Goal: Task Accomplishment & Management: Complete application form

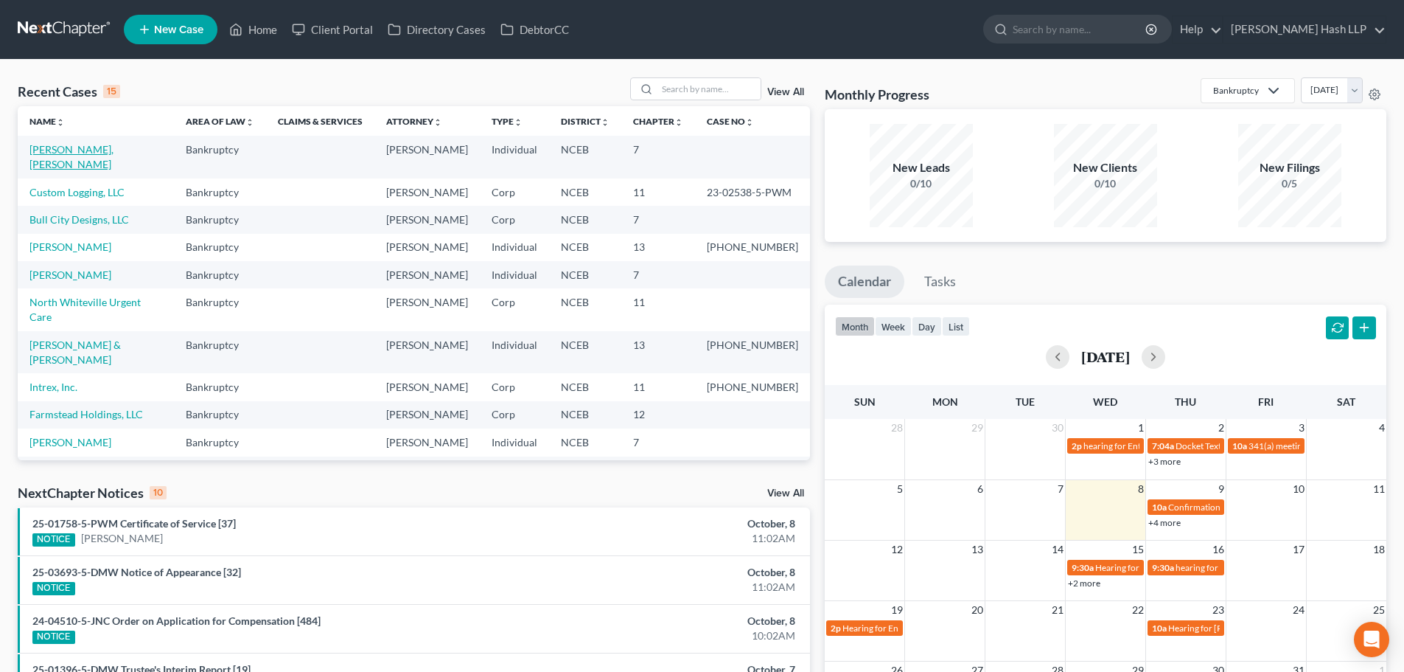
click at [97, 152] on link "[PERSON_NAME], [PERSON_NAME]" at bounding box center [71, 156] width 84 height 27
select select "10"
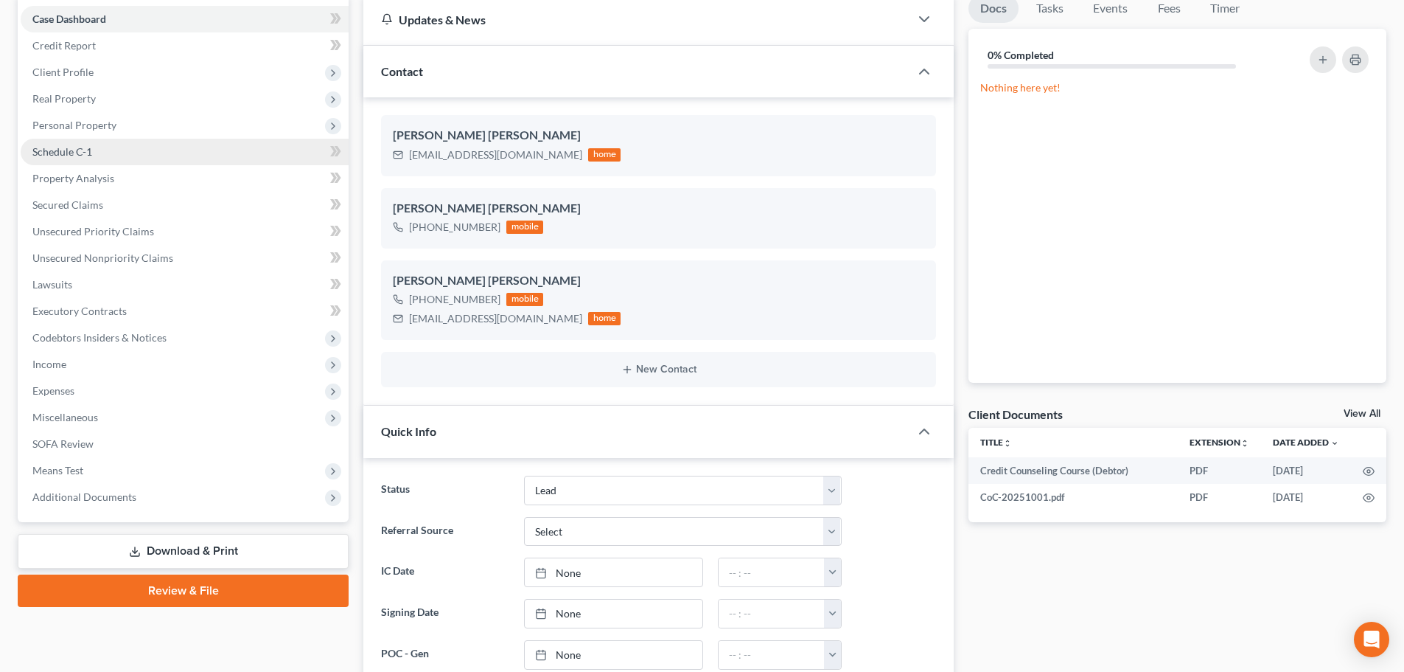
scroll to position [74, 0]
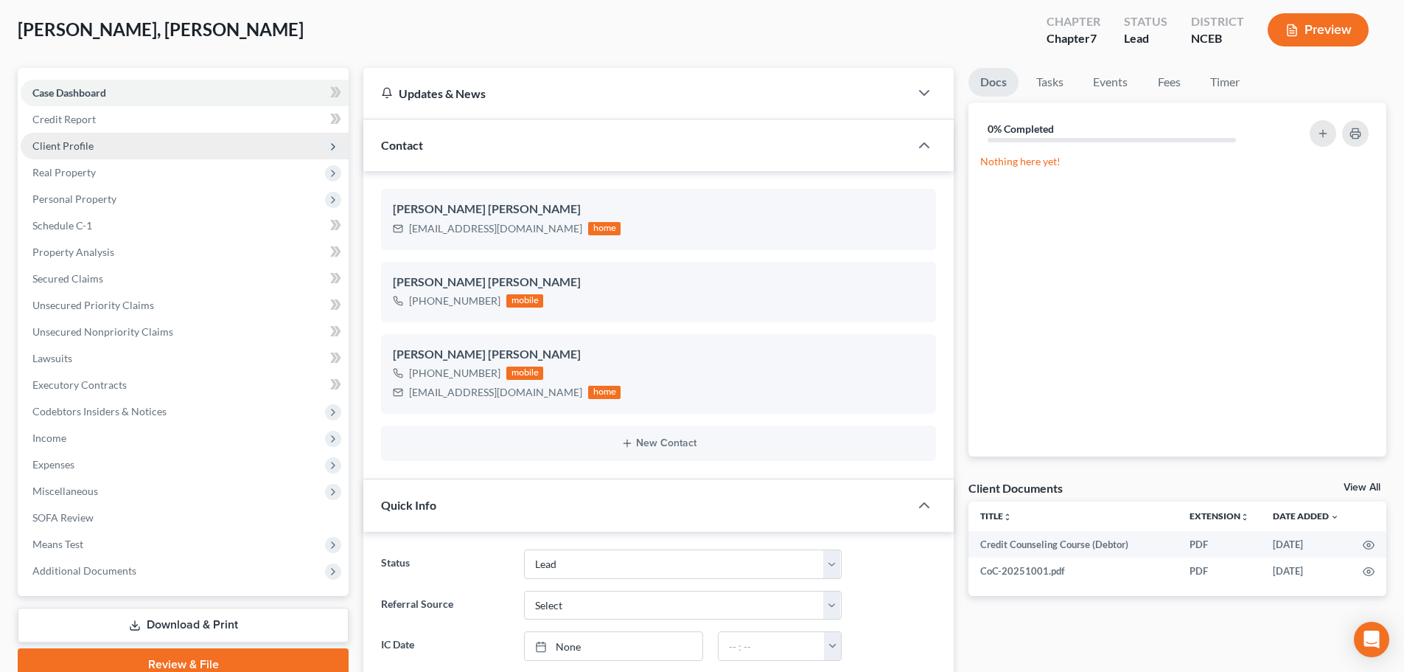
click at [80, 142] on span "Client Profile" at bounding box center [62, 145] width 61 height 13
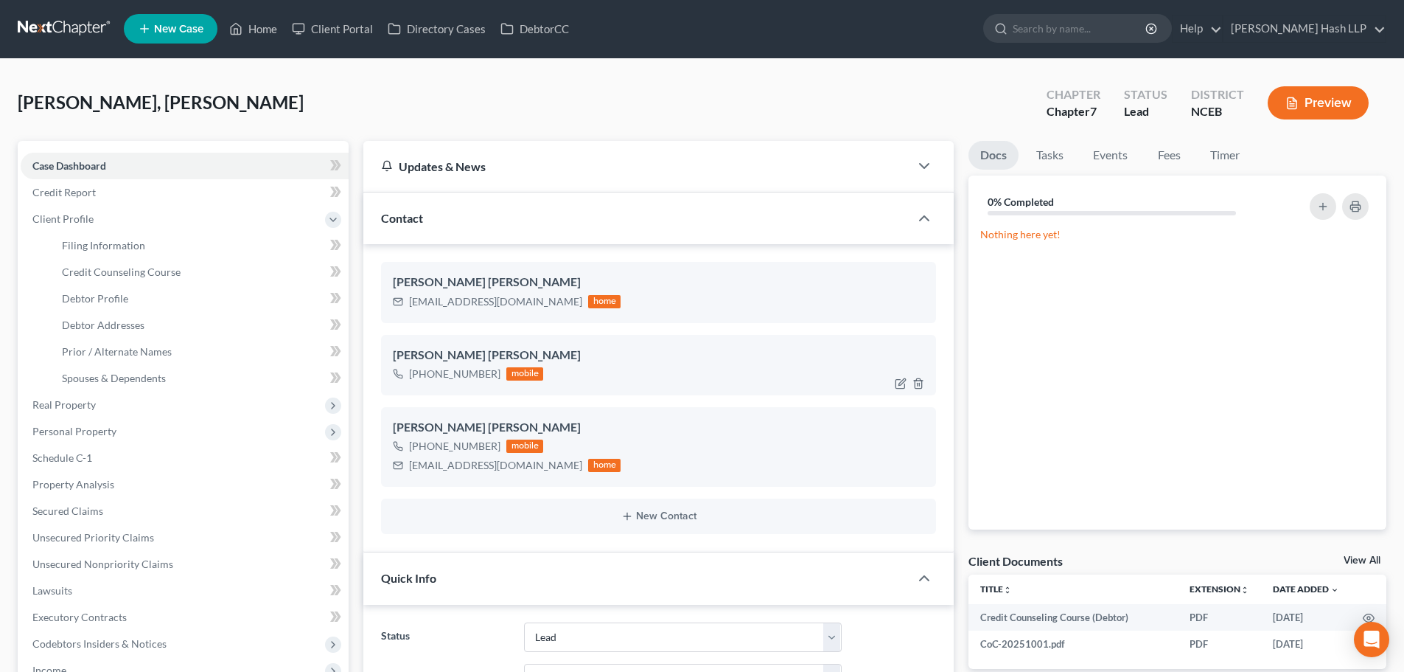
scroll to position [0, 0]
click at [83, 427] on span "Personal Property" at bounding box center [74, 431] width 84 height 13
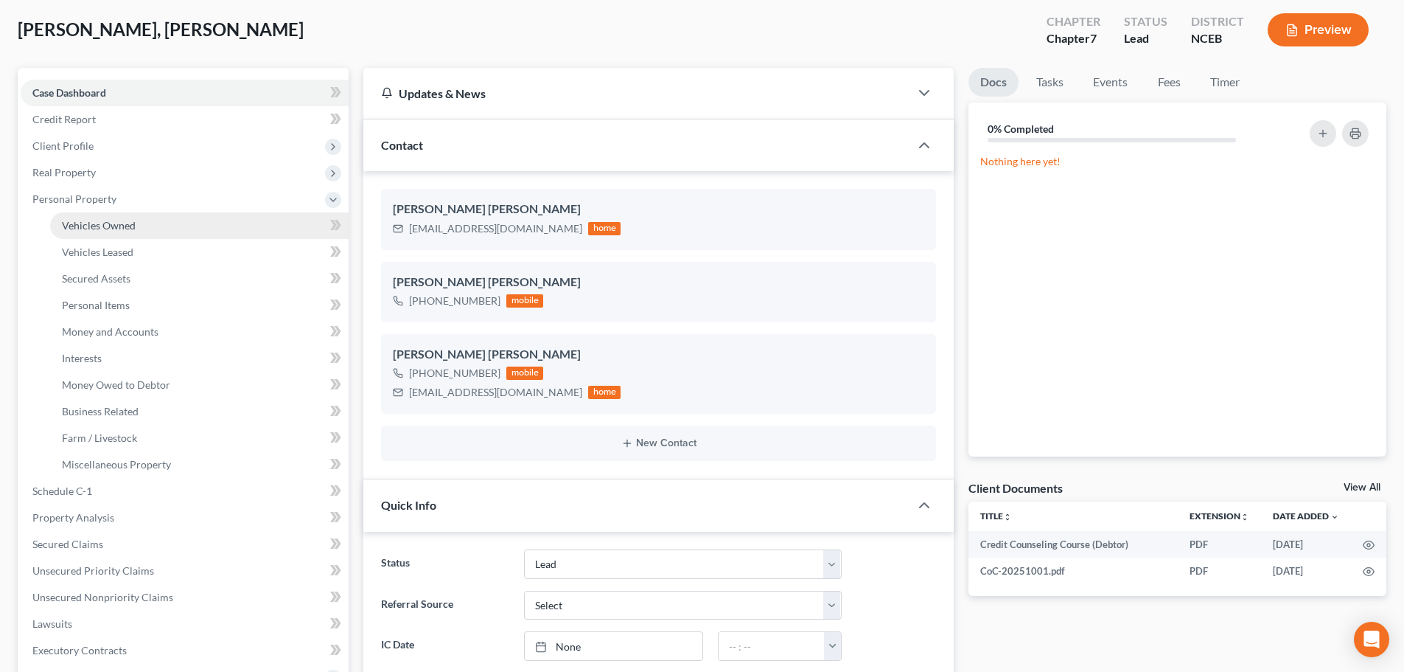
click at [124, 215] on link "Vehicles Owned" at bounding box center [199, 225] width 299 height 27
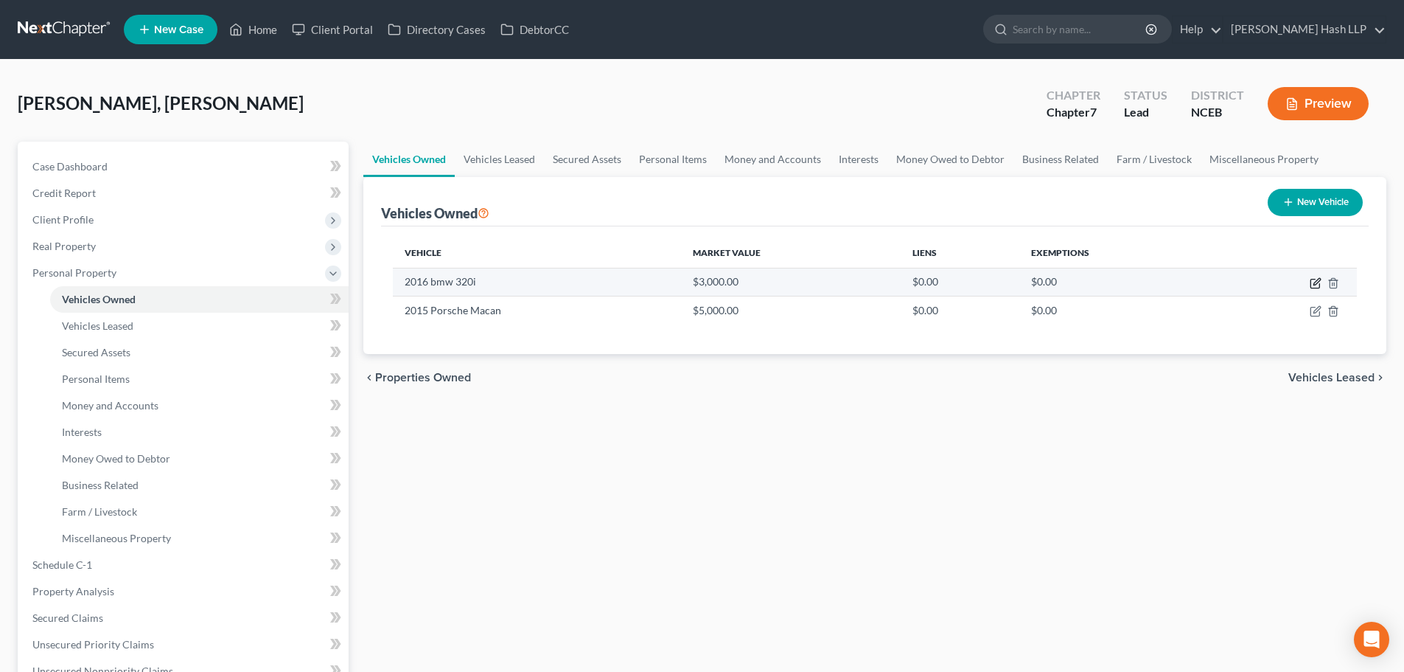
click at [1316, 280] on icon "button" at bounding box center [1316, 283] width 12 height 12
select select "0"
select select "10"
select select "2"
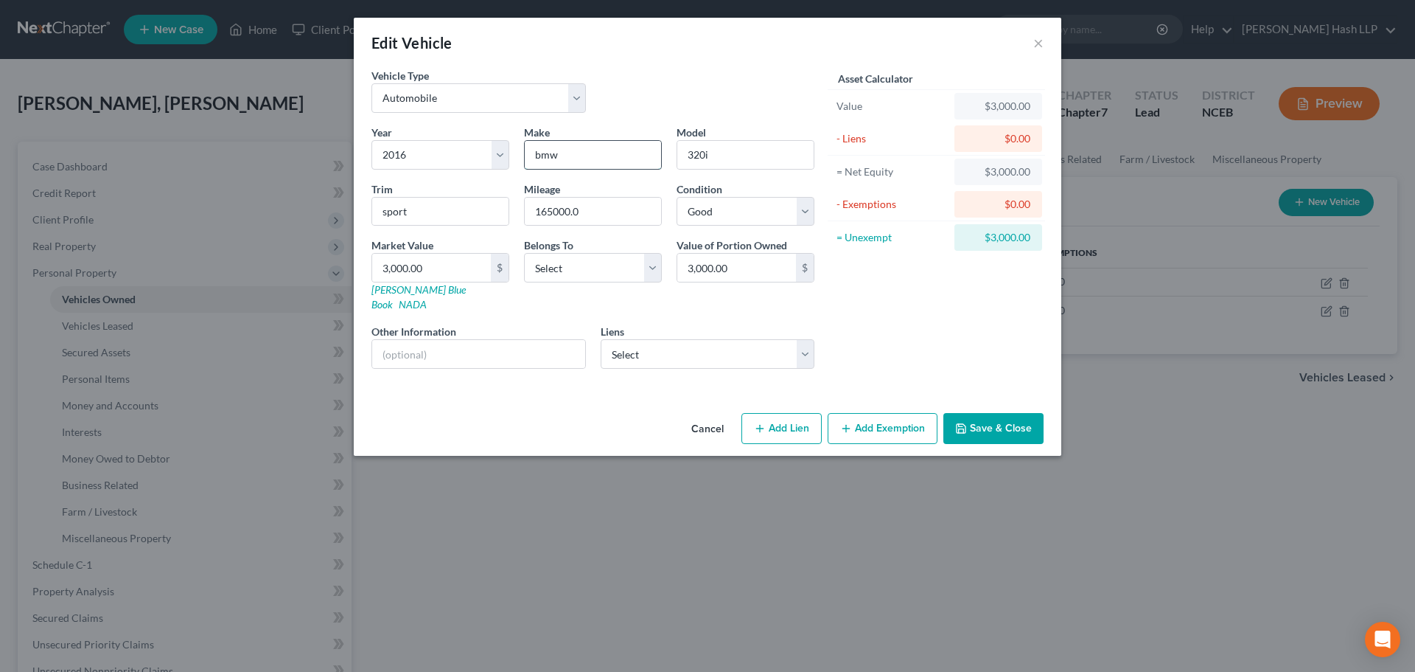
drag, startPoint x: 535, startPoint y: 153, endPoint x: 588, endPoint y: 150, distance: 53.2
click at [588, 150] on input "bmw" at bounding box center [593, 155] width 136 height 28
type input "BMW"
click at [648, 271] on select "Select Debtor 1 Only Debtor 2 Only Debtor 1 And Debtor 2 Only At Least One Of T…" at bounding box center [593, 267] width 138 height 29
select select "0"
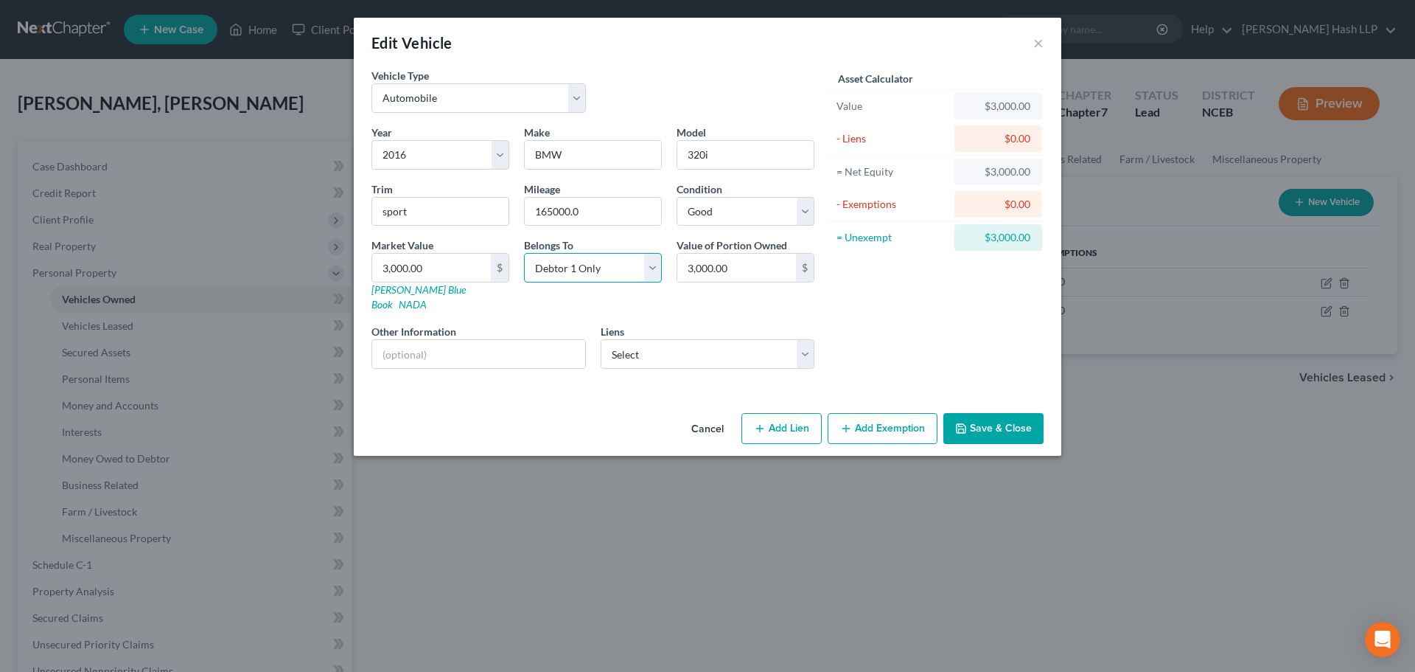
click at [524, 253] on select "Select Debtor 1 Only Debtor 2 Only Debtor 1 And Debtor 2 Only At Least One Of T…" at bounding box center [593, 267] width 138 height 29
click at [1002, 417] on button "Save & Close" at bounding box center [994, 428] width 100 height 31
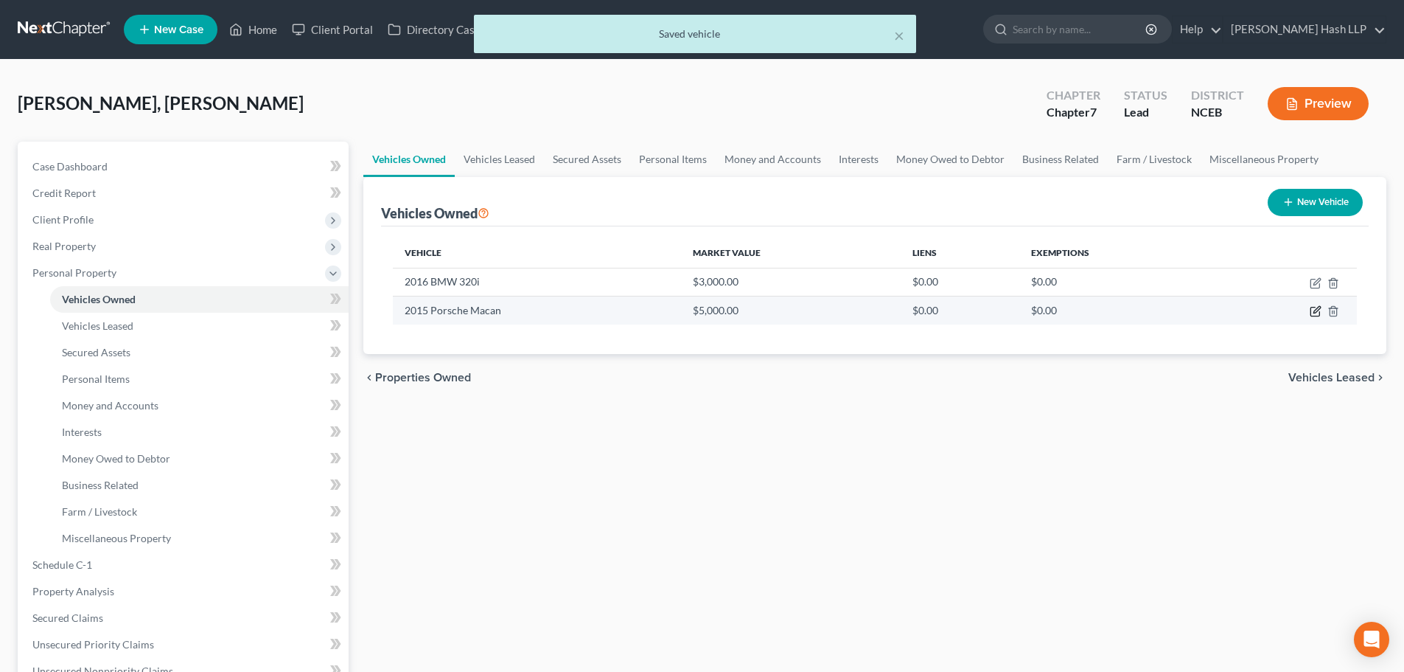
click at [1316, 311] on icon "button" at bounding box center [1316, 311] width 12 height 12
select select "0"
select select "11"
select select "1"
select select "0"
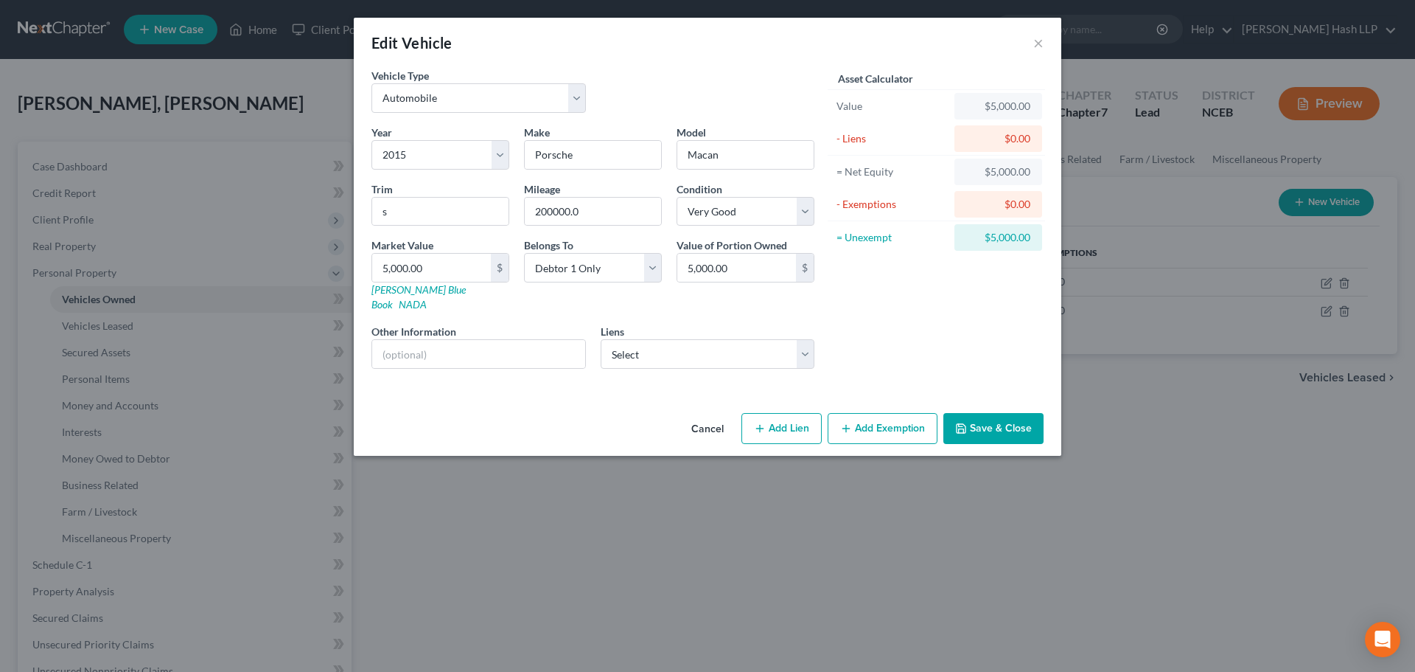
click at [887, 413] on button "Add Exemption" at bounding box center [883, 428] width 110 height 31
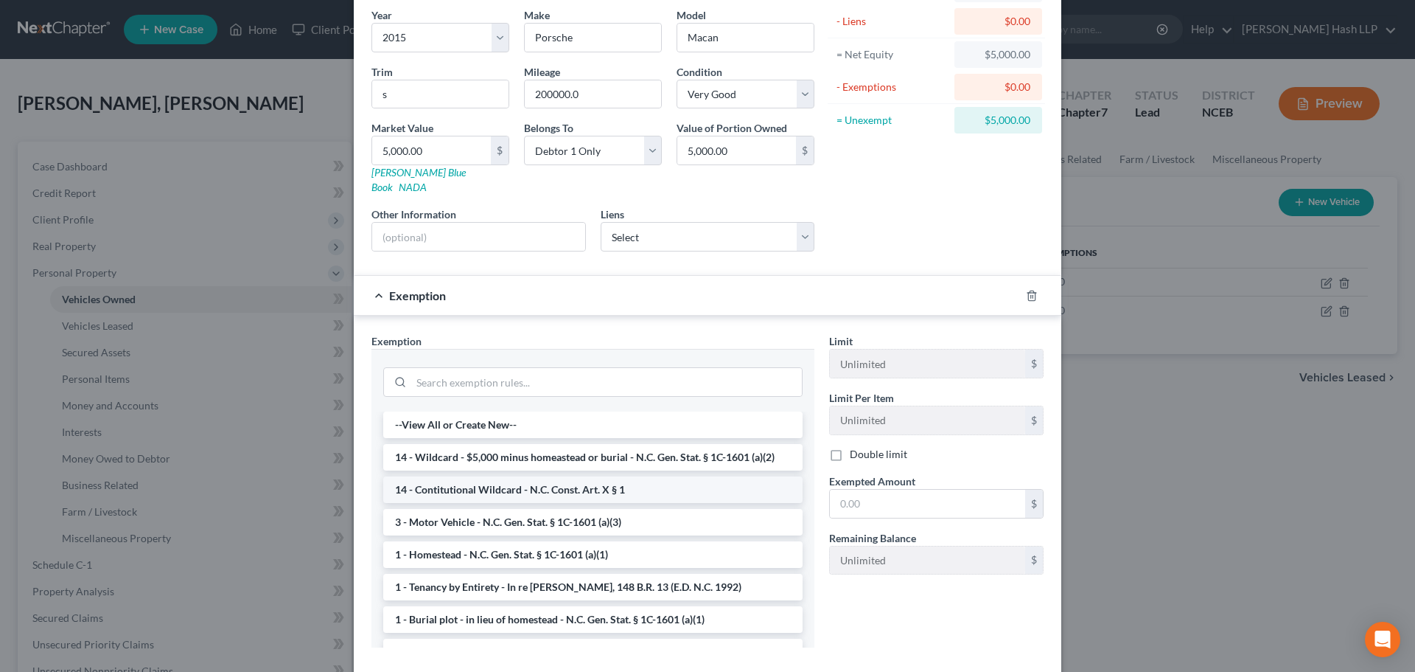
scroll to position [147, 0]
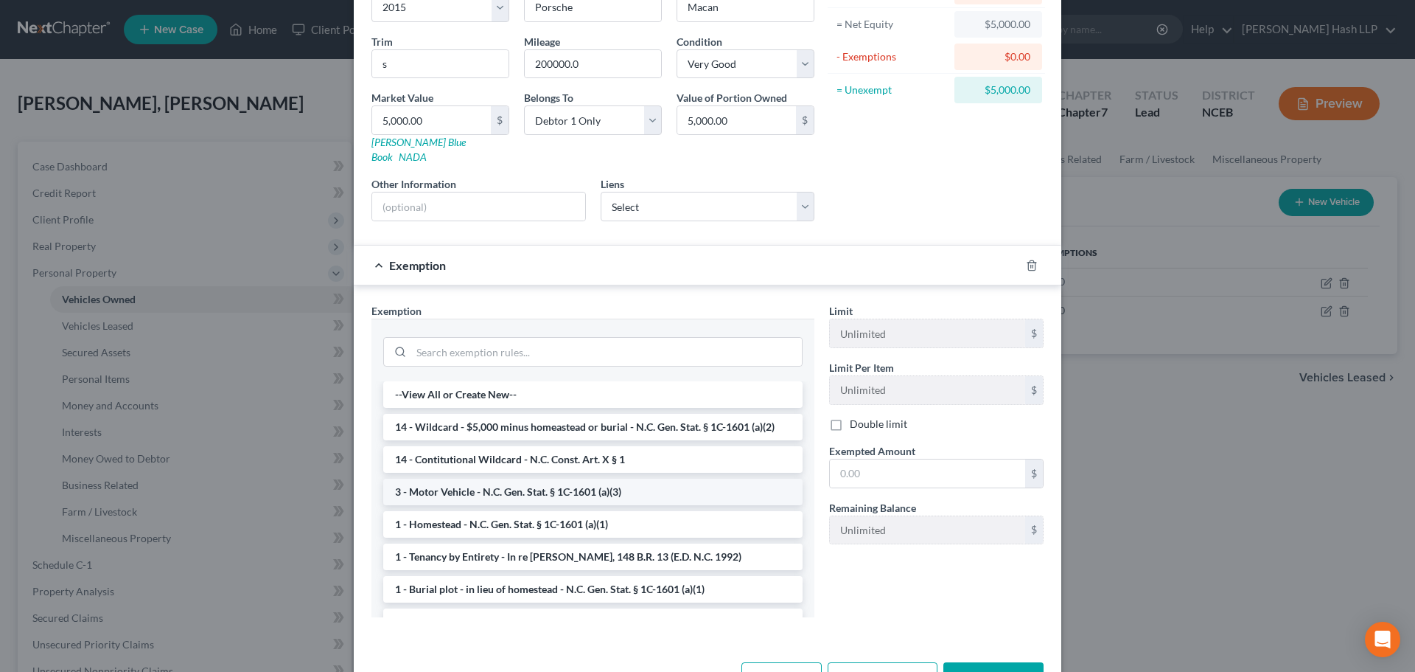
click at [498, 478] on li "3 - Motor Vehicle - N.C. Gen. Stat. § 1C-1601 (a)(3)" at bounding box center [592, 491] width 419 height 27
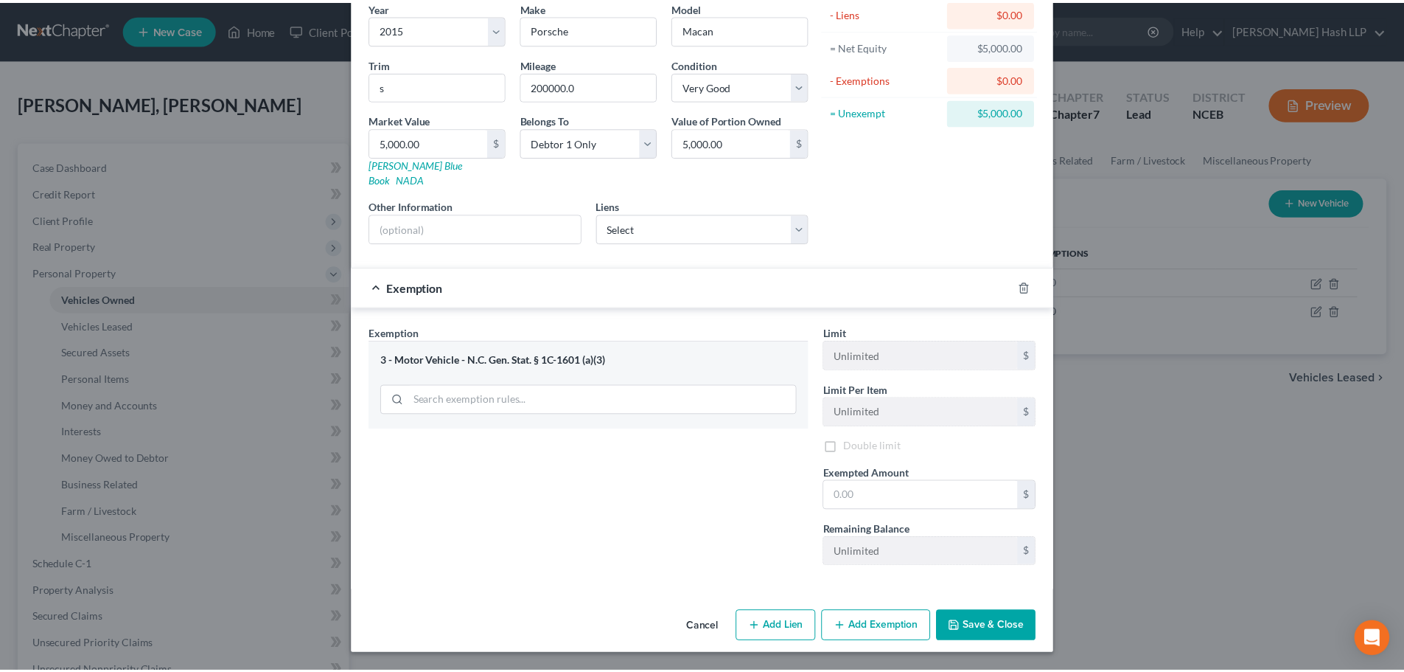
scroll to position [113, 0]
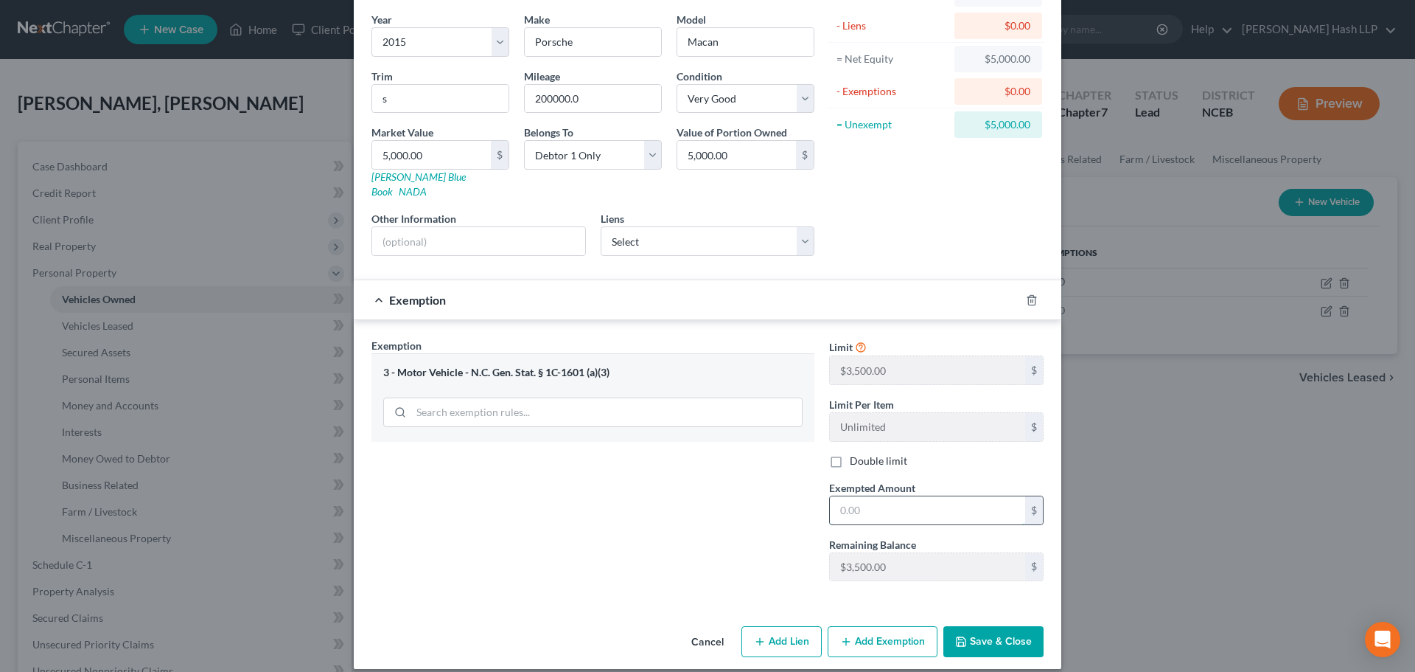
click at [851, 496] on input "text" at bounding box center [927, 510] width 195 height 28
type input "3,500"
click at [988, 626] on button "Save & Close" at bounding box center [994, 641] width 100 height 31
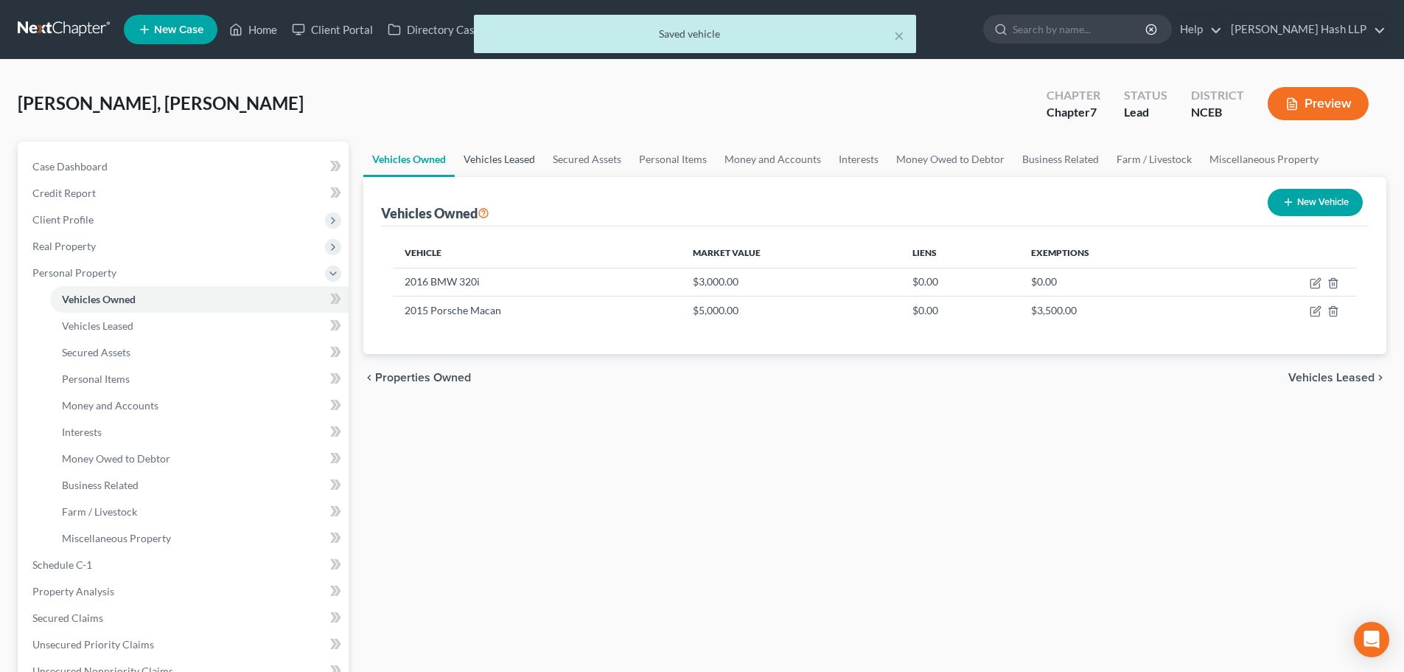
click at [495, 164] on link "Vehicles Leased" at bounding box center [499, 159] width 89 height 35
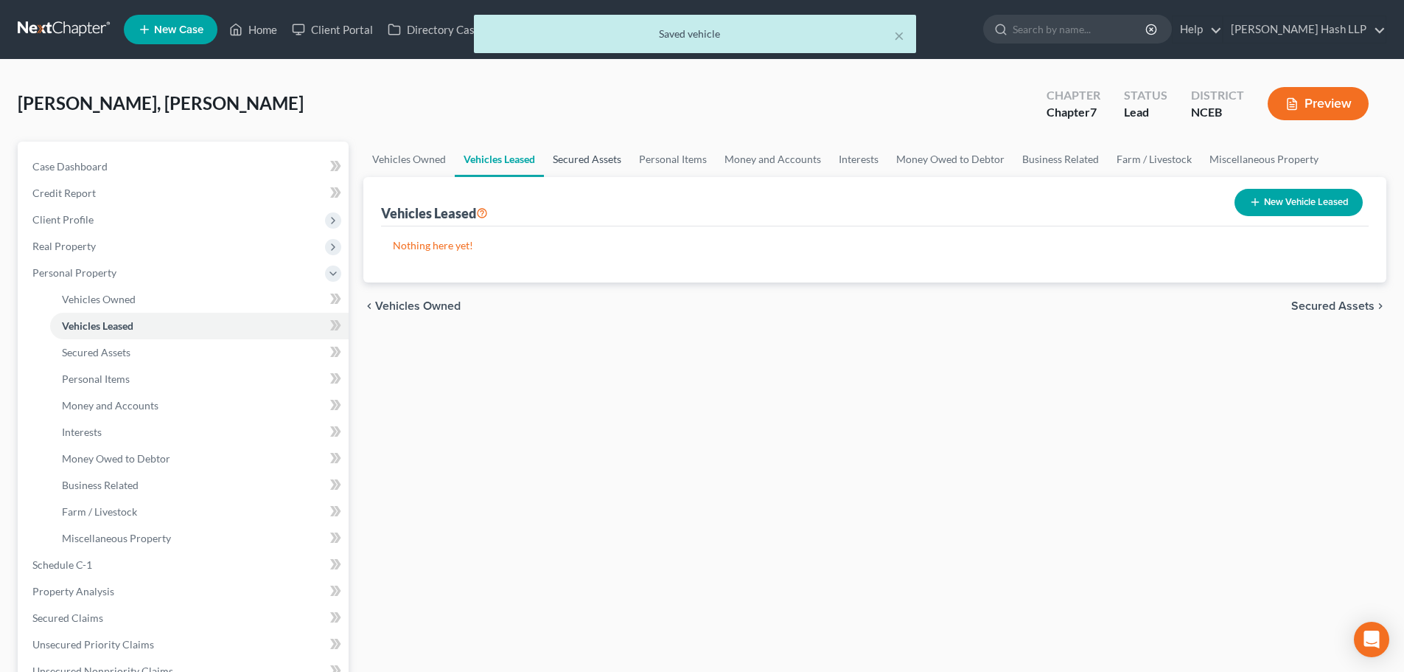
click at [584, 164] on link "Secured Assets" at bounding box center [587, 159] width 86 height 35
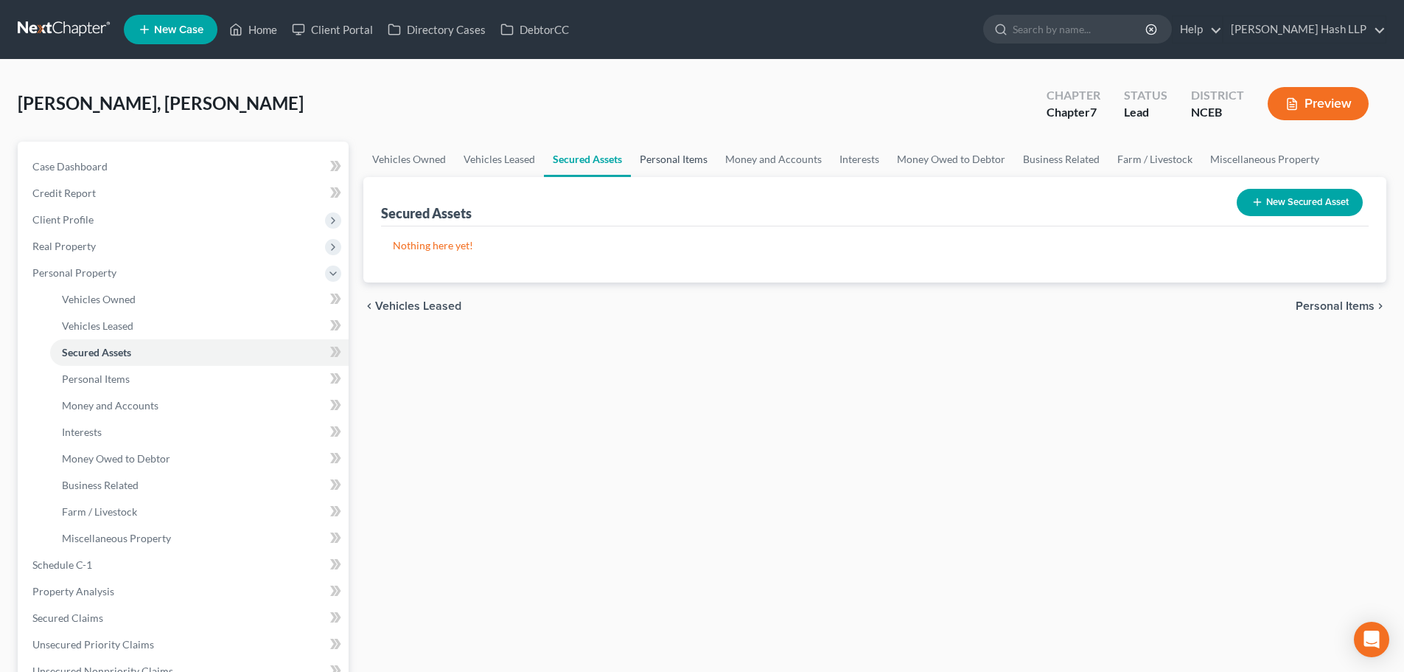
click at [652, 156] on link "Personal Items" at bounding box center [674, 159] width 86 height 35
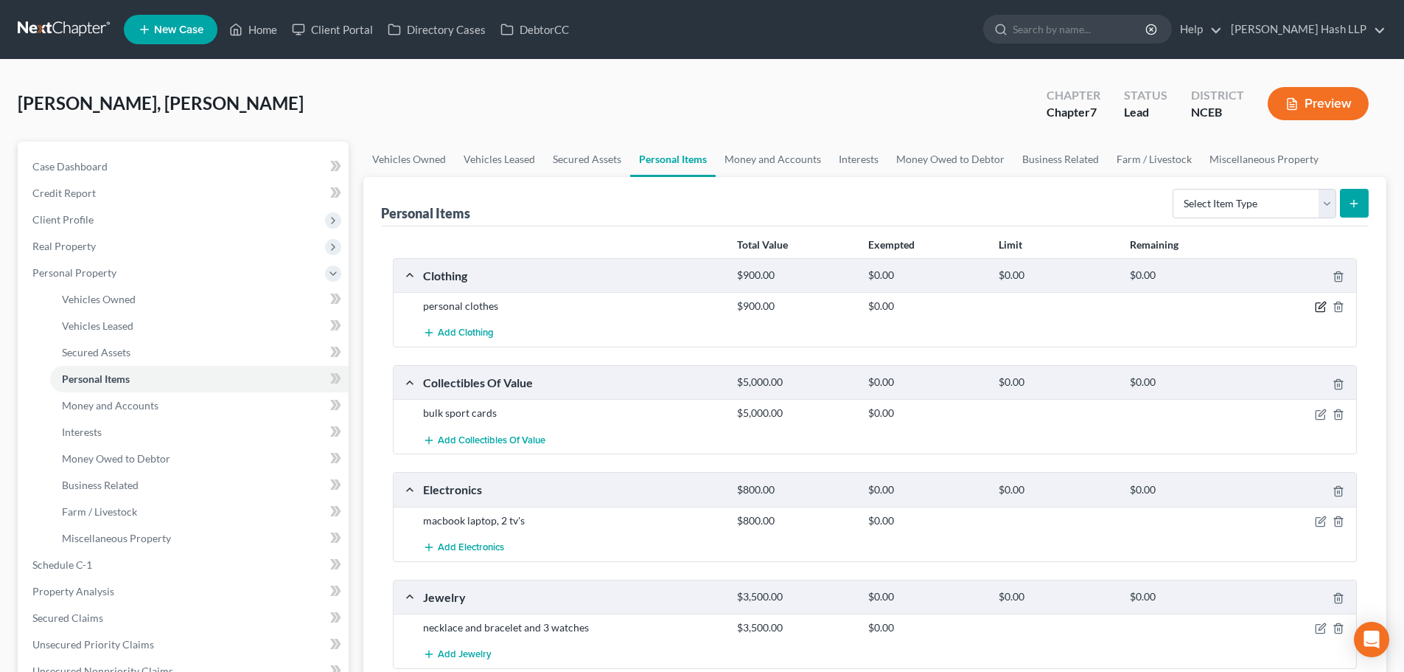
click at [1320, 304] on icon "button" at bounding box center [1321, 307] width 12 height 12
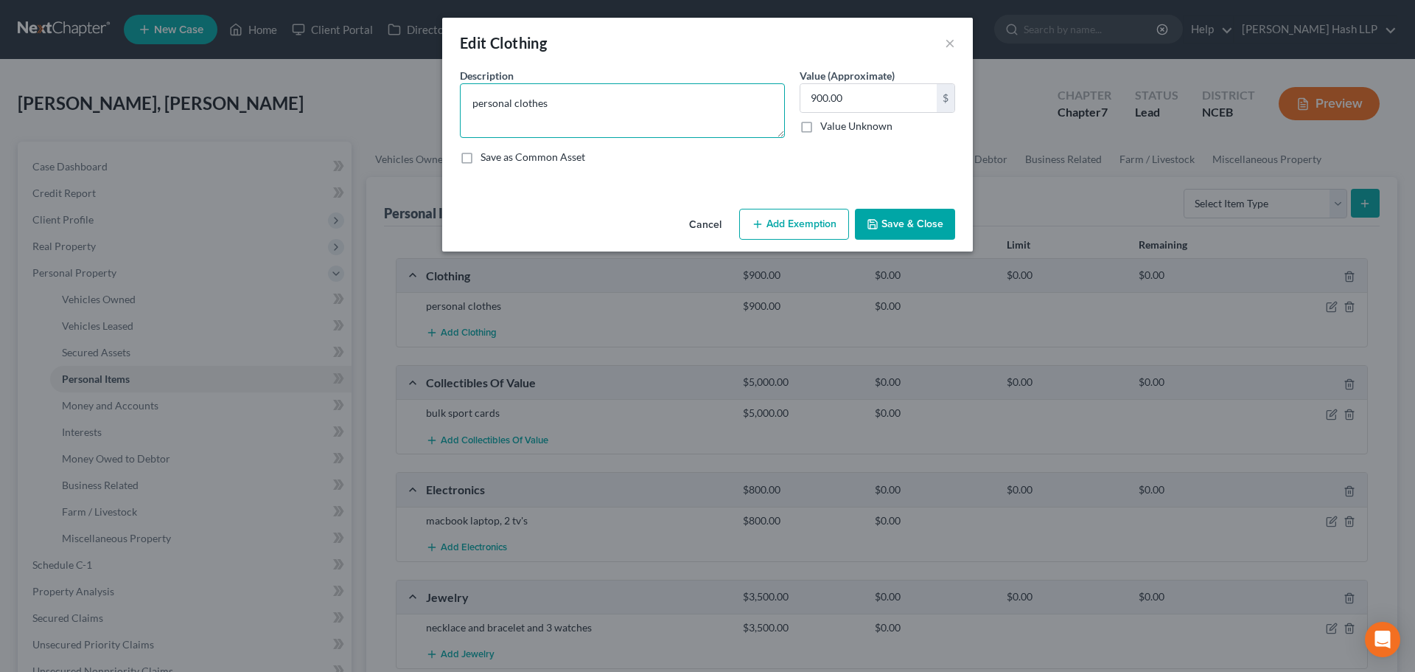
click at [473, 104] on textarea "personal clothes" at bounding box center [622, 110] width 325 height 55
type textarea "Clothes"
click at [800, 226] on button "Add Exemption" at bounding box center [794, 224] width 110 height 31
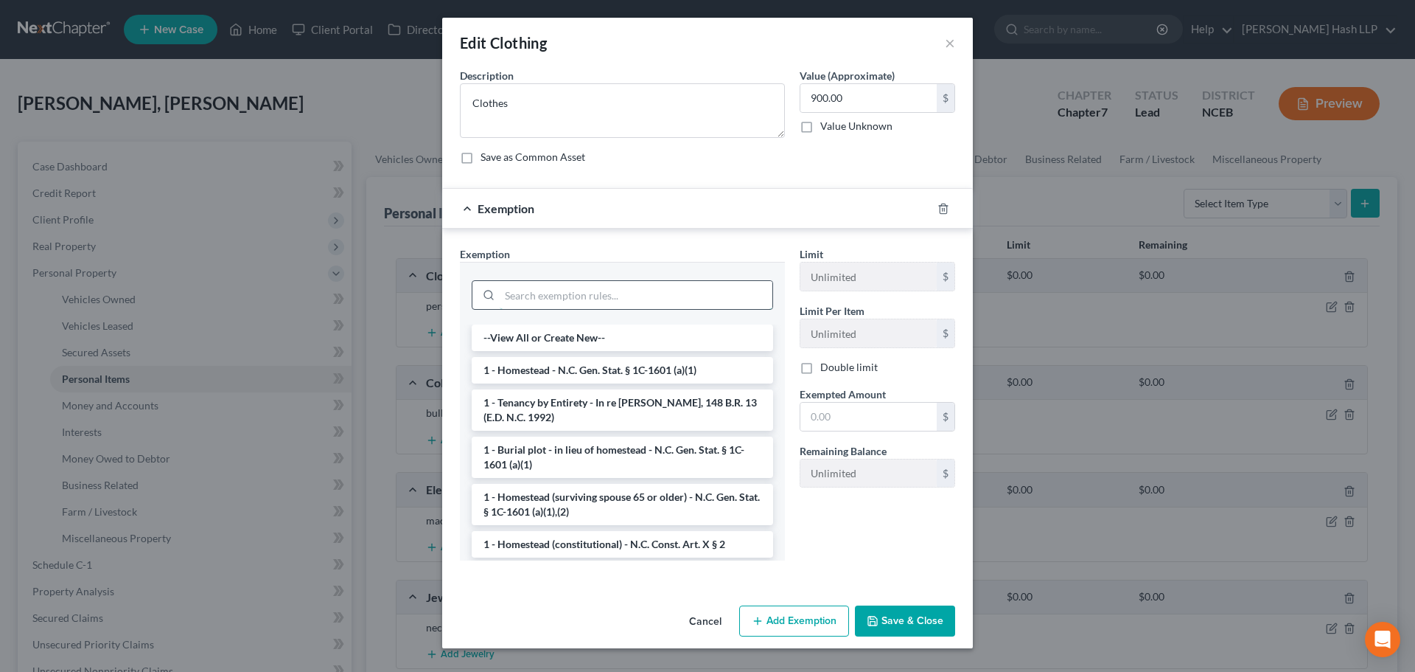
click at [588, 299] on input "search" at bounding box center [636, 295] width 273 height 28
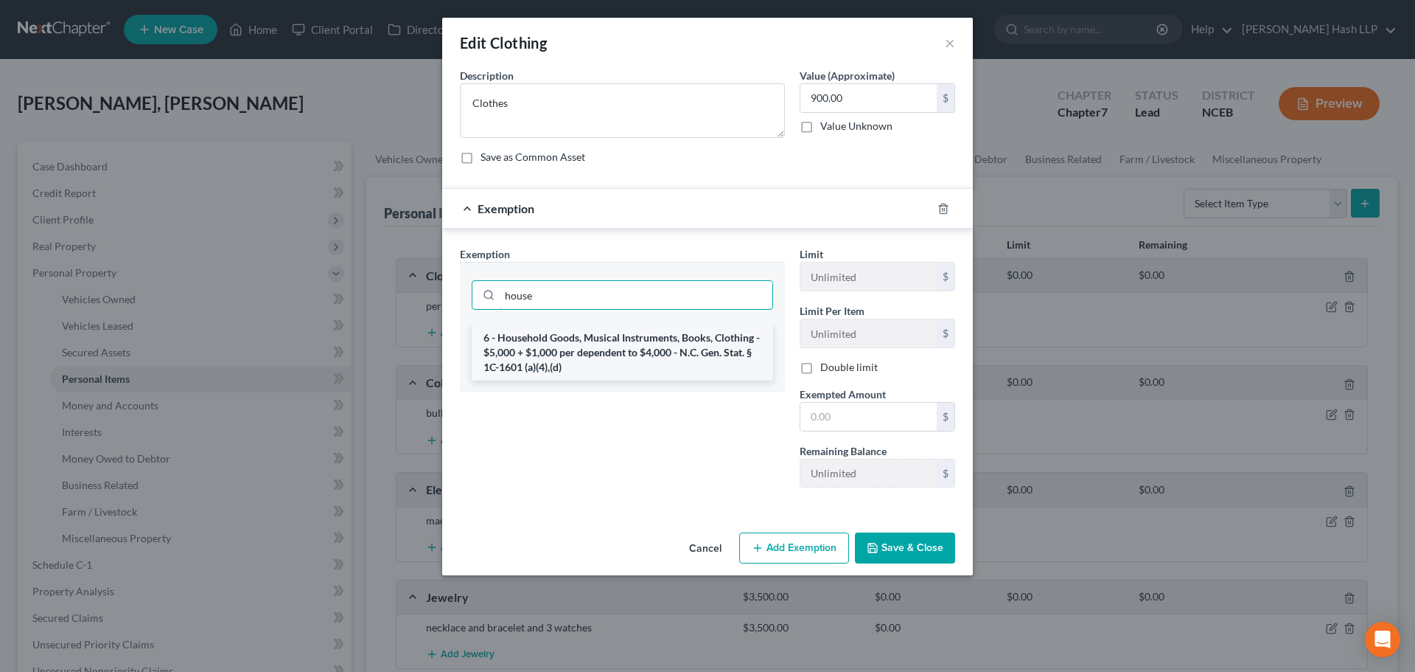
type input "house"
click at [592, 350] on li "6 - Household Goods, Musical Instruments, Books, Clothing - $5,000 + $1,000 per…" at bounding box center [623, 352] width 302 height 56
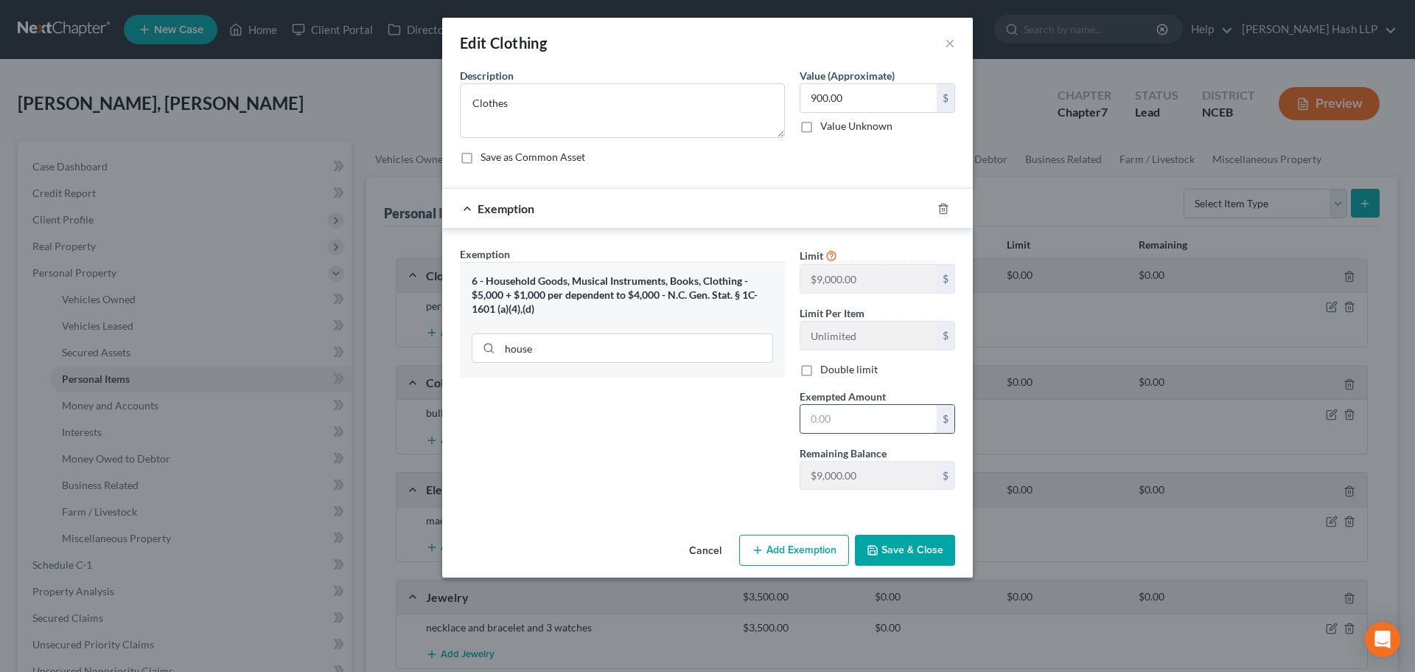
click at [858, 418] on input "text" at bounding box center [869, 419] width 136 height 28
type input "400"
click at [901, 550] on button "Save & Close" at bounding box center [905, 549] width 100 height 31
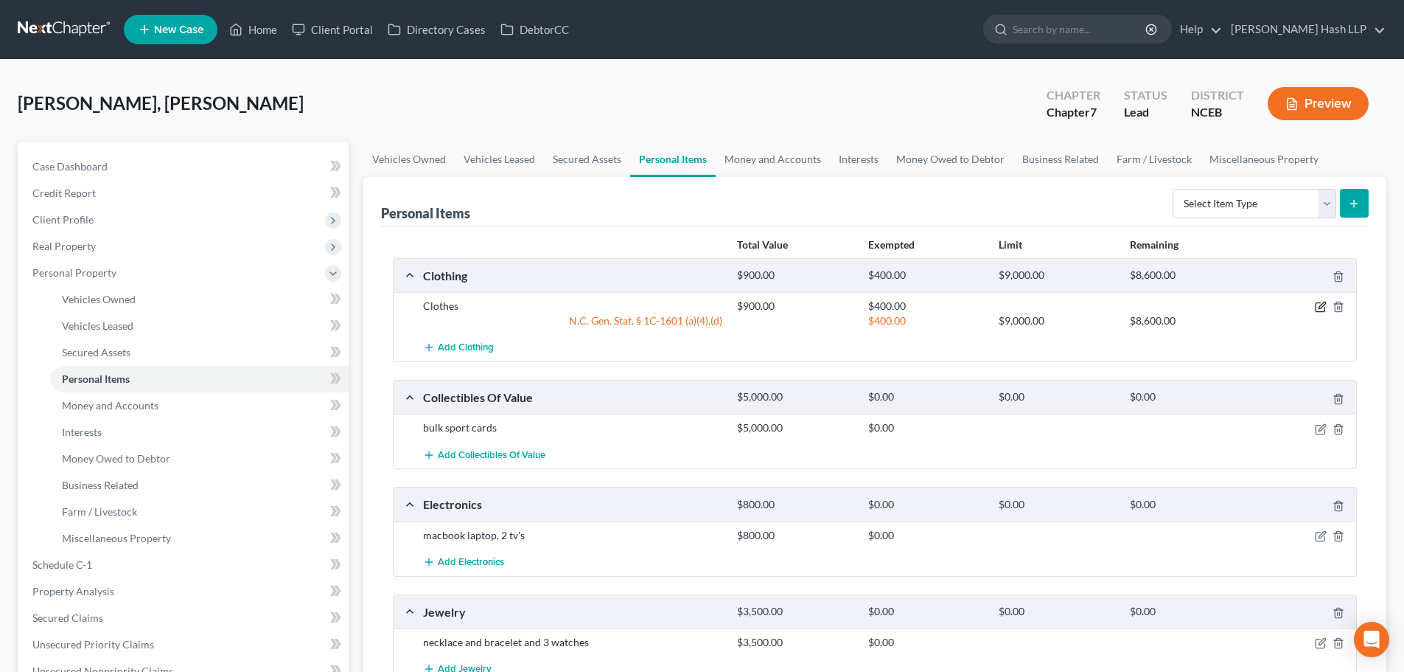
click at [1321, 305] on icon "button" at bounding box center [1322, 305] width 7 height 7
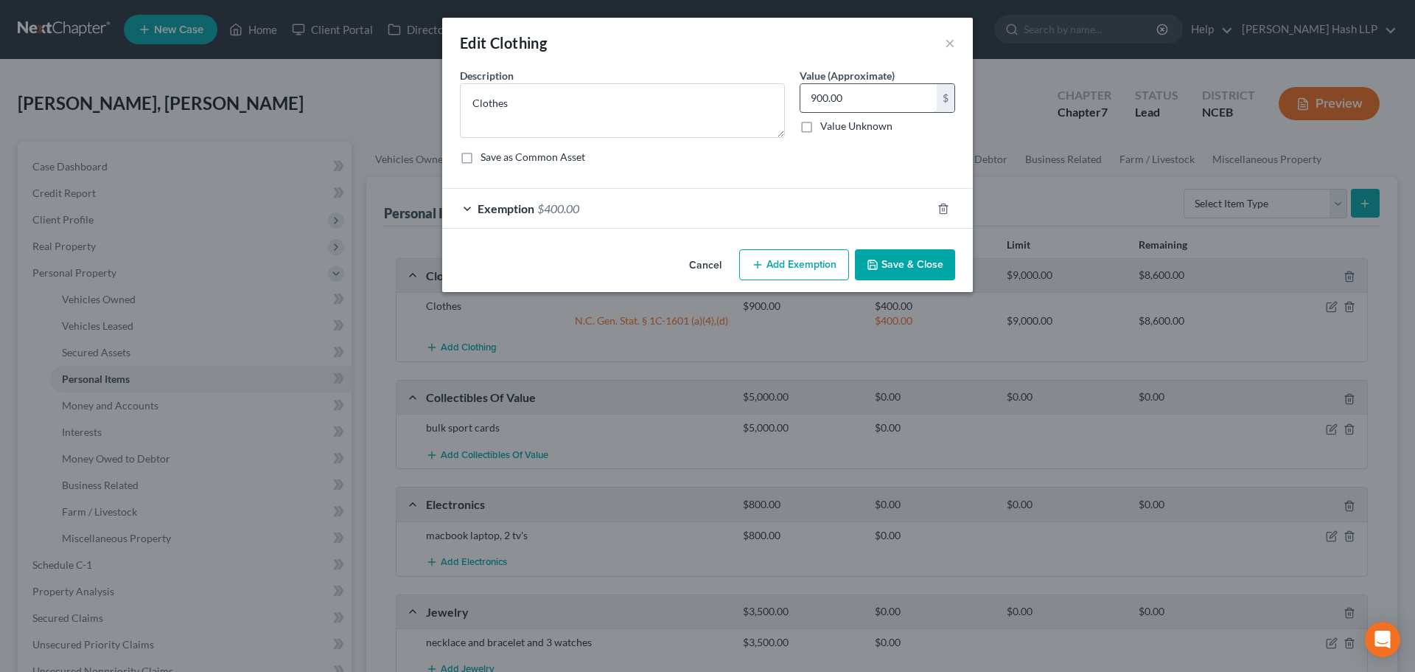
click at [808, 93] on input "900.00" at bounding box center [869, 98] width 136 height 28
type input "4,00.00"
click at [892, 262] on button "Save & Close" at bounding box center [905, 264] width 100 height 31
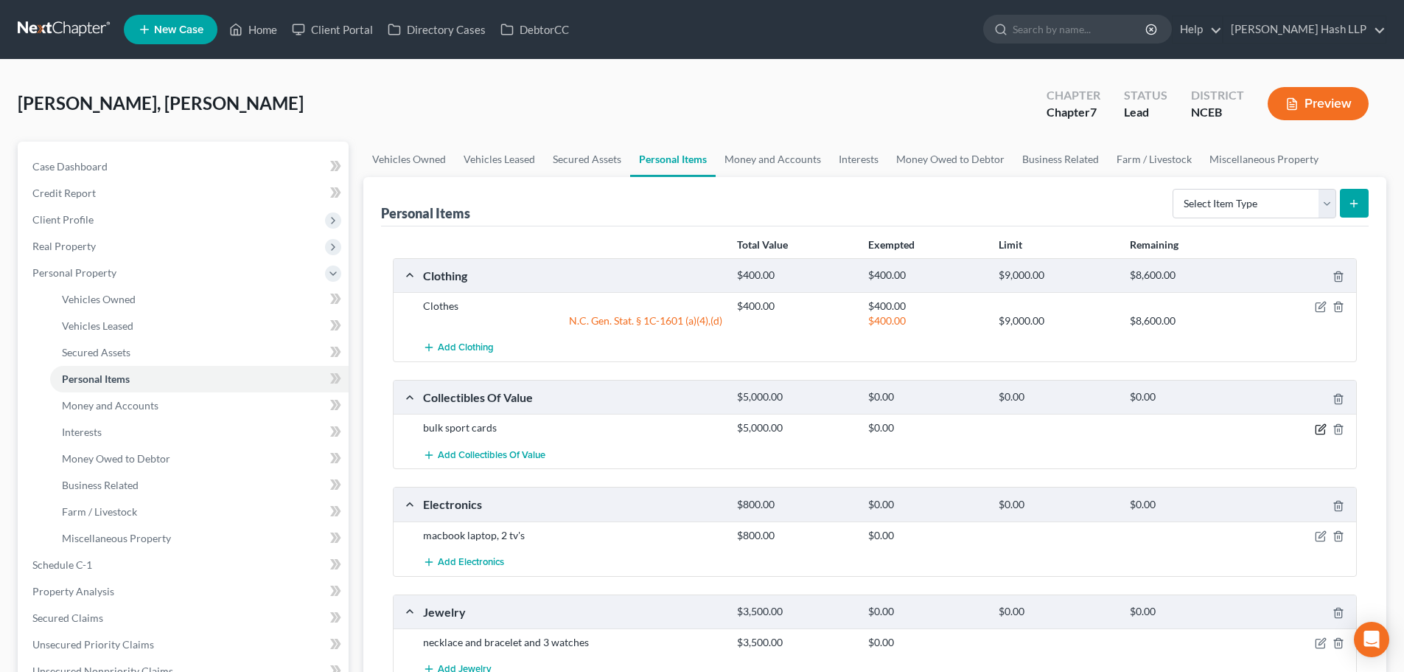
click at [1320, 430] on icon "button" at bounding box center [1322, 427] width 7 height 7
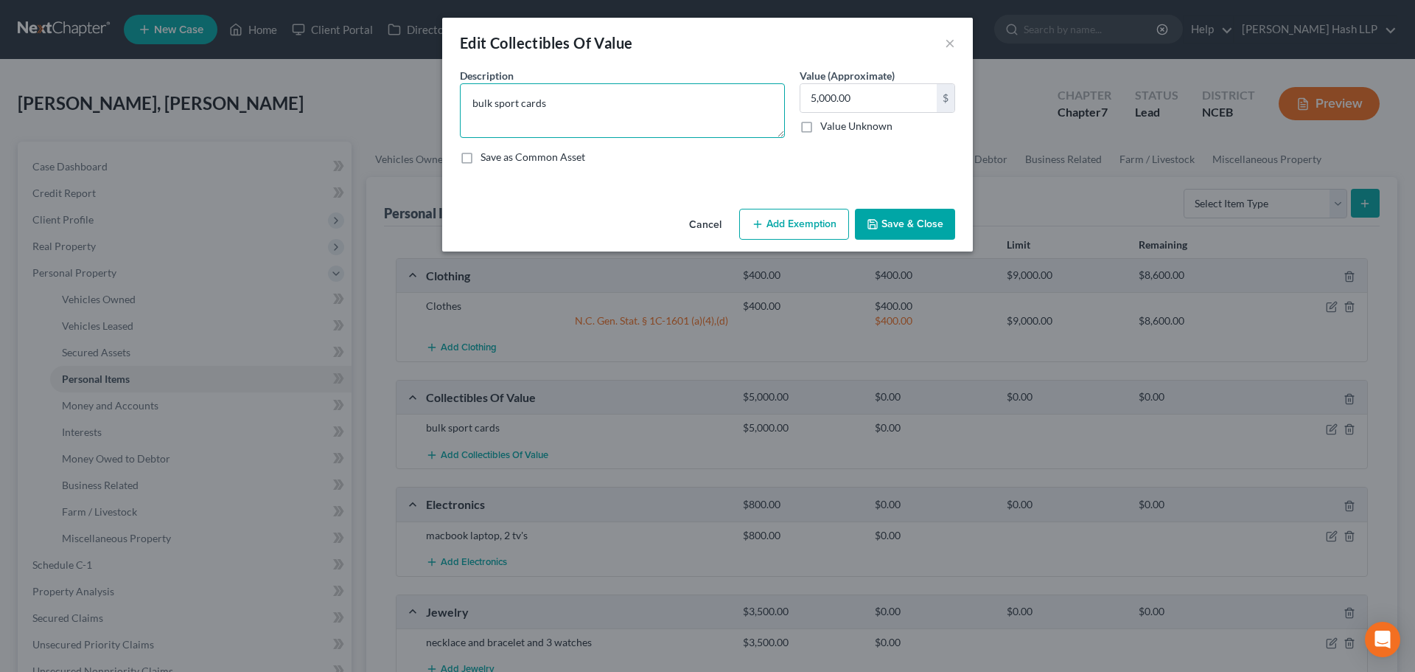
click at [470, 103] on textarea "bulk sport cards" at bounding box center [622, 110] width 325 height 55
type textarea "Bulk sport cards"
click at [773, 219] on button "Add Exemption" at bounding box center [794, 224] width 110 height 31
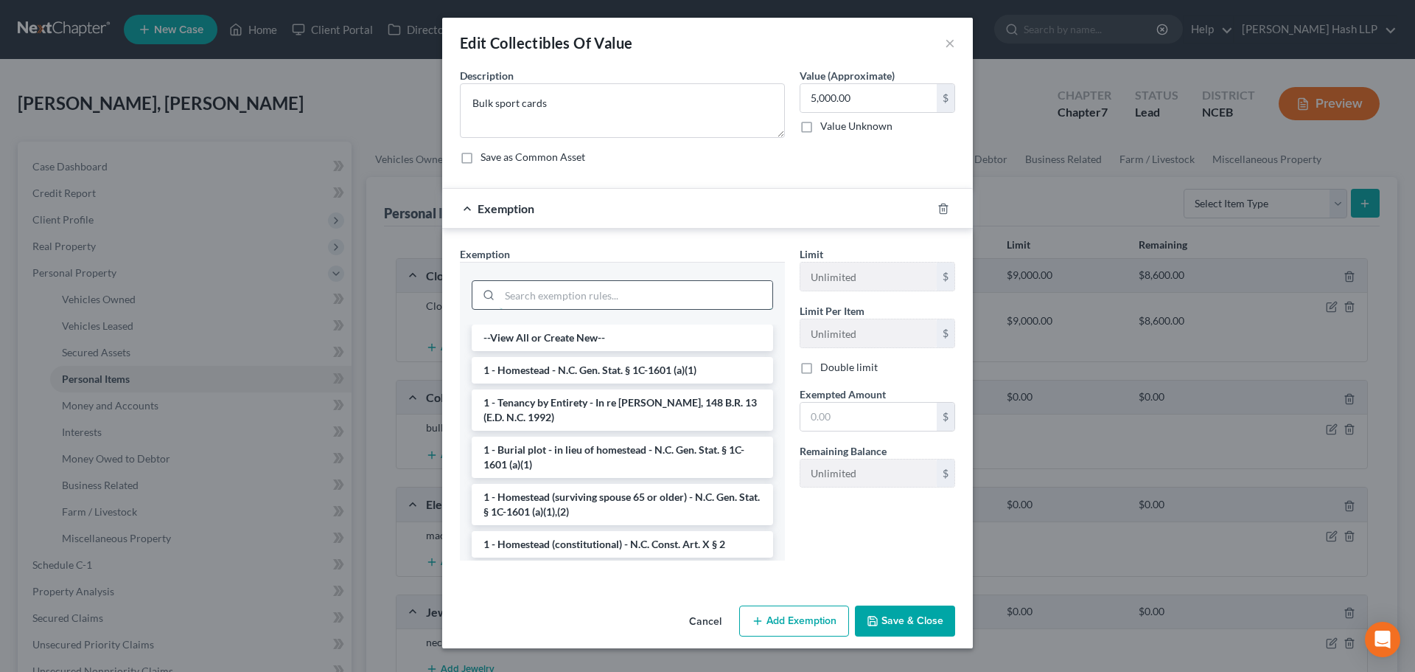
click at [652, 307] on input "search" at bounding box center [636, 295] width 273 height 28
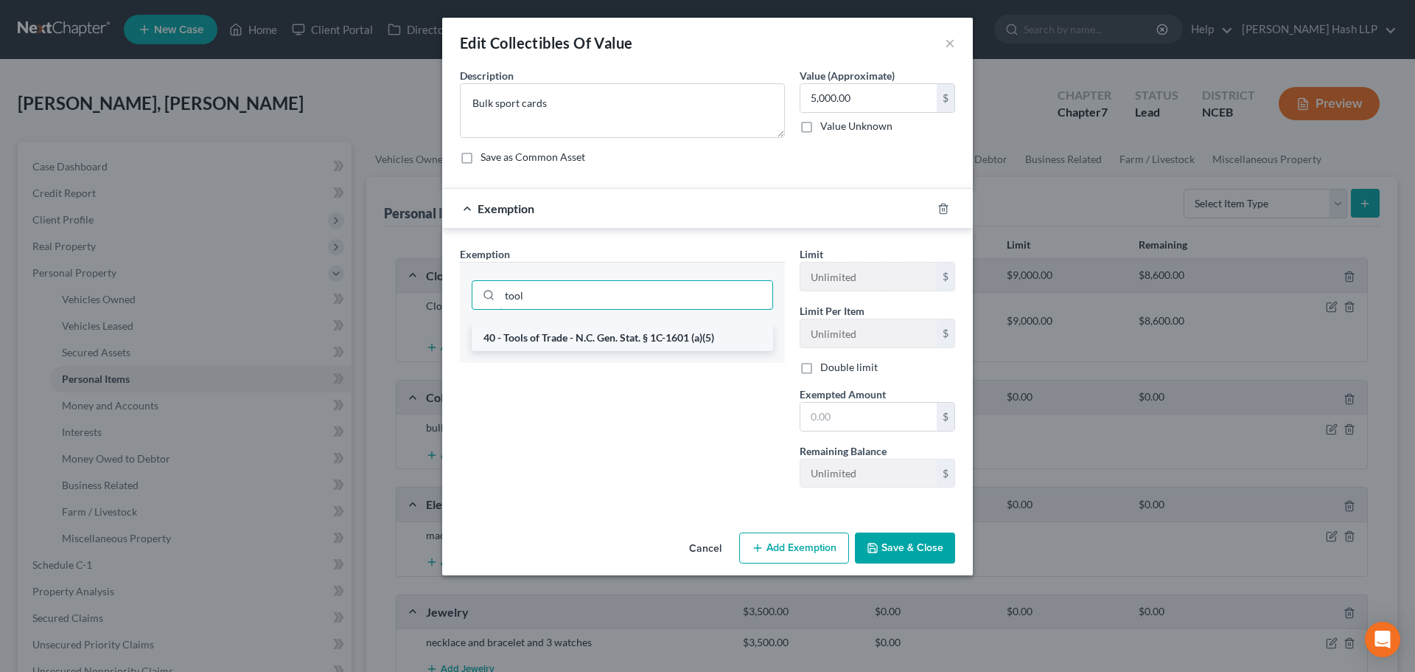
type input "tool"
click at [632, 338] on li "40 - Tools of Trade - N.C. Gen. Stat. § 1C-1601 (a)(5)" at bounding box center [623, 337] width 302 height 27
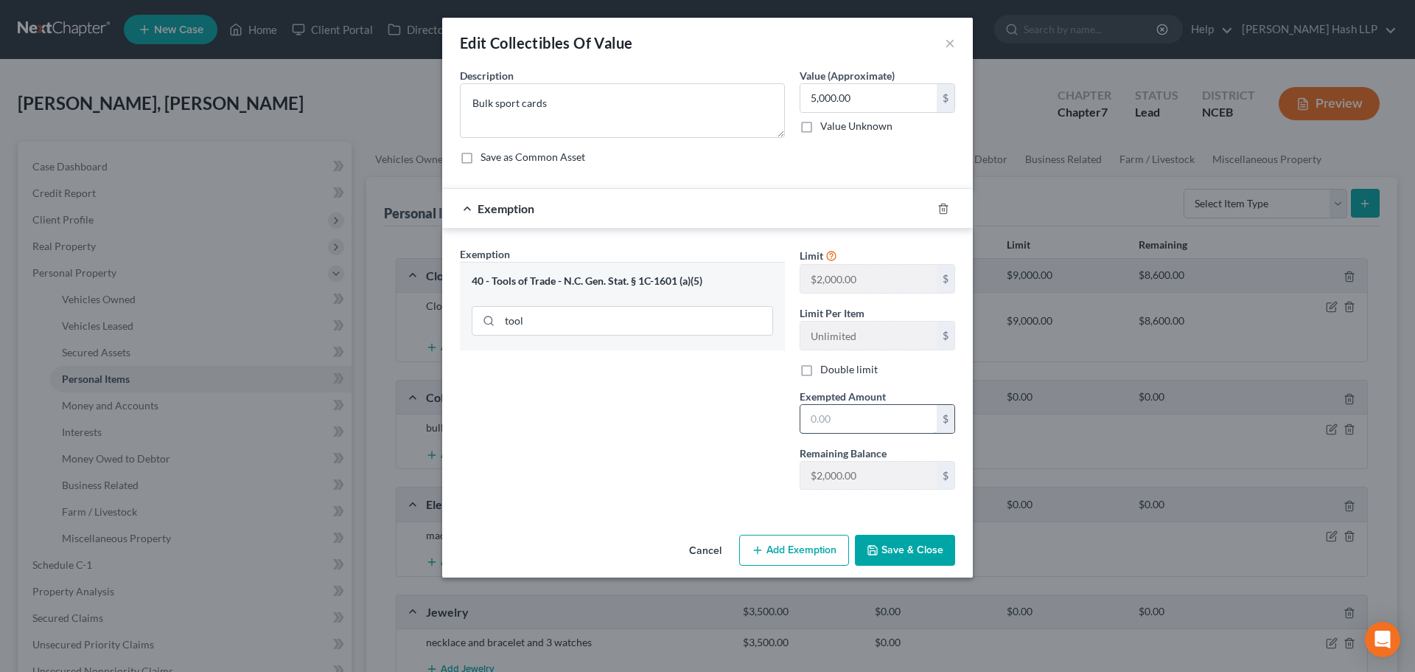
click at [812, 419] on input "text" at bounding box center [869, 419] width 136 height 28
type input "2,000"
click at [920, 547] on button "Save & Close" at bounding box center [905, 549] width 100 height 31
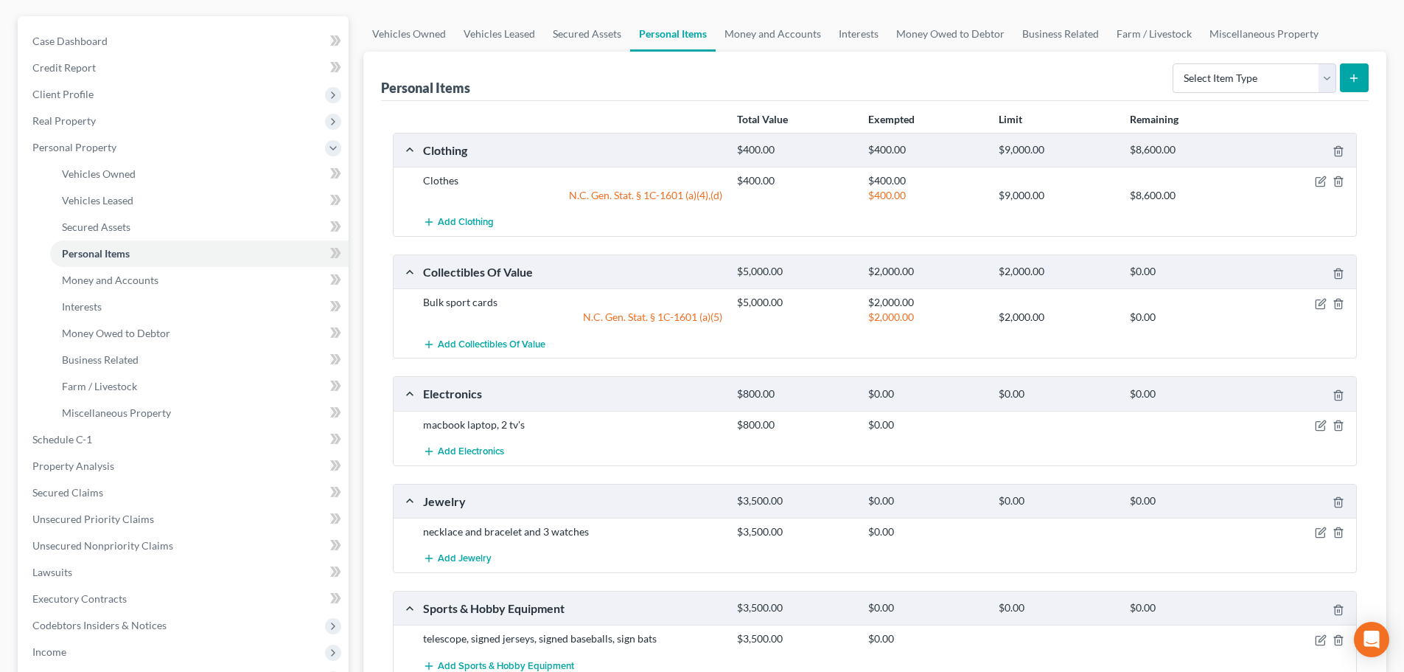
scroll to position [147, 0]
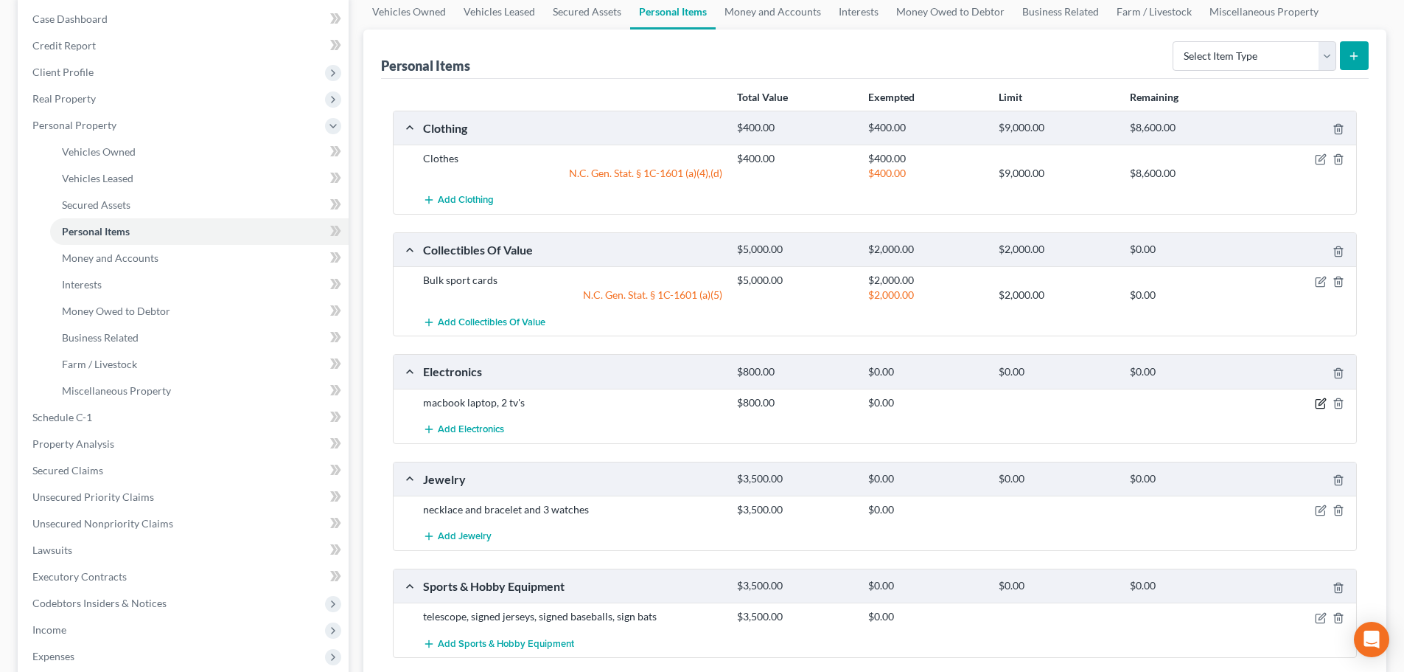
click at [1319, 403] on icon "button" at bounding box center [1321, 403] width 12 height 12
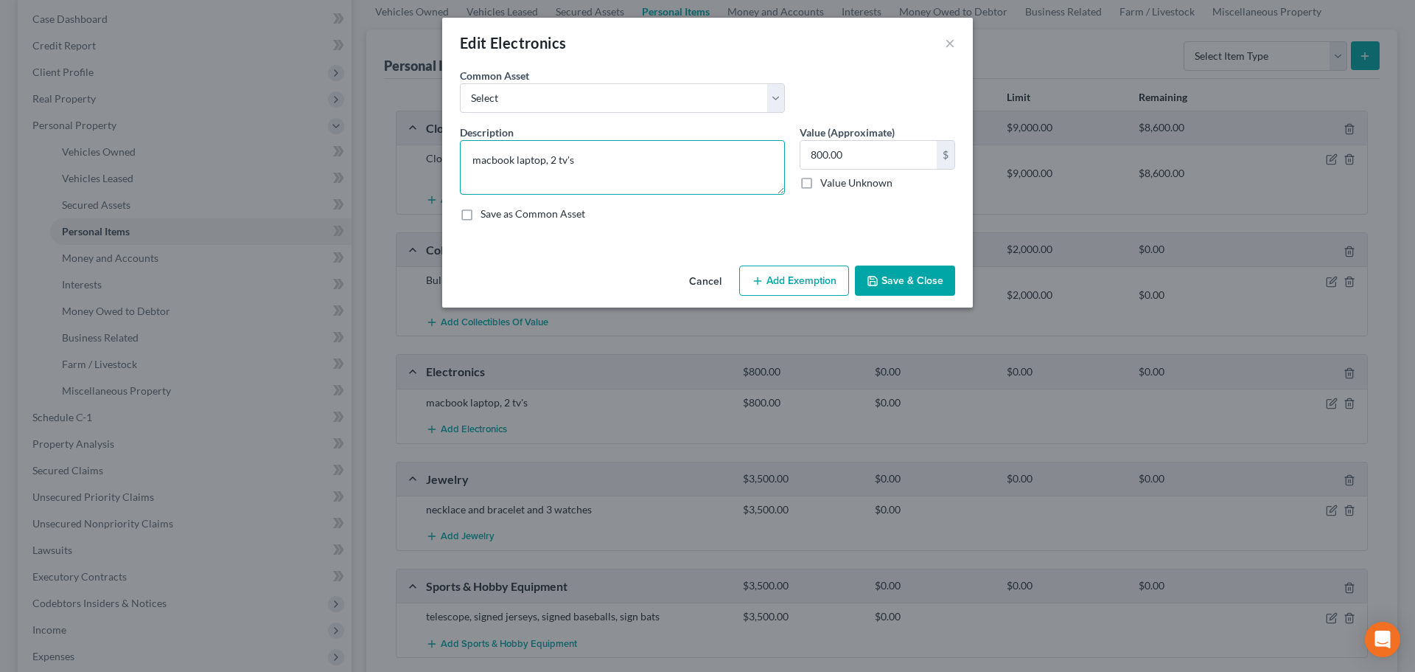
click at [473, 165] on textarea "macbook laptop, 2 tv's" at bounding box center [622, 167] width 325 height 55
type textarea "Macbook and 2 TVs"
click at [821, 286] on button "Add Exemption" at bounding box center [794, 280] width 110 height 31
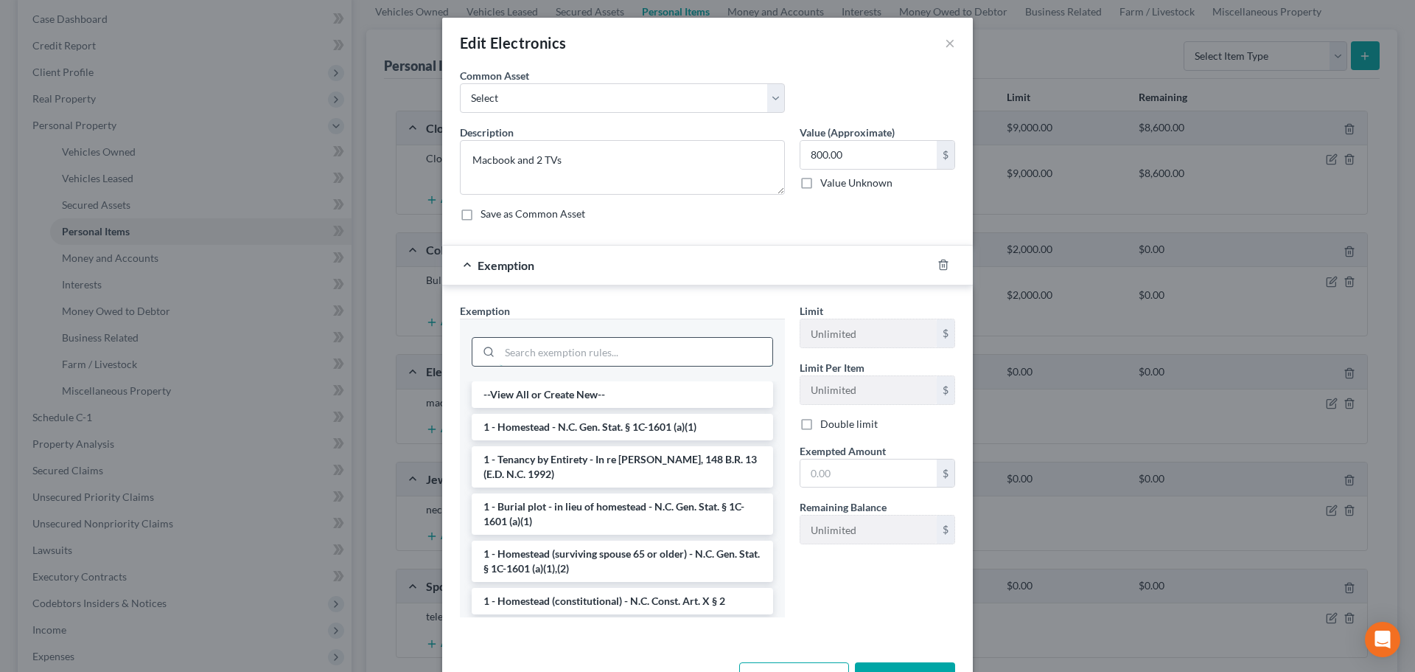
click at [599, 349] on input "search" at bounding box center [636, 352] width 273 height 28
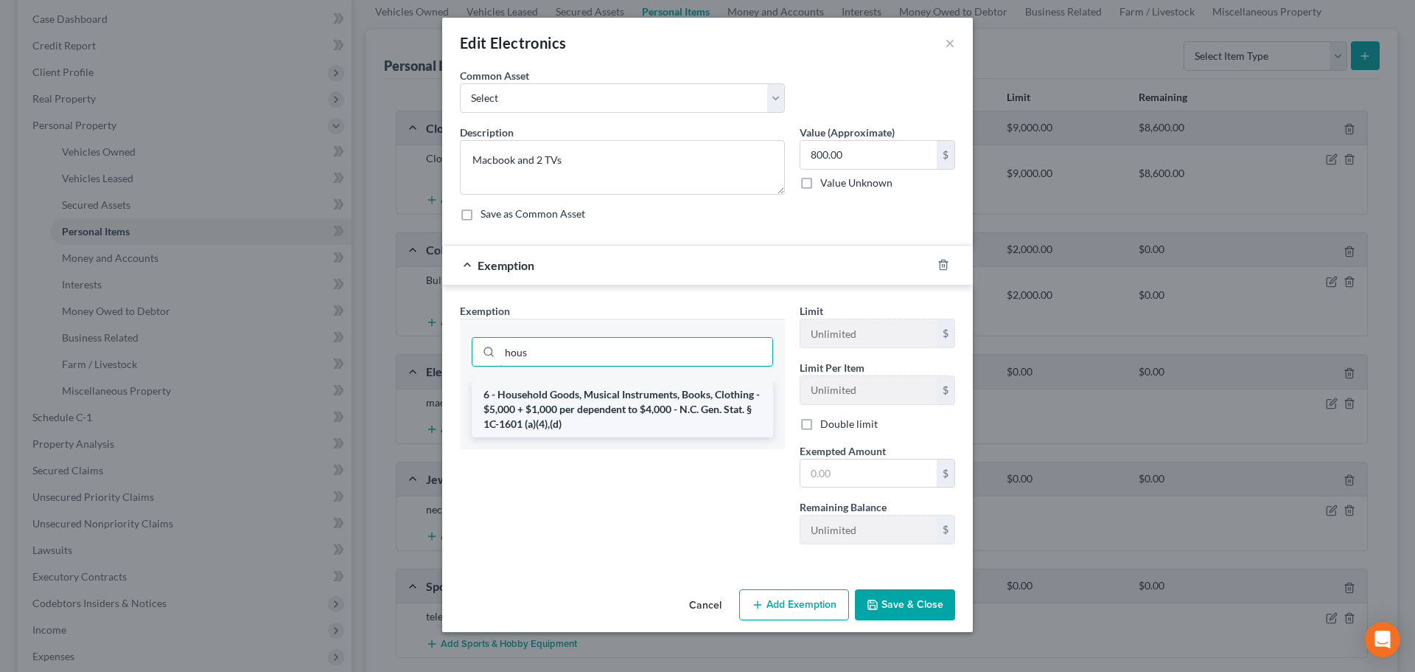
type input "hous"
click at [595, 409] on li "6 - Household Goods, Musical Instruments, Books, Clothing - $5,000 + $1,000 per…" at bounding box center [623, 409] width 302 height 56
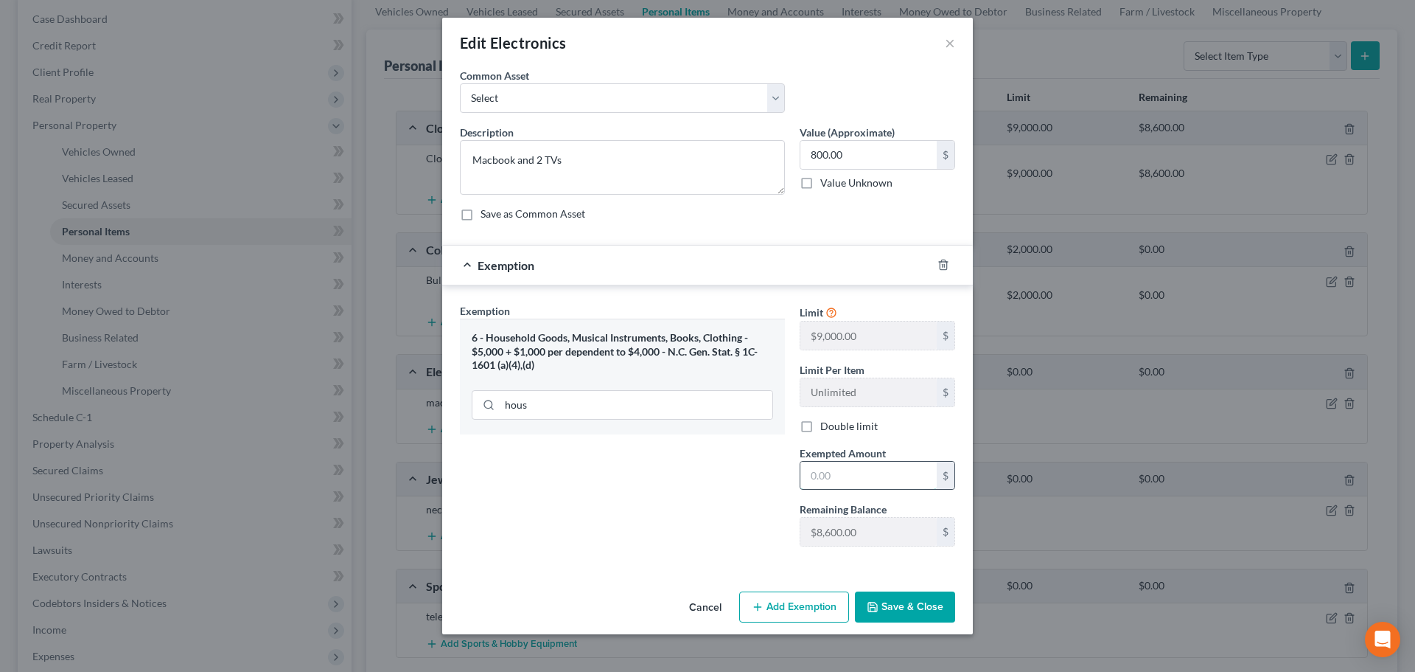
click at [851, 484] on input "text" at bounding box center [869, 475] width 136 height 28
type input "800"
click at [910, 611] on button "Save & Close" at bounding box center [905, 606] width 100 height 31
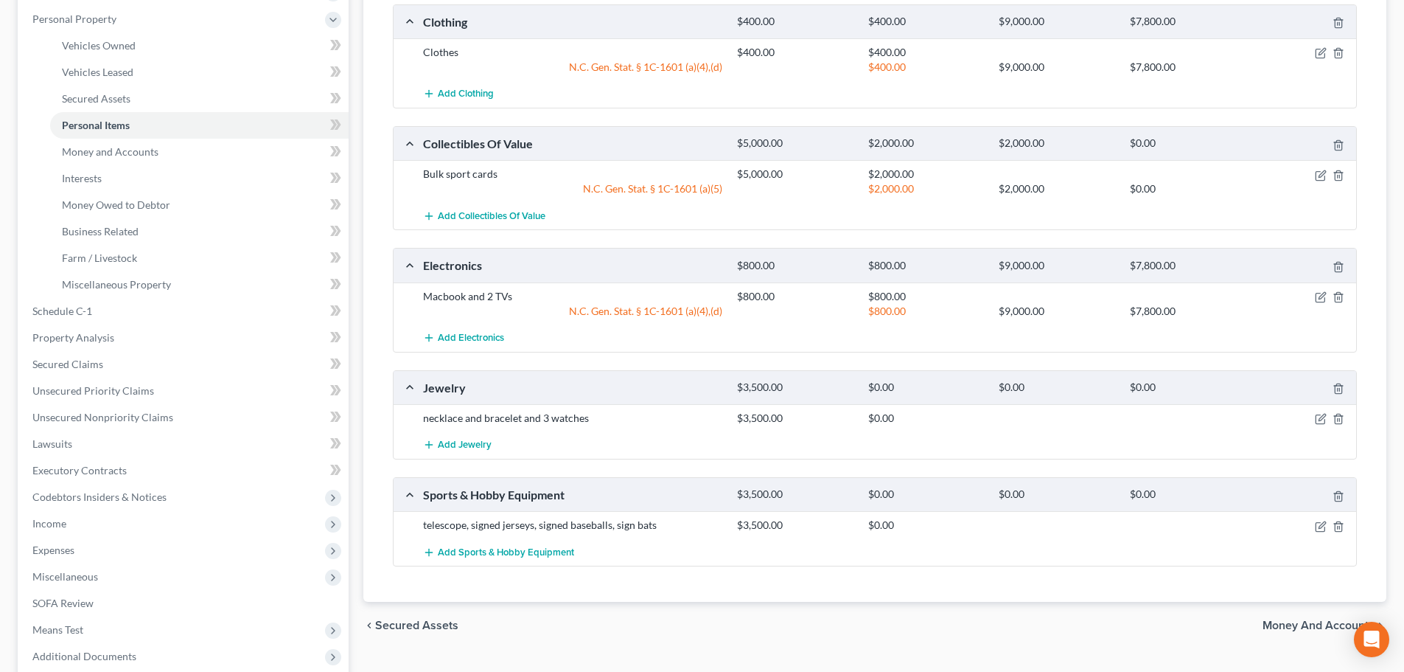
scroll to position [295, 0]
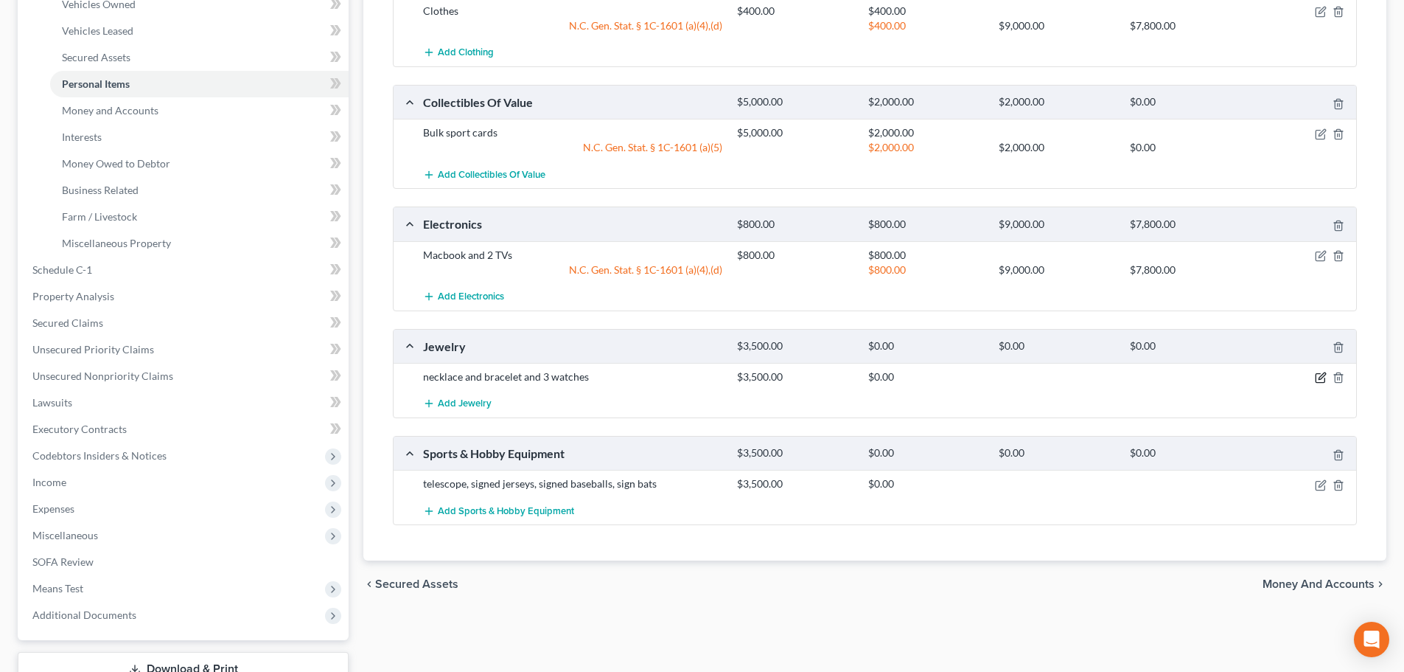
click at [1323, 380] on icon "button" at bounding box center [1321, 378] width 12 height 12
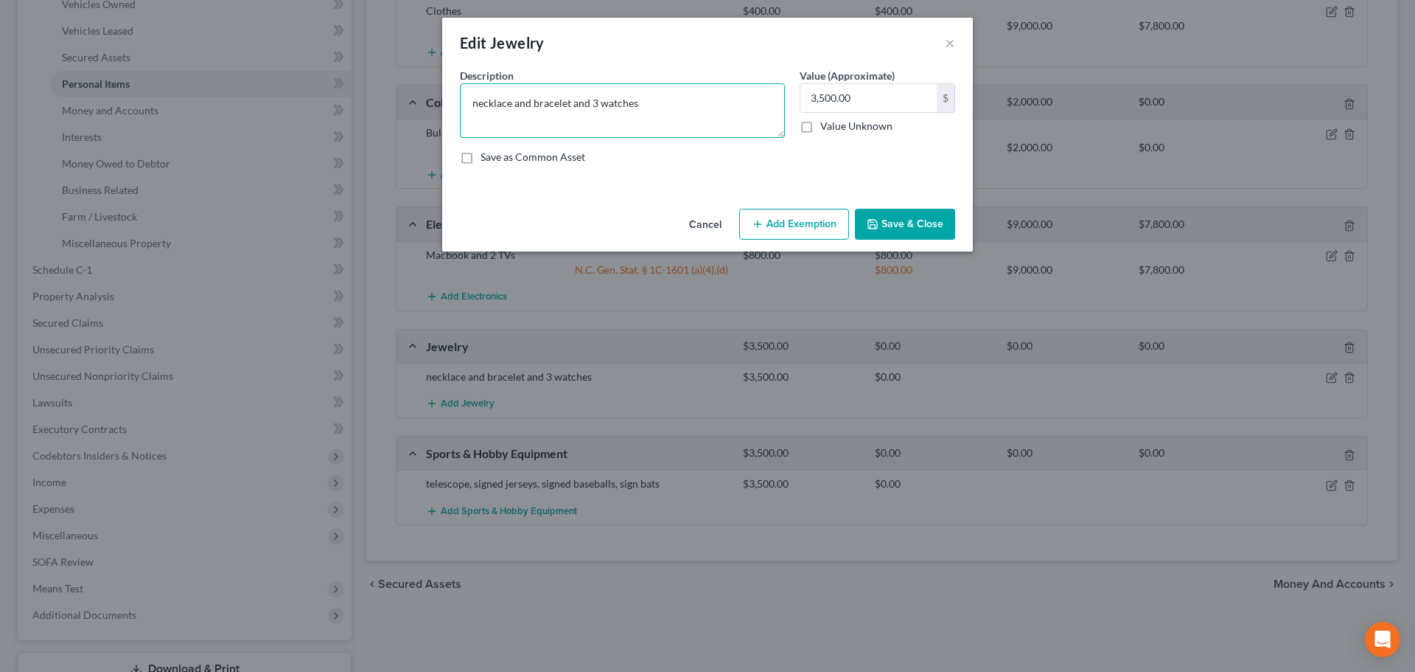
click at [476, 109] on textarea "necklace and bracelet and 3 watches" at bounding box center [622, 110] width 325 height 55
type textarea "Necklace, Bracelet, and 3 watches"
click at [802, 225] on button "Add Exemption" at bounding box center [794, 224] width 110 height 31
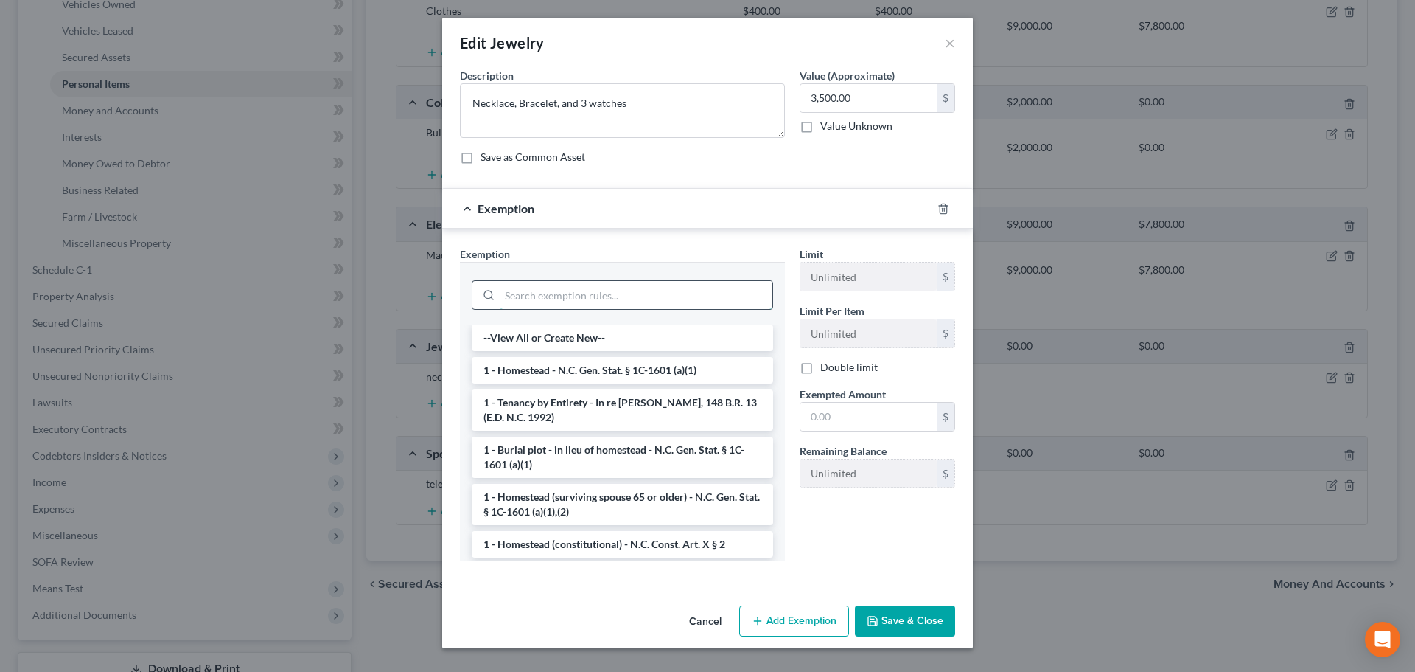
click at [621, 291] on input "search" at bounding box center [636, 295] width 273 height 28
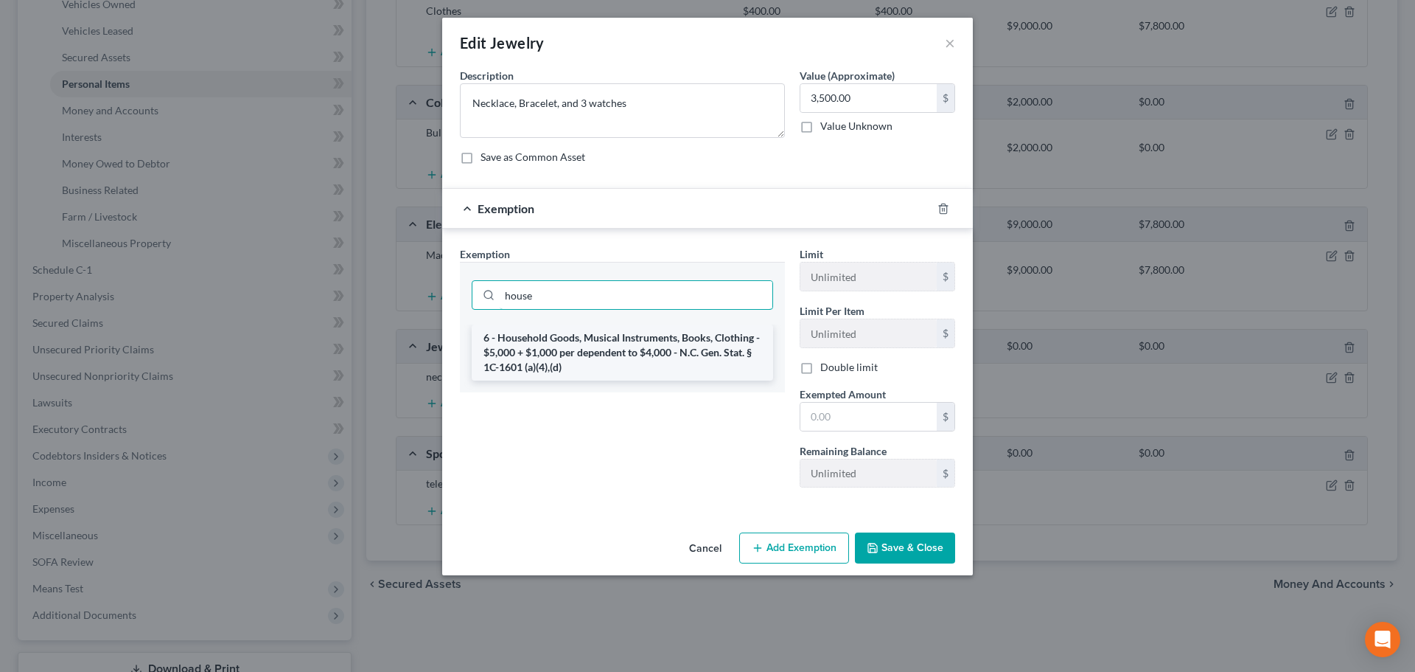
type input "house"
click at [595, 352] on li "6 - Household Goods, Musical Instruments, Books, Clothing - $5,000 + $1,000 per…" at bounding box center [623, 352] width 302 height 56
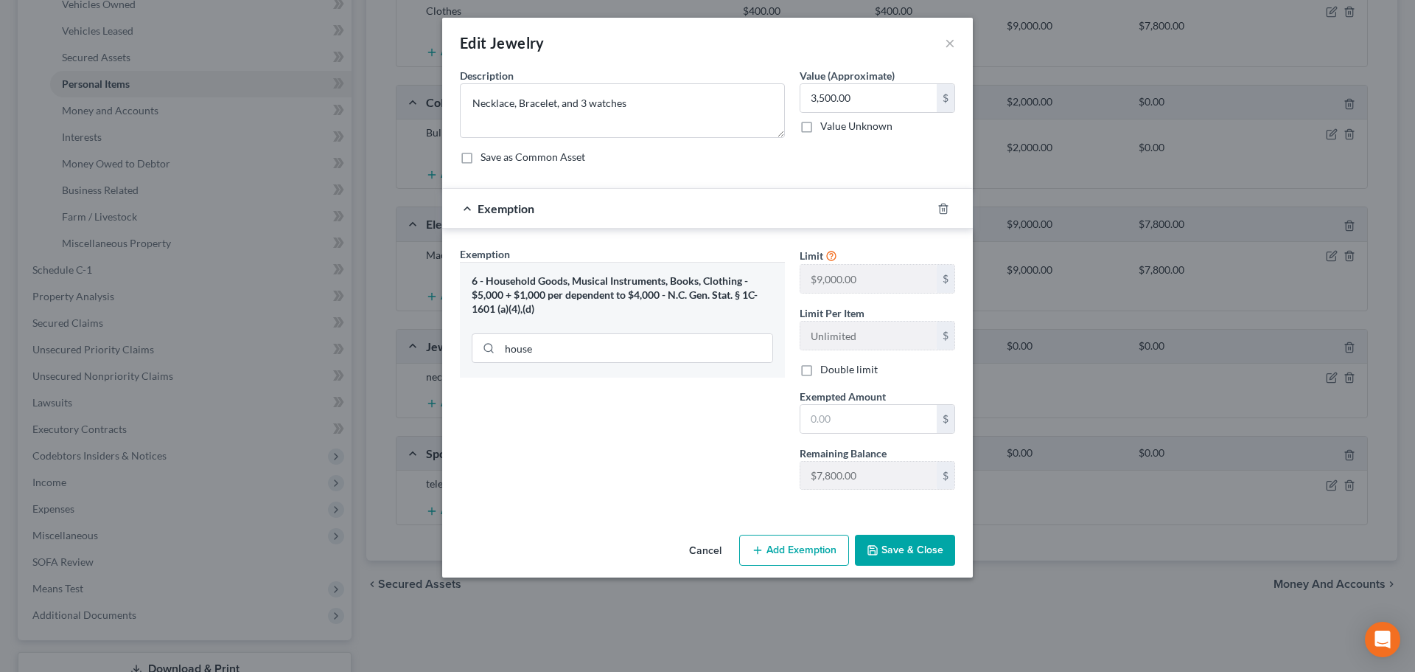
click at [905, 551] on button "Save & Close" at bounding box center [905, 549] width 100 height 31
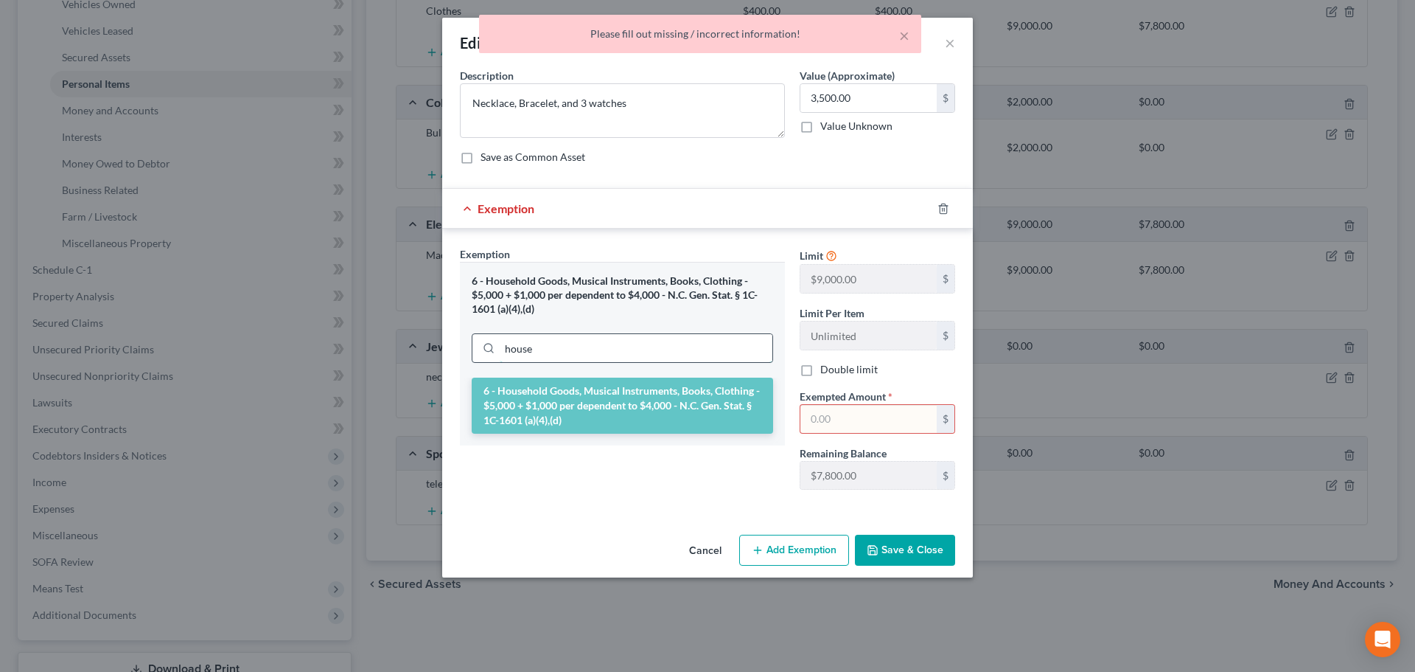
drag, startPoint x: 663, startPoint y: 352, endPoint x: 651, endPoint y: 351, distance: 11.9
click at [661, 352] on input "house" at bounding box center [636, 348] width 273 height 28
click at [620, 397] on li "6 - Household Goods, Musical Instruments, Books, Clothing - $5,000 + $1,000 per…" at bounding box center [623, 405] width 302 height 56
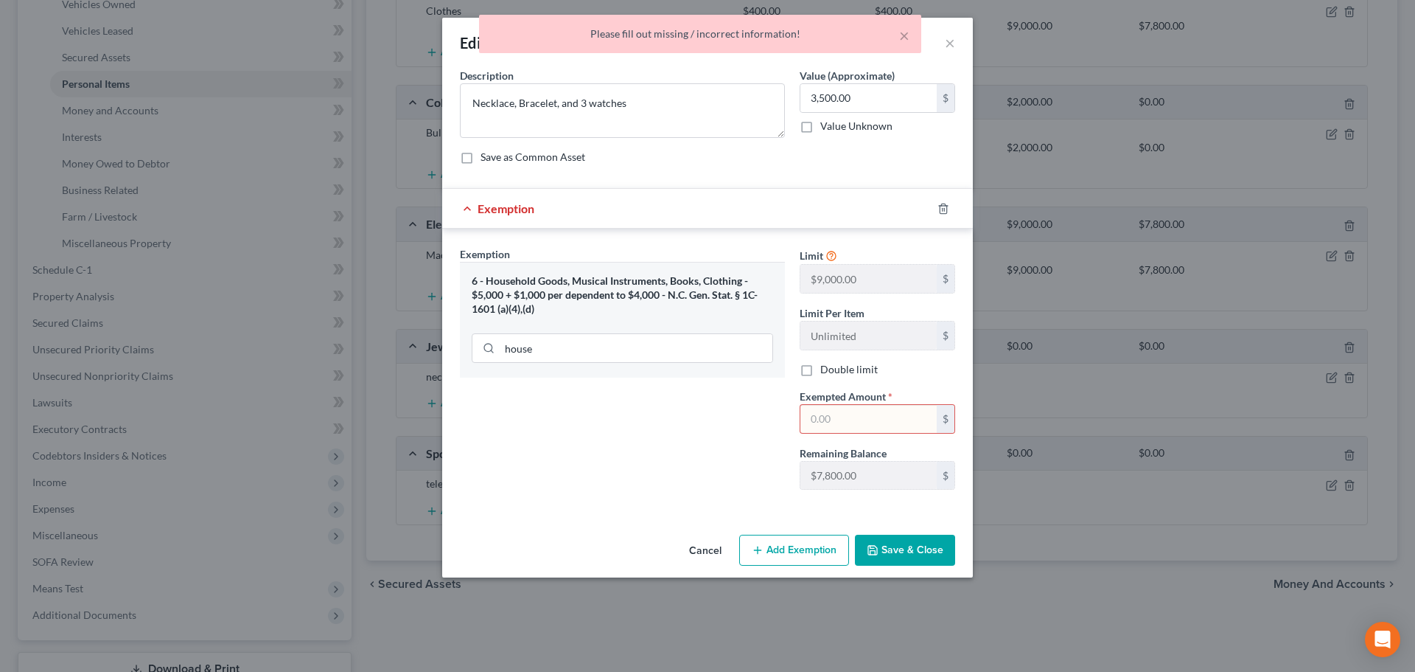
click at [807, 414] on input "text" at bounding box center [869, 419] width 136 height 28
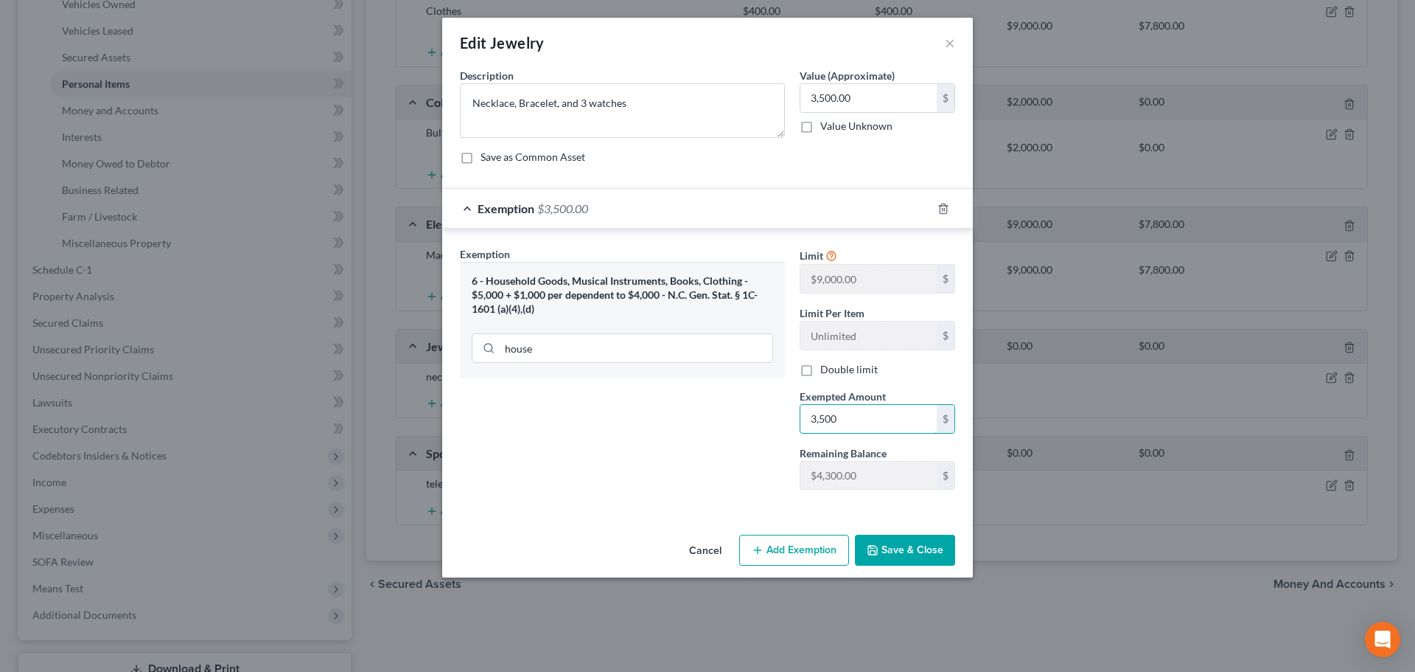
type input "3,500"
click at [897, 549] on button "Save & Close" at bounding box center [905, 549] width 100 height 31
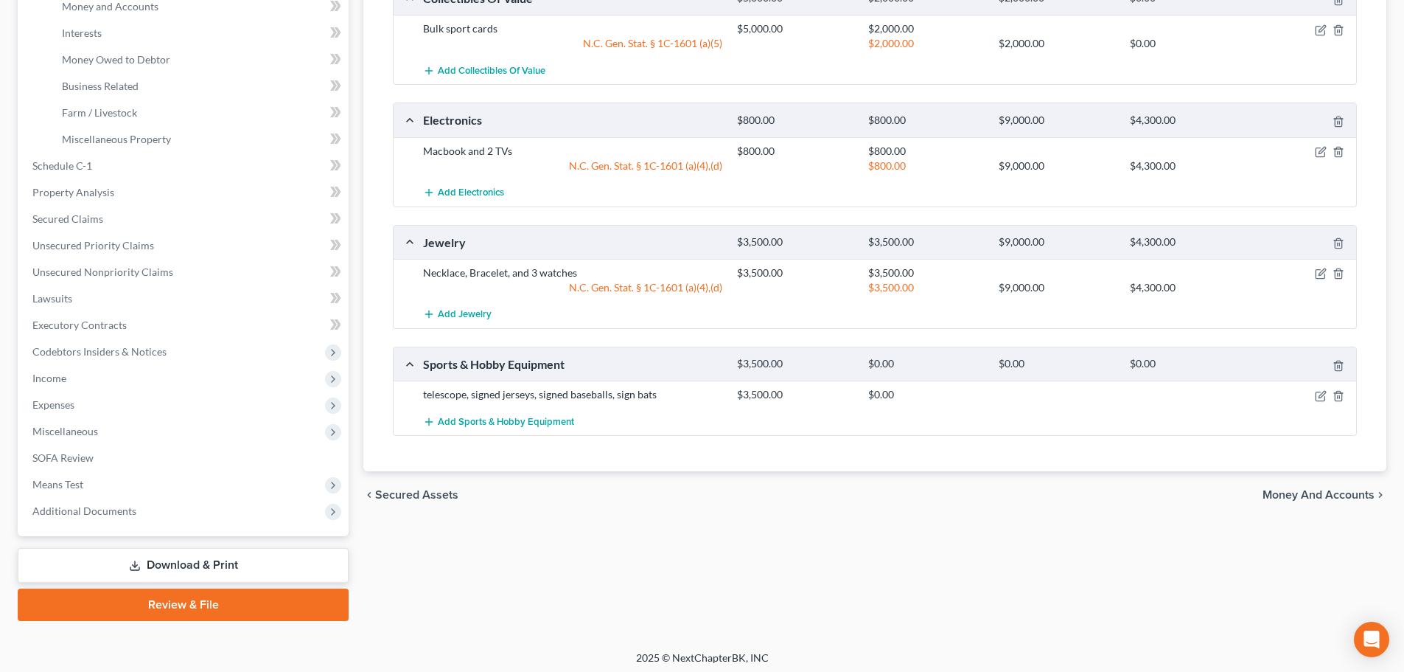
scroll to position [404, 0]
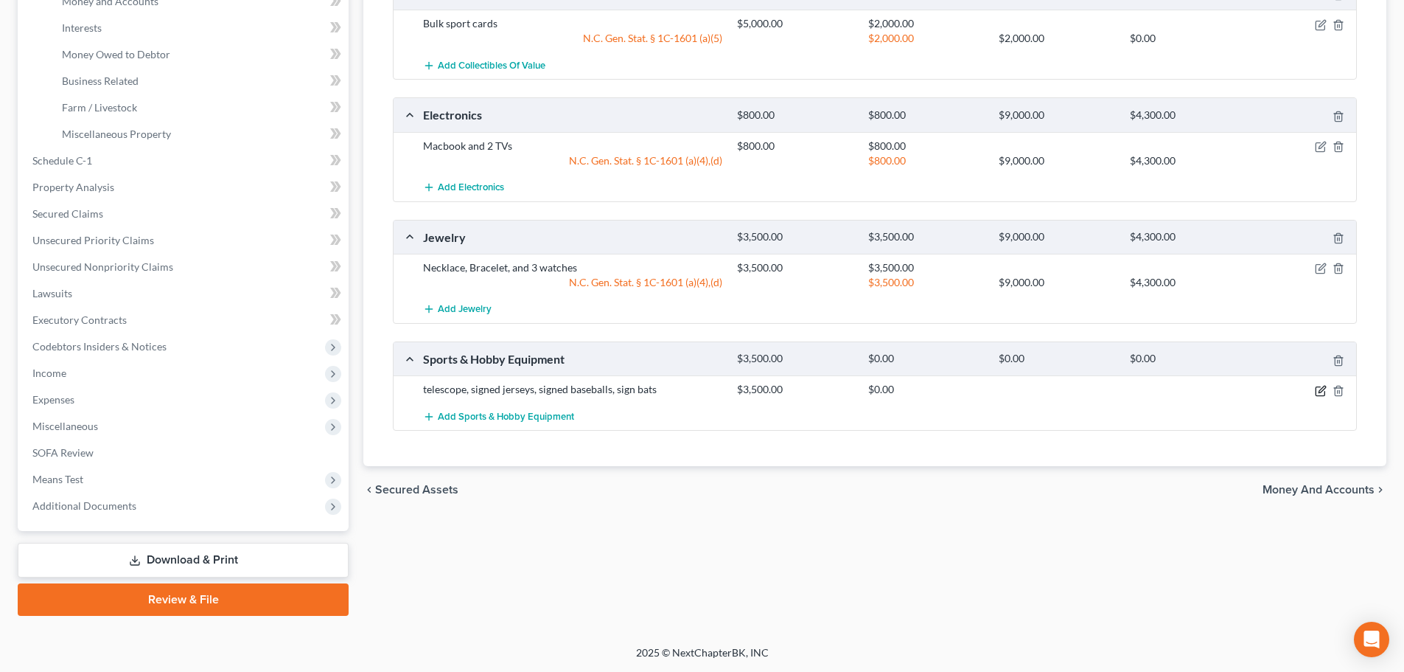
click at [1322, 390] on icon "button" at bounding box center [1321, 391] width 12 height 12
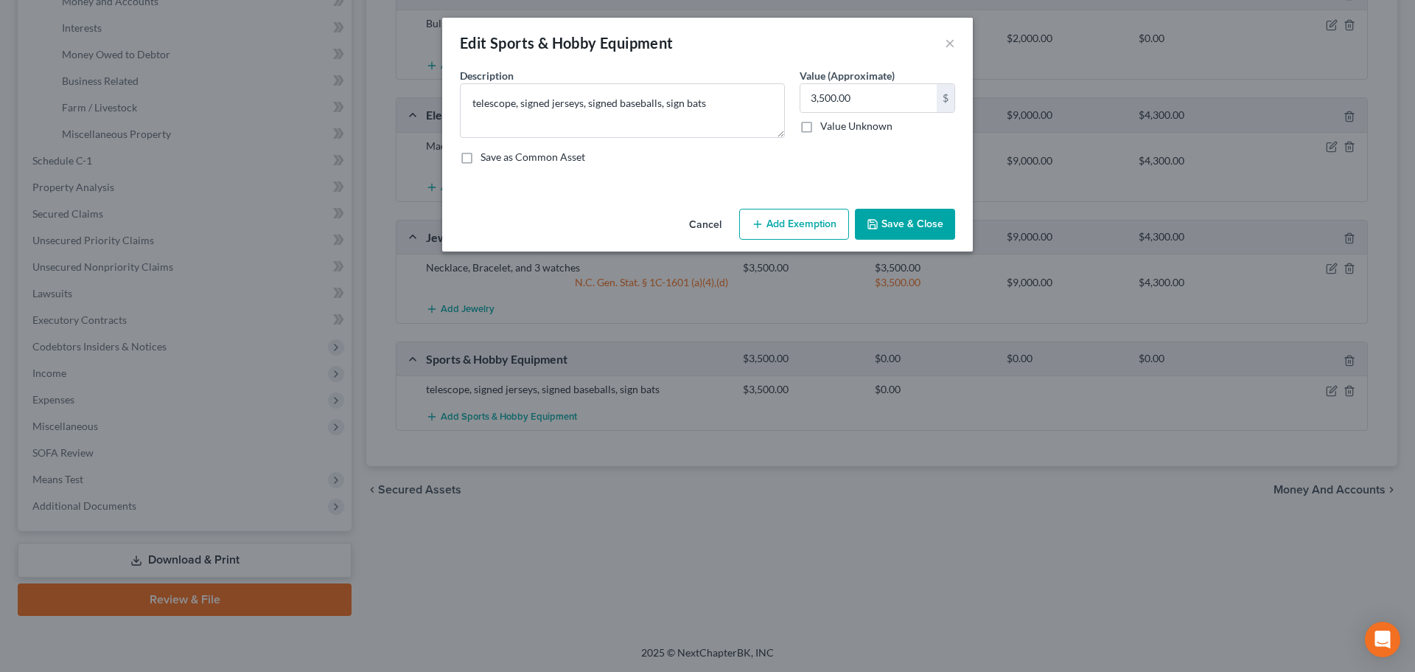
click at [904, 223] on button "Save & Close" at bounding box center [905, 224] width 100 height 31
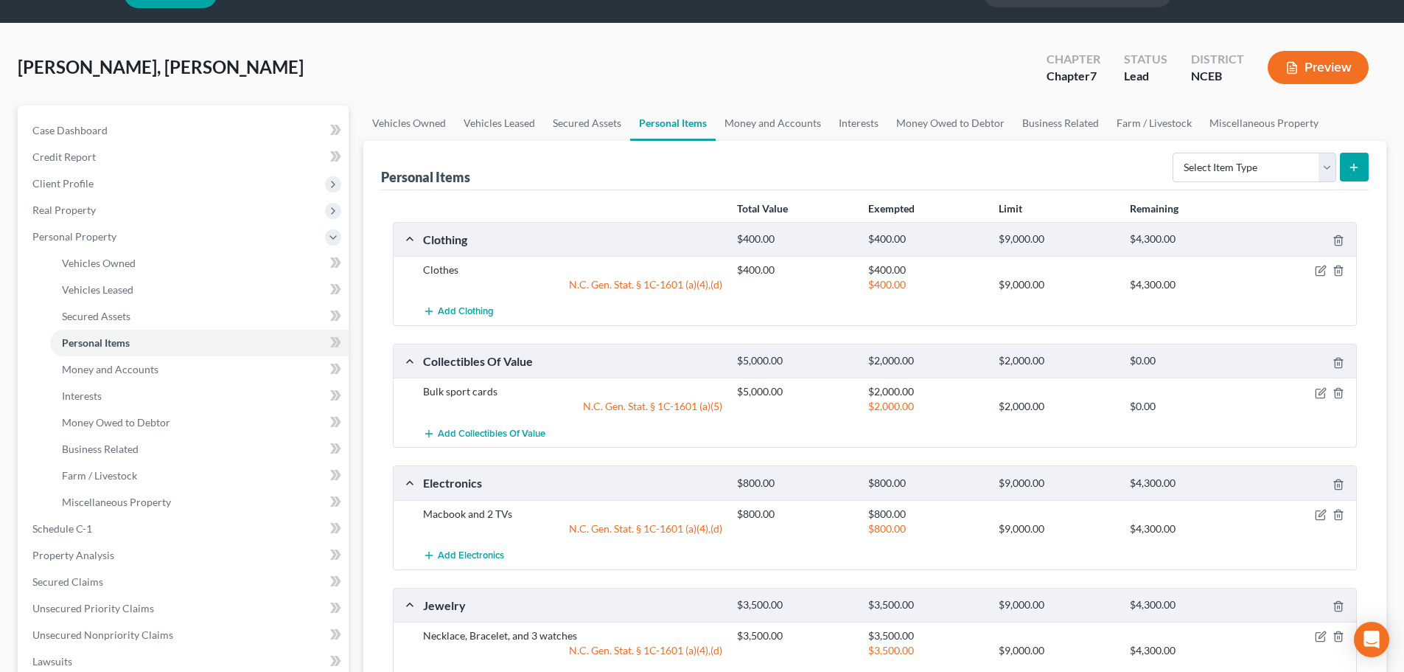
scroll to position [35, 0]
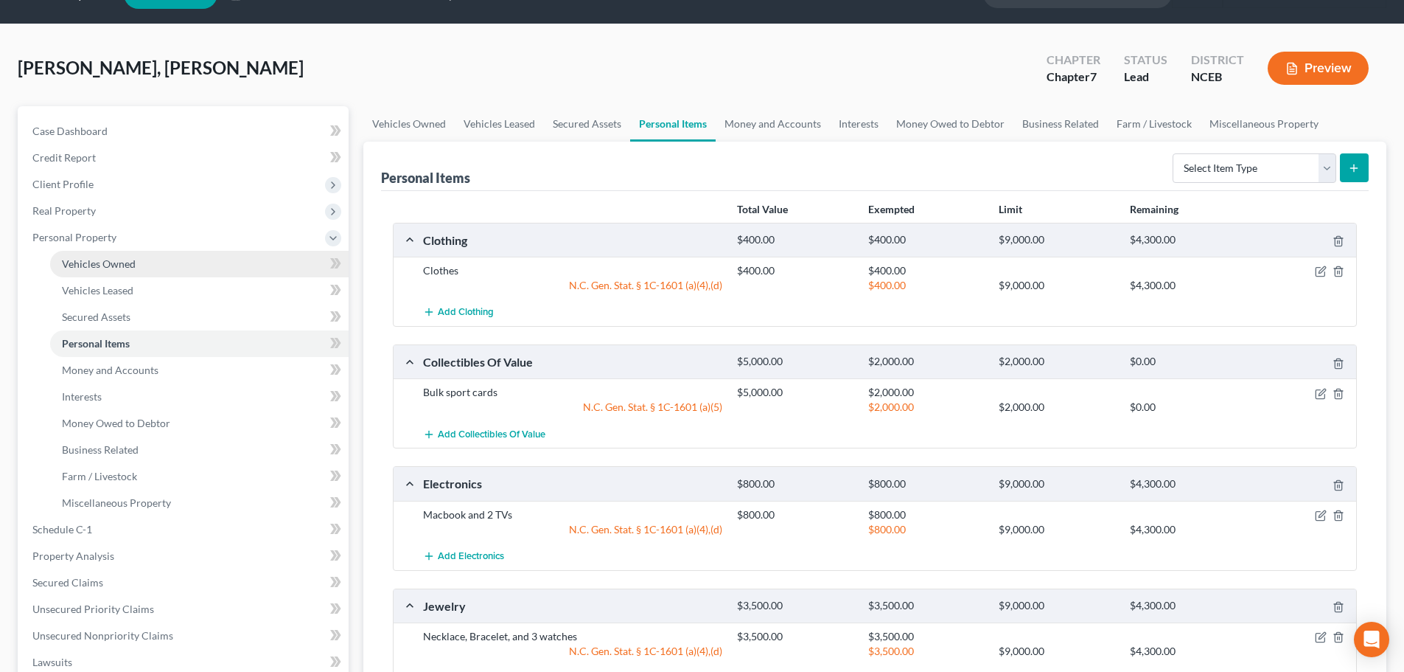
click at [125, 264] on span "Vehicles Owned" at bounding box center [99, 263] width 74 height 13
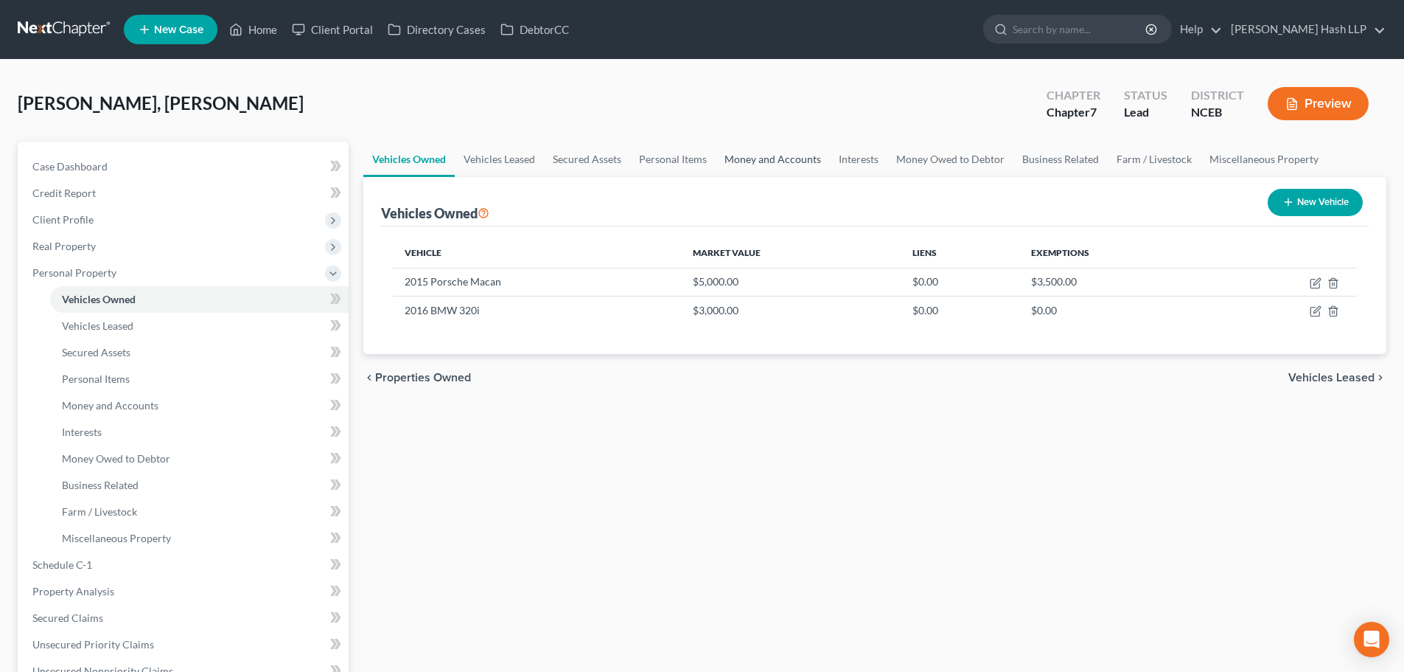
click at [740, 156] on link "Money and Accounts" at bounding box center [773, 159] width 114 height 35
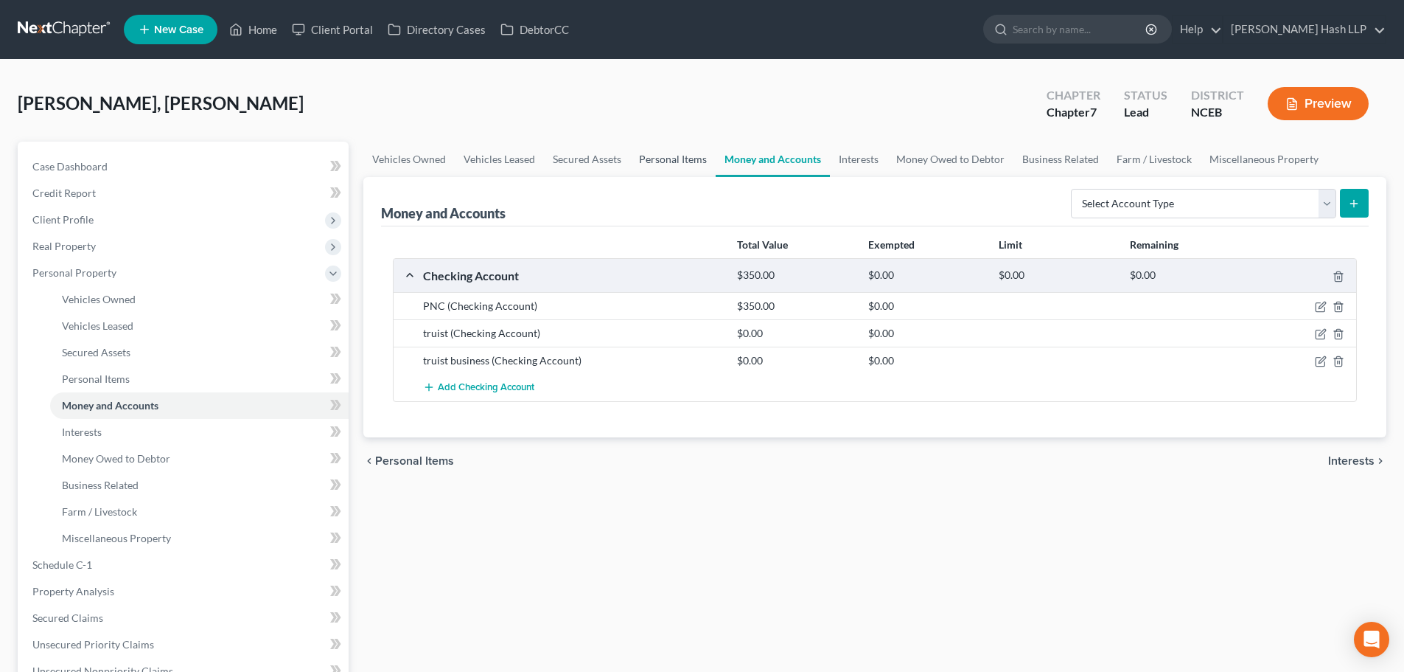
click at [664, 165] on link "Personal Items" at bounding box center [673, 159] width 86 height 35
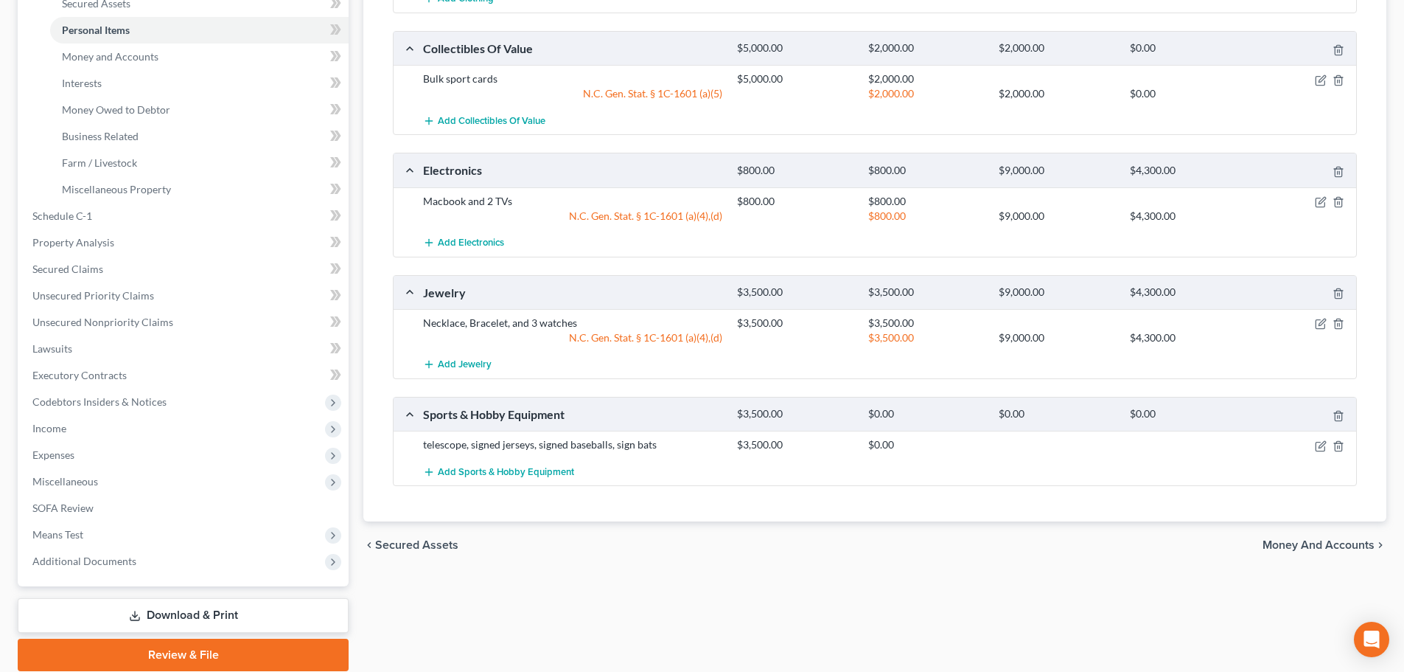
scroll to position [369, 0]
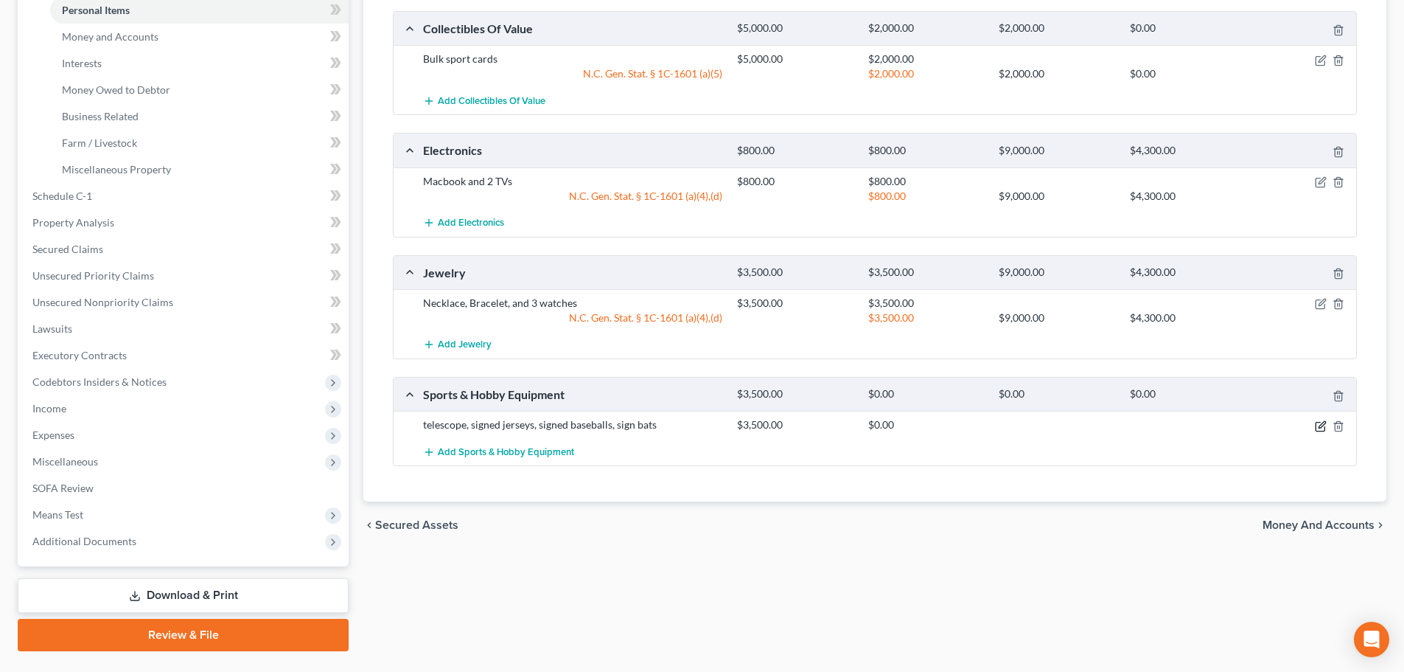
click at [1319, 427] on icon "button" at bounding box center [1322, 424] width 7 height 7
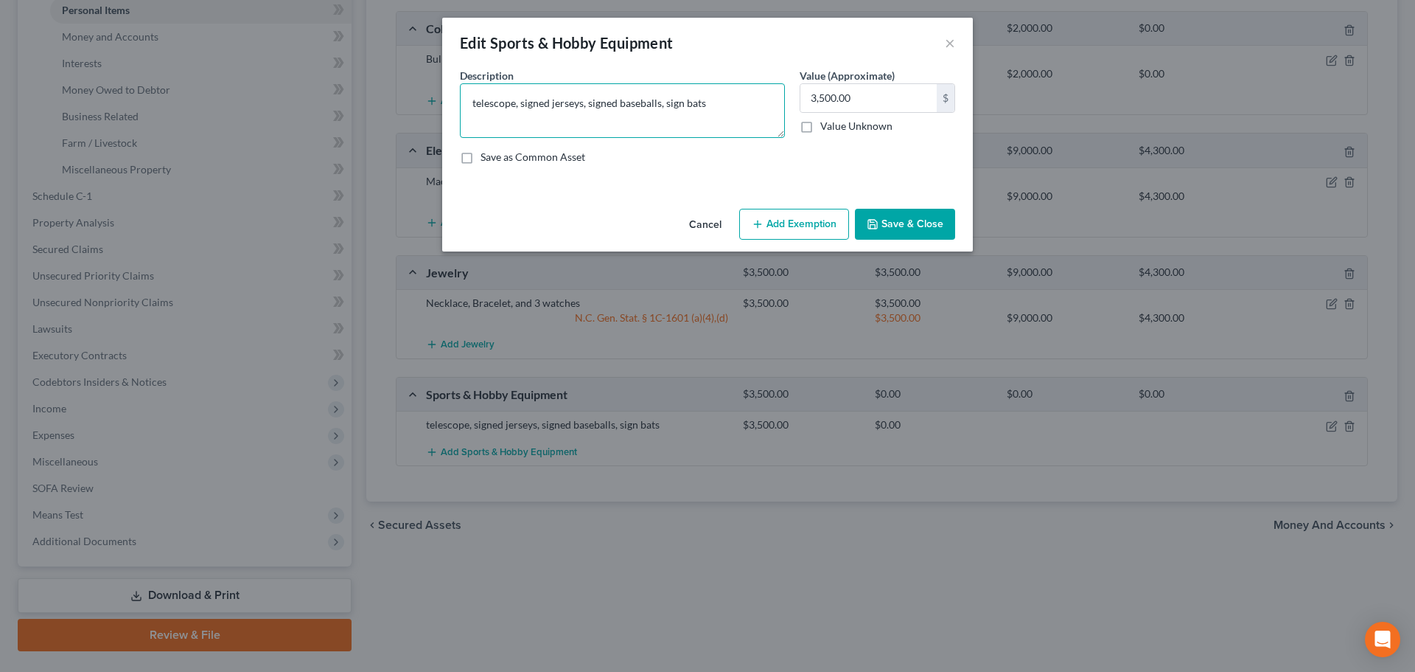
click at [476, 105] on textarea "telescope, signed jerseys, signed baseballs, sign bats" at bounding box center [622, 110] width 325 height 55
click at [522, 103] on textarea "Telescope, signed jerseys, signed baseballs, sign bats" at bounding box center [622, 110] width 325 height 55
type textarea "Telescope, Signed jerseys, Signed baseballs, Signed bats"
click at [795, 221] on button "Add Exemption" at bounding box center [794, 224] width 110 height 31
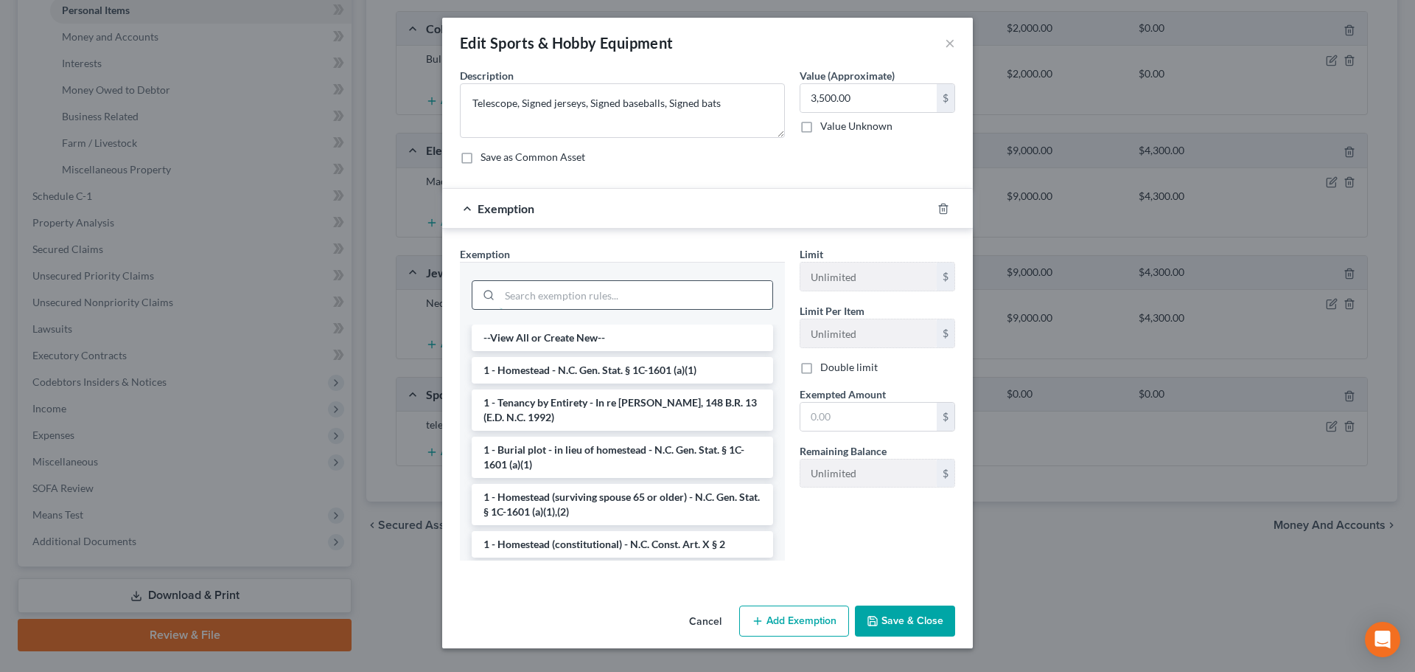
click at [599, 293] on input "search" at bounding box center [636, 295] width 273 height 28
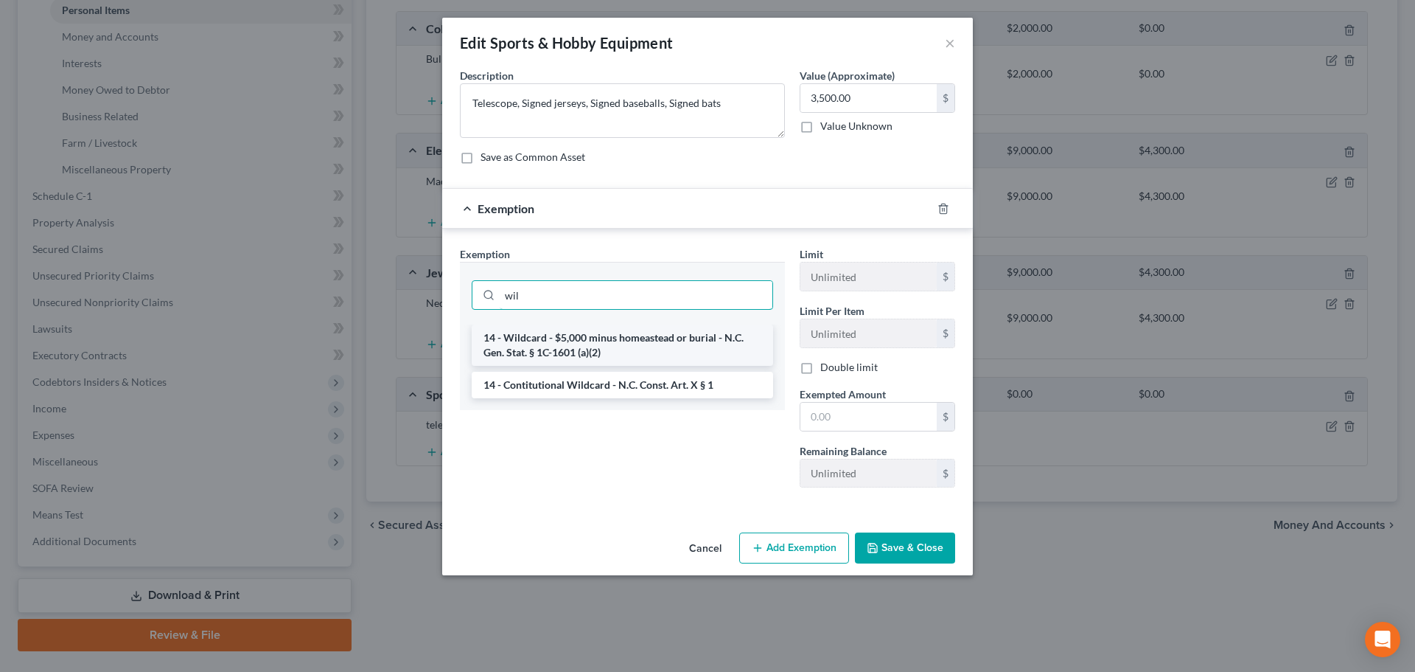
type input "wil"
click at [635, 355] on li "14 - Wildcard - $5,000 minus homeastead or burial - N.C. Gen. Stat. § 1C-1601 (…" at bounding box center [623, 344] width 302 height 41
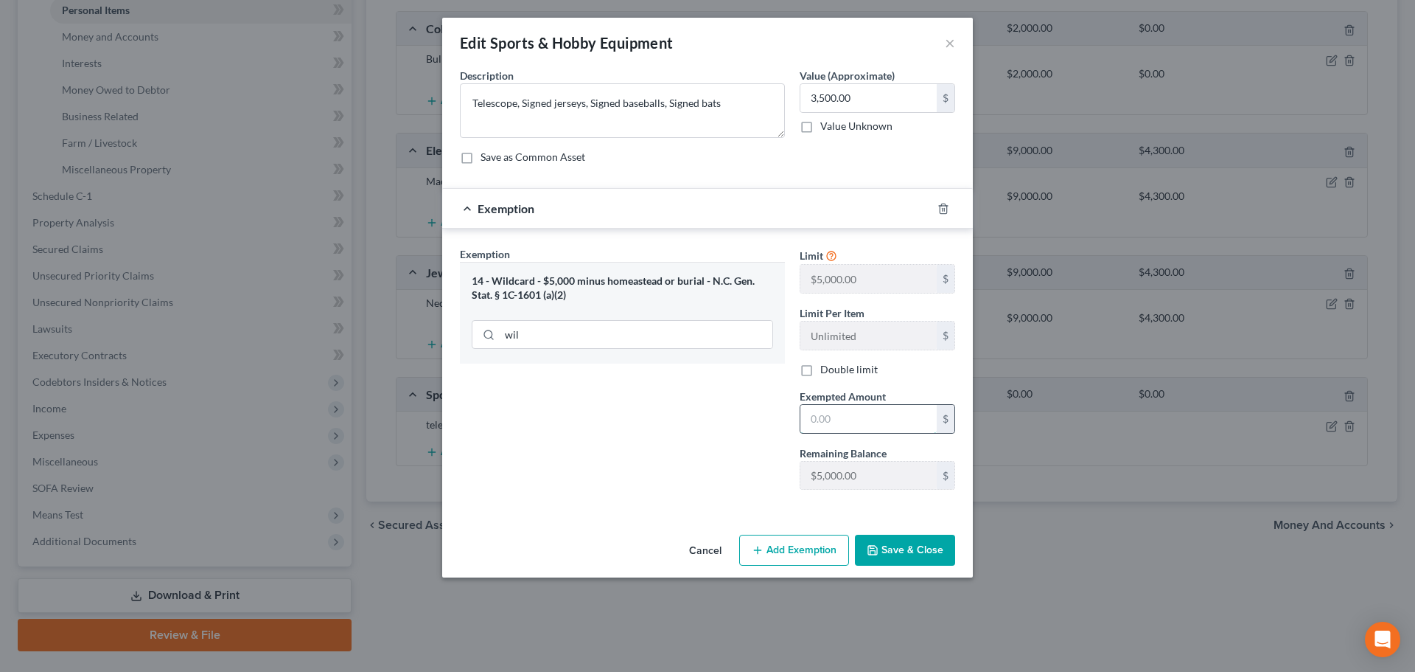
click at [830, 414] on input "text" at bounding box center [869, 419] width 136 height 28
type input "3,500"
click at [917, 554] on button "Save & Close" at bounding box center [905, 549] width 100 height 31
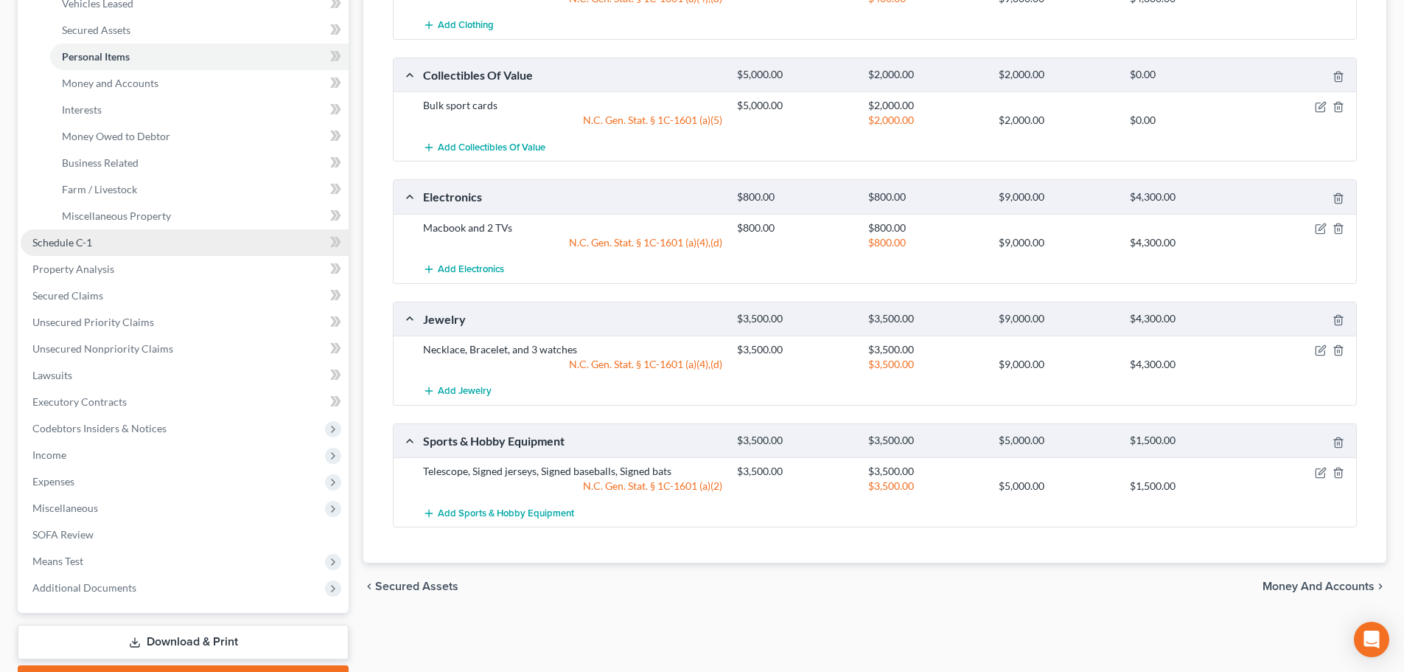
scroll to position [183, 0]
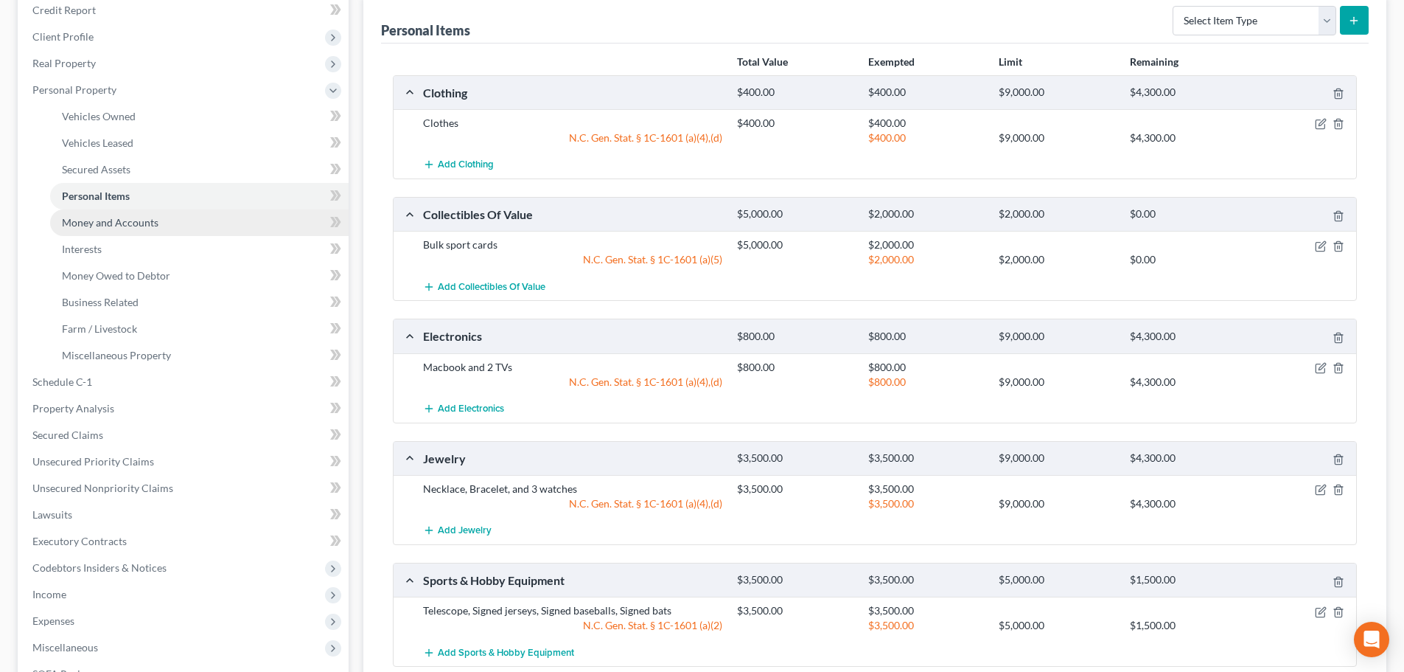
click at [111, 222] on span "Money and Accounts" at bounding box center [110, 222] width 97 height 13
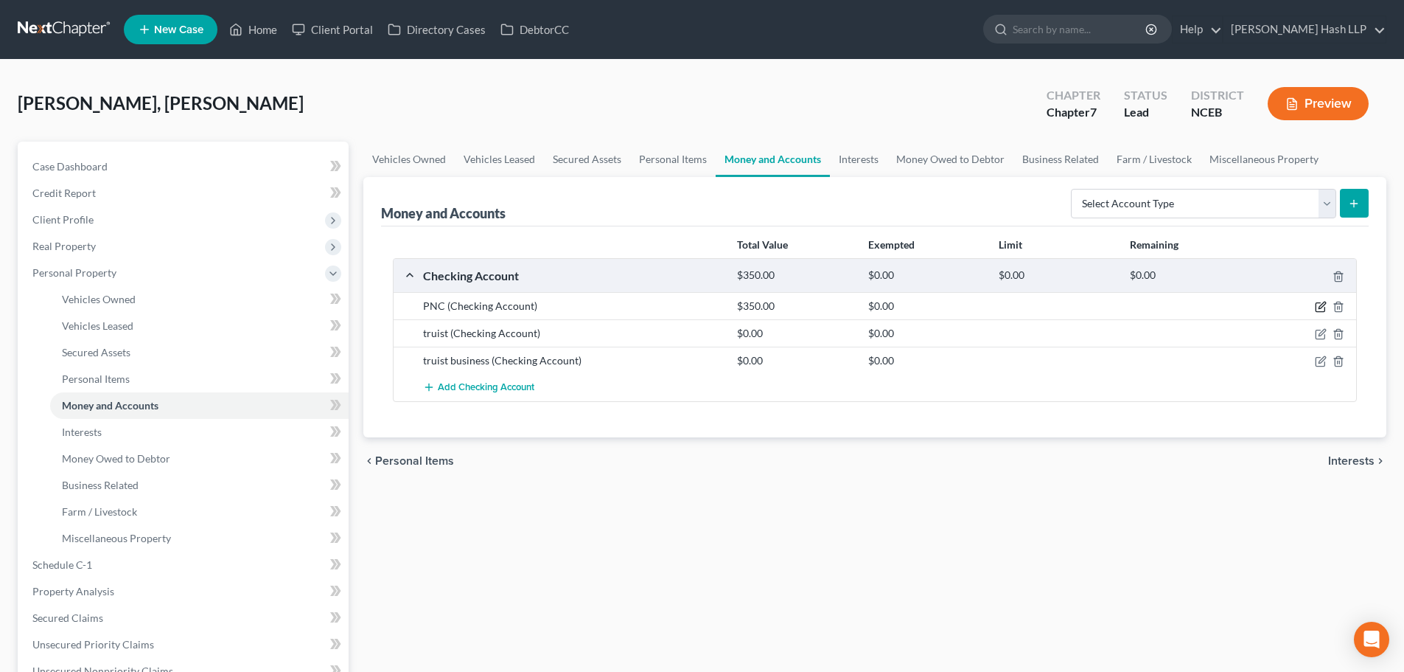
click at [1320, 308] on icon "button" at bounding box center [1322, 305] width 7 height 7
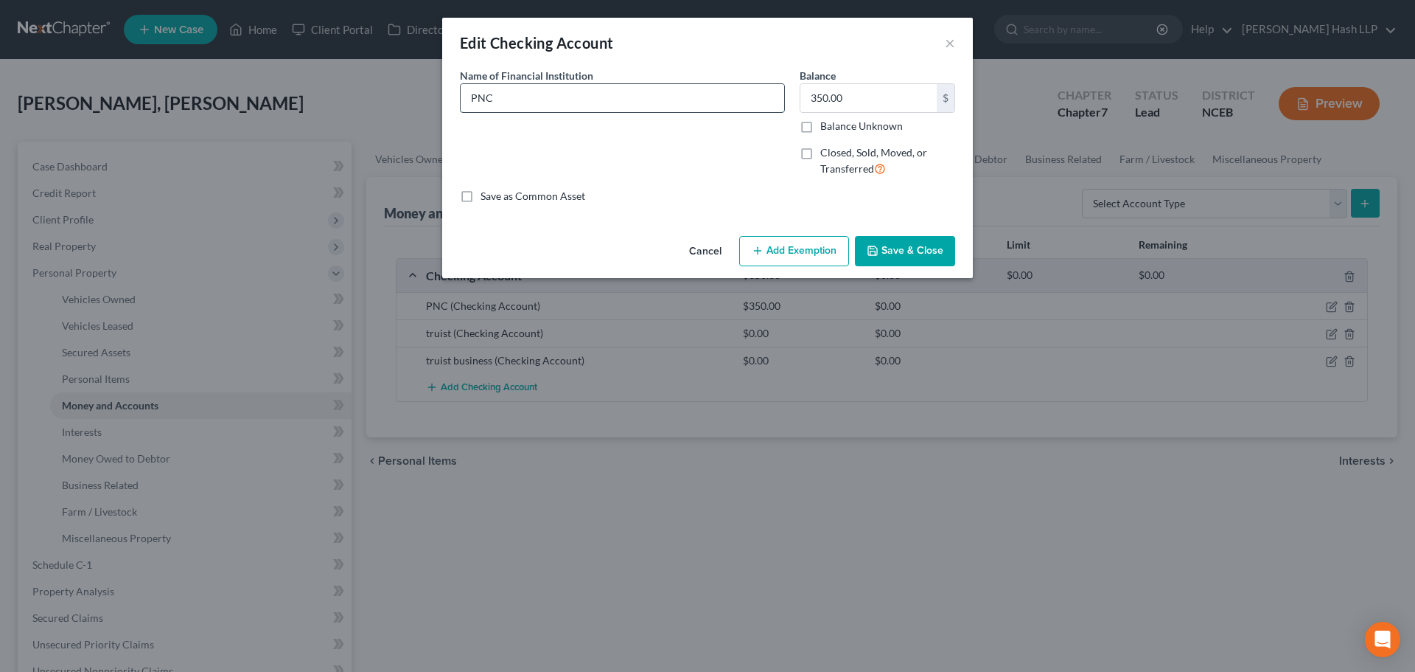
click at [546, 102] on input "PNC" at bounding box center [623, 98] width 324 height 28
type input "PNC #9036"
click at [793, 251] on button "Add Exemption" at bounding box center [794, 251] width 110 height 31
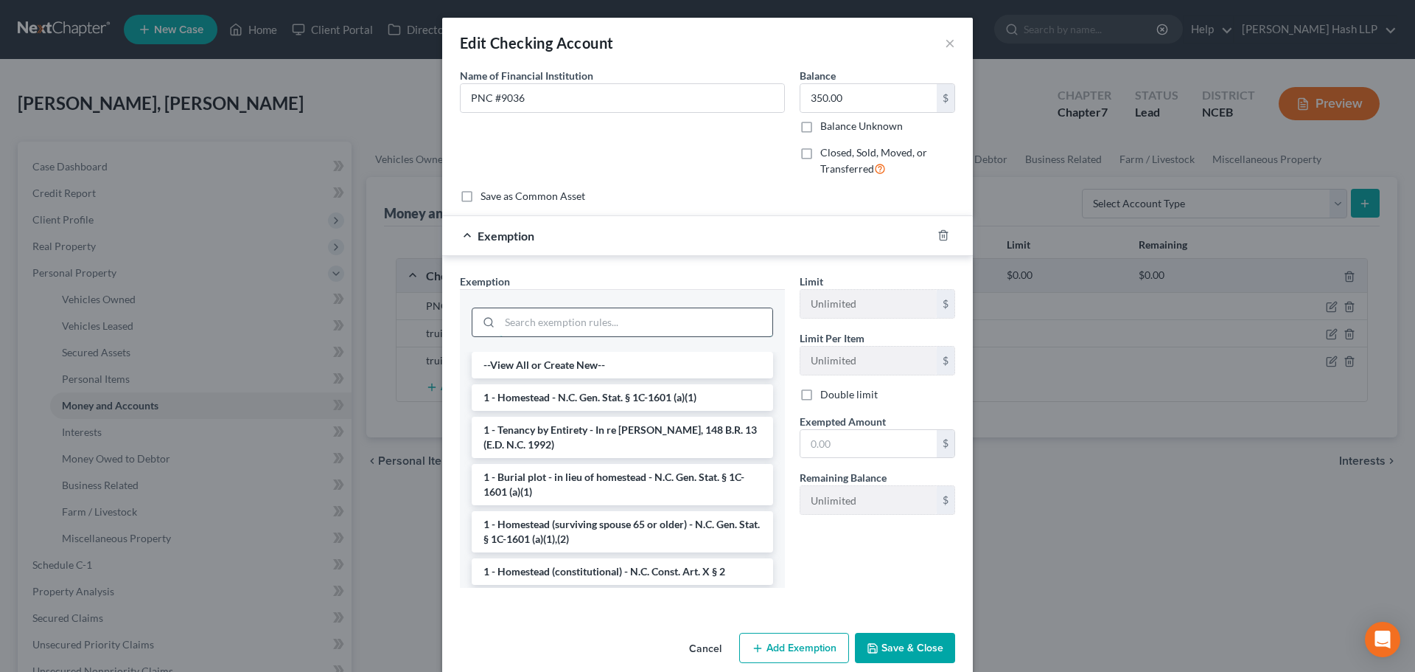
click at [665, 324] on input "search" at bounding box center [636, 322] width 273 height 28
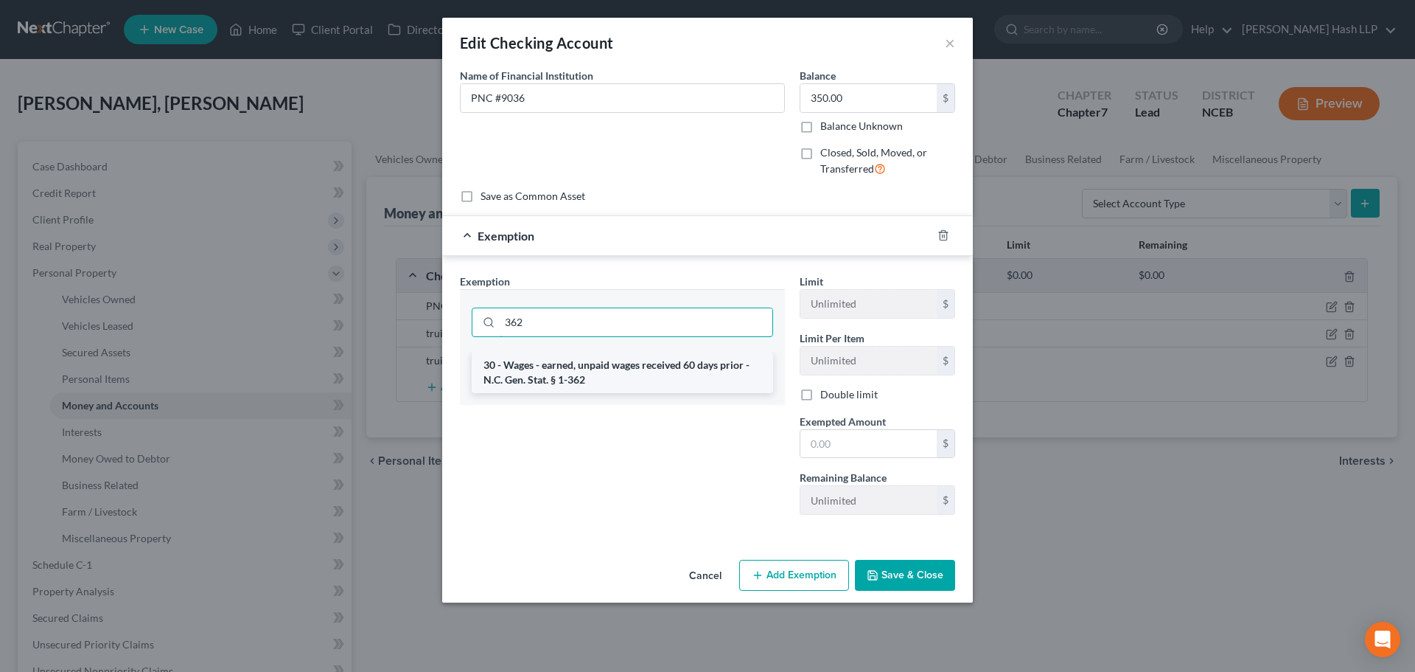
type input "362"
click at [613, 375] on li "30 - Wages - earned, unpaid wages received 60 days prior - N.C. Gen. Stat. § 1-…" at bounding box center [623, 372] width 302 height 41
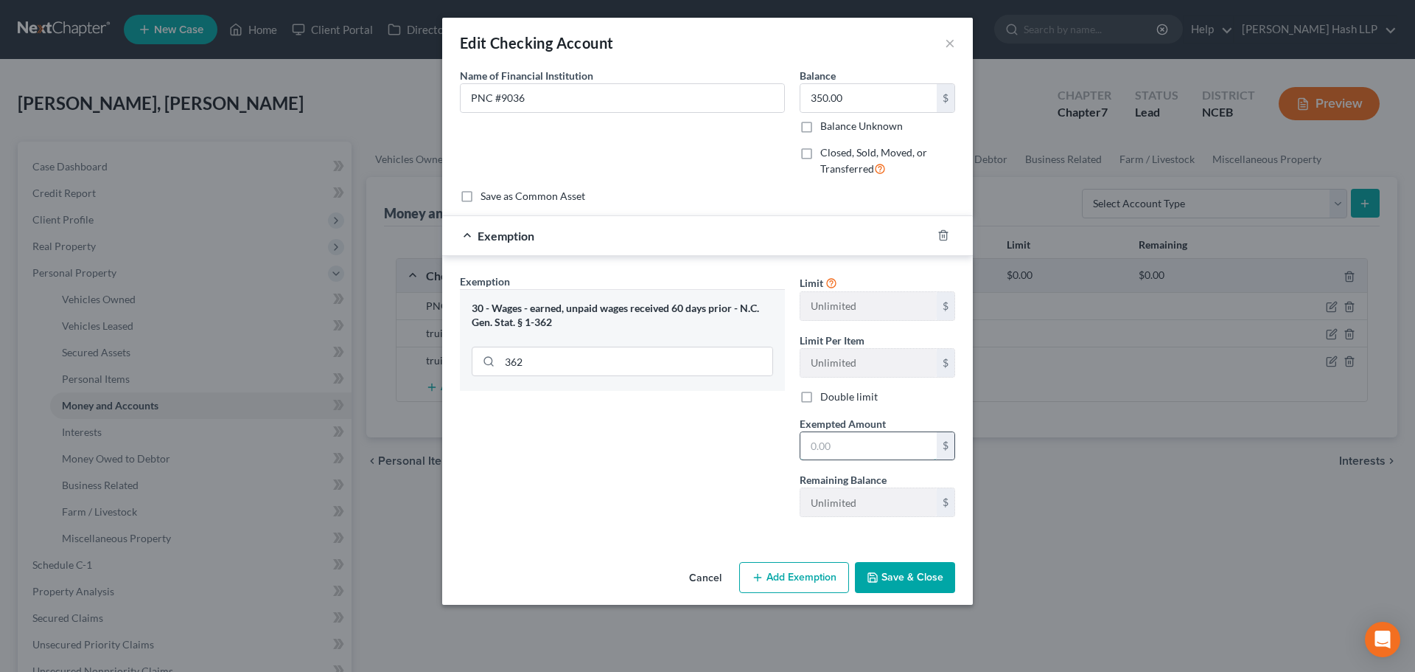
click at [863, 454] on input "text" at bounding box center [869, 446] width 136 height 28
type input "350"
click at [909, 574] on button "Save & Close" at bounding box center [905, 577] width 100 height 31
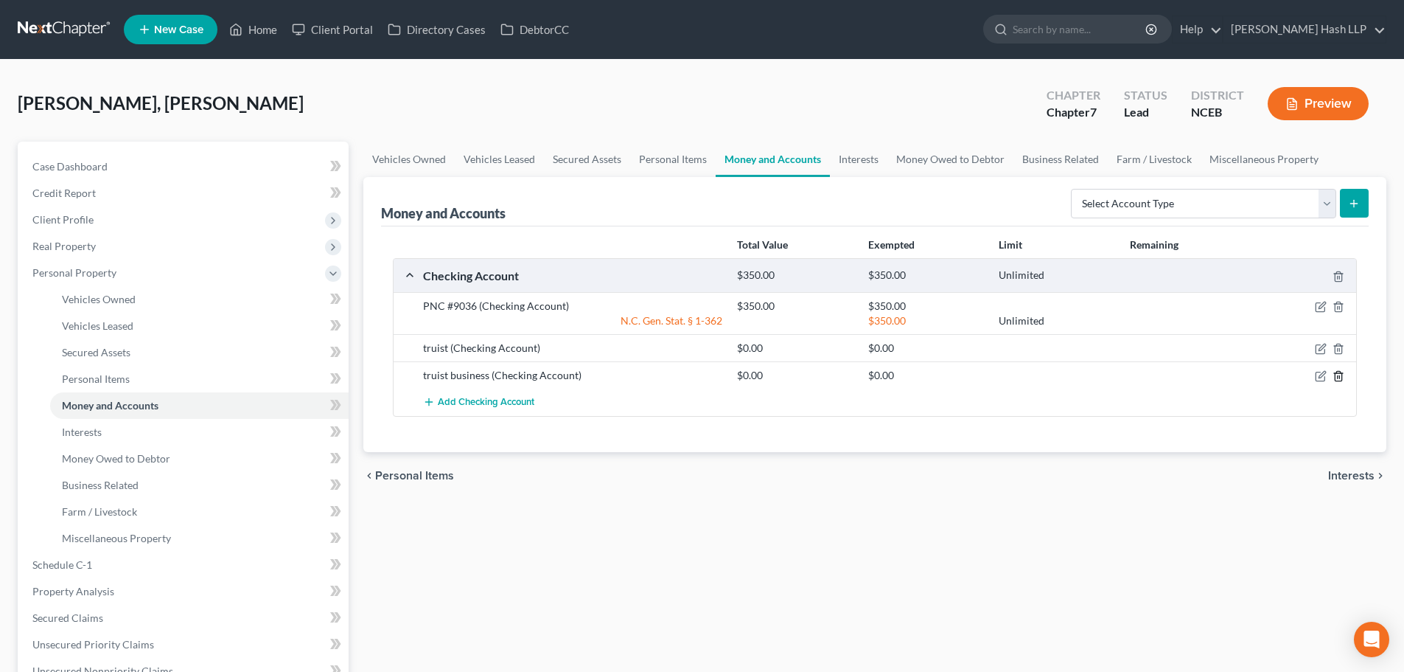
click at [1337, 373] on polyline "button" at bounding box center [1338, 373] width 9 height 0
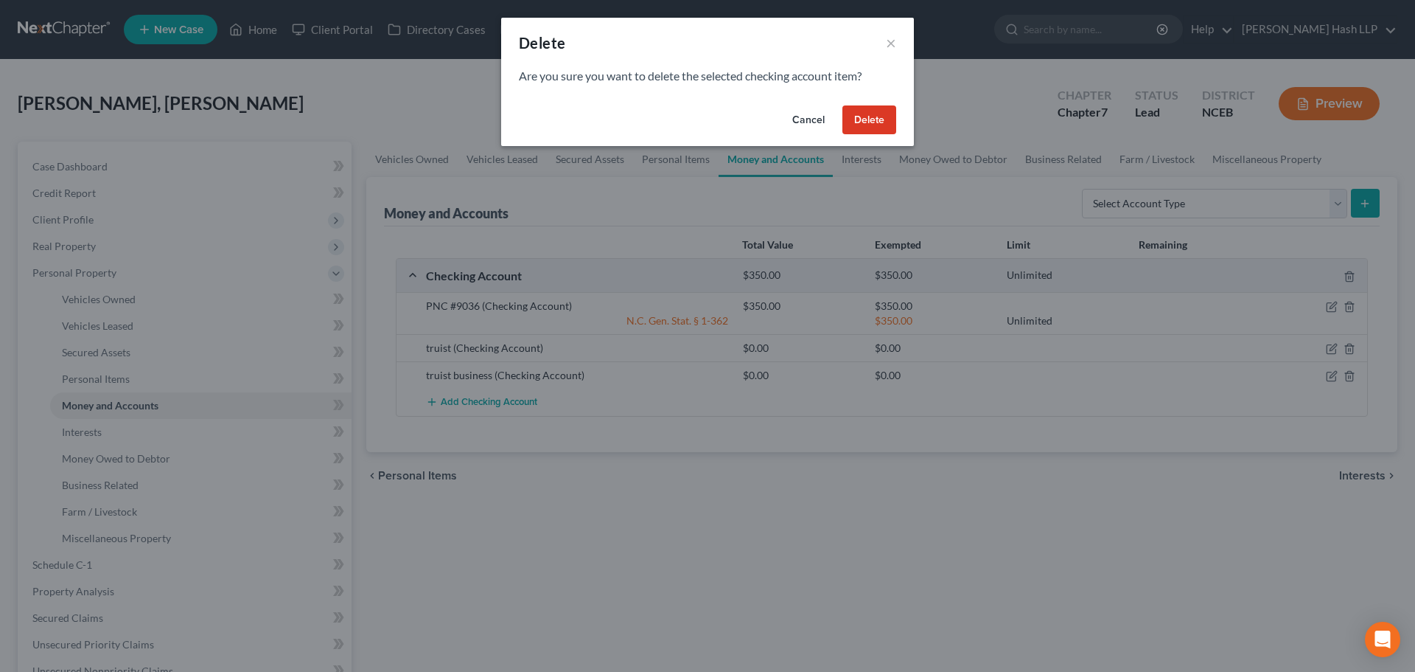
click at [871, 121] on button "Delete" at bounding box center [870, 119] width 54 height 29
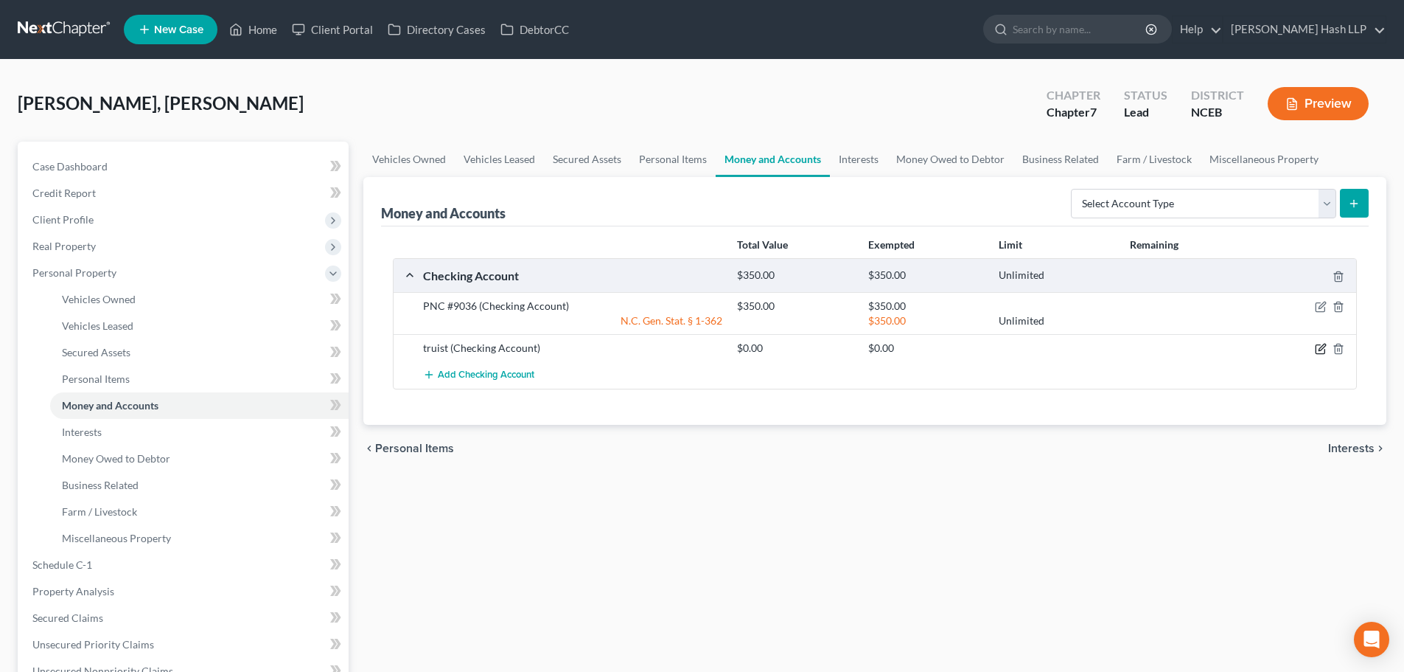
click at [1317, 348] on icon "button" at bounding box center [1321, 349] width 12 height 12
select select "28"
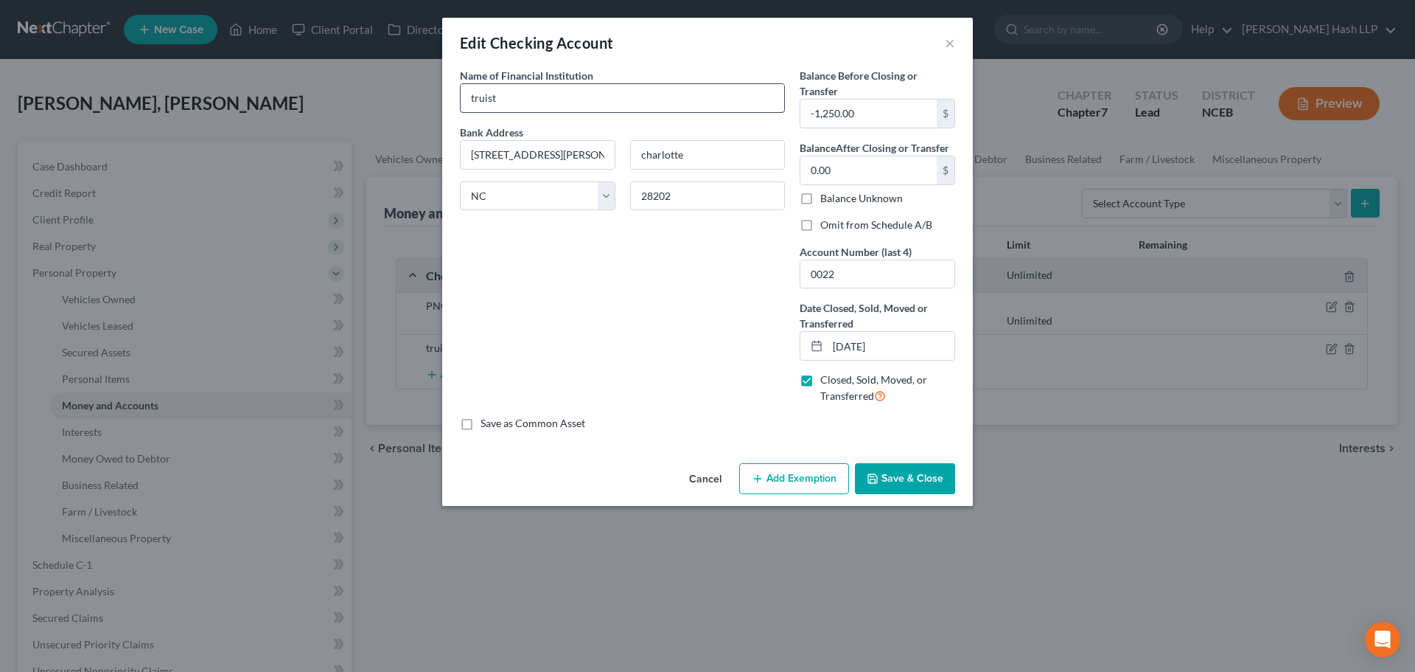
click at [465, 99] on input "truist" at bounding box center [623, 98] width 324 height 28
click at [516, 100] on input "Truist # 0222" at bounding box center [623, 98] width 324 height 28
click at [498, 100] on input "Truist # 0022" at bounding box center [623, 98] width 324 height 28
type input "Truist Bank # 0022"
click at [638, 157] on input "charlotte" at bounding box center [708, 155] width 154 height 28
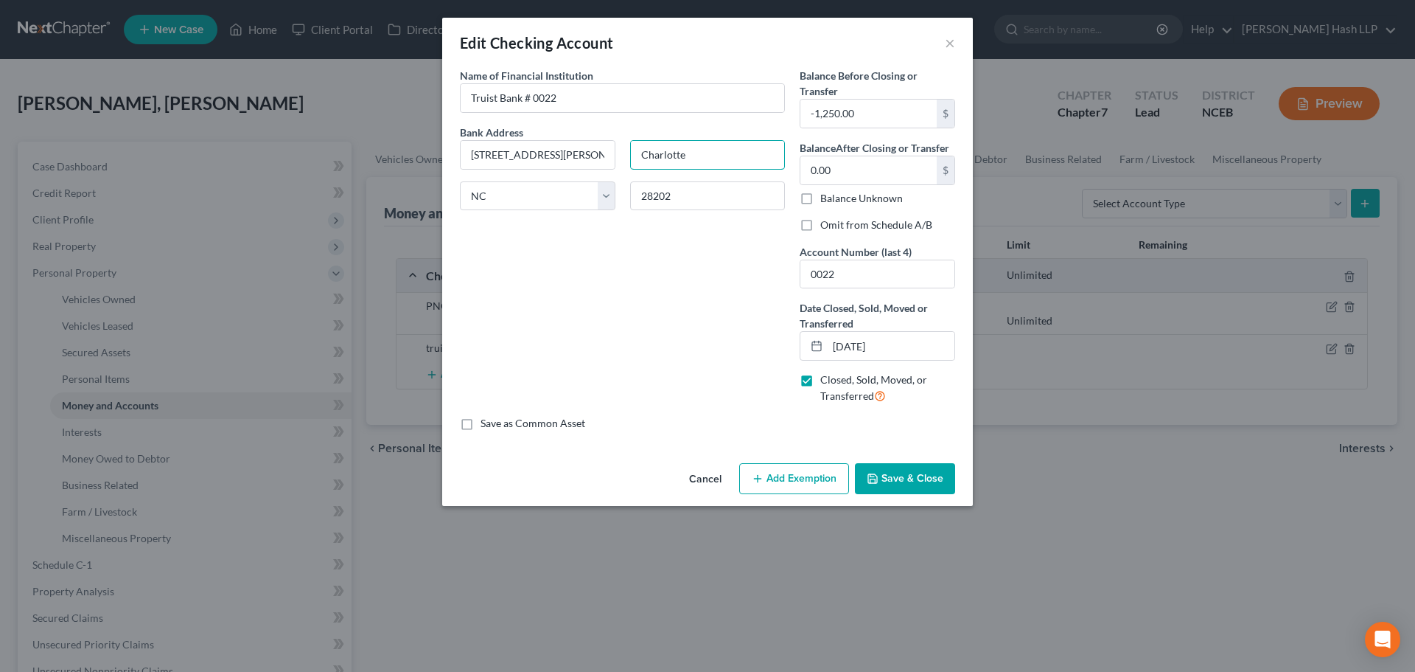
type input "Charlotte"
click at [910, 481] on button "Save & Close" at bounding box center [905, 478] width 100 height 31
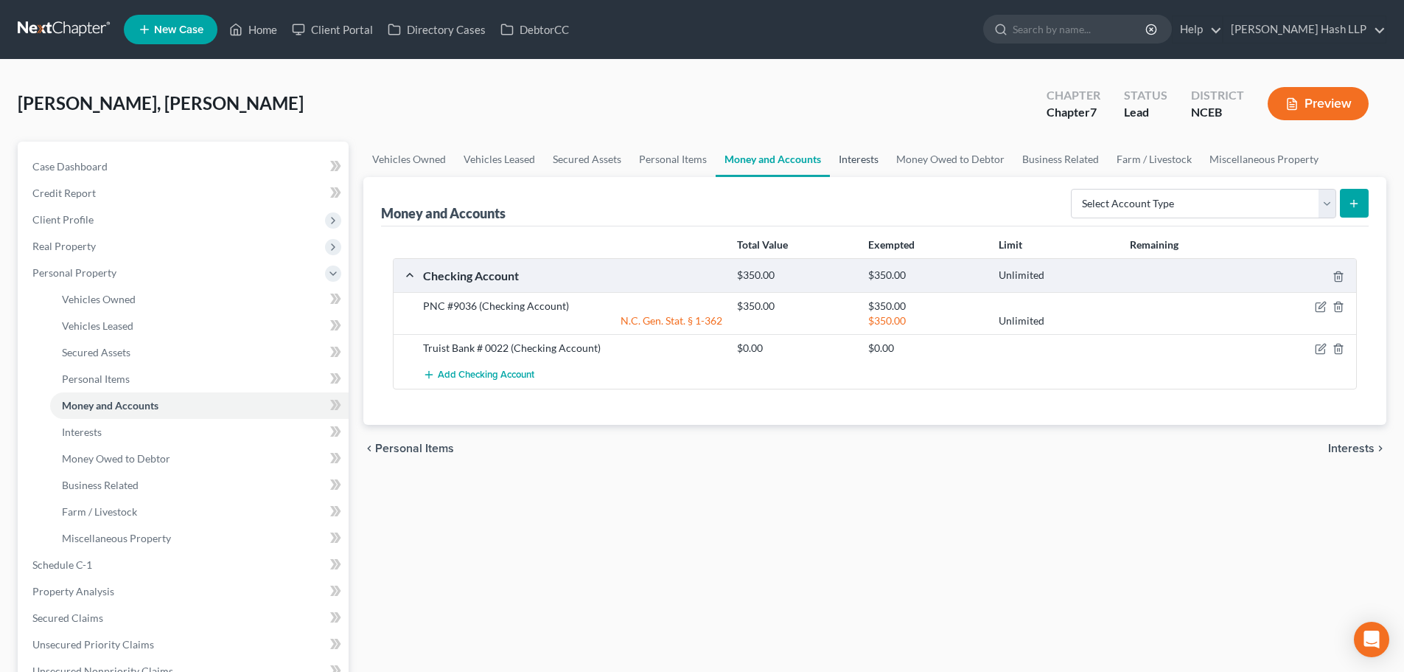
click at [863, 158] on link "Interests" at bounding box center [859, 159] width 58 height 35
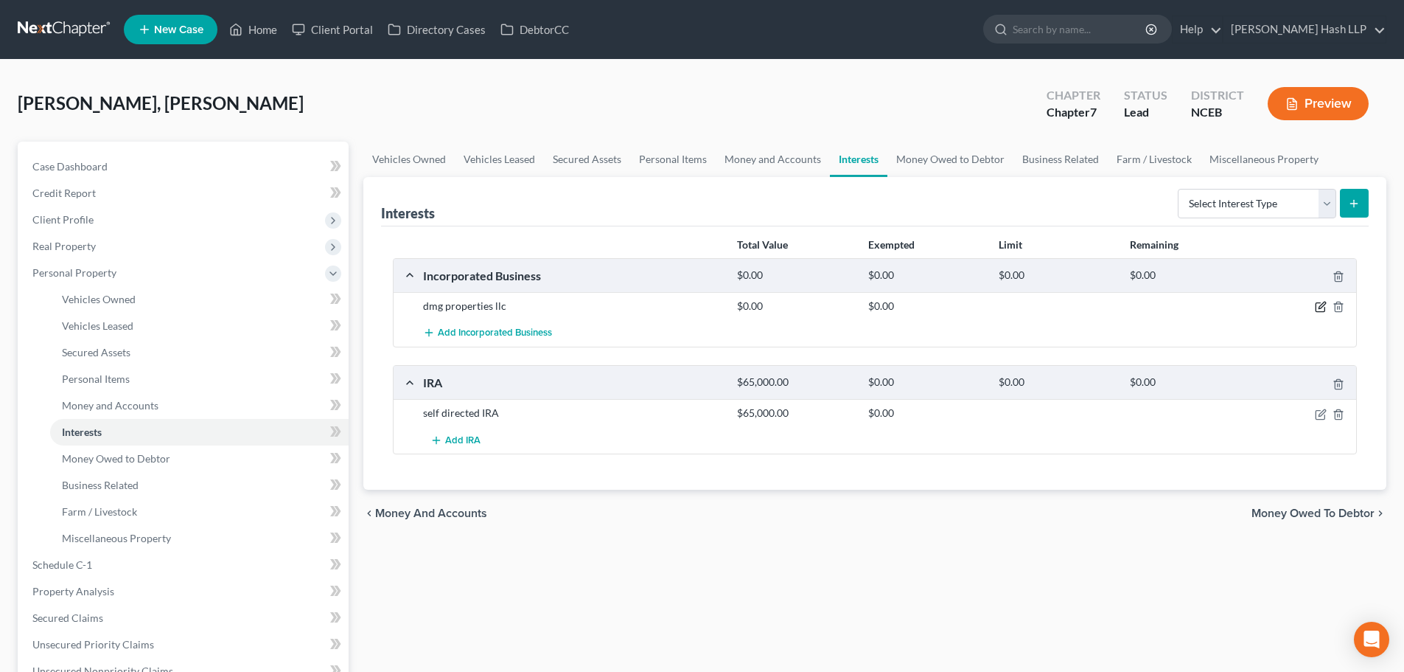
click at [1318, 304] on icon "button" at bounding box center [1321, 307] width 12 height 12
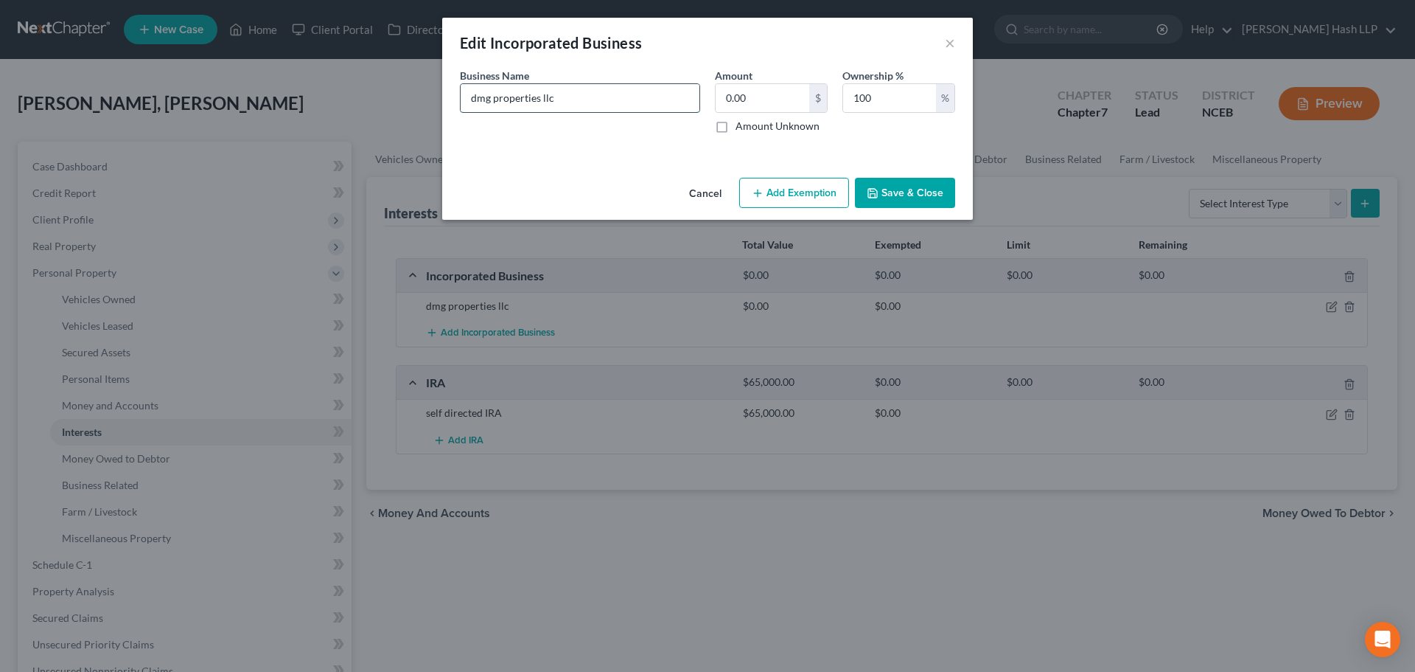
click at [476, 97] on input "dmg properties llc" at bounding box center [580, 98] width 239 height 28
type input "DMG Properties LLC - Closed"
click at [910, 201] on button "Save & Close" at bounding box center [905, 193] width 100 height 31
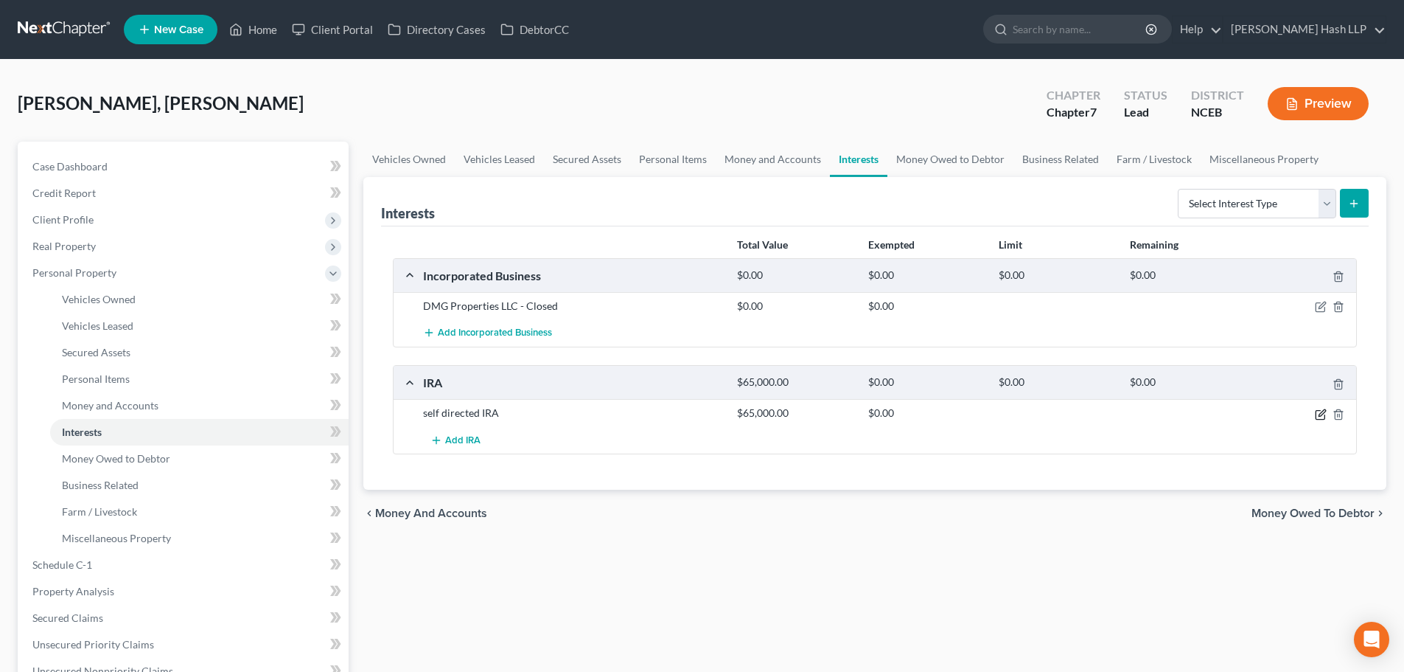
click at [1319, 415] on icon "button" at bounding box center [1322, 412] width 7 height 7
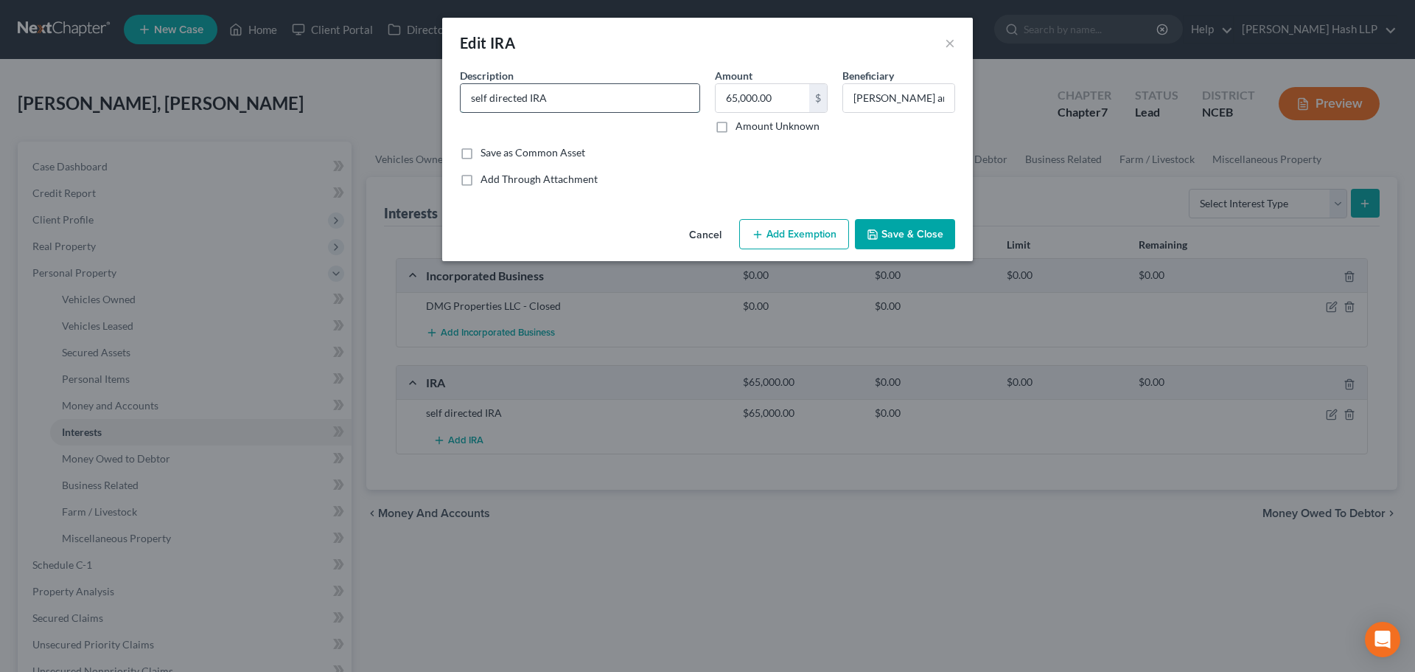
click at [471, 97] on input "self directed IRA" at bounding box center [580, 98] width 239 height 28
type input "Entrust Self Directed IRA"
click at [813, 229] on button "Add Exemption" at bounding box center [794, 234] width 110 height 31
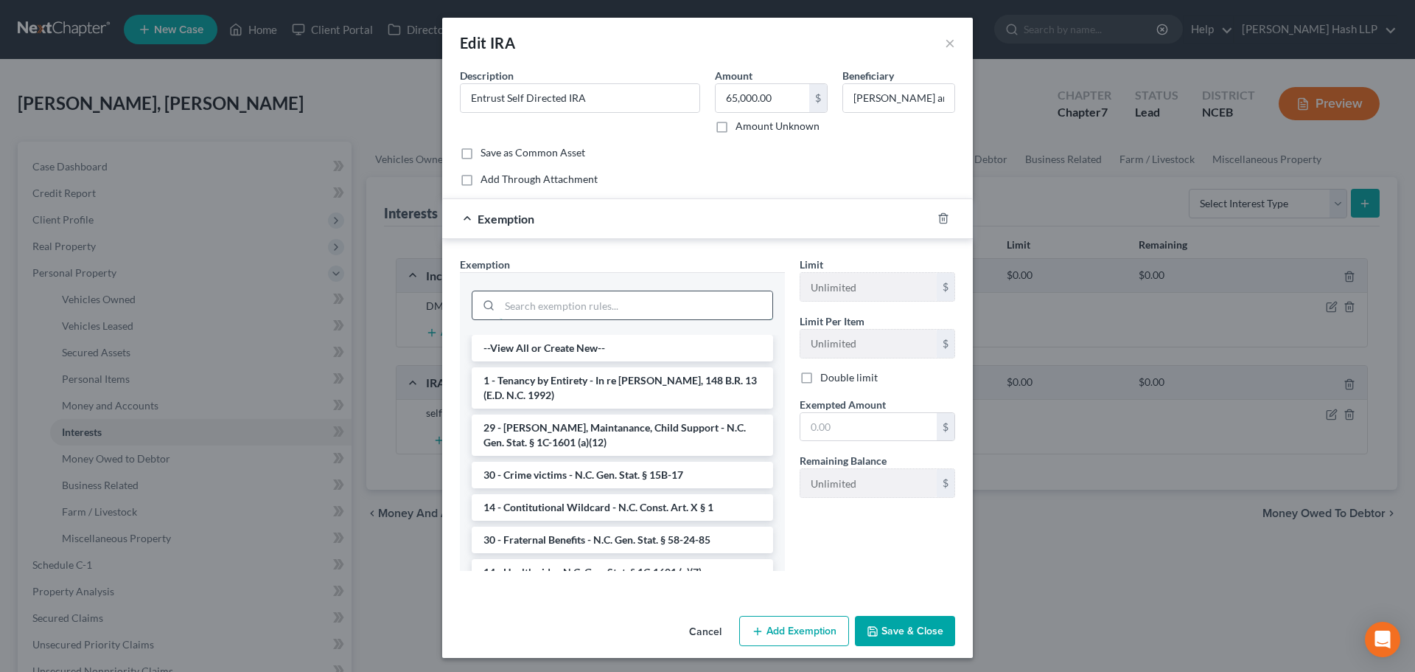
click at [662, 308] on input "search" at bounding box center [636, 305] width 273 height 28
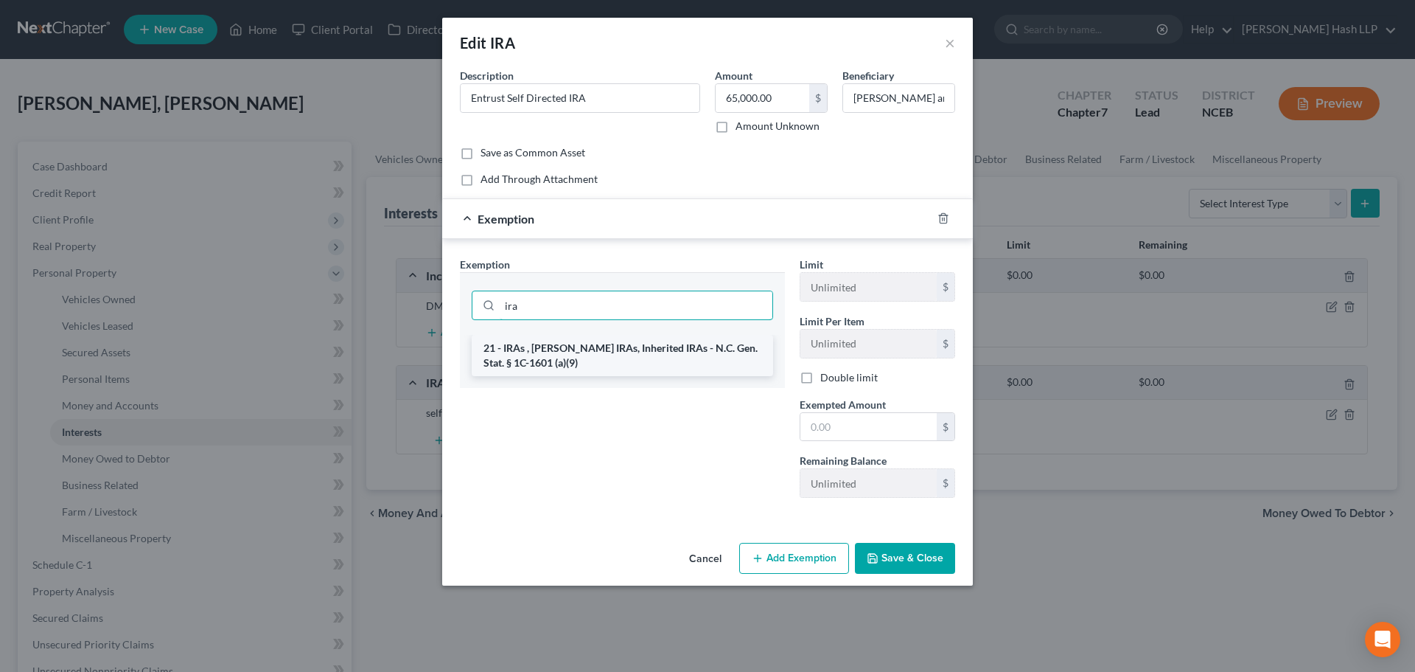
type input "ira"
click at [625, 355] on li "21 - IRAs , [PERSON_NAME] IRAs, Inherited IRAs - N.C. Gen. Stat. § 1C-1601 (a)(…" at bounding box center [623, 355] width 302 height 41
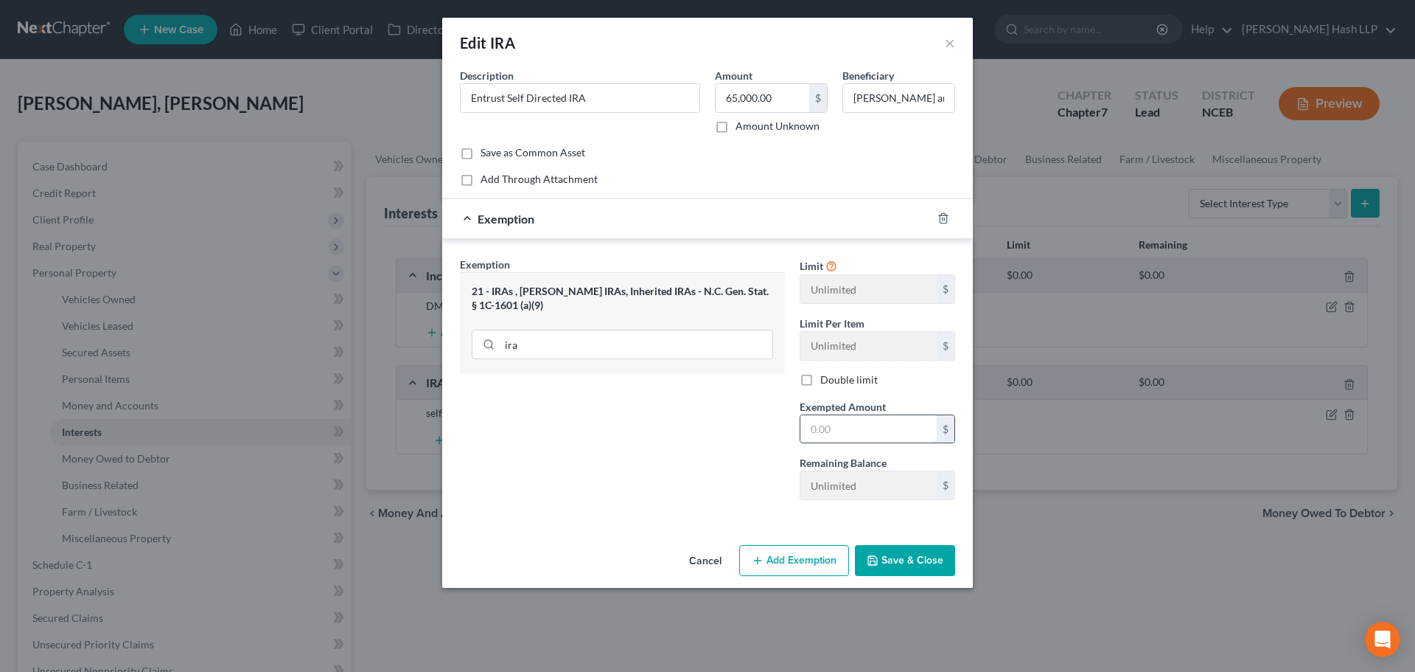
click at [862, 431] on input "text" at bounding box center [869, 429] width 136 height 28
type input "65,000"
click at [924, 551] on button "Save & Close" at bounding box center [905, 560] width 100 height 31
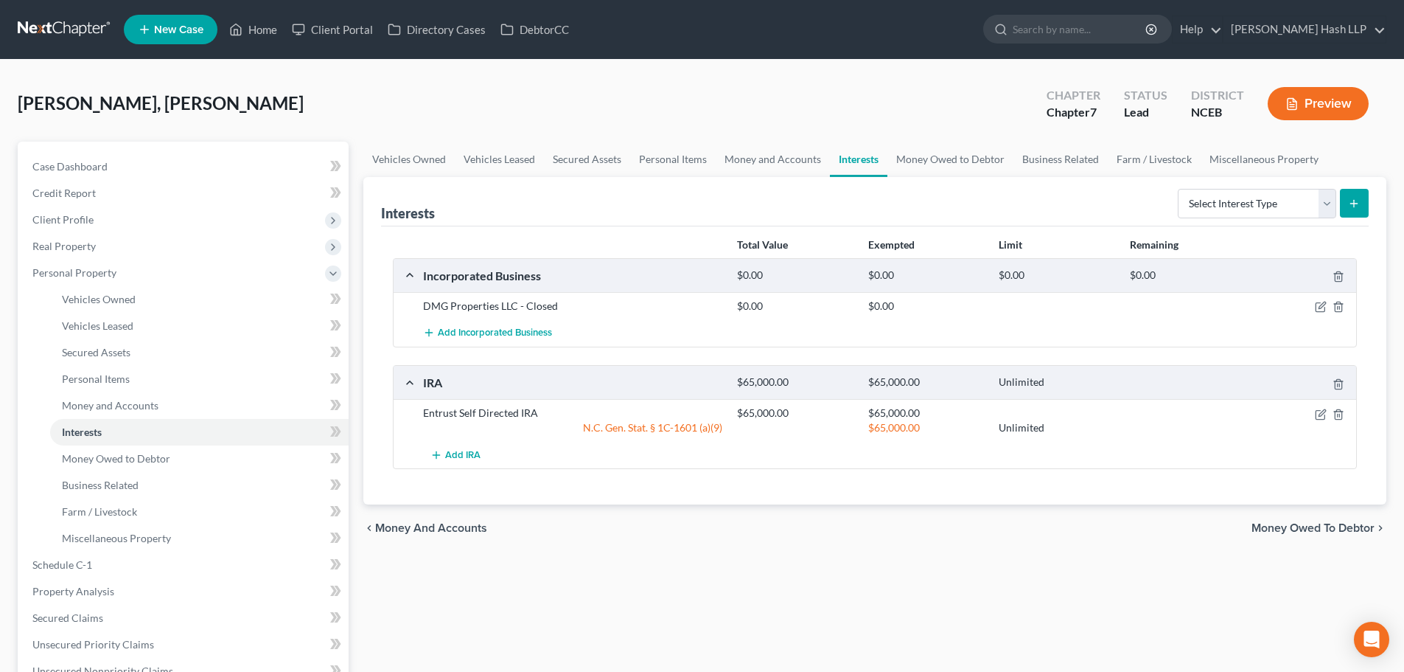
click at [1303, 525] on span "Money Owed to Debtor" at bounding box center [1313, 528] width 123 height 12
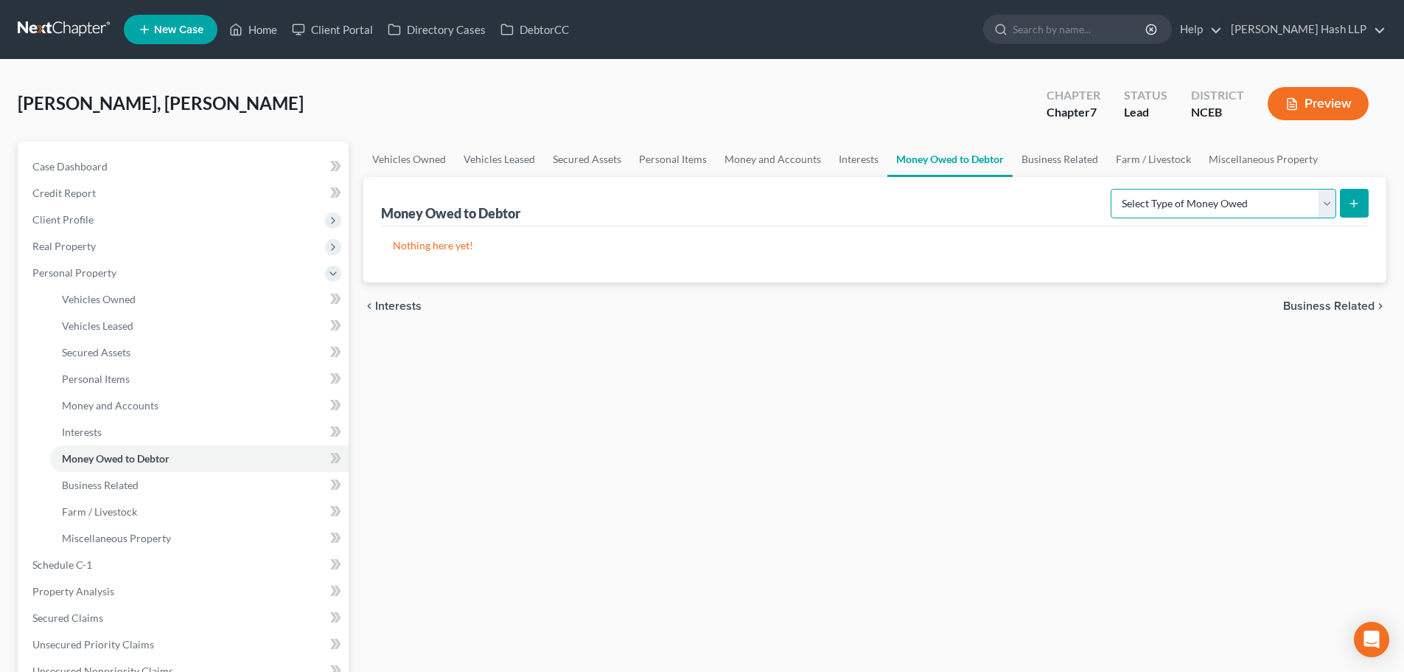
click at [1327, 213] on select "Select Type of Money Owed Accounts Receivable Alimony Child Support Claims Agai…" at bounding box center [1224, 203] width 226 height 29
click at [1370, 144] on ul "Vehicles Owned Vehicles Leased Secured Assets Personal Items Money and Accounts…" at bounding box center [874, 159] width 1023 height 35
click at [1062, 165] on link "Business Related" at bounding box center [1060, 159] width 94 height 35
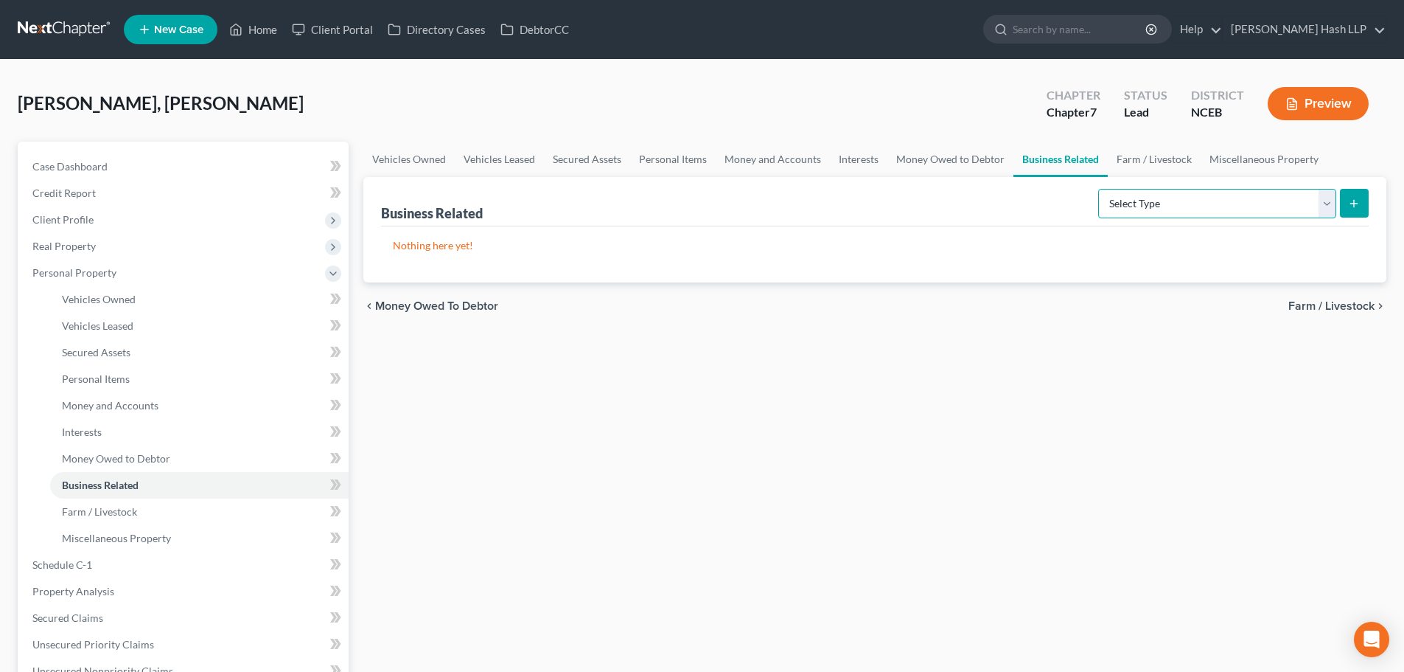
click at [1328, 206] on select "Select Type Customer Lists Franchises Inventory Licenses Machinery Office Equip…" at bounding box center [1217, 203] width 238 height 29
click at [1397, 159] on div "[PERSON_NAME], [PERSON_NAME] Upgraded Chapter Chapter 7 Status Lead District NC…" at bounding box center [702, 554] width 1404 height 989
click at [1124, 156] on link "Farm / Livestock" at bounding box center [1154, 159] width 93 height 35
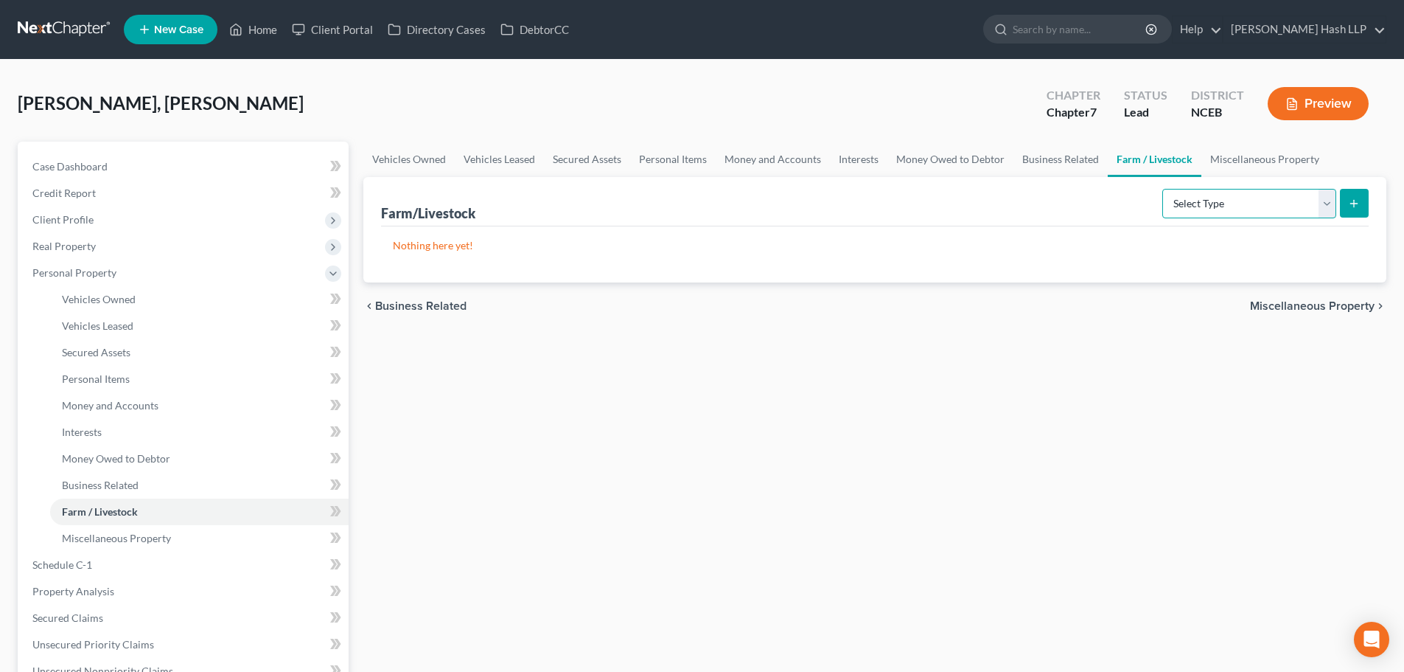
click at [1331, 206] on select "Select Type Animals & Livestock Crops: Growing or Harvested Farming Equipment F…" at bounding box center [1250, 203] width 174 height 29
click at [1230, 161] on link "Miscellaneous Property" at bounding box center [1265, 159] width 127 height 35
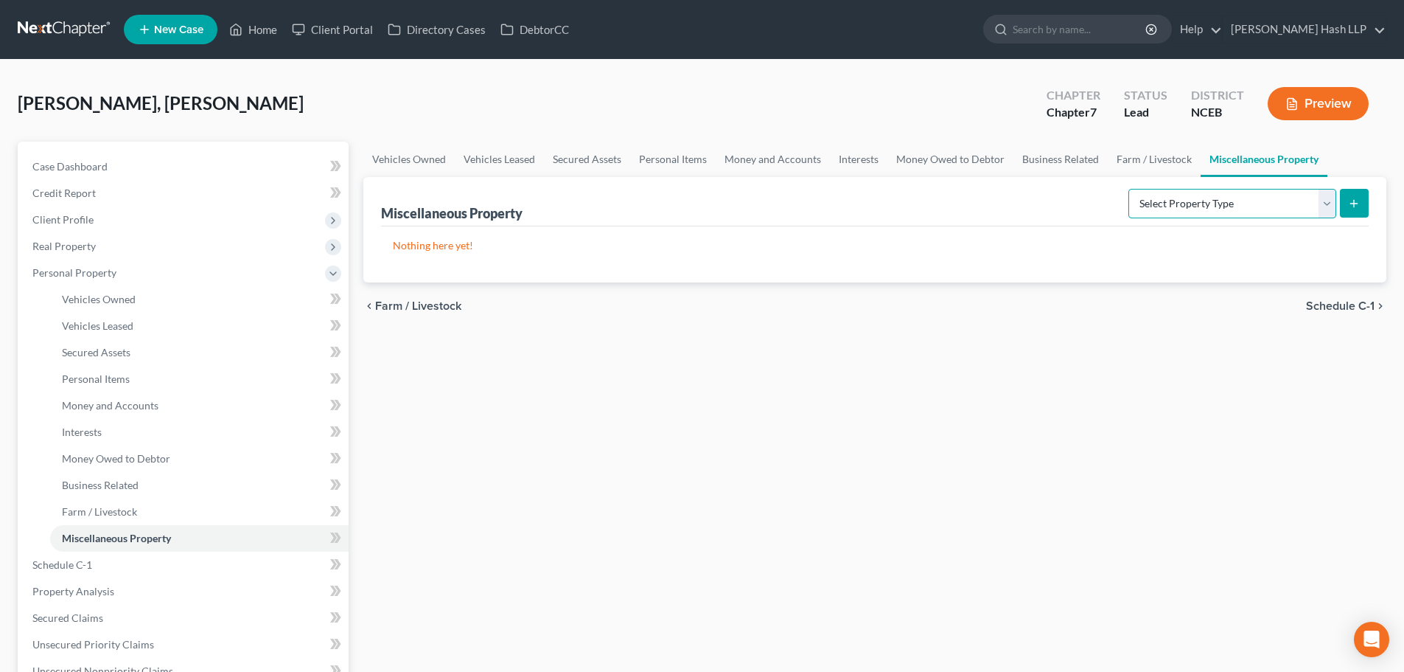
click at [1324, 206] on select "Select Property Type Assigned for Creditor Benefit [DATE] Holding for Another N…" at bounding box center [1233, 203] width 208 height 29
select select "not_yet_listed"
click at [1129, 189] on select "Select Property Type Assigned for Creditor Benefit [DATE] Holding for Another N…" at bounding box center [1233, 203] width 208 height 29
click at [1349, 204] on icon "submit" at bounding box center [1354, 204] width 12 height 12
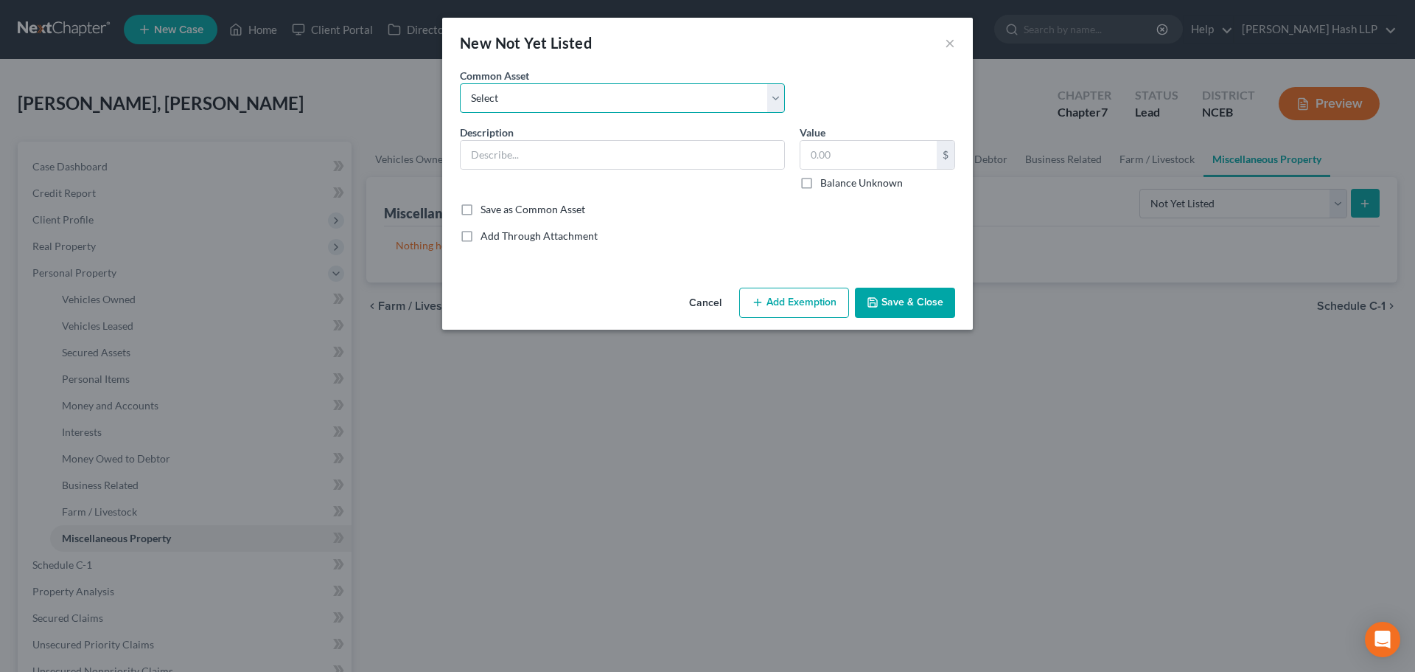
click at [778, 110] on select "Select Any other property owned by [PERSON_NAME](s) and not otherwise exempt, i…" at bounding box center [622, 97] width 325 height 29
select select "0"
click at [460, 83] on select "Select Any other property owned by [PERSON_NAME](s) and not otherwise exempt, i…" at bounding box center [622, 97] width 325 height 29
type input "Any other property owned by [PERSON_NAME](s) and not otherwise exempt, includin…"
type input "0.00"
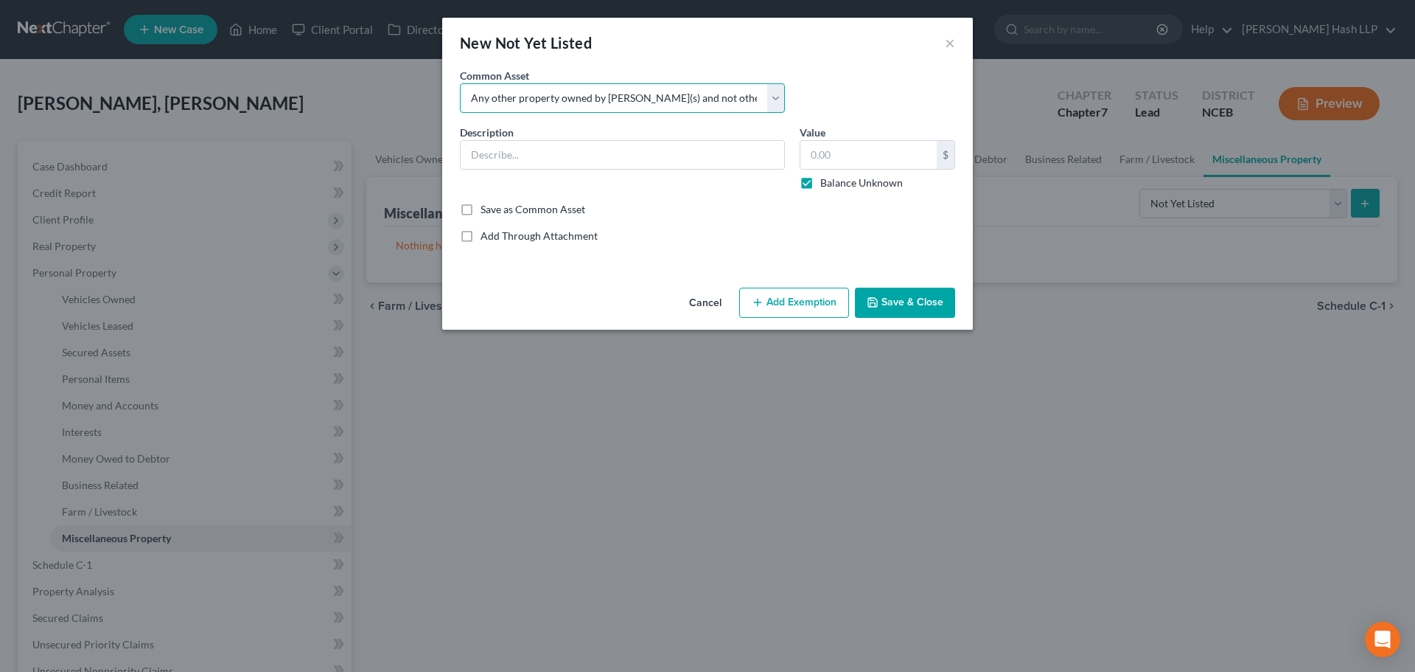
checkbox input "true"
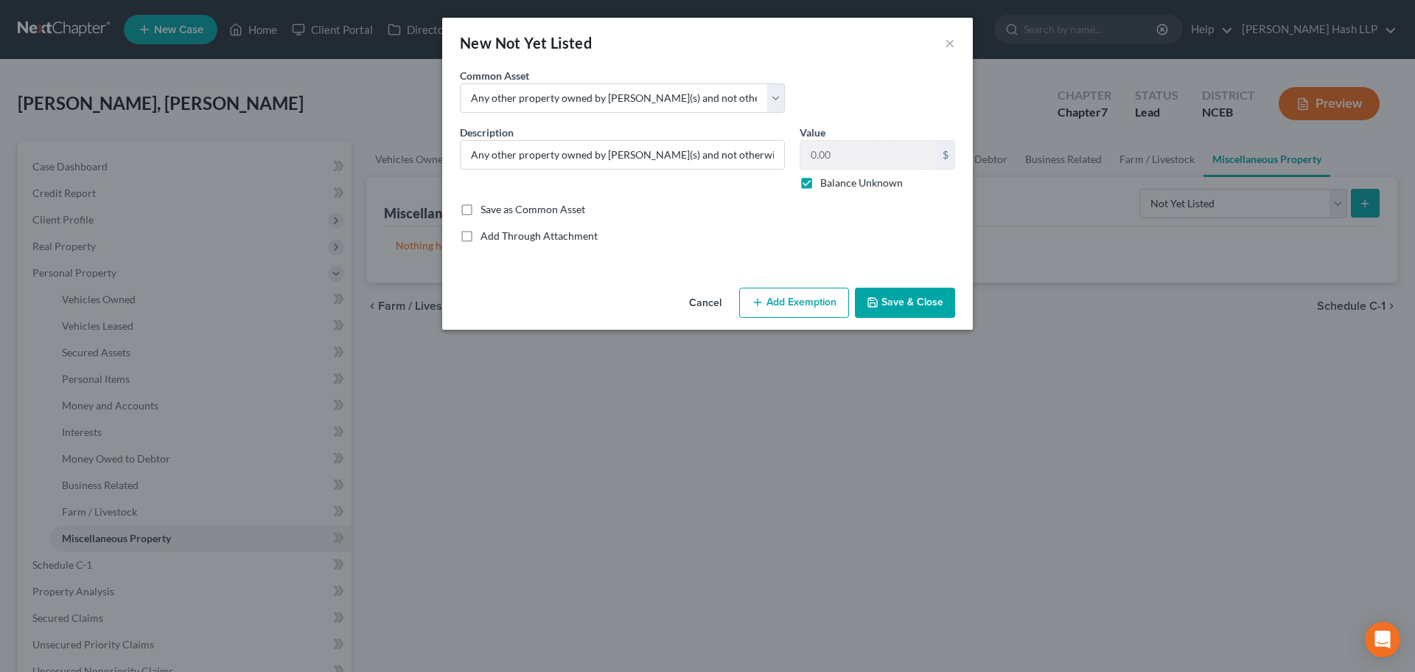
click at [908, 307] on button "Save & Close" at bounding box center [905, 303] width 100 height 31
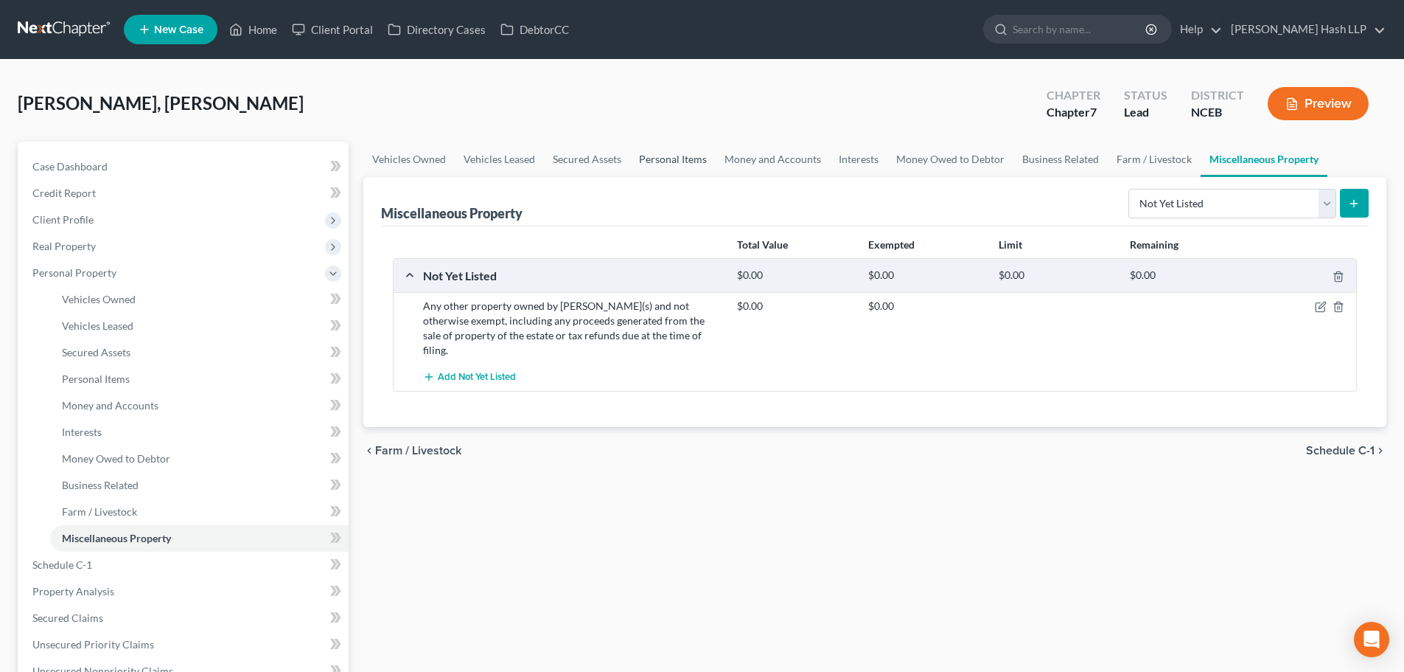
click at [674, 153] on link "Personal Items" at bounding box center [673, 159] width 86 height 35
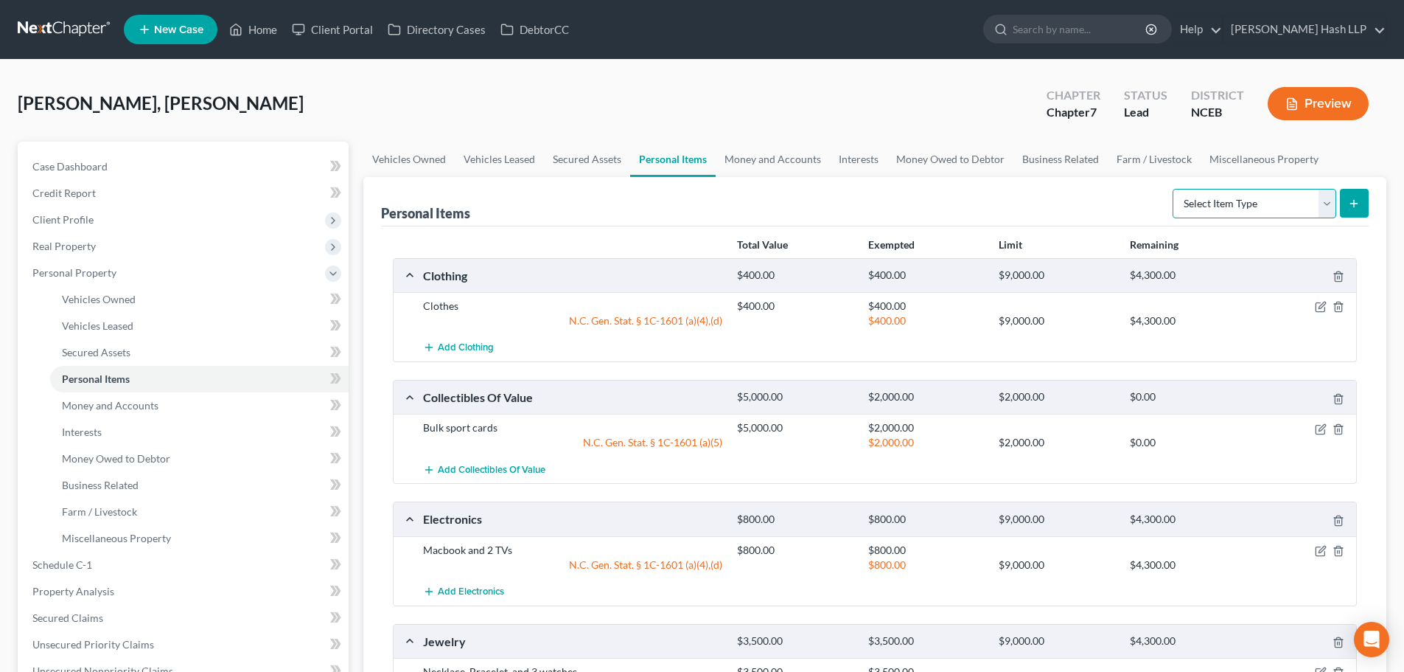
click at [1329, 201] on select "Select Item Type Clothing Collectibles Of Value Electronics Firearms Household …" at bounding box center [1255, 203] width 164 height 29
select select "other"
click at [1174, 189] on select "Select Item Type Clothing Collectibles Of Value Electronics Firearms Household …" at bounding box center [1255, 203] width 164 height 29
click at [1359, 204] on icon "submit" at bounding box center [1354, 204] width 12 height 12
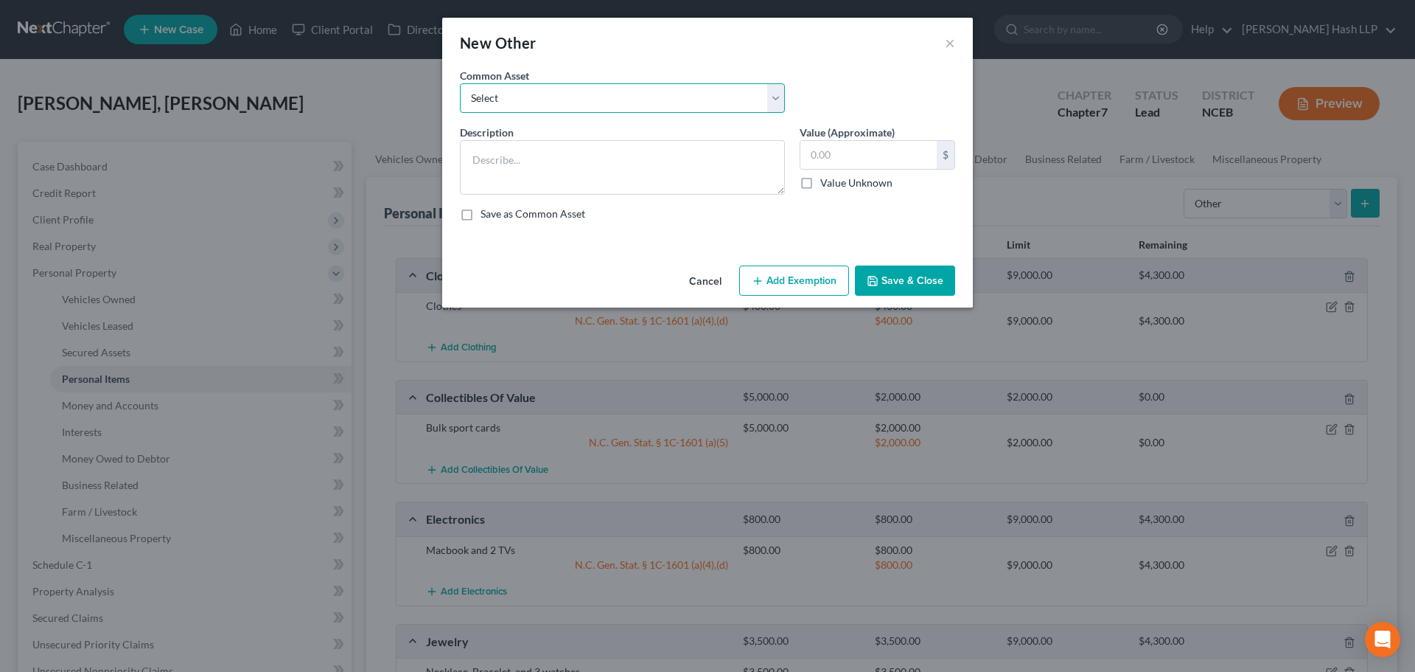
click at [777, 93] on select "Select Any personal or household goods listed on the schedules, including proce…" at bounding box center [622, 97] width 325 height 29
select select "0"
click at [460, 83] on select "Select Any personal or household goods listed on the schedules, including proce…" at bounding box center [622, 97] width 325 height 29
type textarea "Any personal or household goods listed on the schedules, including proceeds fro…"
type input "0.00"
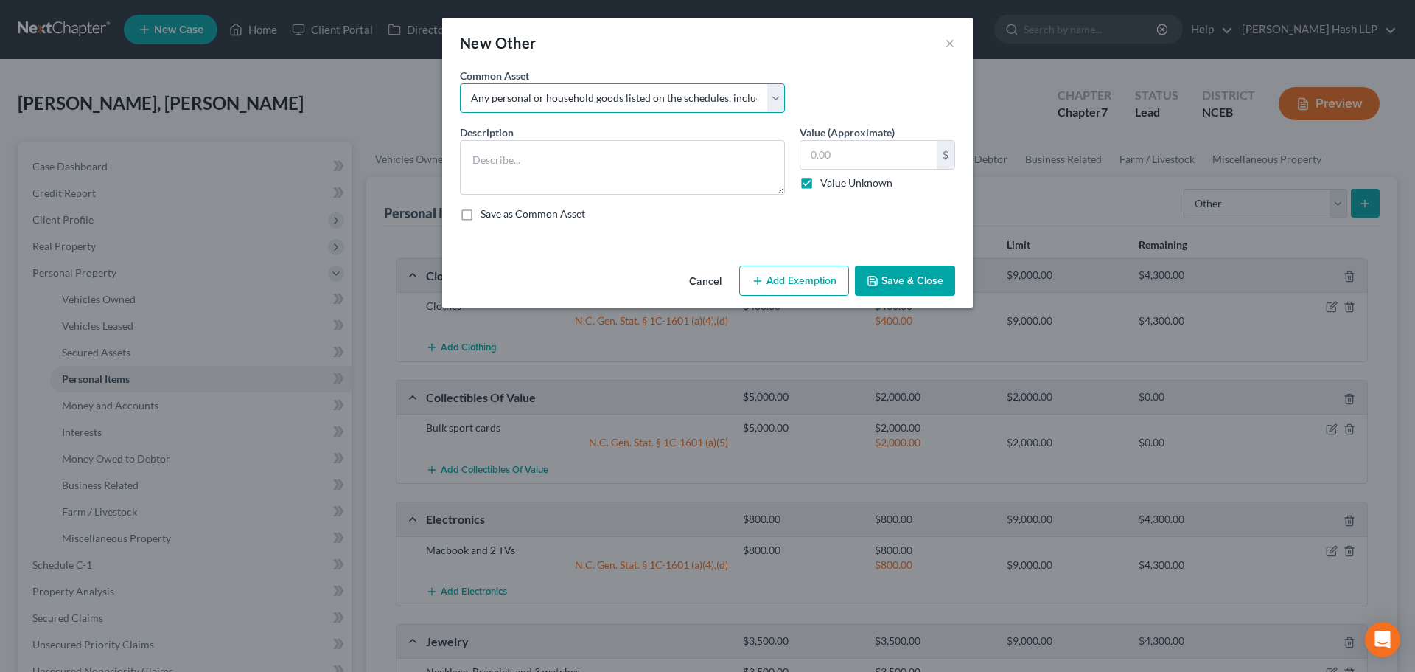
checkbox input "true"
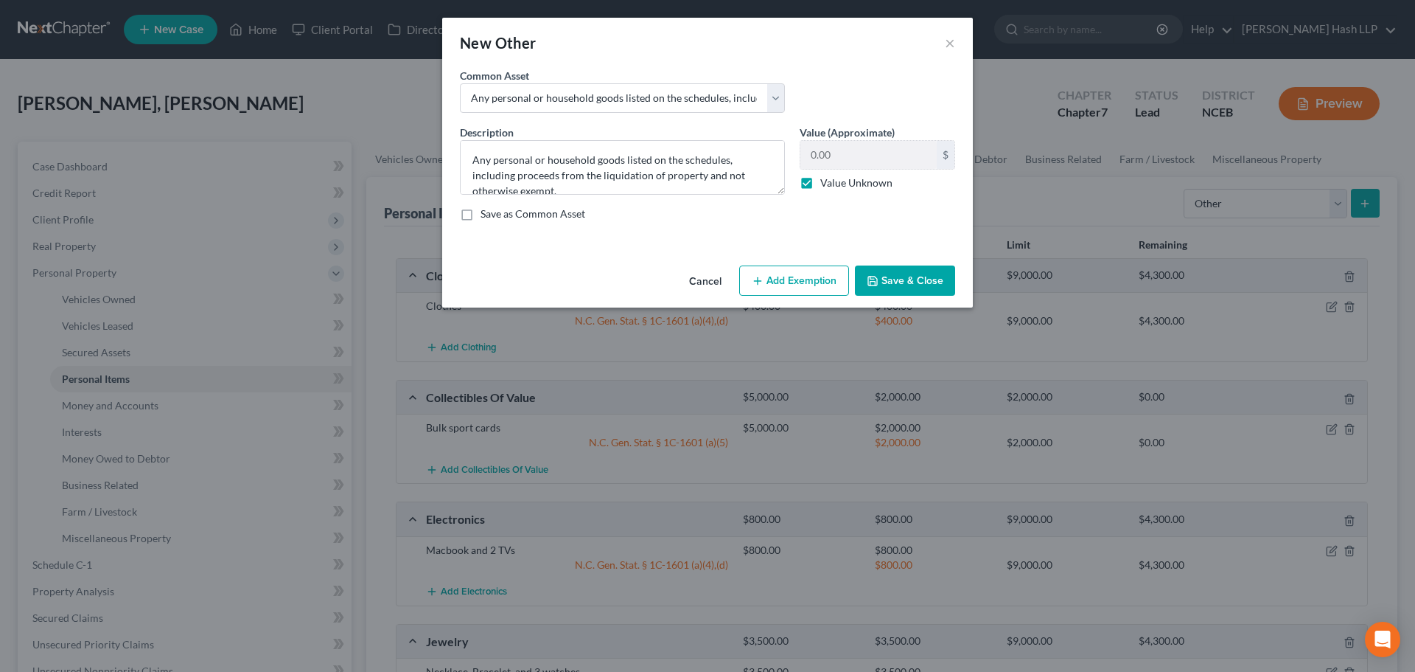
click at [926, 277] on button "Save & Close" at bounding box center [905, 280] width 100 height 31
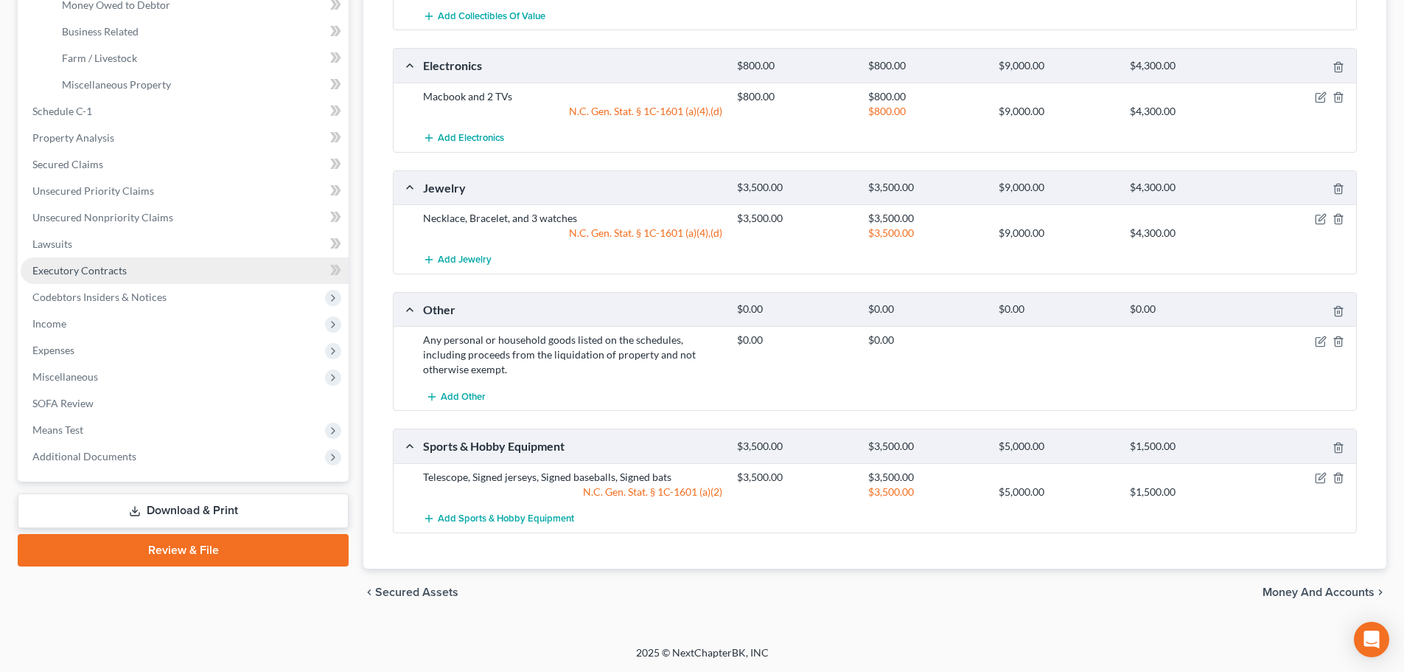
scroll to position [380, 0]
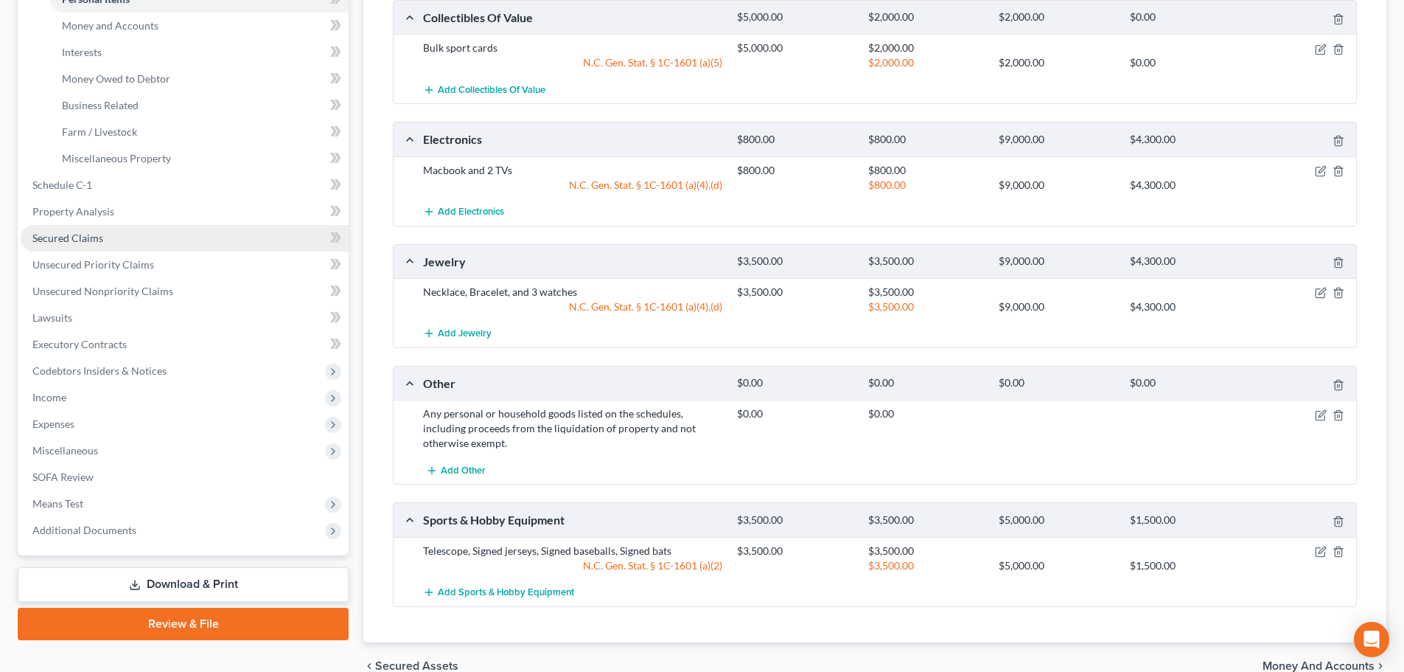
click at [97, 240] on span "Secured Claims" at bounding box center [67, 237] width 71 height 13
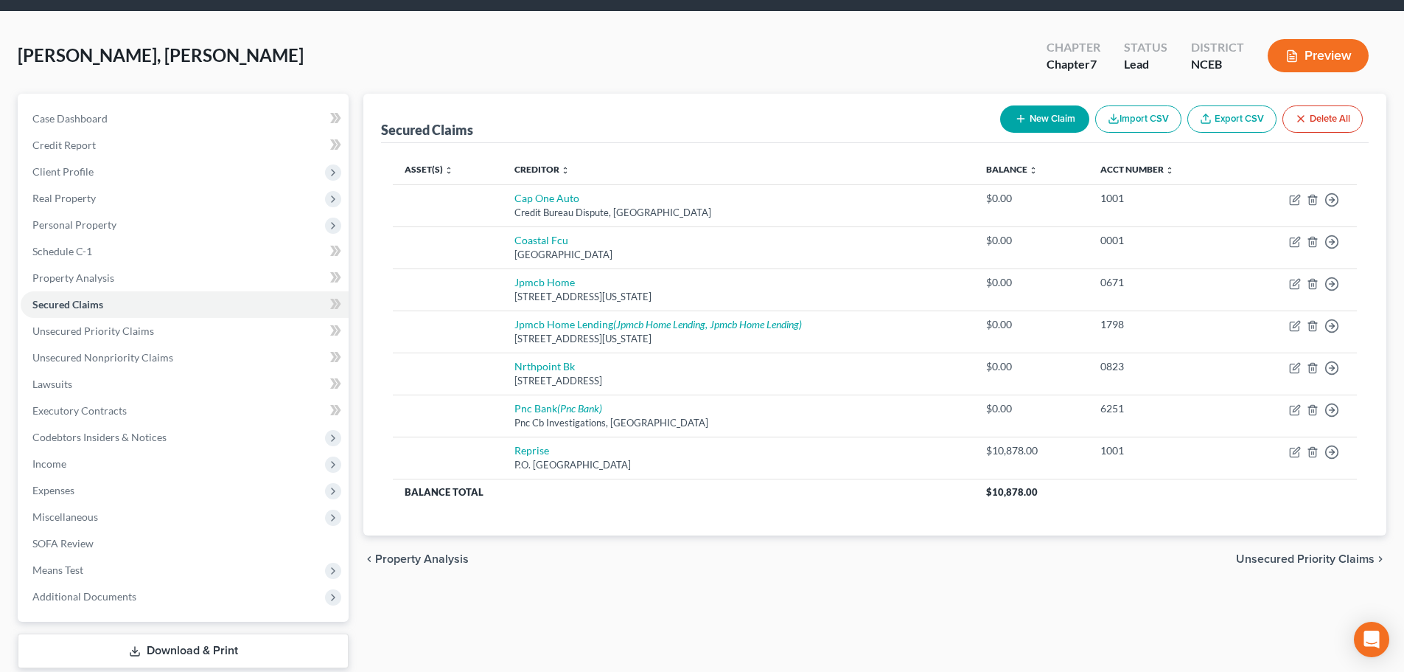
scroll to position [74, 0]
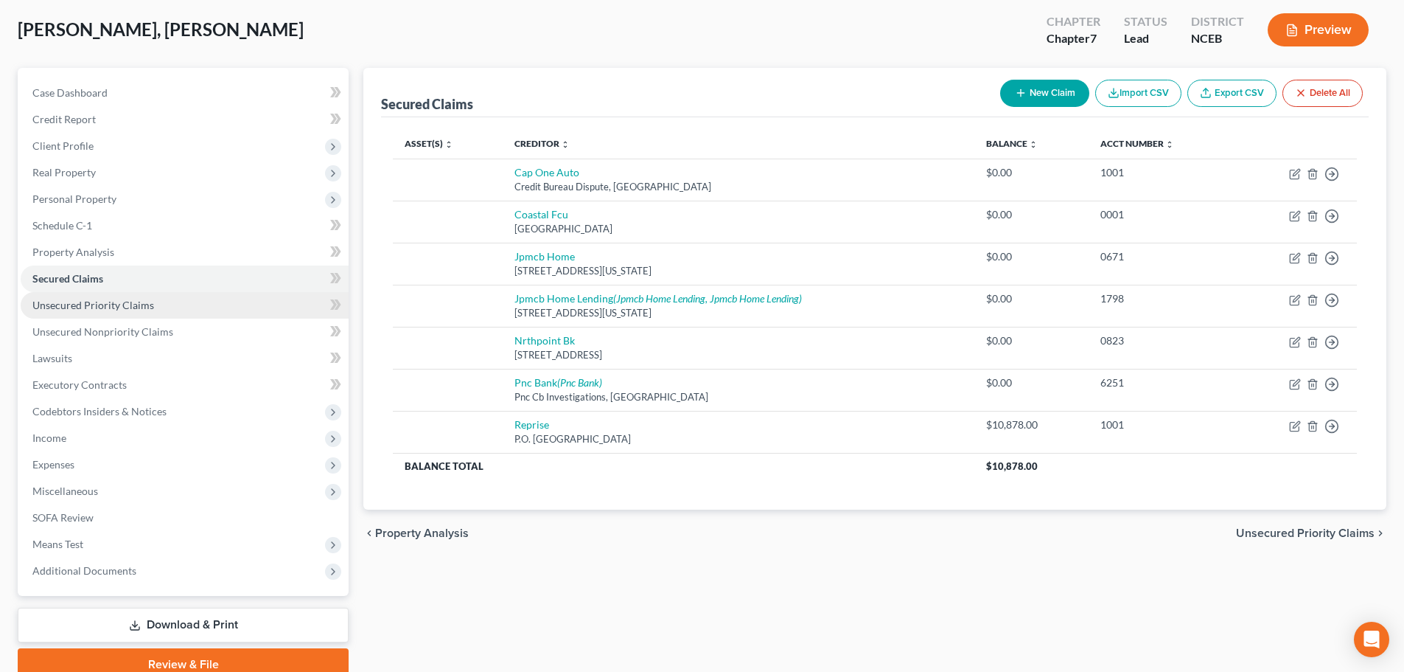
click at [128, 307] on span "Unsecured Priority Claims" at bounding box center [93, 305] width 122 height 13
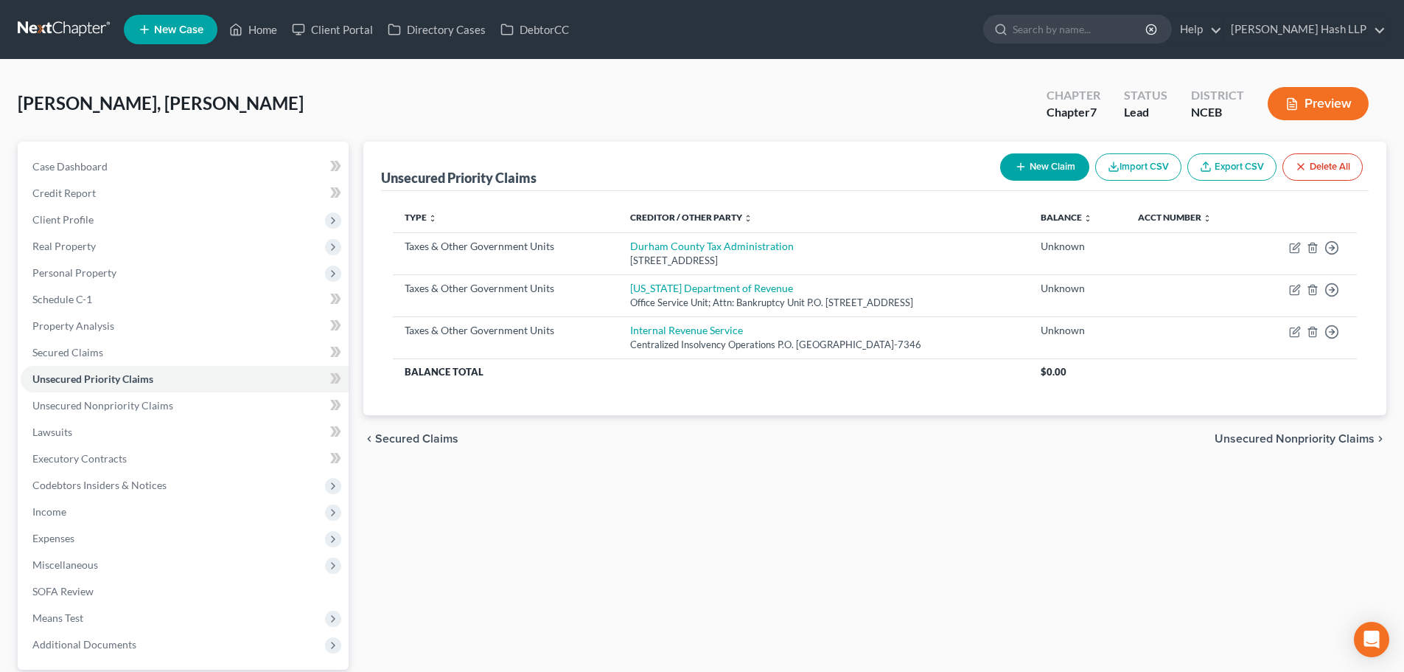
click at [1049, 164] on button "New Claim" at bounding box center [1044, 166] width 89 height 27
select select "0"
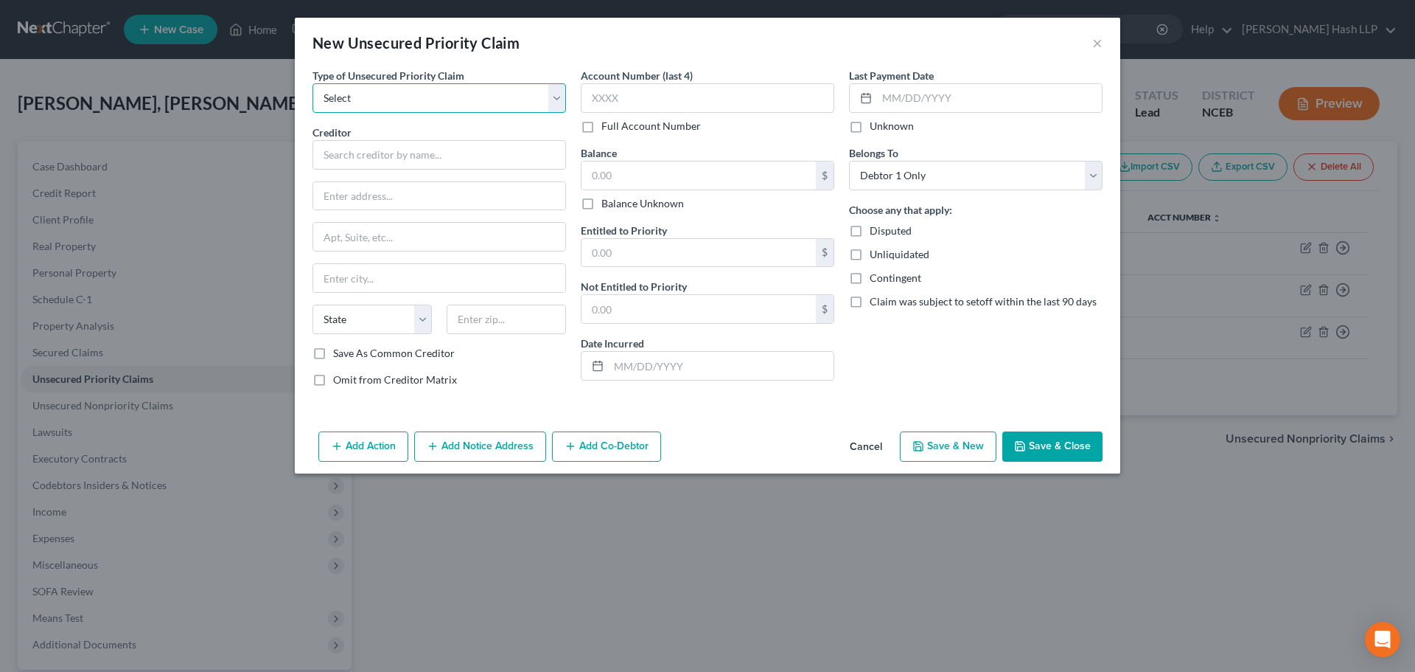
click at [562, 100] on select "Select Taxes & Other Government Units Domestic Support Obligations Extensions o…" at bounding box center [440, 97] width 254 height 29
select select "0"
click at [313, 83] on select "Select Taxes & Other Government Units Domestic Support Obligations Extensions o…" at bounding box center [440, 97] width 254 height 29
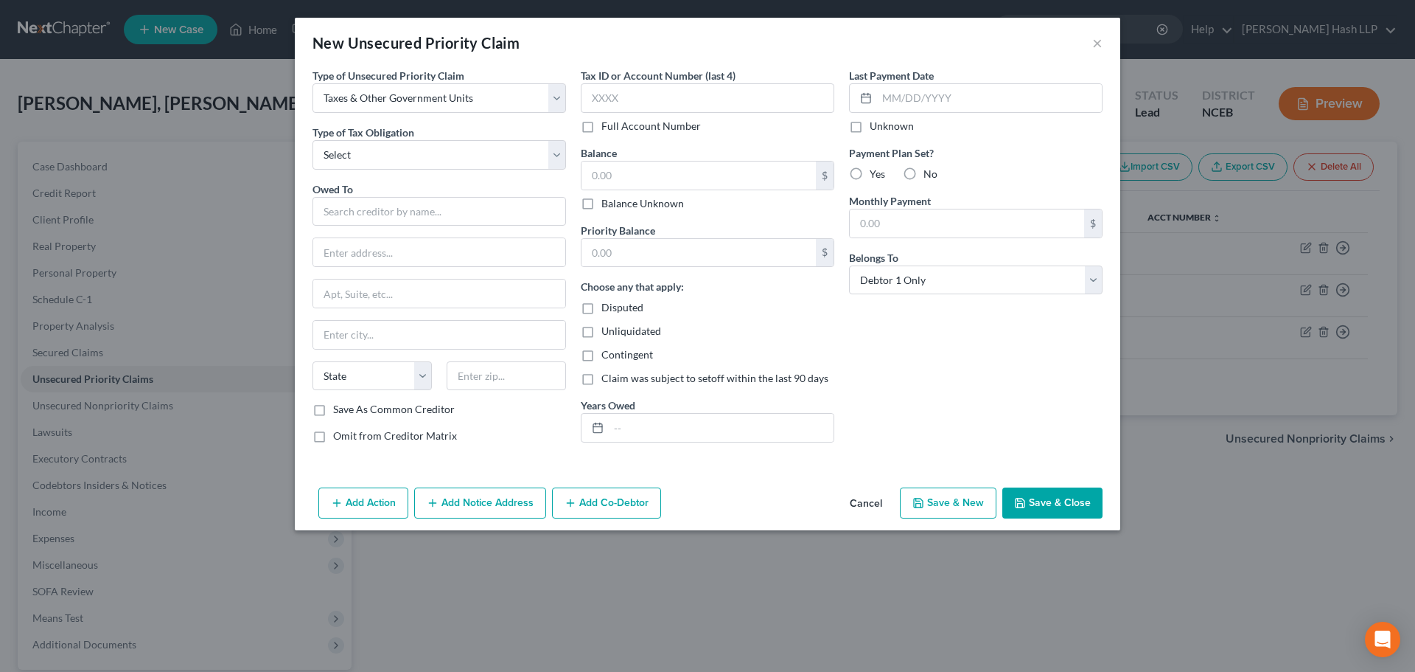
click at [568, 159] on div "Type of Unsecured Priority Claim * Select Taxes & Other Government Units Domest…" at bounding box center [439, 261] width 268 height 387
click at [560, 159] on select "Select Federal City State Franchise Tax Board Other" at bounding box center [440, 154] width 254 height 29
select select "2"
click at [313, 140] on select "Select Federal City State Franchise Tax Board Other" at bounding box center [440, 154] width 254 height 29
click at [479, 215] on input "text" at bounding box center [440, 211] width 254 height 29
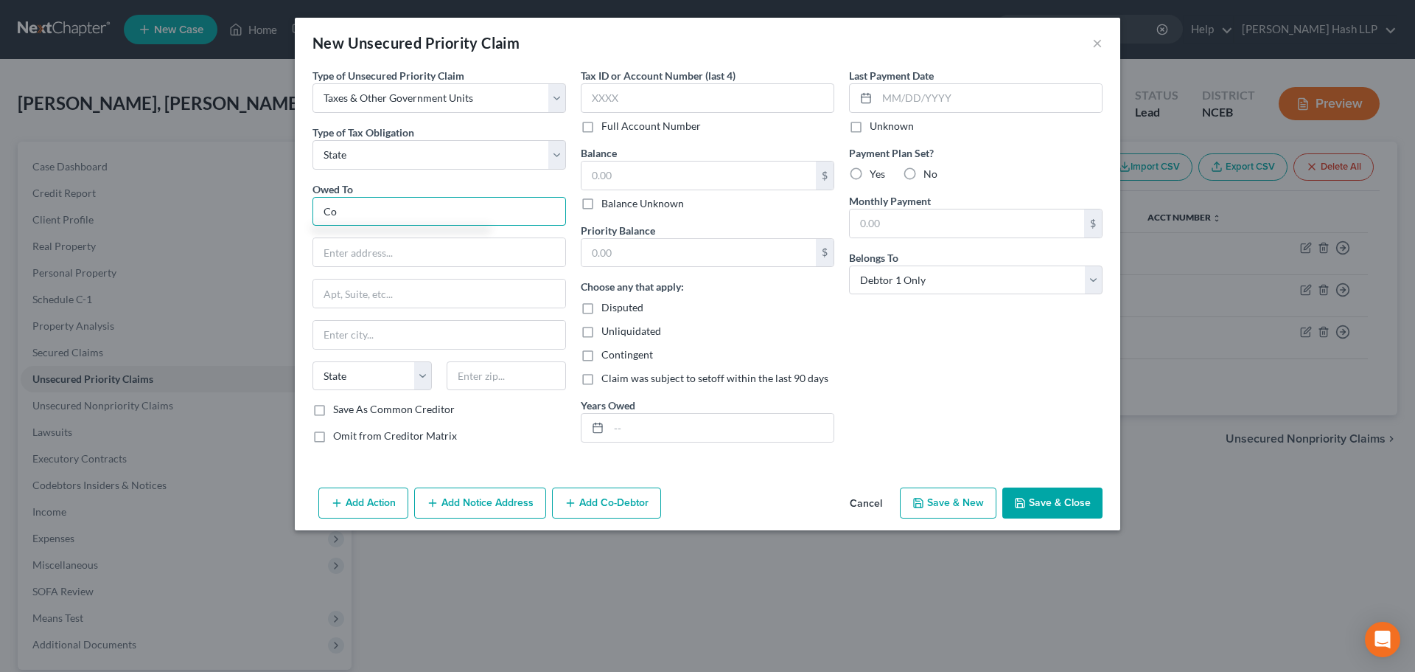
type input "C"
click at [873, 504] on button "Cancel" at bounding box center [866, 503] width 56 height 29
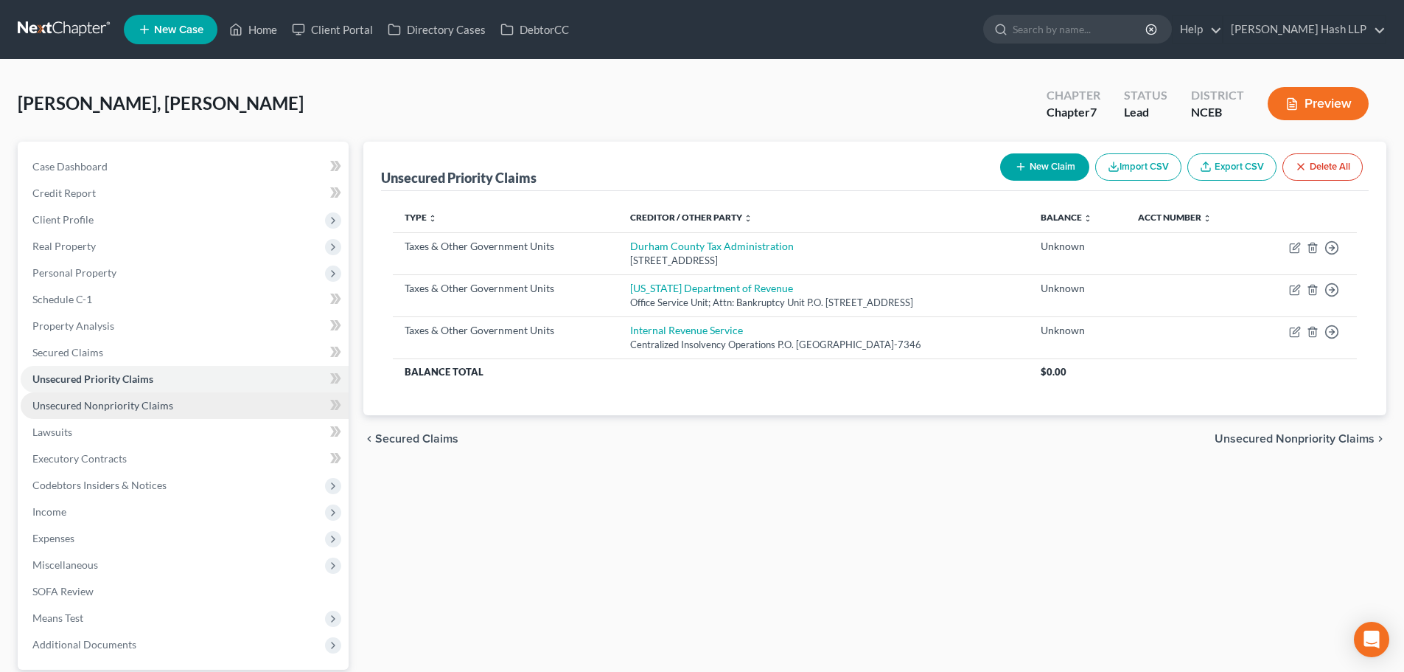
click at [155, 404] on span "Unsecured Nonpriority Claims" at bounding box center [102, 405] width 141 height 13
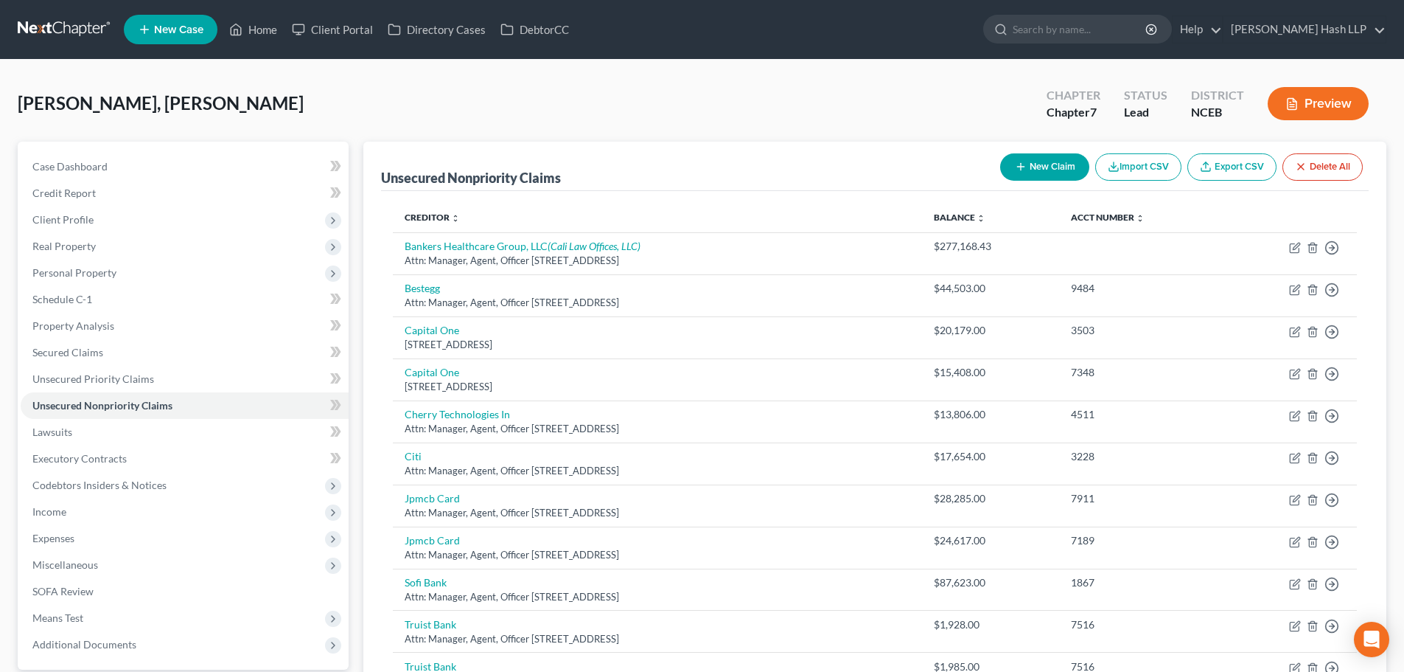
click at [1048, 169] on button "New Claim" at bounding box center [1044, 166] width 89 height 27
select select "0"
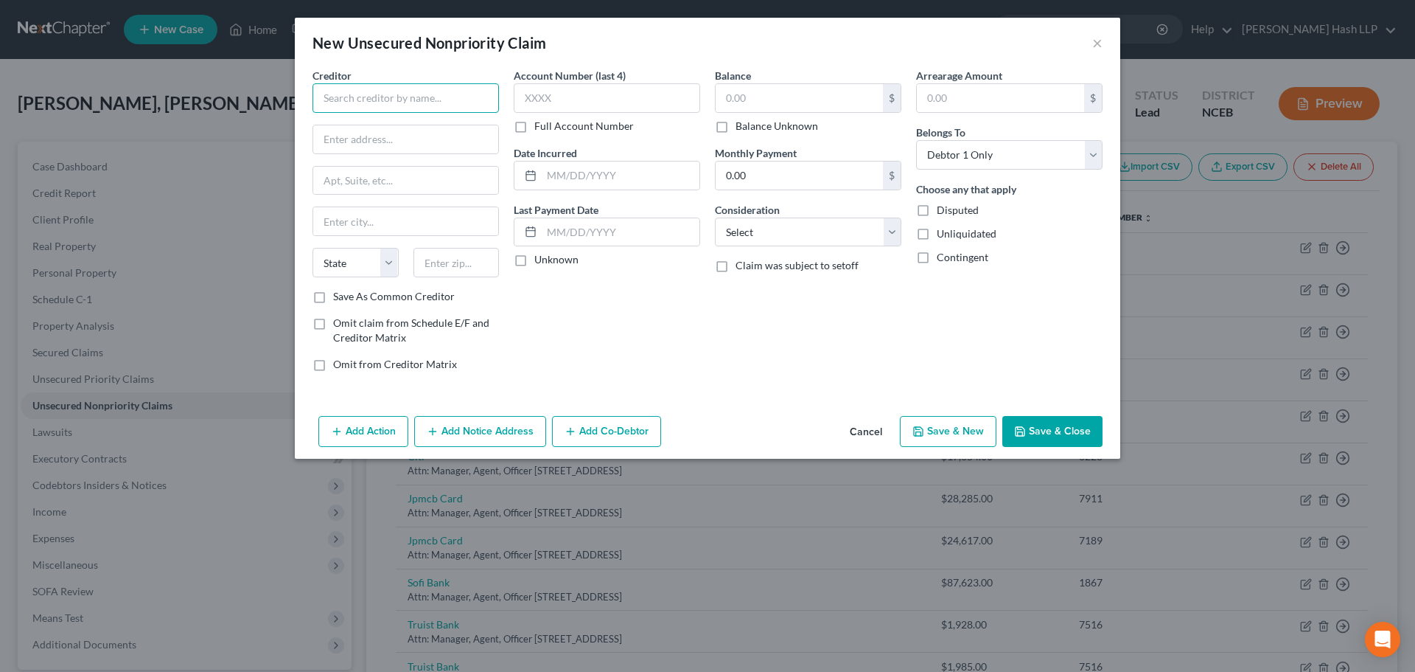
click at [429, 97] on input "text" at bounding box center [406, 97] width 187 height 29
type input "American Express"
type input "Attn: Manager, Agent, Officer"
click at [403, 163] on div "Creditor * American Express Attn: Manager, Agent, Officer State [US_STATE] AK A…" at bounding box center [406, 178] width 187 height 221
click at [403, 170] on input "text" at bounding box center [405, 181] width 185 height 28
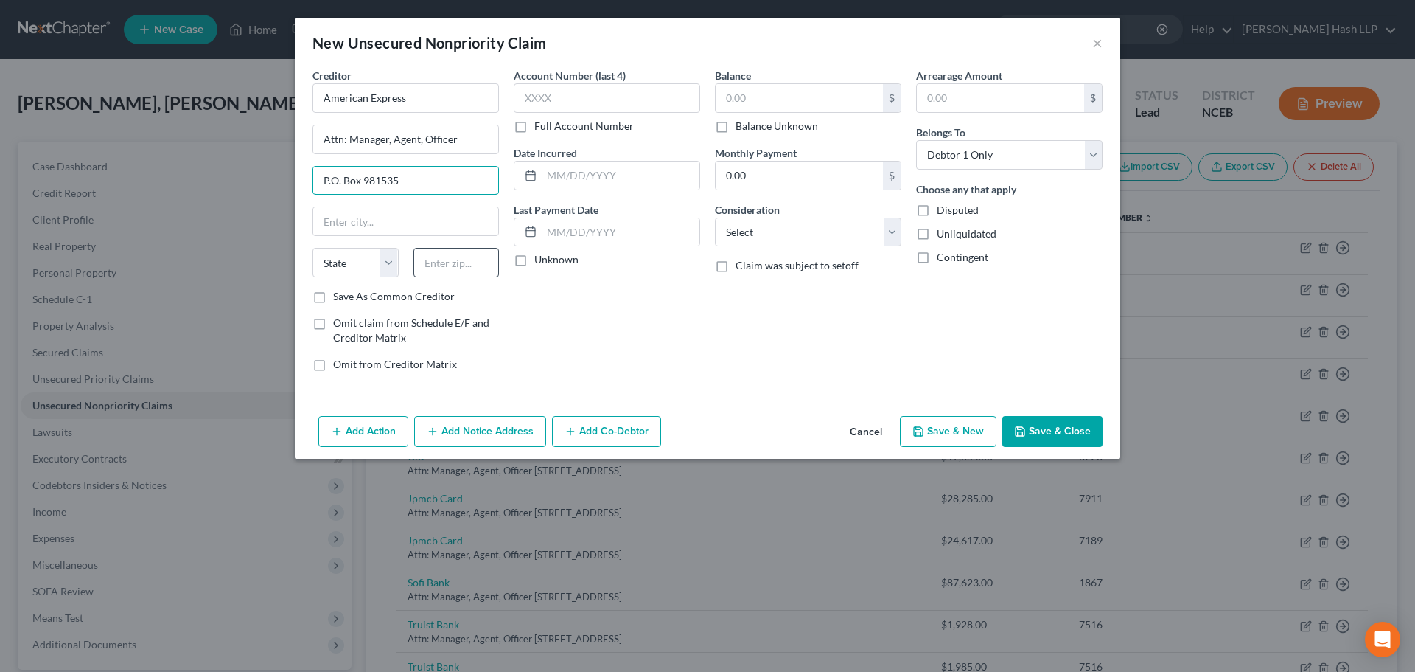
type input "P.O. Box 981535"
click at [461, 257] on input "text" at bounding box center [457, 262] width 86 height 29
type input "79998"
type input "[GEOGRAPHIC_DATA]"
select select "45"
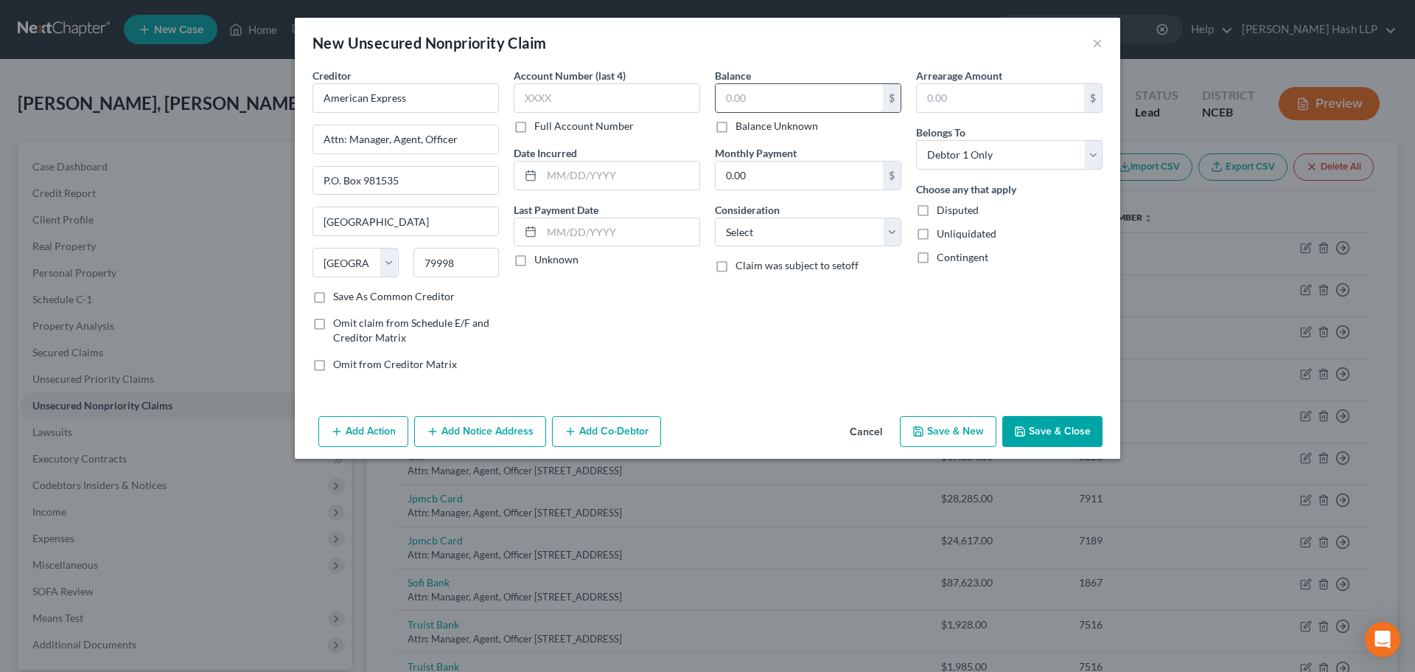
click at [766, 100] on input "text" at bounding box center [799, 98] width 167 height 28
type input "91,480"
click at [894, 231] on select "Select Cable / Satellite Services Collection Agency Credit Card Debt Debt Couns…" at bounding box center [808, 231] width 187 height 29
select select "14"
click at [715, 217] on select "Select Cable / Satellite Services Collection Agency Credit Card Debt Debt Couns…" at bounding box center [808, 231] width 187 height 29
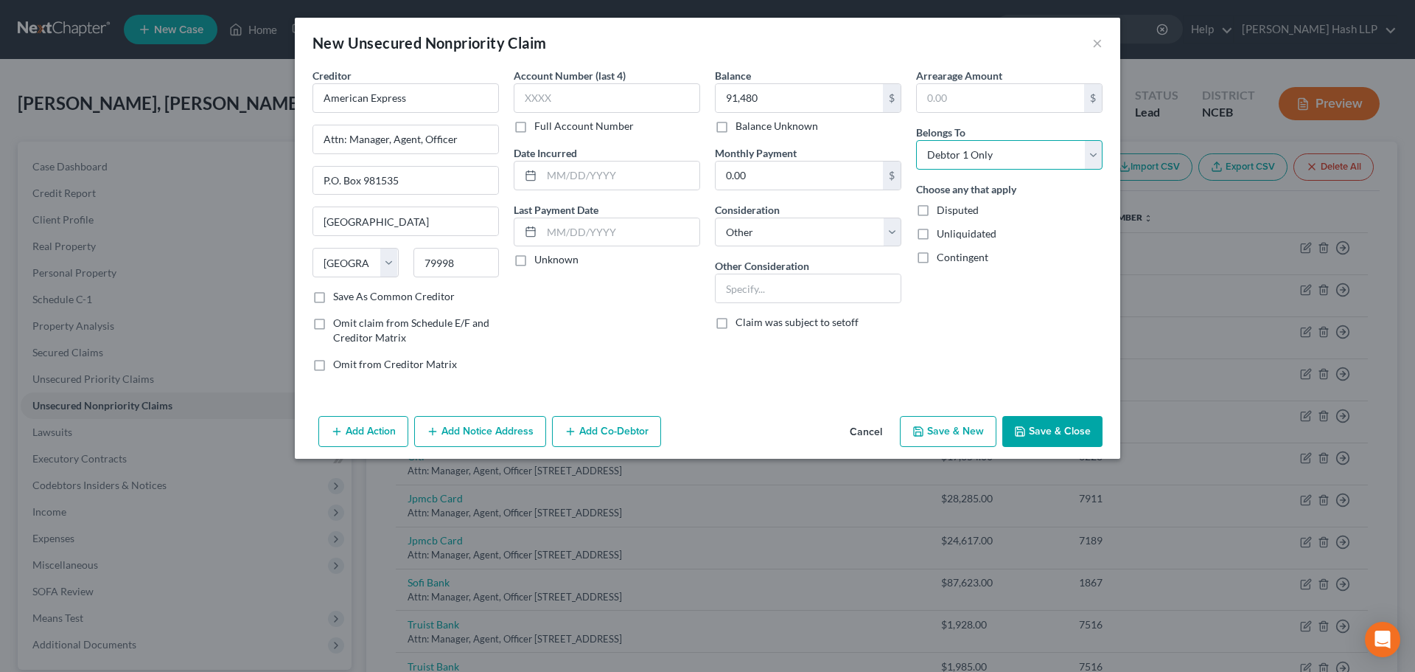
click at [1093, 158] on select "Select Debtor 1 Only Debtor 2 Only Debtor 1 And Debtor 2 Only At Least One Of T…" at bounding box center [1009, 154] width 187 height 29
select select "3"
click at [916, 140] on select "Select Debtor 1 Only Debtor 2 Only Debtor 1 And Debtor 2 Only At Least One Of T…" at bounding box center [1009, 154] width 187 height 29
click at [615, 432] on button "Add Co-Debtor" at bounding box center [606, 431] width 109 height 31
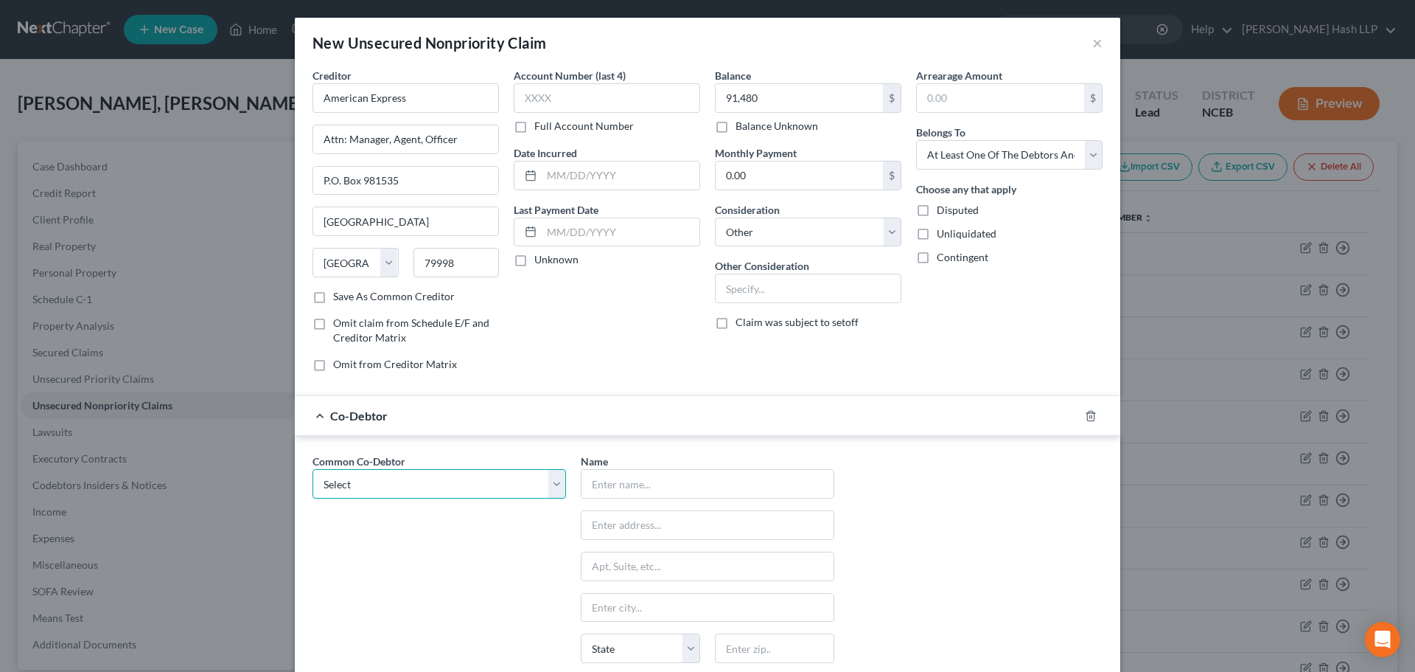
click at [554, 487] on select "Select D.M.G. Properties LLC" at bounding box center [440, 483] width 254 height 29
select select "0"
click at [313, 469] on select "Select D.M.G. Properties LLC" at bounding box center [440, 483] width 254 height 29
type input "D.M.G. Properties LLC"
type input "Attn: Manager, Agent, Officer"
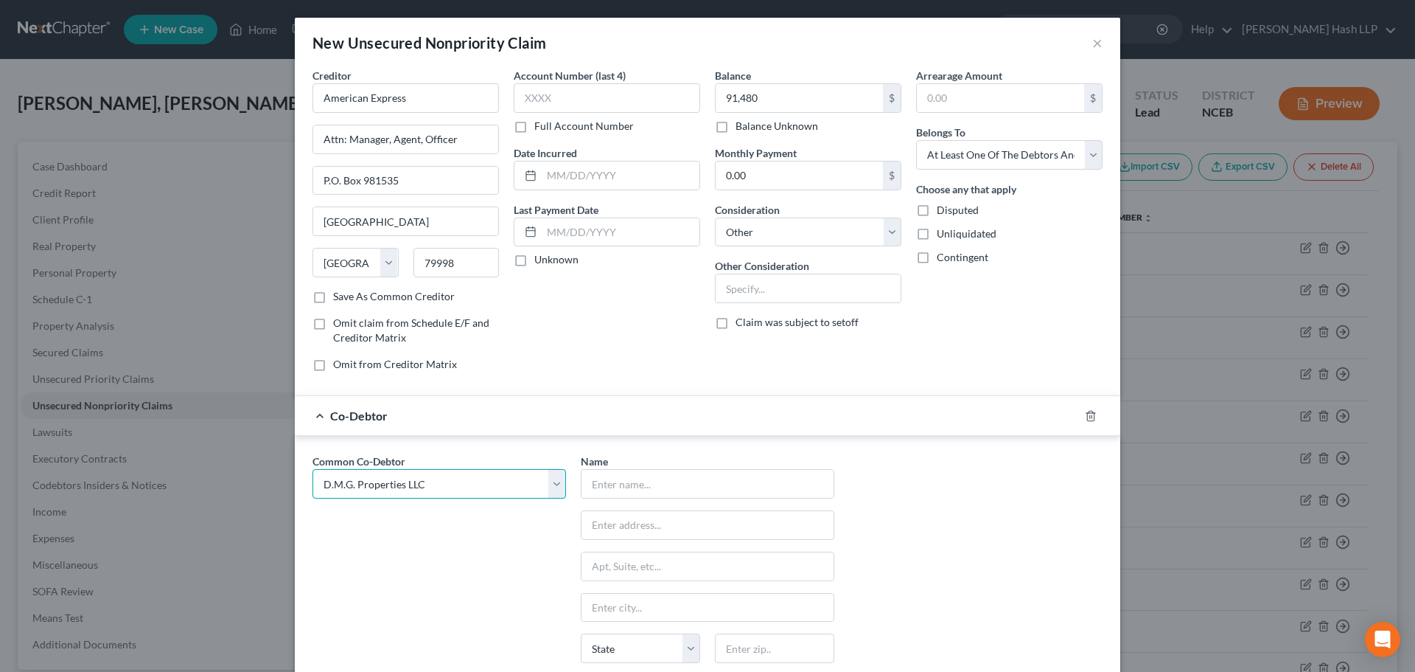
type input "[STREET_ADDRESS]"
type input "[GEOGRAPHIC_DATA]"
select select "28"
type input "27713"
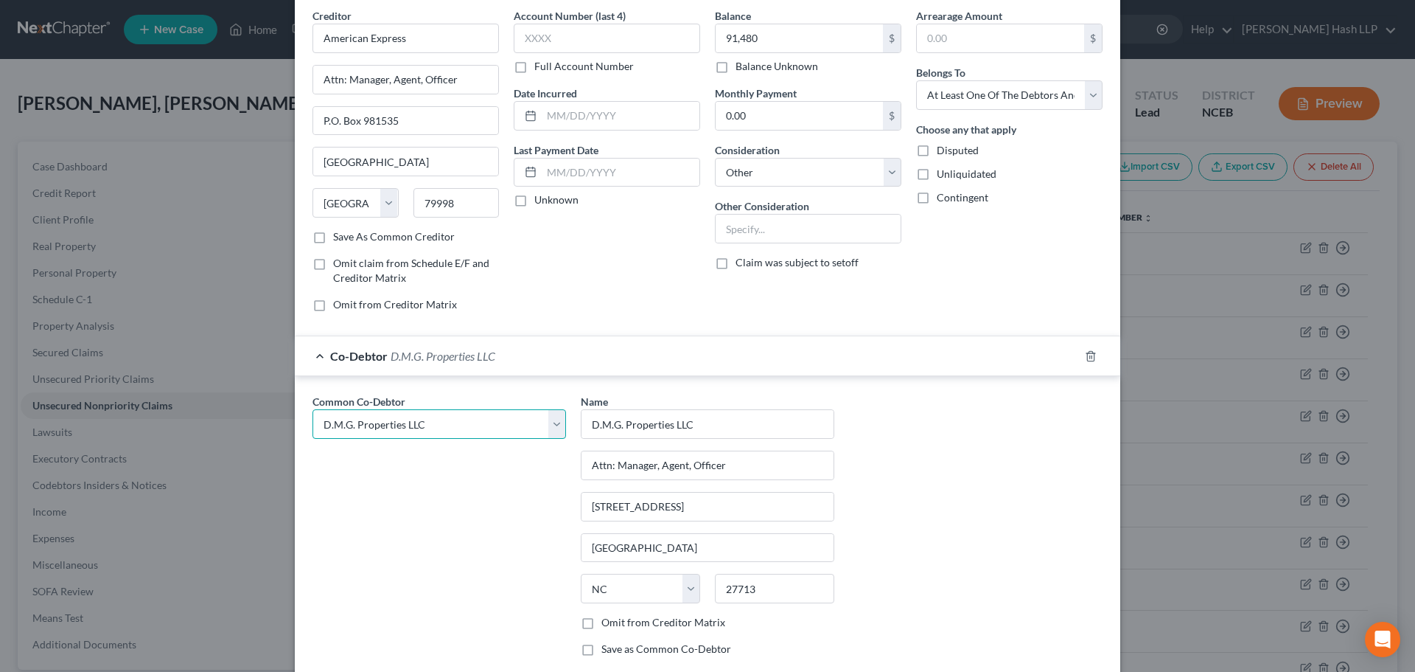
scroll to position [147, 0]
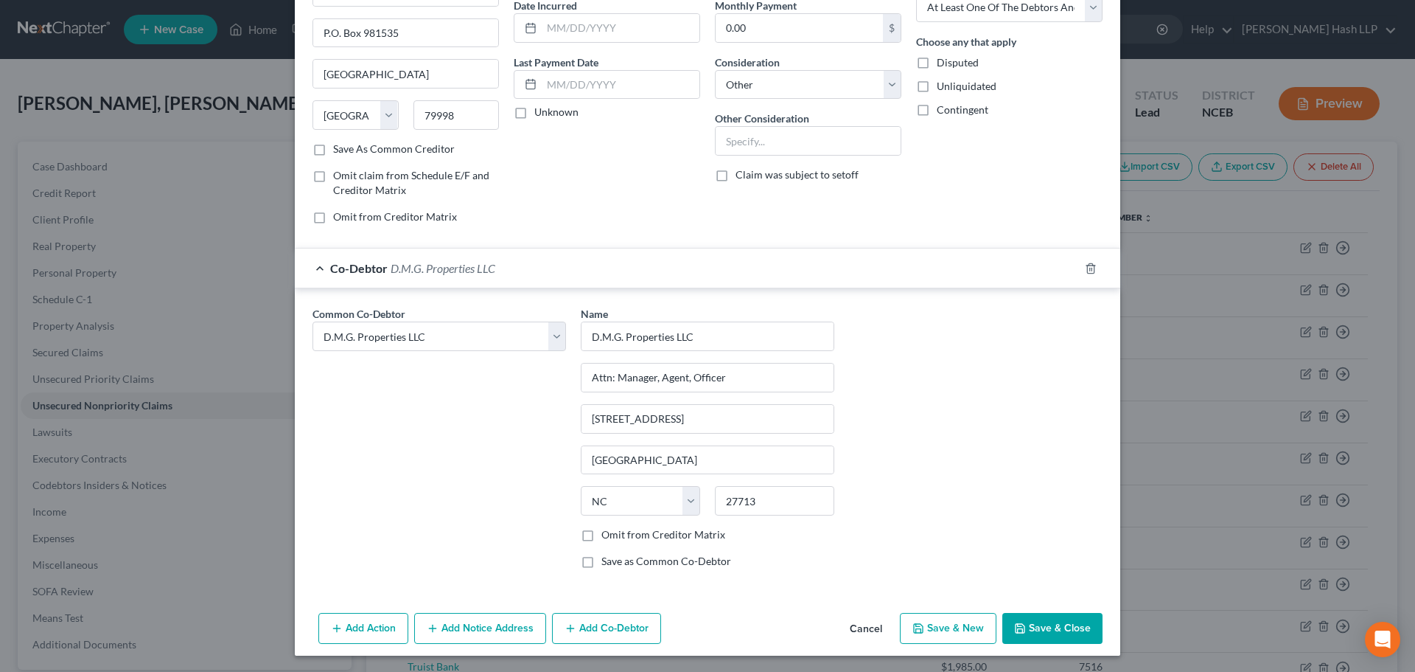
click at [602, 534] on label "Omit from Creditor Matrix" at bounding box center [664, 534] width 124 height 15
click at [607, 534] on input "Omit from Creditor Matrix" at bounding box center [612, 532] width 10 height 10
checkbox input "true"
click at [1062, 627] on button "Save & Close" at bounding box center [1053, 628] width 100 height 31
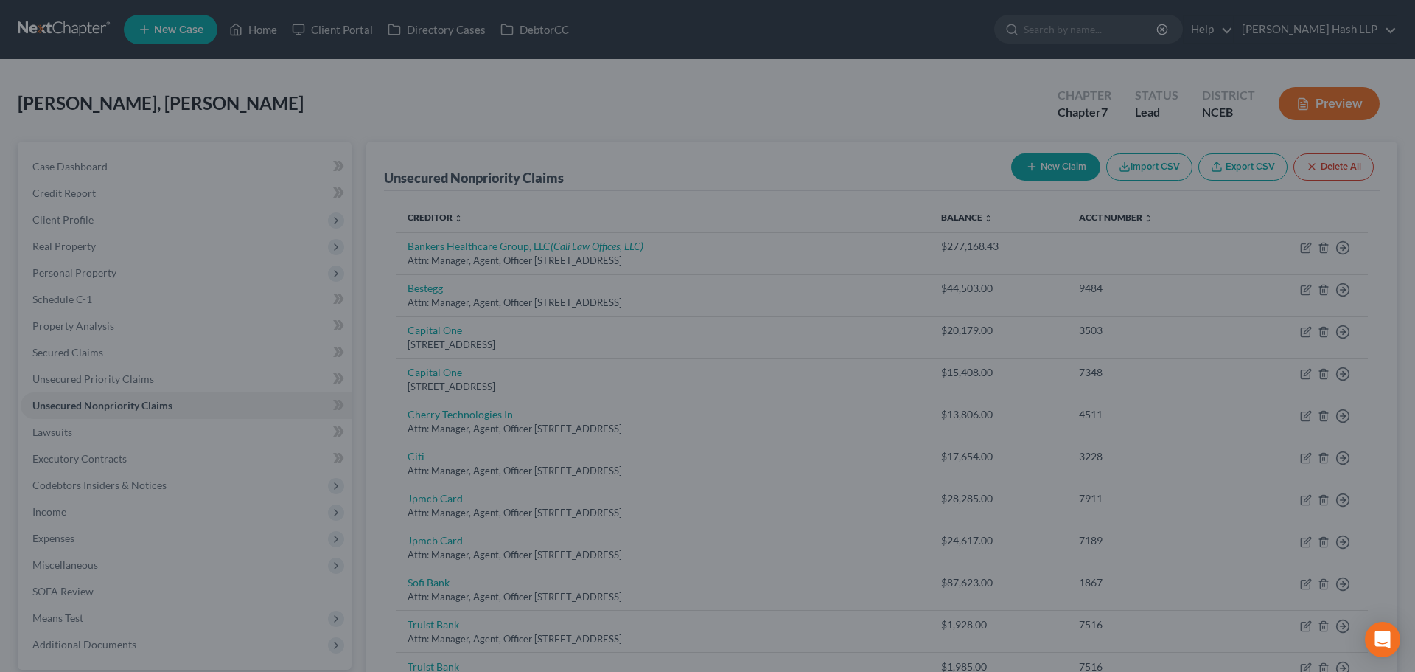
type input "91,480.00"
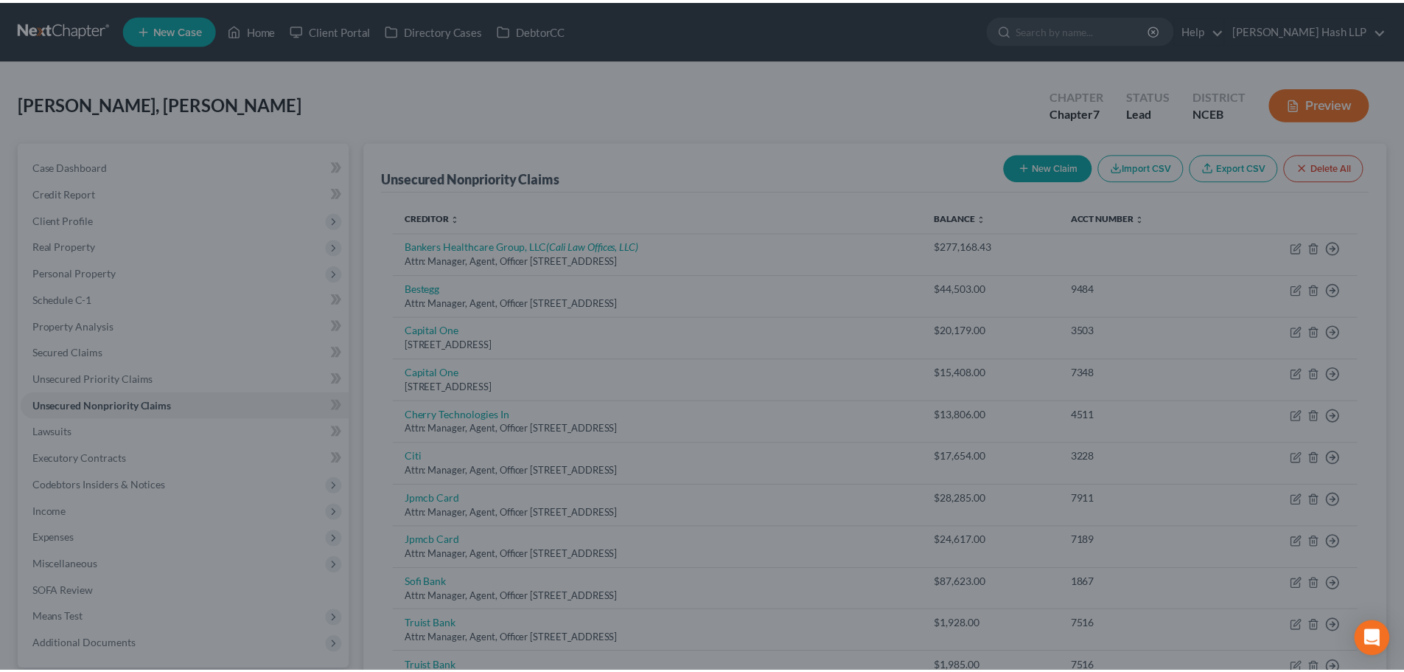
scroll to position [0, 0]
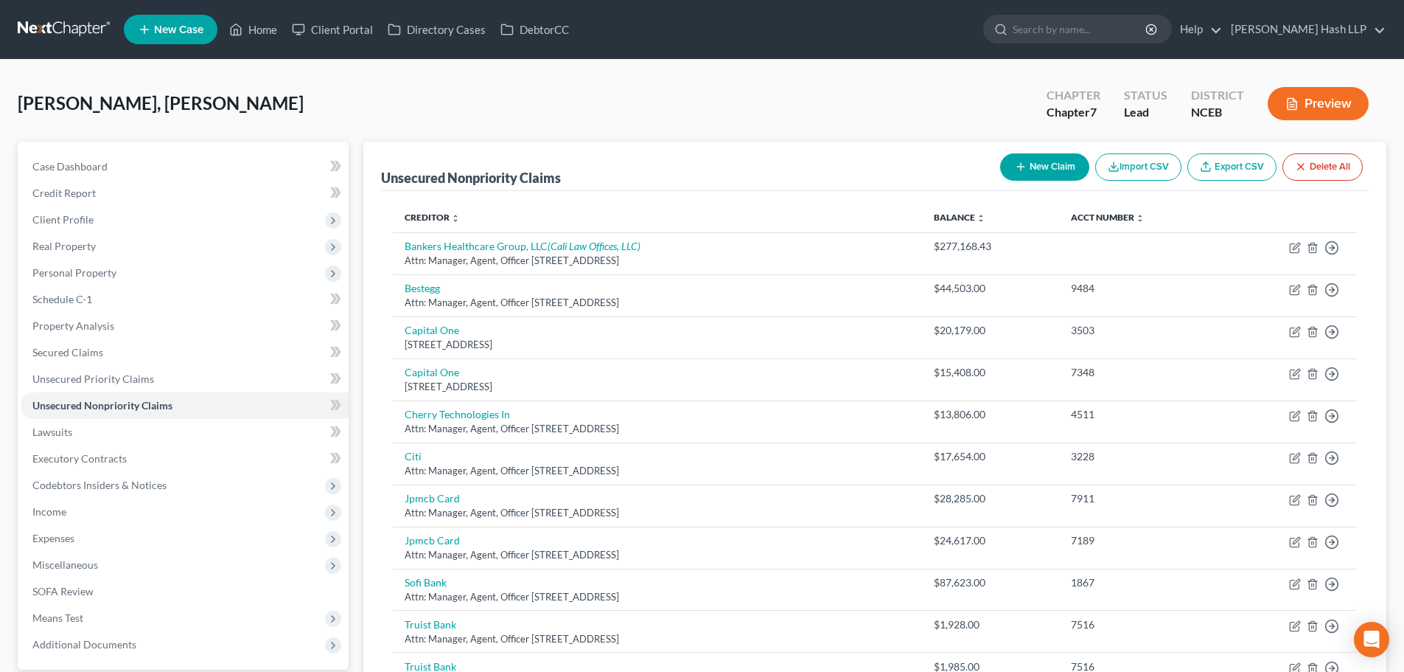
click at [1047, 168] on button "New Claim" at bounding box center [1044, 166] width 89 height 27
select select "0"
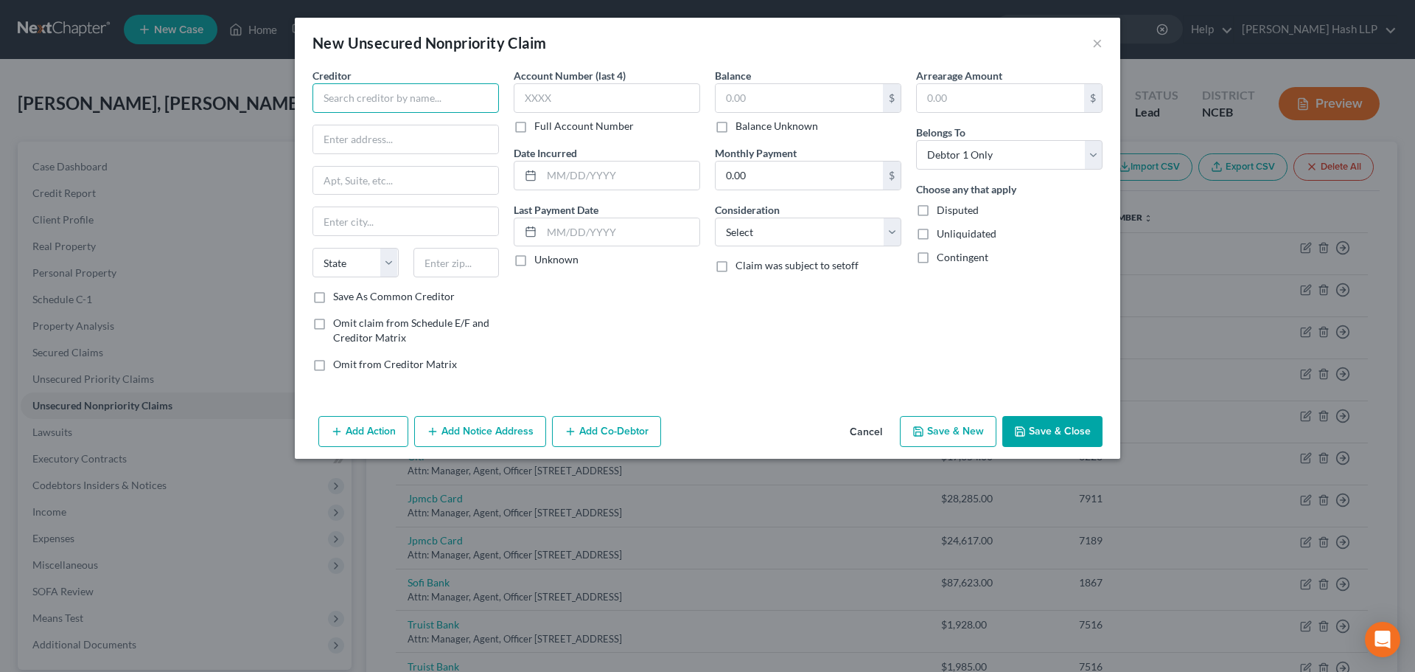
click at [417, 98] on input "text" at bounding box center [406, 97] width 187 height 29
type input "BHG Financial, LLC"
type input "Attn: Manager, Agent, Officer"
click at [588, 101] on input "text" at bounding box center [607, 97] width 187 height 29
type input "8115"
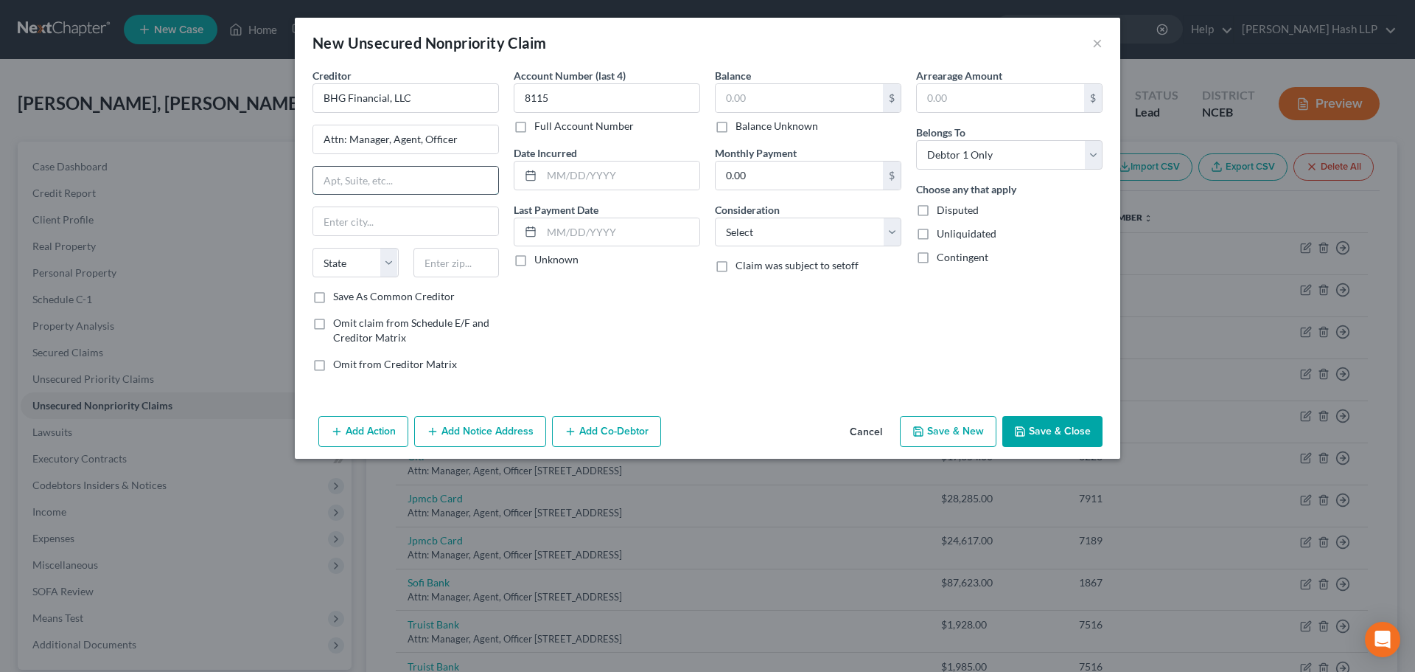
click at [408, 187] on input "text" at bounding box center [405, 181] width 185 height 28
type input "P.O. Box 980938"
click at [465, 264] on input "text" at bounding box center [457, 262] width 86 height 29
type input "95798"
type input "[GEOGRAPHIC_DATA]"
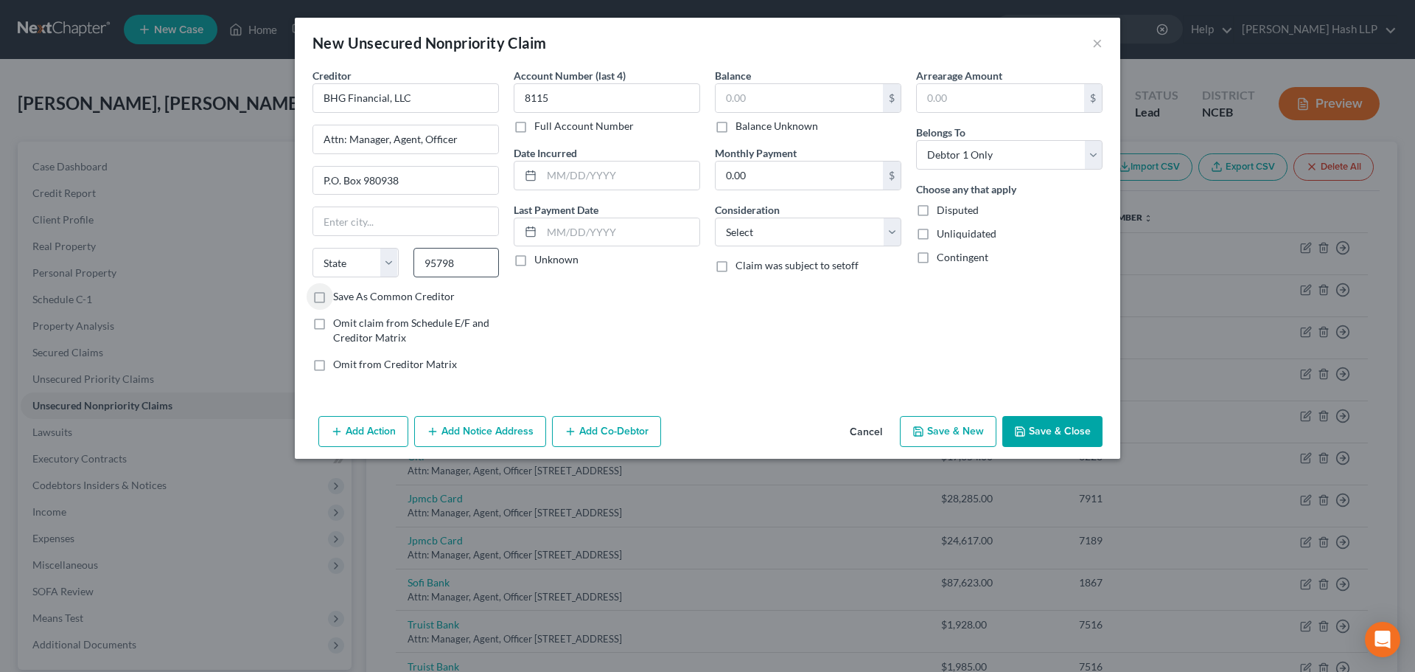
select select "4"
click at [891, 236] on select "Select Cable / Satellite Services Collection Agency Credit Card Debt Debt Couns…" at bounding box center [808, 231] width 187 height 29
click at [715, 217] on select "Select Cable / Satellite Services Collection Agency Credit Card Debt Debt Couns…" at bounding box center [808, 231] width 187 height 29
click at [886, 234] on select "Select Cable / Satellite Services Collection Agency Credit Card Debt Debt Couns…" at bounding box center [808, 231] width 187 height 29
select select "14"
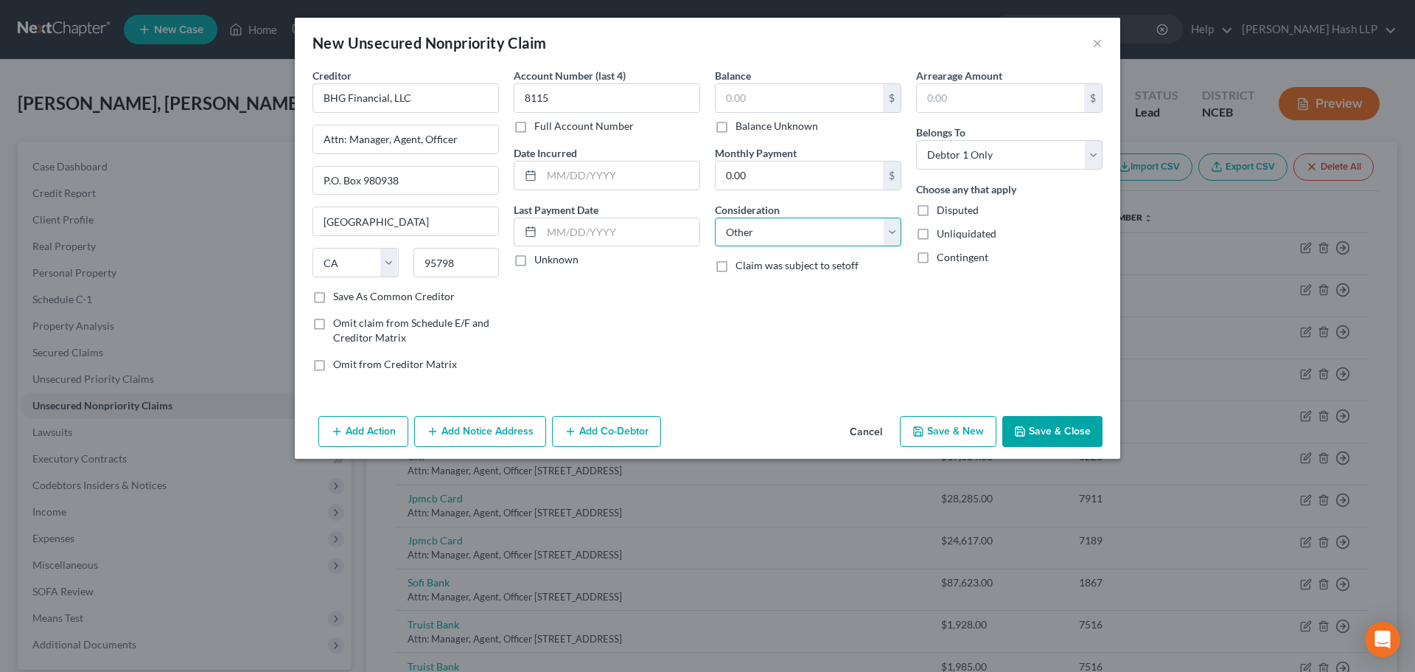
click at [715, 217] on select "Select Cable / Satellite Services Collection Agency Credit Card Debt Debt Couns…" at bounding box center [808, 231] width 187 height 29
click at [783, 292] on input "text" at bounding box center [808, 288] width 185 height 28
type input "Business credit card"
click at [1079, 438] on button "Save & Close" at bounding box center [1053, 431] width 100 height 31
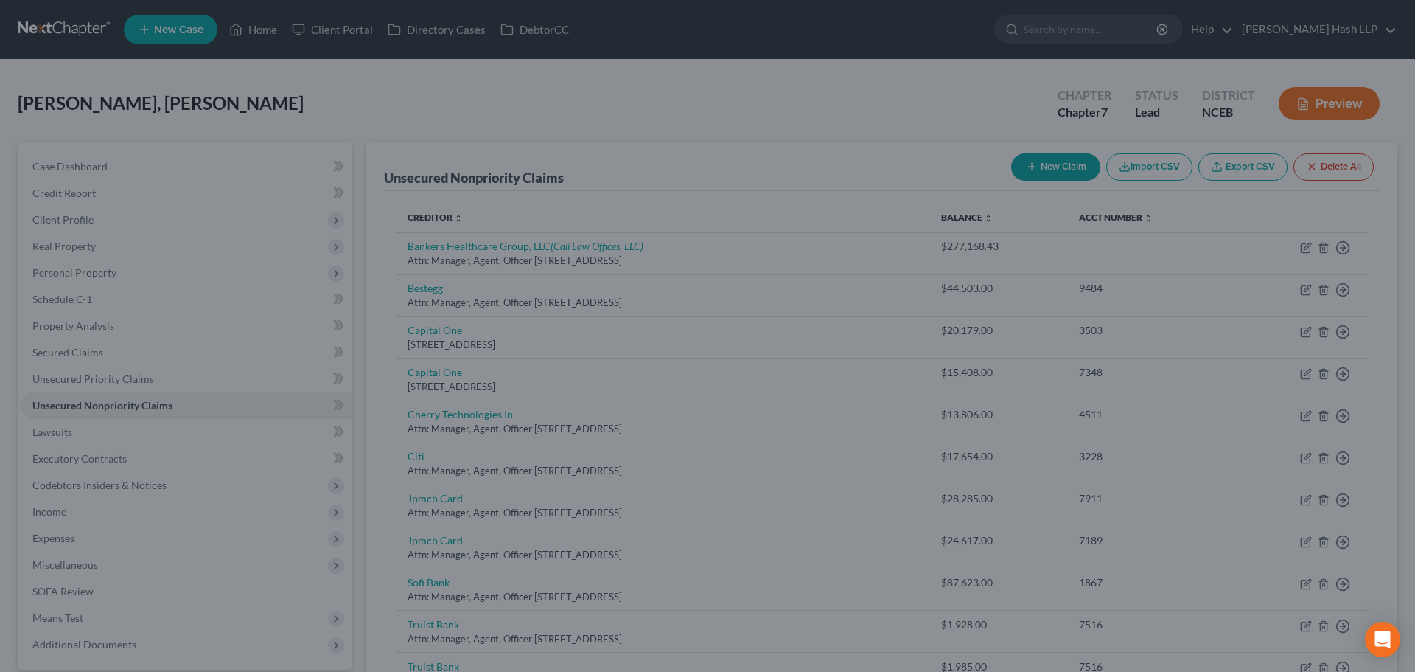
type input "0.00"
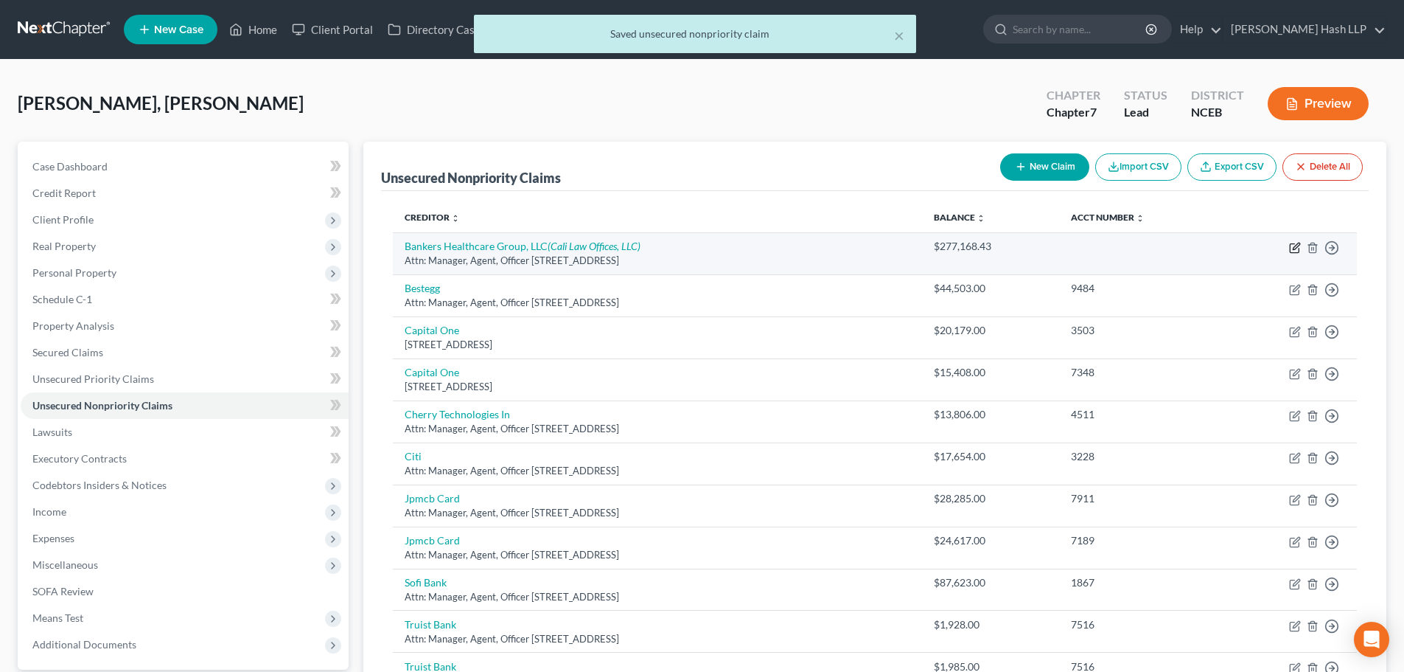
click at [1292, 246] on icon "button" at bounding box center [1295, 248] width 12 height 12
select select "35"
select select "14"
select select "3"
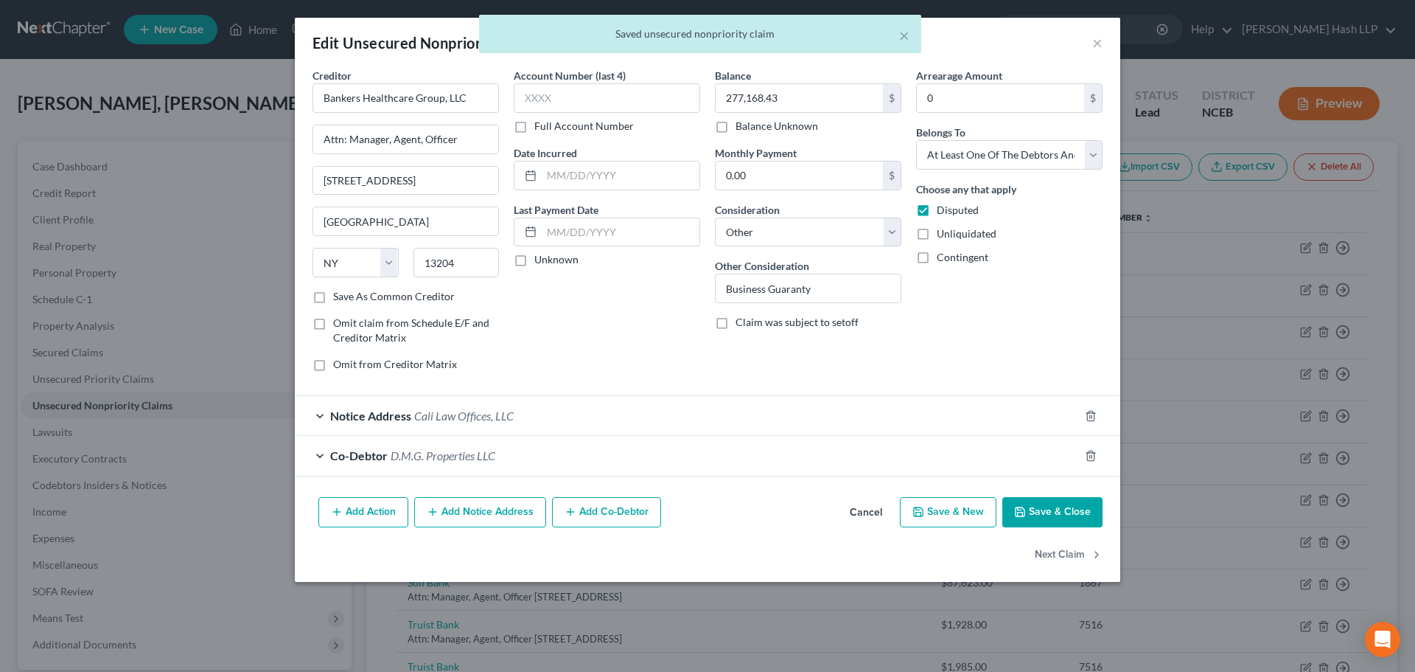
click at [1037, 512] on button "Save & Close" at bounding box center [1053, 512] width 100 height 31
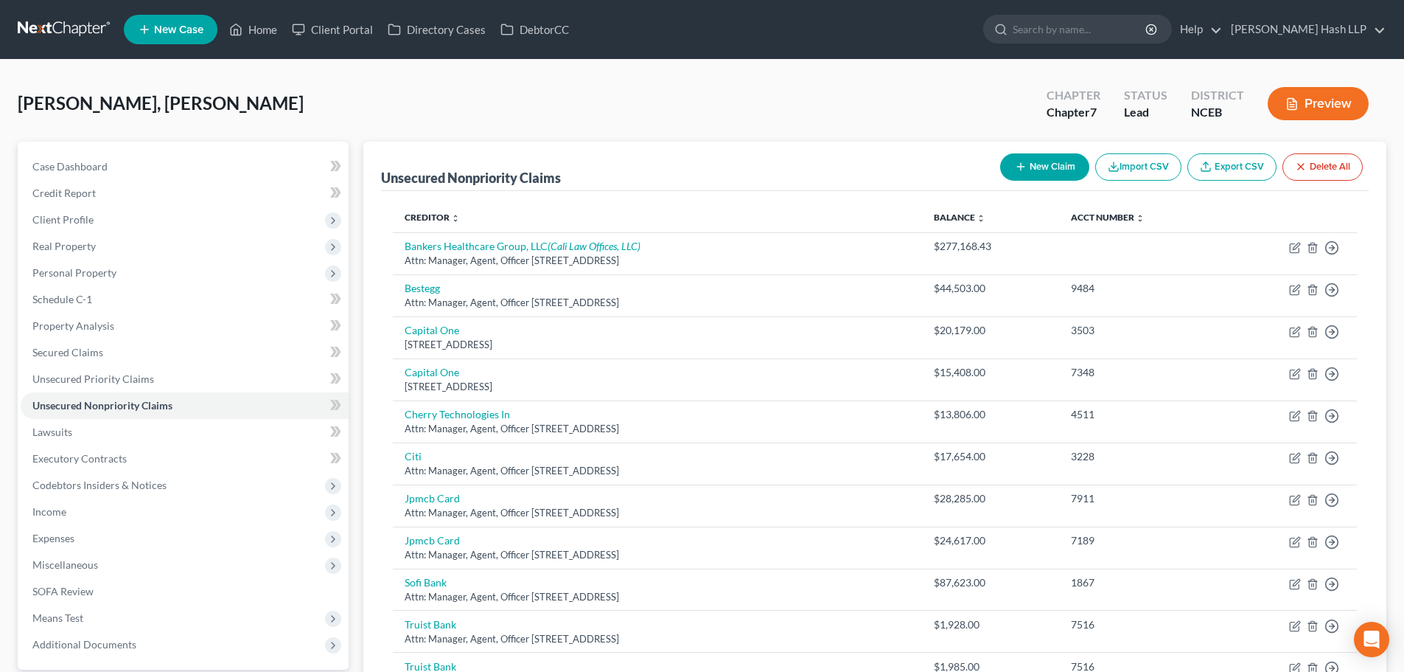
click at [1044, 165] on button "New Claim" at bounding box center [1044, 166] width 89 height 27
select select "0"
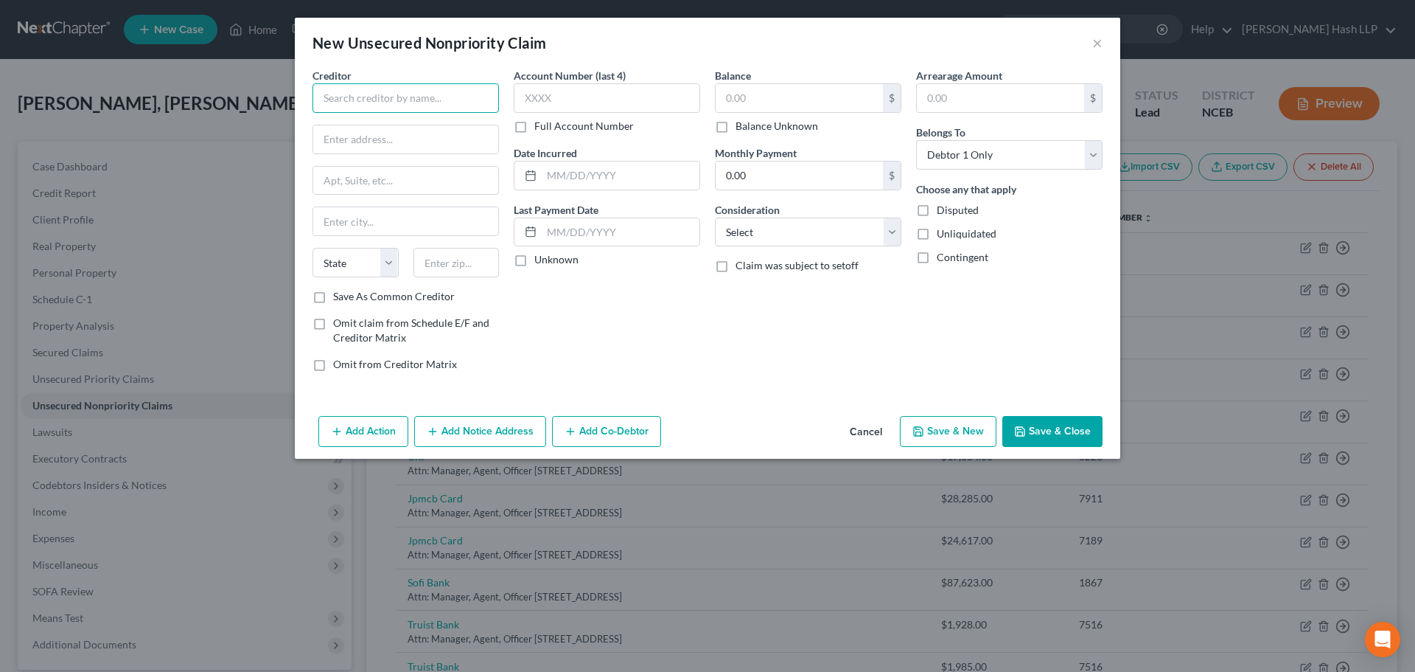
click at [425, 105] on input "text" at bounding box center [406, 97] width 187 height 29
type input "[PERSON_NAME]"
click at [658, 97] on input "text" at bounding box center [607, 97] width 187 height 29
type input "0822"
click at [442, 143] on input "text" at bounding box center [405, 139] width 185 height 28
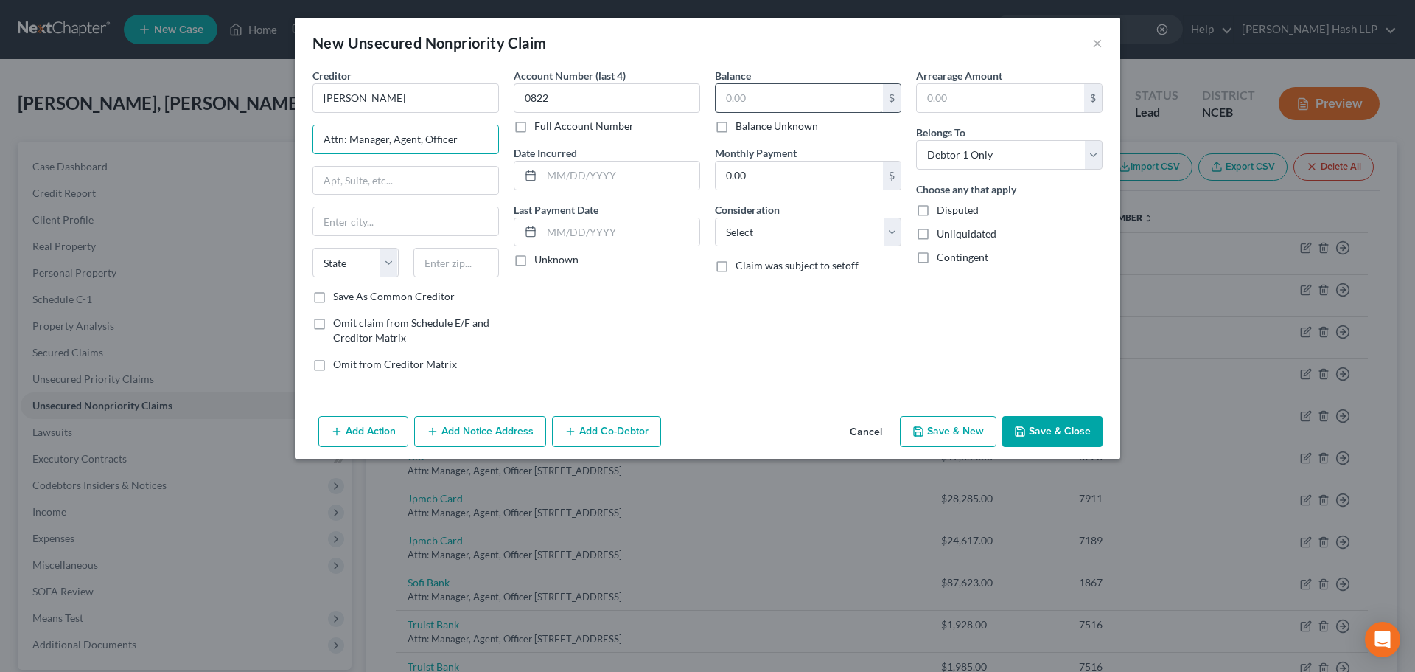
type input "Attn: Manager, Agent, Officer"
click at [768, 97] on input "text" at bounding box center [799, 98] width 167 height 28
type input "22,703.33"
click at [937, 212] on label "Disputed" at bounding box center [958, 210] width 42 height 15
click at [943, 212] on input "Disputed" at bounding box center [948, 208] width 10 height 10
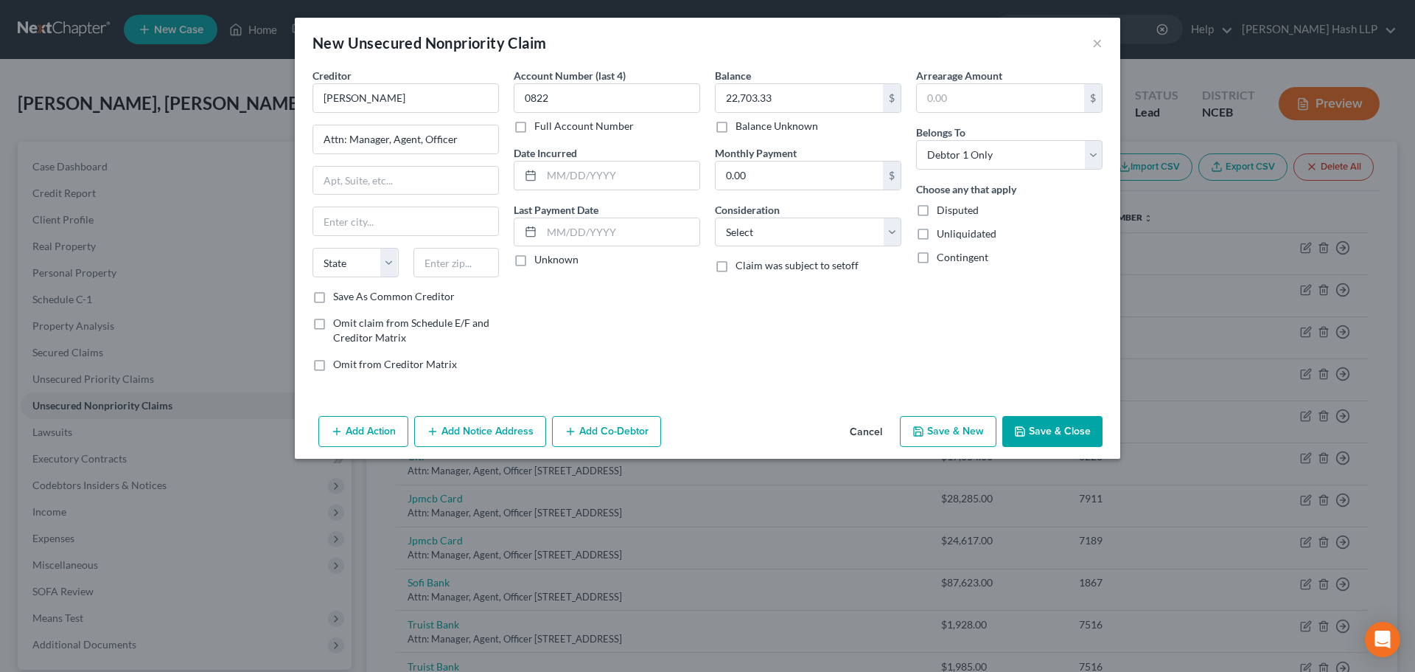
checkbox input "true"
click at [592, 436] on button "Add Co-Debtor" at bounding box center [606, 431] width 109 height 31
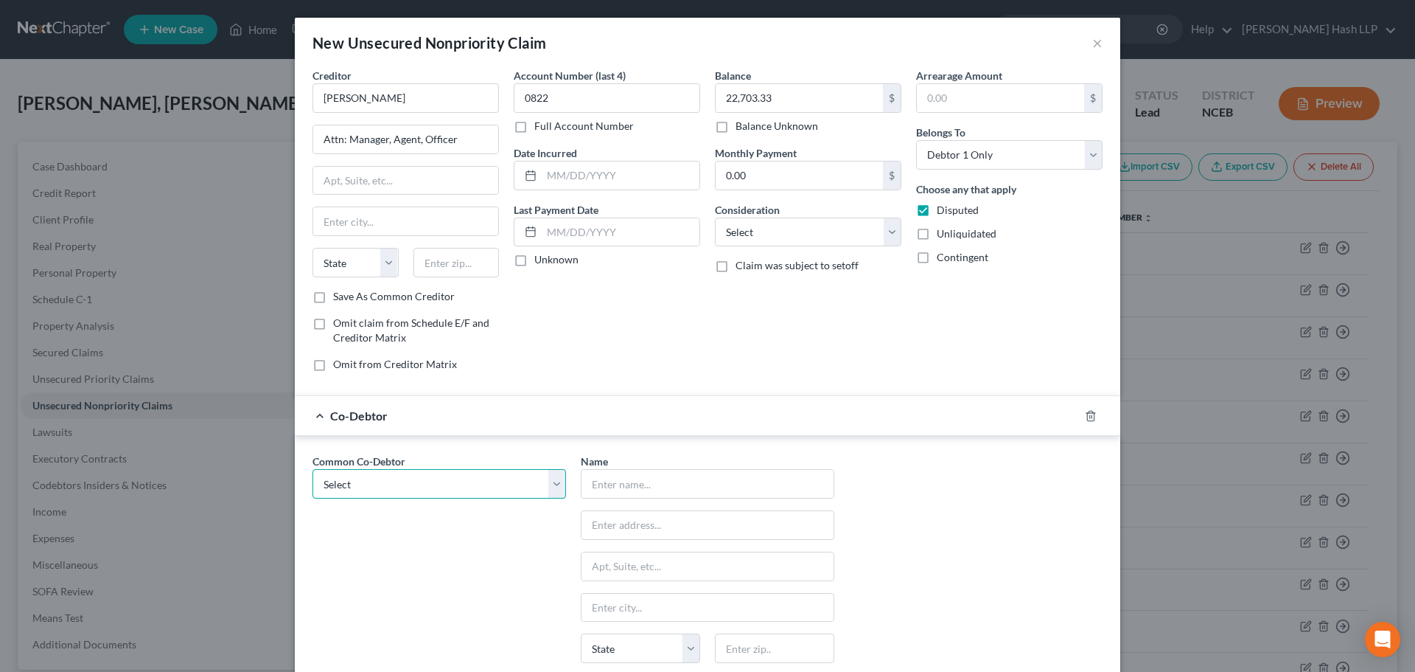
click at [548, 485] on select "Select D.M.G. Properties LLC" at bounding box center [440, 483] width 254 height 29
select select "0"
click at [313, 469] on select "Select D.M.G. Properties LLC" at bounding box center [440, 483] width 254 height 29
type input "D.M.G. Properties LLC"
type input "Attn: Manager, Agent, Officer"
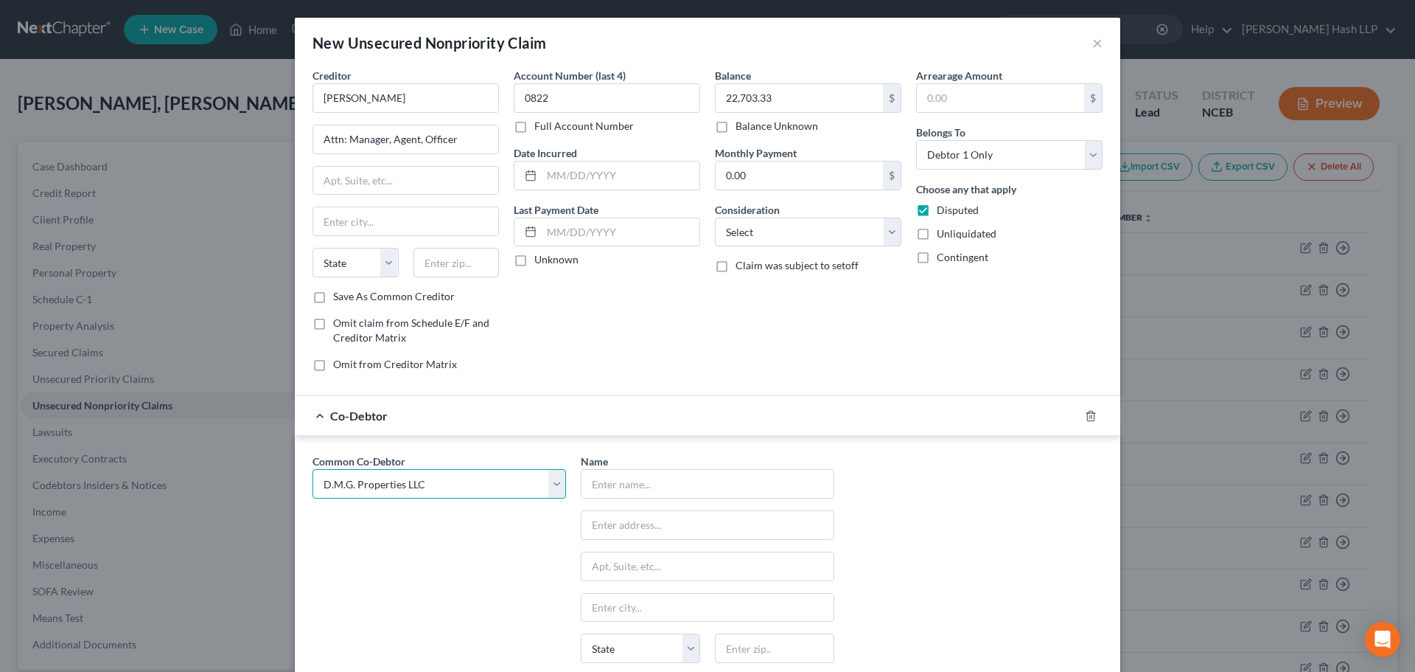
type input "[STREET_ADDRESS]"
type input "[GEOGRAPHIC_DATA]"
select select "28"
type input "27713"
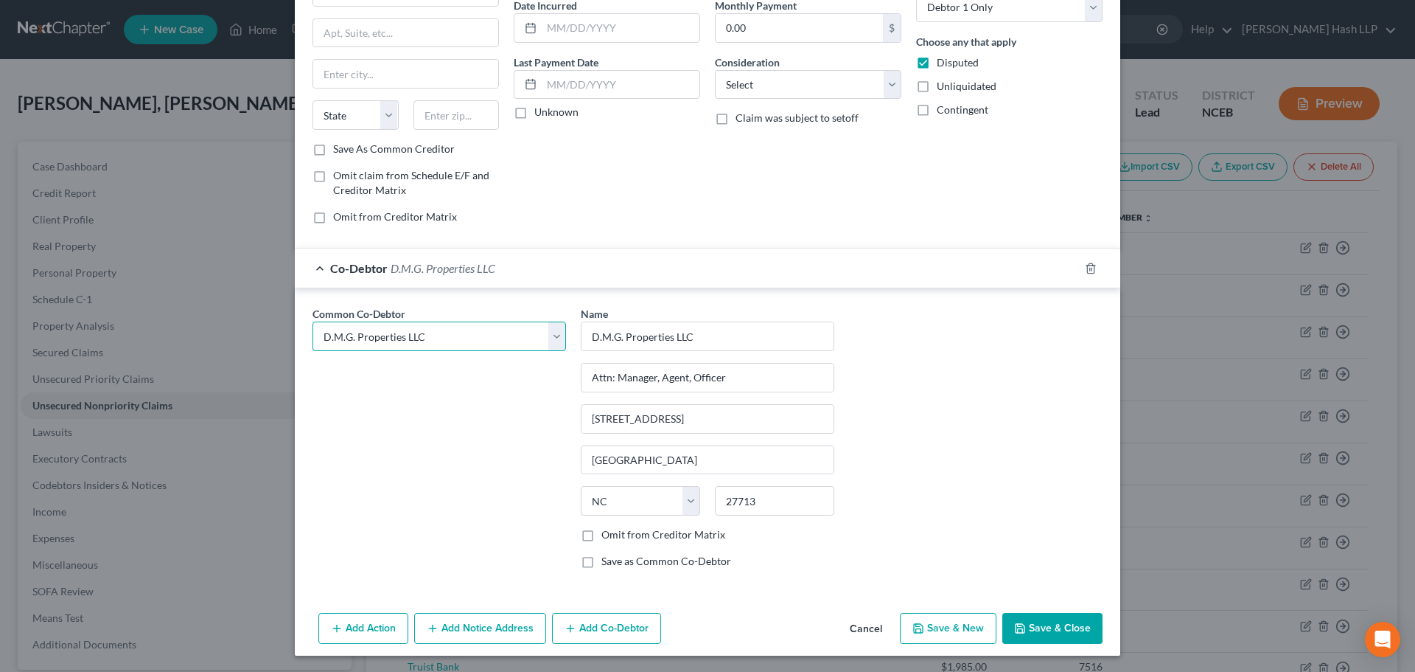
scroll to position [149, 0]
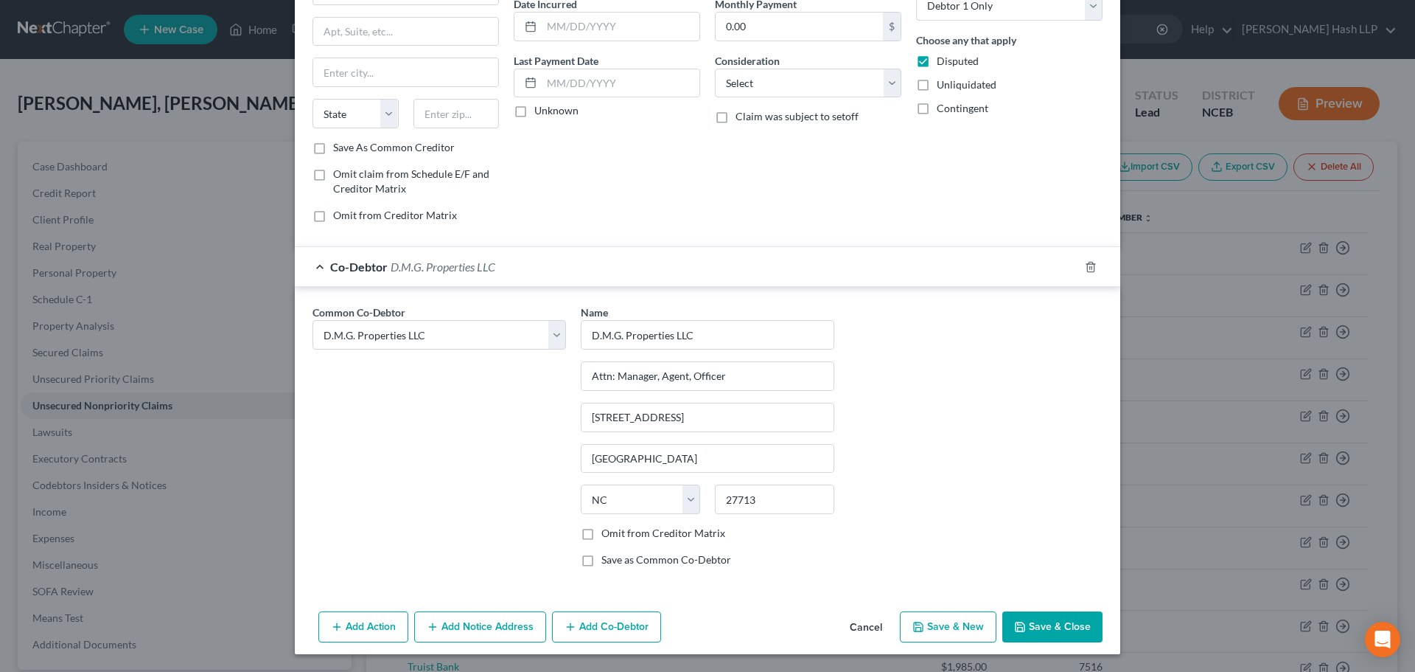
drag, startPoint x: 584, startPoint y: 534, endPoint x: 723, endPoint y: 574, distance: 144.9
click at [602, 534] on label "Omit from Creditor Matrix" at bounding box center [664, 533] width 124 height 15
click at [607, 534] on input "Omit from Creditor Matrix" at bounding box center [612, 531] width 10 height 10
checkbox input "true"
drag, startPoint x: 1042, startPoint y: 621, endPoint x: 1028, endPoint y: 618, distance: 15.0
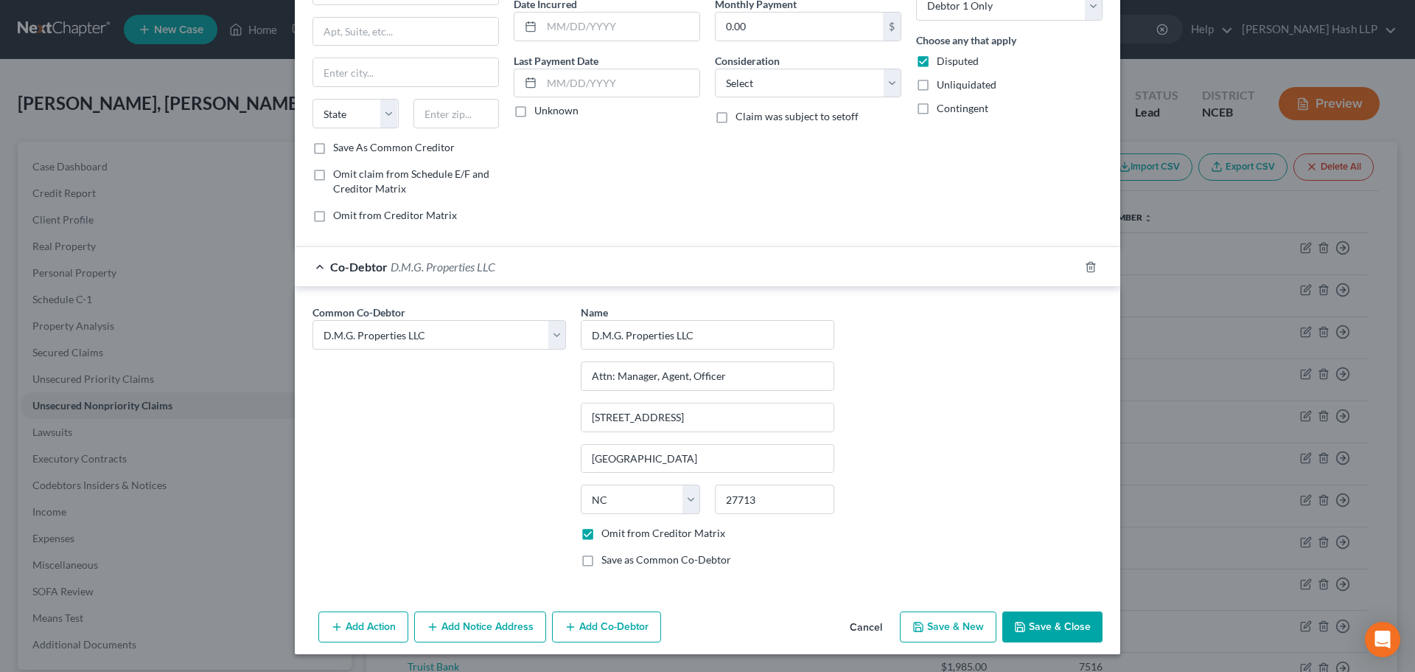
click at [1042, 620] on button "Save & Close" at bounding box center [1053, 626] width 100 height 31
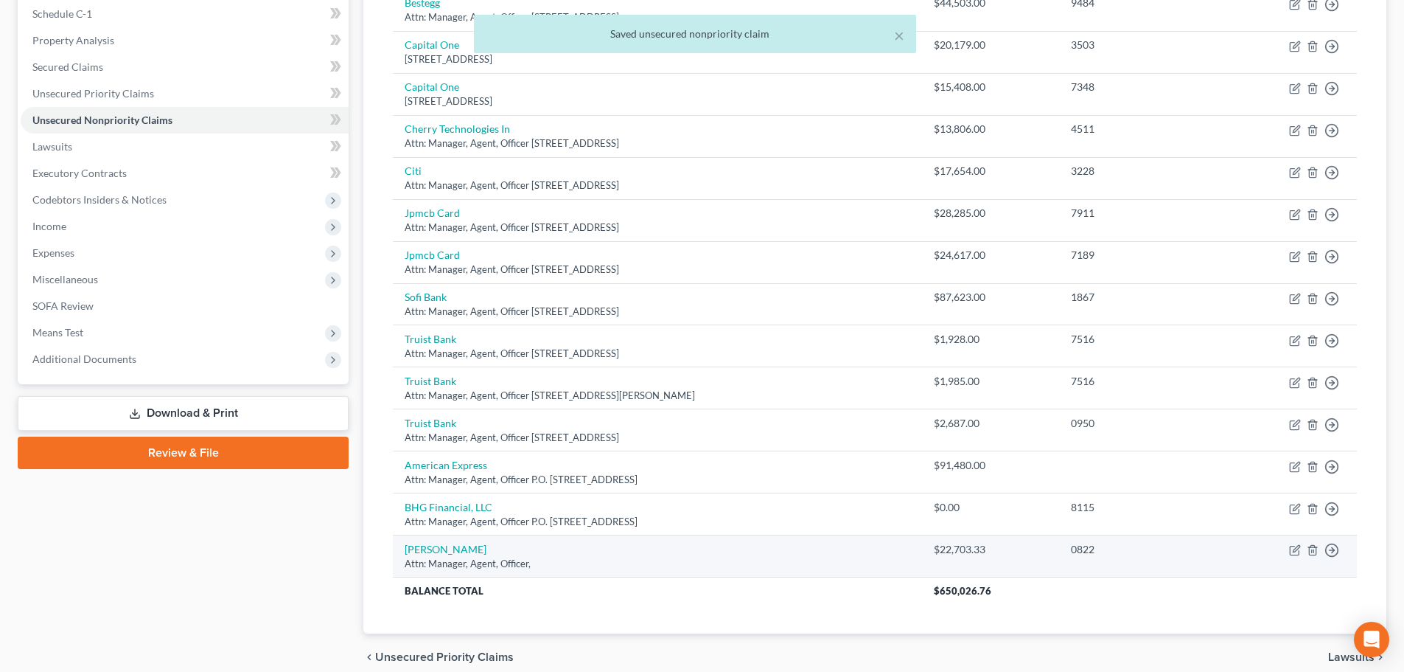
scroll to position [350, 0]
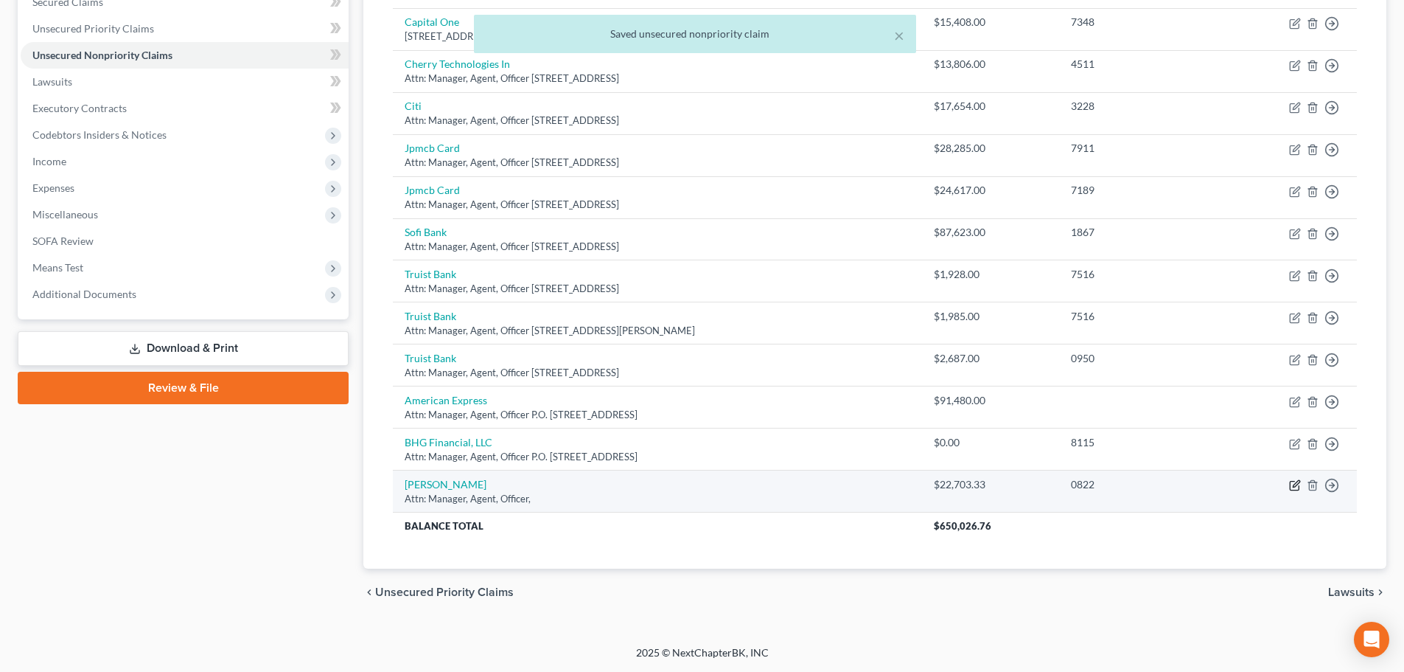
click at [1296, 486] on icon "button" at bounding box center [1296, 484] width 7 height 7
select select "0"
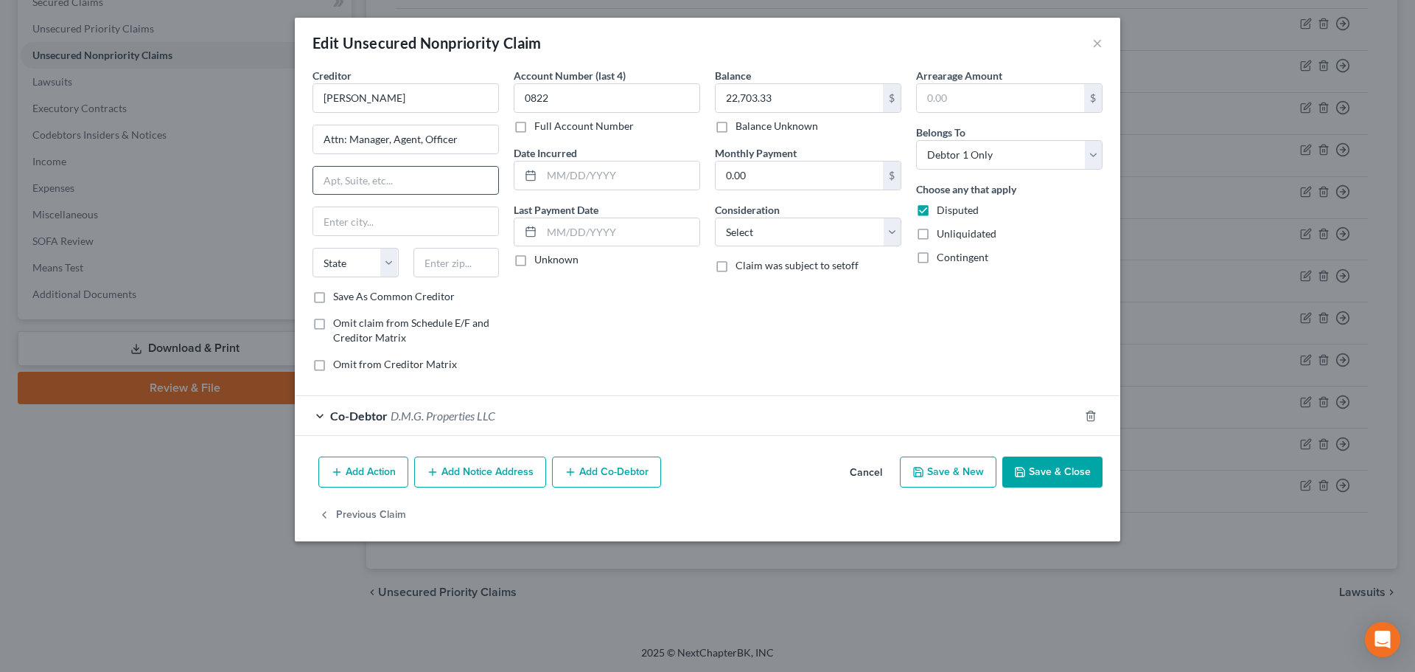
click at [352, 185] on input "text" at bounding box center [405, 181] width 185 height 28
paste input "[STREET_ADDRESS]"
type input "[STREET_ADDRESS]"
click at [478, 264] on input "text" at bounding box center [457, 262] width 86 height 29
type input "84009"
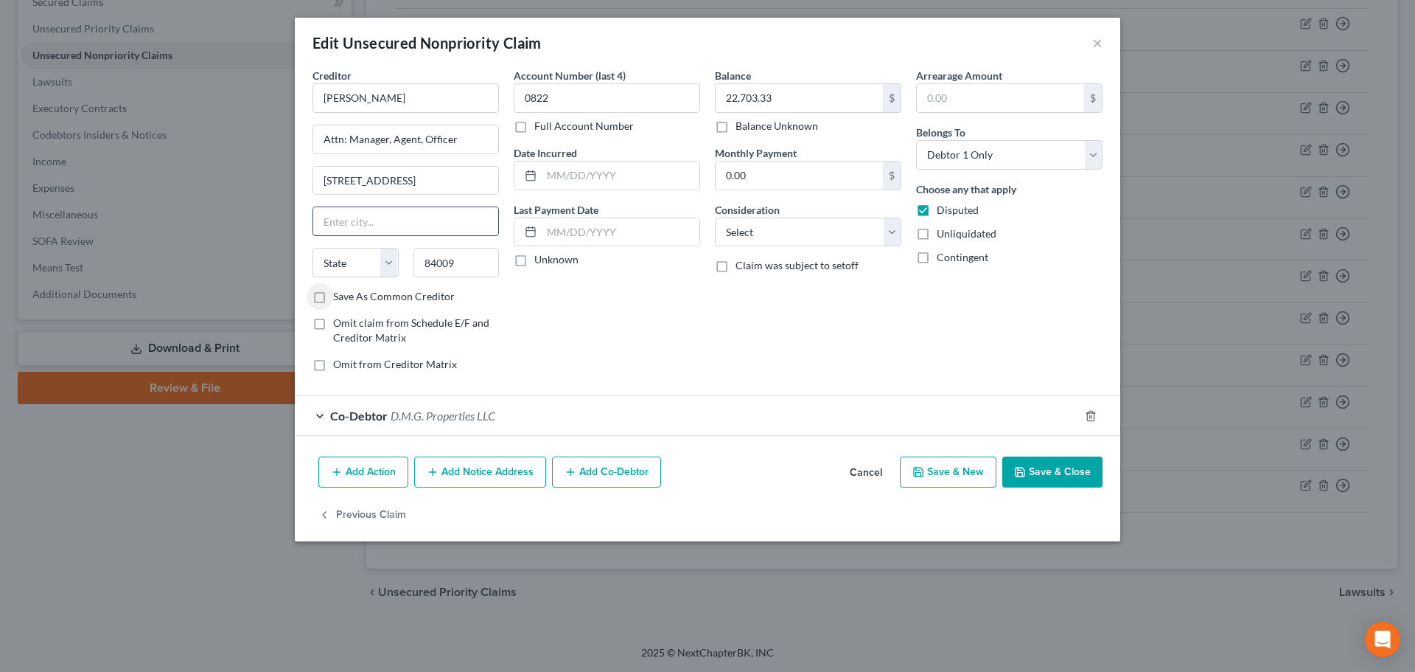
click at [410, 222] on input "text" at bounding box center [405, 221] width 185 height 28
click at [456, 265] on input "84009" at bounding box center [457, 262] width 86 height 29
click at [402, 217] on input "text" at bounding box center [405, 221] width 185 height 28
type input "South Jordan"
select select "46"
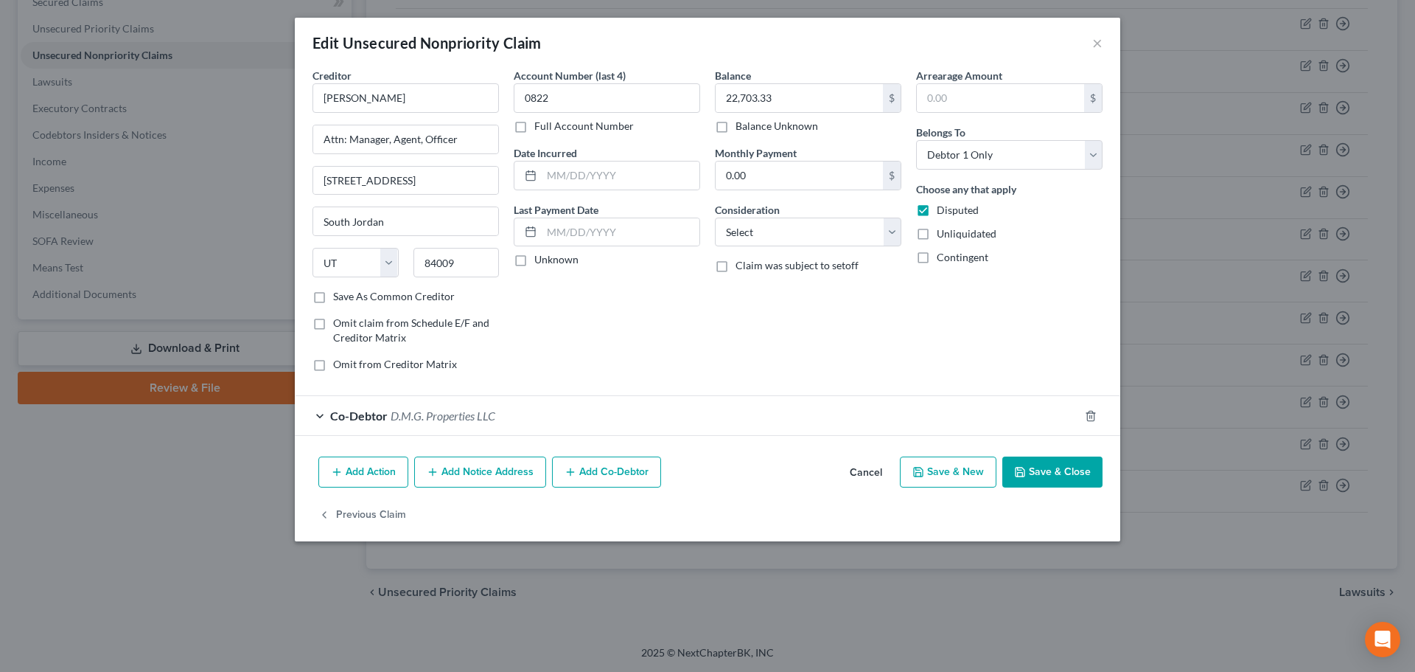
click at [736, 334] on div "Balance 22,703.33 $ Balance Unknown Balance Undetermined 22,703.33 $ Balance Un…" at bounding box center [808, 226] width 201 height 316
click at [1034, 465] on button "Save & Close" at bounding box center [1053, 471] width 100 height 31
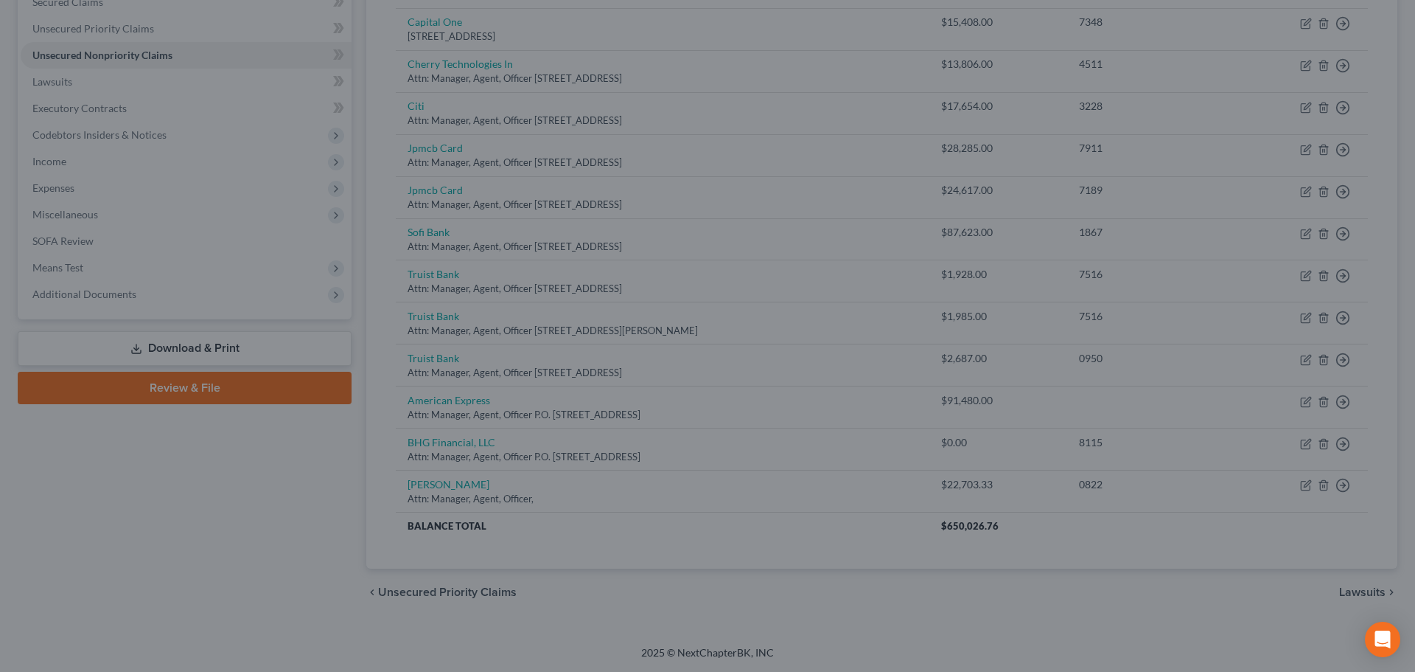
type input "0"
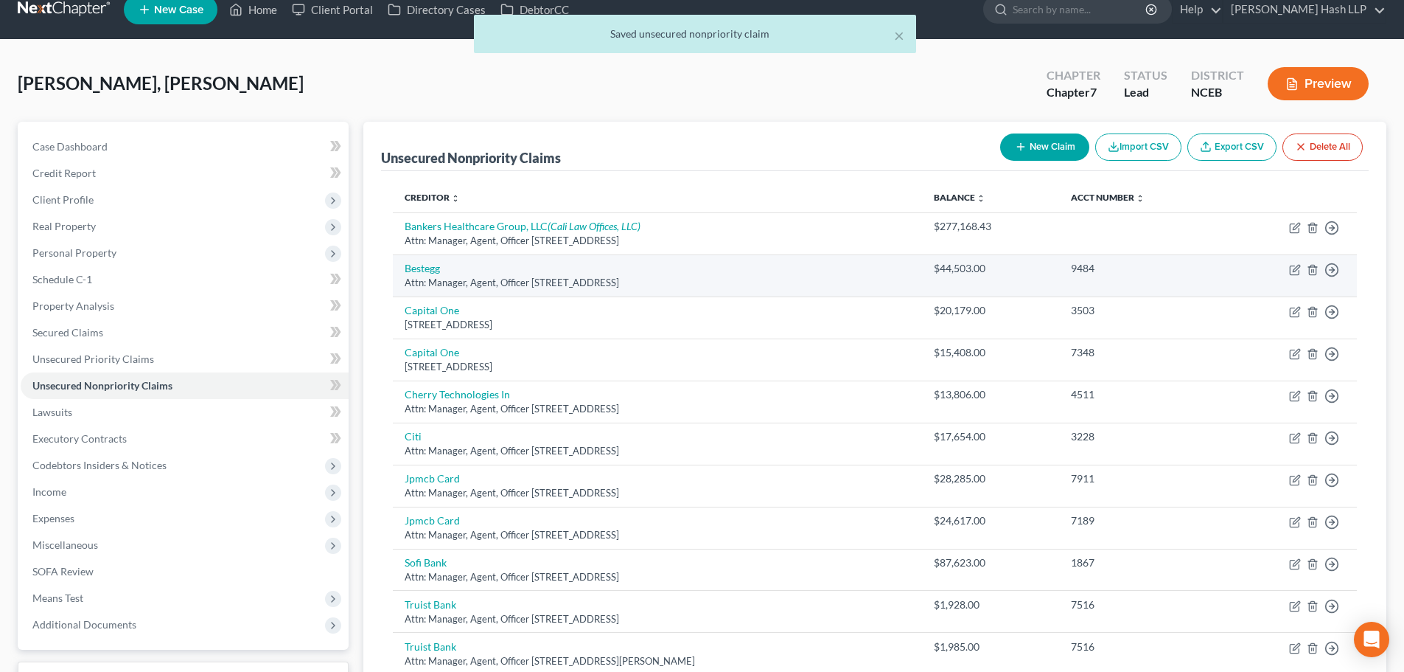
scroll to position [0, 0]
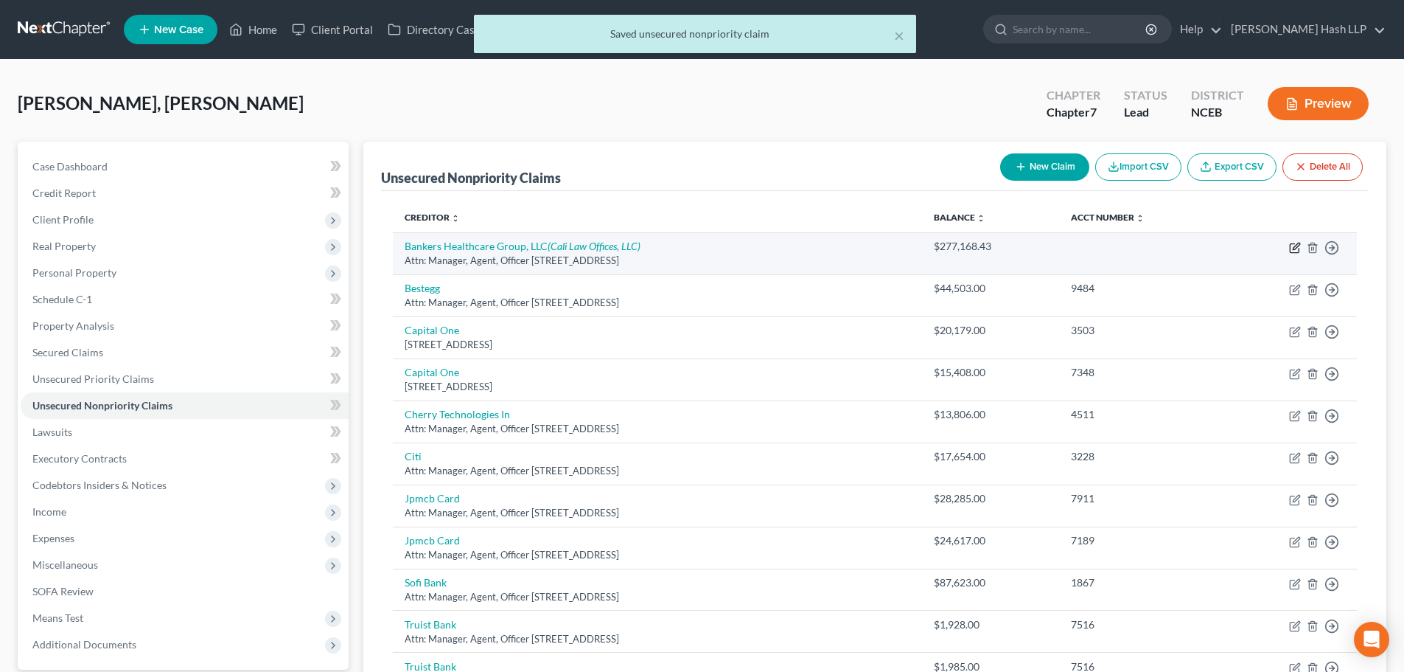
click at [1292, 248] on icon "button" at bounding box center [1295, 248] width 12 height 12
select select "35"
select select "14"
select select "3"
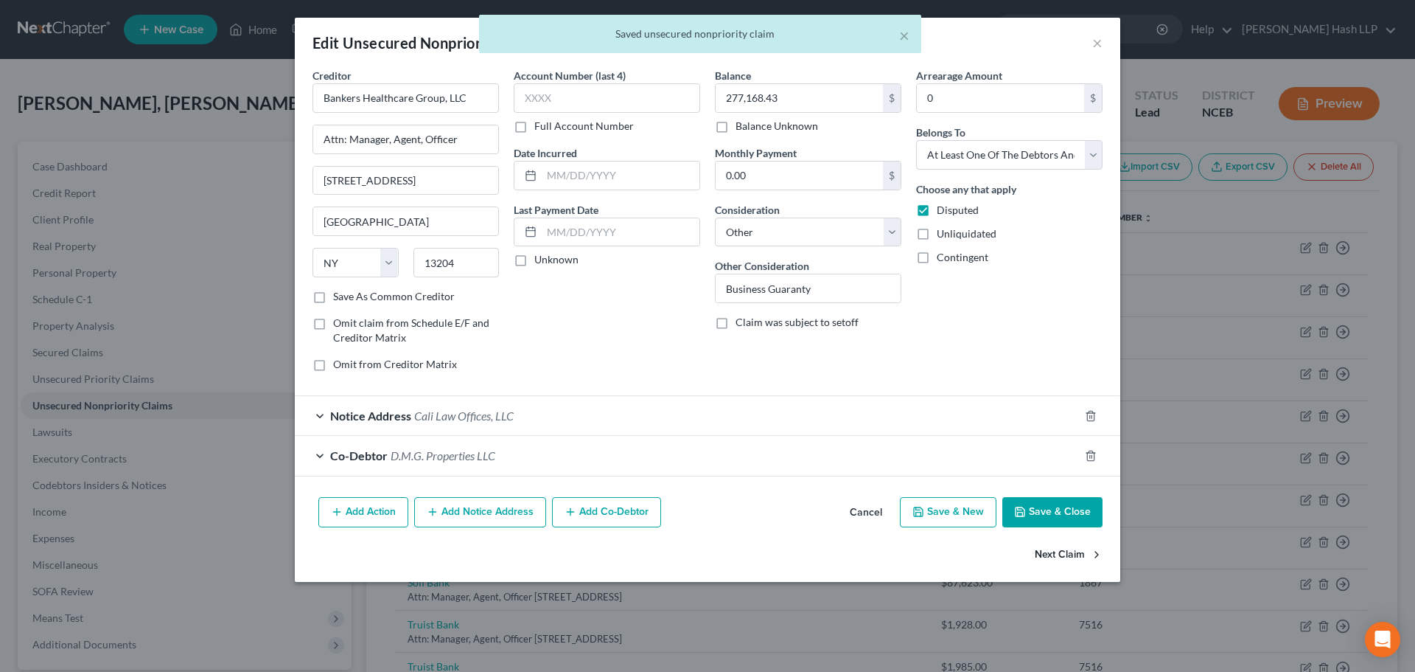
click at [1052, 544] on button "Next Claim" at bounding box center [1069, 554] width 68 height 31
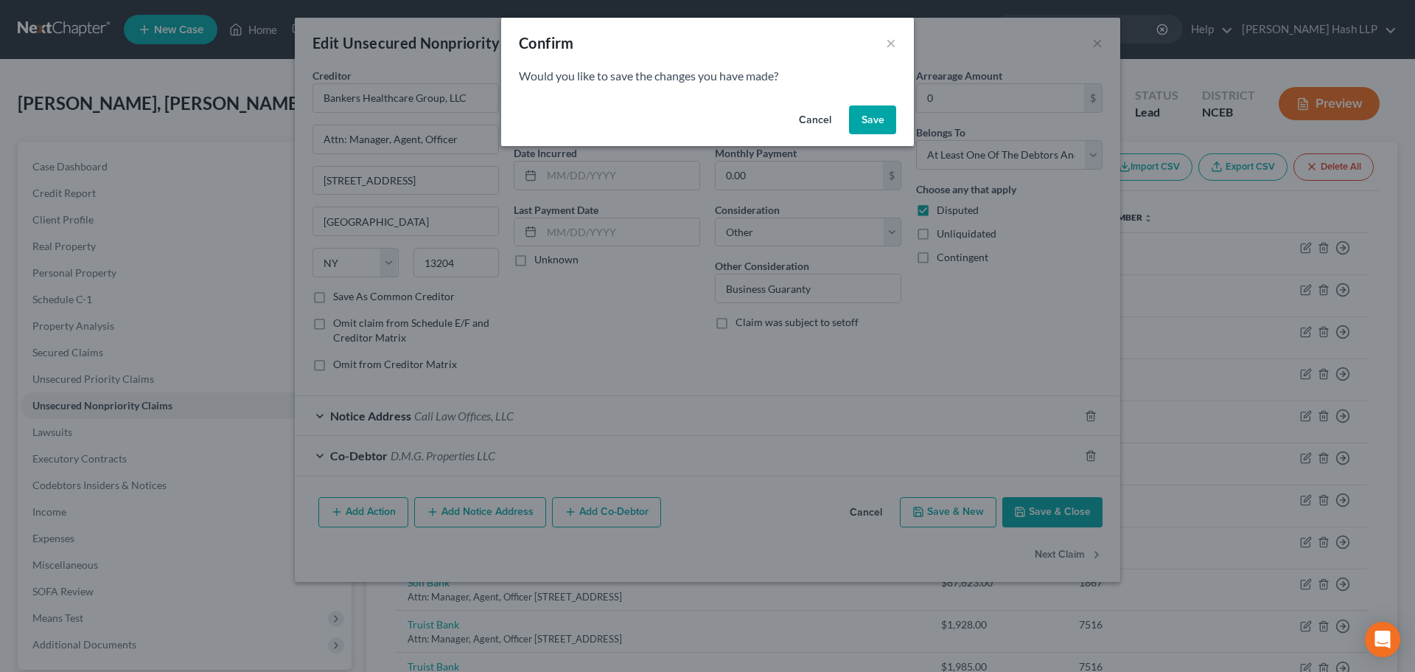
click at [873, 119] on button "Save" at bounding box center [872, 119] width 47 height 29
select select "39"
select select "0"
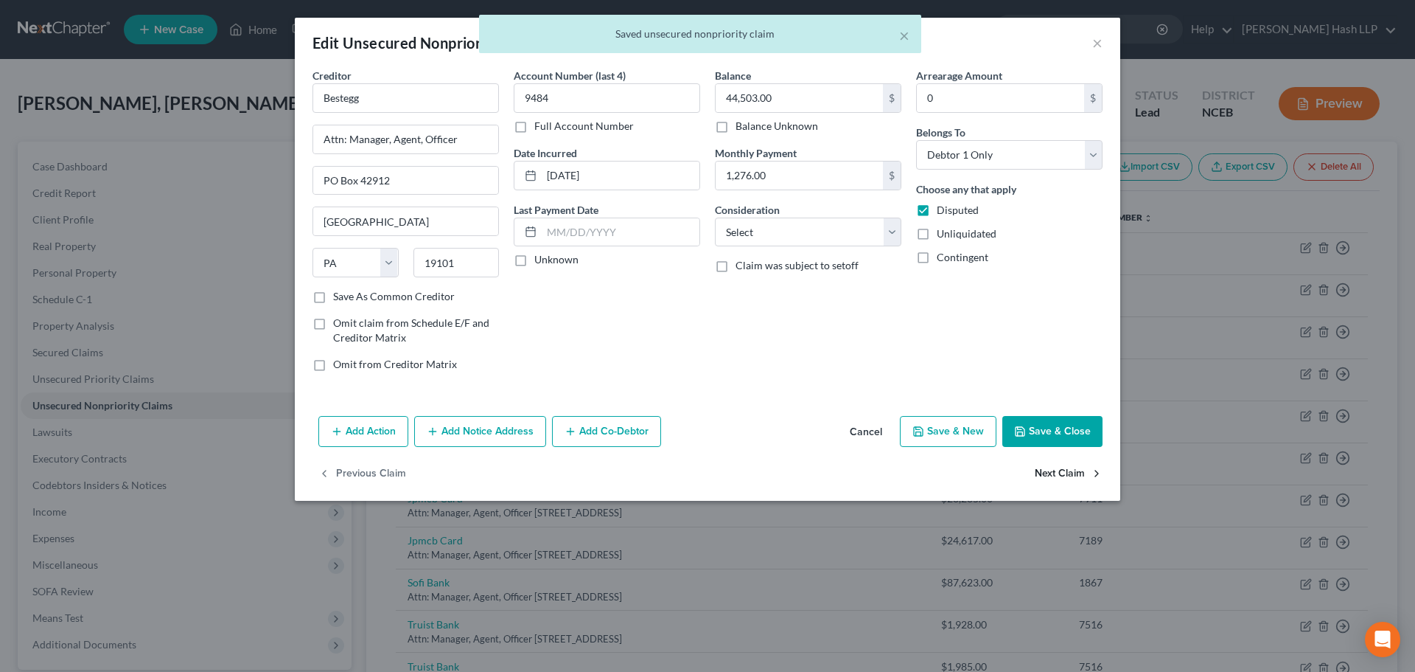
click at [1054, 472] on button "Next Claim" at bounding box center [1069, 474] width 68 height 31
select select "46"
select select "2"
select select "0"
click at [937, 210] on label "Disputed" at bounding box center [958, 210] width 42 height 15
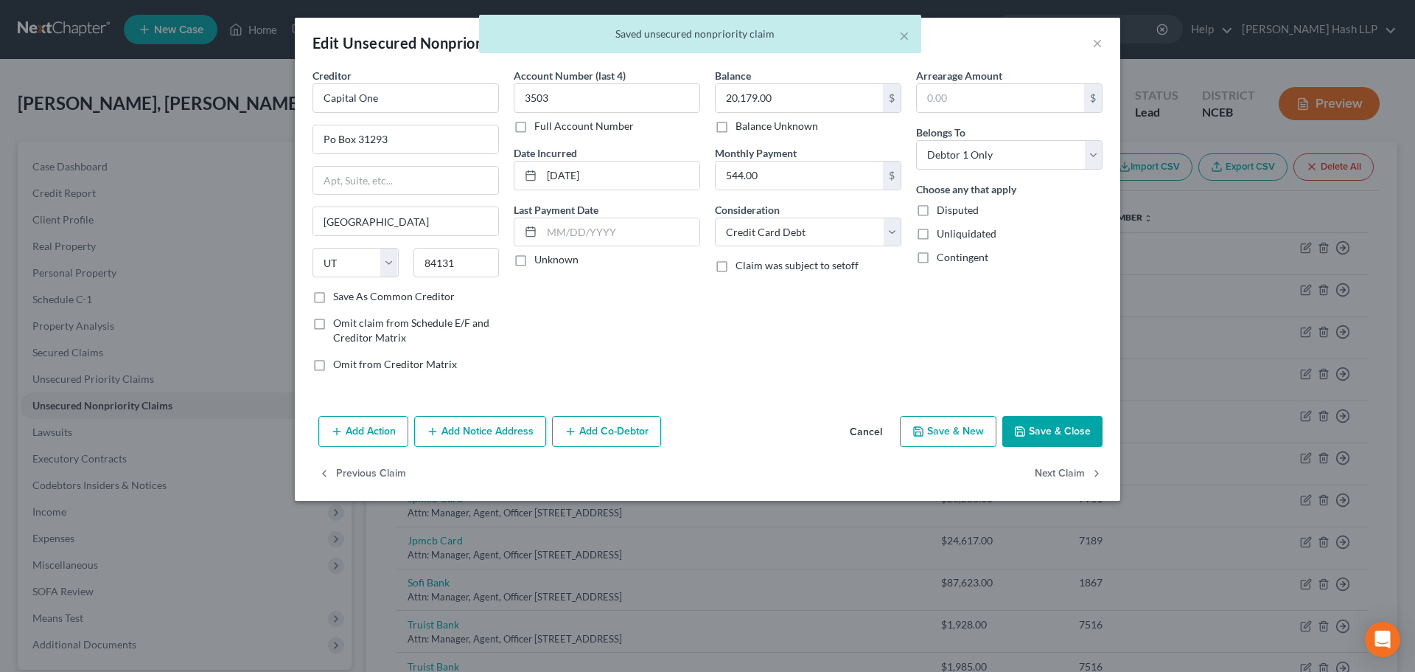
click at [943, 210] on input "Disputed" at bounding box center [948, 208] width 10 height 10
checkbox input "true"
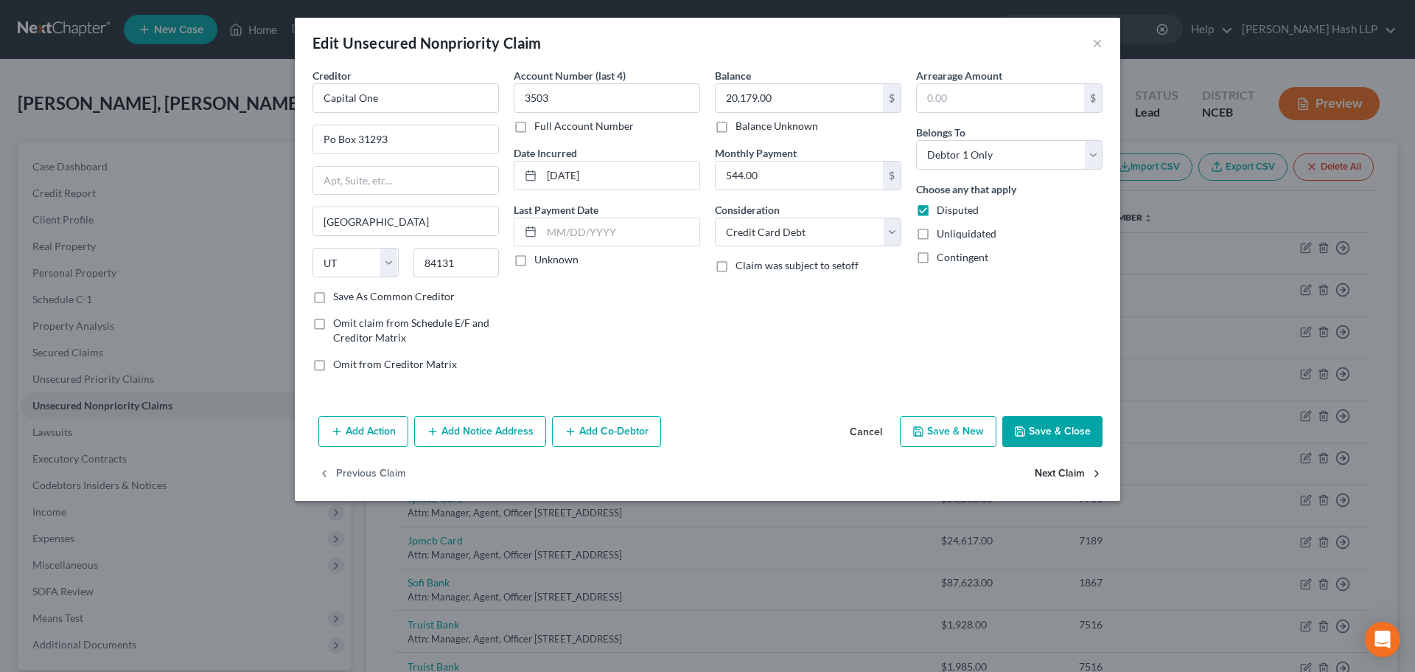
click at [1070, 469] on button "Next Claim" at bounding box center [1069, 474] width 68 height 31
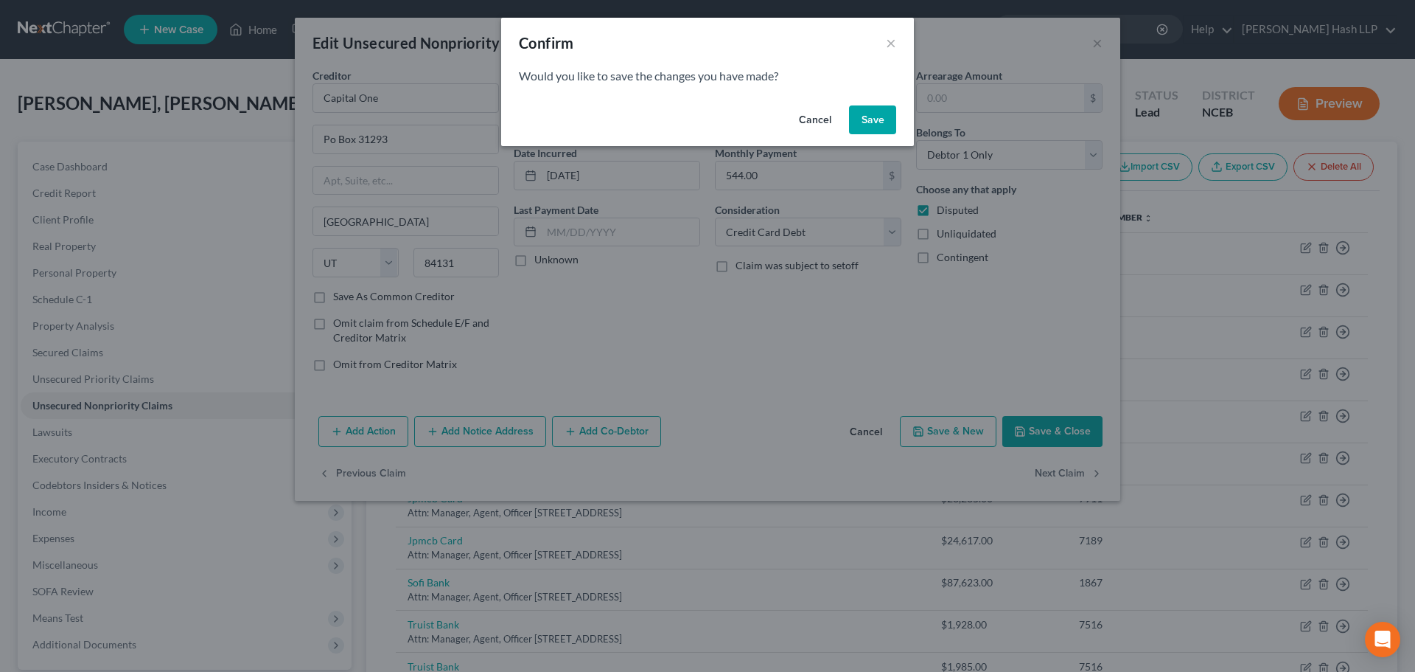
click at [882, 114] on button "Save" at bounding box center [872, 119] width 47 height 29
select select "46"
select select "2"
select select "0"
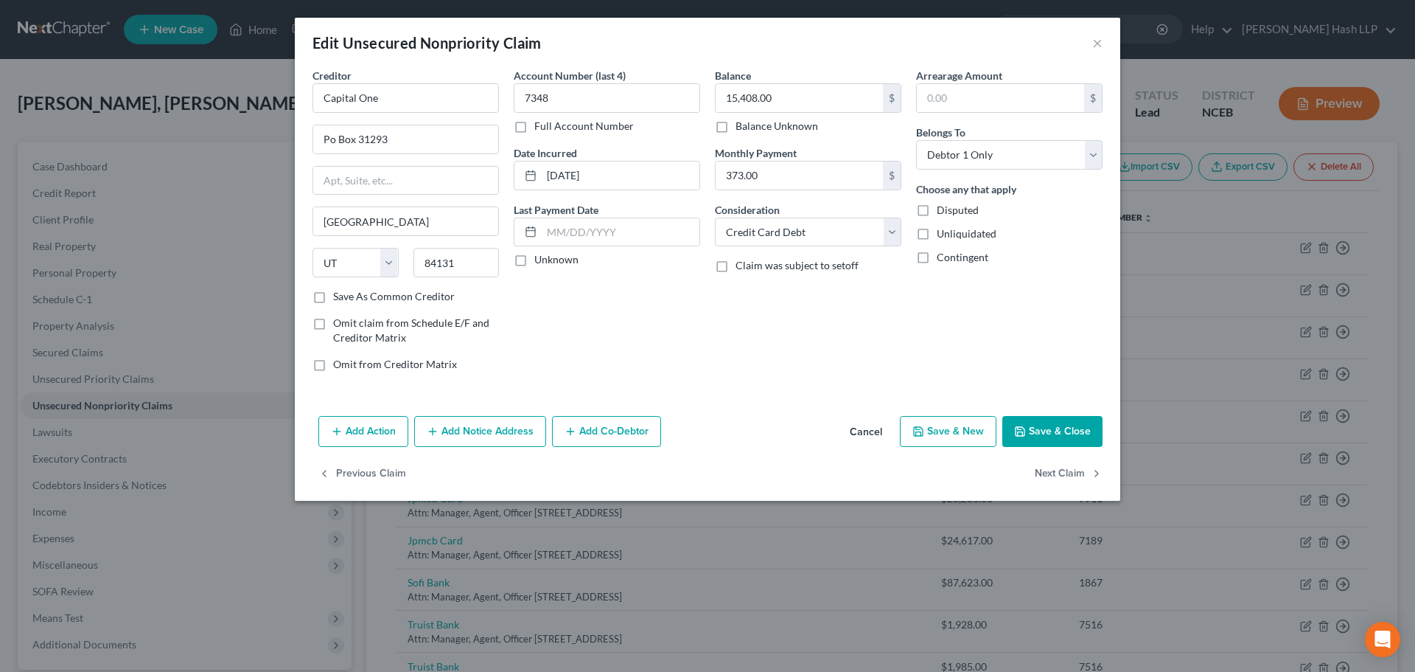
type input "0"
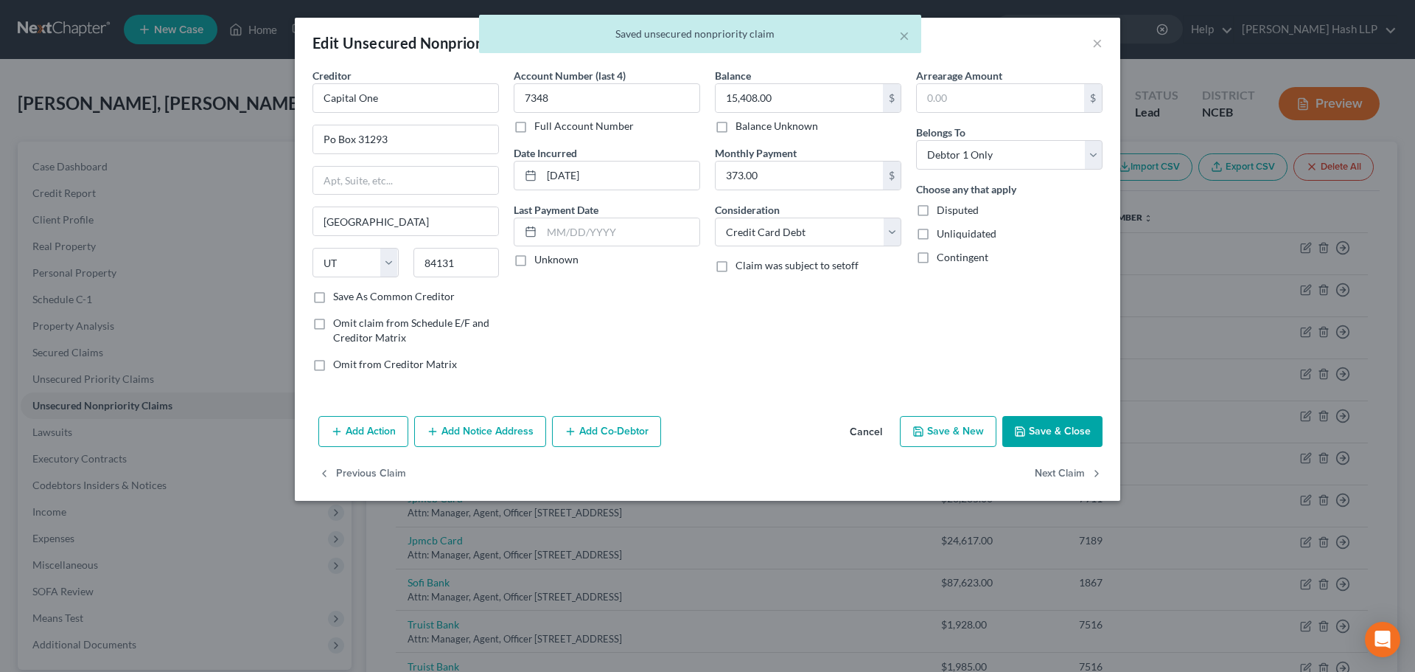
click at [937, 212] on label "Disputed" at bounding box center [958, 210] width 42 height 15
click at [943, 212] on input "Disputed" at bounding box center [948, 208] width 10 height 10
checkbox input "true"
click at [1067, 473] on button "Next Claim" at bounding box center [1069, 474] width 68 height 31
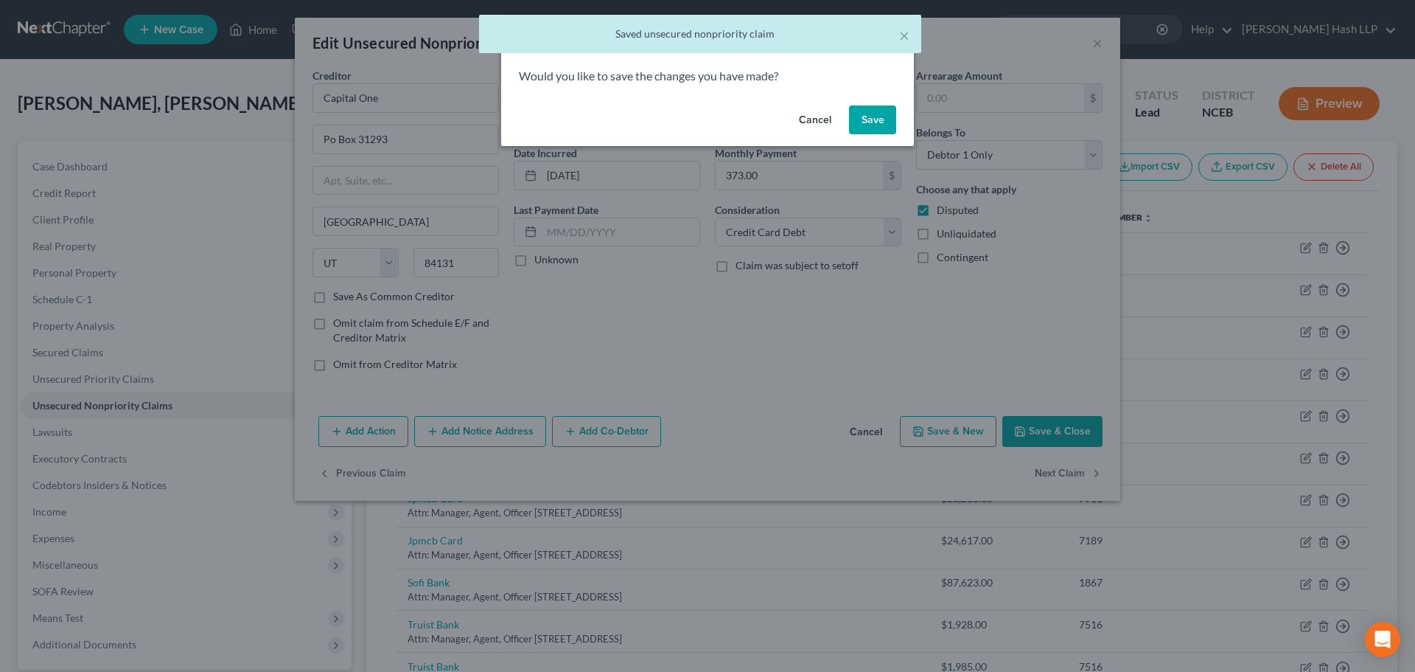
click at [875, 120] on button "Save" at bounding box center [872, 119] width 47 height 29
select select "4"
select select "14"
select select "0"
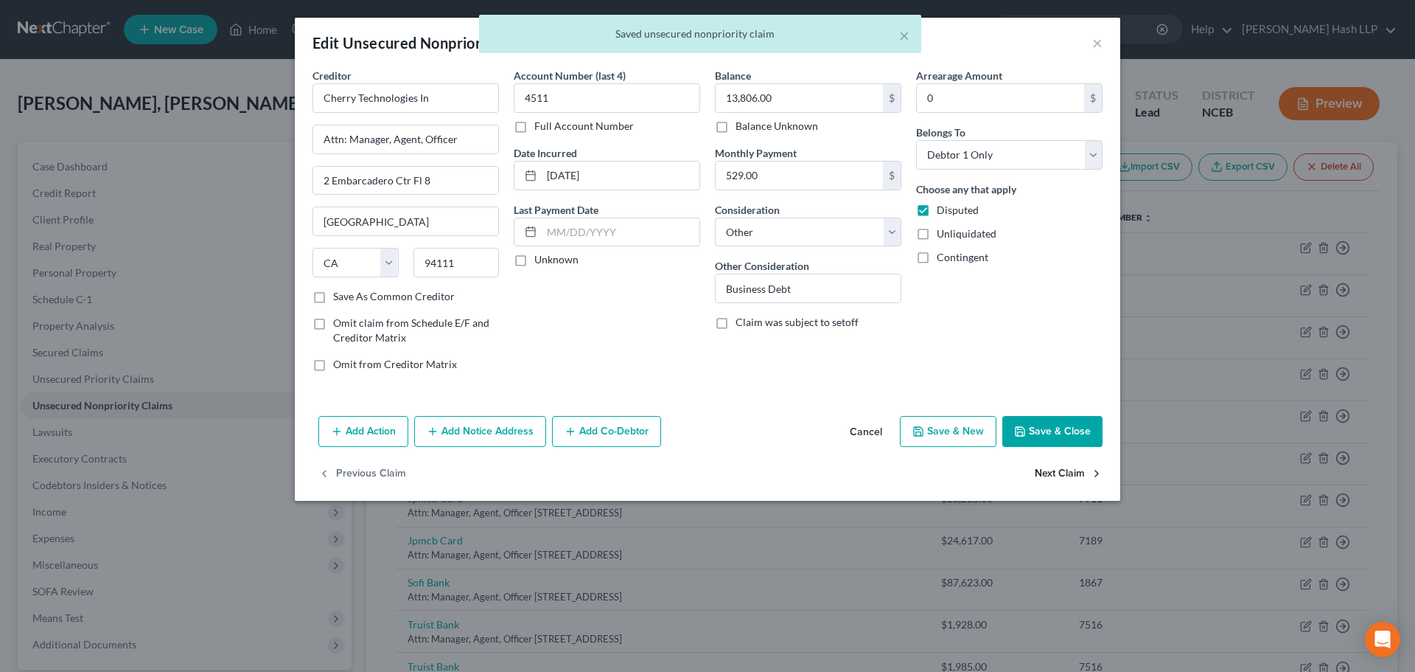
click at [1059, 472] on button "Next Claim" at bounding box center [1069, 474] width 68 height 31
select select "43"
select select "2"
select select "0"
click at [937, 211] on label "Disputed" at bounding box center [958, 210] width 42 height 15
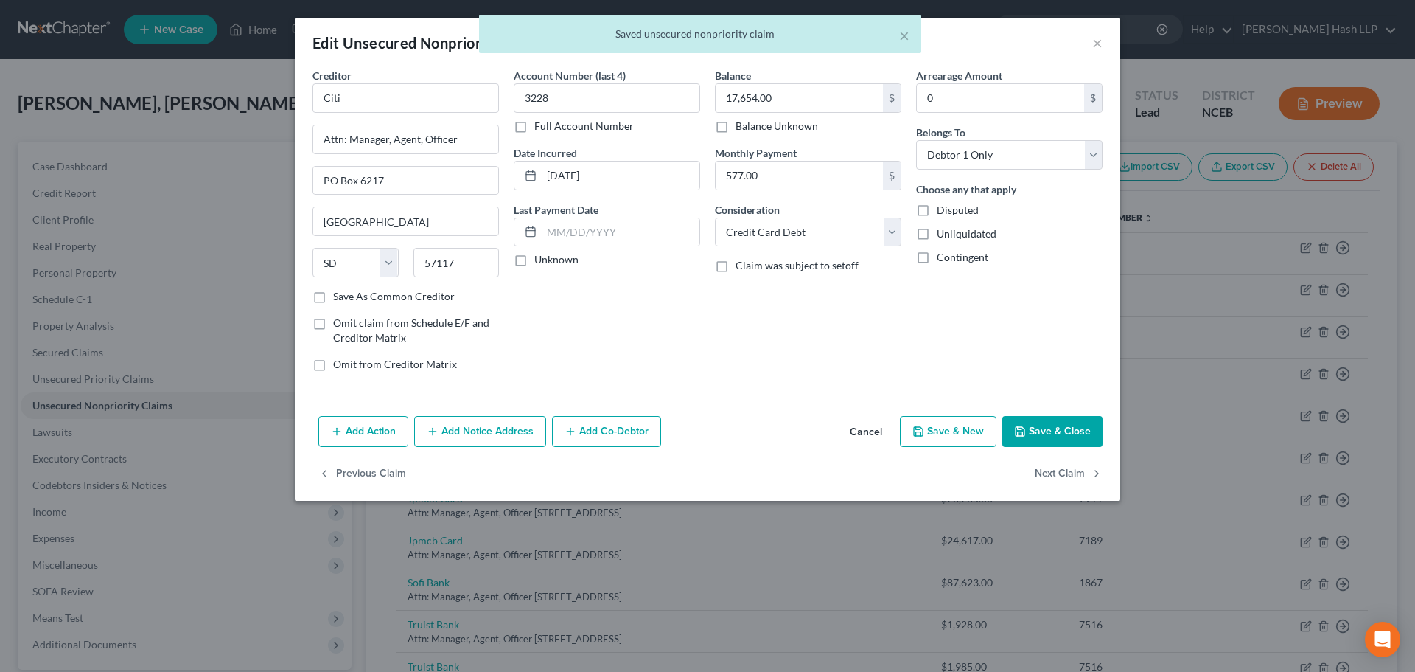
click at [943, 211] on input "Disputed" at bounding box center [948, 208] width 10 height 10
checkbox input "true"
click at [1070, 467] on button "Next Claim" at bounding box center [1069, 474] width 68 height 31
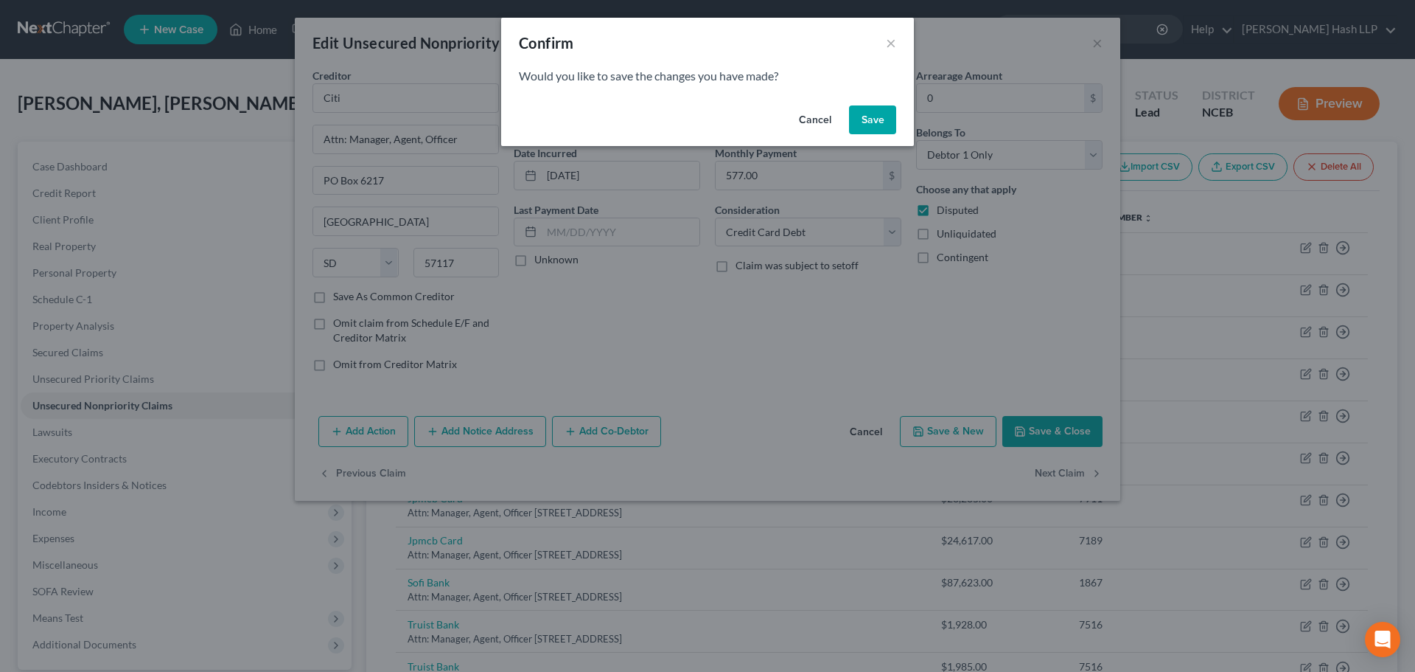
click at [874, 114] on button "Save" at bounding box center [872, 119] width 47 height 29
select select "7"
select select "0"
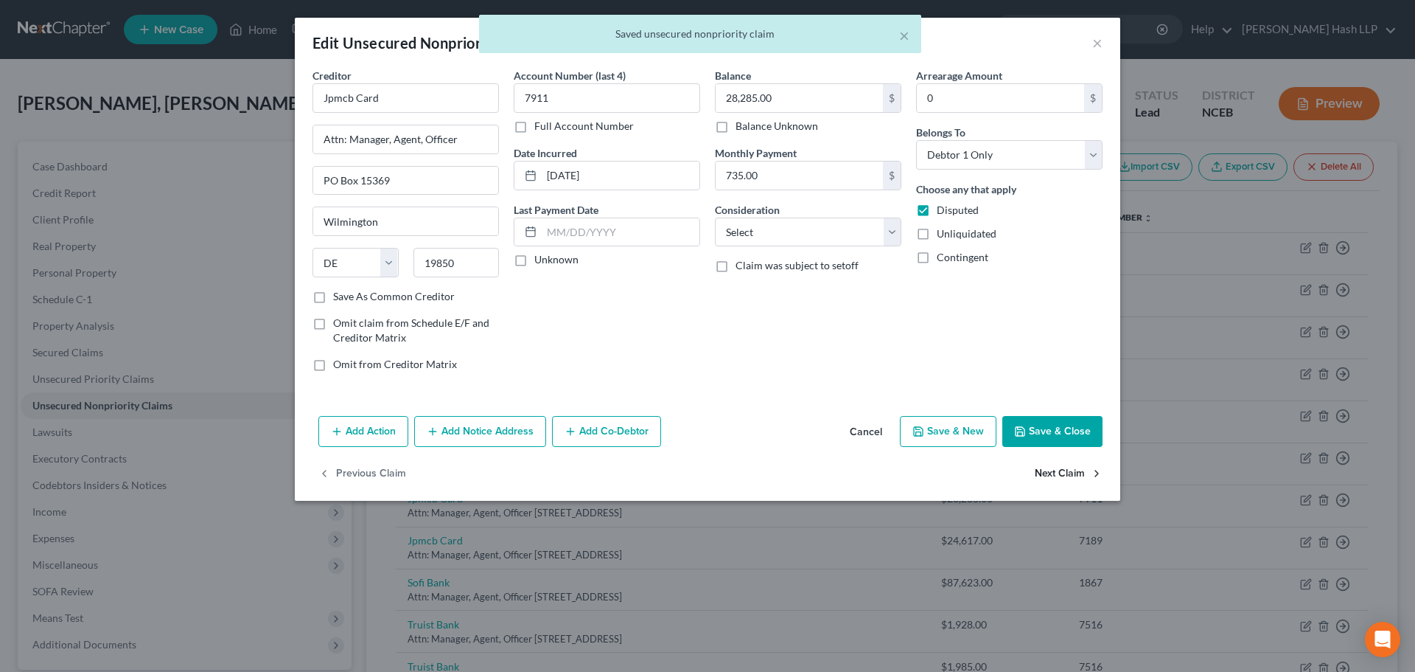
click at [1052, 468] on button "Next Claim" at bounding box center [1069, 474] width 68 height 31
select select "7"
select select "0"
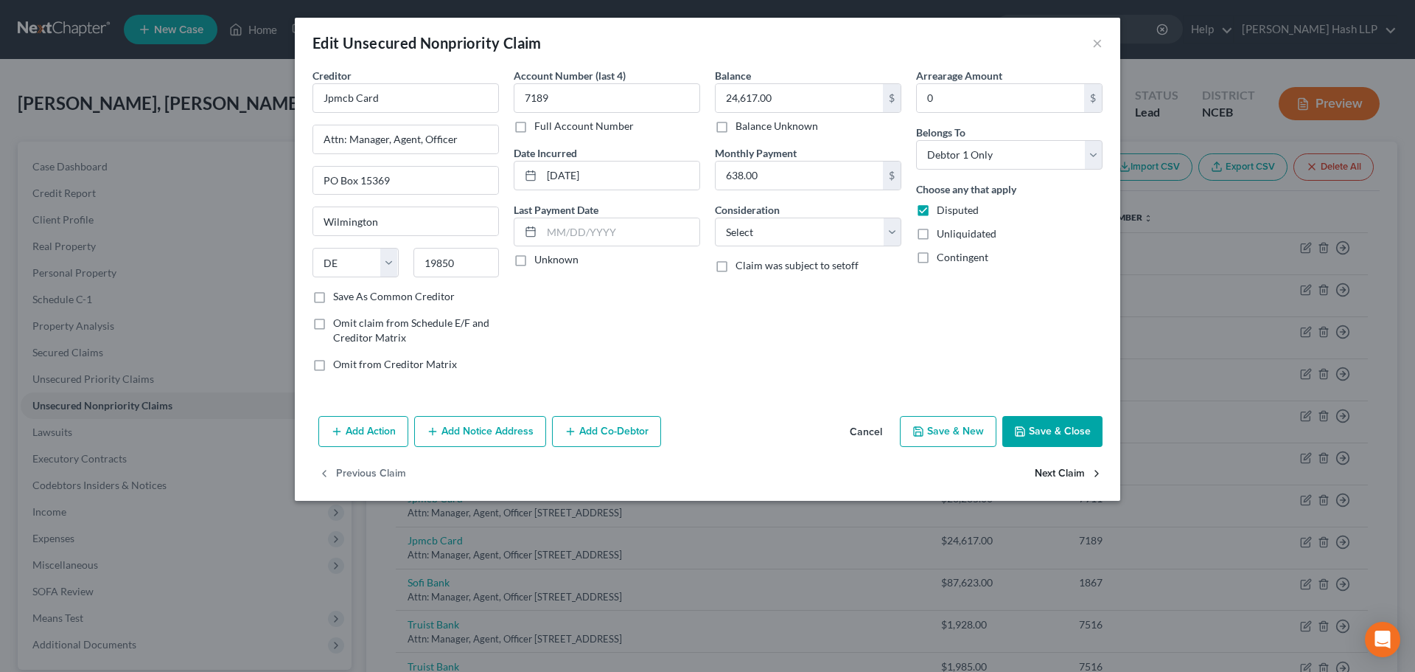
click at [1064, 473] on button "Next Claim" at bounding box center [1069, 474] width 68 height 31
select select "45"
select select "0"
click at [937, 211] on label "Disputed" at bounding box center [958, 210] width 42 height 15
click at [943, 211] on input "Disputed" at bounding box center [948, 208] width 10 height 10
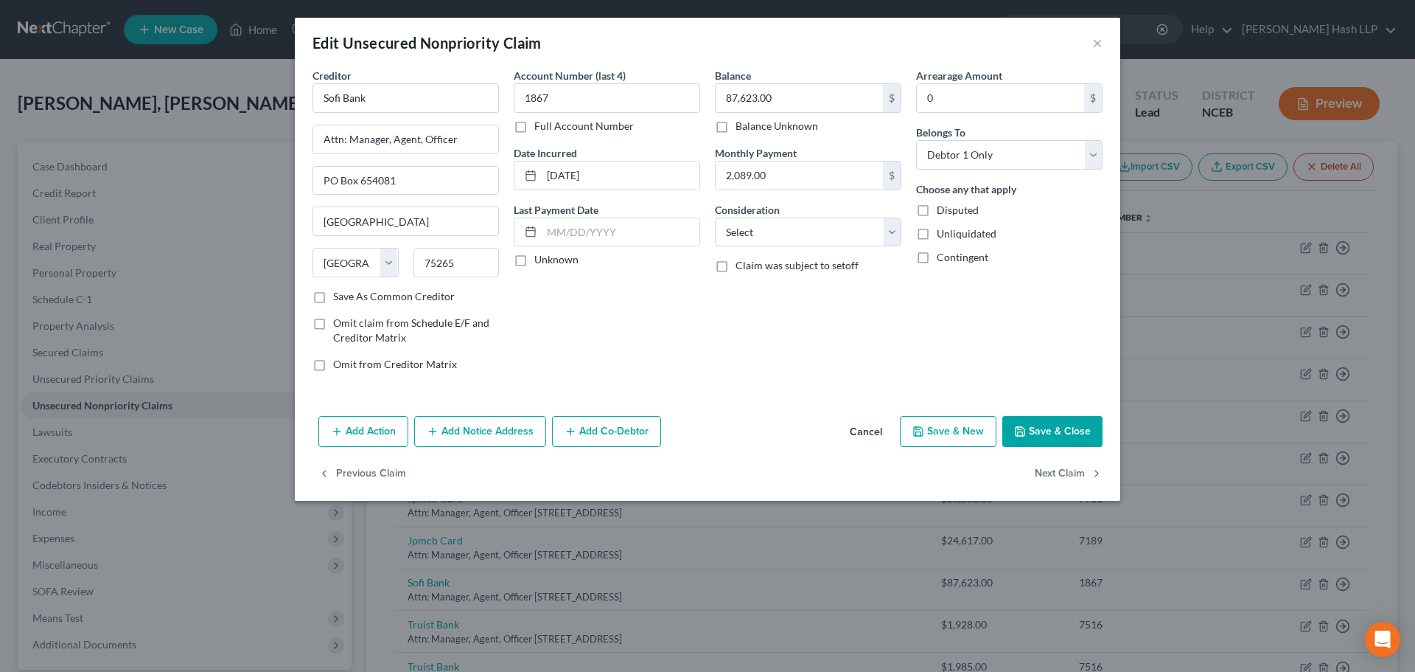
checkbox input "true"
click at [1042, 469] on button "Next Claim" at bounding box center [1069, 474] width 68 height 31
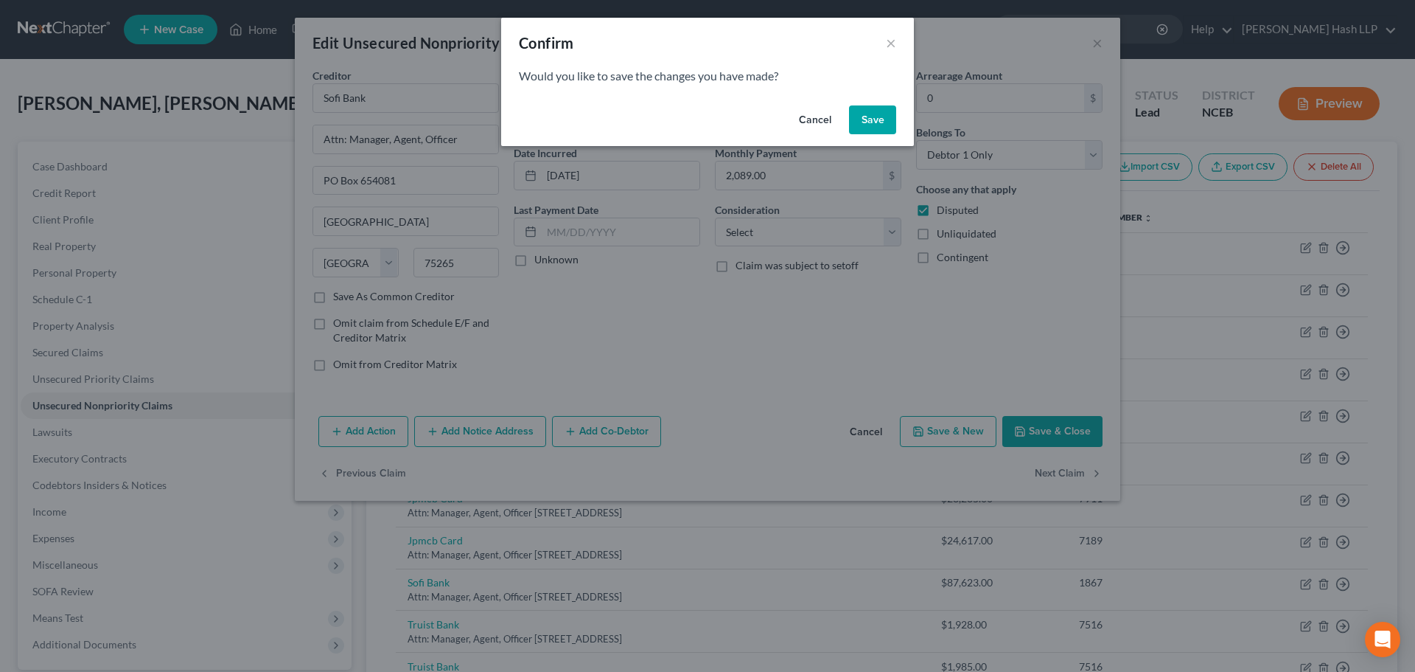
click at [876, 118] on button "Save" at bounding box center [872, 119] width 47 height 29
select select "28"
select select "2"
select select "0"
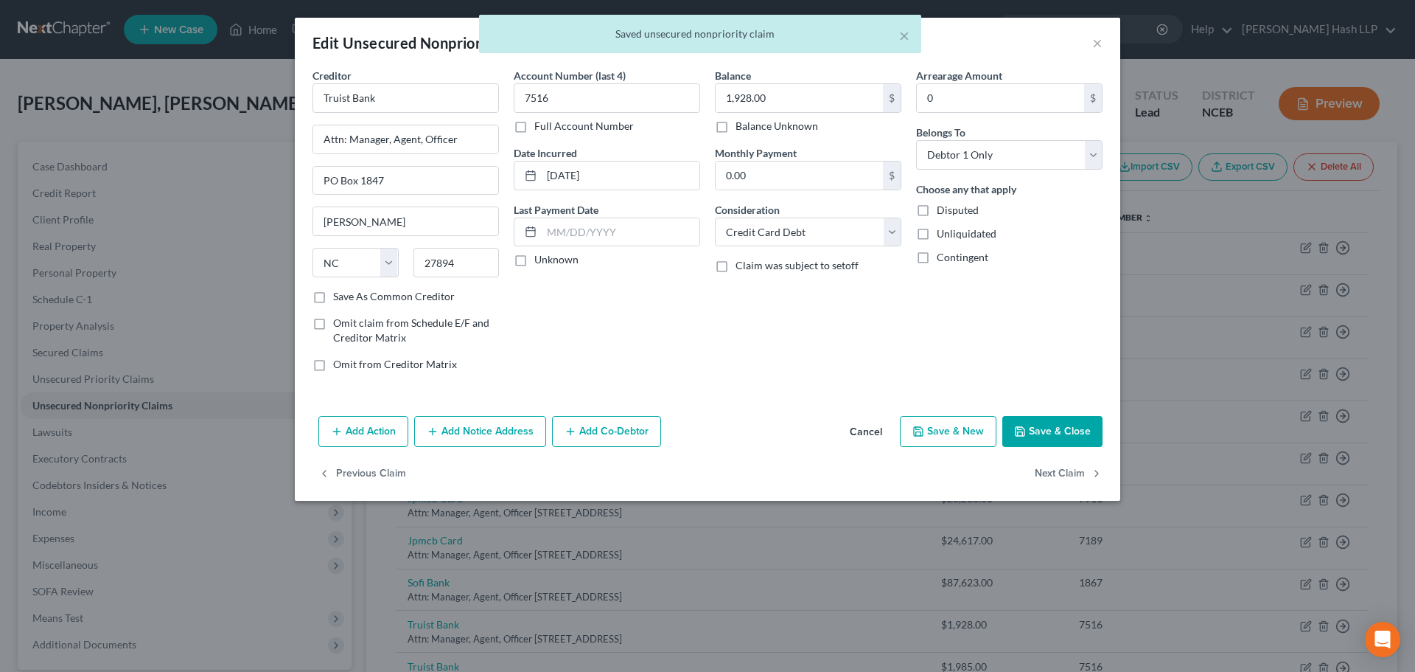
click at [937, 212] on label "Disputed" at bounding box center [958, 210] width 42 height 15
click at [943, 212] on input "Disputed" at bounding box center [948, 208] width 10 height 10
checkbox input "true"
click at [1062, 465] on button "Next Claim" at bounding box center [1069, 474] width 68 height 31
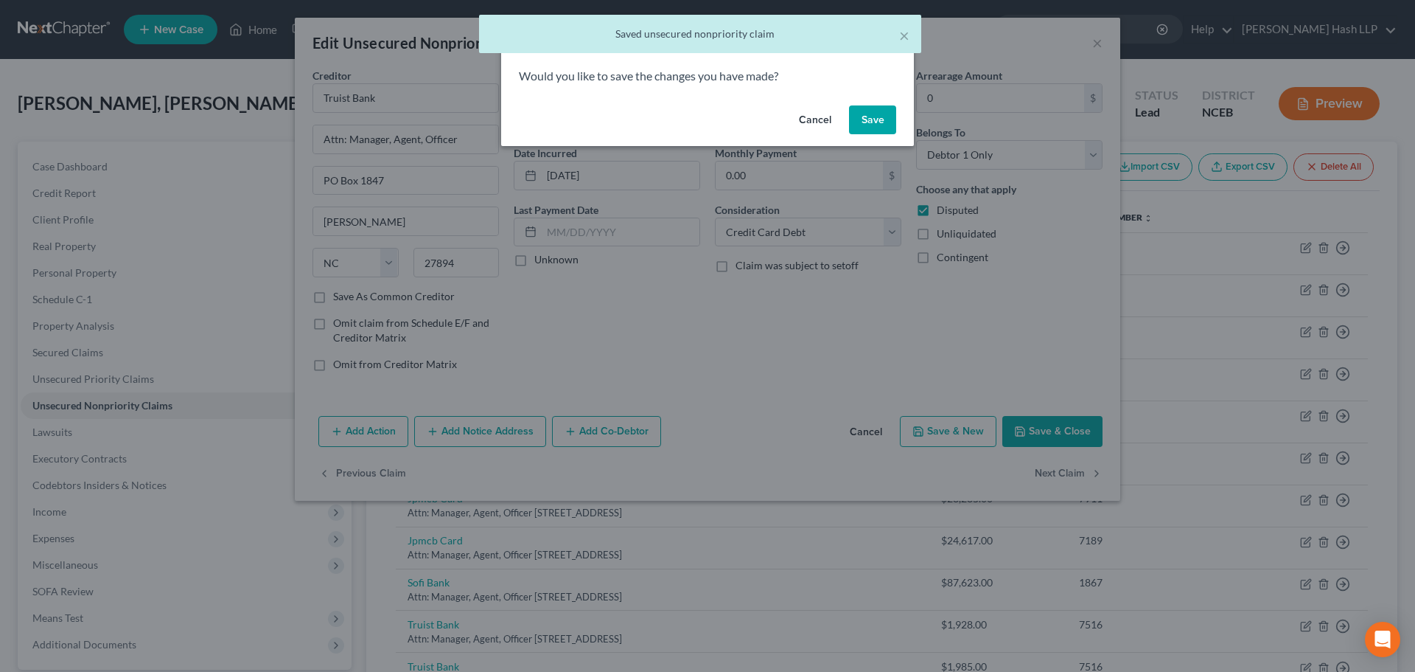
click at [876, 119] on button "Save" at bounding box center [872, 119] width 47 height 29
select select "28"
select select "2"
select select "0"
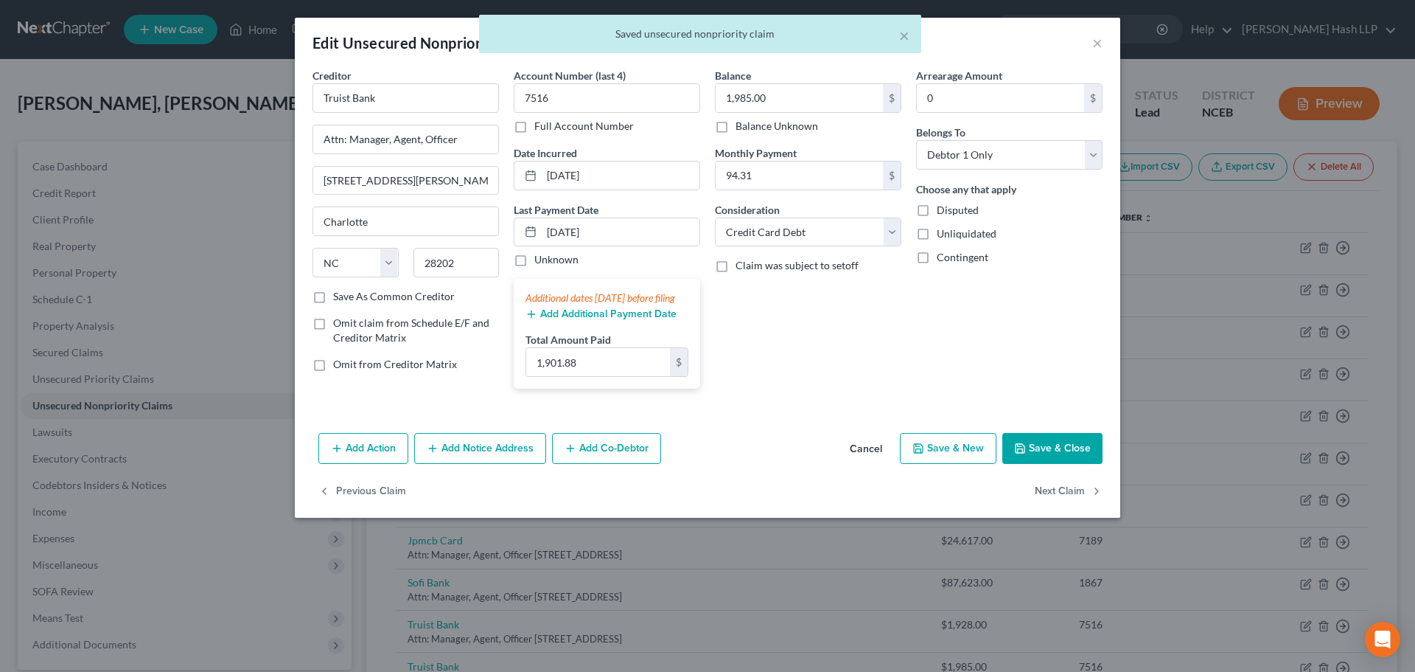
click at [937, 208] on label "Disputed" at bounding box center [958, 210] width 42 height 15
click at [943, 208] on input "Disputed" at bounding box center [948, 208] width 10 height 10
checkbox input "true"
click at [1059, 464] on button "Save & Close" at bounding box center [1053, 448] width 100 height 31
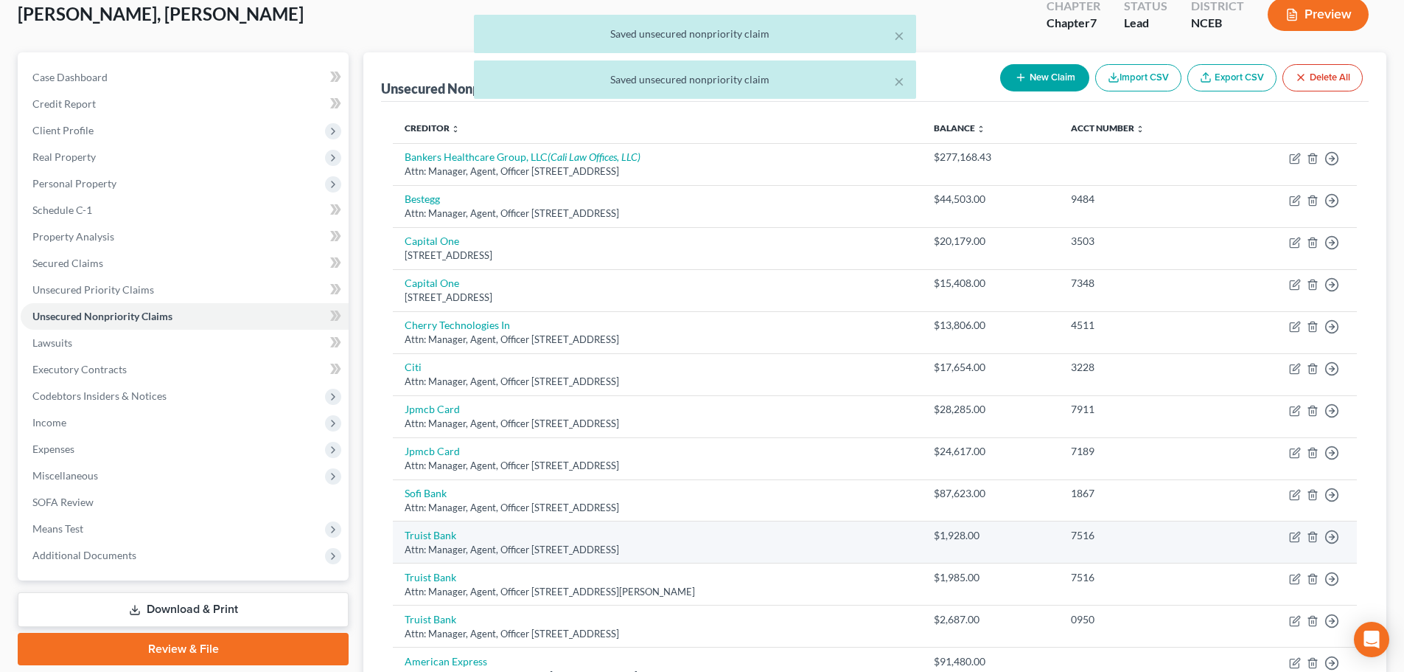
scroll to position [295, 0]
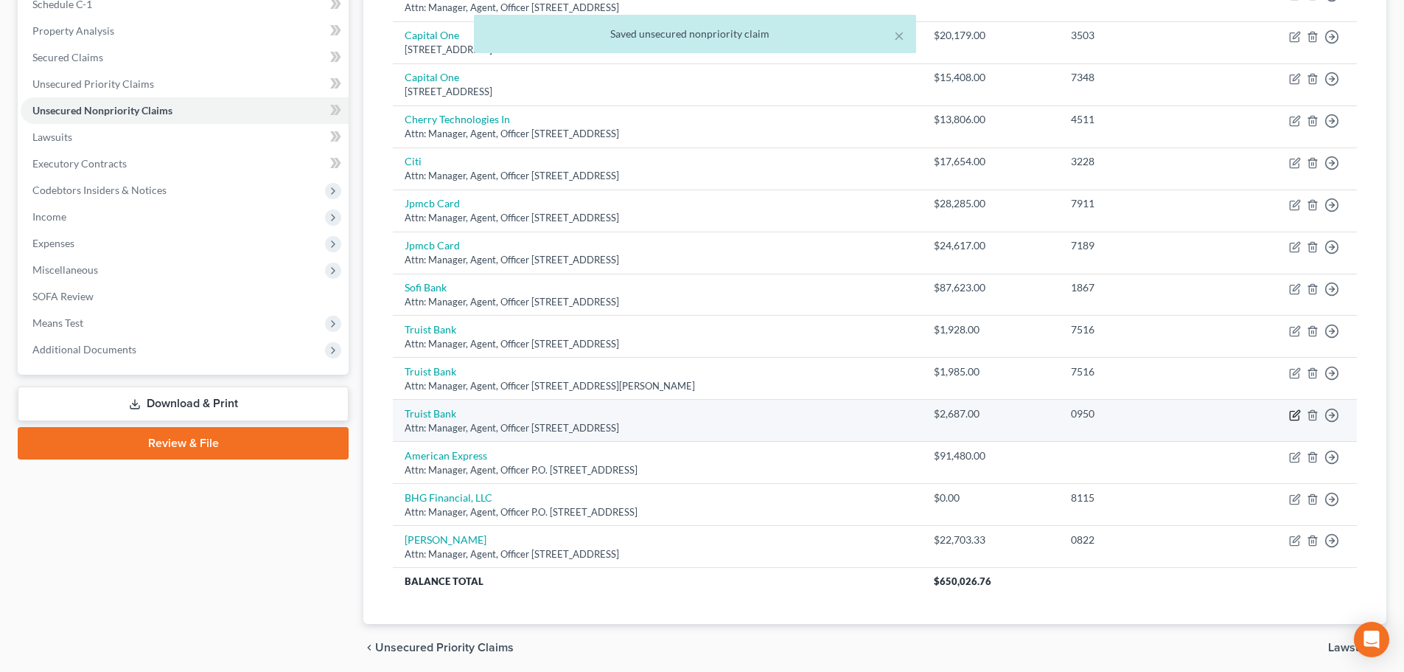
click at [1293, 414] on icon "button" at bounding box center [1295, 415] width 12 height 12
select select "28"
select select "2"
select select "0"
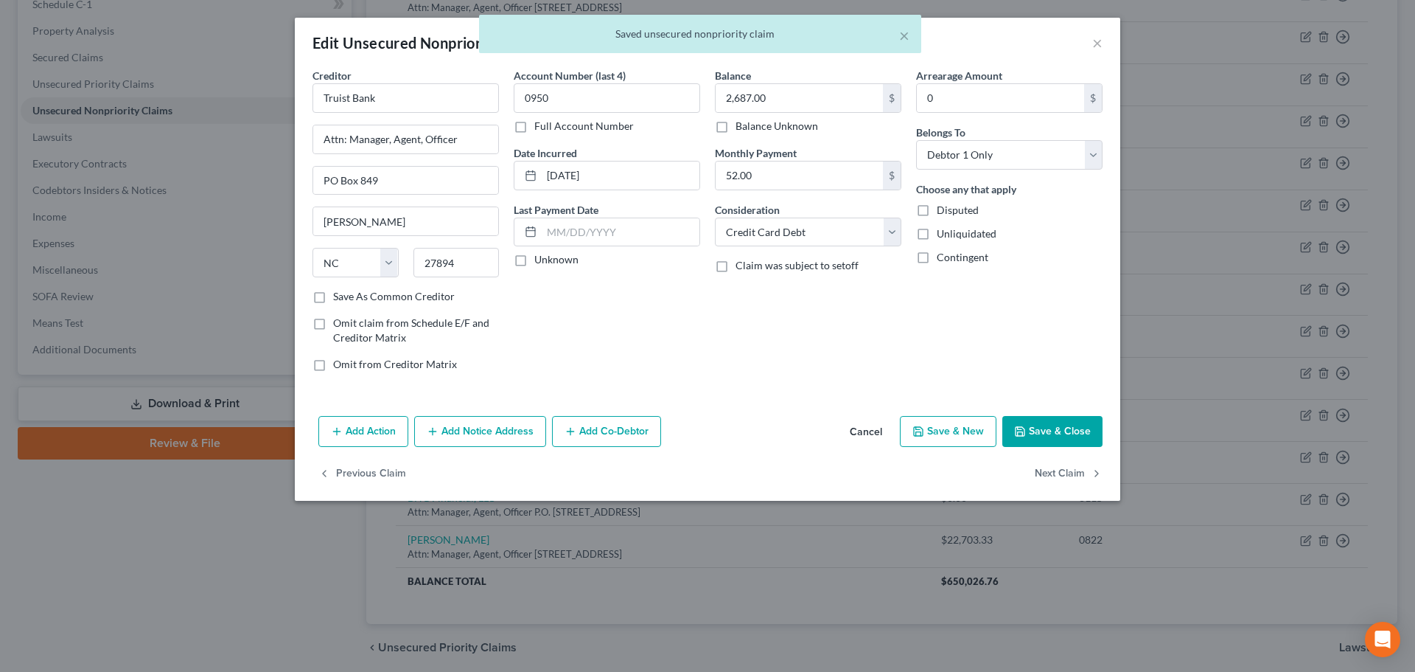
drag, startPoint x: 922, startPoint y: 210, endPoint x: 998, endPoint y: 327, distance: 139.0
click at [937, 210] on label "Disputed" at bounding box center [958, 210] width 42 height 15
click at [943, 210] on input "Disputed" at bounding box center [948, 208] width 10 height 10
checkbox input "true"
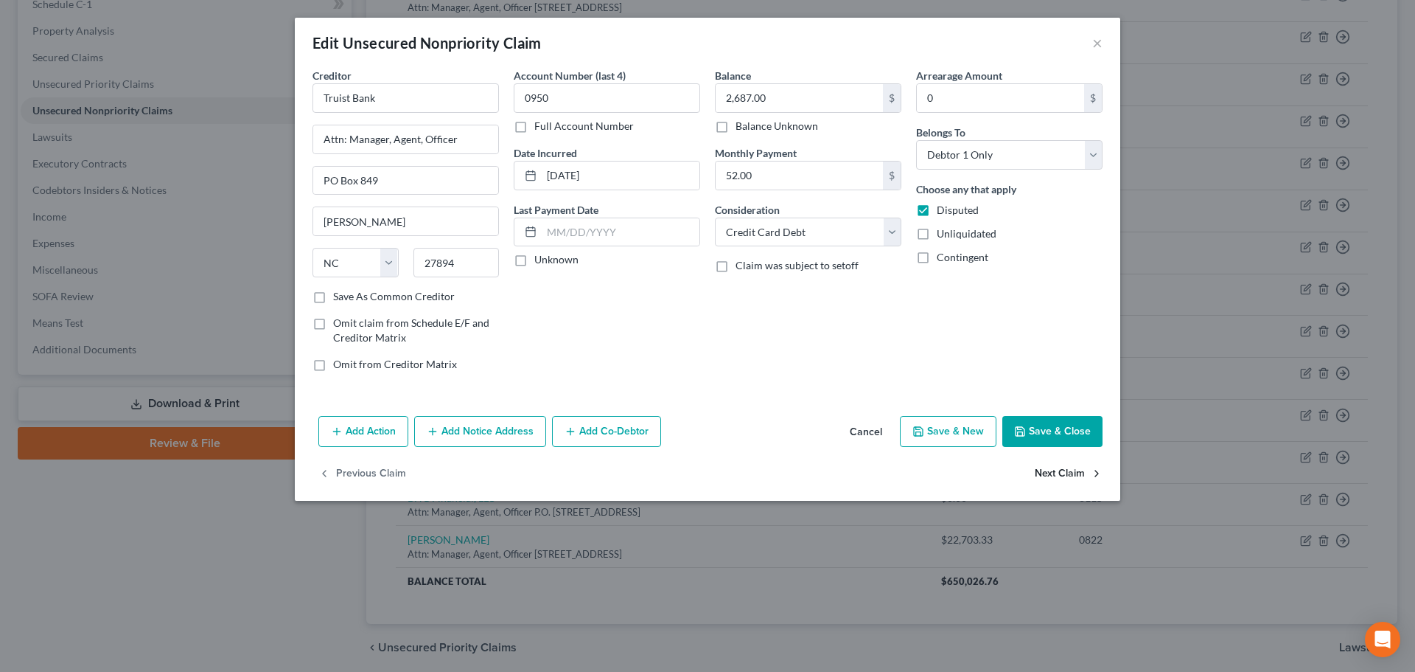
click at [1069, 471] on button "Next Claim" at bounding box center [1069, 474] width 68 height 31
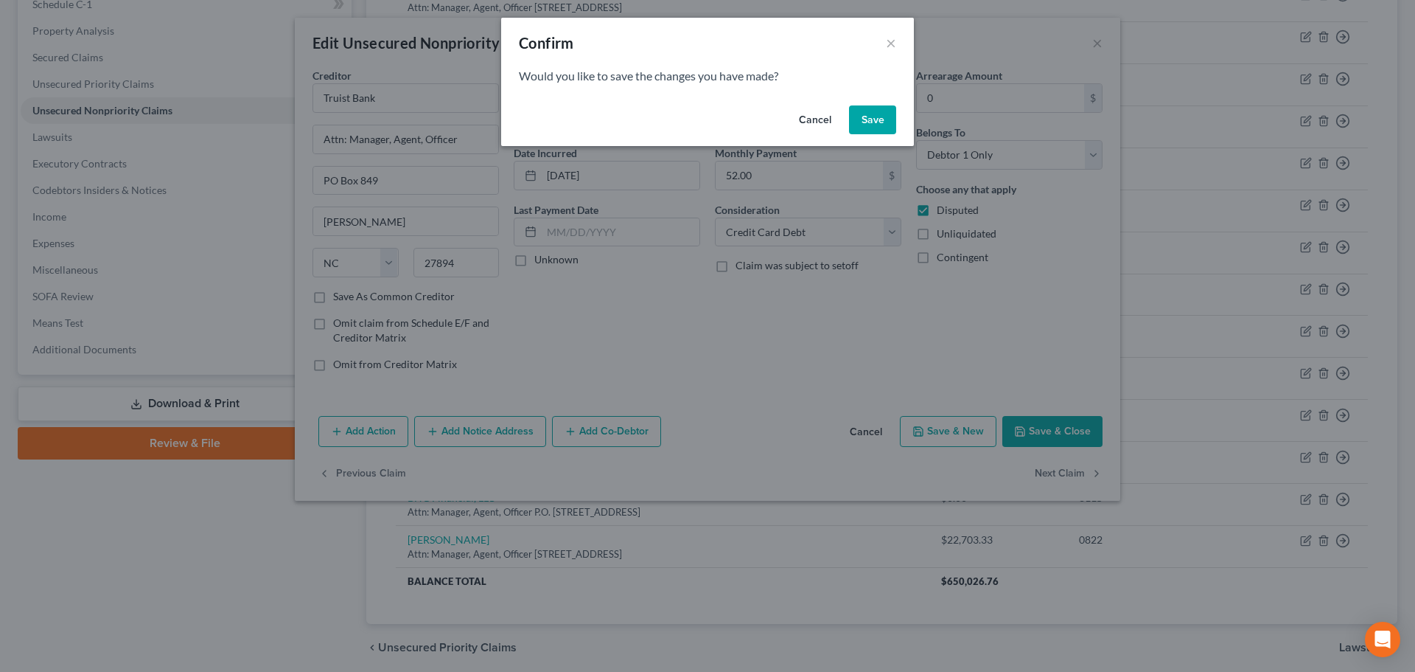
click at [877, 119] on button "Save" at bounding box center [872, 119] width 47 height 29
select select "45"
select select "14"
select select "3"
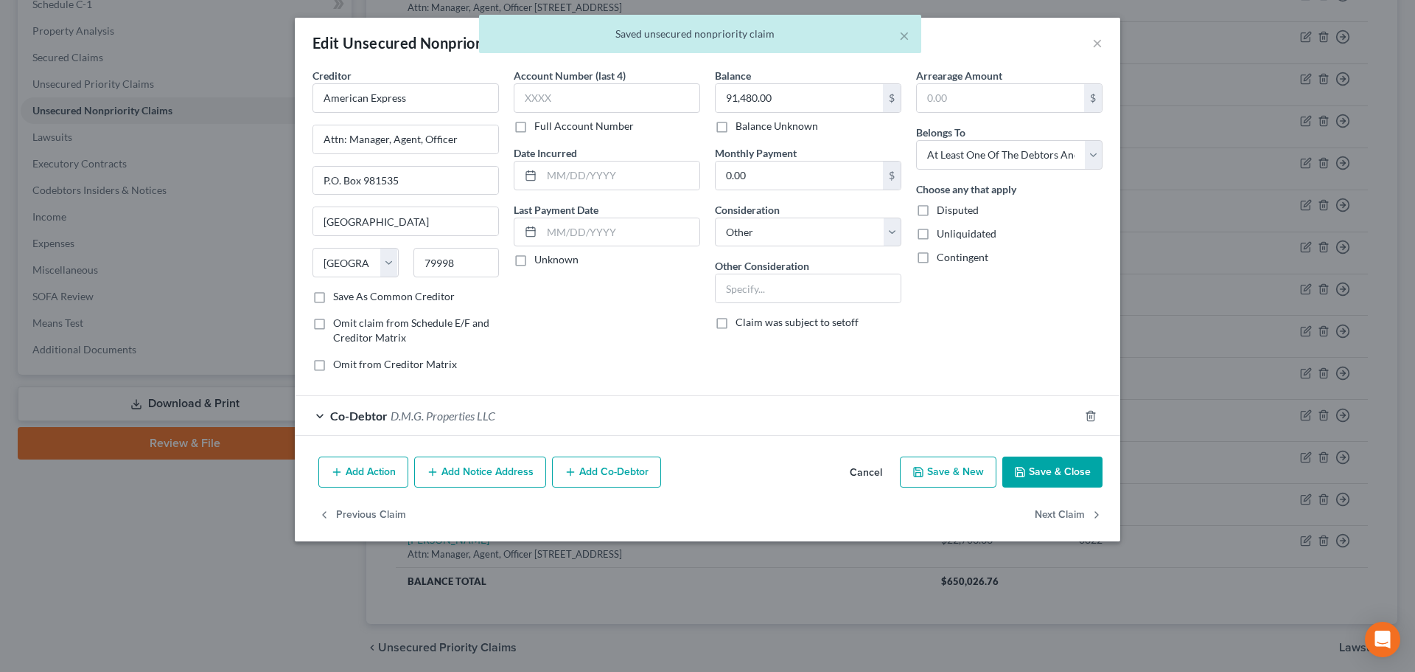
drag, startPoint x: 924, startPoint y: 213, endPoint x: 919, endPoint y: 251, distance: 38.0
click at [937, 213] on label "Disputed" at bounding box center [958, 210] width 42 height 15
click at [943, 212] on input "Disputed" at bounding box center [948, 208] width 10 height 10
checkbox input "true"
click at [1067, 513] on button "Next Claim" at bounding box center [1069, 514] width 68 height 31
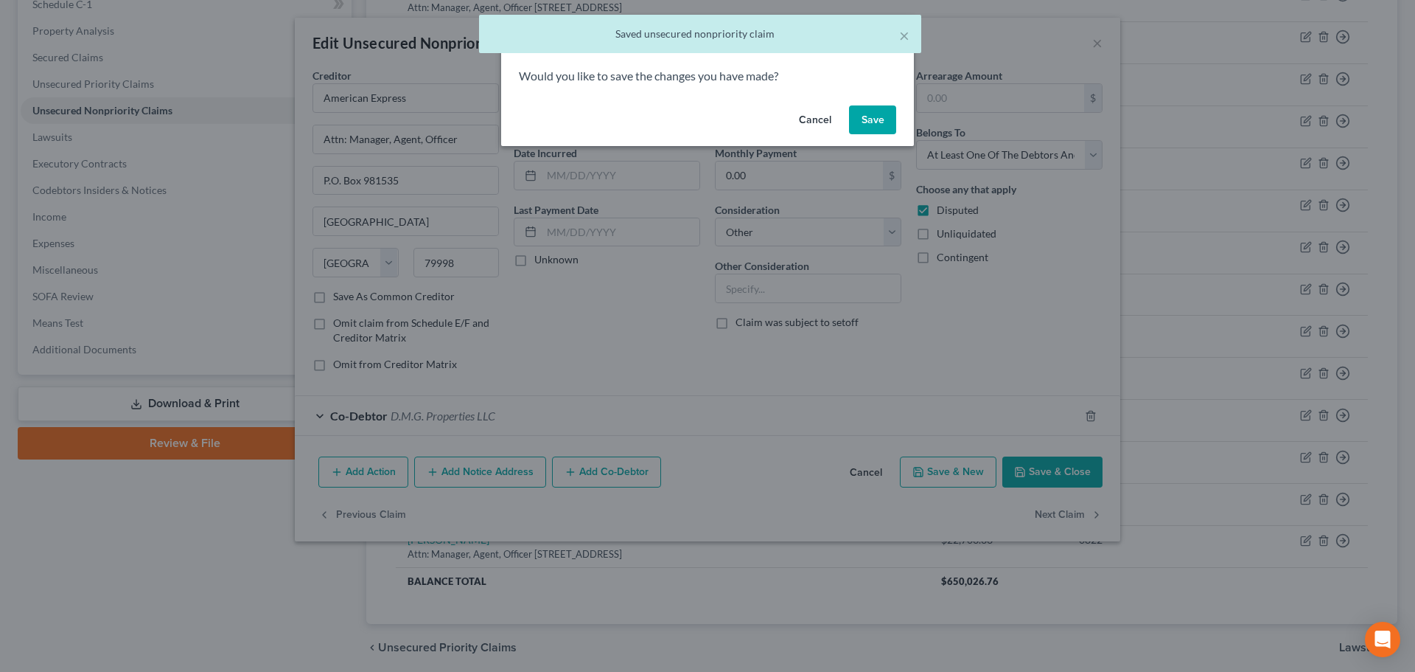
click at [871, 113] on button "Save" at bounding box center [872, 119] width 47 height 29
select select "4"
select select "14"
select select "0"
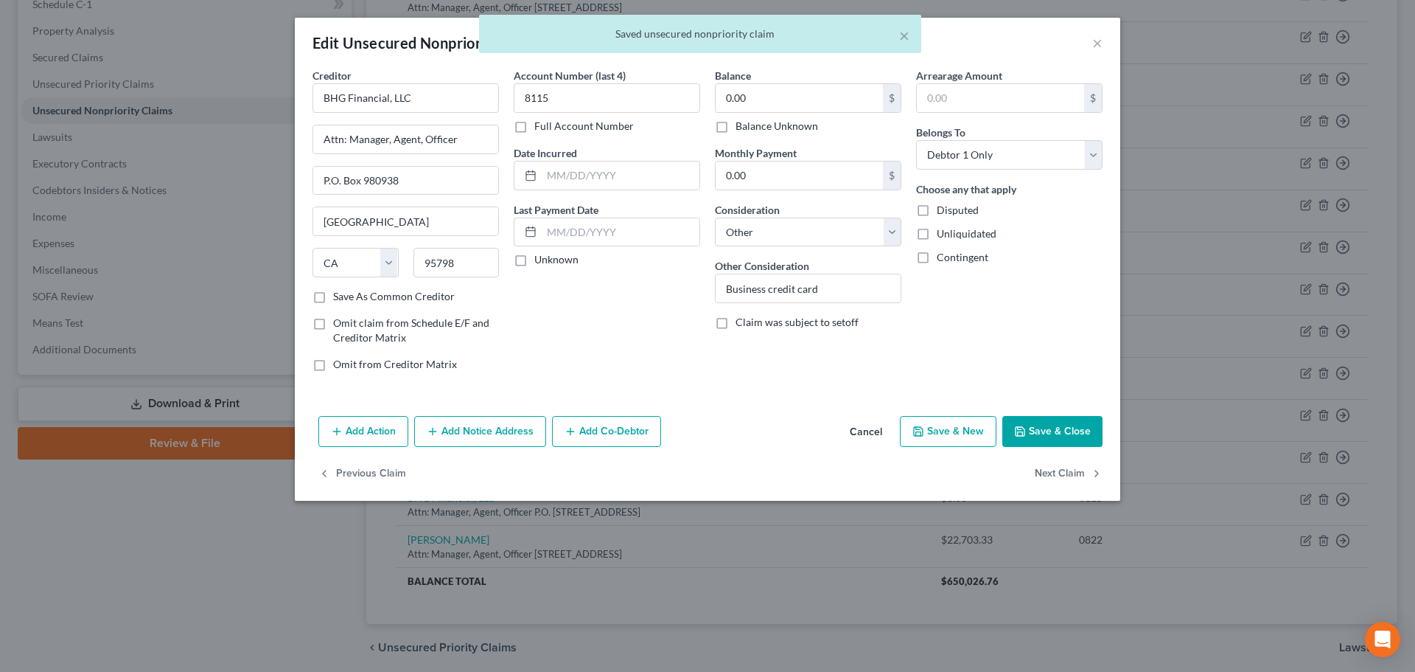
type input "0"
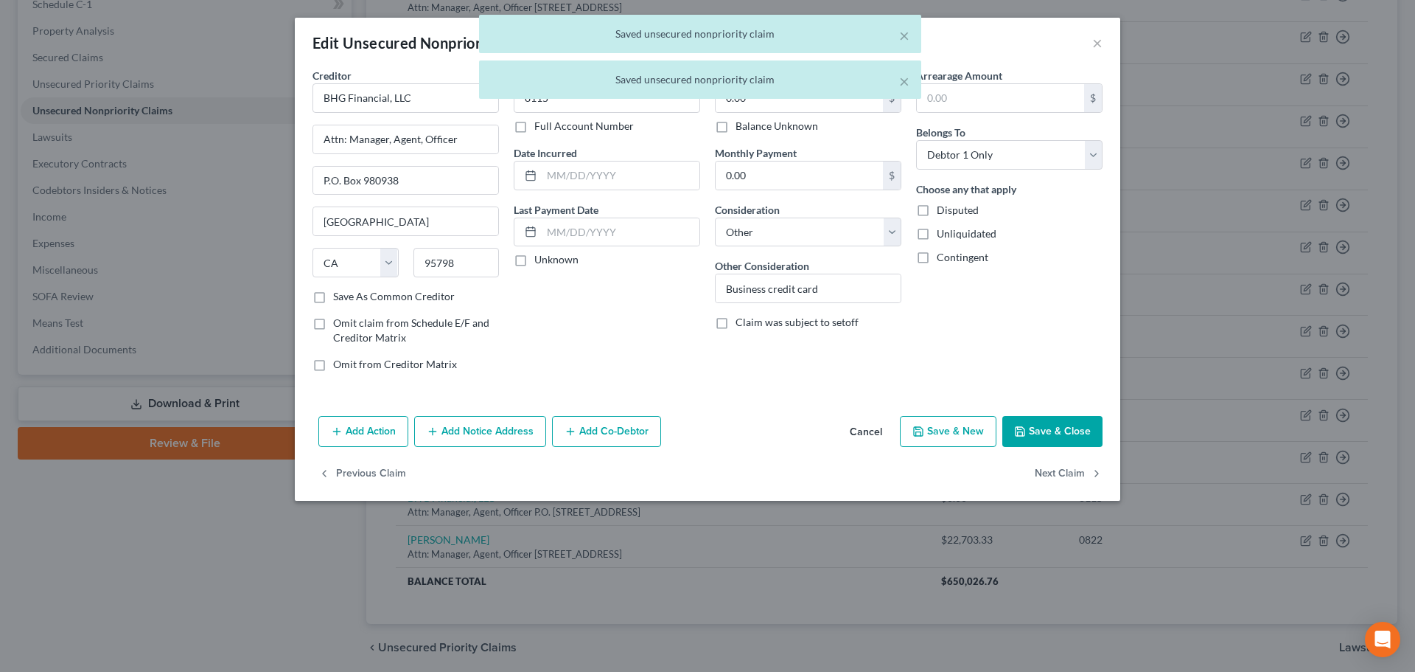
click at [937, 209] on label "Disputed" at bounding box center [958, 210] width 42 height 15
click at [943, 209] on input "Disputed" at bounding box center [948, 208] width 10 height 10
checkbox input "true"
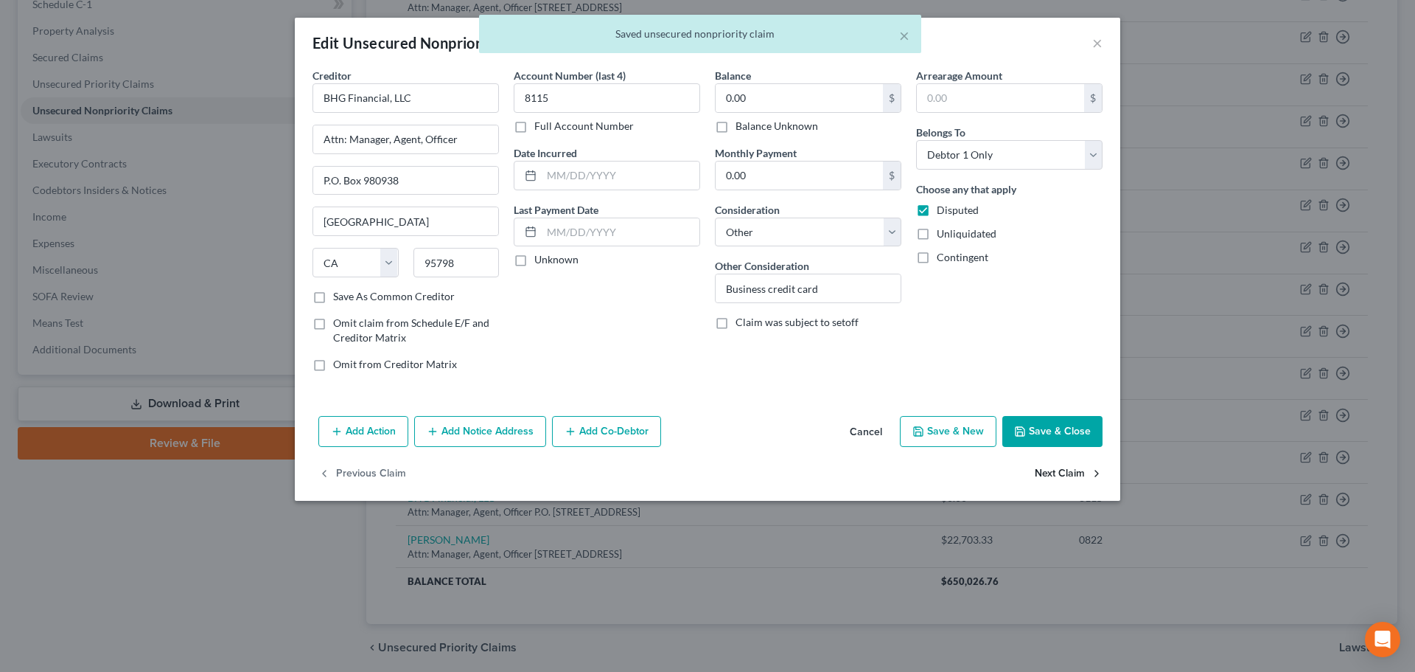
click at [1055, 476] on button "Next Claim" at bounding box center [1069, 474] width 68 height 31
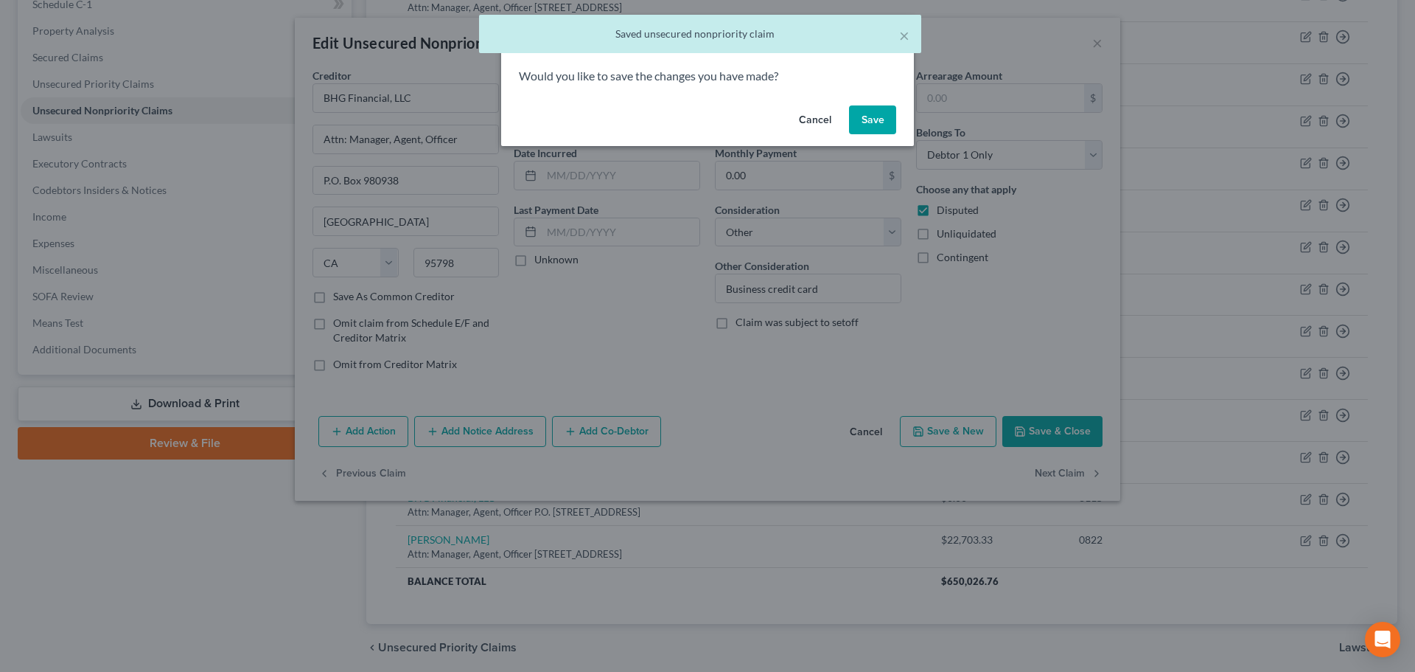
drag, startPoint x: 869, startPoint y: 114, endPoint x: 876, endPoint y: 144, distance: 30.9
click at [870, 114] on button "Save" at bounding box center [872, 119] width 47 height 29
type input "0"
select select "46"
select select "0"
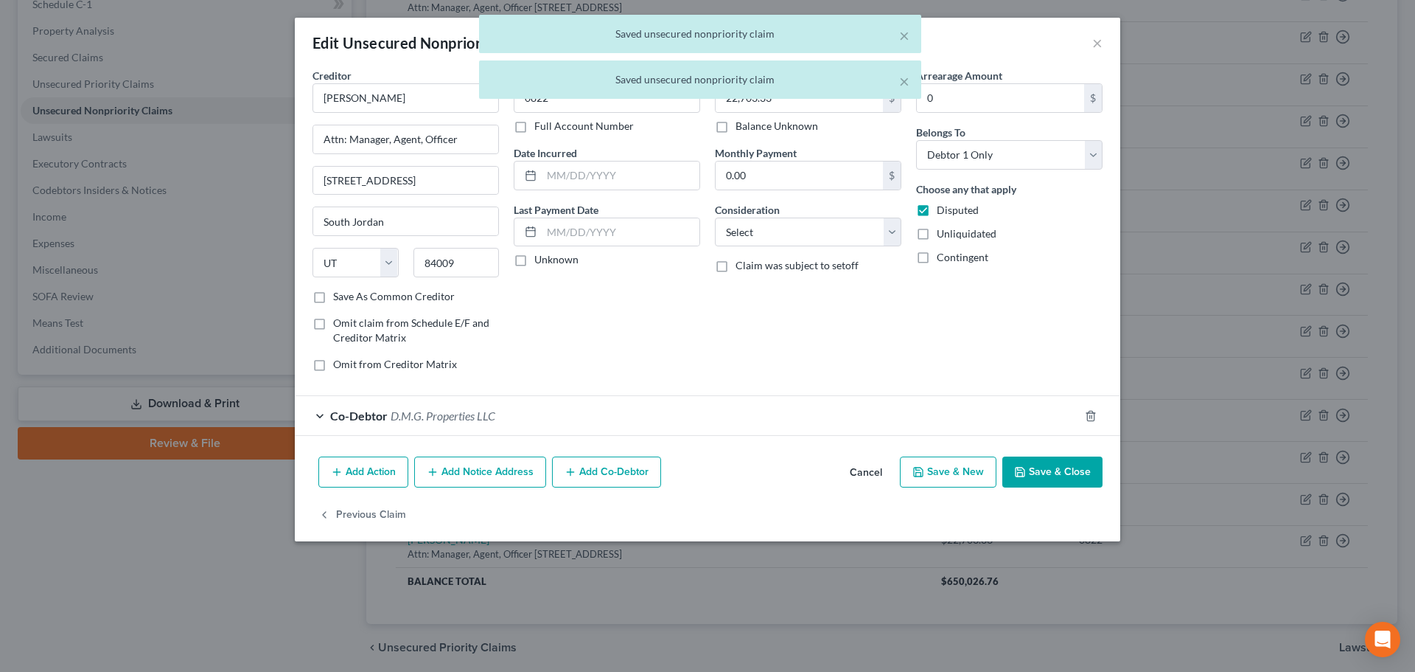
click at [1052, 467] on button "Save & Close" at bounding box center [1053, 471] width 100 height 31
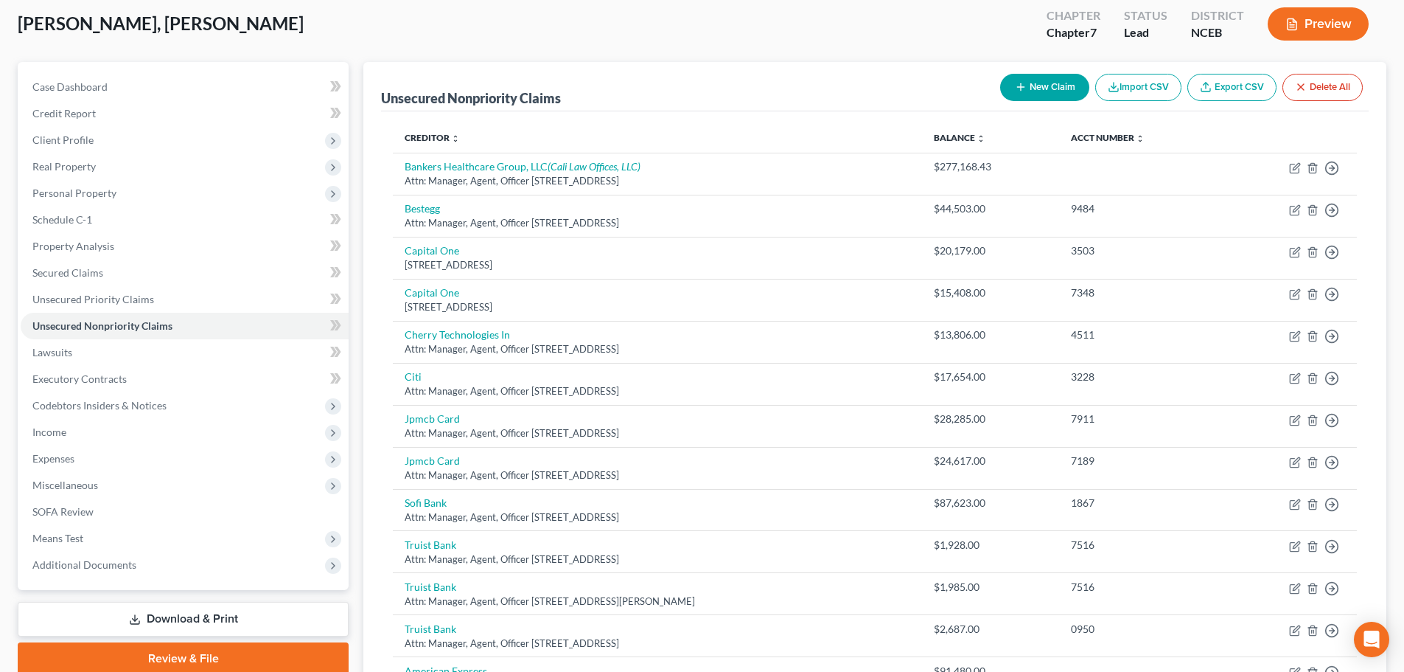
scroll to position [74, 0]
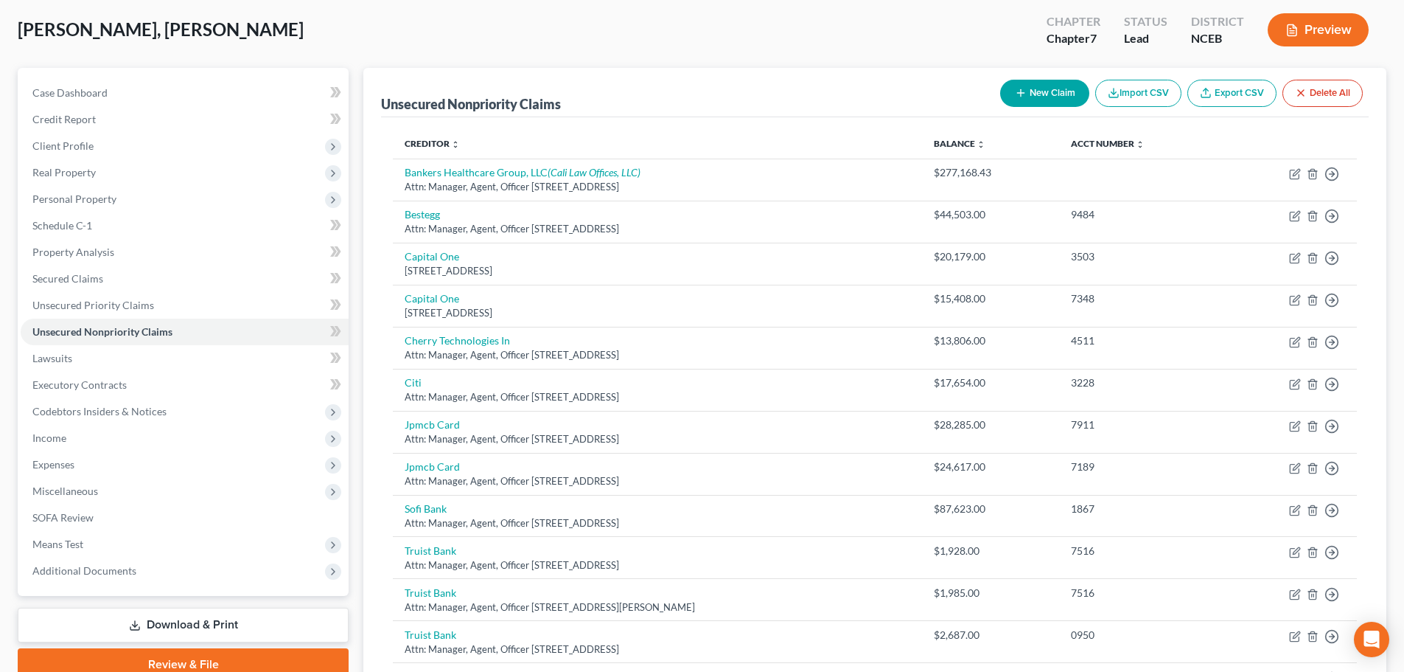
click at [1047, 93] on button "New Claim" at bounding box center [1044, 93] width 89 height 27
select select "0"
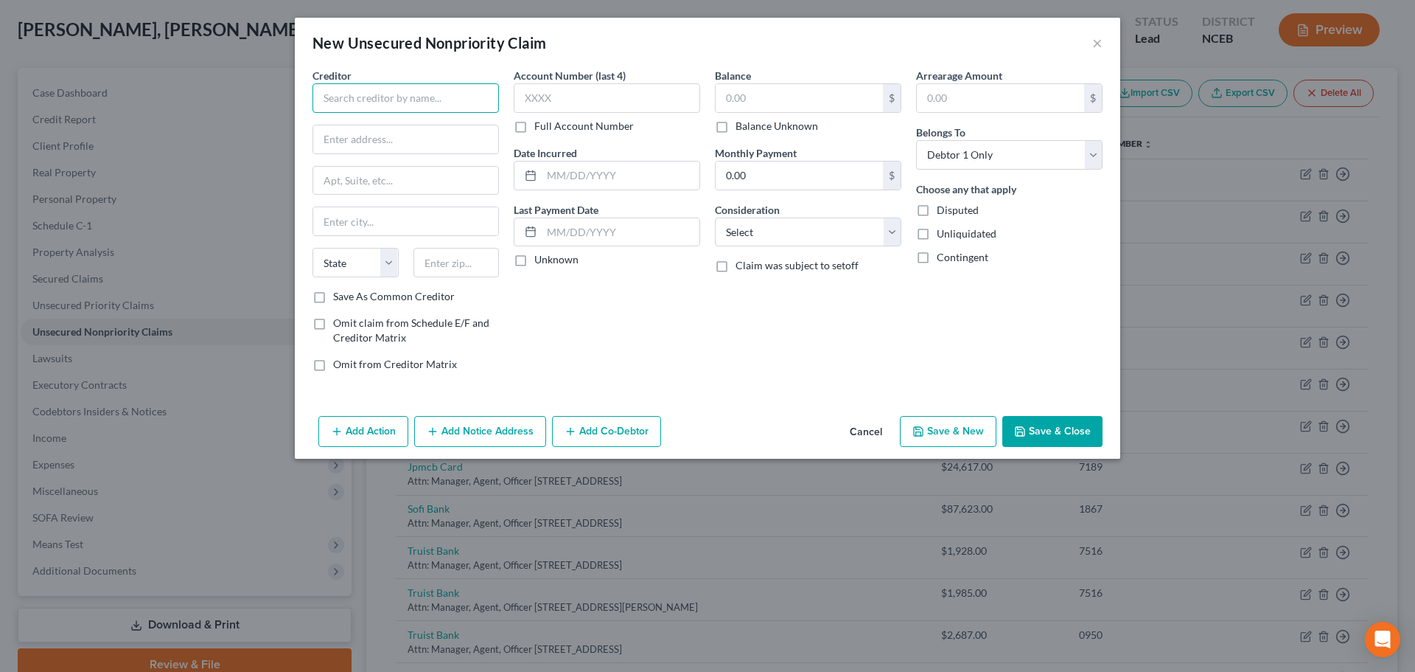
click at [333, 100] on input "text" at bounding box center [406, 97] width 187 height 29
click at [349, 98] on input "LoabBUilder" at bounding box center [406, 97] width 187 height 29
type input "LoanBuilder"
click at [361, 142] on input "text" at bounding box center [405, 139] width 185 height 28
type input "Attn: Manager, Agent, Officer"
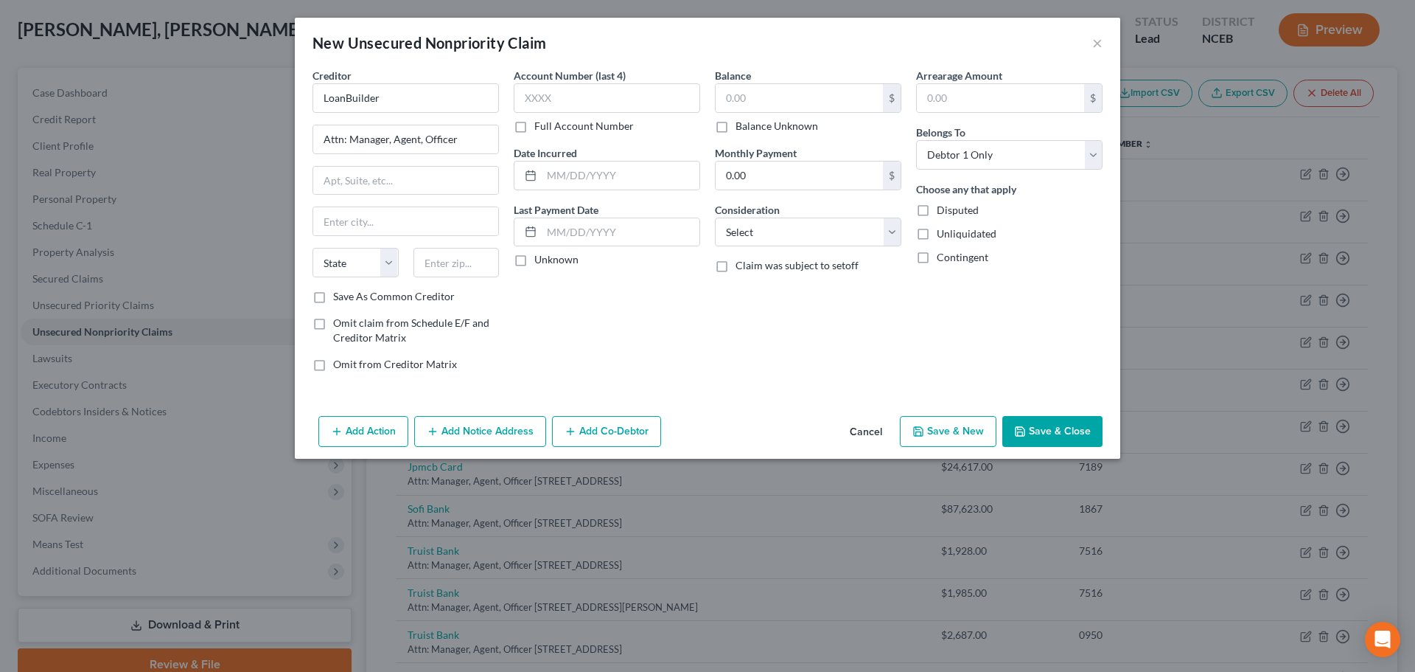
click at [937, 210] on label "Disputed" at bounding box center [958, 210] width 42 height 15
click at [943, 210] on input "Disputed" at bounding box center [948, 208] width 10 height 10
checkbox input "true"
click at [782, 108] on input "text" at bounding box center [799, 98] width 167 height 28
type input "172,651.2"
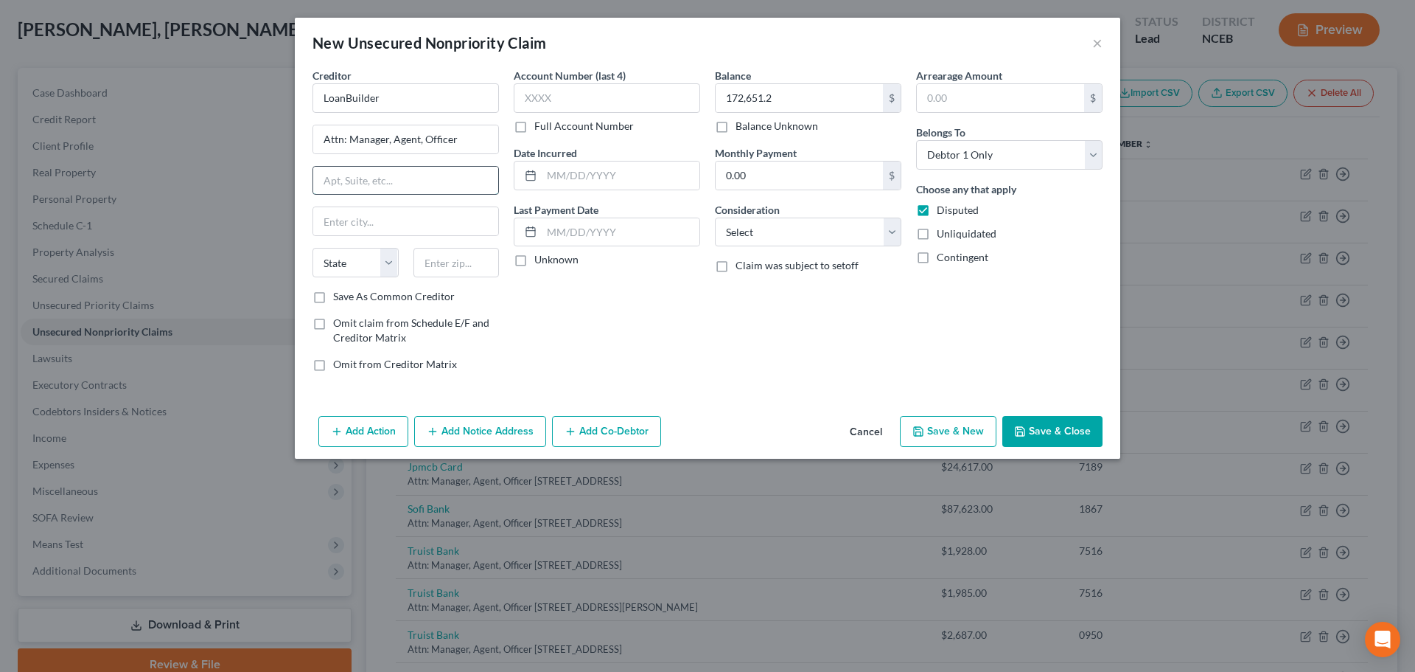
click at [420, 184] on input "text" at bounding box center [405, 181] width 185 height 28
type input "[STREET_ADDRESS]"
click at [458, 261] on input "text" at bounding box center [457, 262] width 86 height 29
type input "19810"
type input "Wilmington"
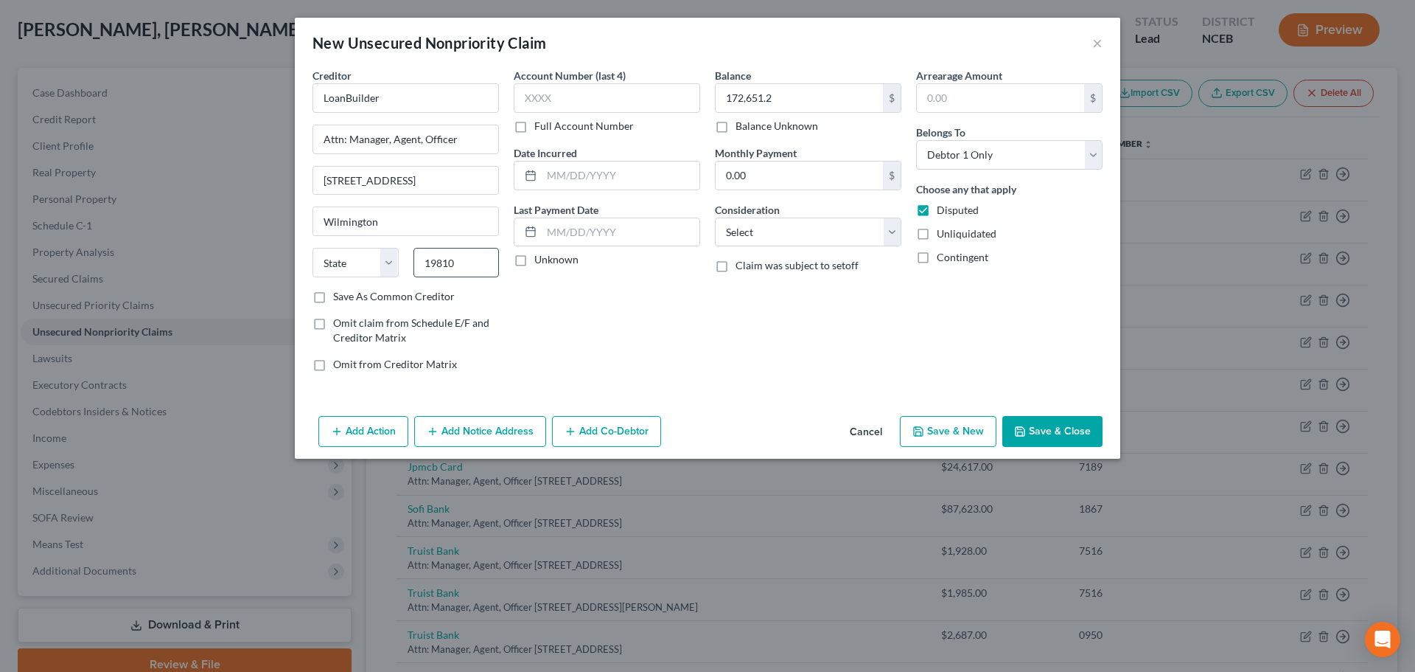
select select "7"
drag, startPoint x: 324, startPoint y: 184, endPoint x: 537, endPoint y: 184, distance: 213.1
click at [539, 184] on div "Creditor * LoanBuilder Attn: Manager, Agent, Officer [STREET_ADDRESS][GEOGRAPHI…" at bounding box center [707, 226] width 805 height 316
type input "[STREET_ADDRESS]"
drag, startPoint x: 471, startPoint y: 251, endPoint x: 418, endPoint y: 262, distance: 54.1
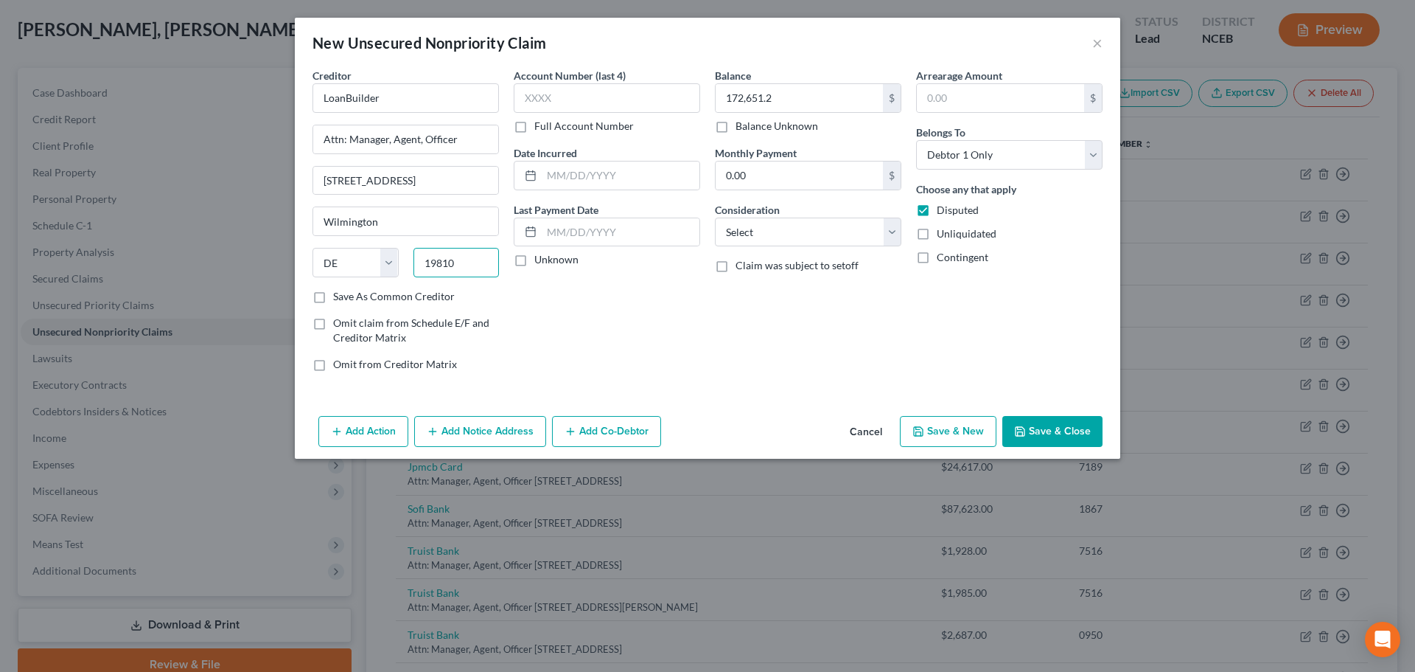
click at [418, 262] on input "19810" at bounding box center [457, 262] width 86 height 29
type input "95131"
type input "[GEOGRAPHIC_DATA][PERSON_NAME]"
select select "4"
click at [1048, 431] on button "Save & Close" at bounding box center [1053, 431] width 100 height 31
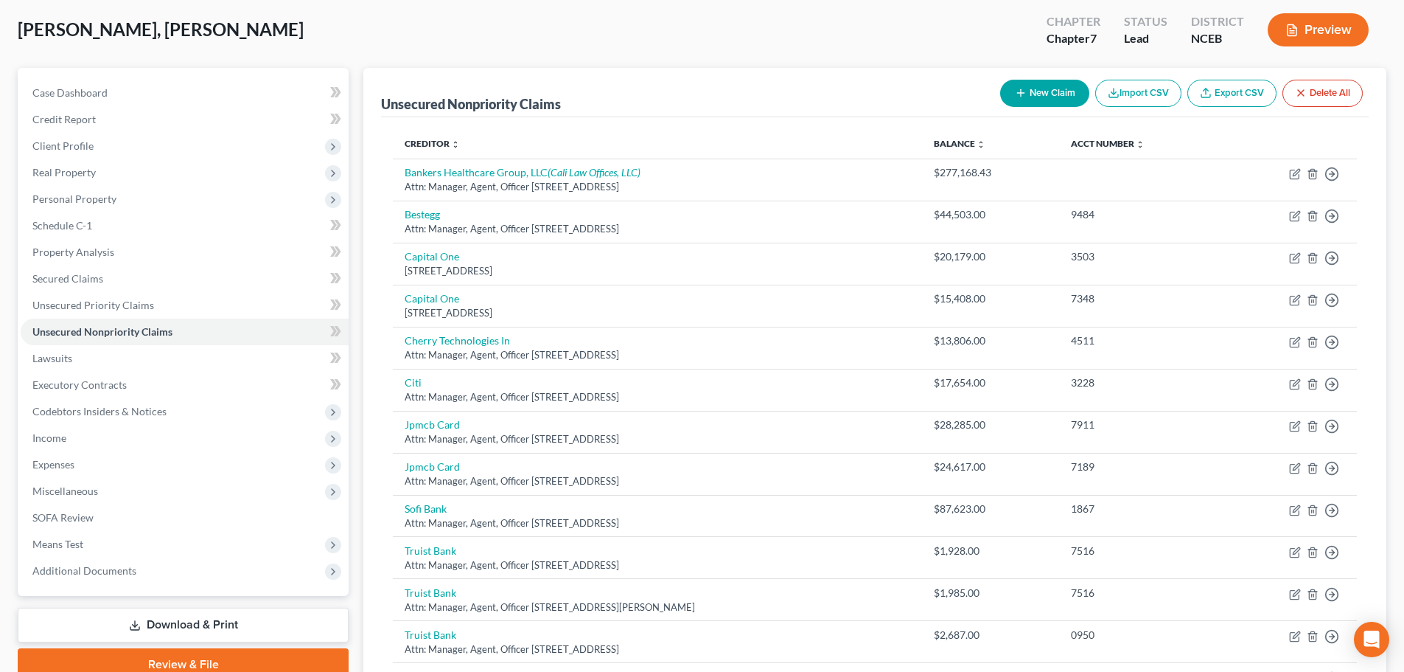
click at [1061, 89] on button "New Claim" at bounding box center [1044, 93] width 89 height 27
select select "0"
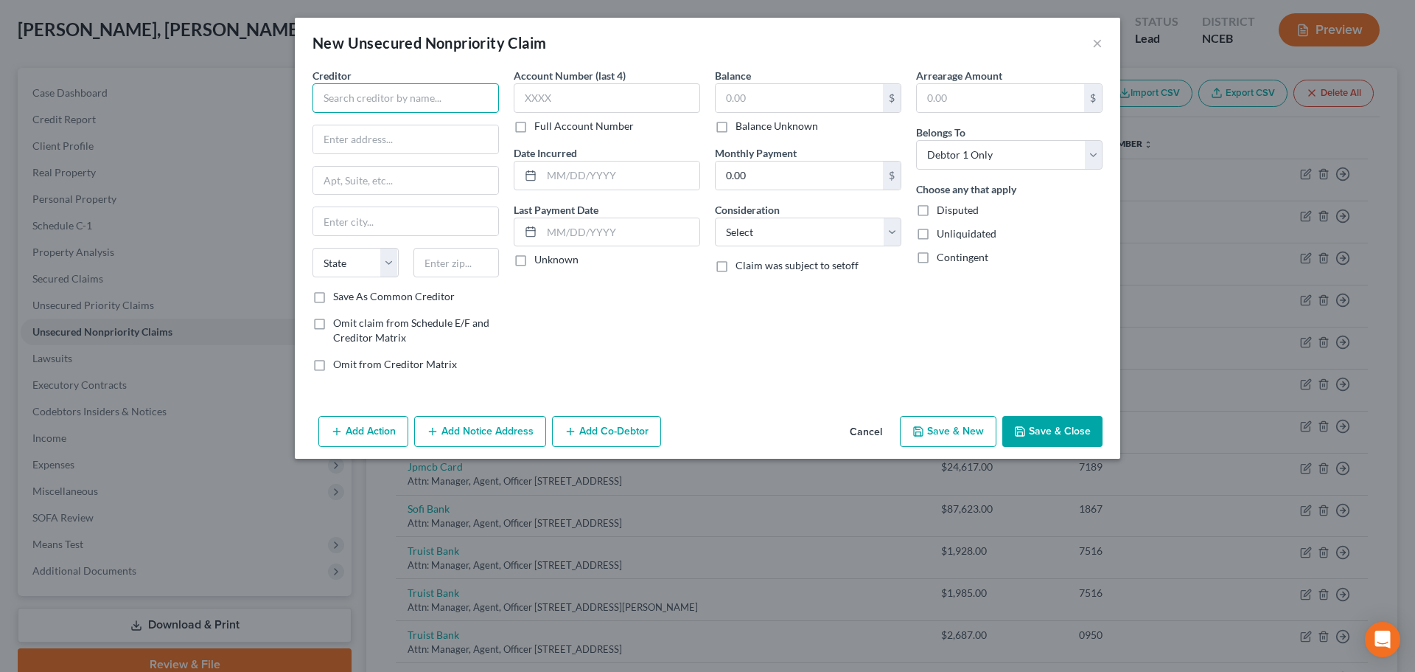
click at [439, 105] on input "text" at bounding box center [406, 97] width 187 height 29
click at [1096, 45] on button "×" at bounding box center [1098, 43] width 10 height 18
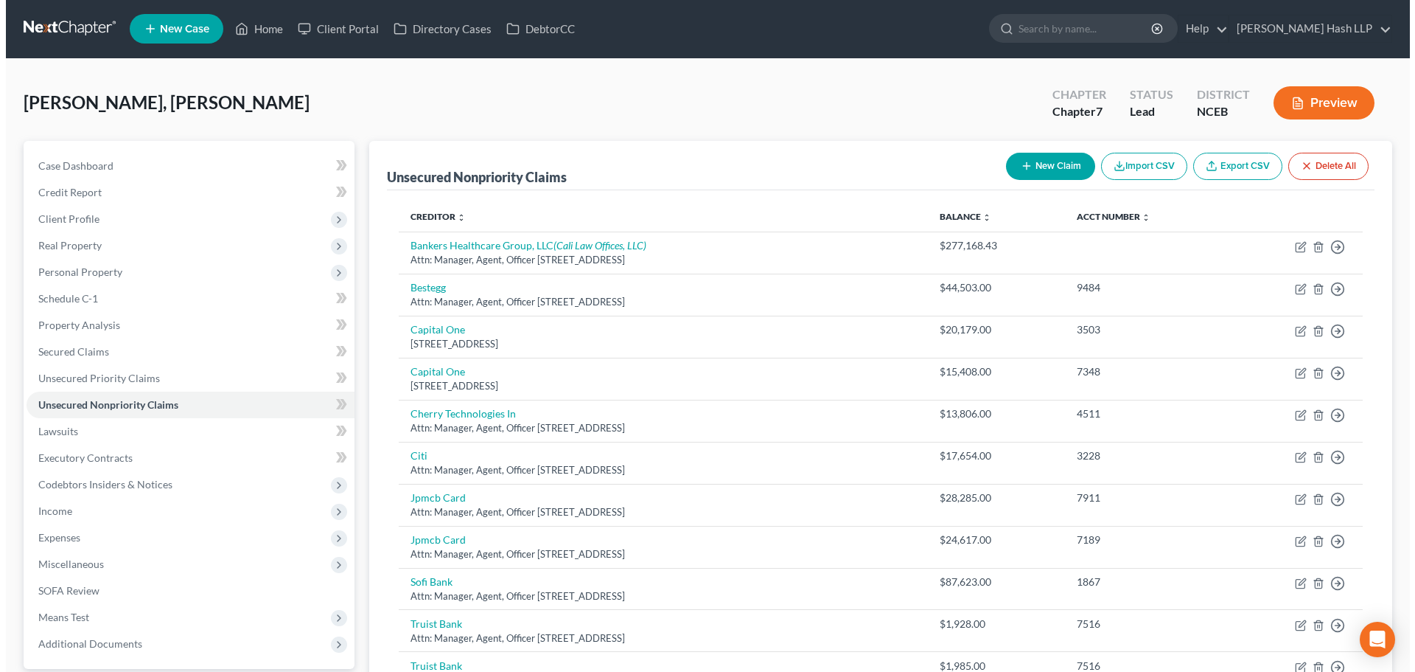
scroll to position [0, 0]
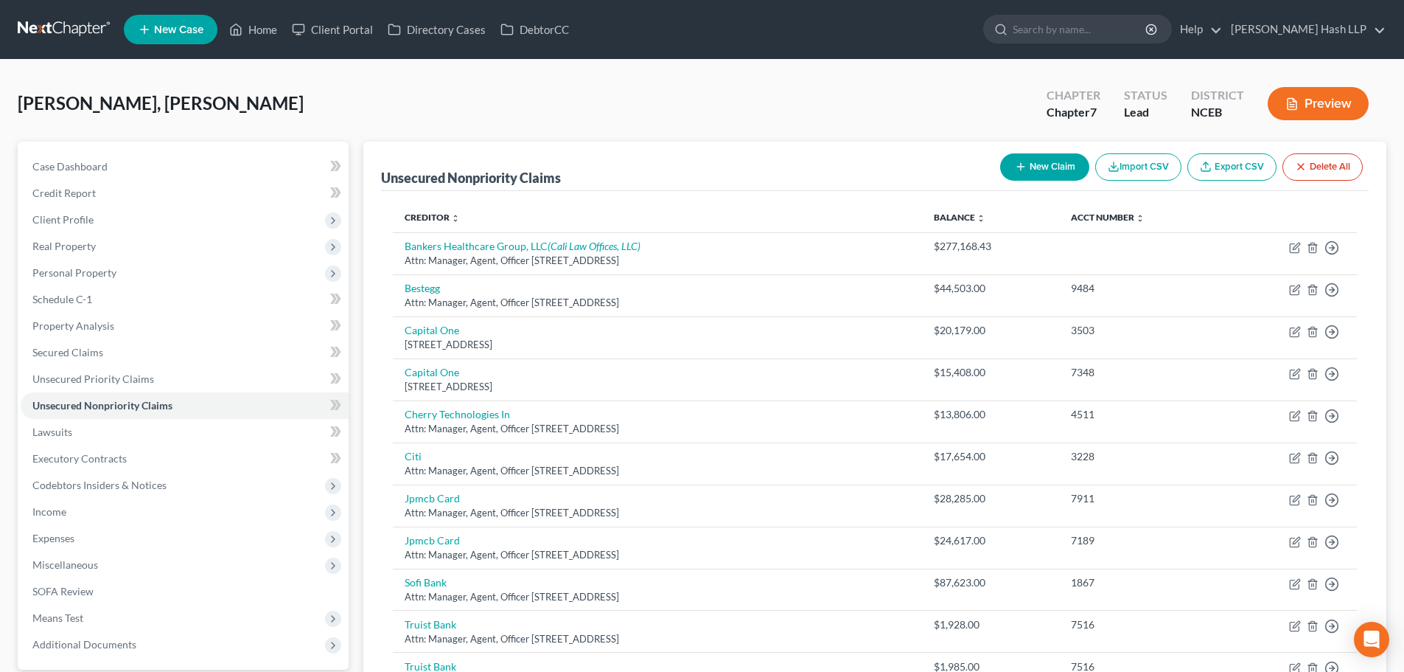
click at [1046, 164] on button "New Claim" at bounding box center [1044, 166] width 89 height 27
select select "0"
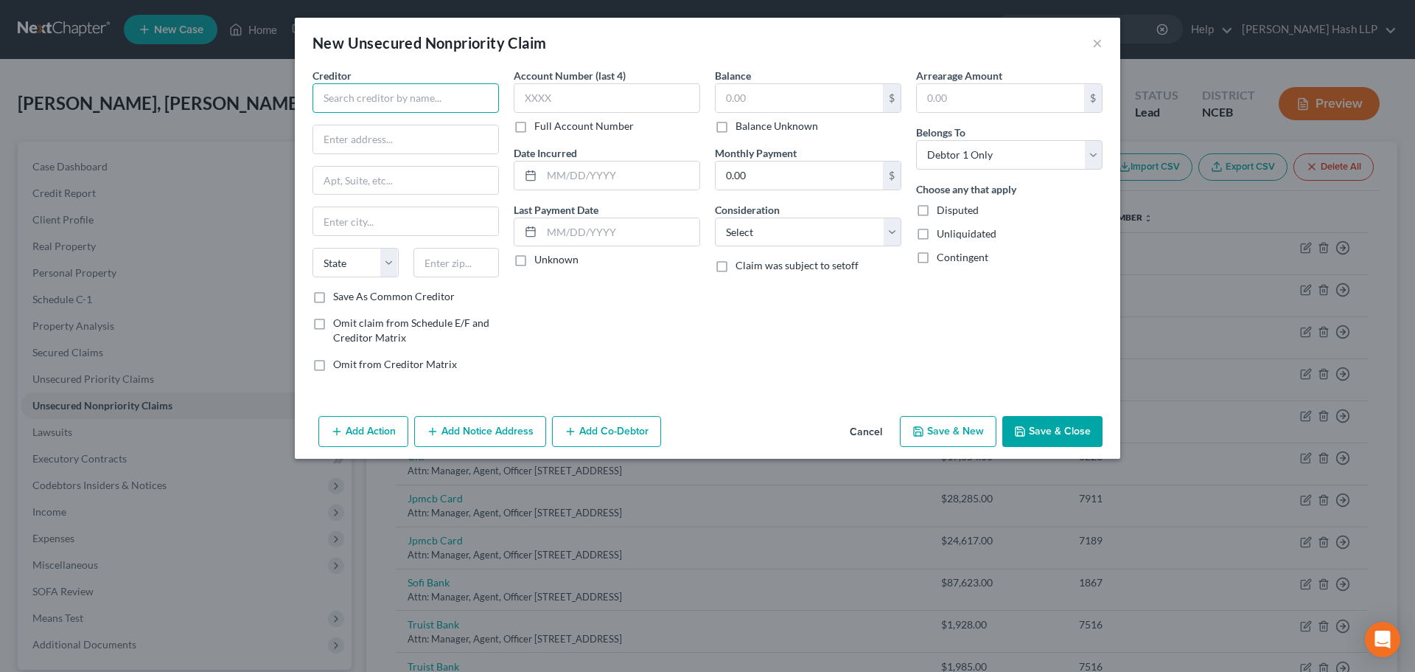
click at [379, 94] on input "text" at bounding box center [406, 97] width 187 height 29
type input "[PERSON_NAME]"
type input "Attn: Manager, Agent, Officer"
click at [617, 440] on button "Add Co-Debtor" at bounding box center [606, 431] width 109 height 31
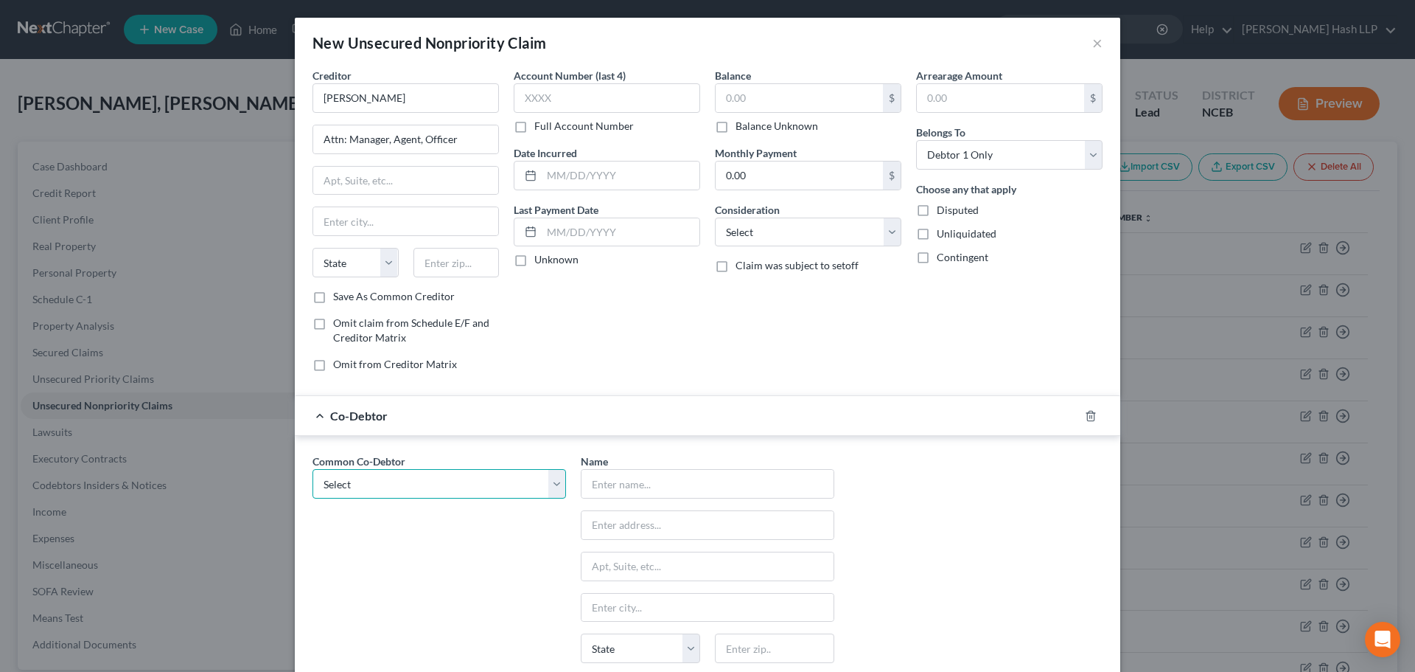
drag, startPoint x: 546, startPoint y: 484, endPoint x: 527, endPoint y: 497, distance: 22.9
click at [544, 484] on select "Select D.M.G. Properties LLC" at bounding box center [440, 483] width 254 height 29
select select "0"
click at [313, 469] on select "Select D.M.G. Properties LLC" at bounding box center [440, 483] width 254 height 29
type input "D.M.G. Properties LLC"
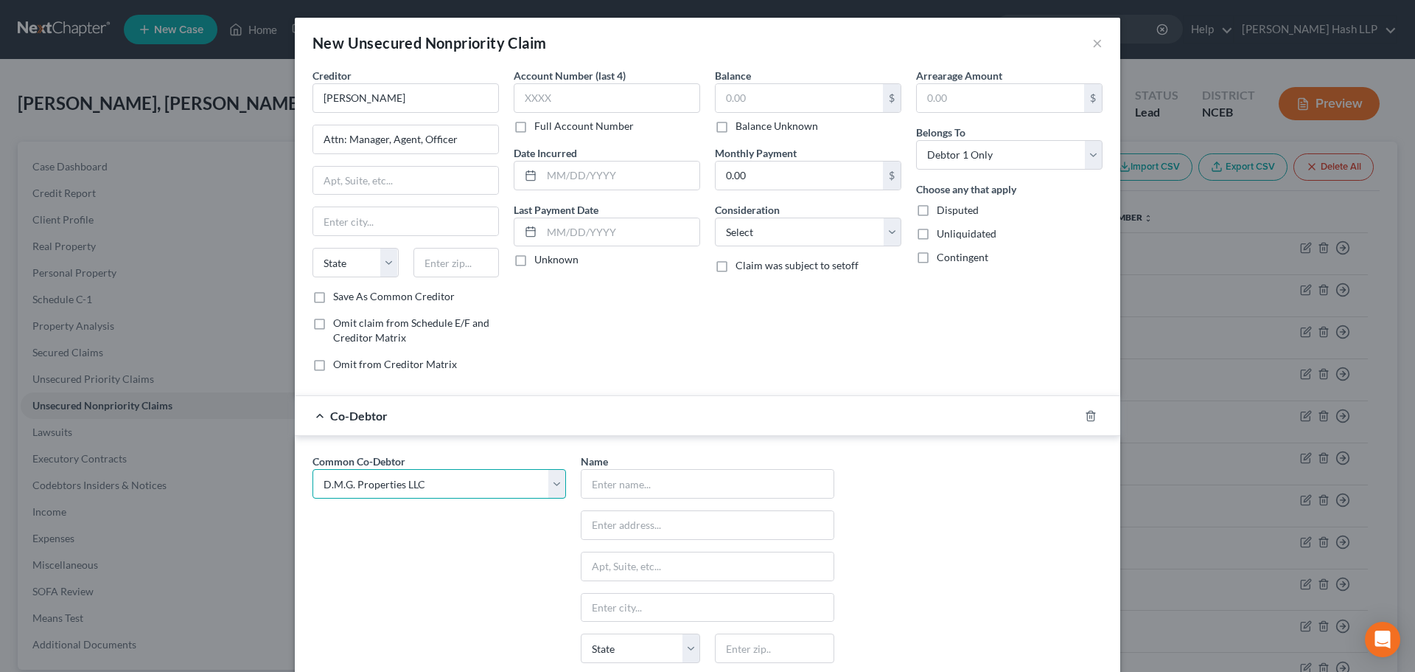
type input "Attn: Manager, Agent, Officer"
type input "[STREET_ADDRESS]"
type input "[GEOGRAPHIC_DATA]"
select select "28"
type input "27713"
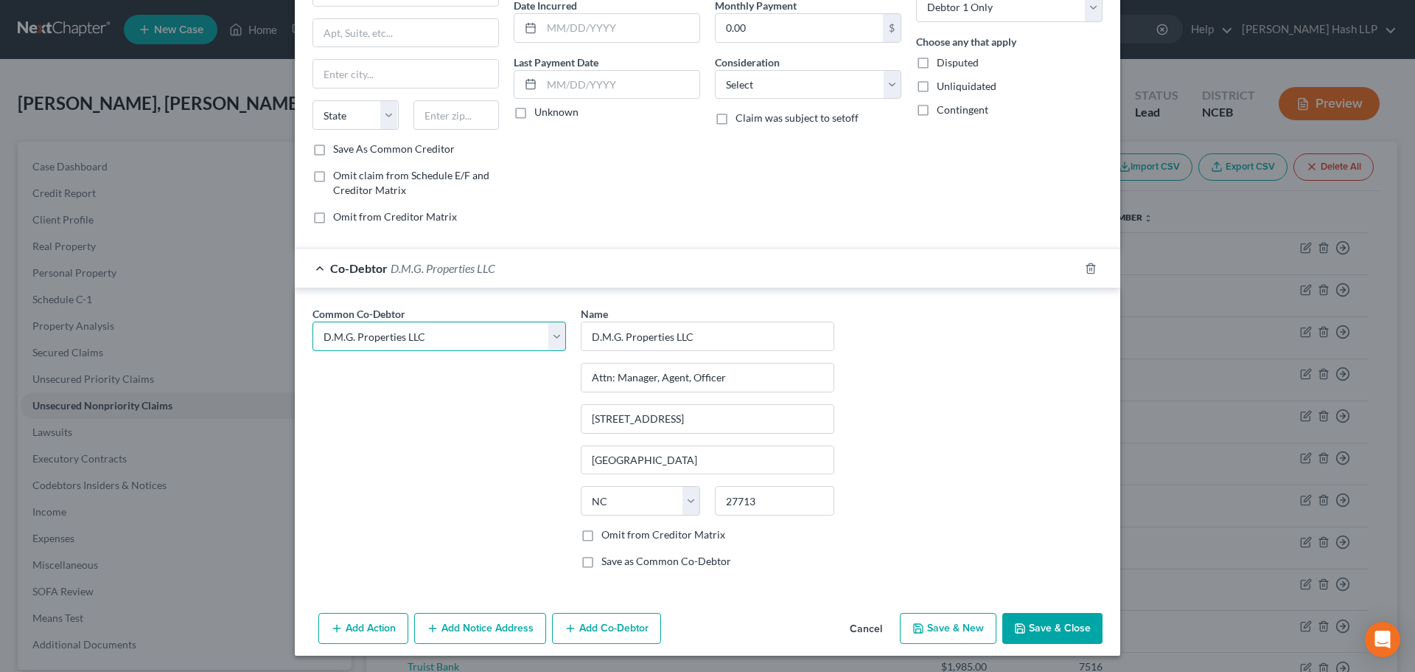
scroll to position [149, 0]
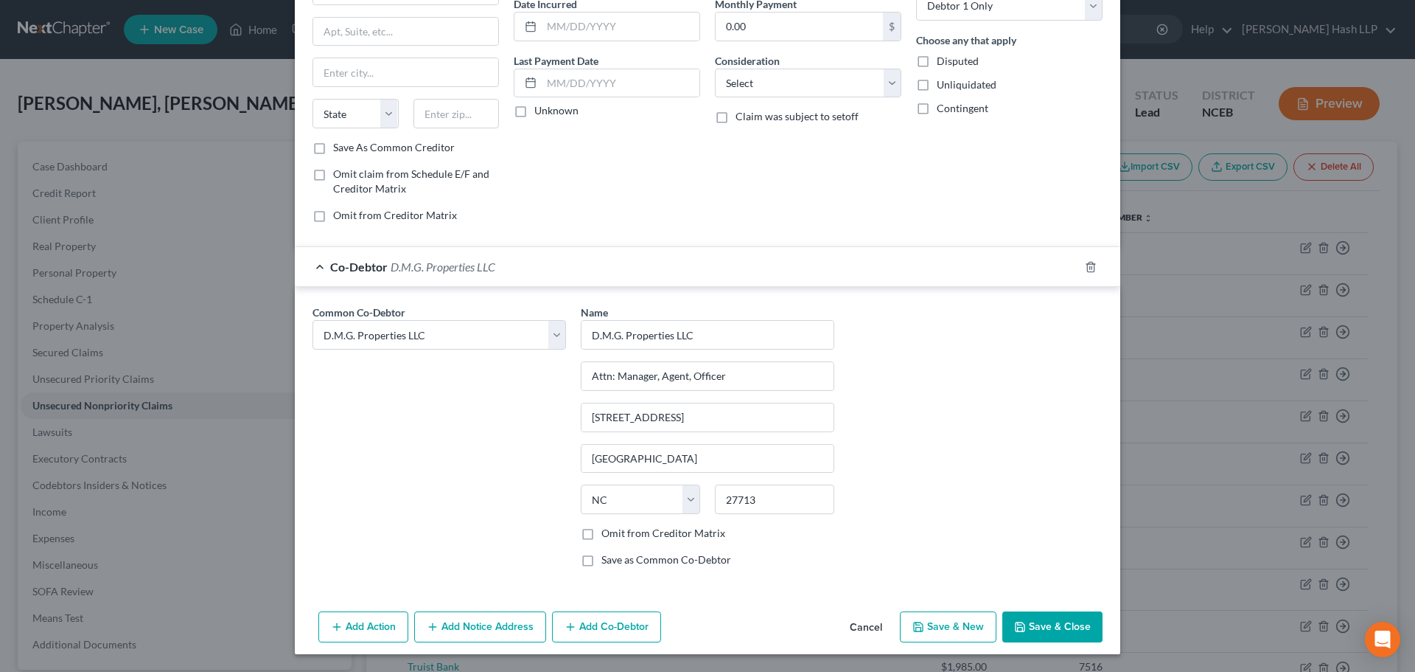
click at [602, 534] on label "Omit from Creditor Matrix" at bounding box center [664, 533] width 124 height 15
click at [607, 534] on input "Omit from Creditor Matrix" at bounding box center [612, 531] width 10 height 10
checkbox input "true"
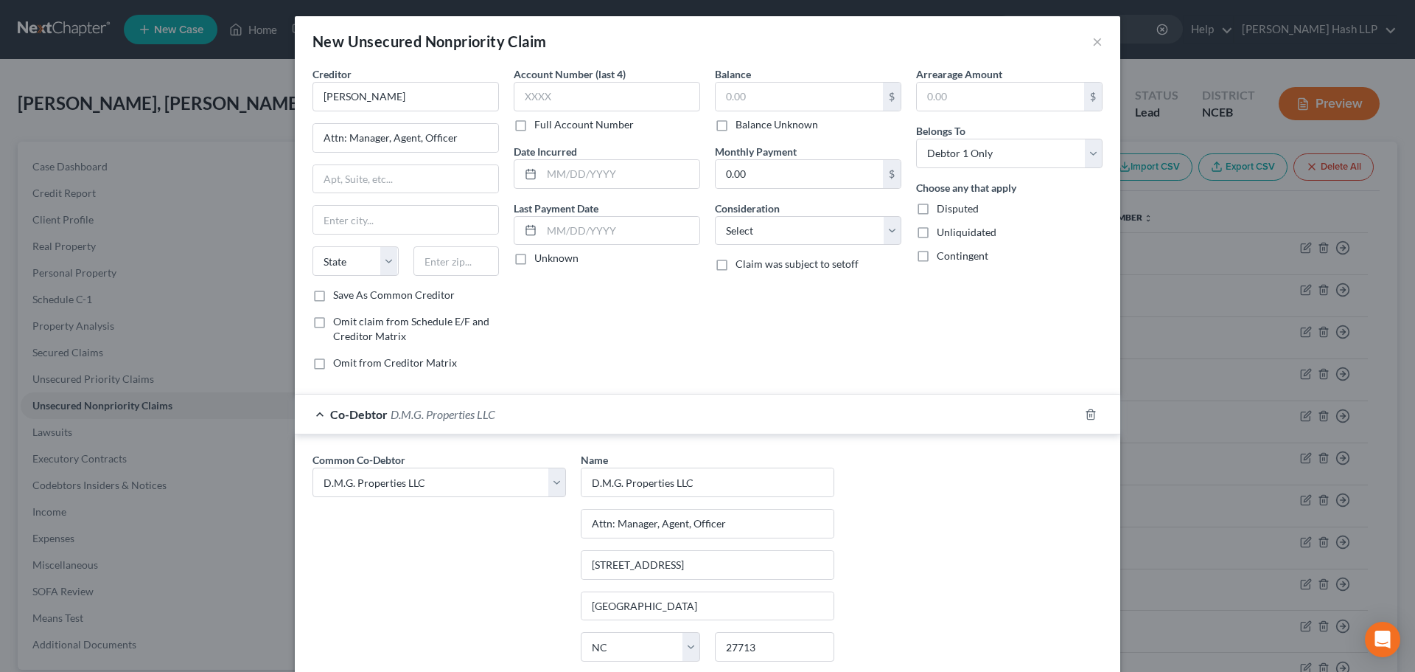
scroll to position [0, 0]
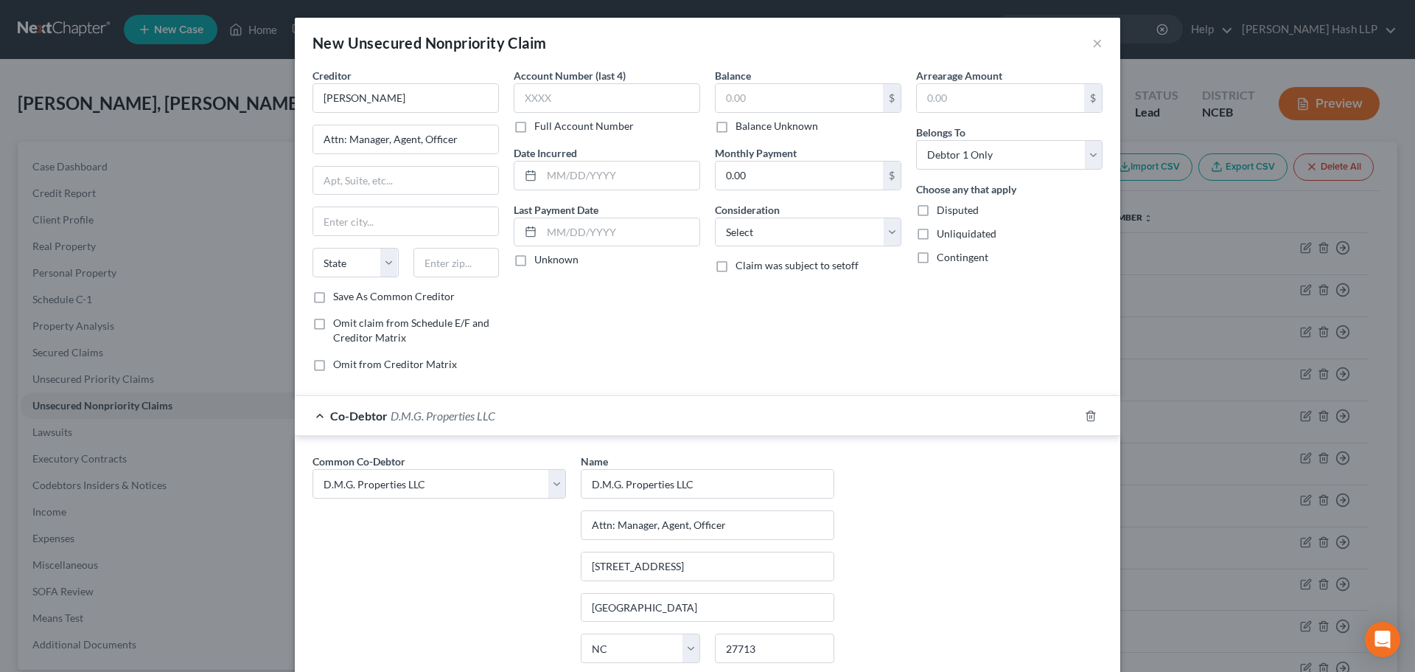
click at [333, 367] on label "Omit from Creditor Matrix" at bounding box center [395, 364] width 124 height 15
click at [339, 366] on input "Omit from Creditor Matrix" at bounding box center [344, 362] width 10 height 10
checkbox input "true"
drag, startPoint x: 919, startPoint y: 208, endPoint x: 805, endPoint y: 142, distance: 131.5
click at [937, 208] on label "Disputed" at bounding box center [958, 210] width 42 height 15
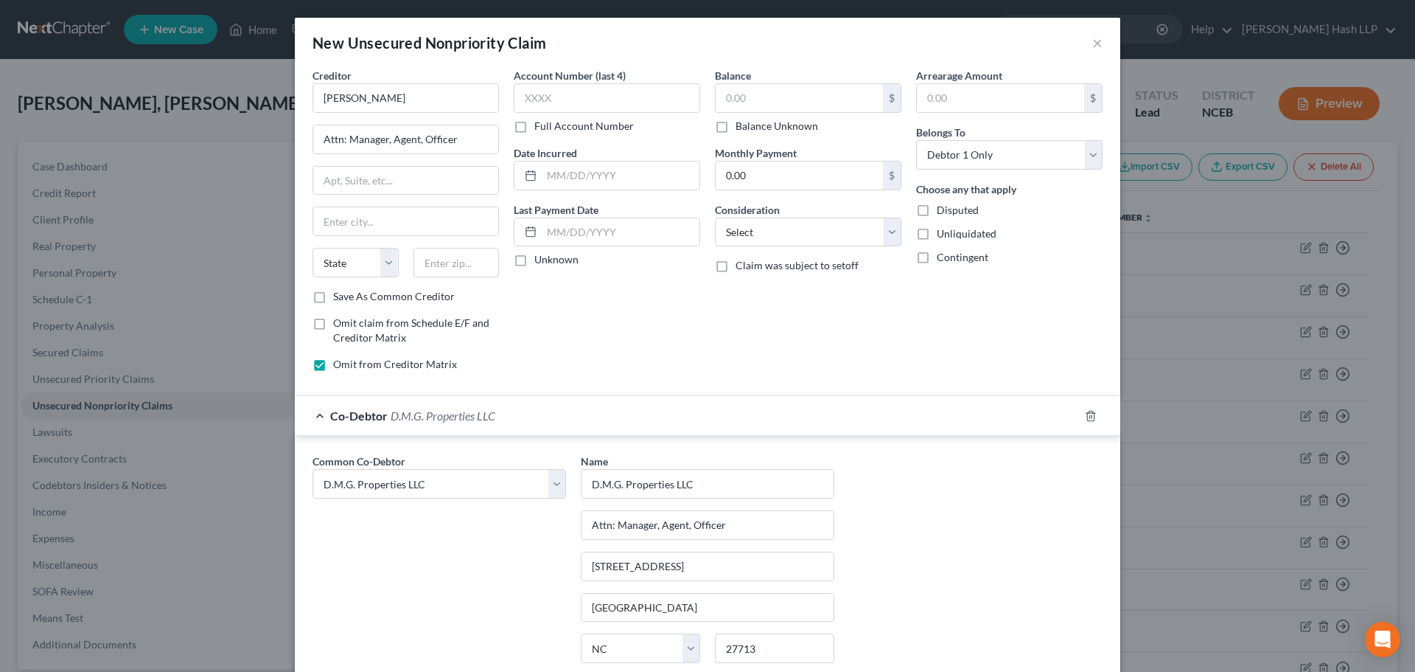
click at [943, 208] on input "Disputed" at bounding box center [948, 208] width 10 height 10
checkbox input "true"
click at [823, 104] on input "text" at bounding box center [799, 98] width 167 height 28
type input "185,000"
click at [885, 237] on select "Select Cable / Satellite Services Collection Agency Credit Card Debt Debt Couns…" at bounding box center [808, 231] width 187 height 29
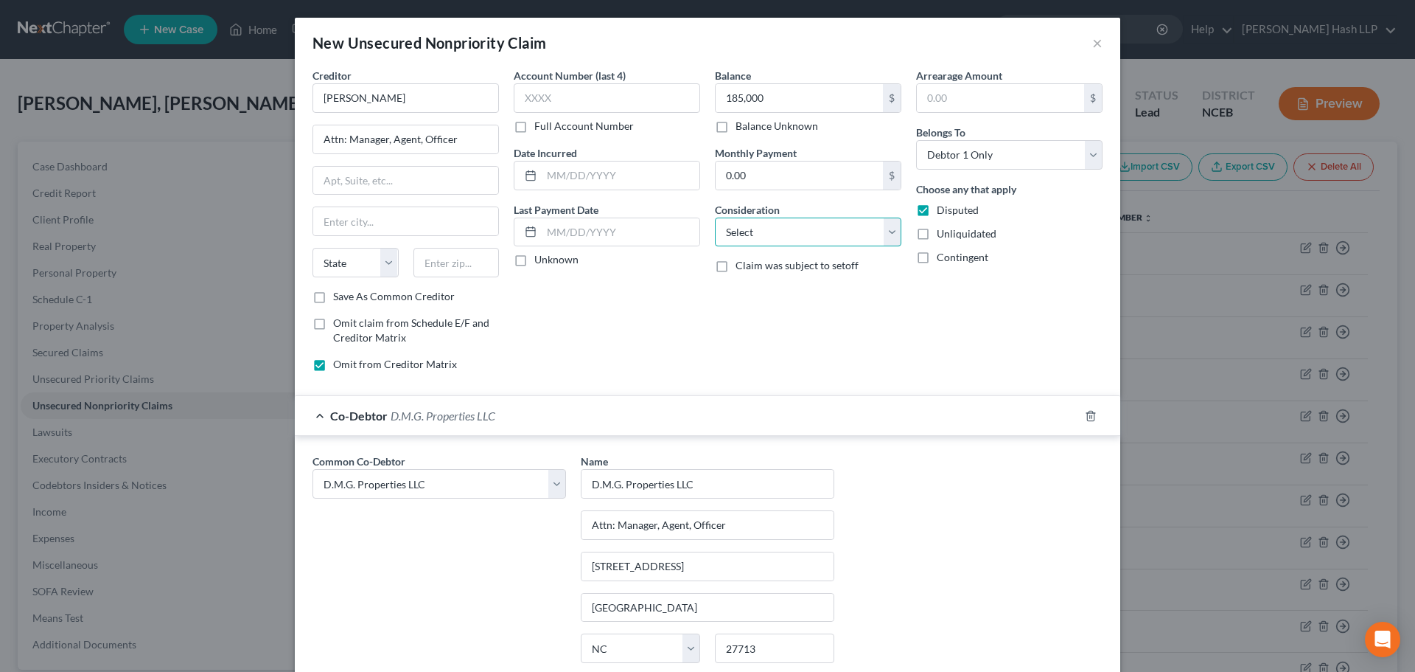
select select "14"
click at [715, 217] on select "Select Cable / Satellite Services Collection Agency Credit Card Debt Debt Couns…" at bounding box center [808, 231] width 187 height 29
click at [790, 284] on input "text" at bounding box center [808, 288] width 185 height 28
type input "Business Guaranty"
click at [405, 184] on input "text" at bounding box center [405, 181] width 185 height 28
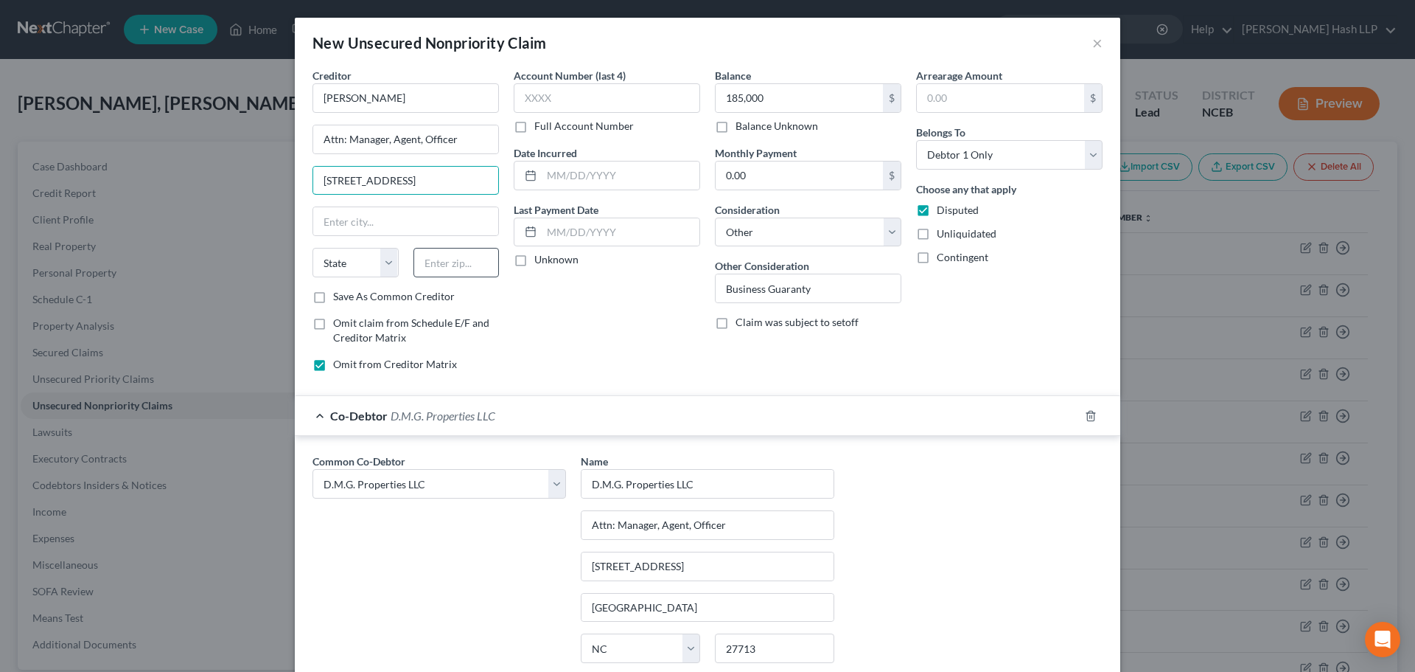
type input "[STREET_ADDRESS]"
click at [457, 261] on input "text" at bounding box center [457, 262] width 86 height 29
type input "84009"
click at [403, 220] on input "text" at bounding box center [405, 221] width 185 height 28
type input "South Jordan"
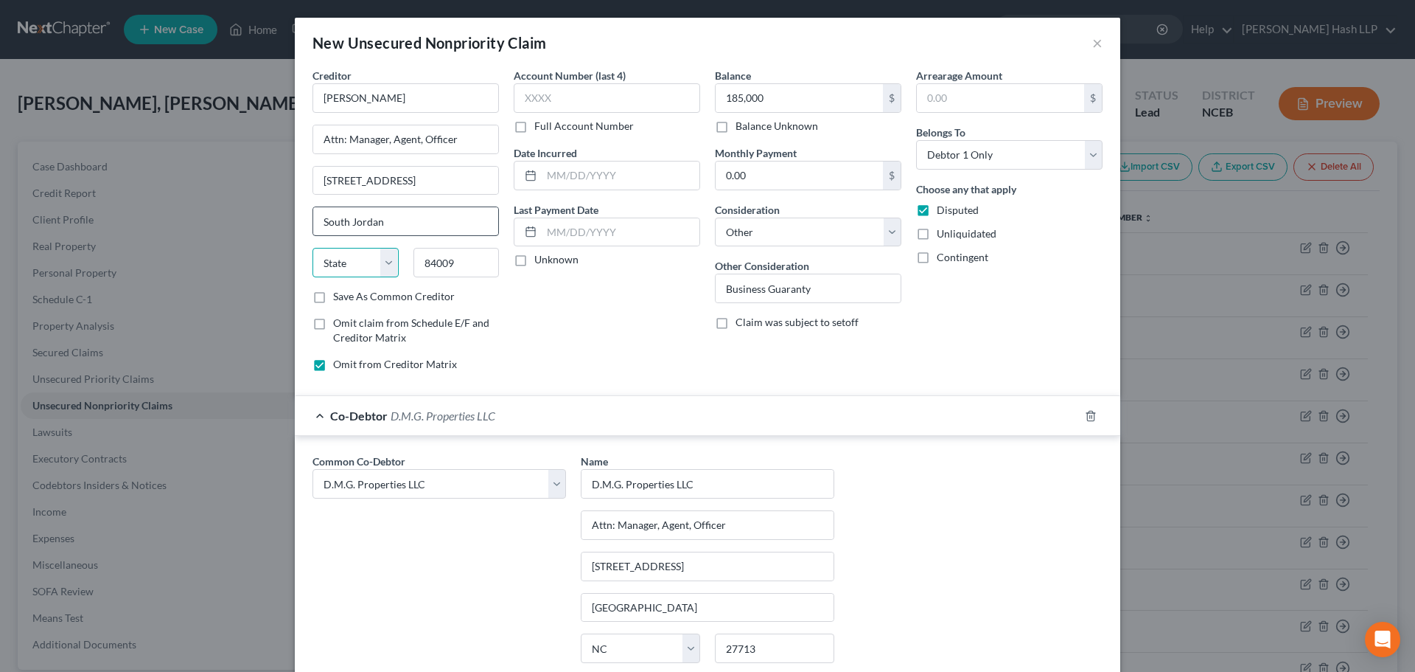
select select "46"
click at [623, 363] on div "Account Number (last 4) Full Account Number Date Incurred Last Payment Date Unk…" at bounding box center [606, 226] width 201 height 316
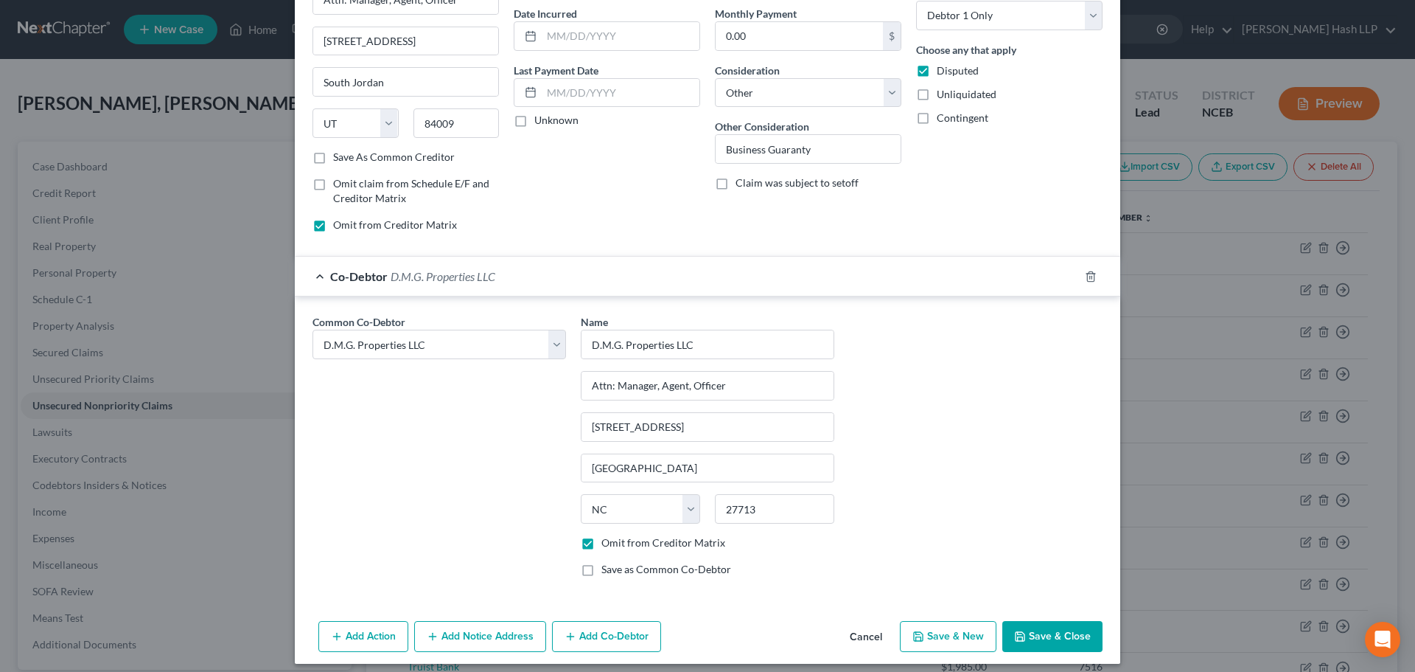
scroll to position [149, 0]
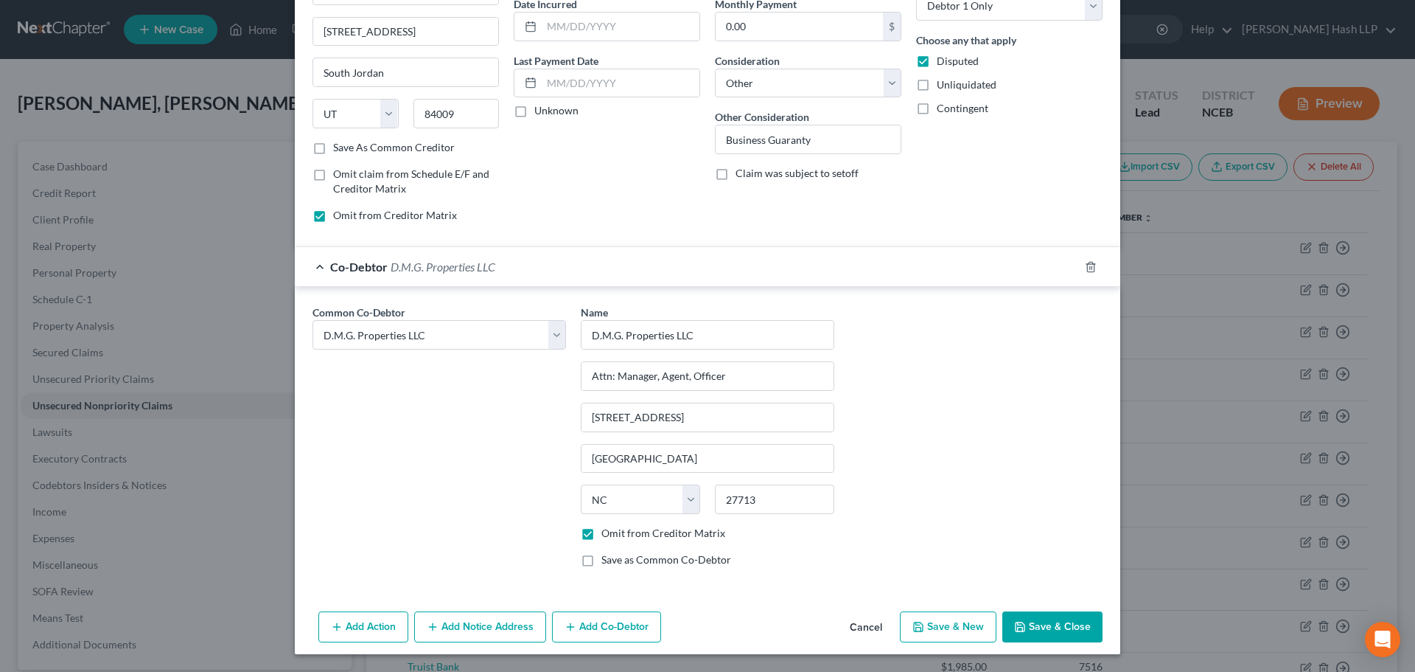
click at [1037, 625] on button "Save & Close" at bounding box center [1053, 626] width 100 height 31
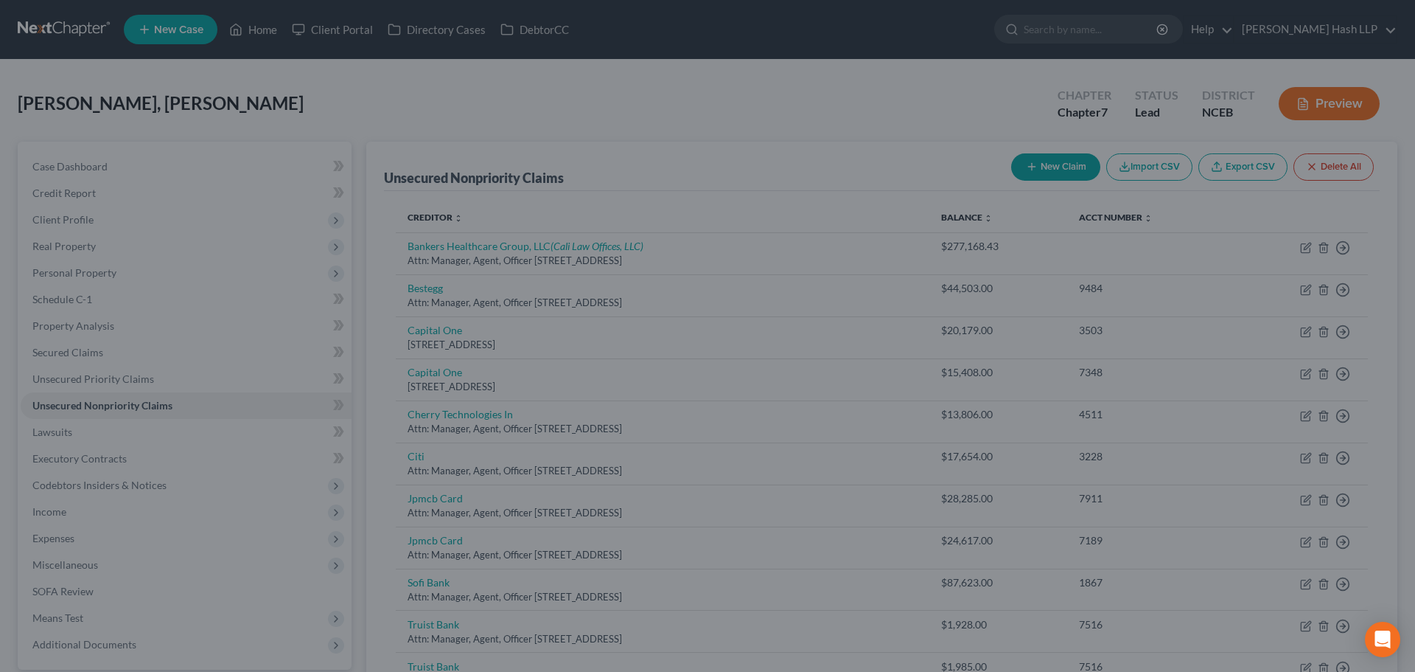
type input "185,000.00"
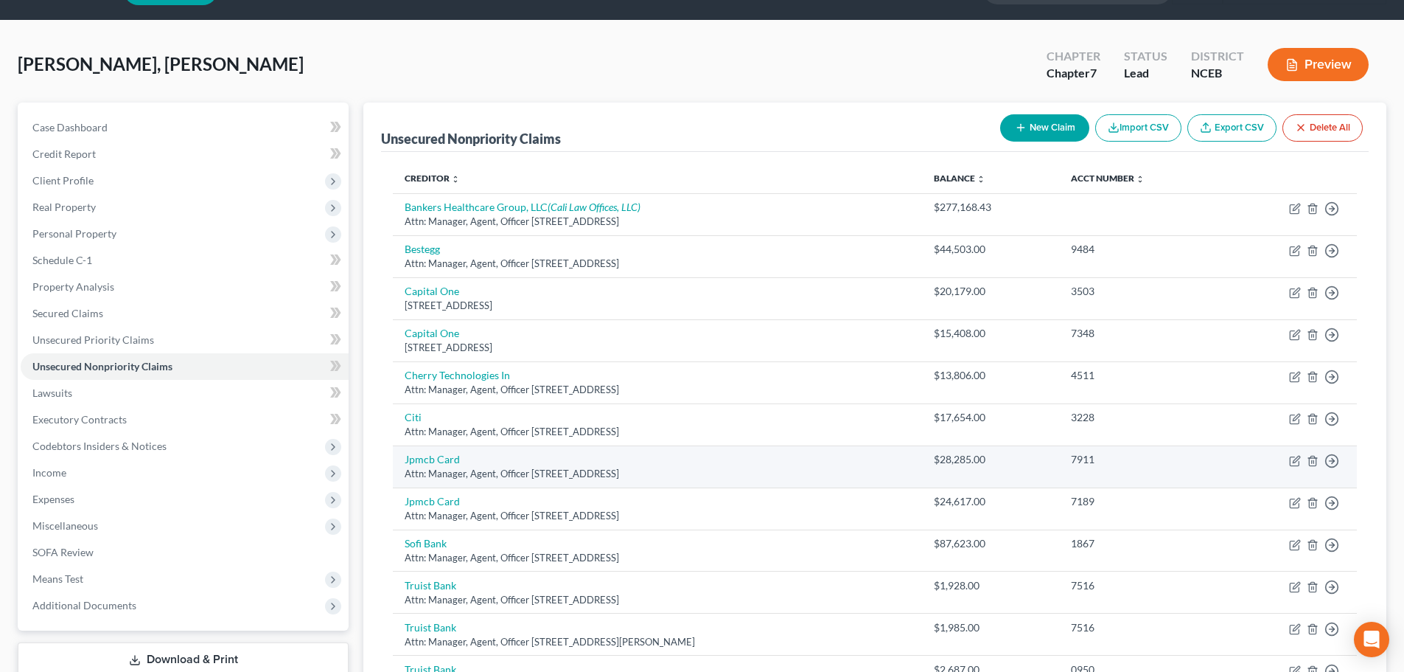
scroll to position [74, 0]
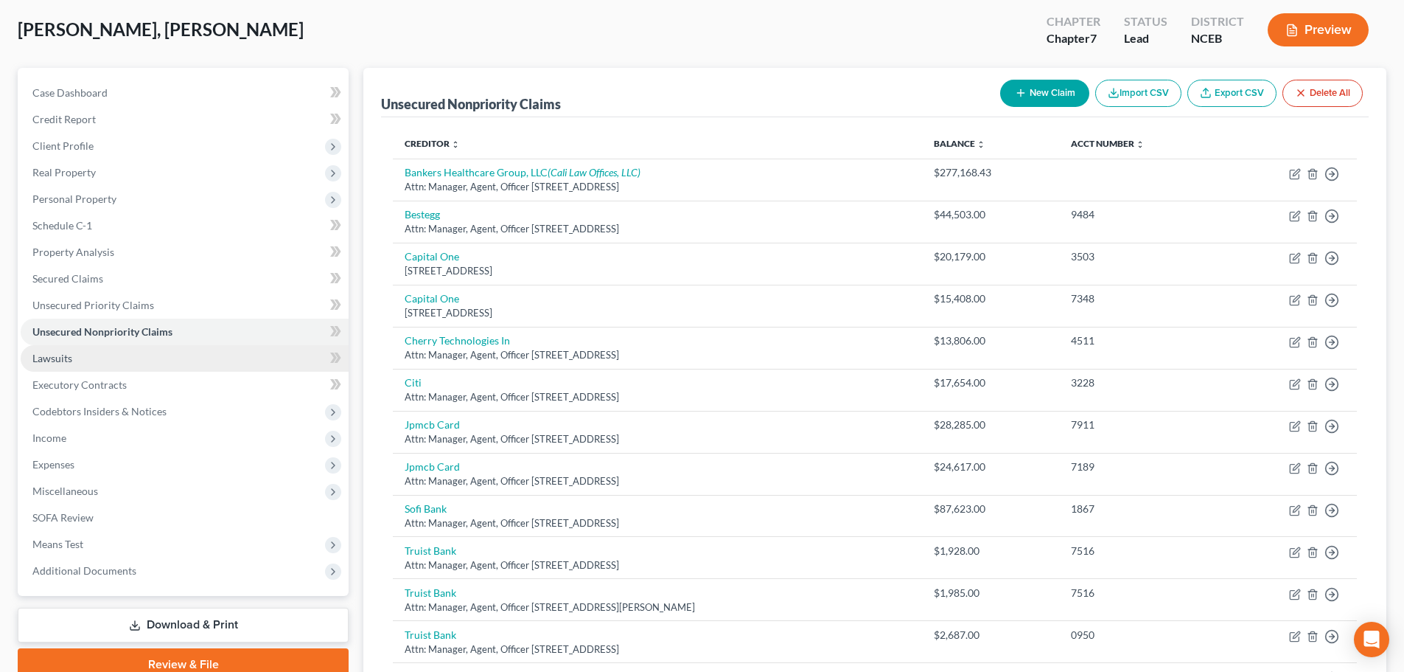
click at [46, 358] on span "Lawsuits" at bounding box center [52, 358] width 40 height 13
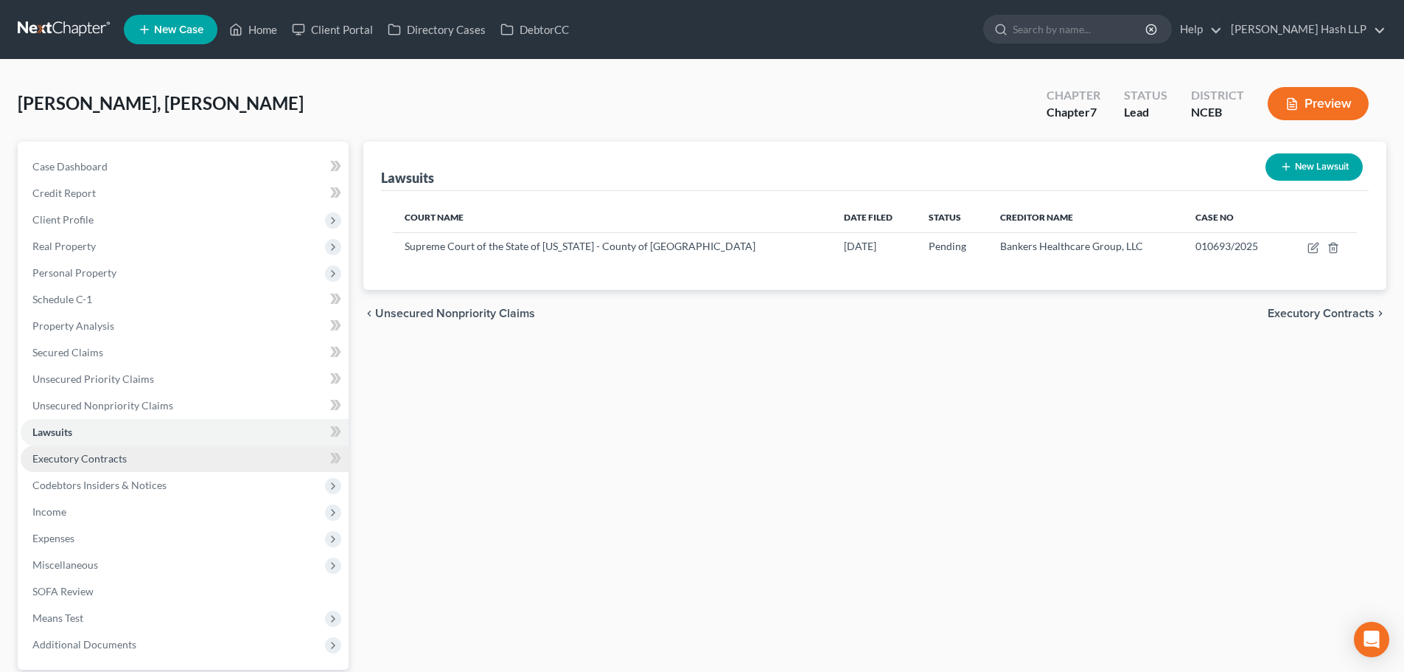
click at [96, 457] on span "Executory Contracts" at bounding box center [79, 458] width 94 height 13
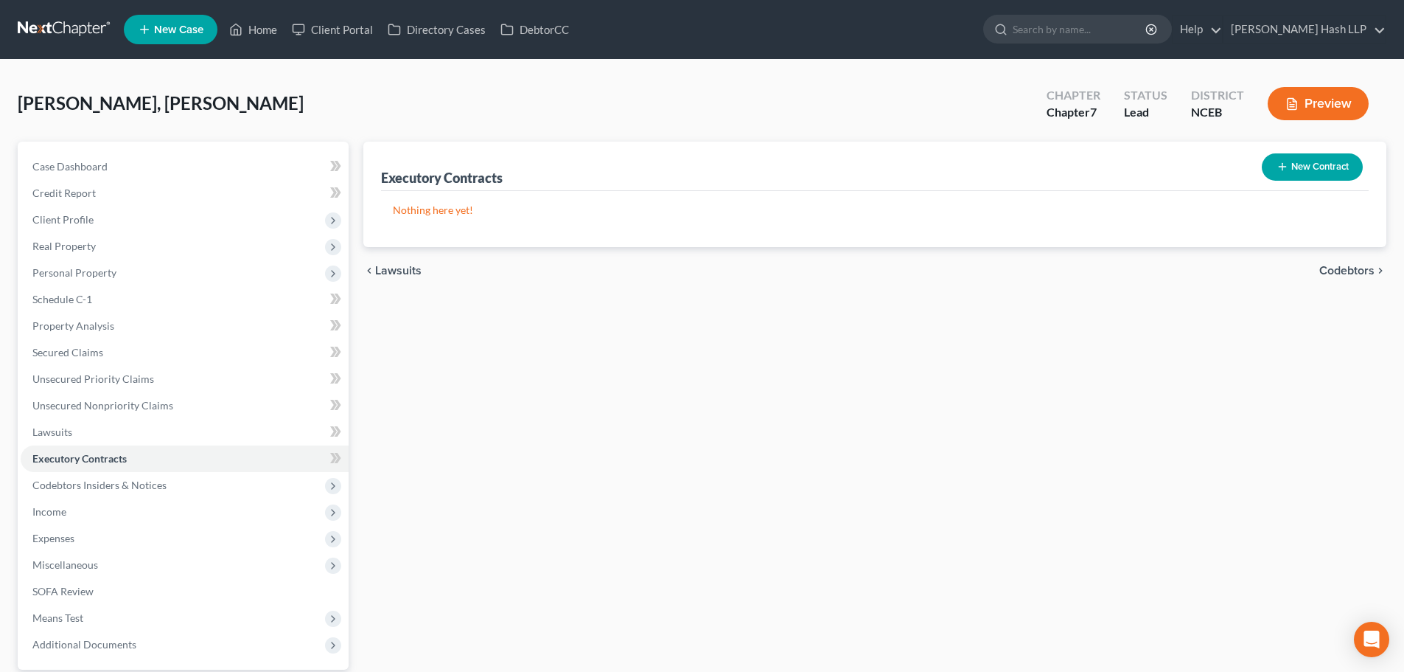
click at [1301, 164] on button "New Contract" at bounding box center [1312, 166] width 101 height 27
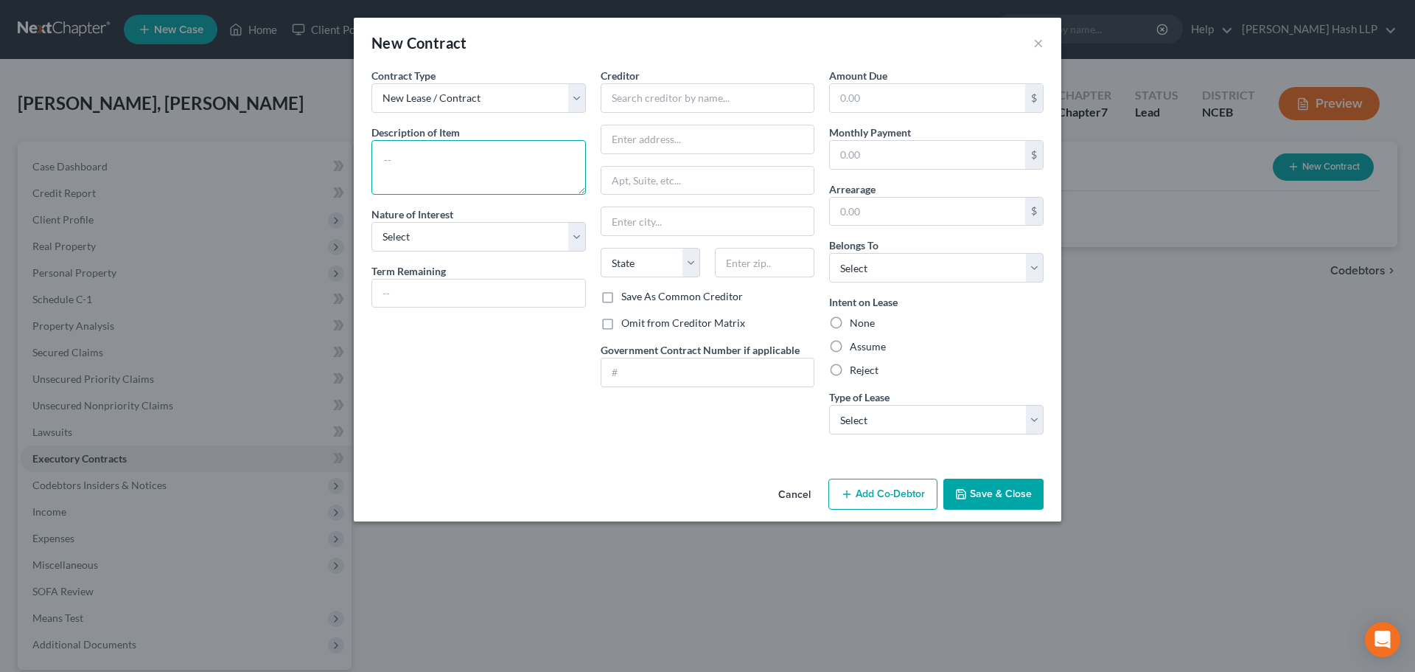
click at [455, 159] on textarea at bounding box center [479, 167] width 215 height 55
type textarea "Residence"
click at [653, 100] on input "text" at bounding box center [708, 97] width 215 height 29
click at [669, 102] on input "text" at bounding box center [708, 97] width 215 height 29
paste input "[PERSON_NAME] and Fe [PERSON_NAME]"
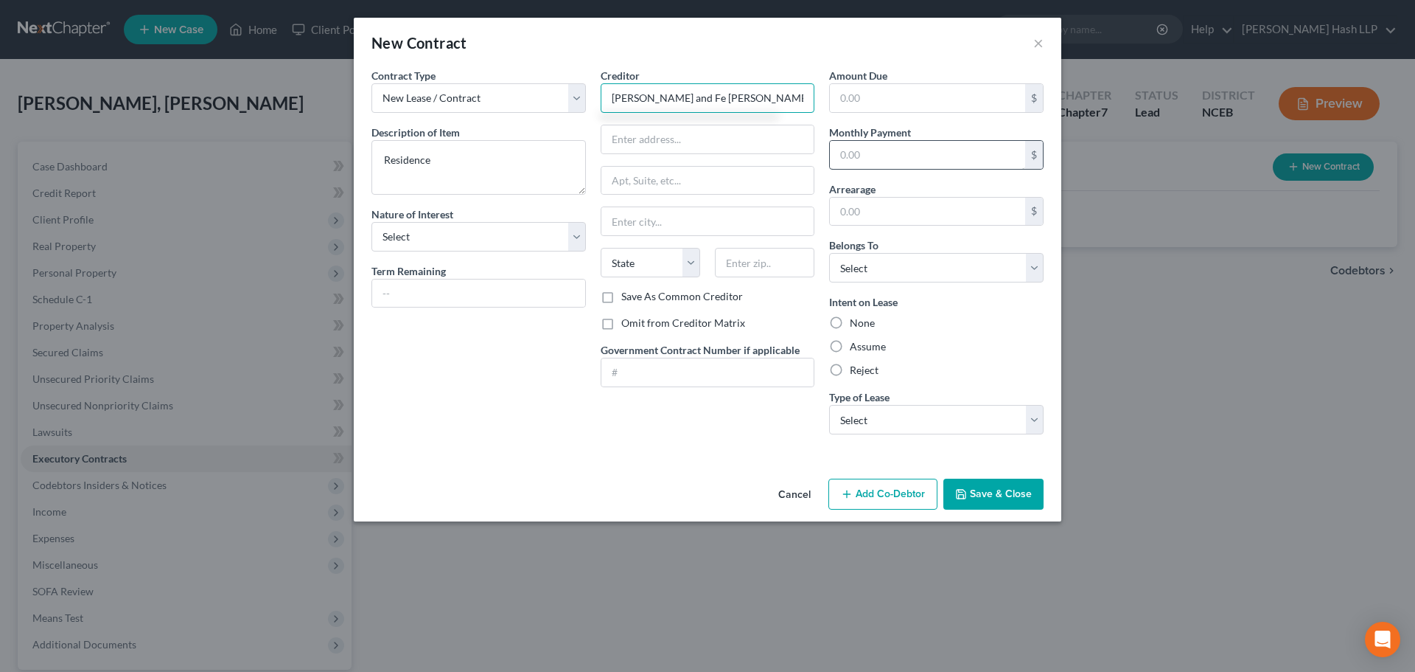
type input "[PERSON_NAME] and Fe [PERSON_NAME]"
click at [869, 142] on input "text" at bounding box center [927, 155] width 195 height 28
type input "2,500"
click at [425, 292] on input "text" at bounding box center [478, 293] width 213 height 28
type input "8 months"
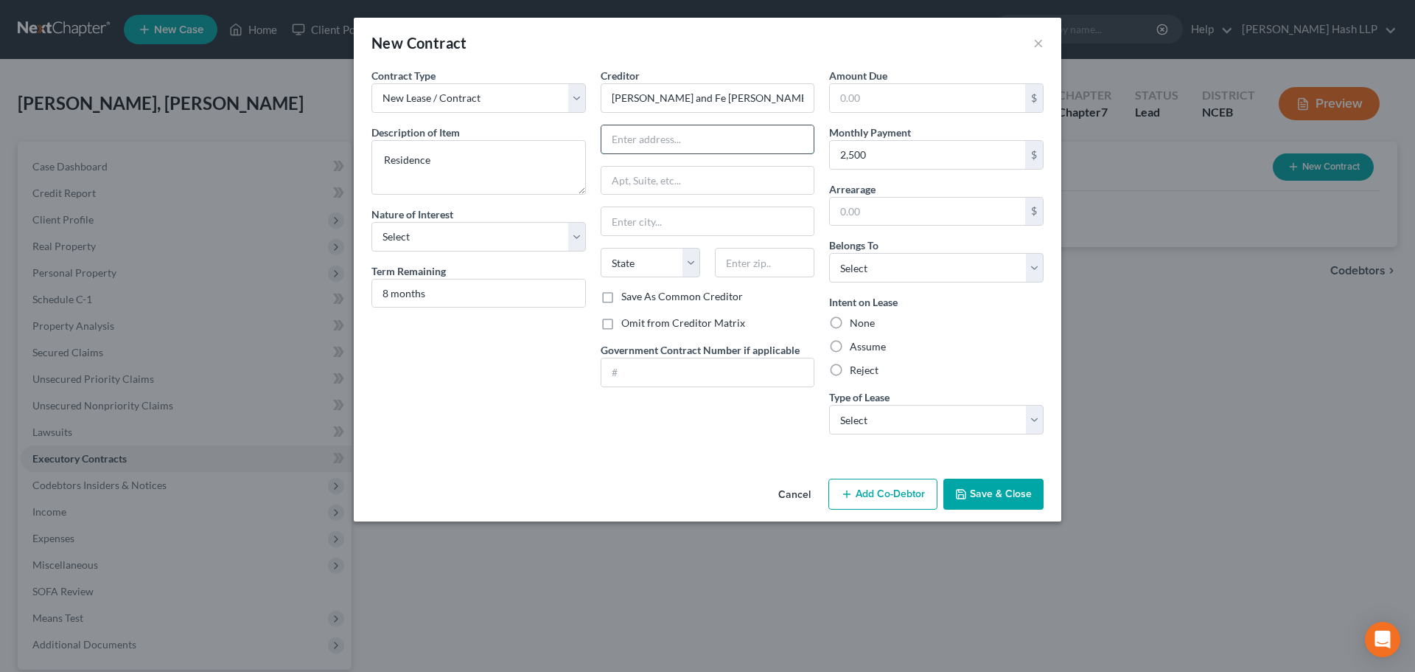
click at [685, 133] on input "text" at bounding box center [708, 139] width 213 height 28
type input "[STREET_ADDRESS][PERSON_NAME]"
click at [765, 265] on input "text" at bounding box center [765, 262] width 100 height 29
type input "80206"
type input "[GEOGRAPHIC_DATA]"
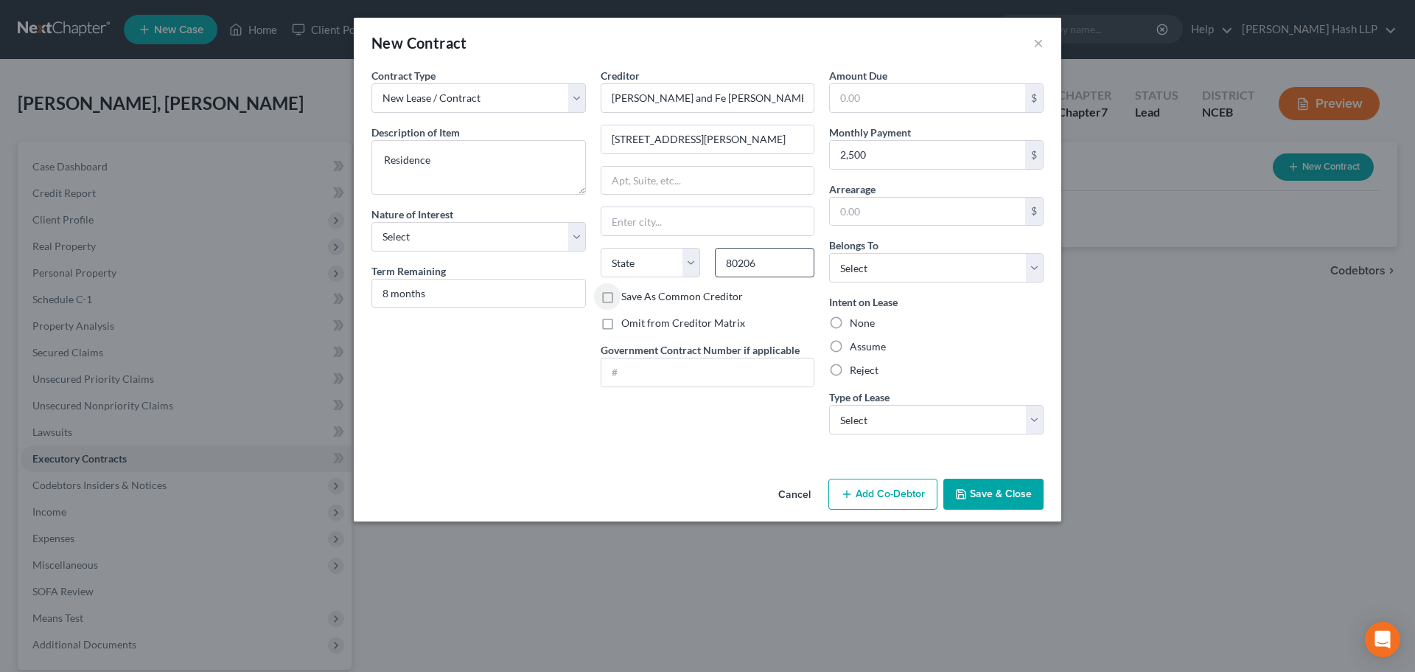
select select "5"
click at [850, 346] on label "Assume" at bounding box center [868, 346] width 36 height 15
click at [856, 346] on input "Assume" at bounding box center [861, 344] width 10 height 10
click at [1039, 431] on select "Select Real Estate Car Other" at bounding box center [936, 419] width 215 height 29
click at [829, 405] on select "Select Real Estate Car Other" at bounding box center [936, 419] width 215 height 29
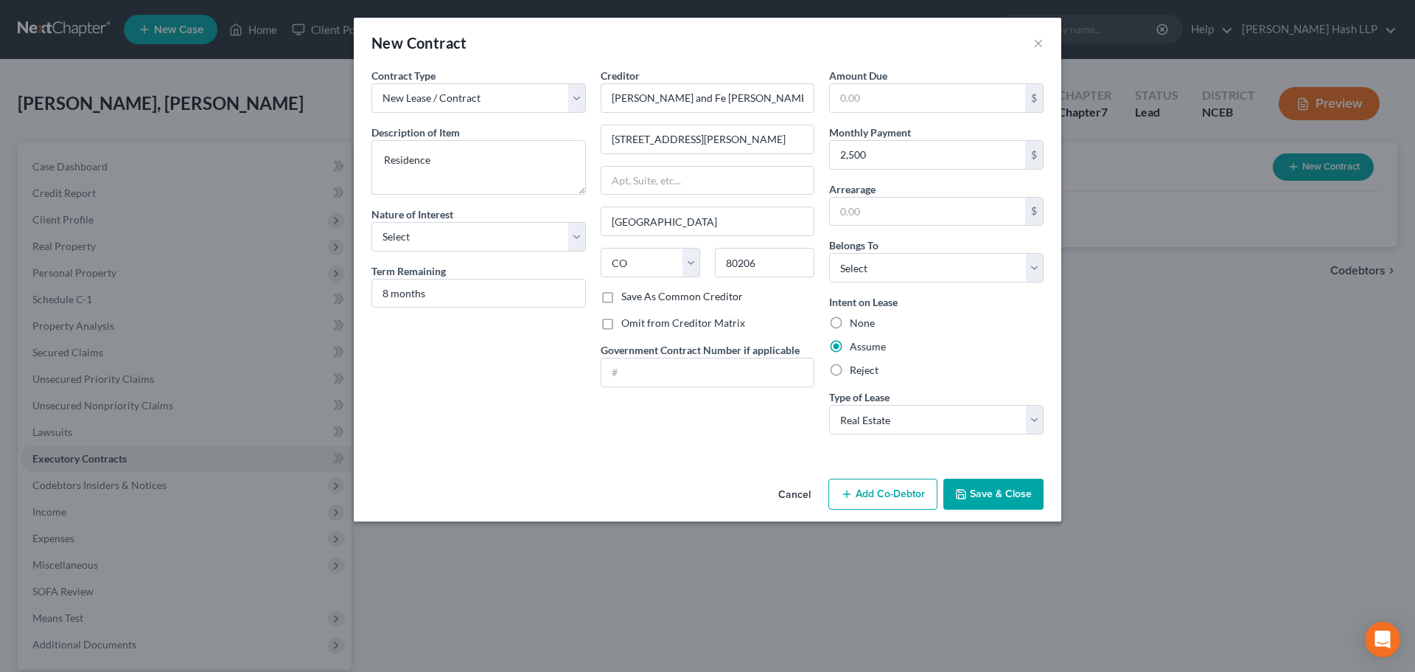
click at [621, 492] on div "Cancel Add Co-Debtor Save & Close" at bounding box center [708, 497] width 708 height 49
click at [1000, 500] on button "Save & Close" at bounding box center [994, 493] width 100 height 31
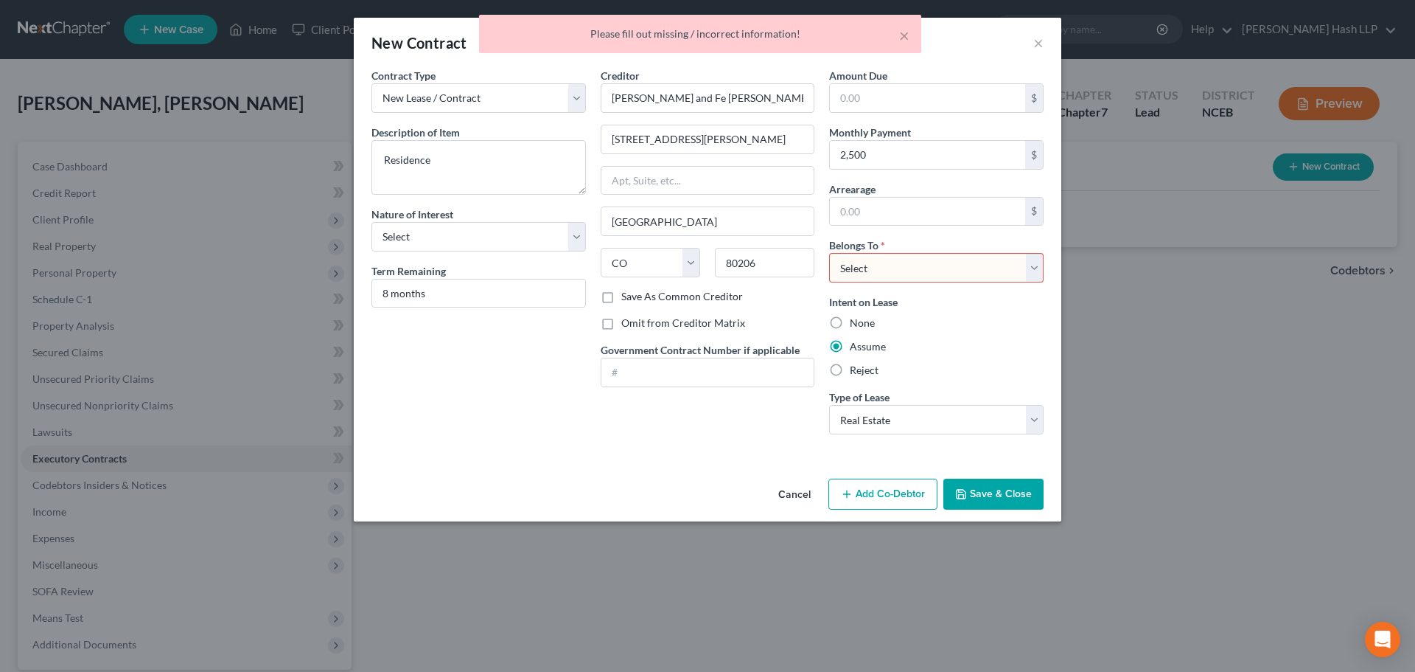
click at [657, 493] on div "Cancel Add Co-Debtor Save & Close" at bounding box center [708, 497] width 708 height 49
click at [1037, 268] on select "Select Debtor 1 Only Debtor 2 Only Debtor 1 And Debtor 2 Only At Least One Of T…" at bounding box center [936, 267] width 215 height 29
click at [829, 253] on select "Select Debtor 1 Only Debtor 2 Only Debtor 1 And Debtor 2 Only At Least One Of T…" at bounding box center [936, 267] width 215 height 29
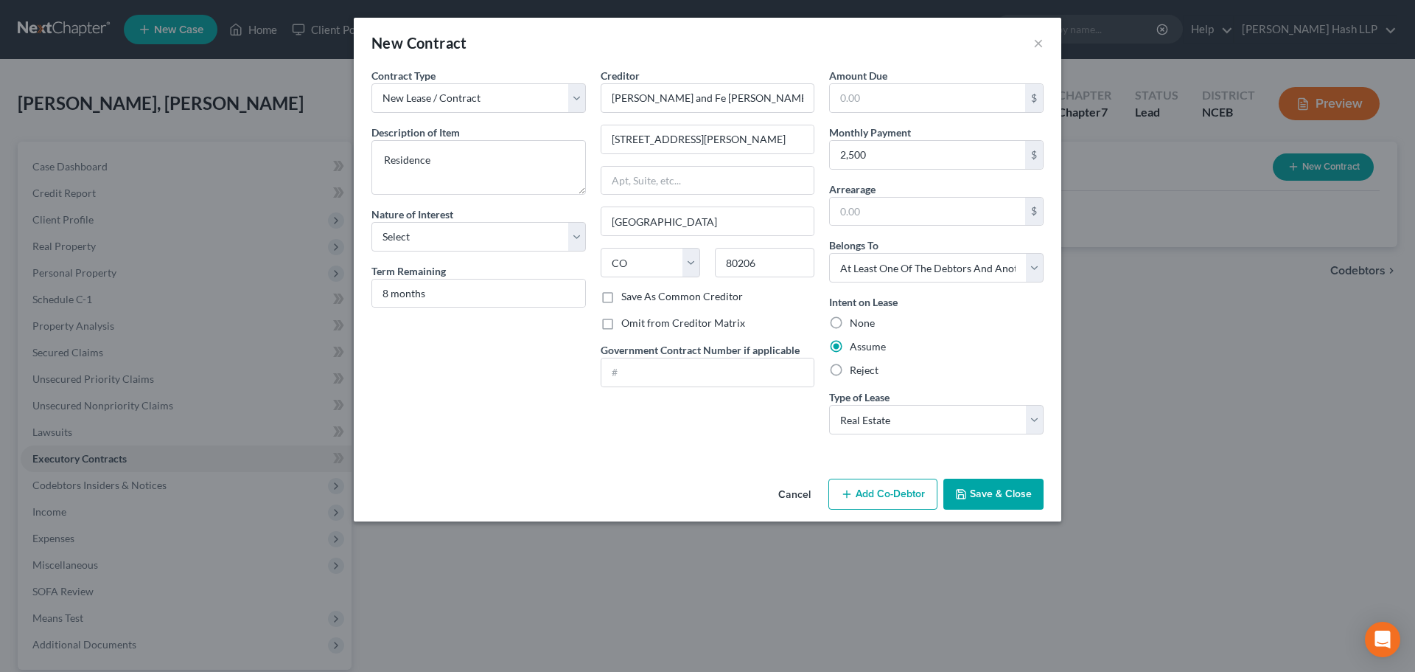
click at [1003, 499] on button "Save & Close" at bounding box center [994, 493] width 100 height 31
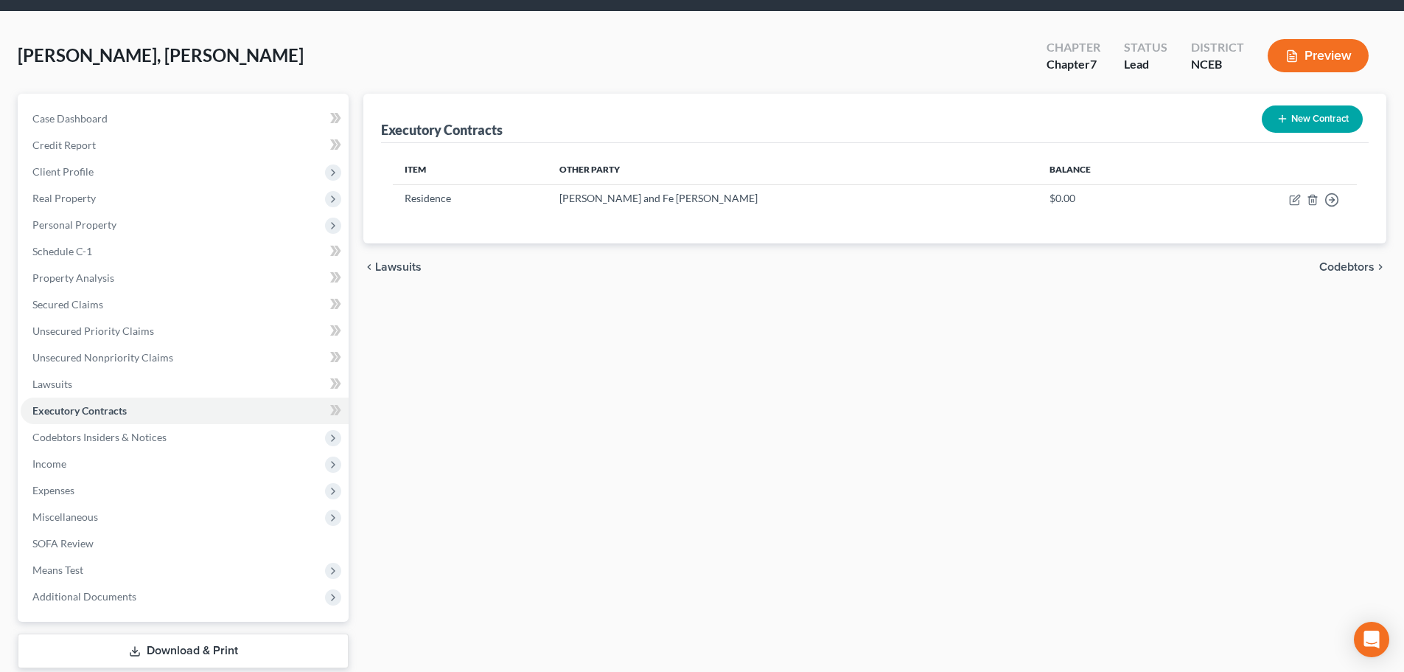
scroll to position [74, 0]
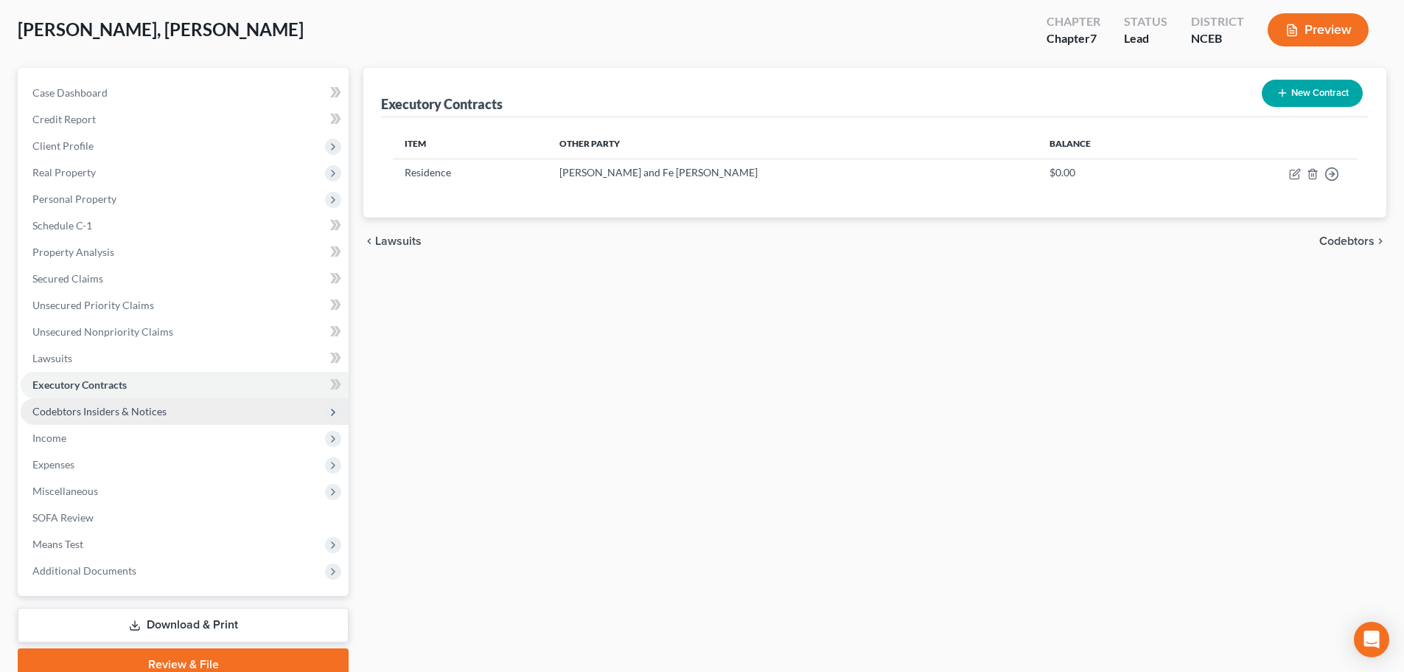
click at [126, 408] on span "Codebtors Insiders & Notices" at bounding box center [99, 411] width 134 height 13
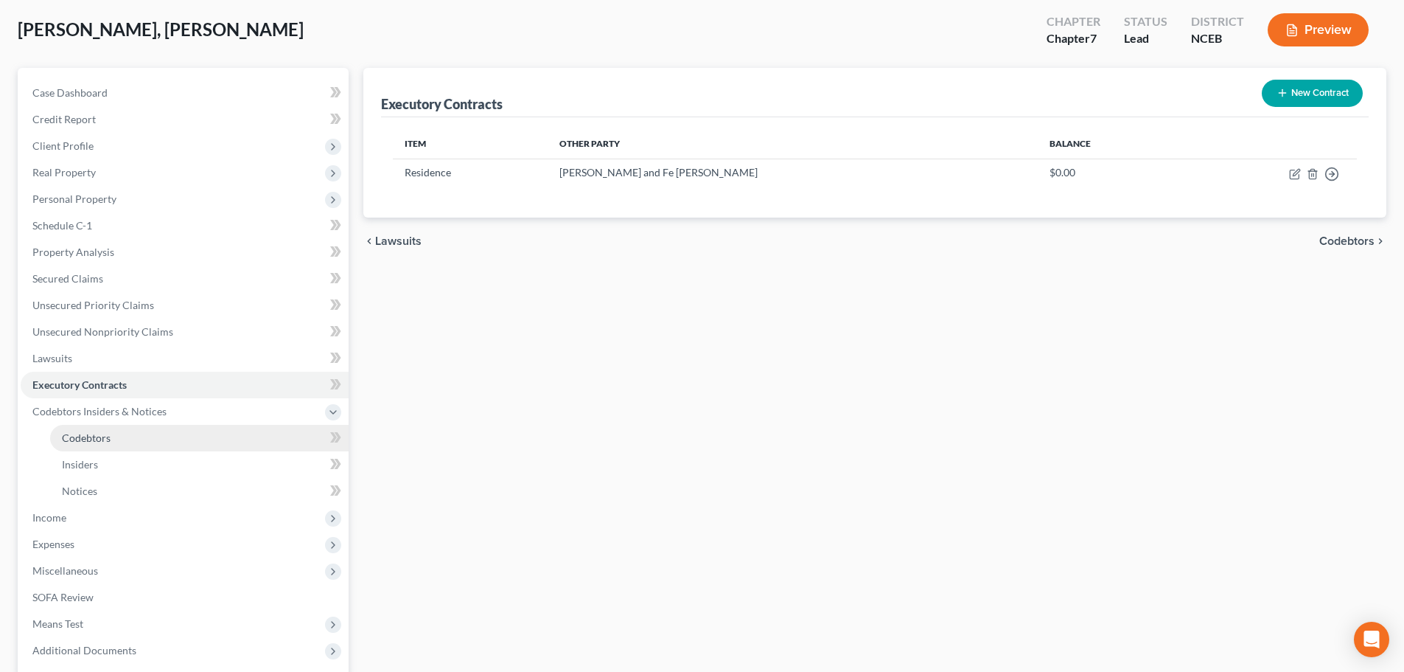
click at [111, 436] on link "Codebtors" at bounding box center [199, 438] width 299 height 27
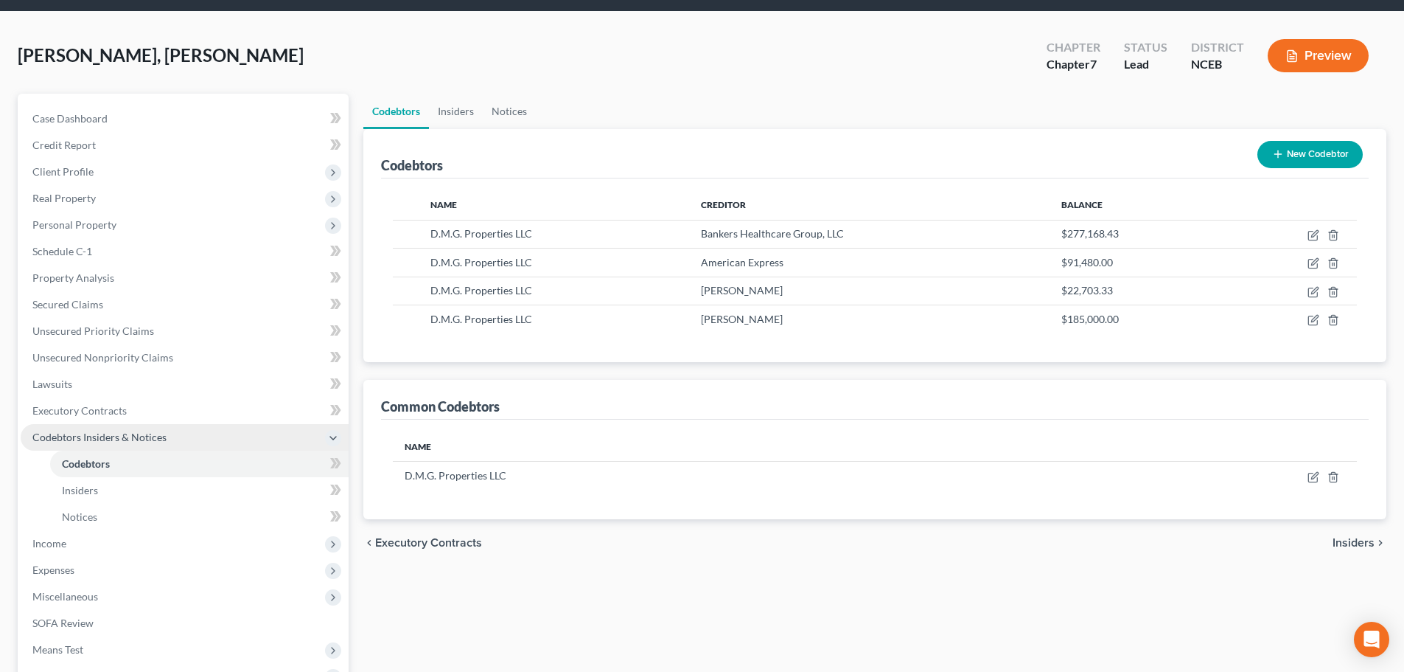
scroll to position [74, 0]
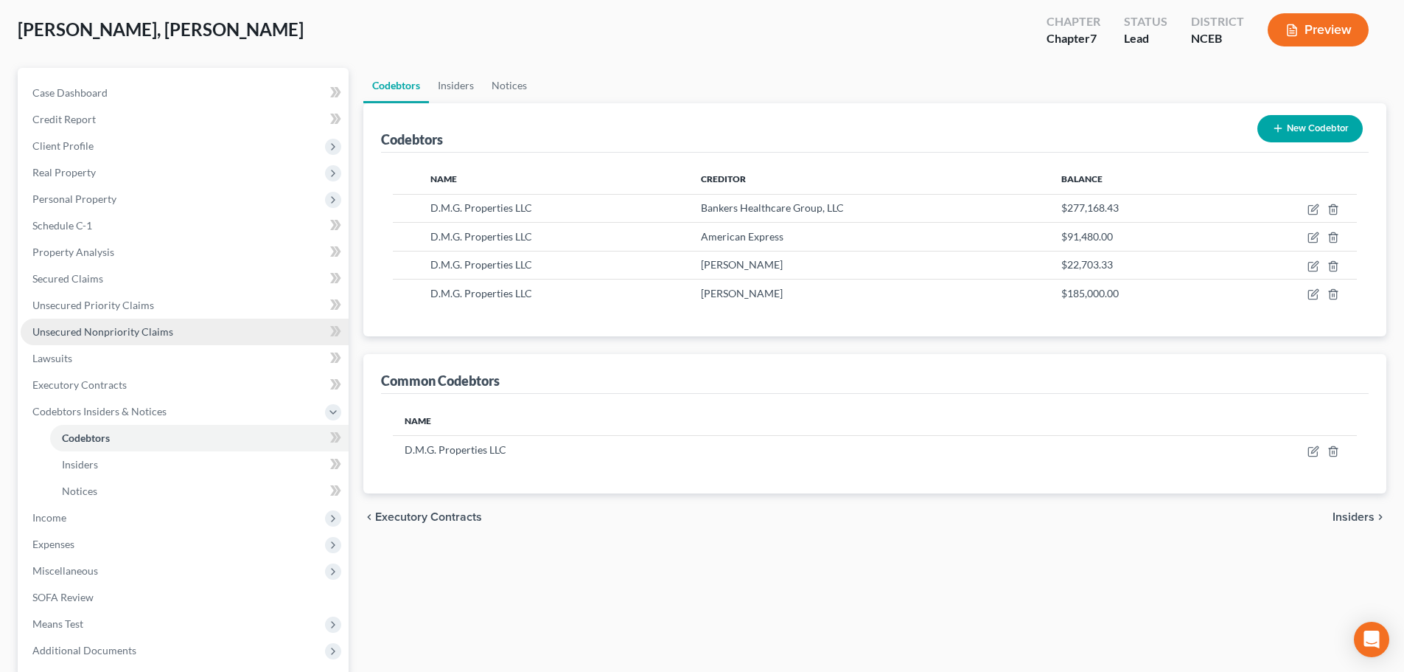
click at [116, 332] on span "Unsecured Nonpriority Claims" at bounding box center [102, 331] width 141 height 13
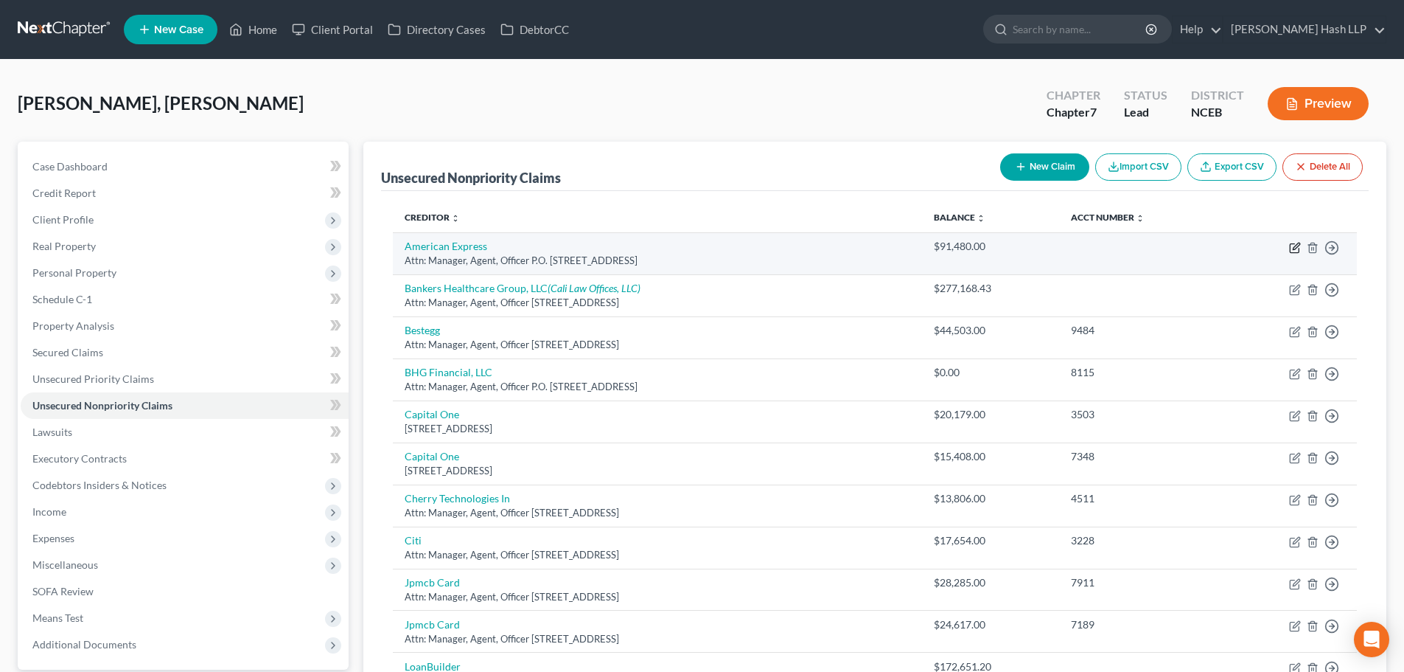
click at [1296, 248] on icon "button" at bounding box center [1296, 246] width 7 height 7
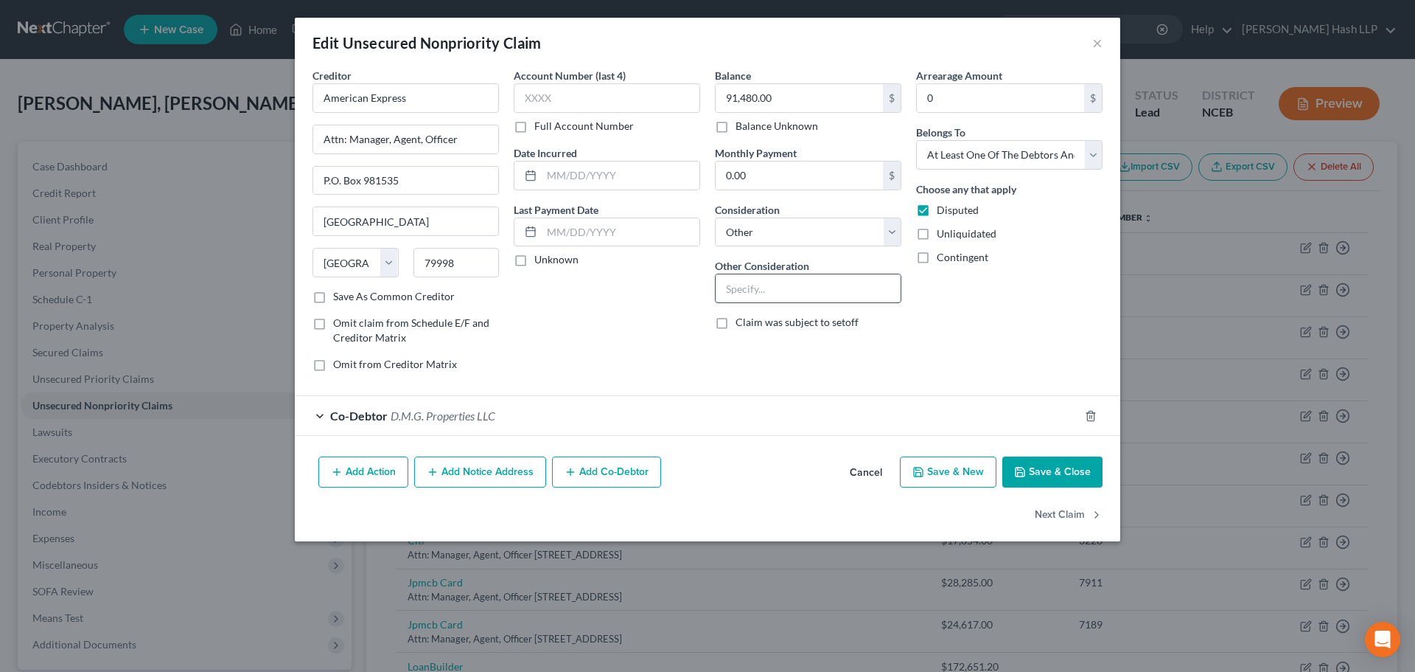
click at [769, 290] on input "text" at bounding box center [808, 288] width 185 height 28
drag, startPoint x: 759, startPoint y: 287, endPoint x: 672, endPoint y: 291, distance: 86.4
click at [672, 291] on div "Creditor * American Express Attn: Manager, Agent, Officer P.O. [GEOGRAPHIC_DATA…" at bounding box center [707, 226] width 805 height 316
click at [1065, 512] on button "Next Claim" at bounding box center [1069, 514] width 68 height 31
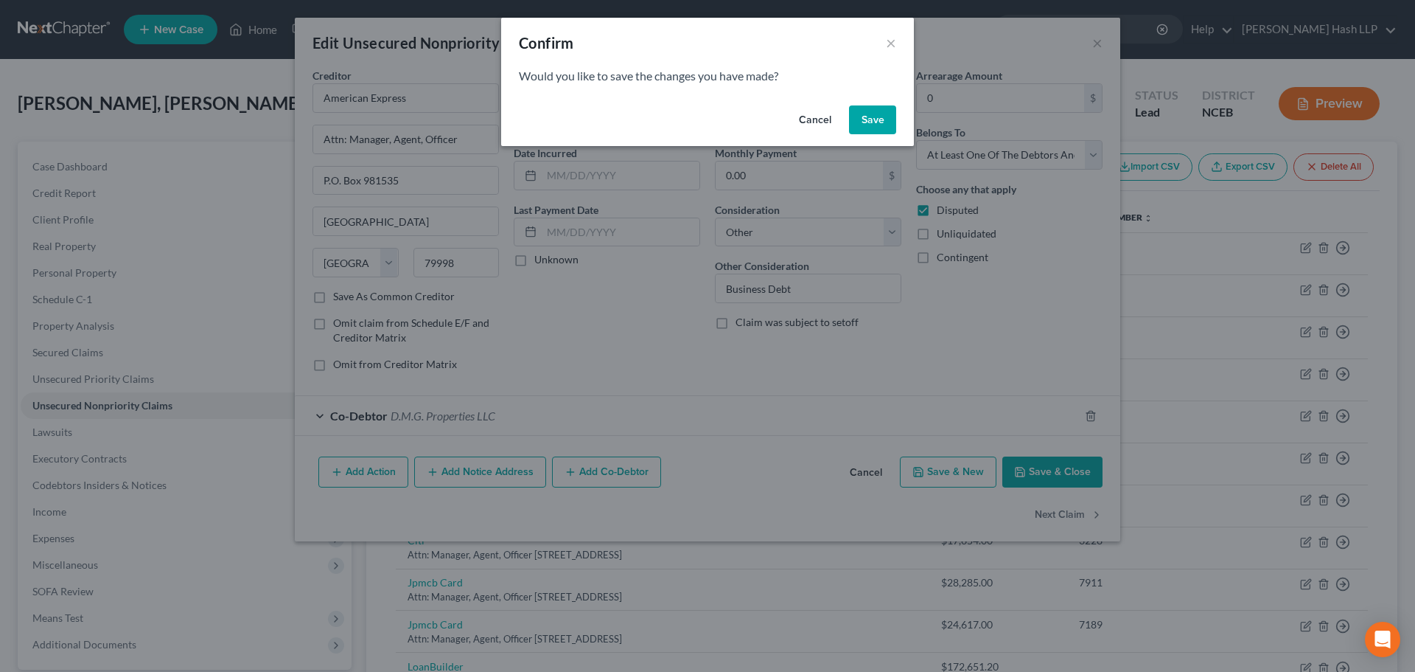
click at [881, 123] on button "Save" at bounding box center [872, 119] width 47 height 29
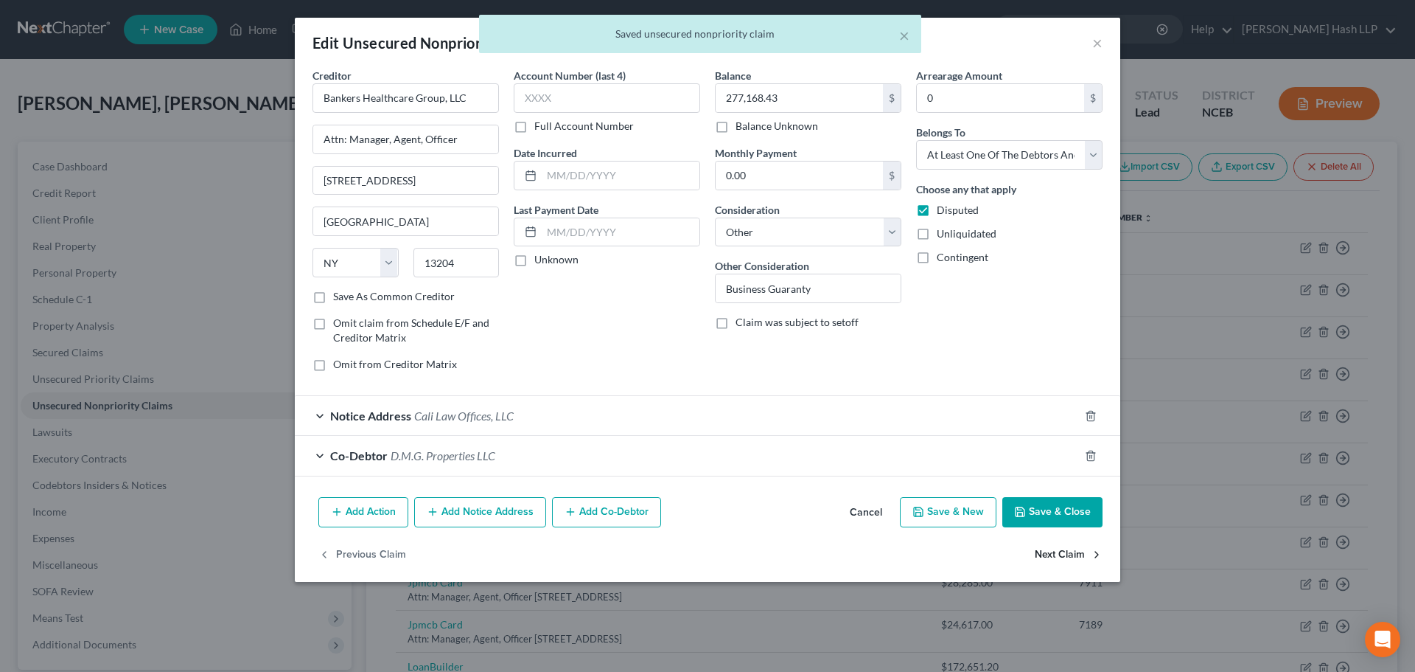
click at [1074, 552] on button "Next Claim" at bounding box center [1069, 554] width 68 height 31
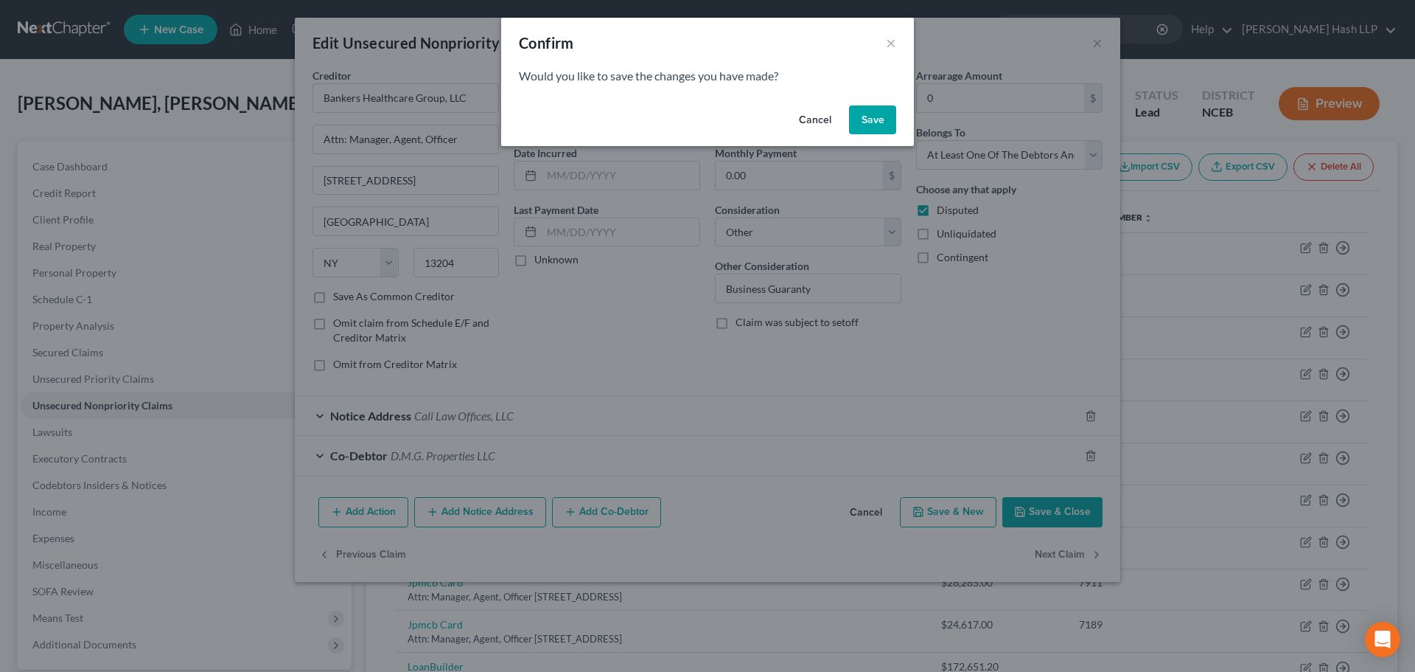
click at [879, 122] on button "Save" at bounding box center [872, 119] width 47 height 29
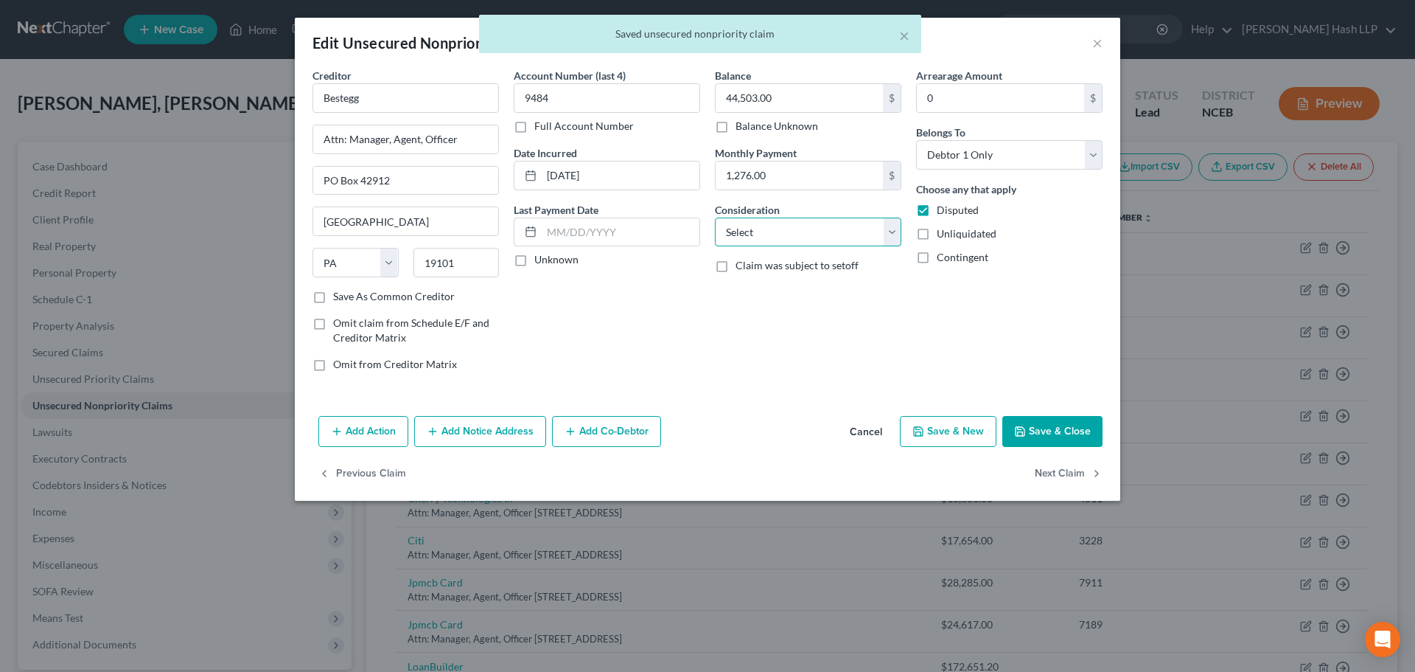
click at [890, 234] on select "Select Cable / Satellite Services Collection Agency Credit Card Debt Debt Couns…" at bounding box center [808, 231] width 187 height 29
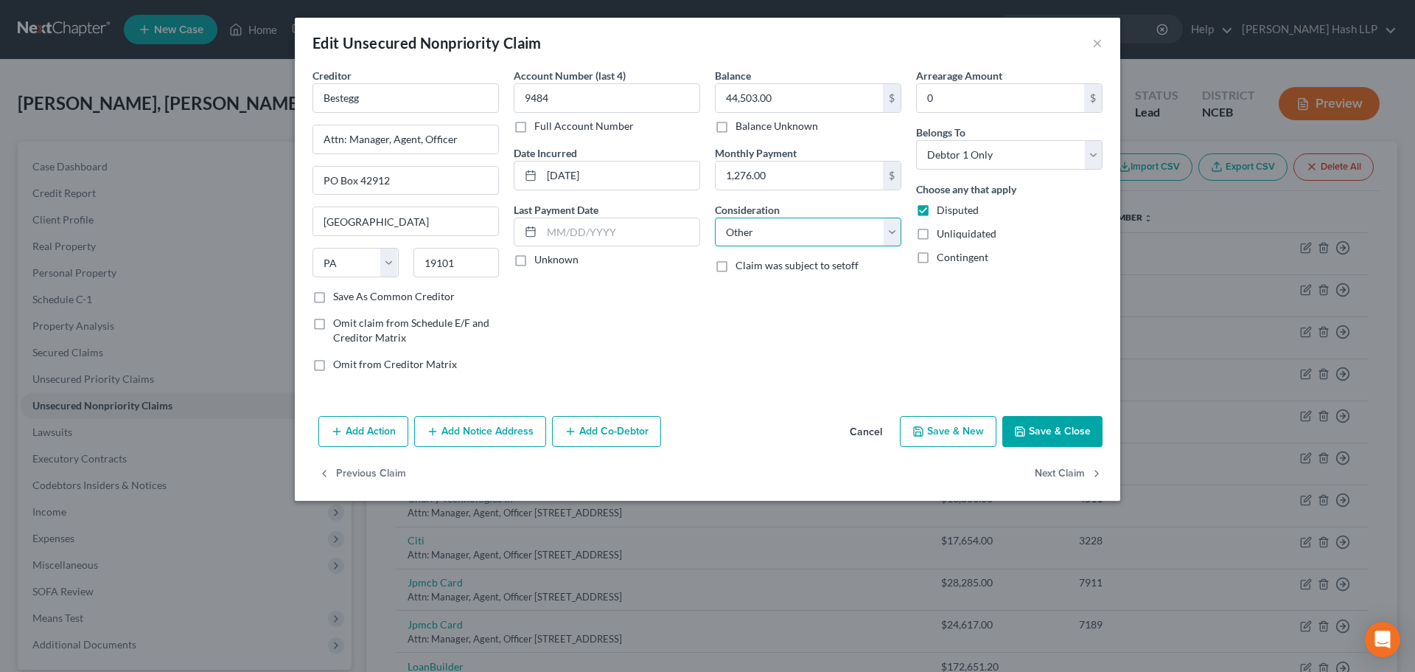
click at [715, 217] on select "Select Cable / Satellite Services Collection Agency Credit Card Debt Debt Couns…" at bounding box center [808, 231] width 187 height 29
click at [806, 292] on input "text" at bounding box center [808, 288] width 185 height 28
paste input "Business Debt"
click at [1074, 471] on button "Next Claim" at bounding box center [1069, 474] width 68 height 31
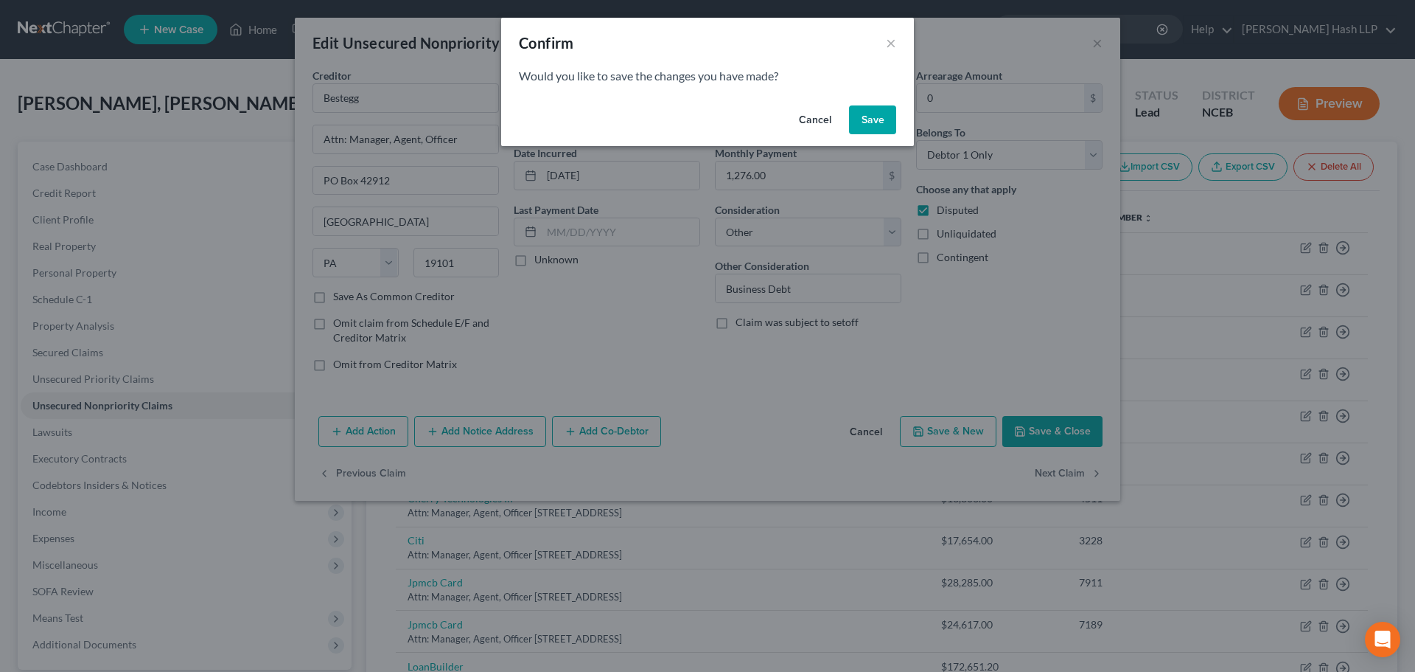
click at [875, 126] on button "Save" at bounding box center [872, 119] width 47 height 29
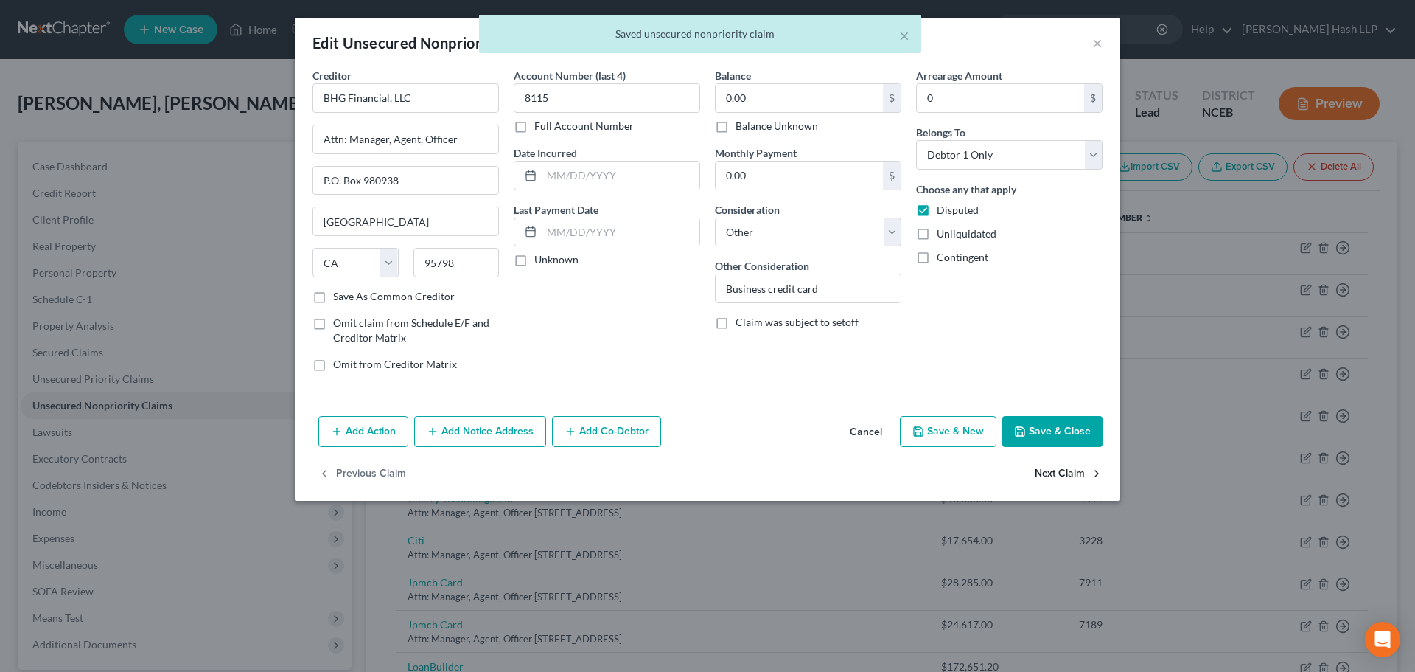
click at [1064, 473] on button "Next Claim" at bounding box center [1069, 474] width 68 height 31
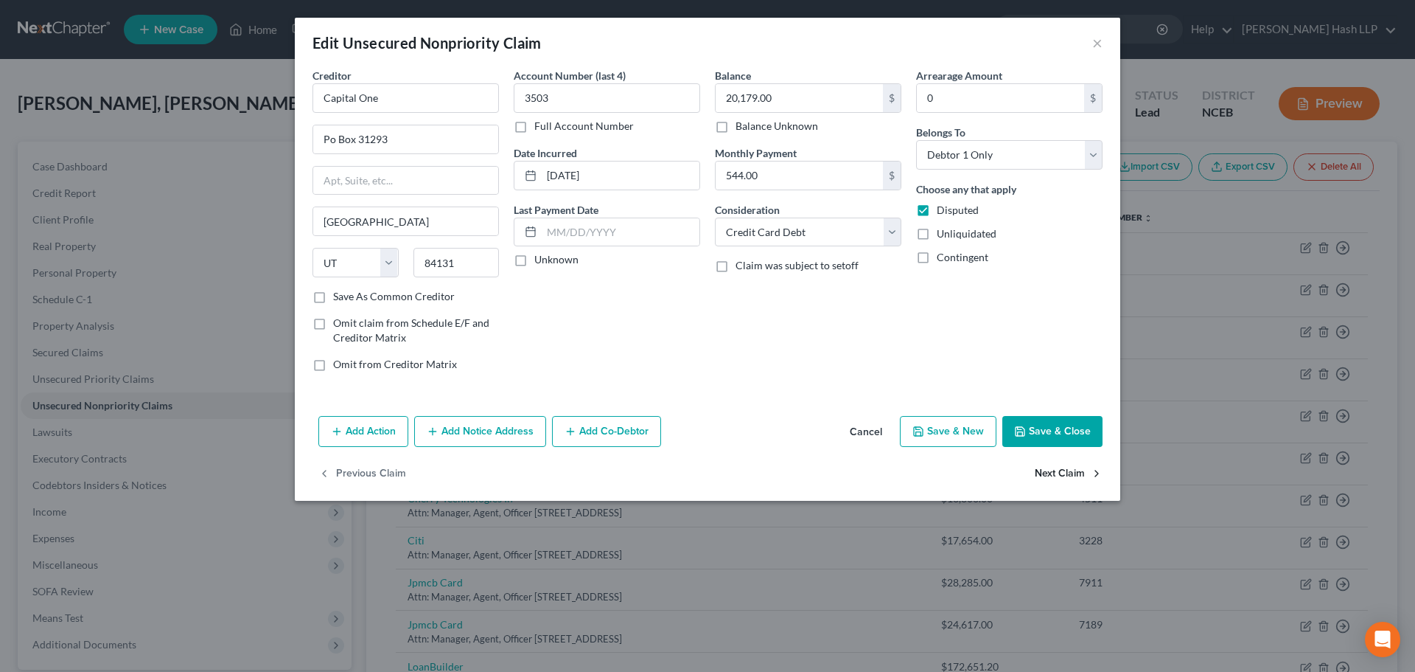
click at [1075, 473] on button "Next Claim" at bounding box center [1069, 474] width 68 height 31
click at [1076, 473] on button "Next Claim" at bounding box center [1069, 474] width 68 height 31
click at [1061, 470] on button "Next Claim" at bounding box center [1069, 474] width 68 height 31
click at [1068, 467] on button "Next Claim" at bounding box center [1069, 474] width 68 height 31
click at [895, 235] on select "Select Cable / Satellite Services Collection Agency Credit Card Debt Debt Couns…" at bounding box center [808, 231] width 187 height 29
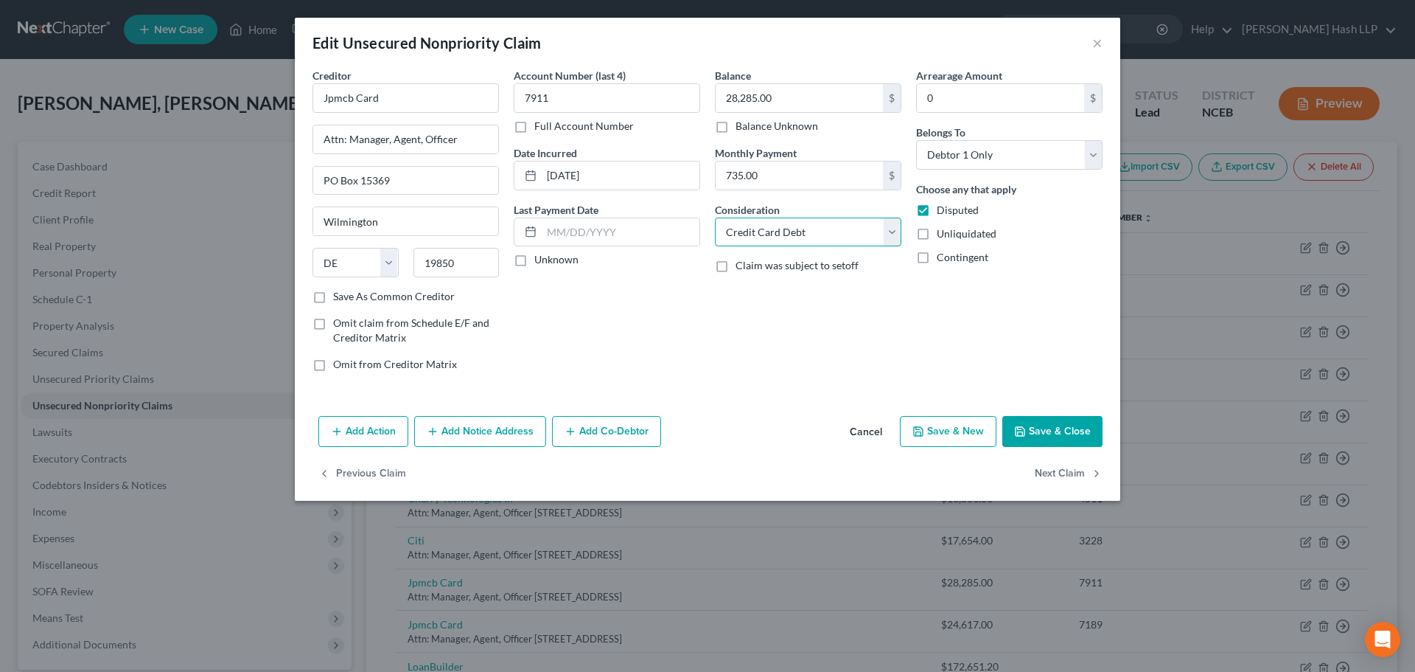
click at [715, 217] on select "Select Cable / Satellite Services Collection Agency Credit Card Debt Debt Couns…" at bounding box center [808, 231] width 187 height 29
click at [1053, 470] on button "Next Claim" at bounding box center [1069, 474] width 68 height 31
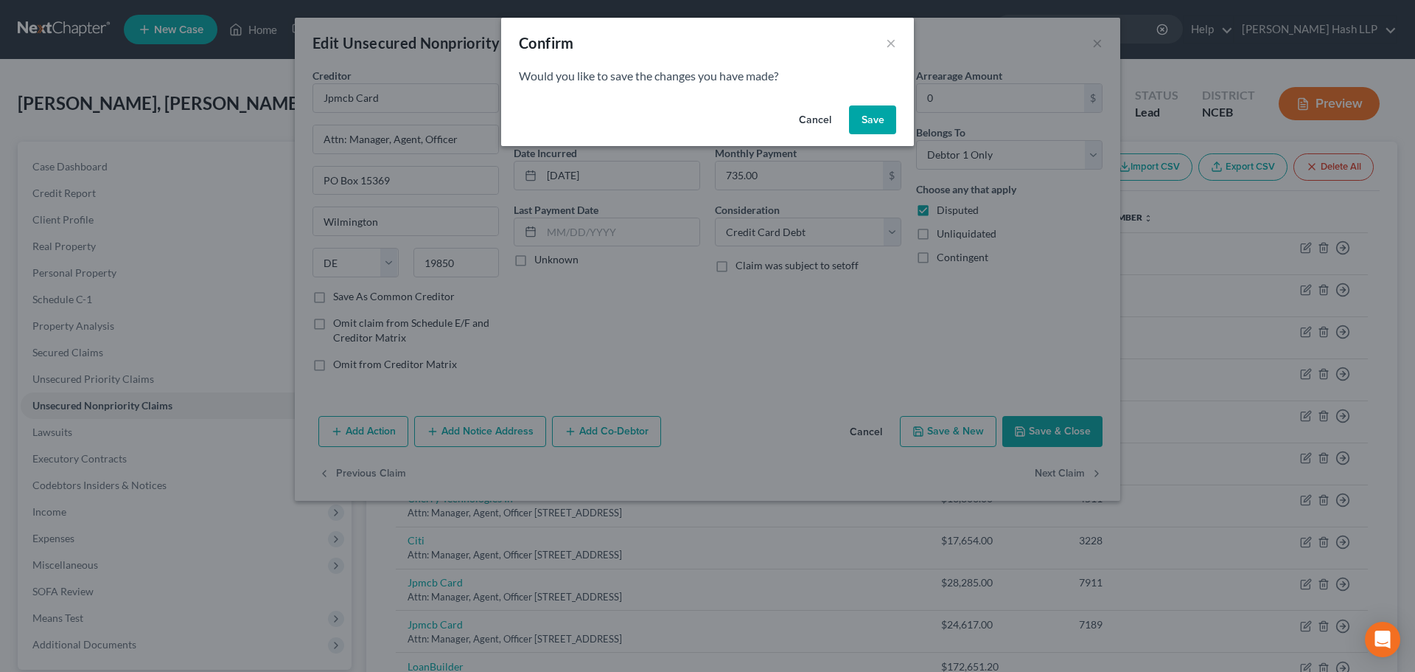
click at [865, 117] on button "Save" at bounding box center [872, 119] width 47 height 29
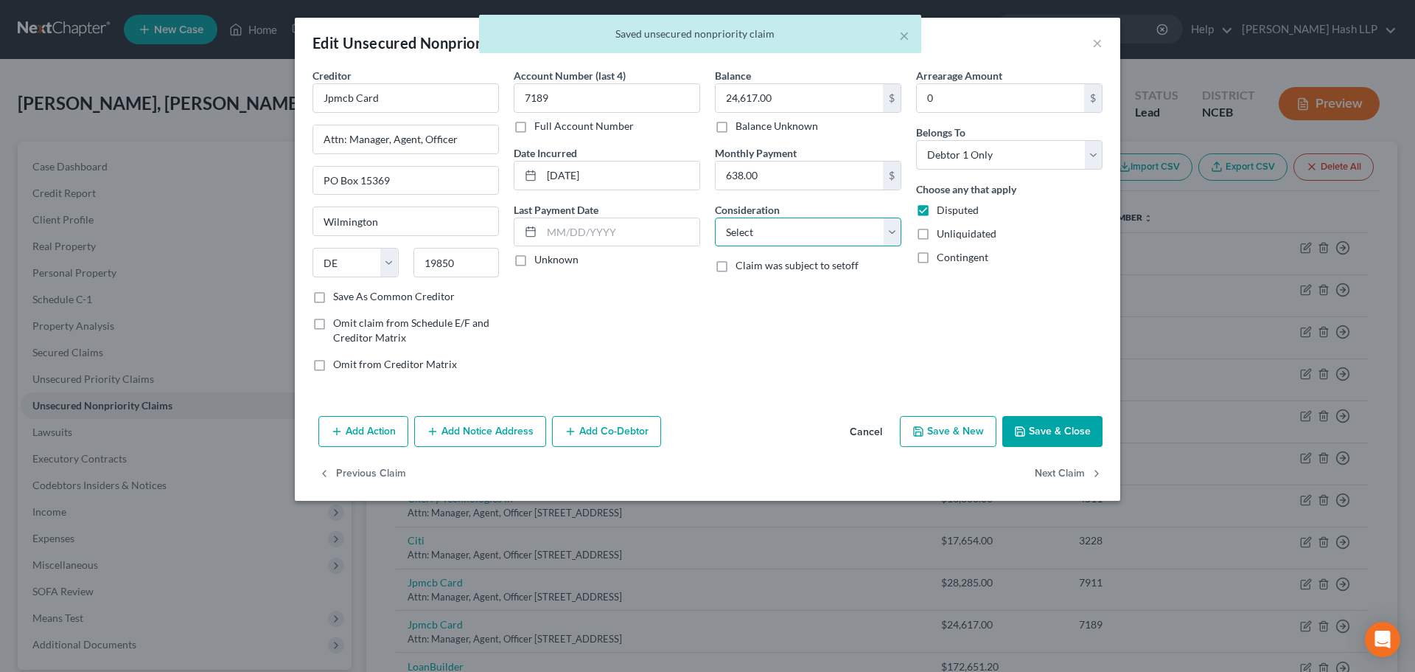
click at [894, 232] on select "Select Cable / Satellite Services Collection Agency Credit Card Debt Debt Couns…" at bounding box center [808, 231] width 187 height 29
click at [715, 217] on select "Select Cable / Satellite Services Collection Agency Credit Card Debt Debt Couns…" at bounding box center [808, 231] width 187 height 29
click at [1056, 466] on button "Next Claim" at bounding box center [1069, 474] width 68 height 31
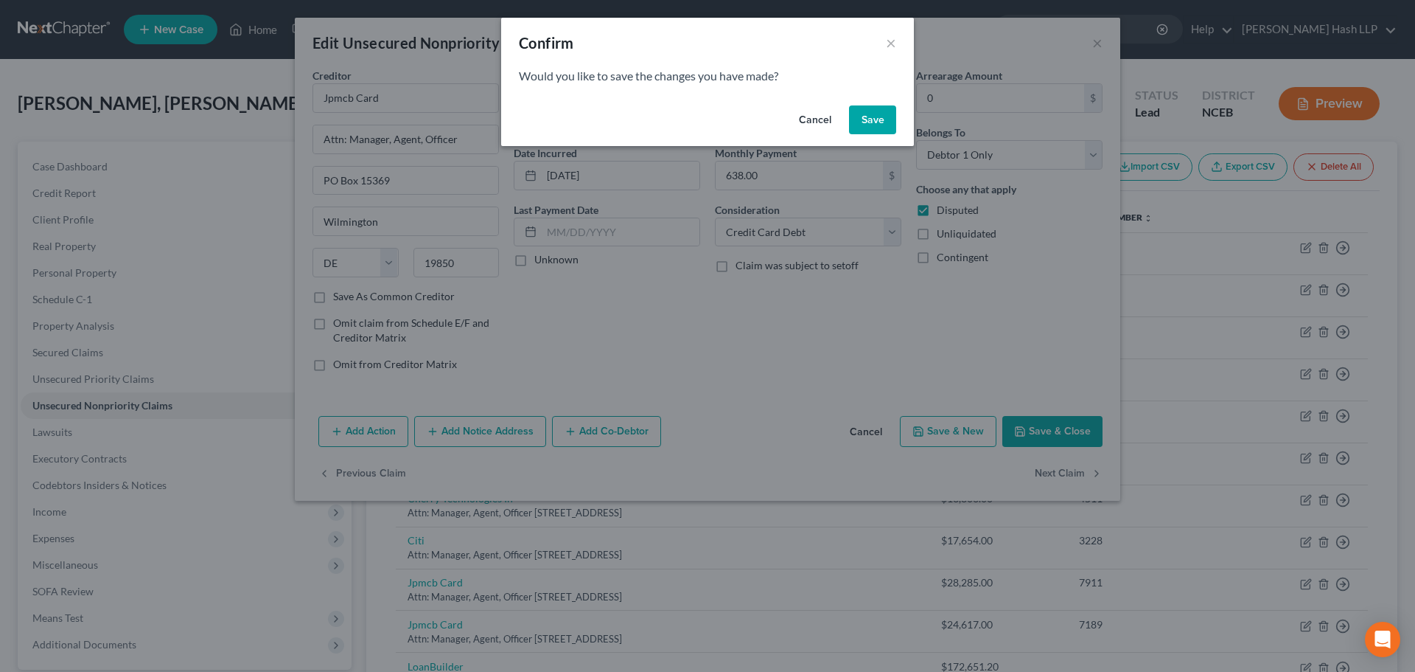
click at [879, 120] on button "Save" at bounding box center [872, 119] width 47 height 29
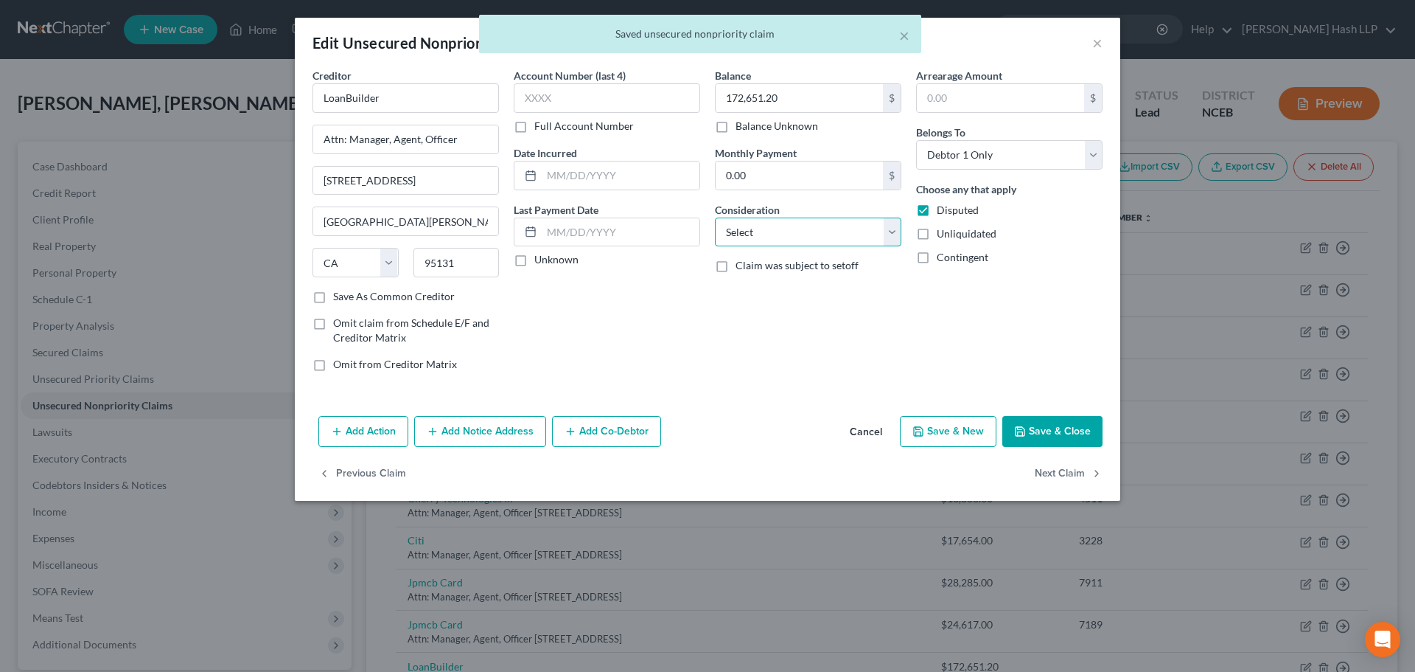
click at [899, 238] on select "Select Cable / Satellite Services Collection Agency Credit Card Debt Debt Couns…" at bounding box center [808, 231] width 187 height 29
click at [715, 217] on select "Select Cable / Satellite Services Collection Agency Credit Card Debt Debt Couns…" at bounding box center [808, 231] width 187 height 29
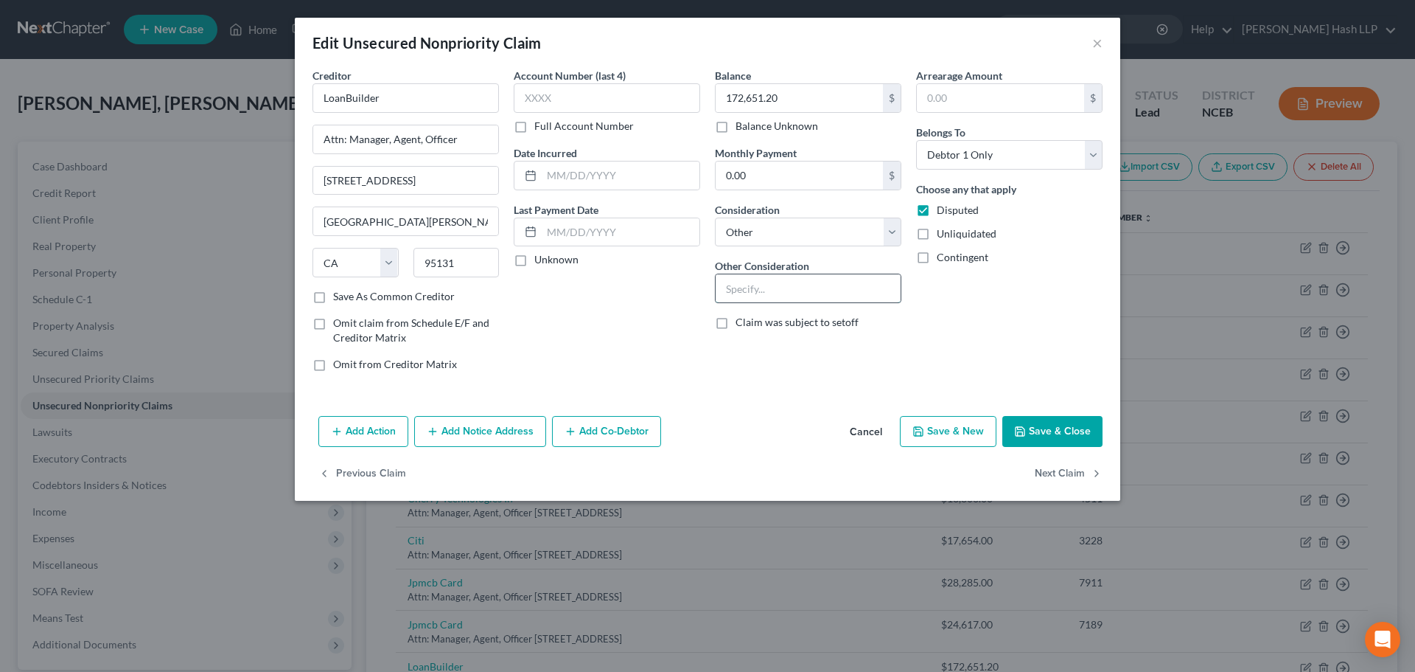
click at [823, 289] on input "text" at bounding box center [808, 288] width 185 height 28
paste input "Business Debt"
click at [1053, 467] on button "Next Claim" at bounding box center [1069, 474] width 68 height 31
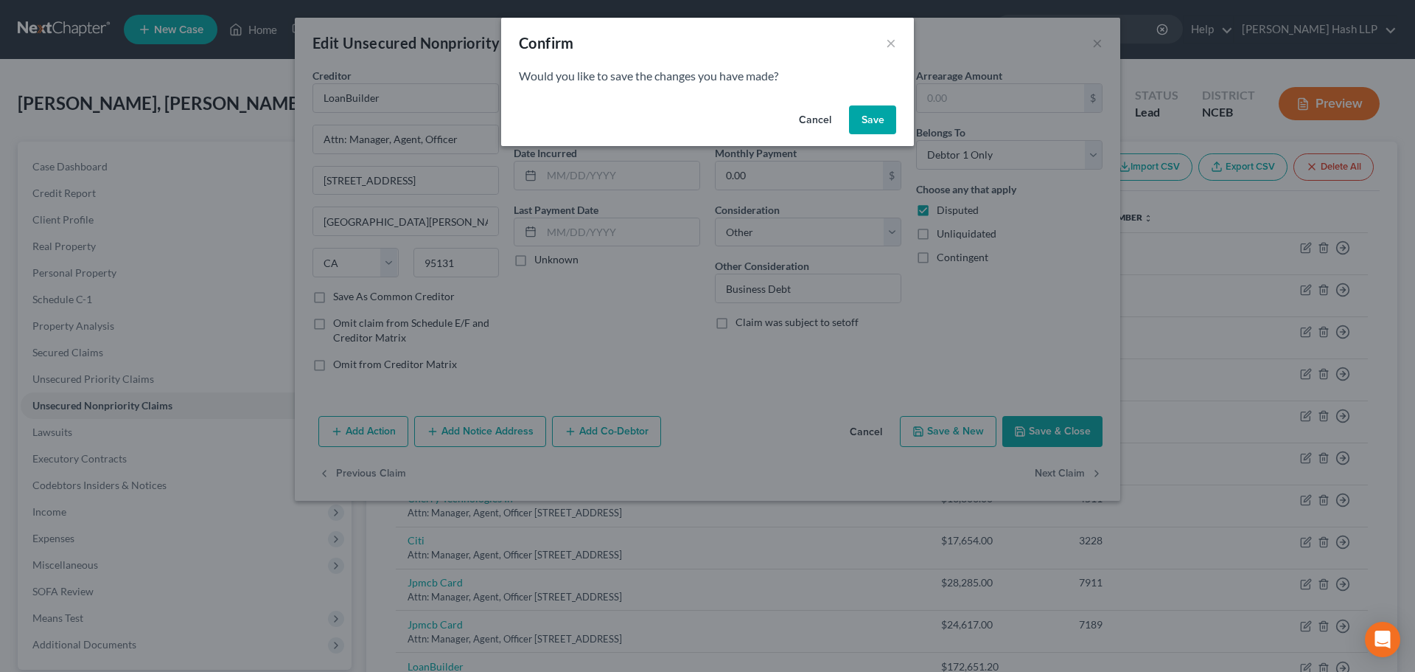
click at [872, 100] on div "Cancel Save" at bounding box center [707, 123] width 413 height 47
click at [871, 114] on button "Save" at bounding box center [872, 119] width 47 height 29
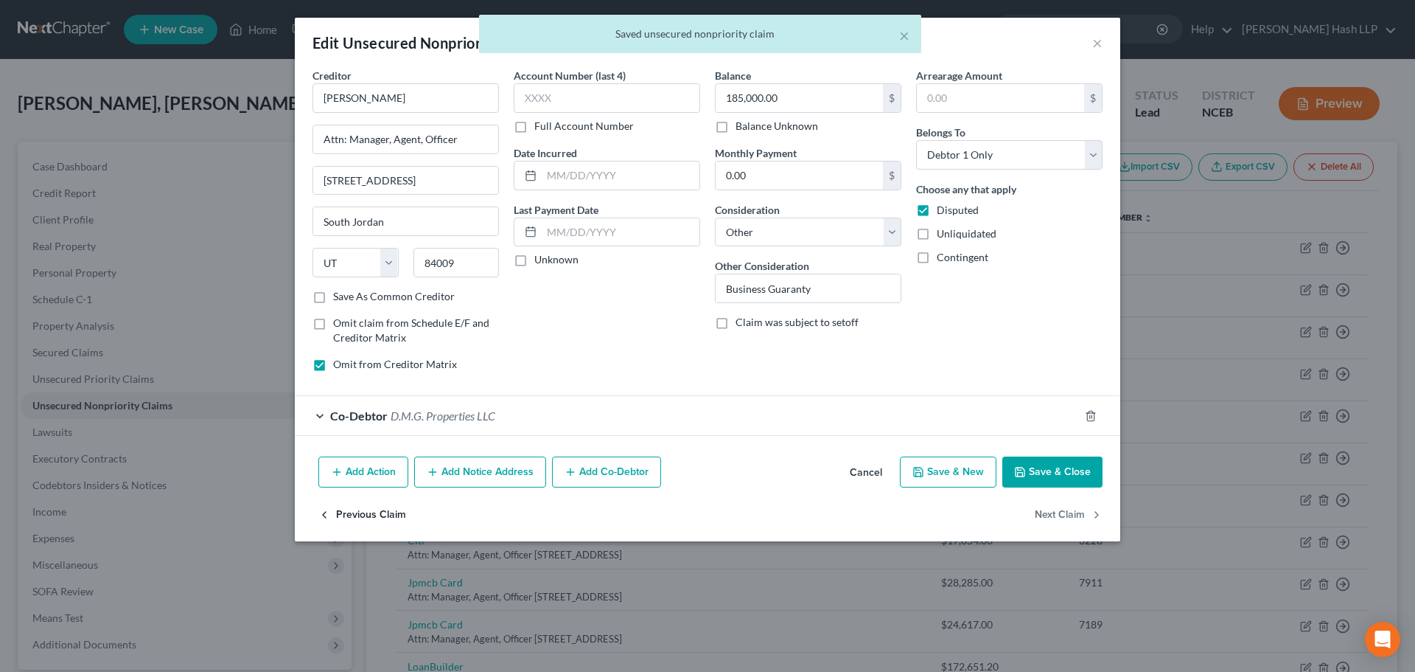
click at [380, 510] on button "Previous Claim" at bounding box center [362, 514] width 88 height 31
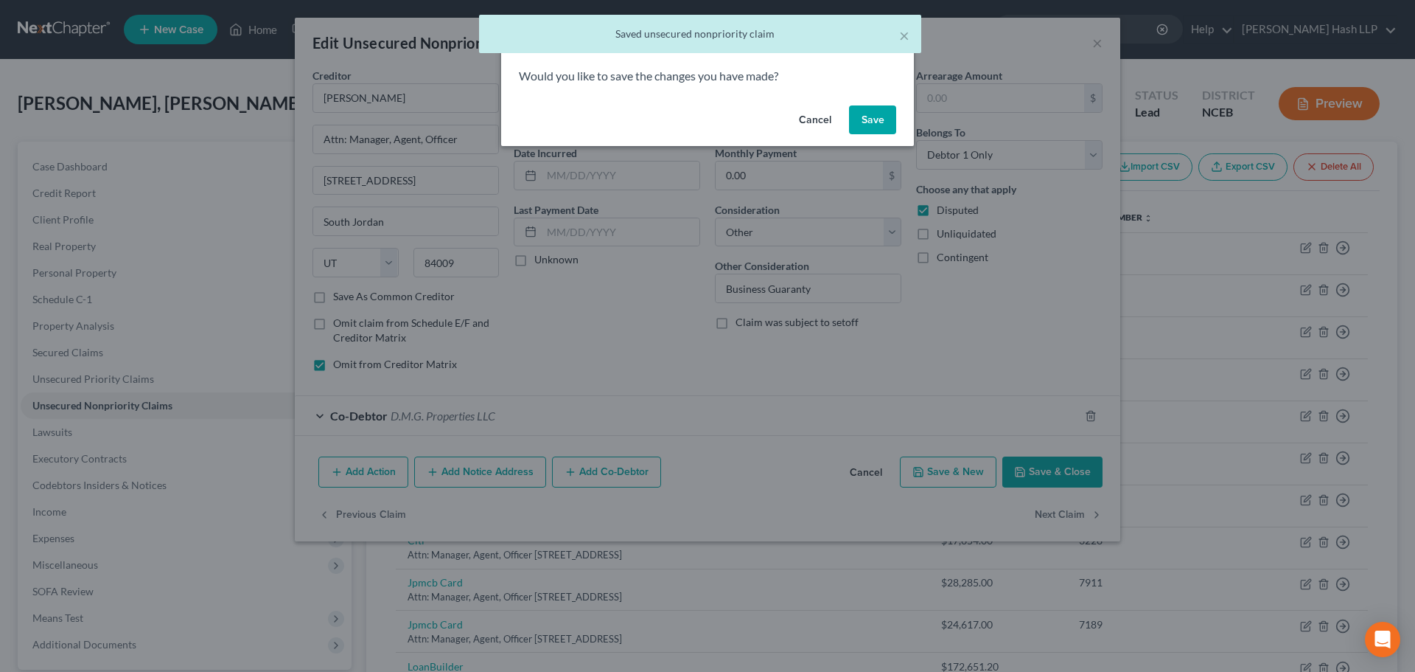
click at [875, 119] on button "Save" at bounding box center [872, 119] width 47 height 29
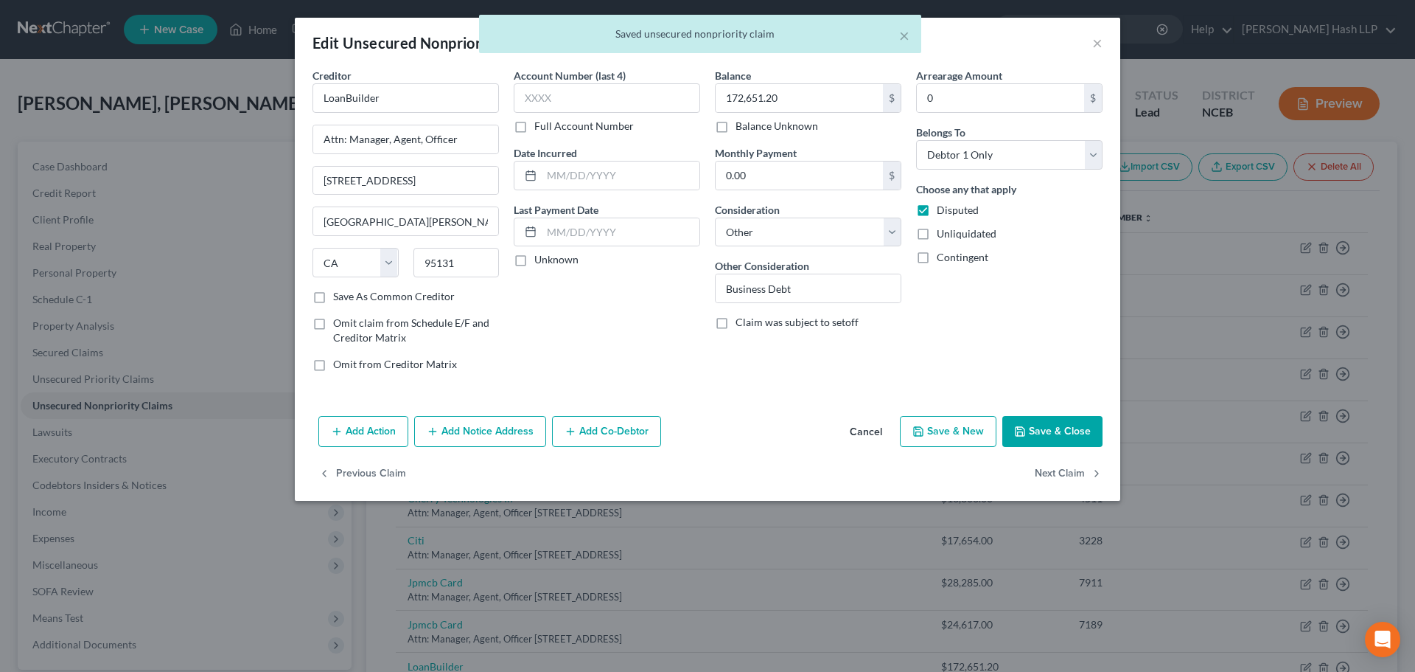
click at [609, 436] on button "Add Co-Debtor" at bounding box center [606, 431] width 109 height 31
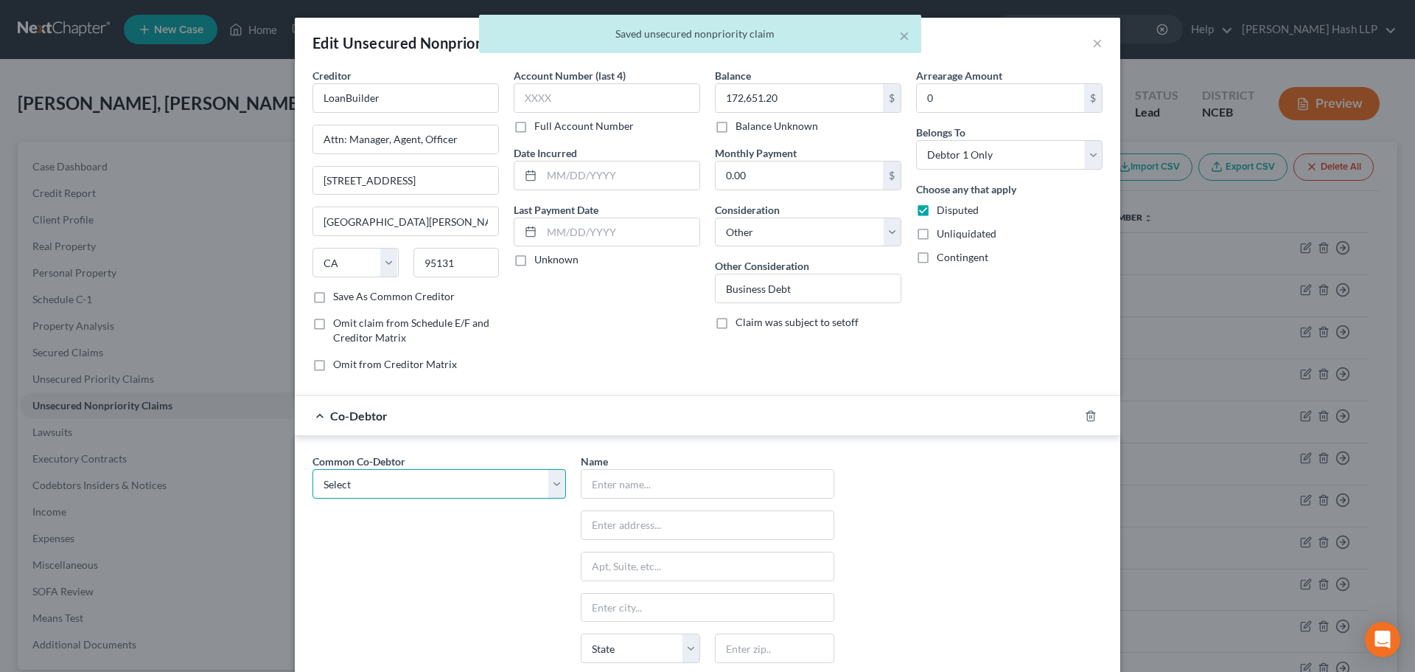
click at [554, 479] on select "Select D.M.G. Properties LLC" at bounding box center [440, 483] width 254 height 29
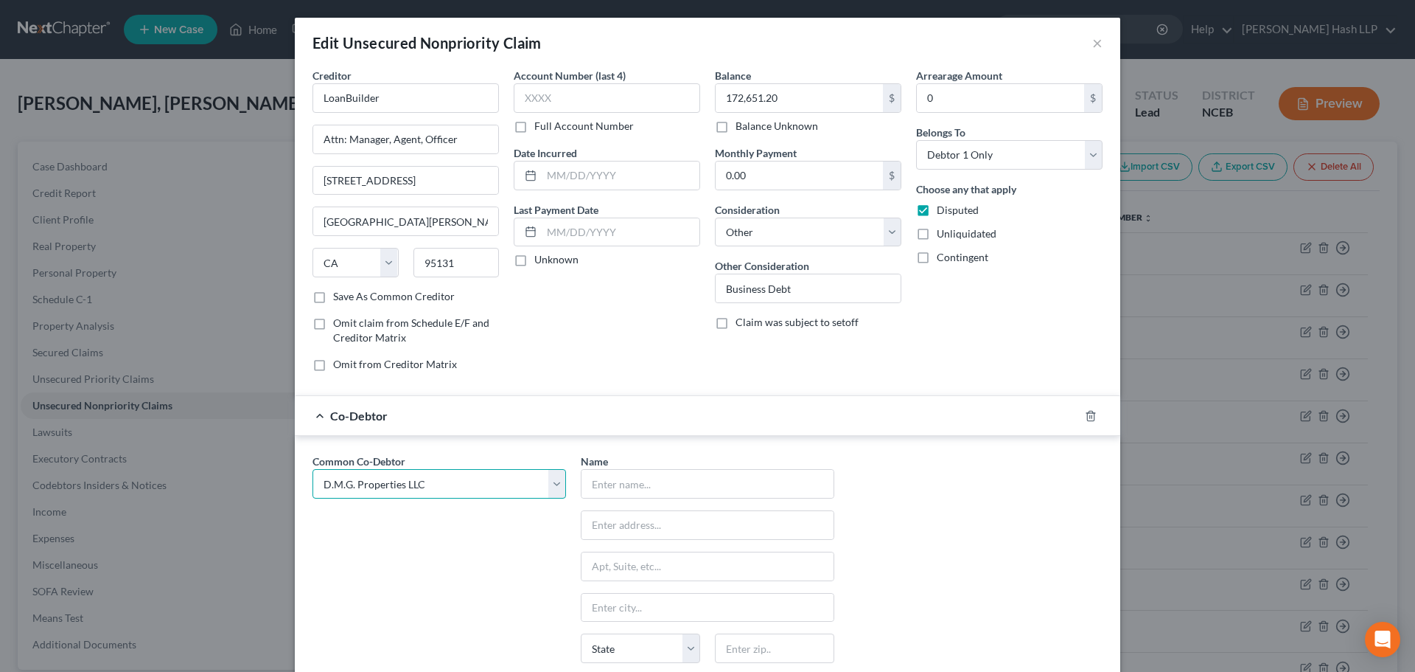
click at [313, 469] on select "Select D.M.G. Properties LLC" at bounding box center [440, 483] width 254 height 29
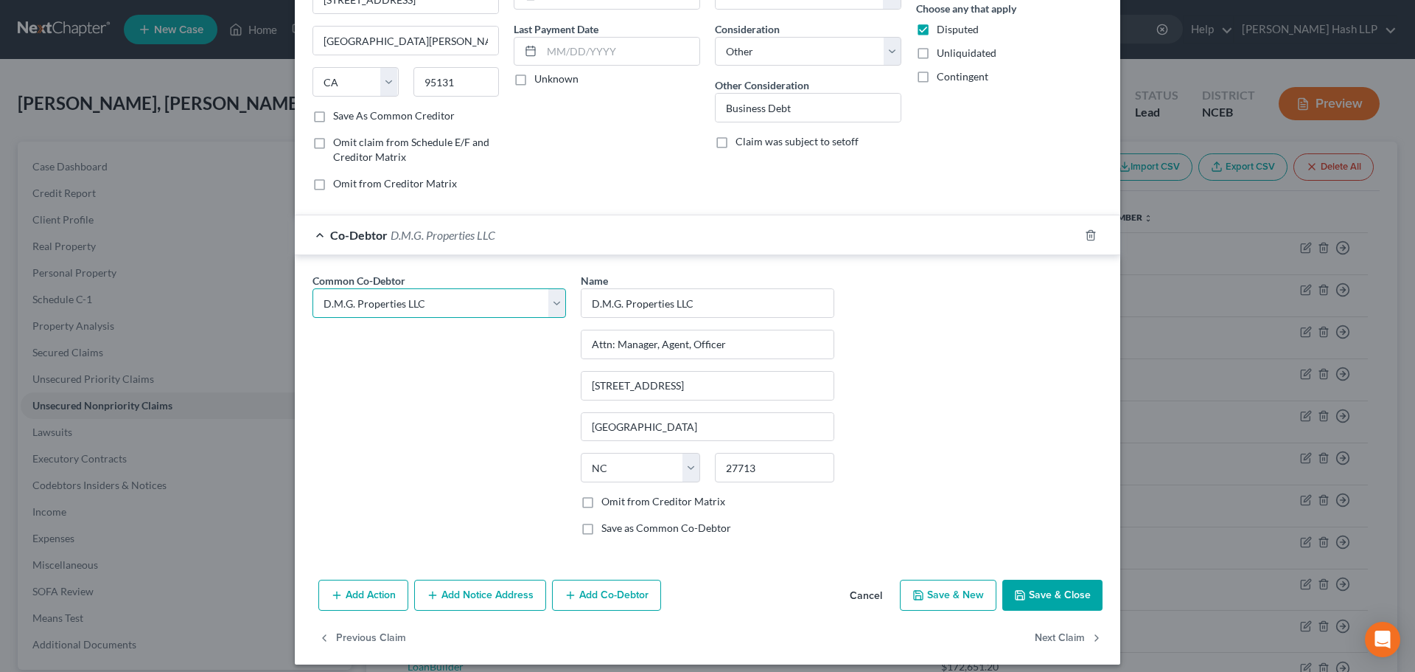
scroll to position [191, 0]
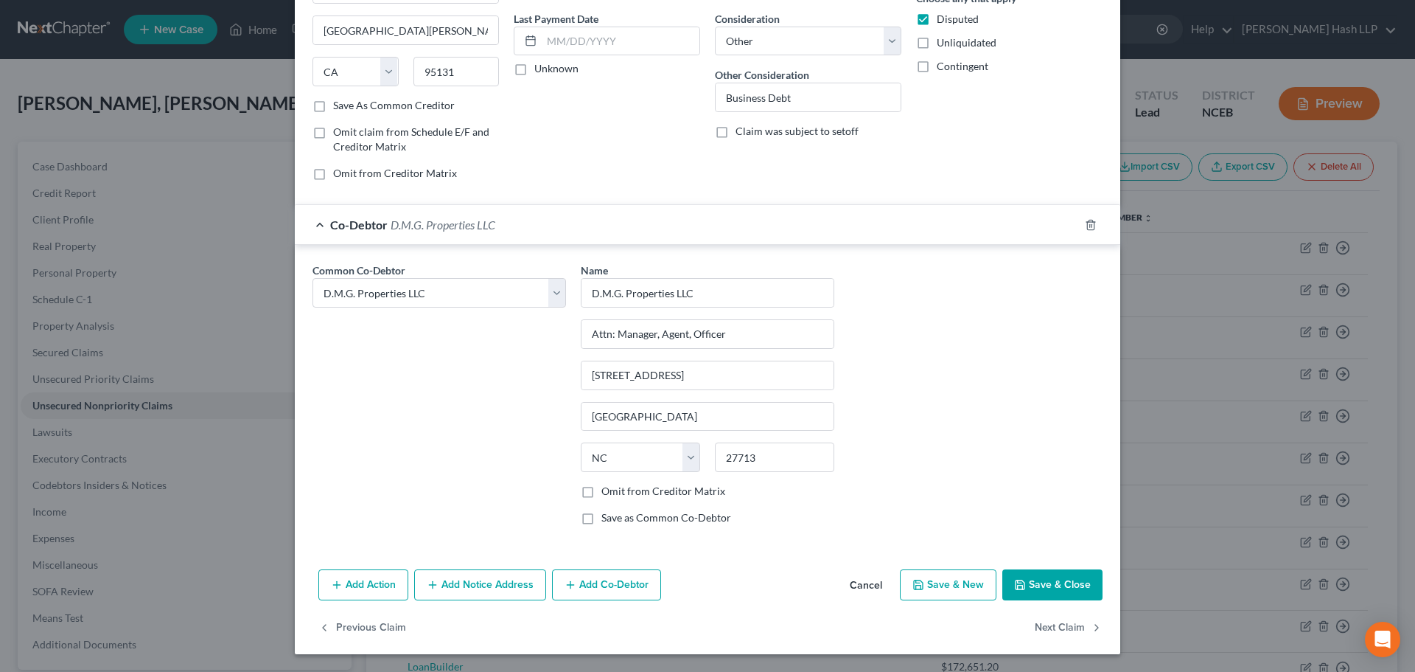
click at [602, 492] on label "Omit from Creditor Matrix" at bounding box center [664, 491] width 124 height 15
click at [607, 492] on input "Omit from Creditor Matrix" at bounding box center [612, 489] width 10 height 10
click at [1047, 584] on button "Save & Close" at bounding box center [1053, 584] width 100 height 31
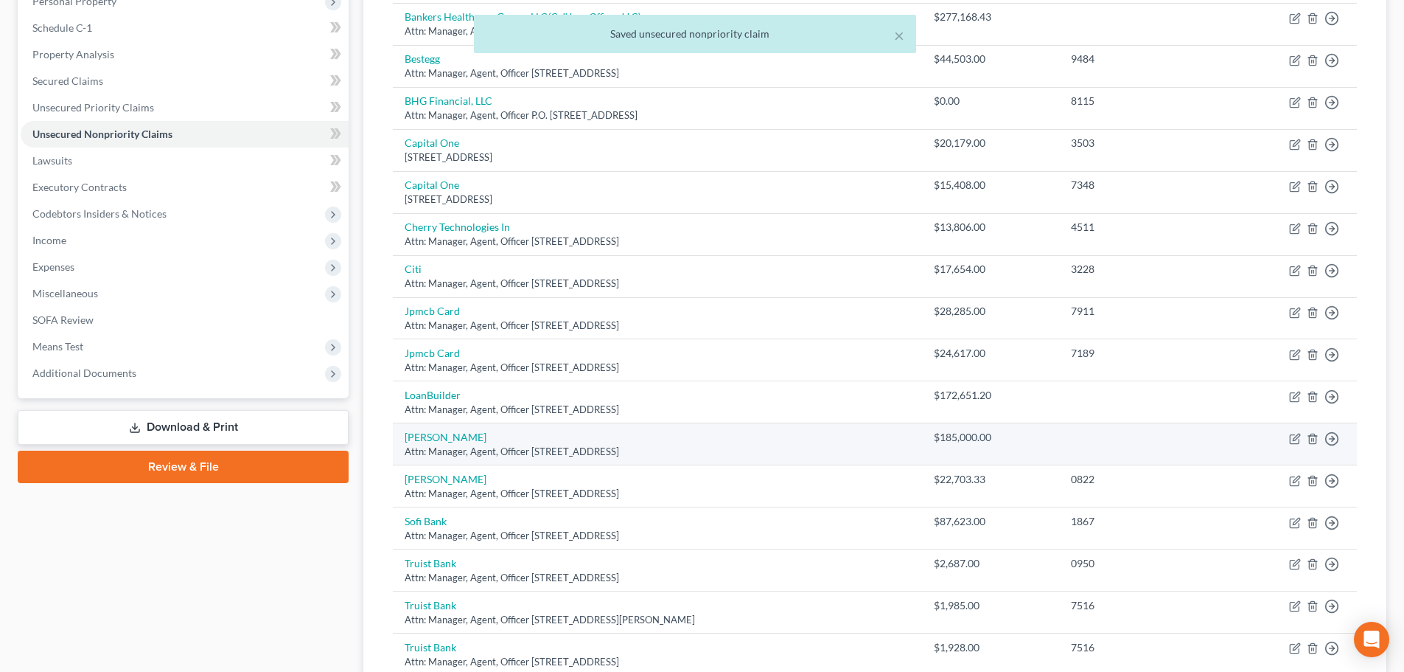
scroll to position [295, 0]
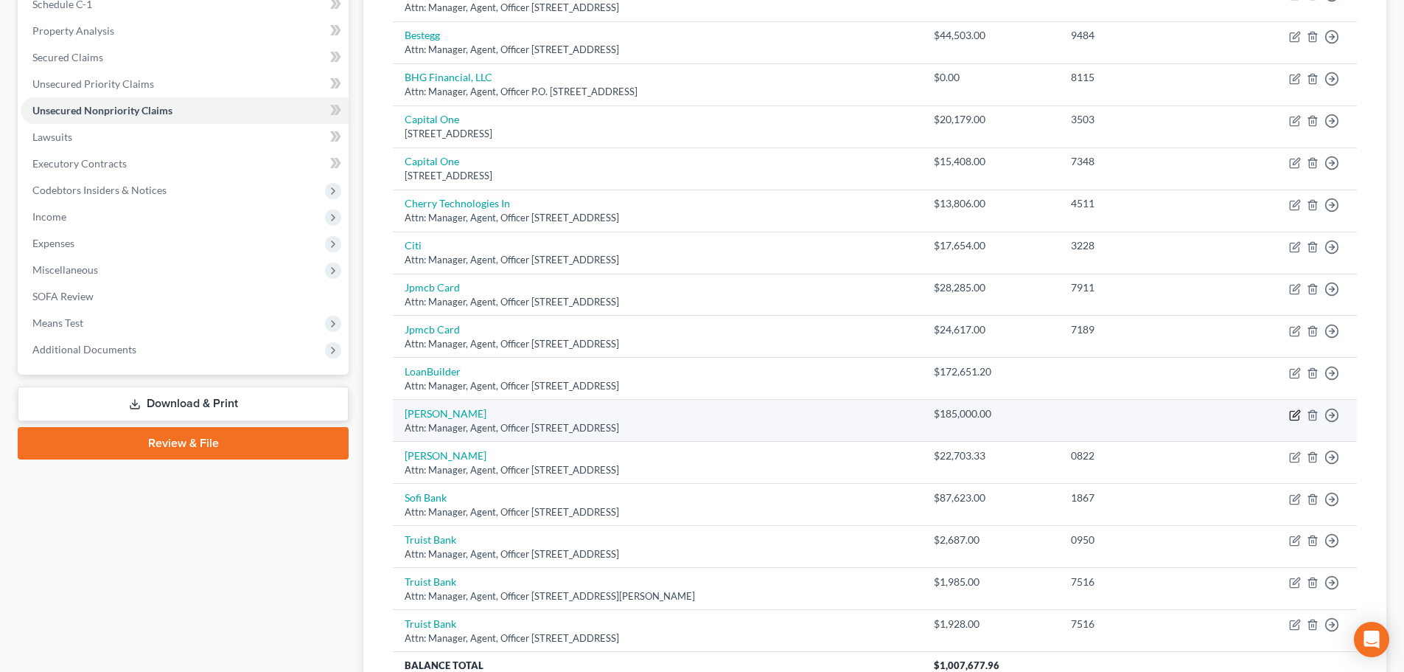
click at [1296, 416] on icon "button" at bounding box center [1296, 413] width 7 height 7
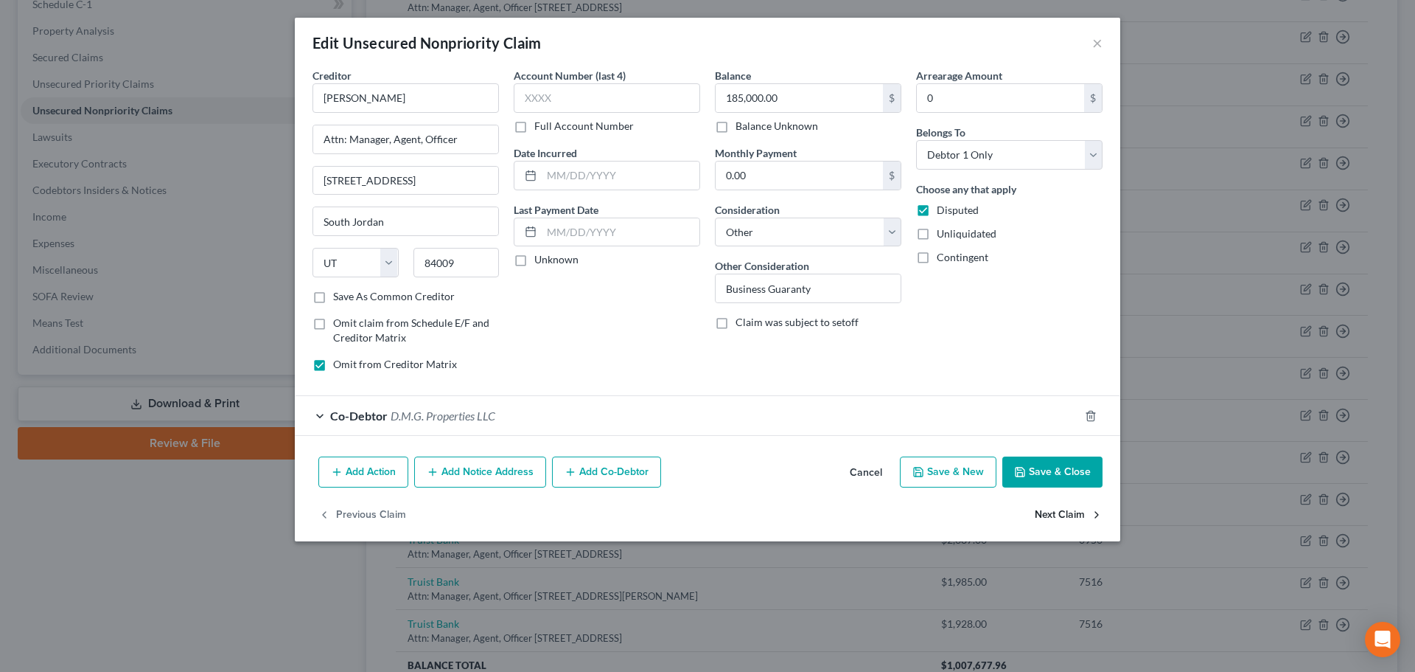
click at [1069, 518] on button "Next Claim" at bounding box center [1069, 514] width 68 height 31
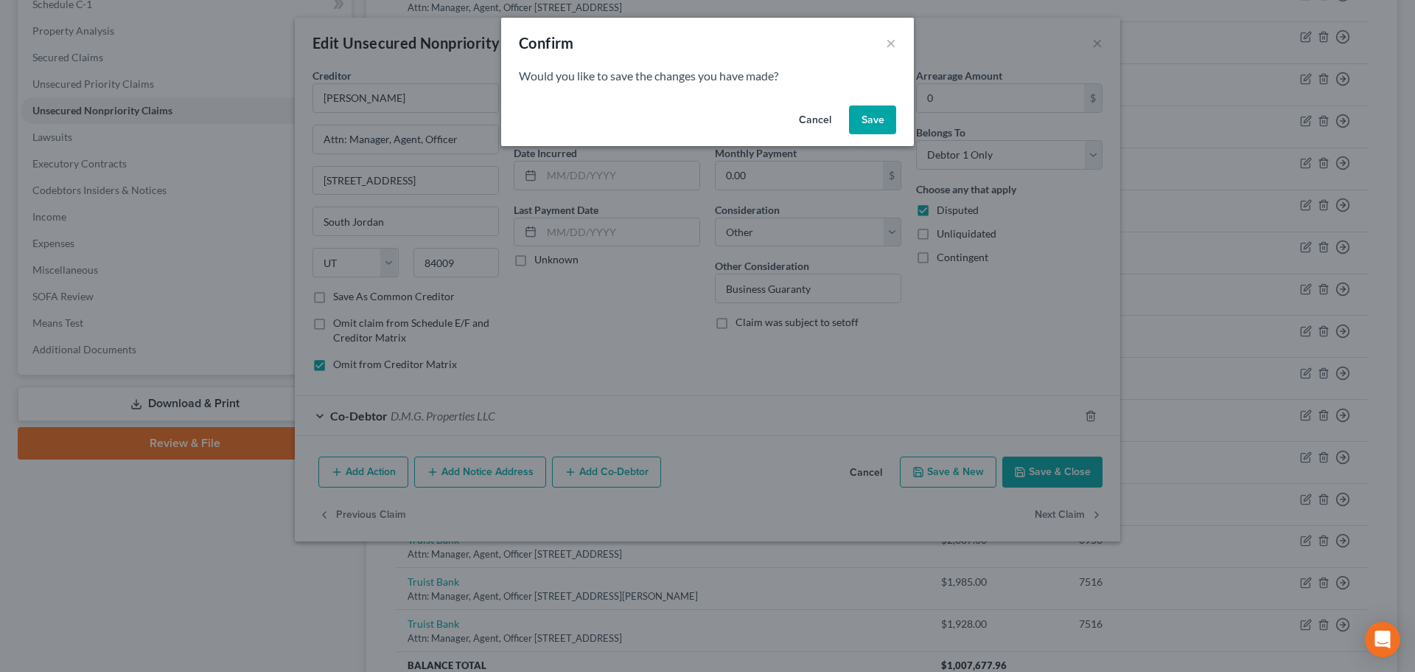
click at [874, 119] on button "Save" at bounding box center [872, 119] width 47 height 29
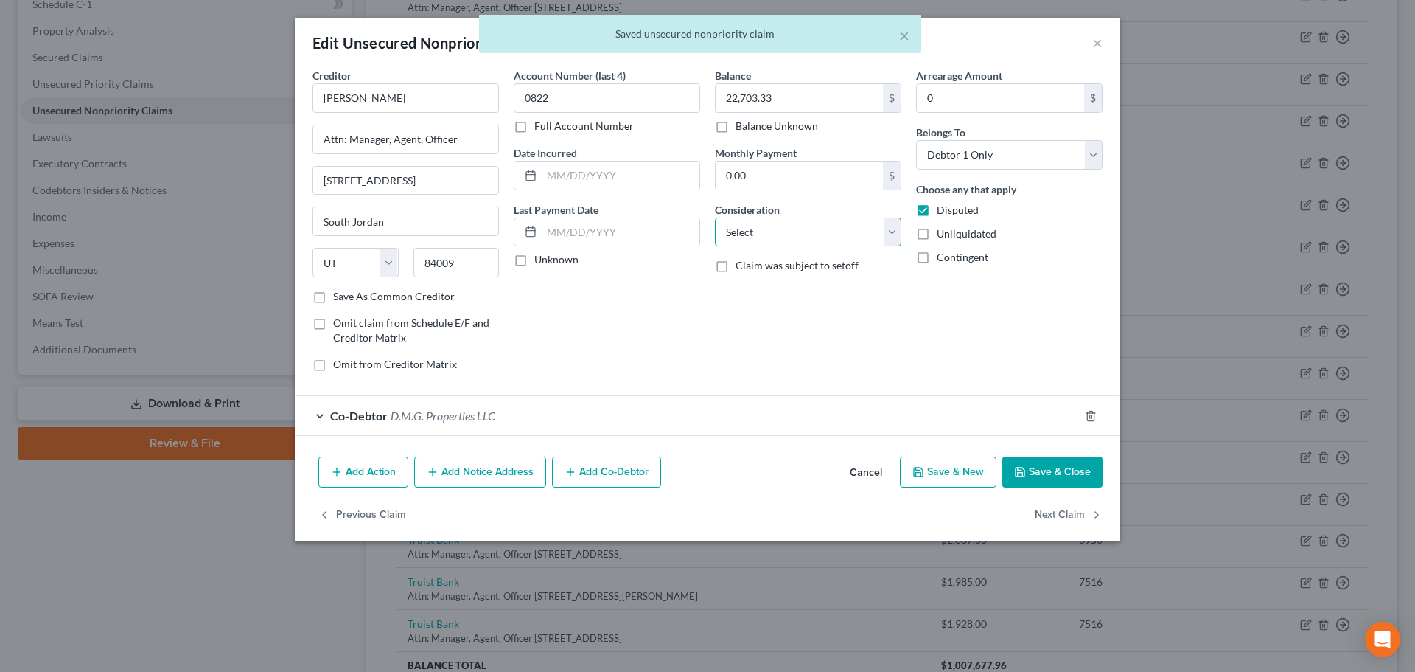
click at [892, 234] on select "Select Cable / Satellite Services Collection Agency Credit Card Debt Debt Couns…" at bounding box center [808, 231] width 187 height 29
click at [715, 217] on select "Select Cable / Satellite Services Collection Agency Credit Card Debt Debt Couns…" at bounding box center [808, 231] width 187 height 29
click at [815, 290] on input "text" at bounding box center [808, 288] width 185 height 28
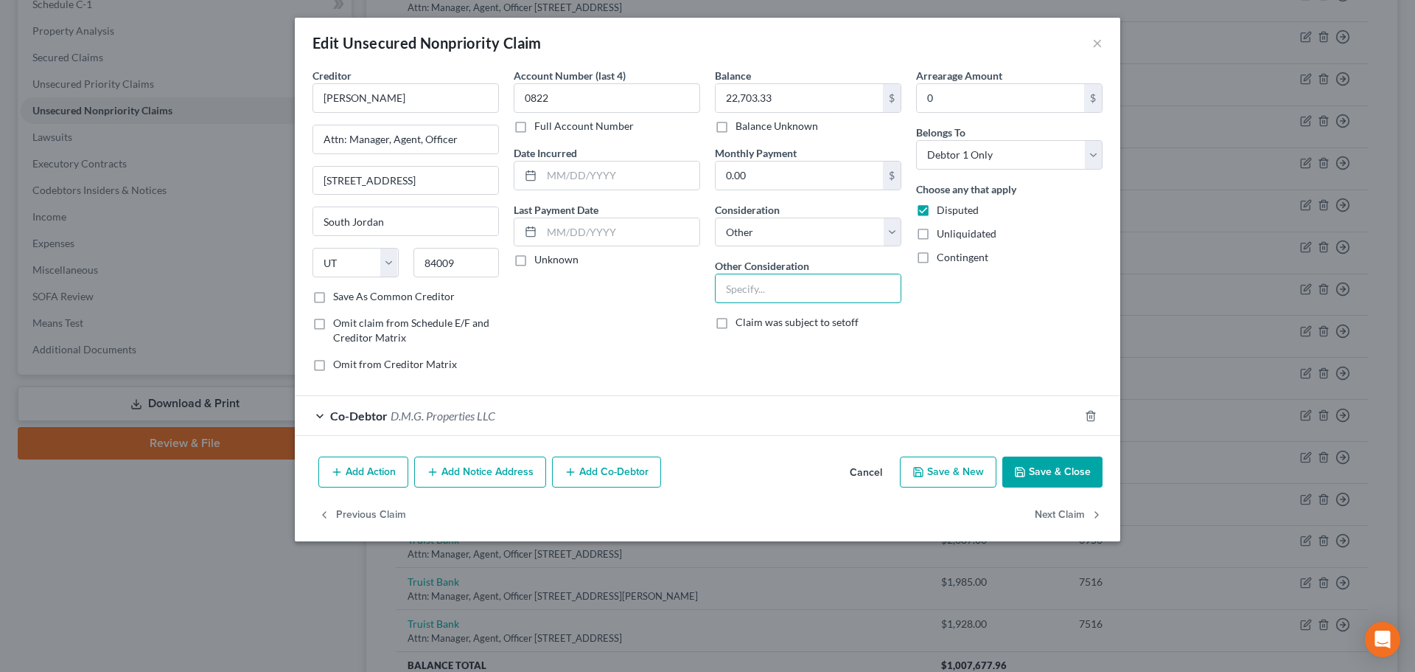
paste input "Business Debt"
click at [1060, 512] on button "Next Claim" at bounding box center [1069, 514] width 68 height 31
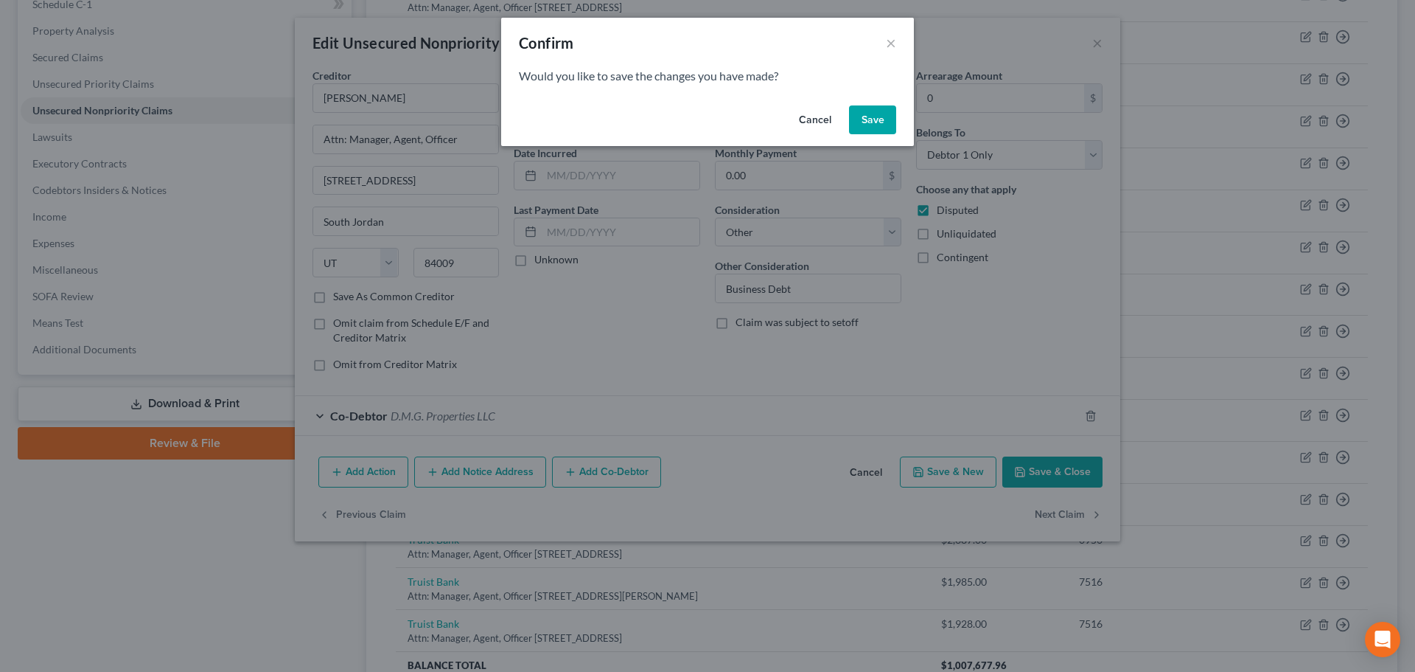
click at [885, 124] on button "Save" at bounding box center [872, 119] width 47 height 29
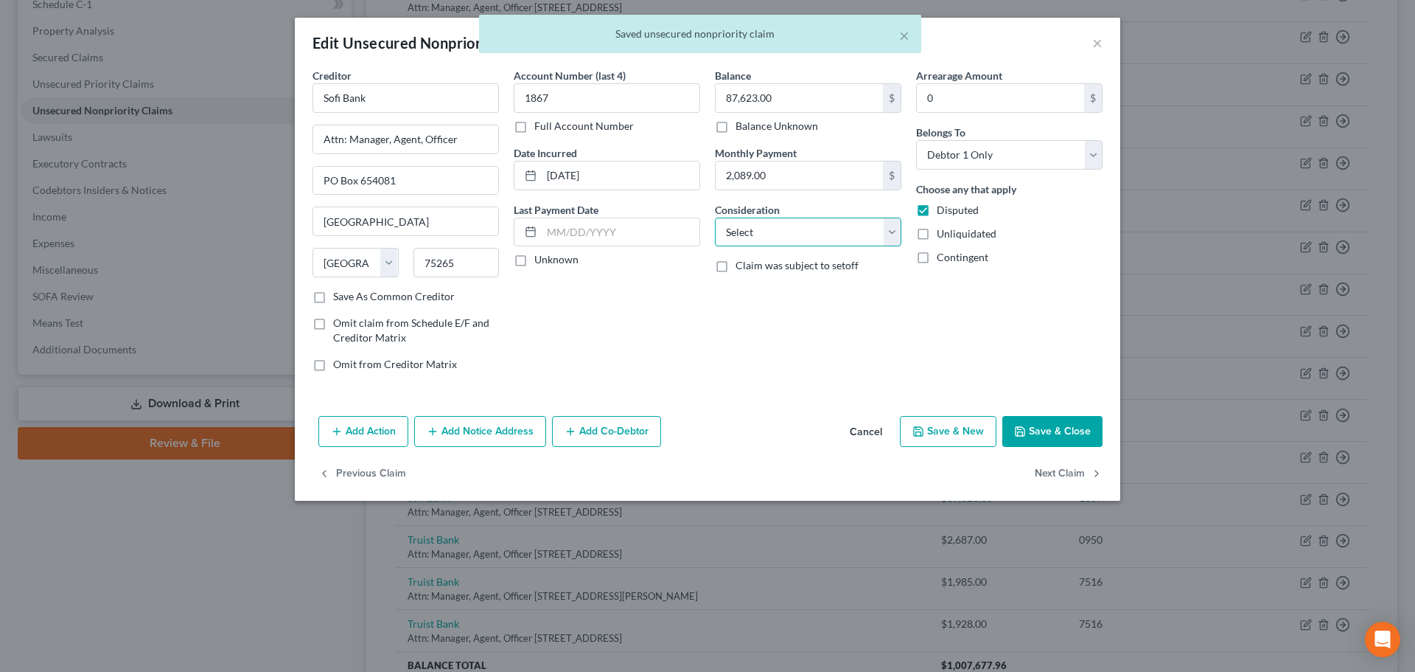
click at [894, 231] on select "Select Cable / Satellite Services Collection Agency Credit Card Debt Debt Couns…" at bounding box center [808, 231] width 187 height 29
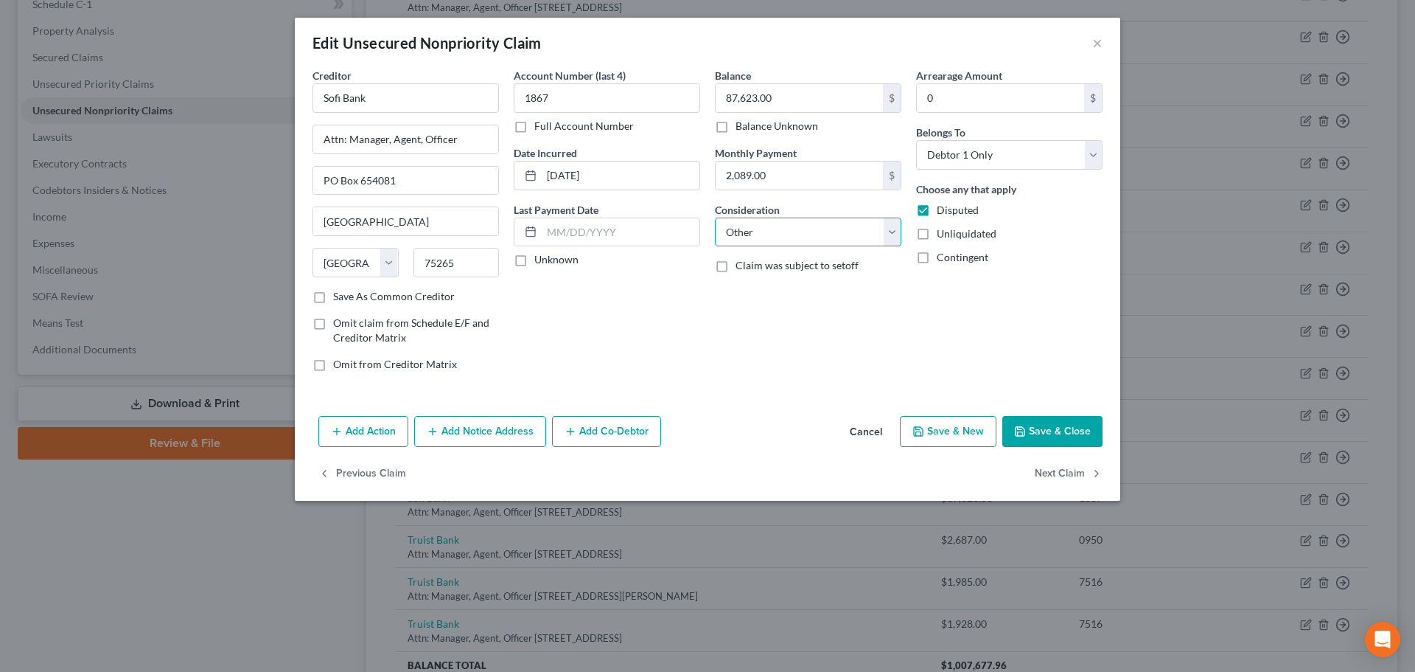
click at [715, 217] on select "Select Cable / Satellite Services Collection Agency Credit Card Debt Debt Couns…" at bounding box center [808, 231] width 187 height 29
click at [810, 287] on input "text" at bounding box center [808, 288] width 185 height 28
paste input "Business Debt"
click at [1052, 476] on button "Next Claim" at bounding box center [1069, 474] width 68 height 31
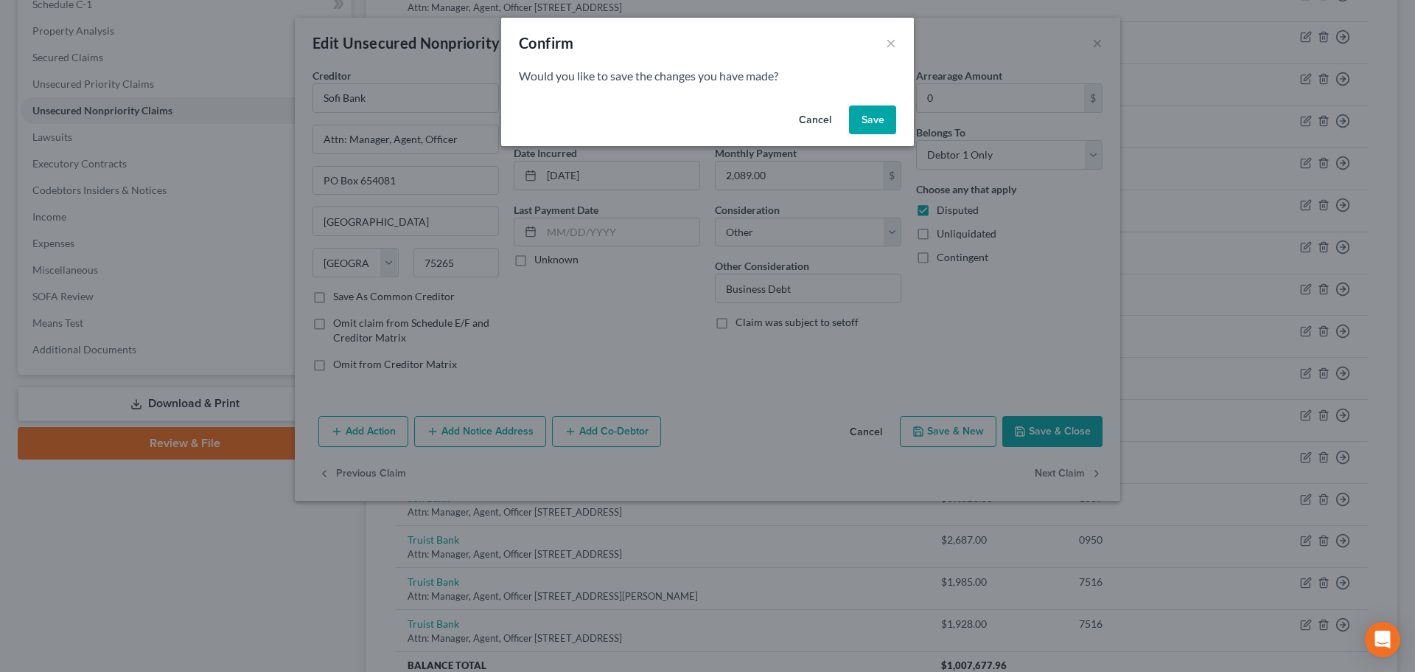
click at [882, 120] on button "Save" at bounding box center [872, 119] width 47 height 29
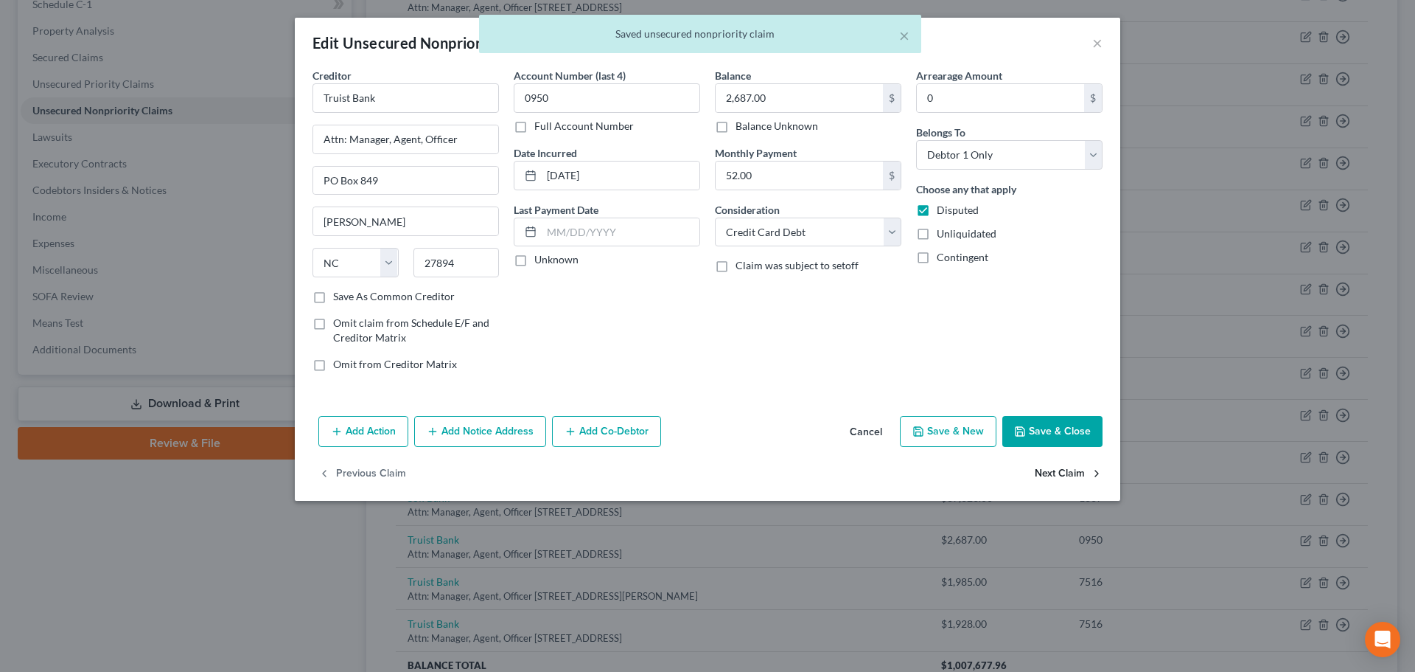
click at [1079, 477] on button "Next Claim" at bounding box center [1069, 474] width 68 height 31
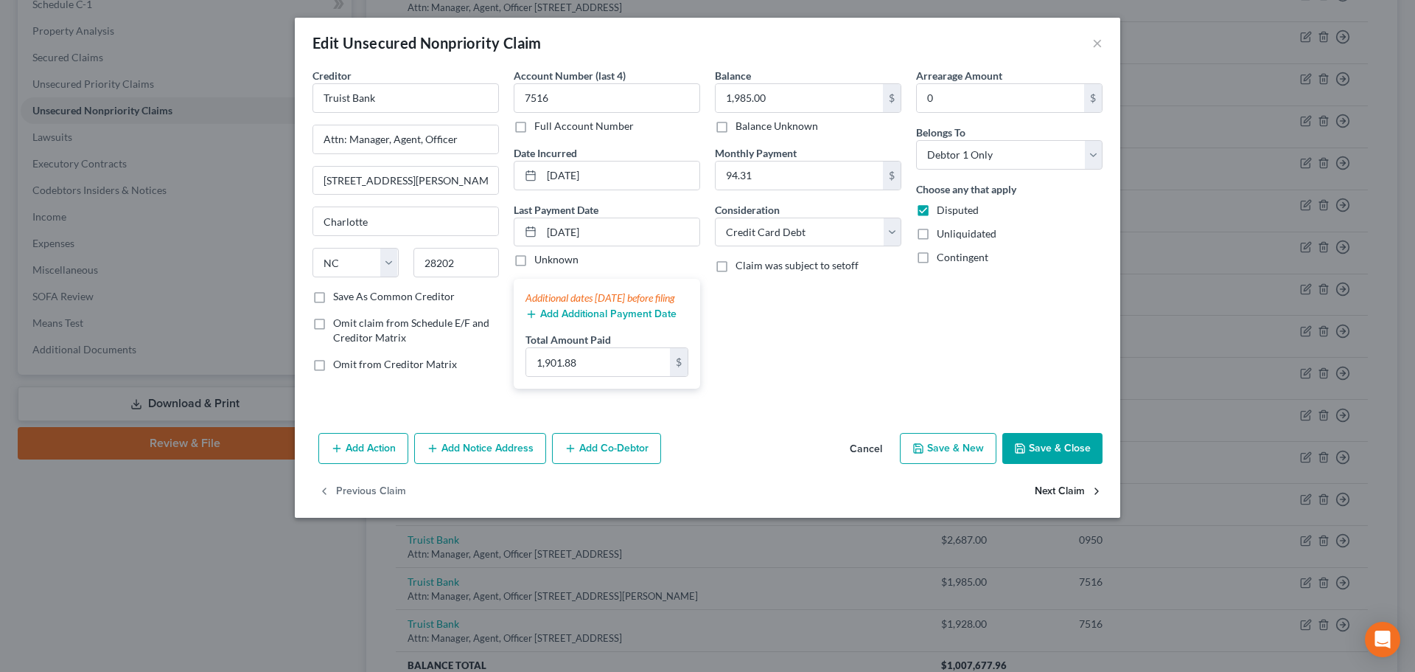
click at [1059, 497] on button "Next Claim" at bounding box center [1069, 491] width 68 height 31
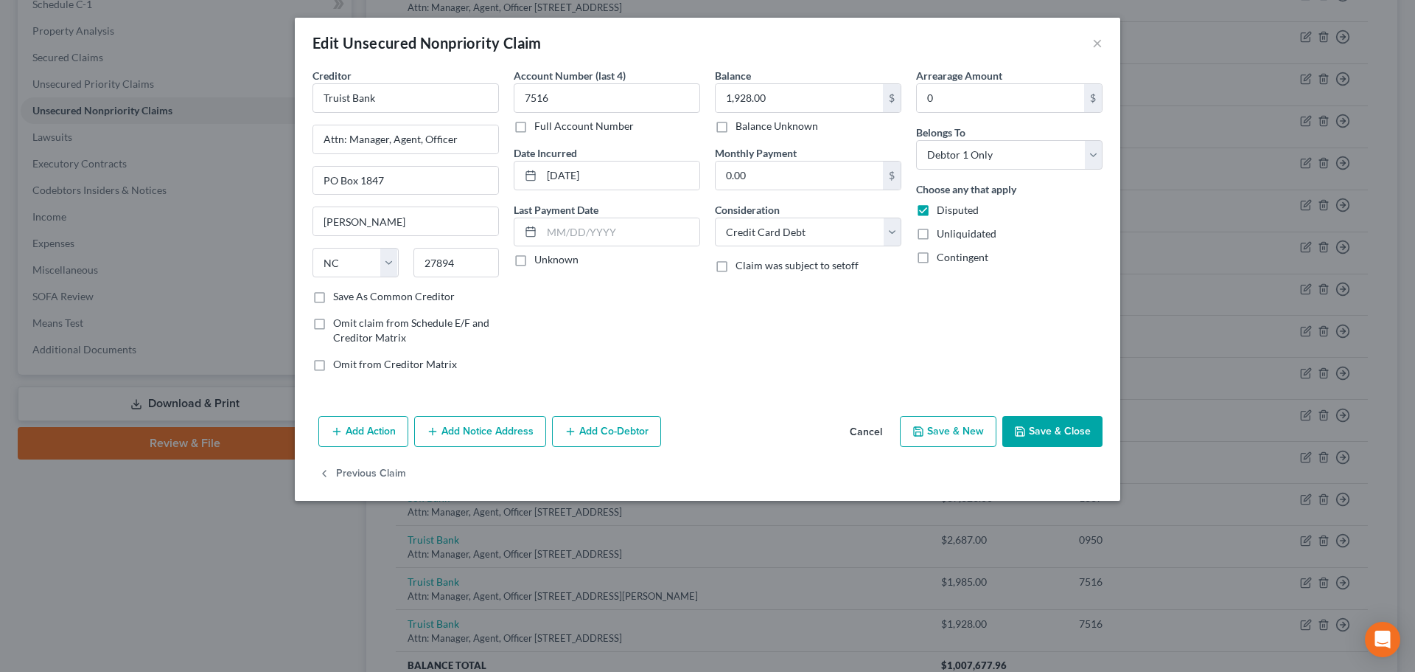
click at [1027, 411] on div "Add Action Add Notice Address Add Co-Debtor Cancel Save & New Save & Close" at bounding box center [708, 434] width 826 height 49
click at [1038, 431] on button "Save & Close" at bounding box center [1053, 431] width 100 height 31
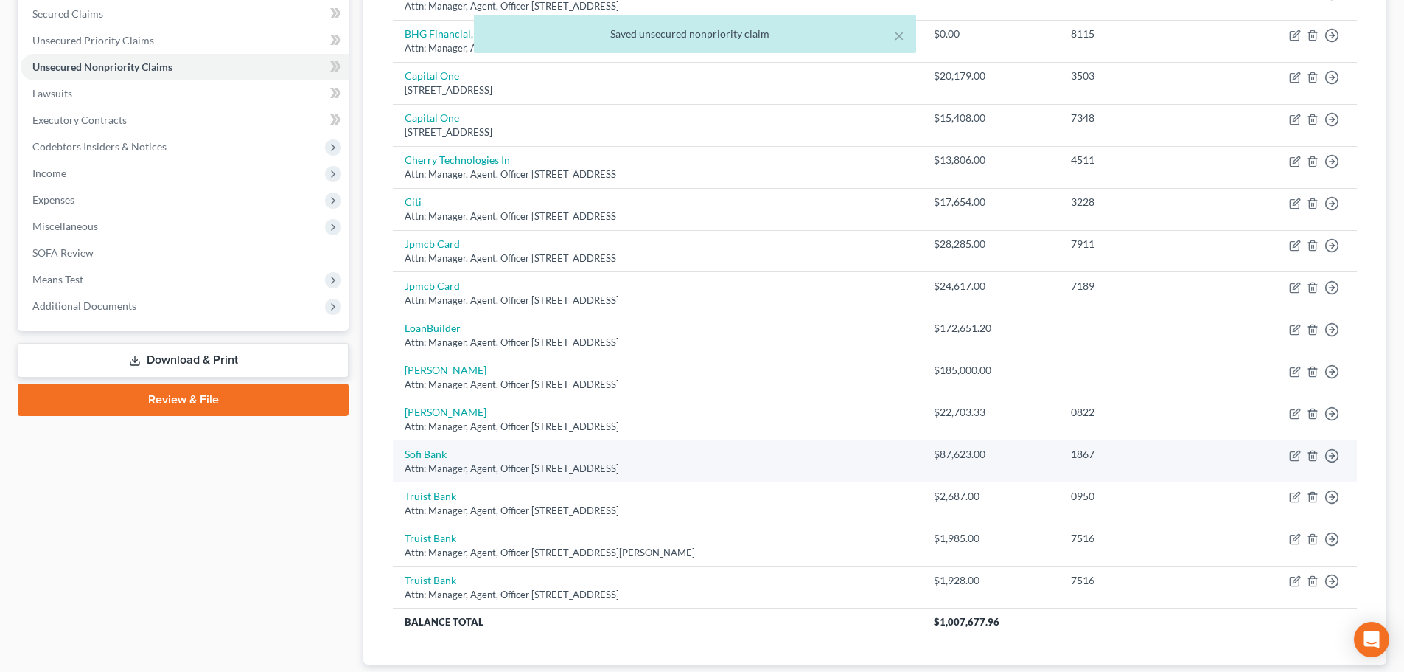
scroll to position [434, 0]
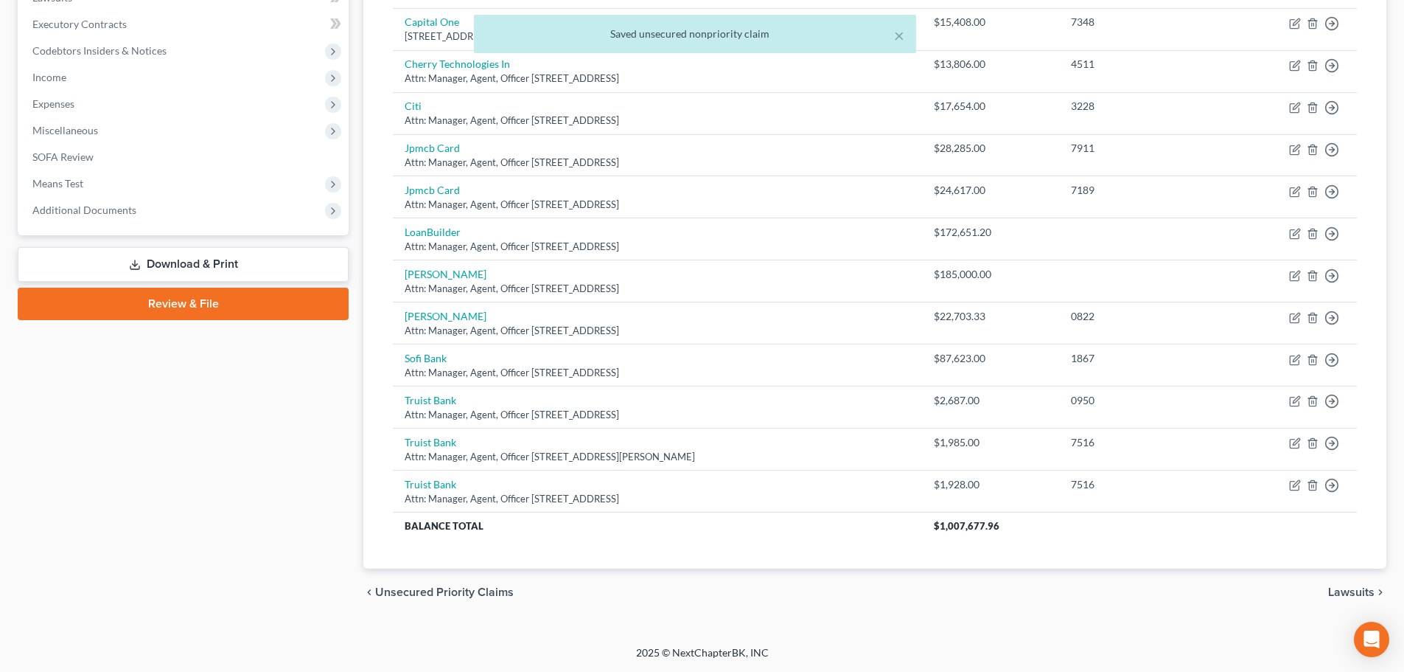
click at [1338, 594] on span "Lawsuits" at bounding box center [1351, 592] width 46 height 12
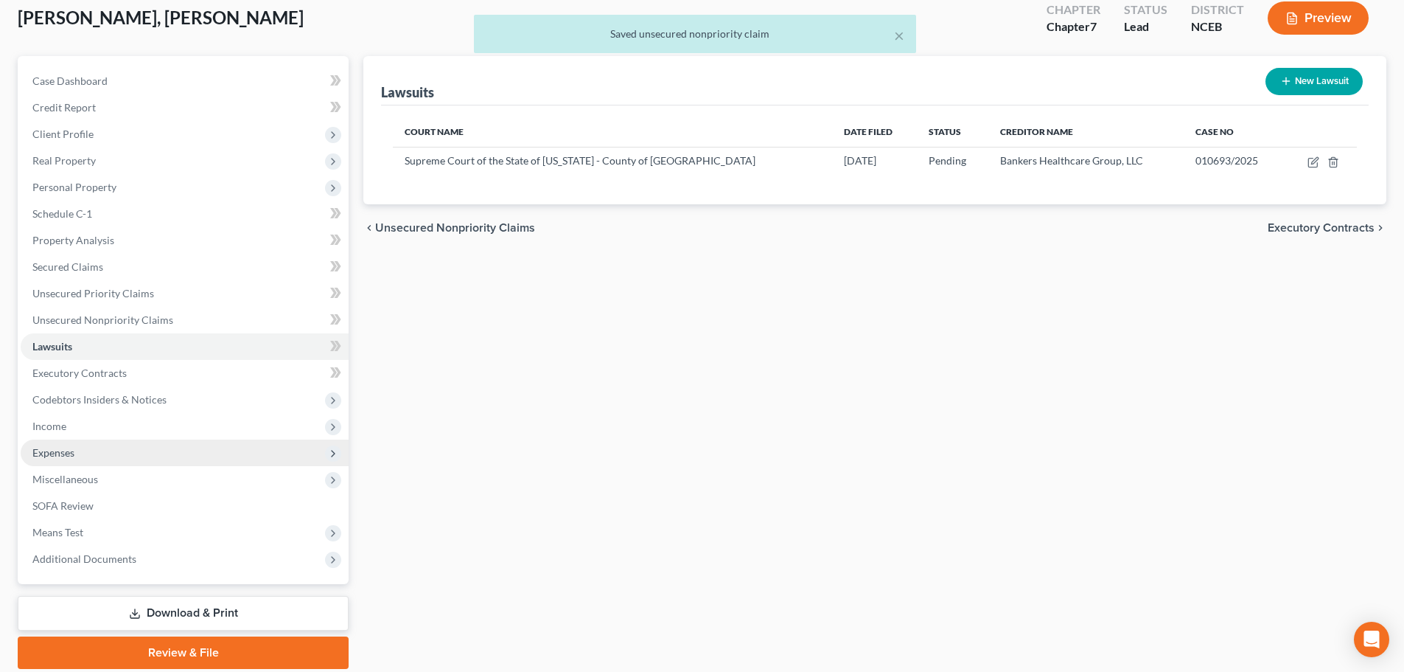
scroll to position [139, 0]
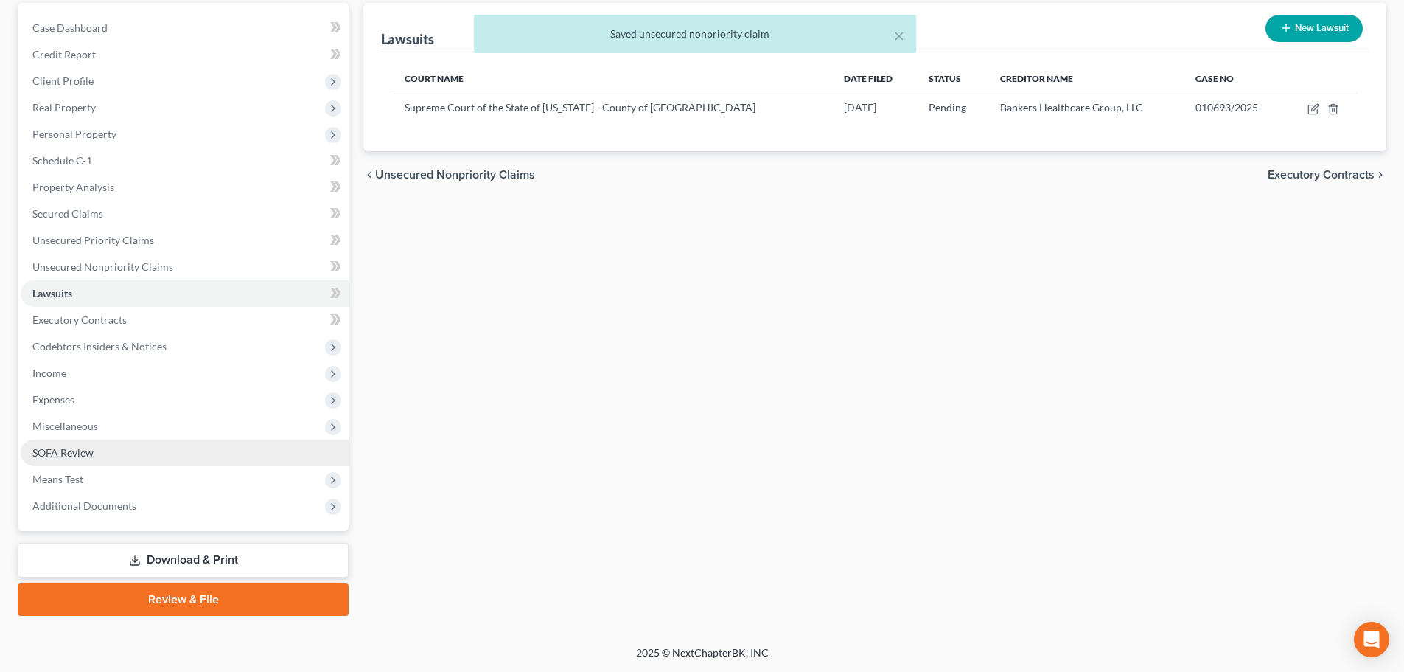
click at [115, 453] on link "SOFA Review" at bounding box center [185, 452] width 328 height 27
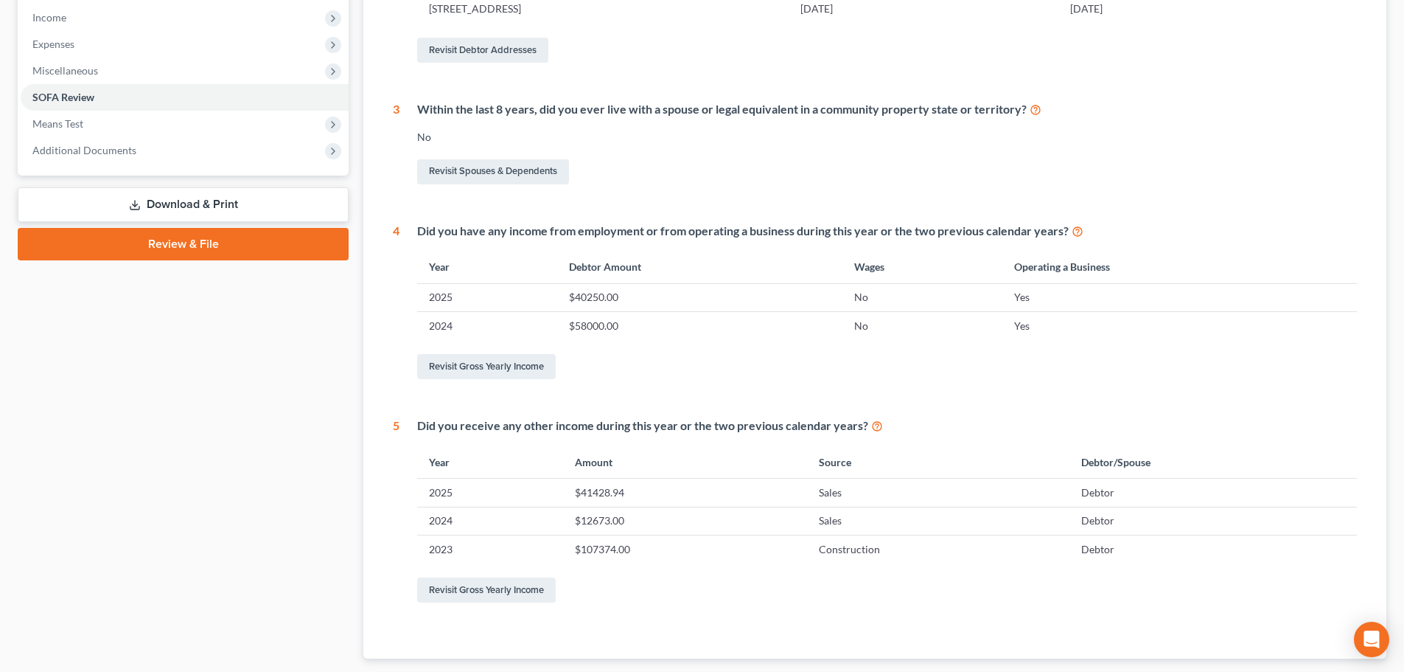
scroll to position [516, 0]
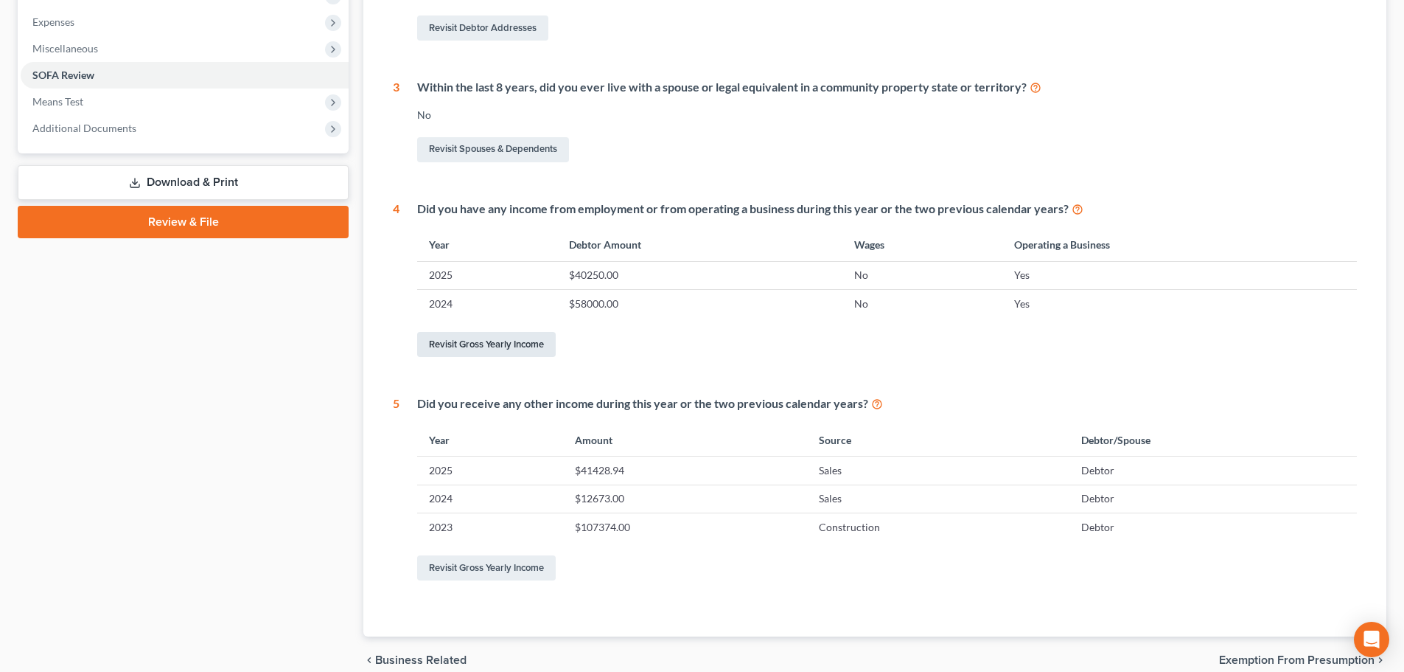
click at [526, 349] on link "Revisit Gross Yearly Income" at bounding box center [486, 344] width 139 height 25
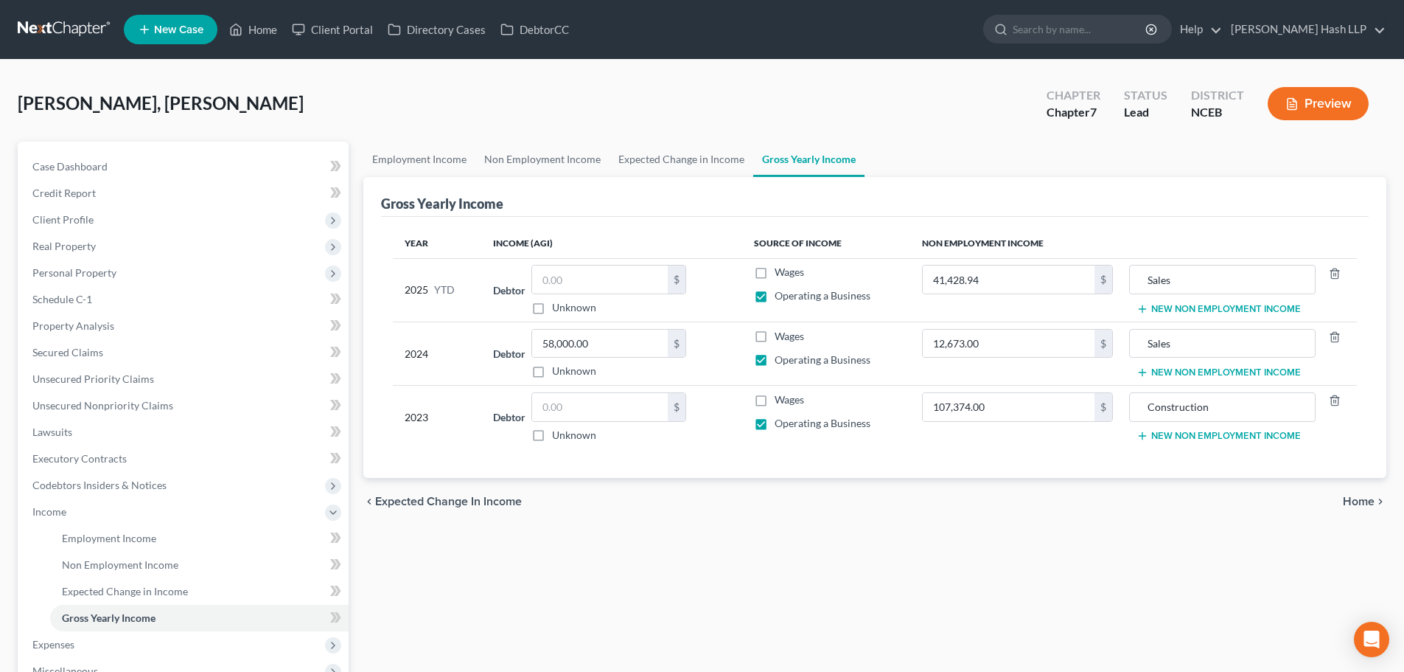
click at [775, 298] on label "Operating a Business" at bounding box center [823, 295] width 96 height 15
click at [781, 298] on input "Operating a Business" at bounding box center [786, 293] width 10 height 10
click at [775, 298] on label "Operating a Business" at bounding box center [823, 295] width 96 height 15
click at [781, 298] on input "Operating a Business" at bounding box center [786, 293] width 10 height 10
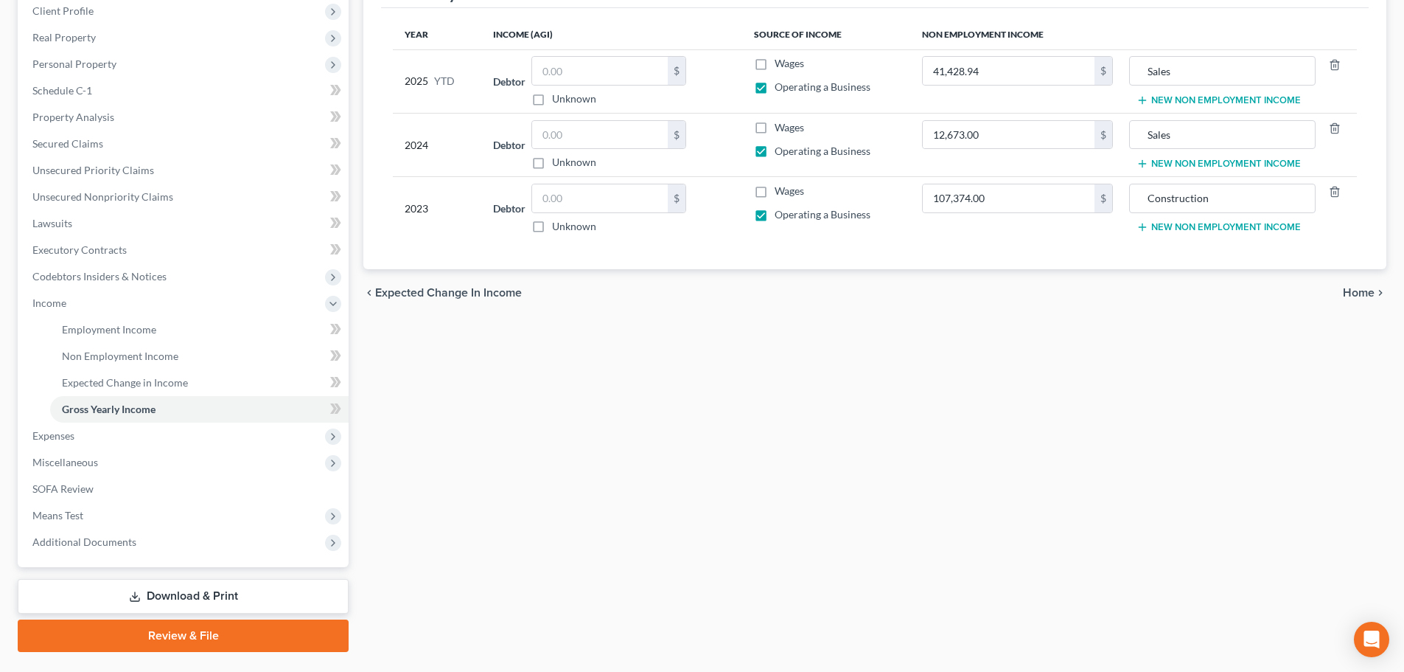
scroll to position [221, 0]
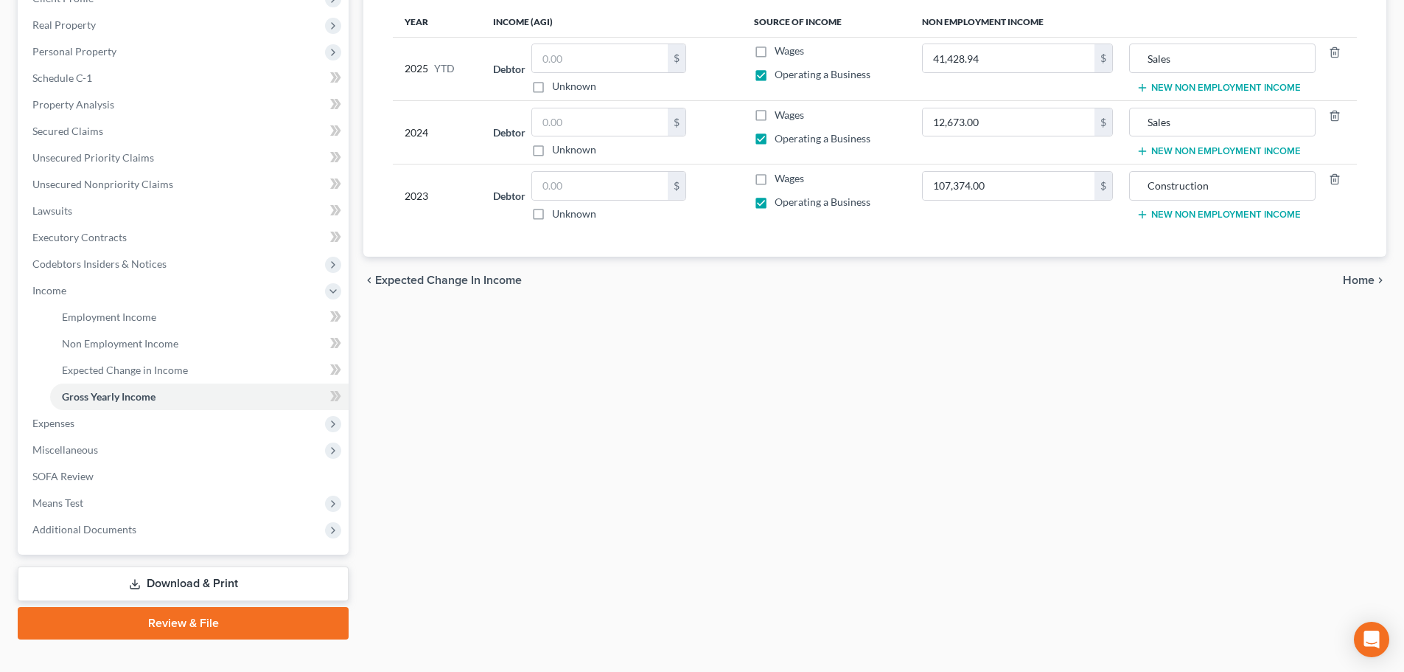
click at [1363, 277] on span "Home" at bounding box center [1359, 280] width 32 height 12
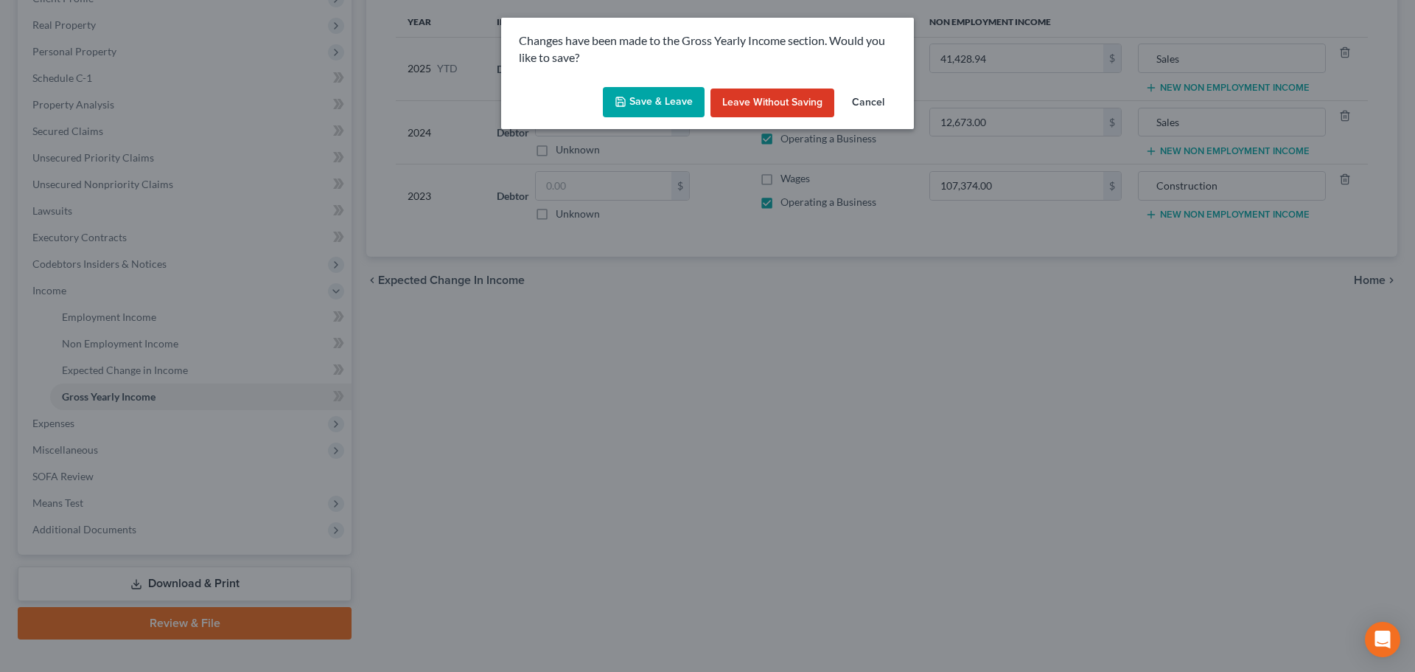
click at [669, 96] on button "Save & Leave" at bounding box center [654, 102] width 102 height 31
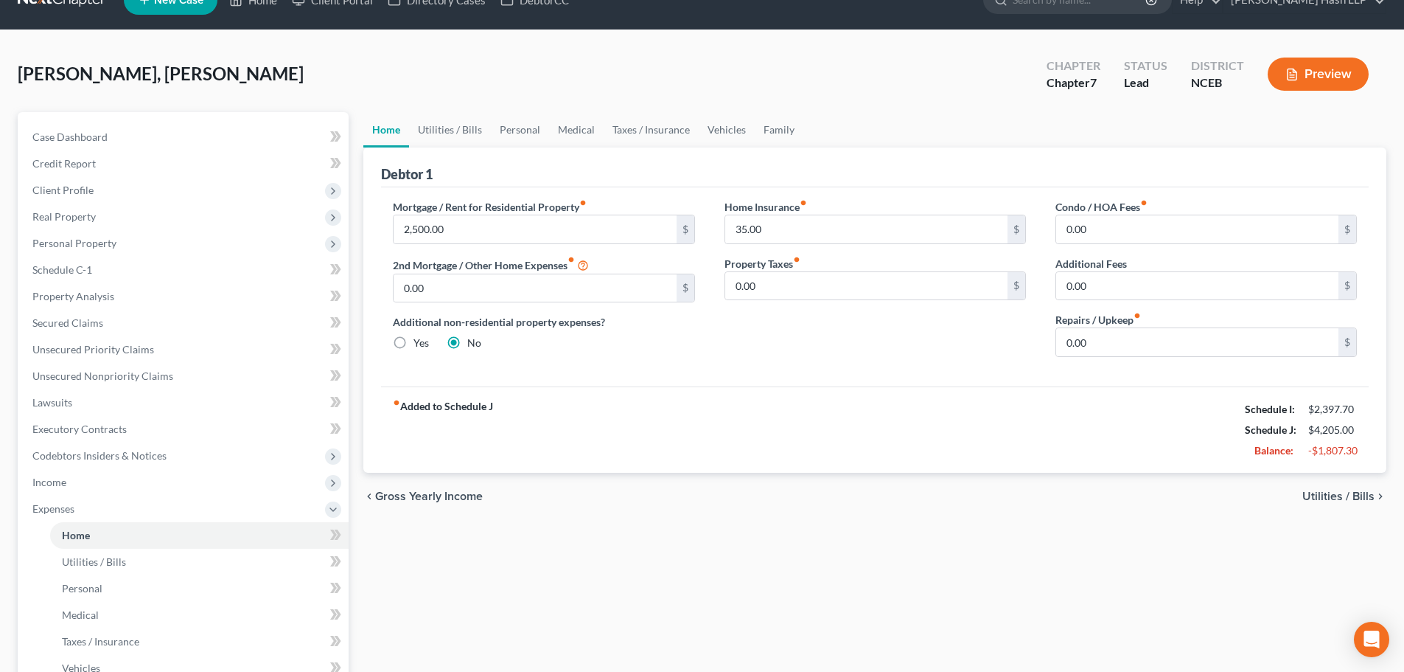
scroll to position [103, 0]
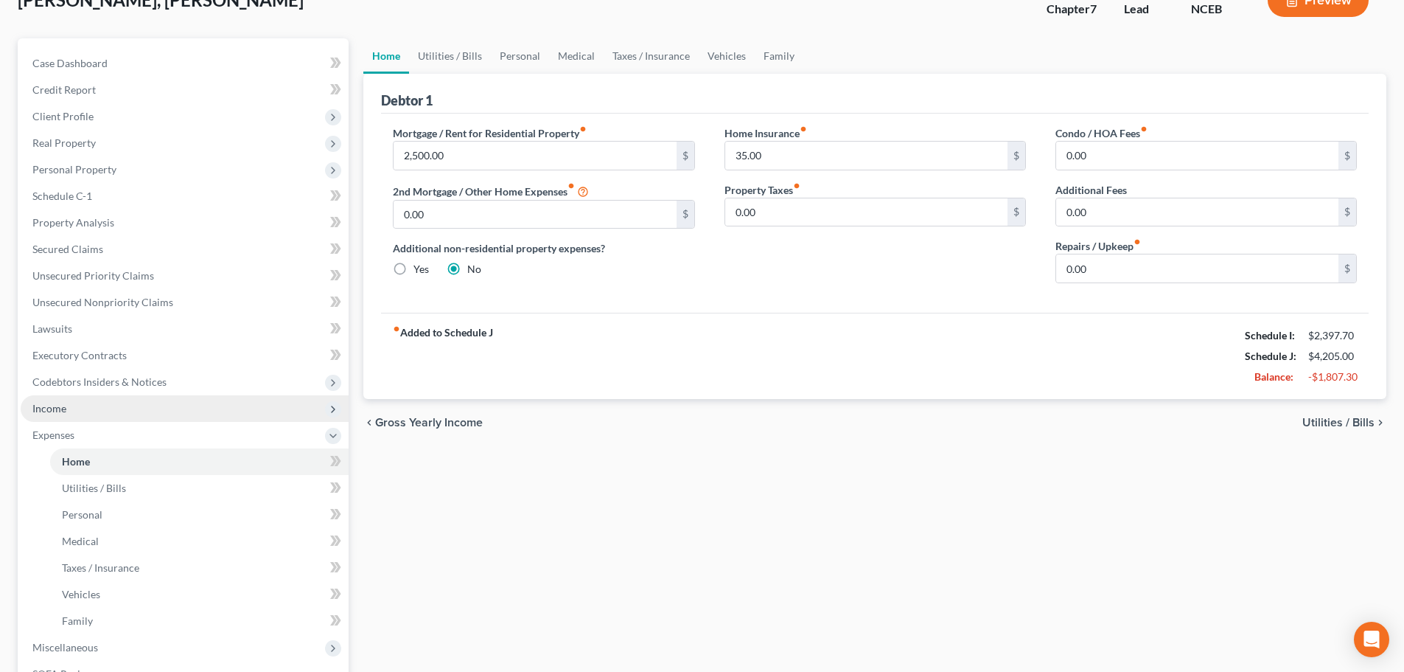
click at [81, 414] on span "Income" at bounding box center [185, 408] width 328 height 27
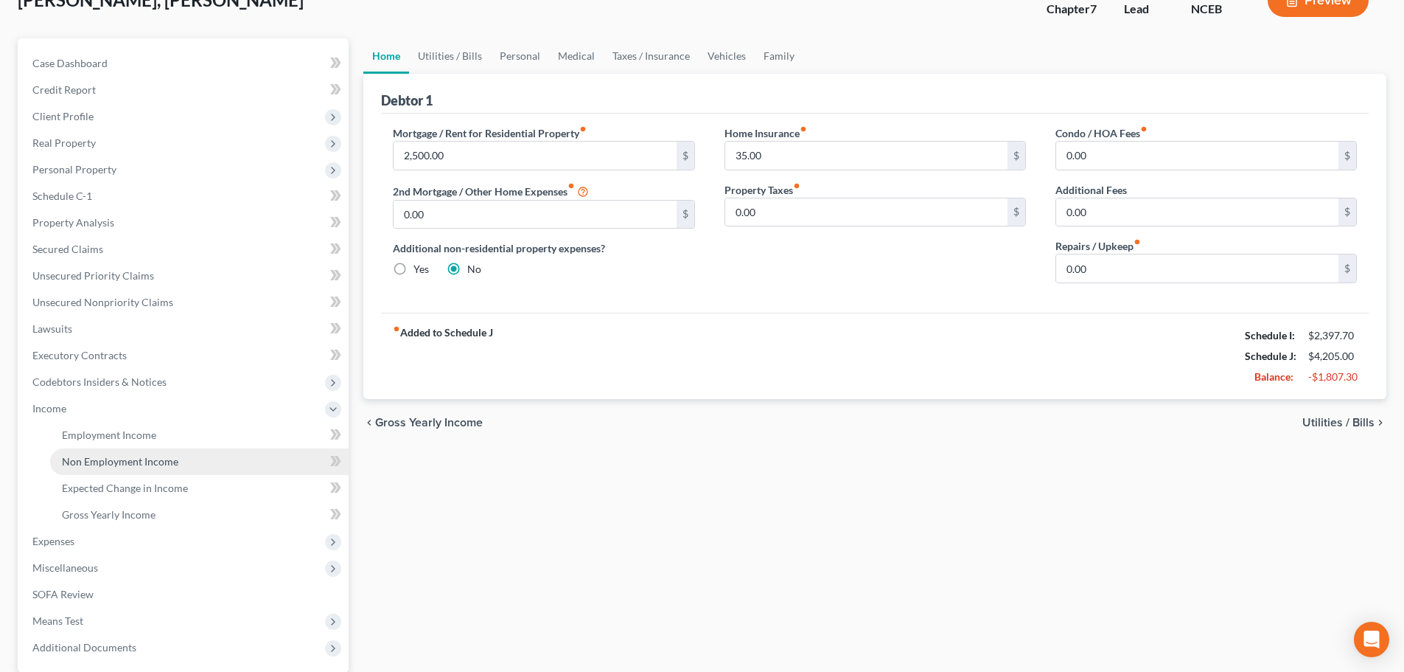
click at [116, 462] on span "Non Employment Income" at bounding box center [120, 461] width 116 height 13
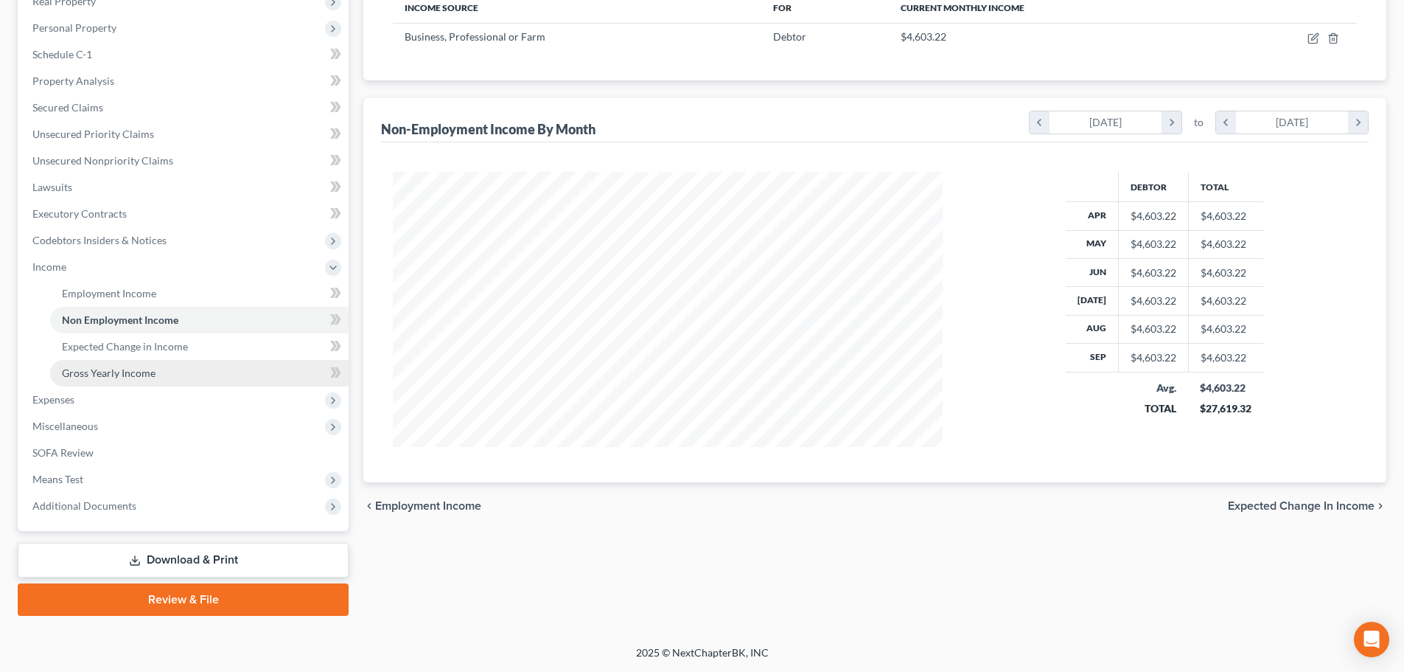
scroll to position [24, 0]
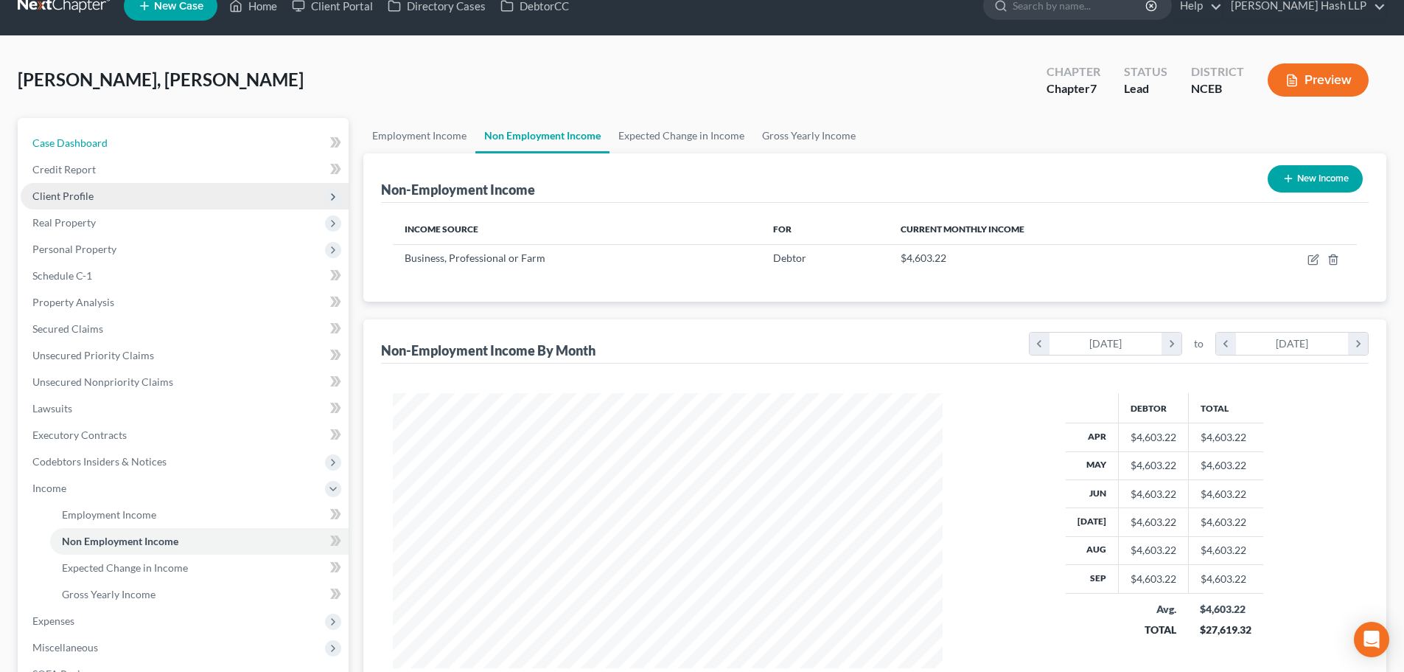
drag, startPoint x: 105, startPoint y: 140, endPoint x: 274, endPoint y: 200, distance: 179.1
click at [106, 140] on span "Case Dashboard" at bounding box center [69, 142] width 75 height 13
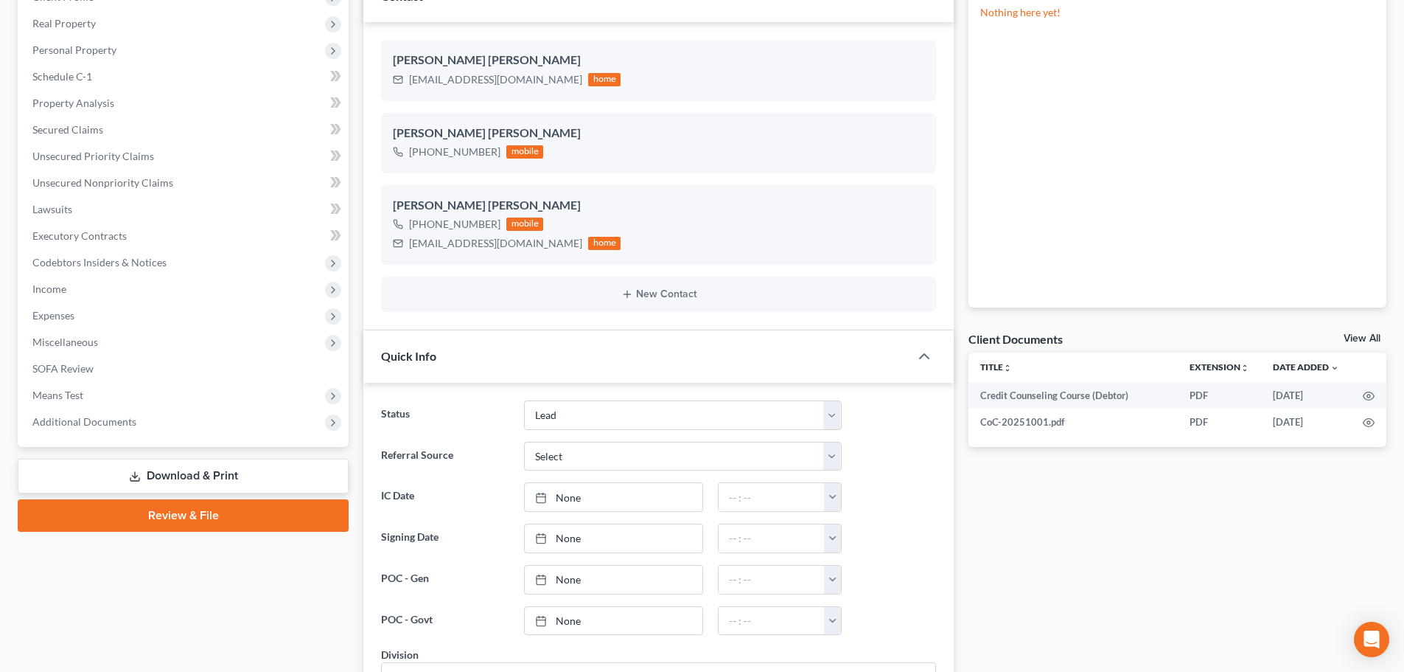
scroll to position [74, 0]
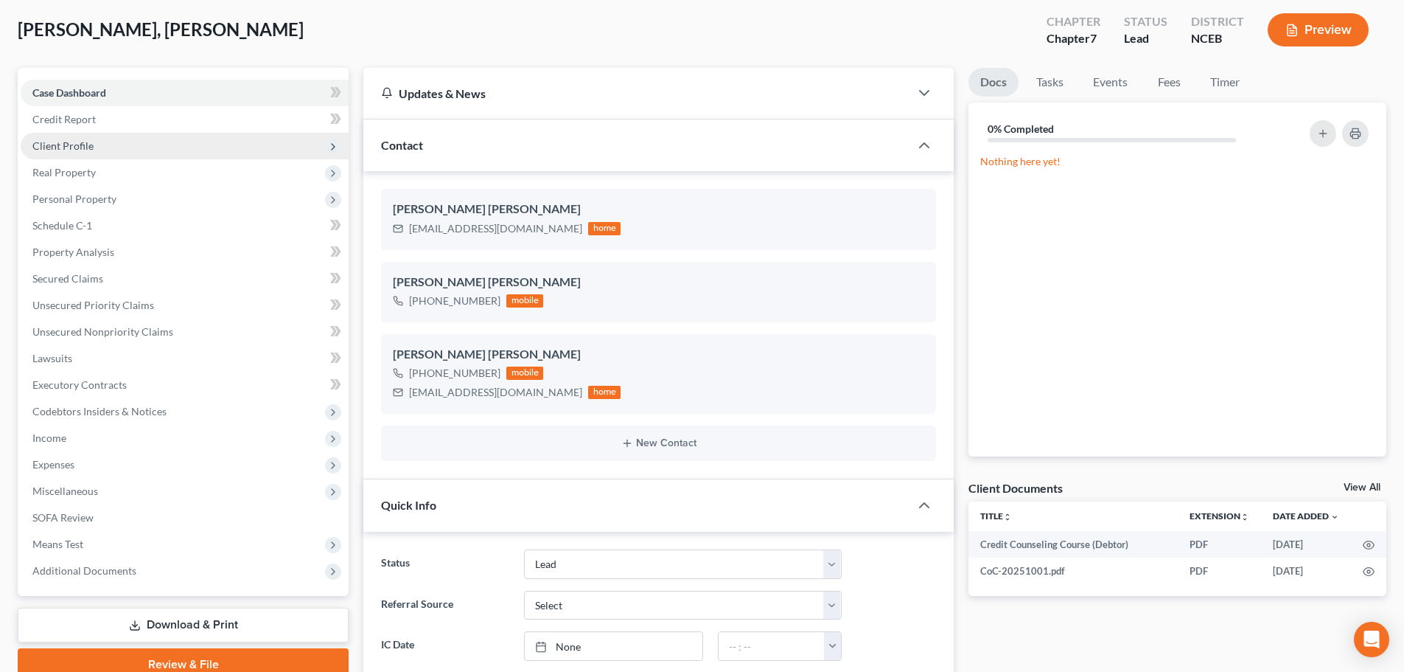
click at [78, 150] on span "Client Profile" at bounding box center [62, 145] width 61 height 13
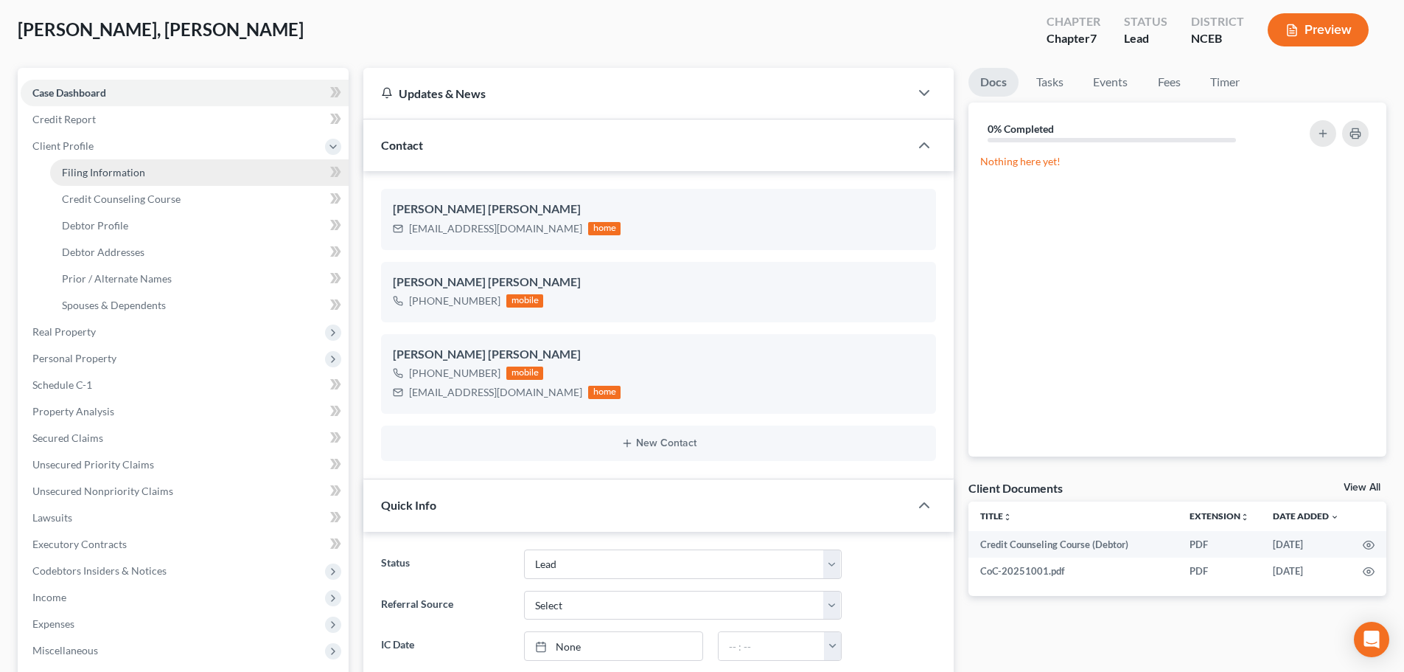
click at [130, 178] on span "Filing Information" at bounding box center [103, 172] width 83 height 13
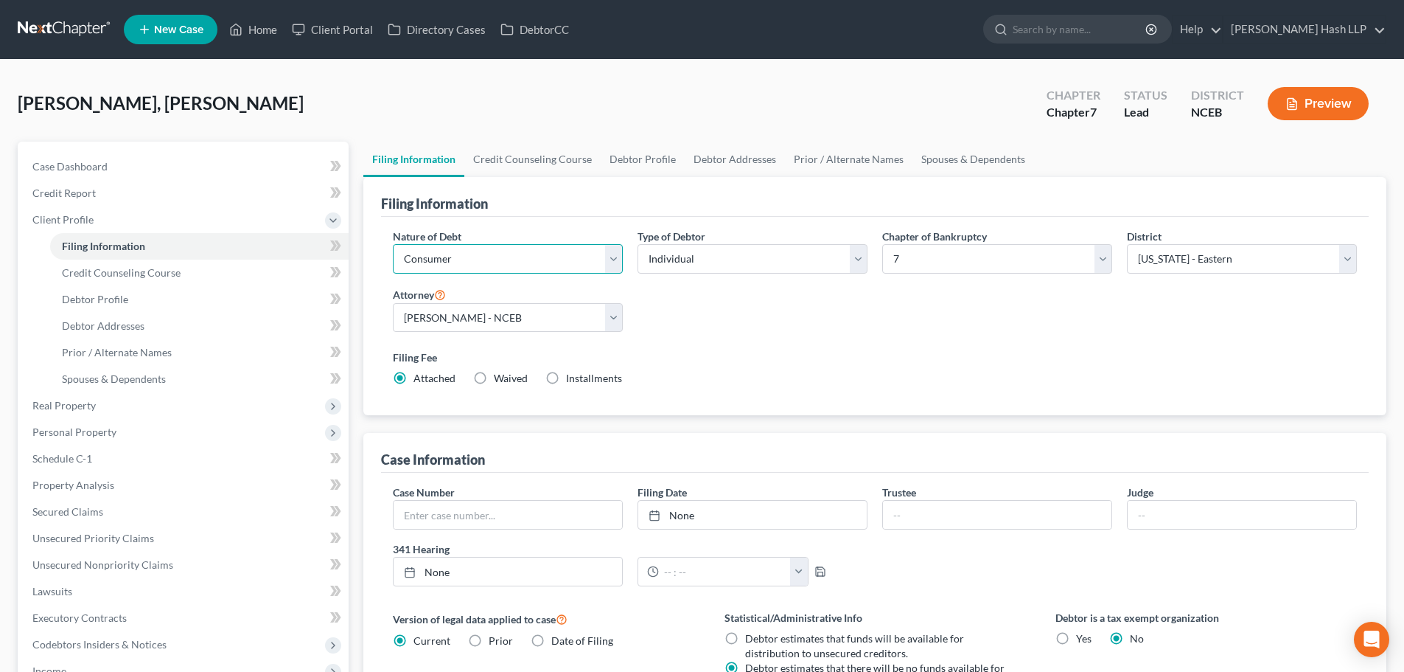
click at [613, 268] on select "Select Business Consumer Other" at bounding box center [508, 258] width 230 height 29
click at [393, 244] on select "Select Business Consumer Other" at bounding box center [508, 258] width 230 height 29
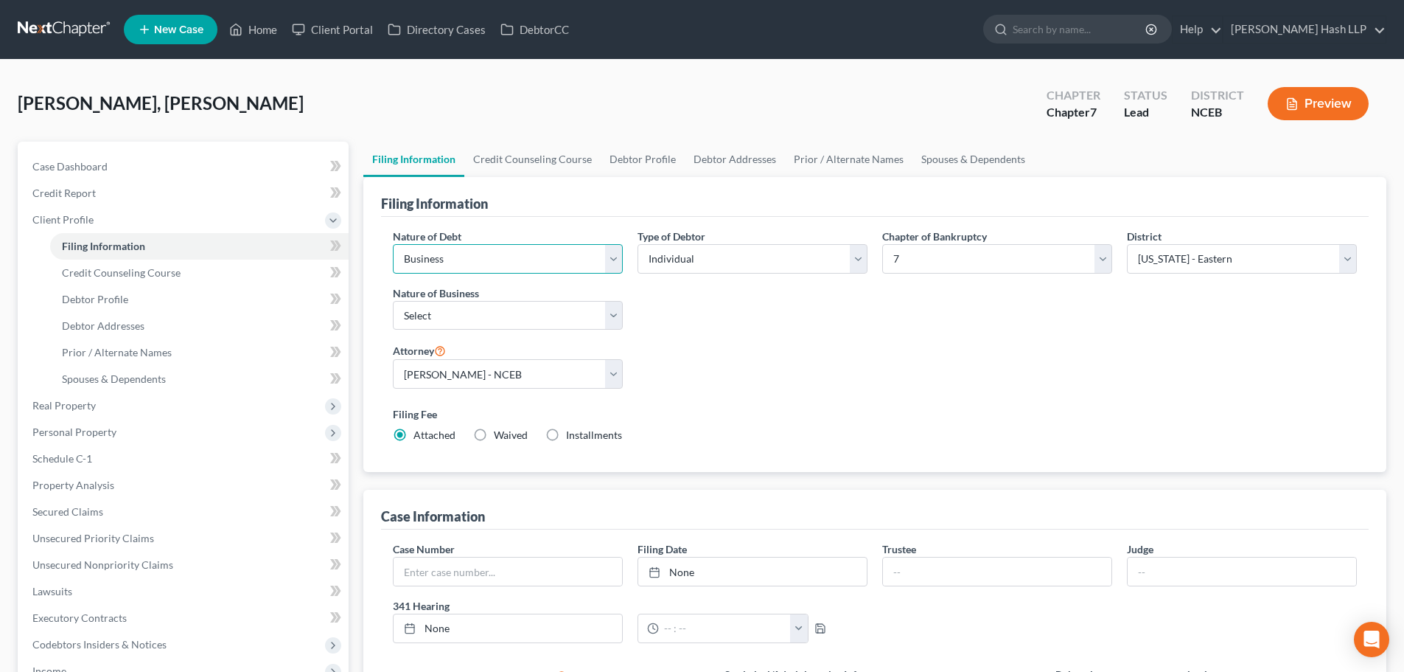
scroll to position [74, 0]
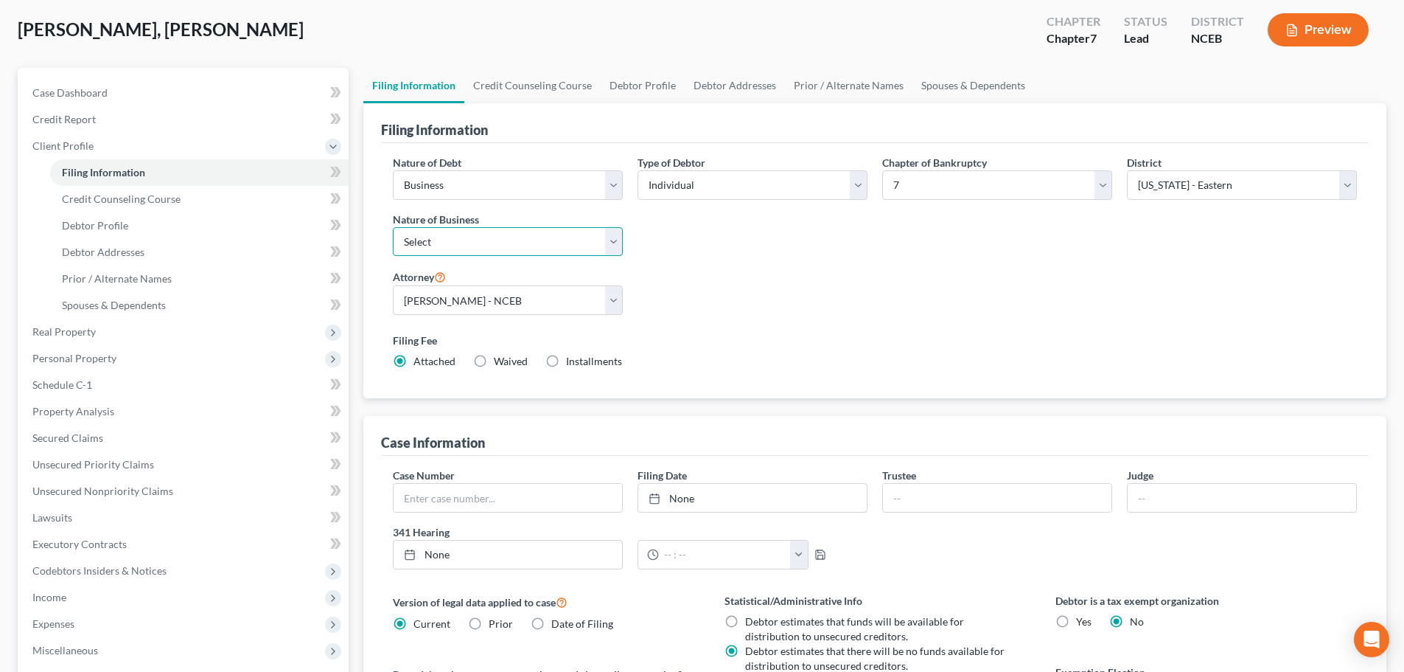
click at [612, 247] on select "Select Clearing Bank Commodity Broker Health Care Business Other Railroad Singl…" at bounding box center [508, 241] width 230 height 29
click at [393, 227] on select "Select Clearing Bank Commodity Broker Health Care Business Other Railroad Singl…" at bounding box center [508, 241] width 230 height 29
click at [865, 293] on div "Nature of Debt Select Business Consumer Other Nature of Business Select Clearin…" at bounding box center [875, 268] width 979 height 226
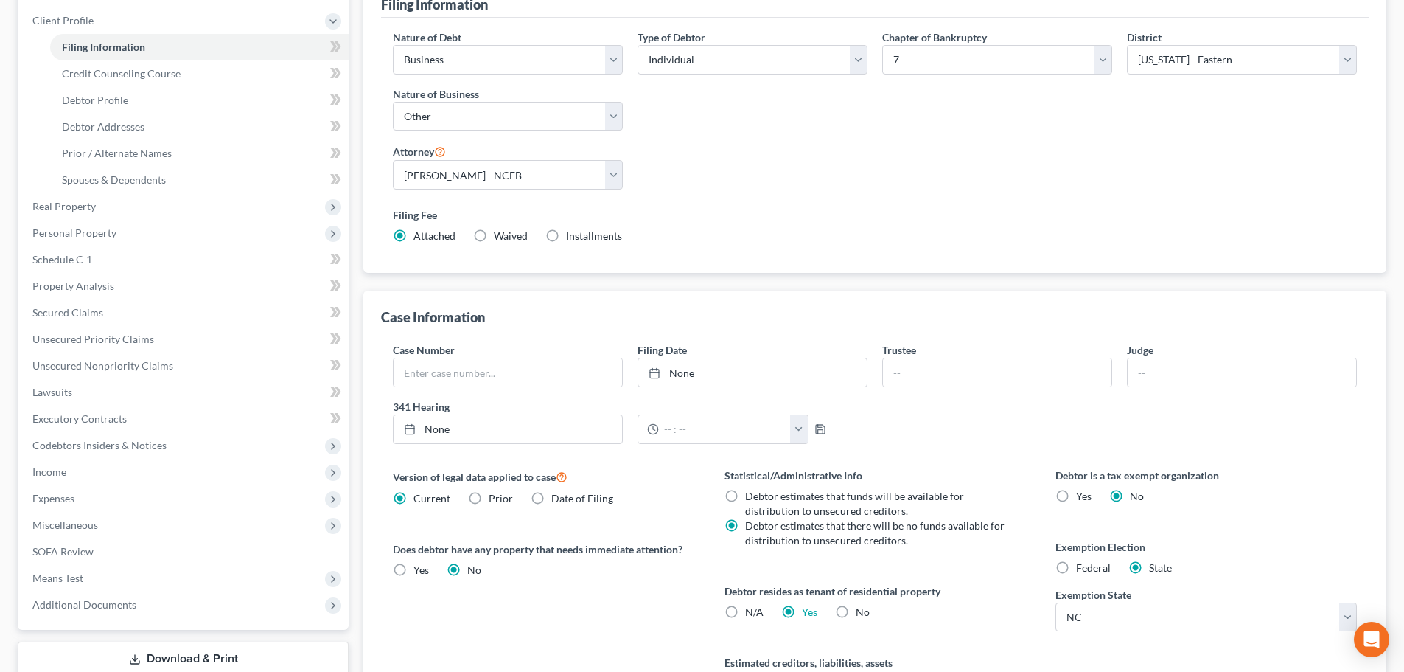
scroll to position [221, 0]
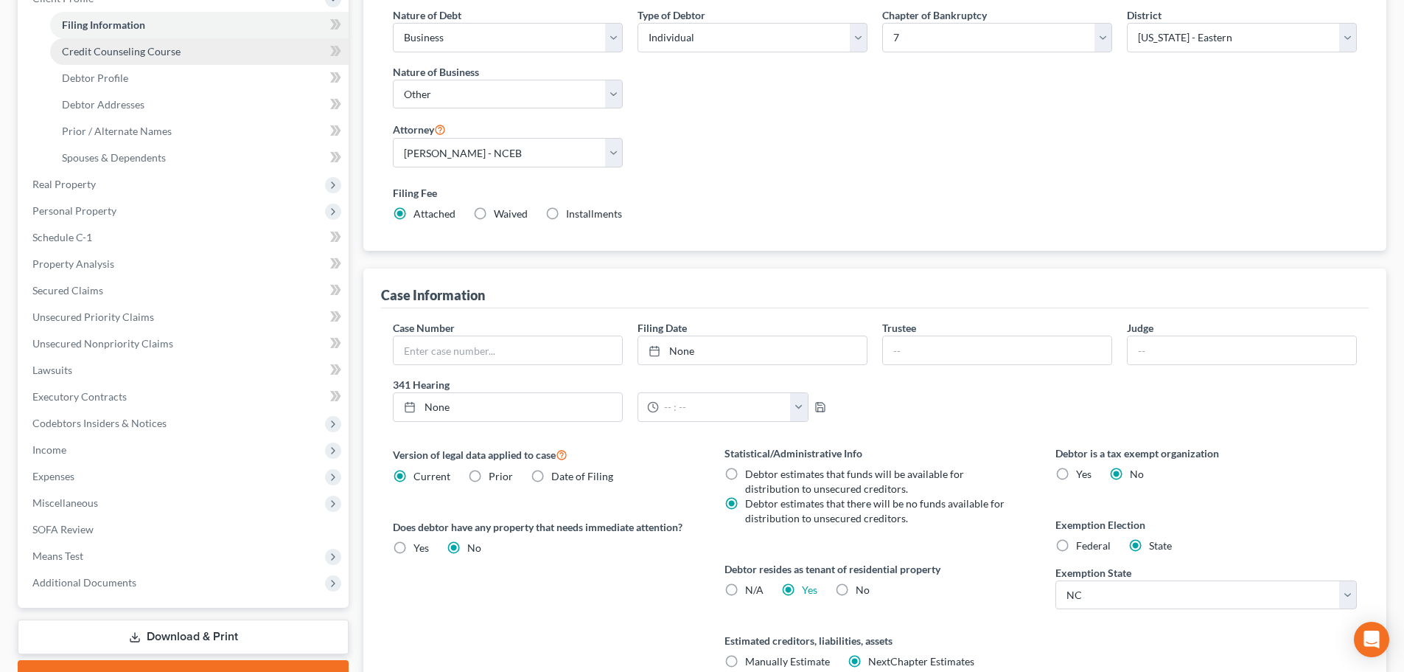
click at [171, 60] on link "Credit Counseling Course" at bounding box center [199, 51] width 299 height 27
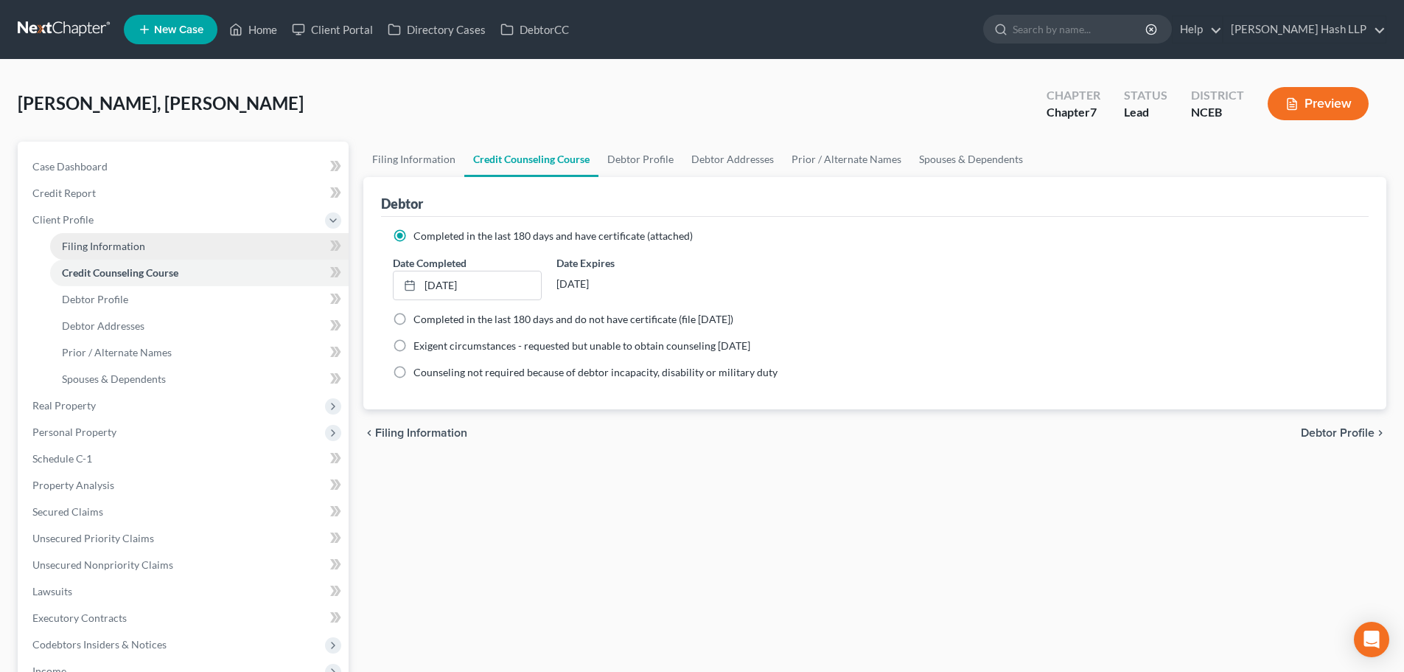
click at [114, 237] on link "Filing Information" at bounding box center [199, 246] width 299 height 27
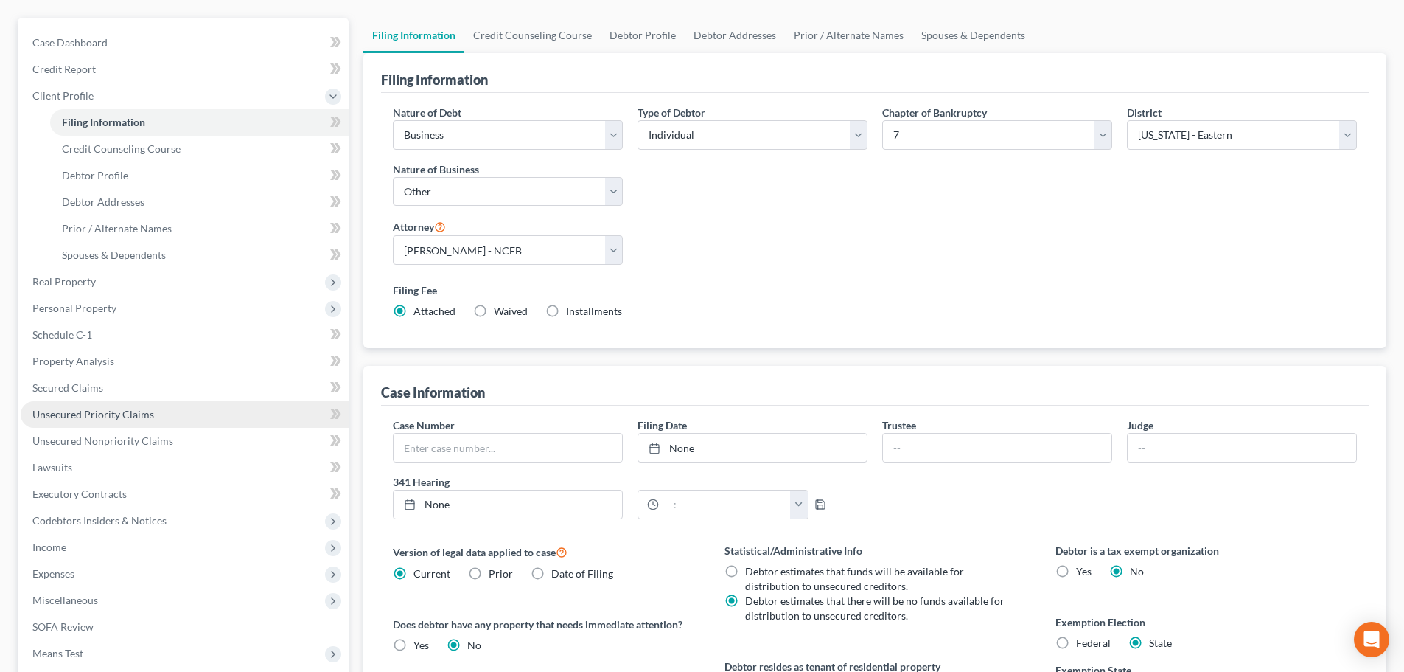
scroll to position [209, 0]
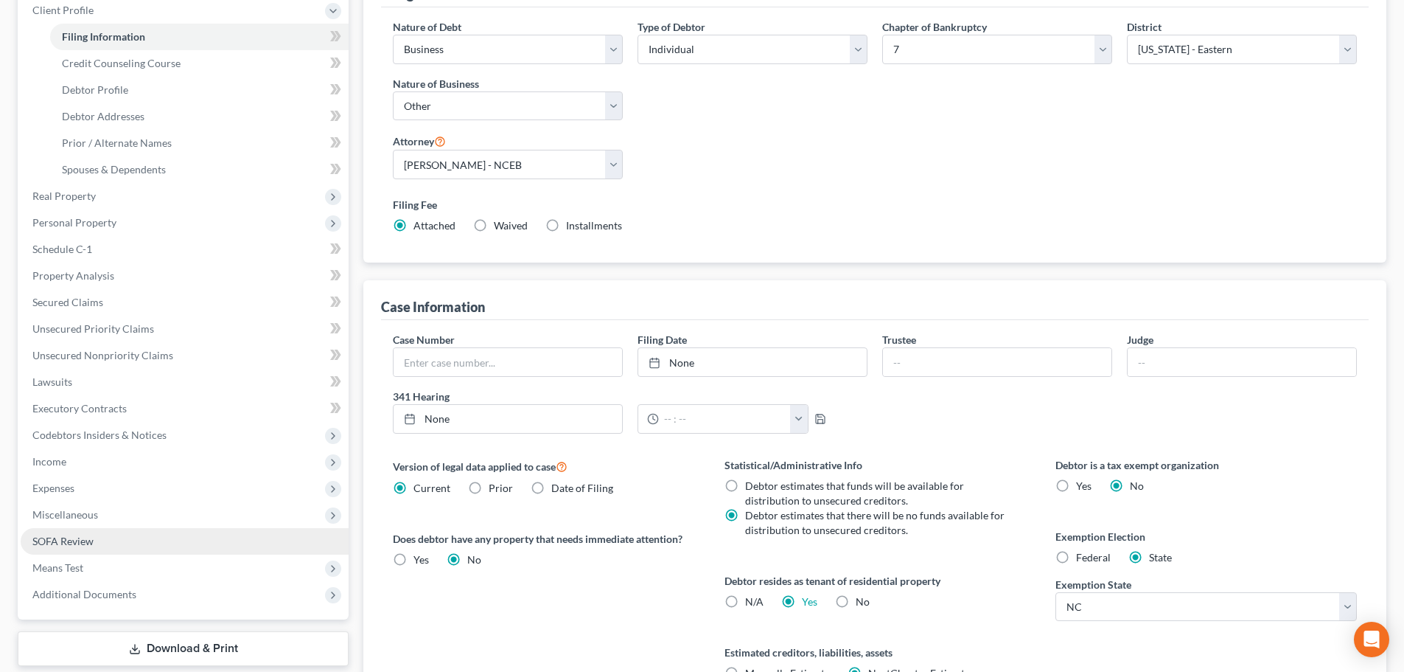
drag, startPoint x: 79, startPoint y: 535, endPoint x: 95, endPoint y: 539, distance: 16.6
click at [81, 535] on span "SOFA Review" at bounding box center [62, 540] width 61 height 13
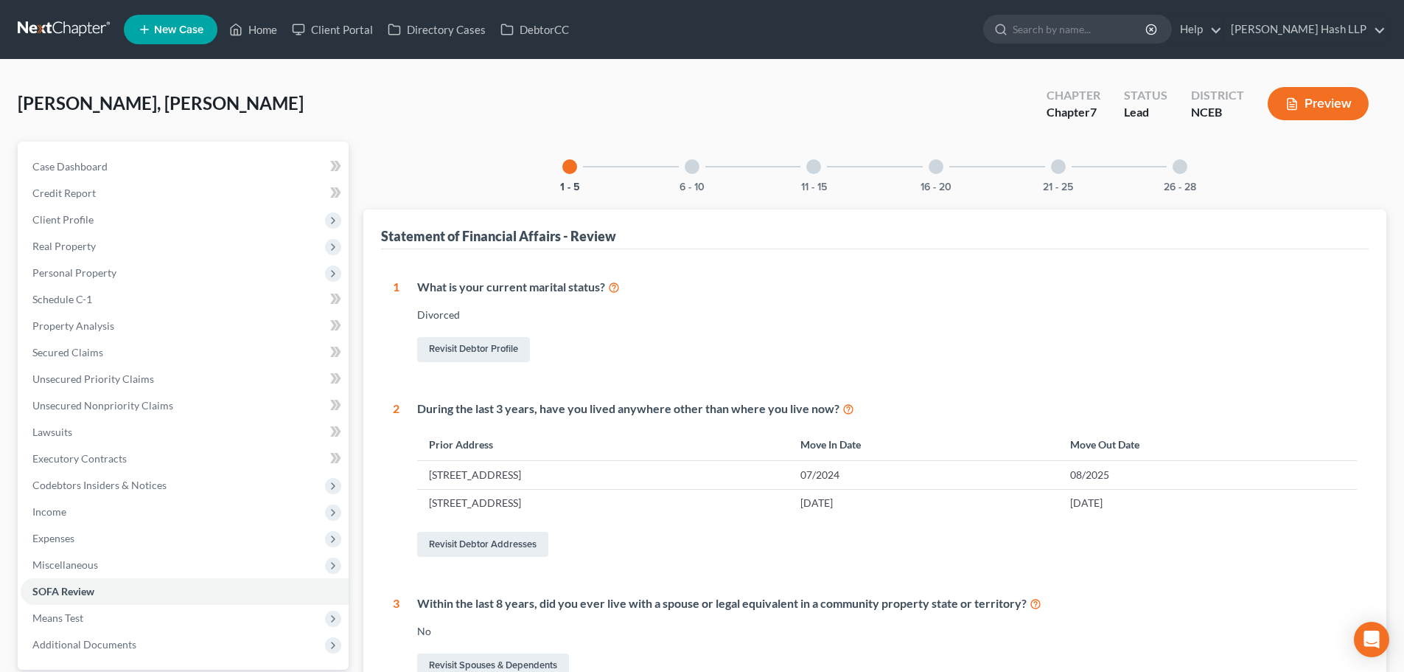
click at [690, 166] on div at bounding box center [692, 166] width 15 height 15
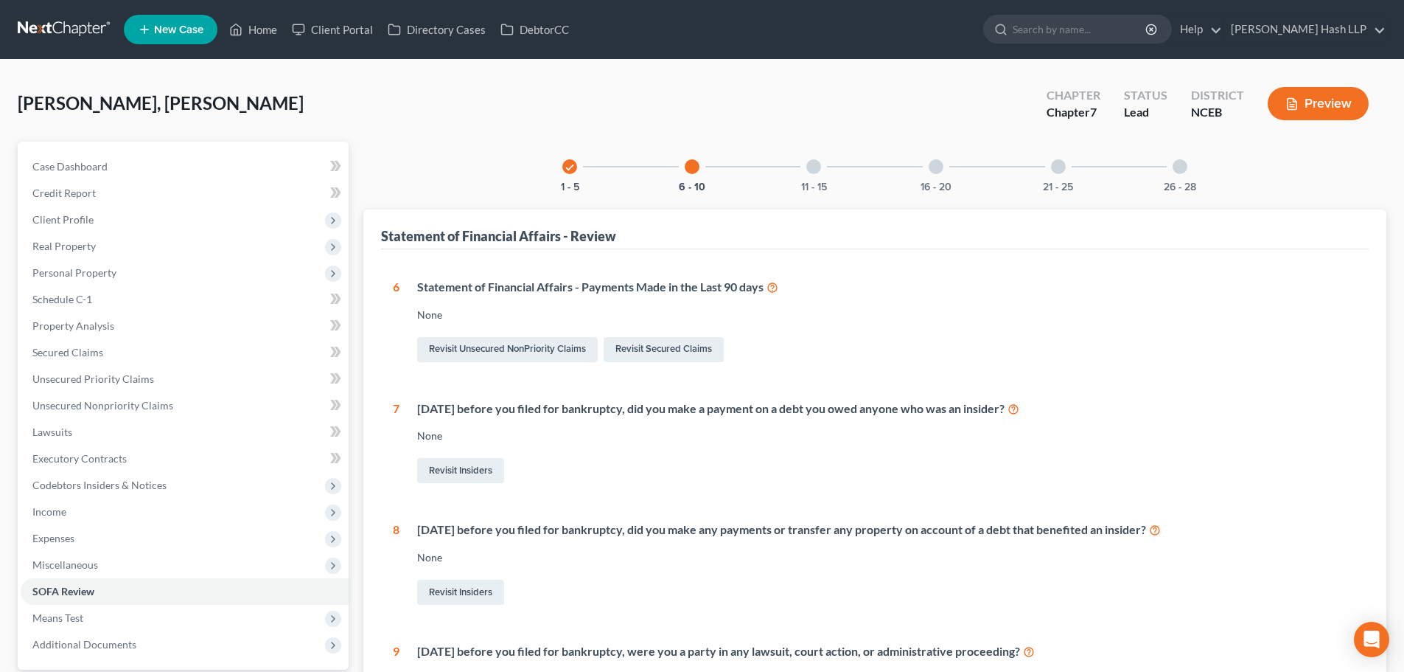
click at [643, 290] on div "Statement of Financial Affairs - Payments Made in the Last 90 days" at bounding box center [887, 287] width 940 height 17
click at [774, 284] on icon at bounding box center [773, 286] width 12 height 14
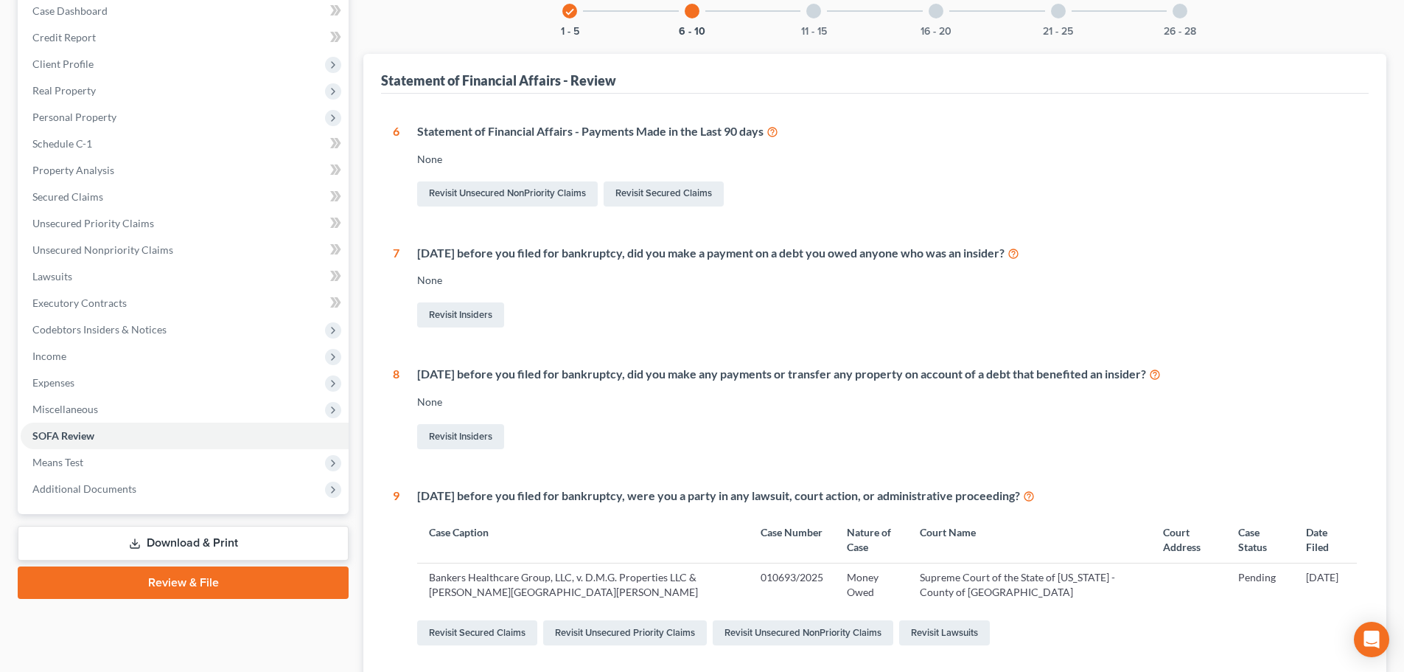
scroll to position [41, 0]
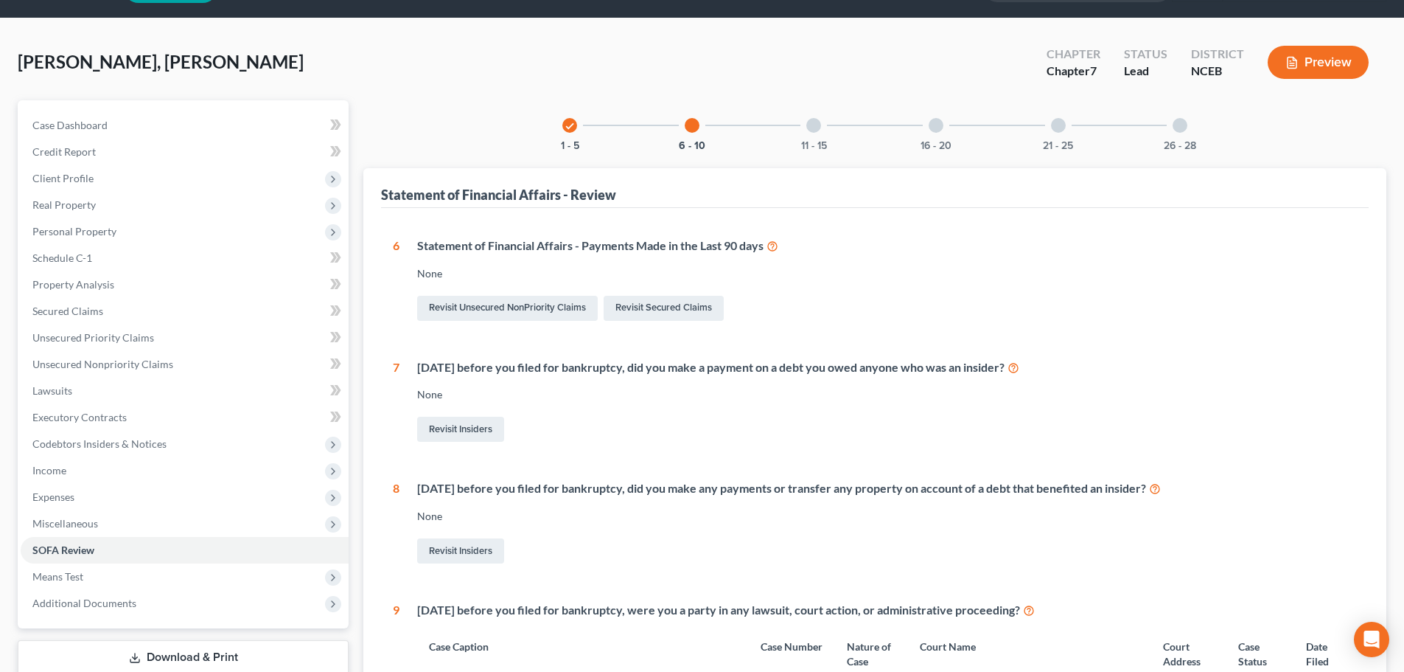
click at [812, 126] on div at bounding box center [814, 125] width 15 height 15
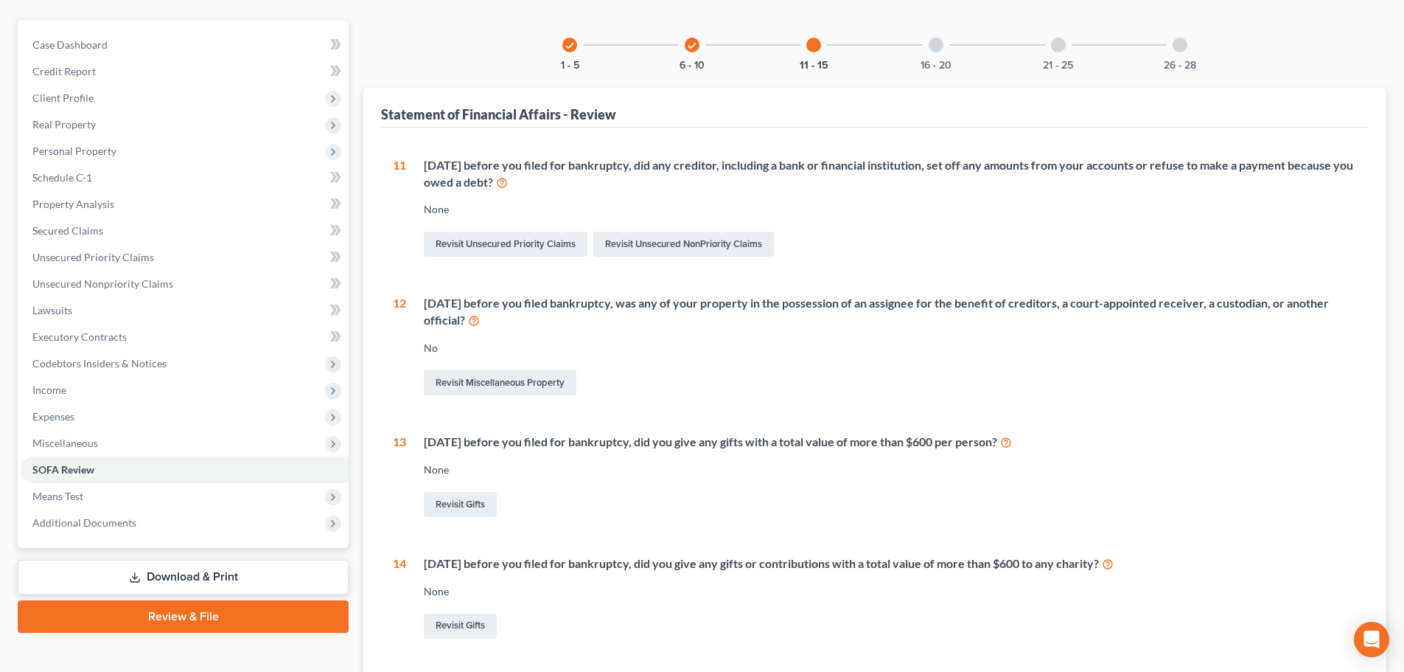
scroll to position [115, 0]
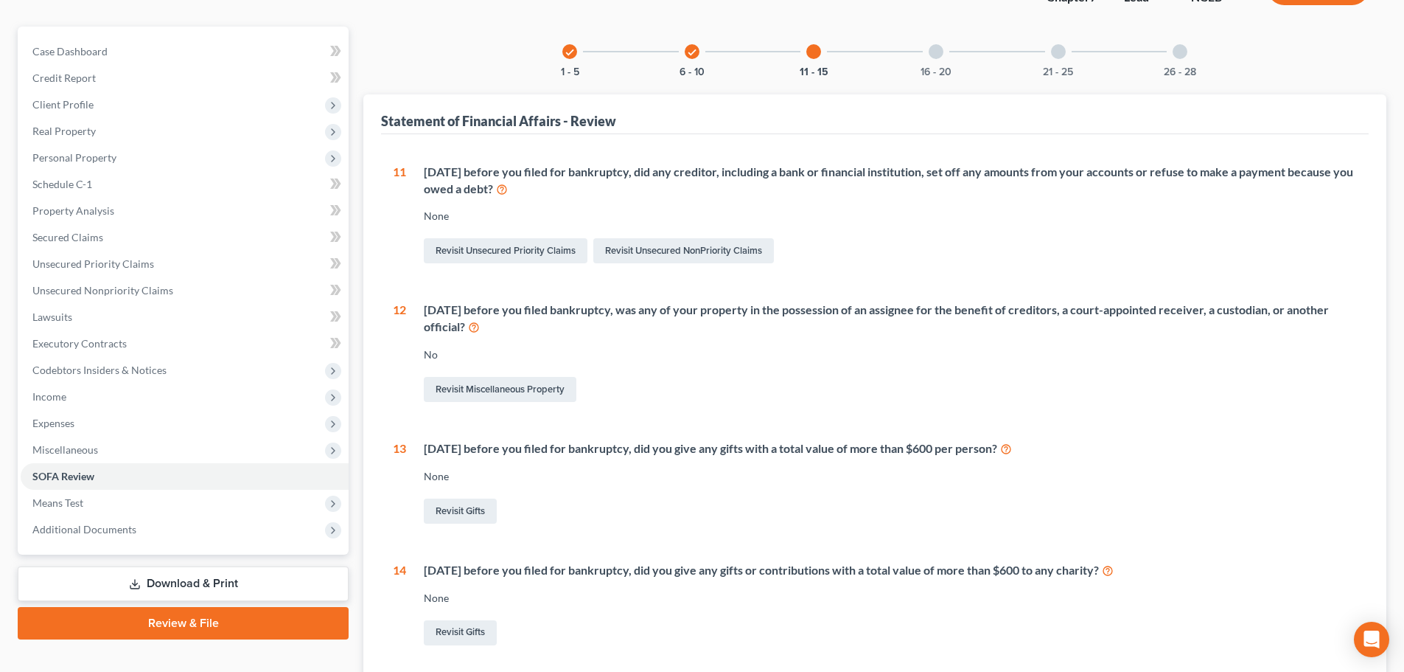
click at [934, 46] on div at bounding box center [936, 51] width 15 height 15
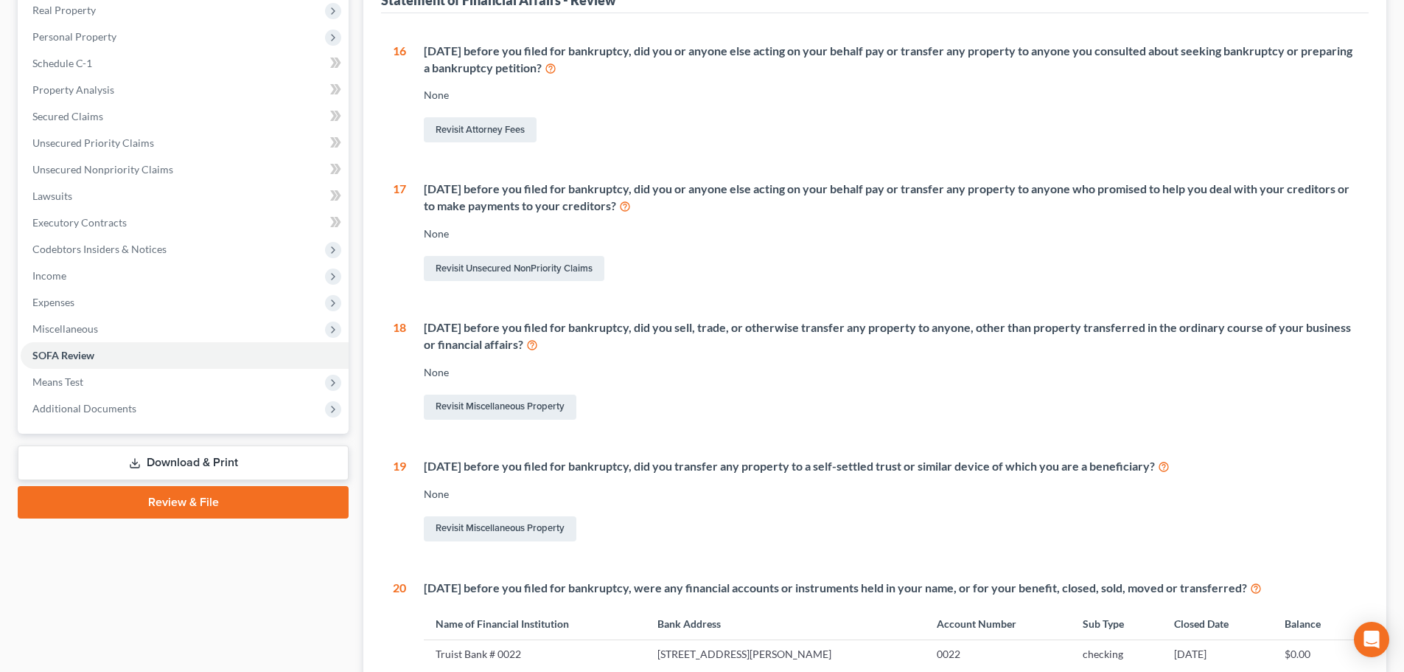
scroll to position [262, 0]
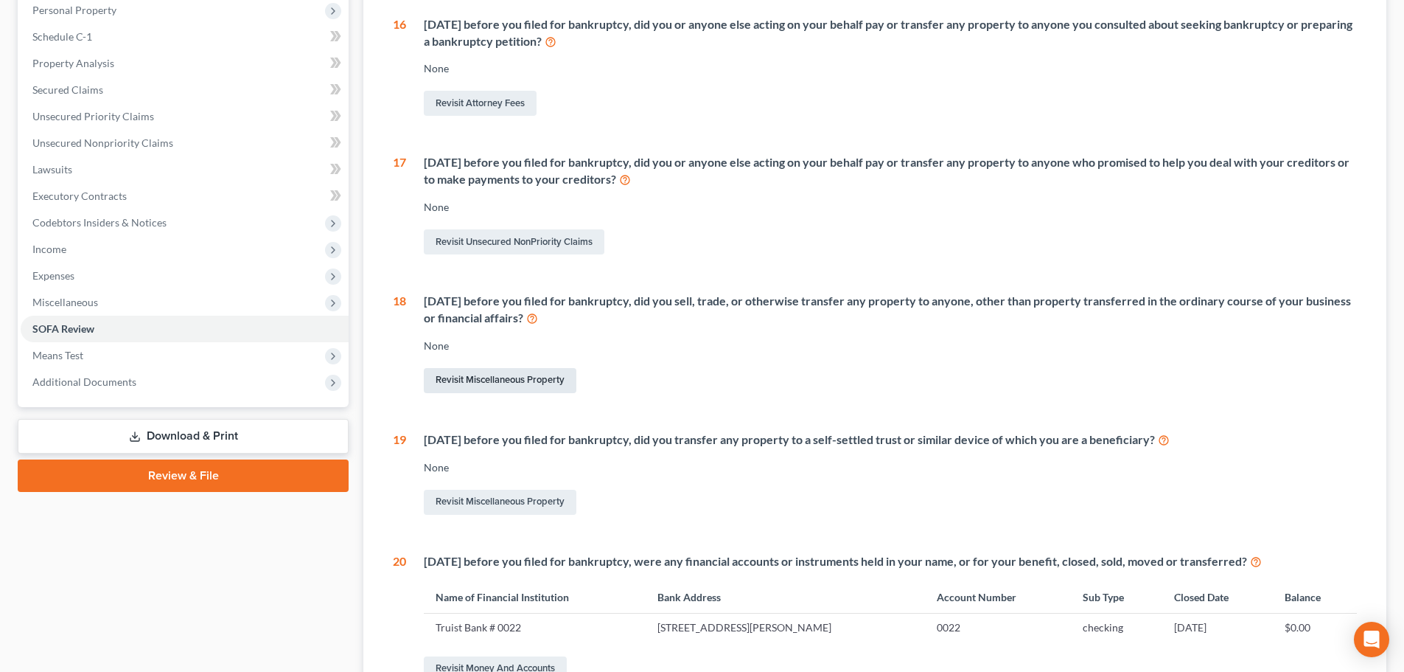
click at [488, 384] on link "Revisit Miscellaneous Property" at bounding box center [500, 380] width 153 height 25
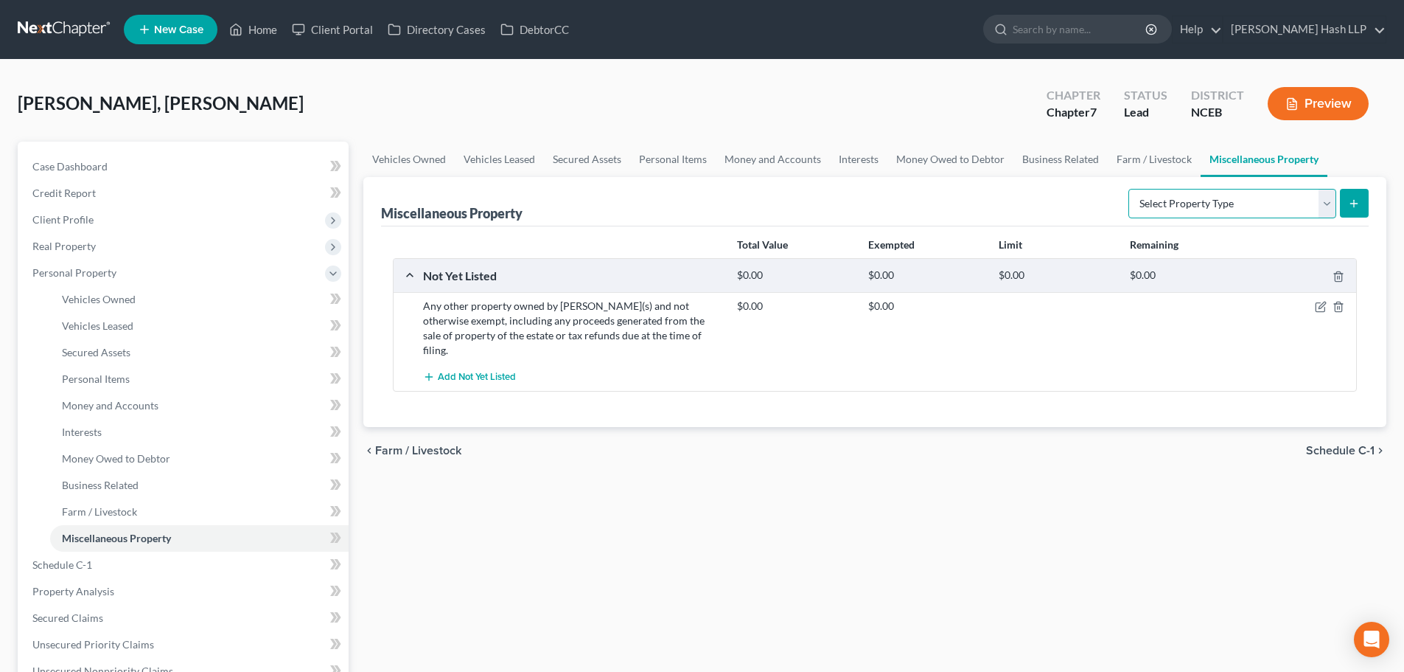
click at [1330, 202] on select "Select Property Type Assigned for Creditor Benefit [DATE] Holding for Another N…" at bounding box center [1233, 203] width 208 height 29
click at [1129, 189] on select "Select Property Type Assigned for Creditor Benefit [DATE] Holding for Another N…" at bounding box center [1233, 203] width 208 height 29
click at [1348, 204] on icon "submit" at bounding box center [1354, 204] width 12 height 12
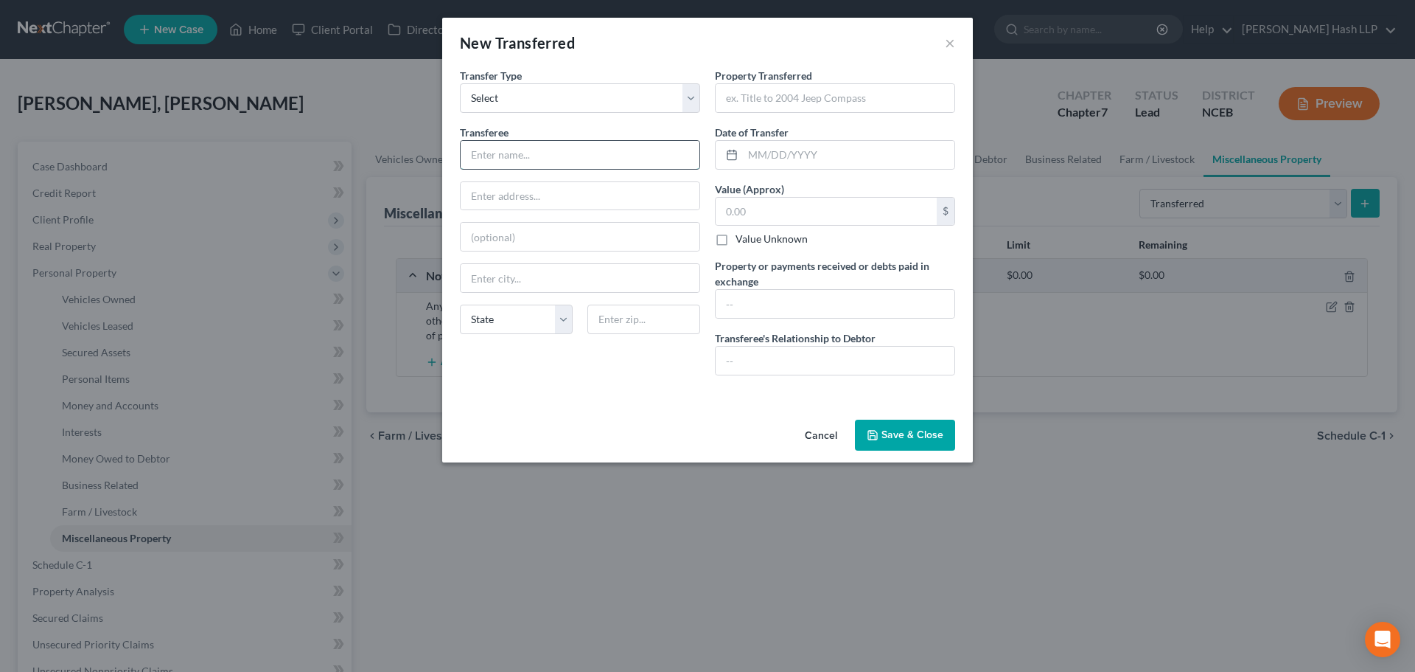
click at [610, 152] on input "text" at bounding box center [580, 155] width 239 height 28
click at [599, 192] on input "text" at bounding box center [580, 196] width 239 height 28
click at [653, 323] on input "text" at bounding box center [644, 318] width 113 height 29
click at [561, 324] on select "State [US_STATE] AK AR AZ CA CO CT DE DC [GEOGRAPHIC_DATA] [GEOGRAPHIC_DATA] GU…" at bounding box center [516, 318] width 113 height 29
click at [460, 304] on select "State [US_STATE] AK AR AZ CA CO CT DE DC [GEOGRAPHIC_DATA] [GEOGRAPHIC_DATA] GU…" at bounding box center [516, 318] width 113 height 29
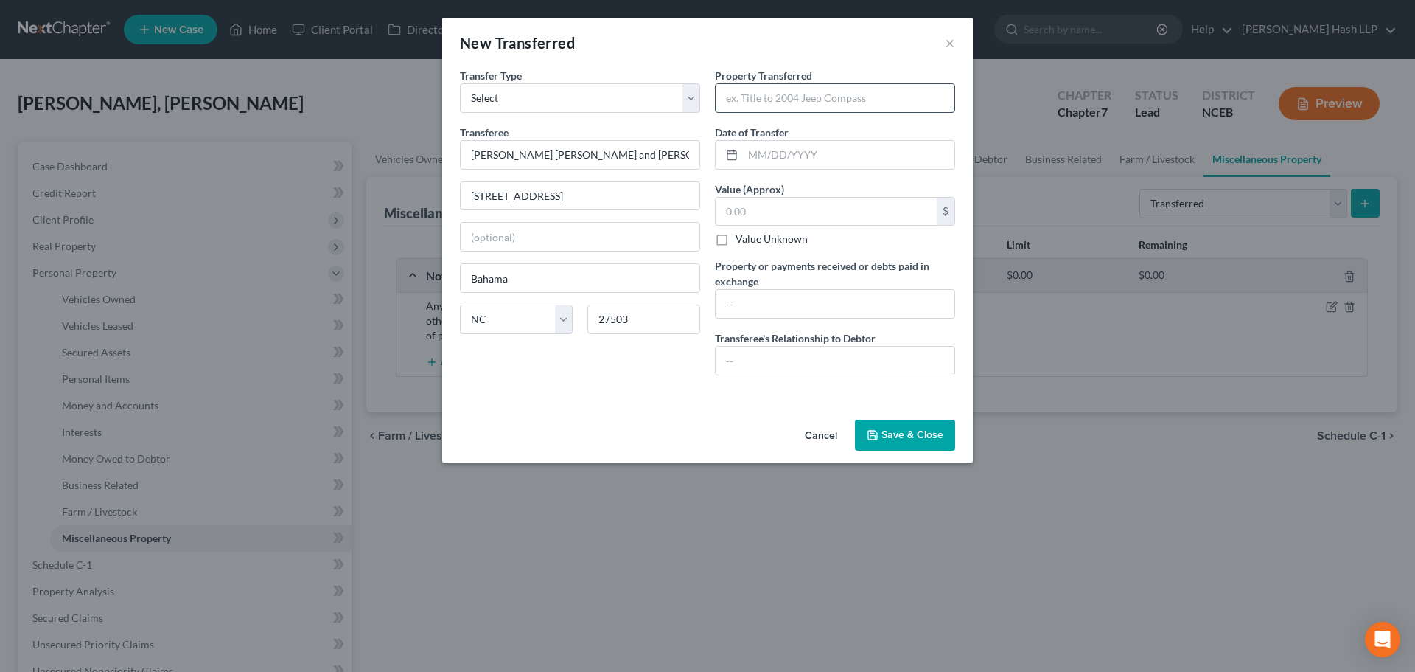
click at [761, 104] on input "text" at bounding box center [835, 98] width 239 height 28
click at [750, 151] on input "text" at bounding box center [849, 155] width 212 height 28
click at [780, 211] on input "text" at bounding box center [826, 212] width 221 height 28
click at [797, 356] on input "text" at bounding box center [835, 360] width 239 height 28
click at [899, 433] on button "Save & Close" at bounding box center [905, 434] width 100 height 31
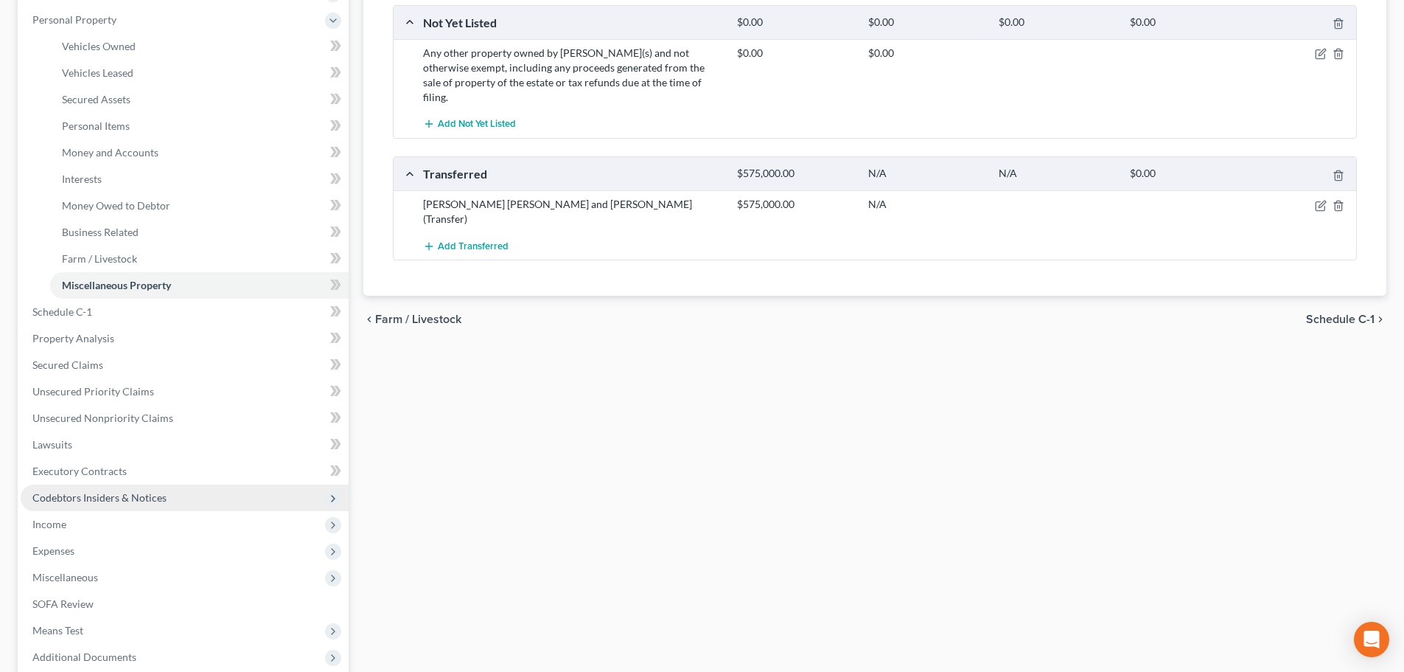
scroll to position [295, 0]
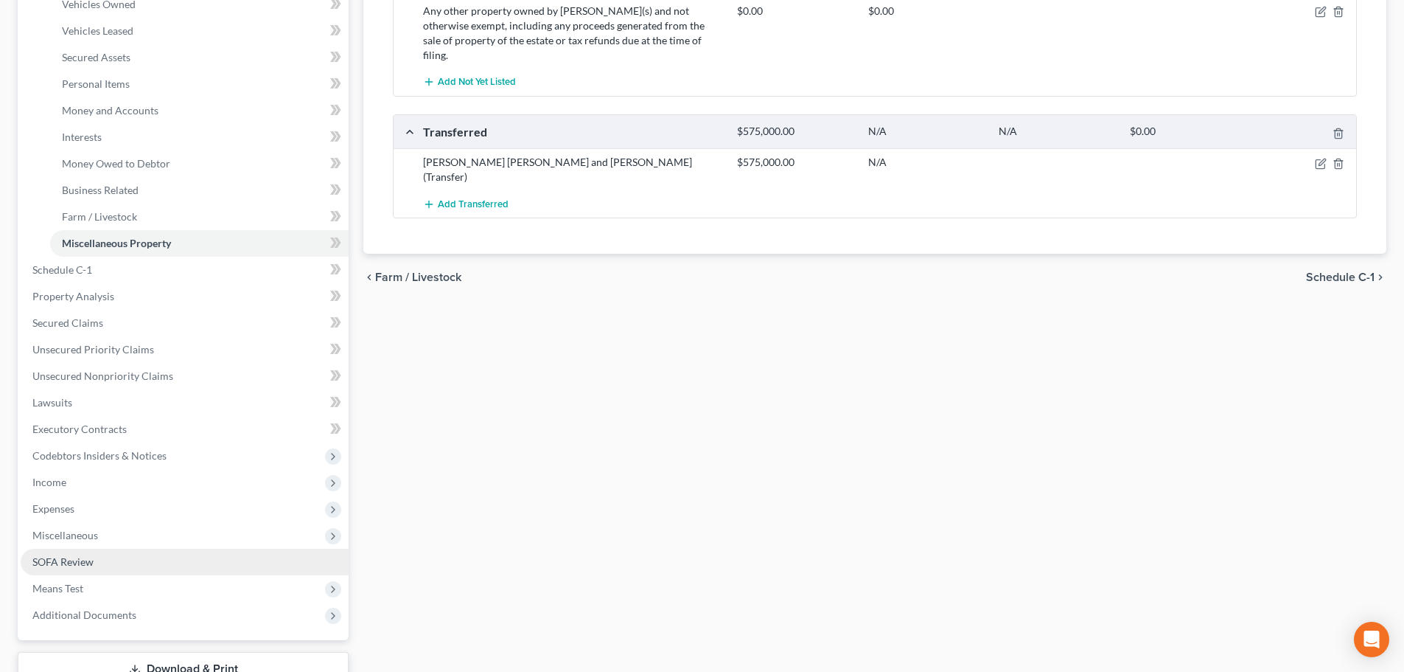
click at [91, 558] on span "SOFA Review" at bounding box center [62, 561] width 61 height 13
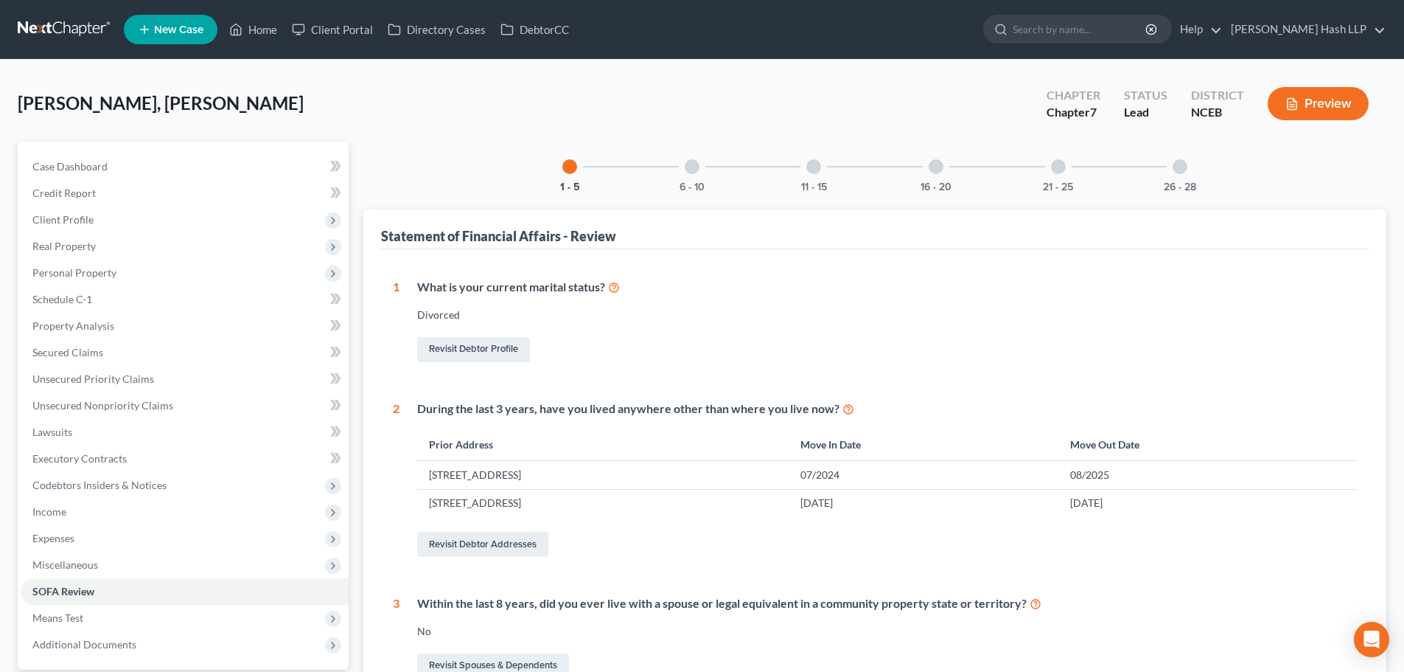
click at [932, 164] on div at bounding box center [936, 166] width 15 height 15
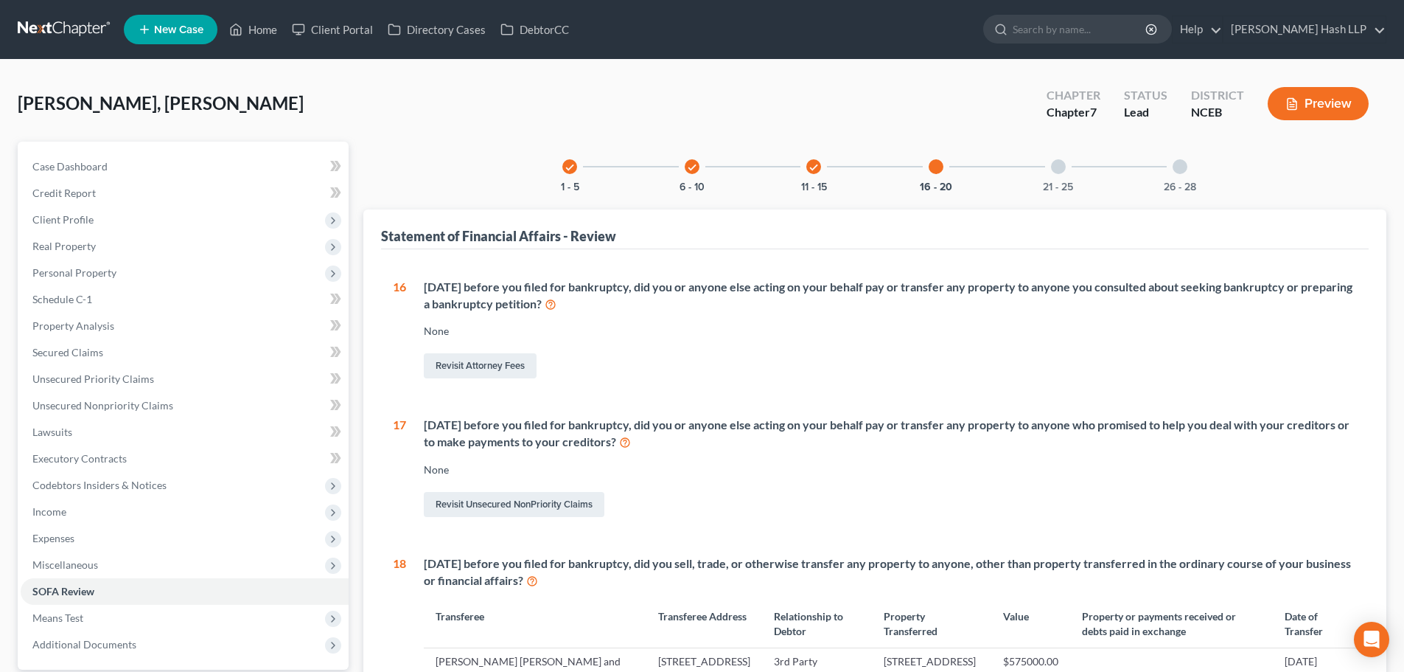
drag, startPoint x: 1057, startPoint y: 163, endPoint x: 947, endPoint y: 234, distance: 131.3
click at [1058, 163] on div at bounding box center [1058, 166] width 15 height 15
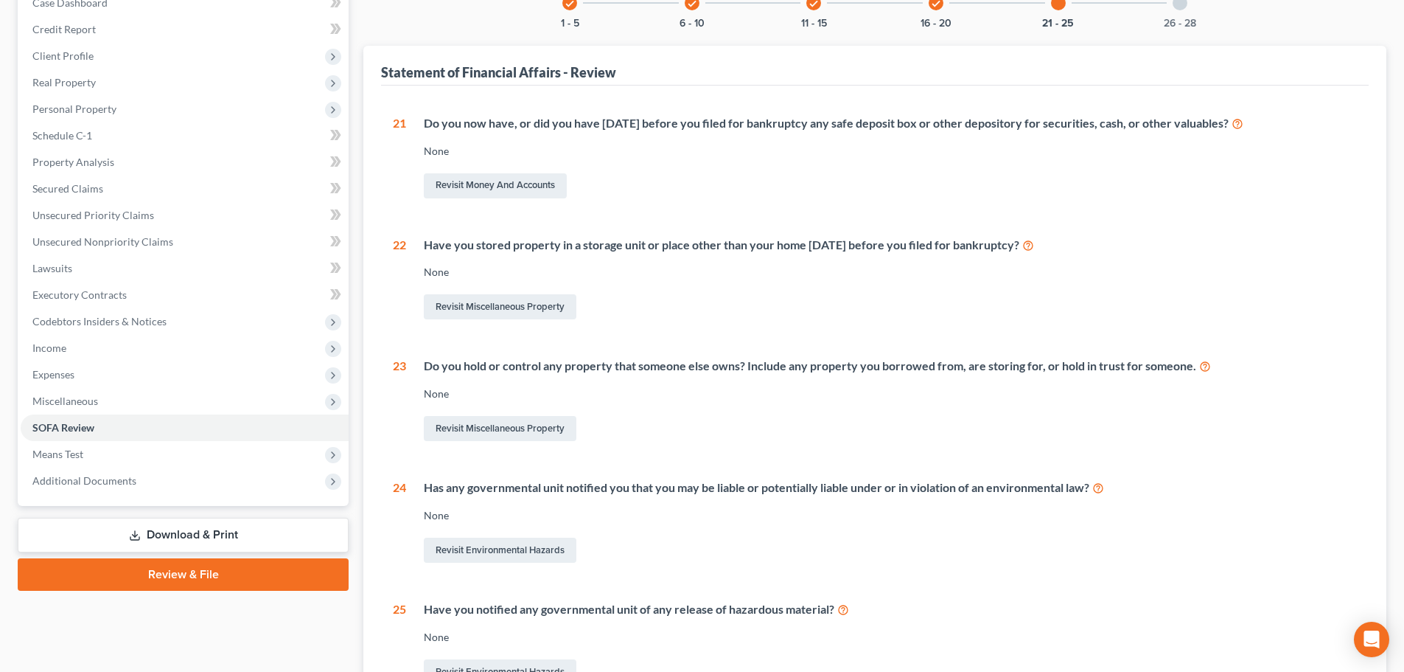
scroll to position [147, 0]
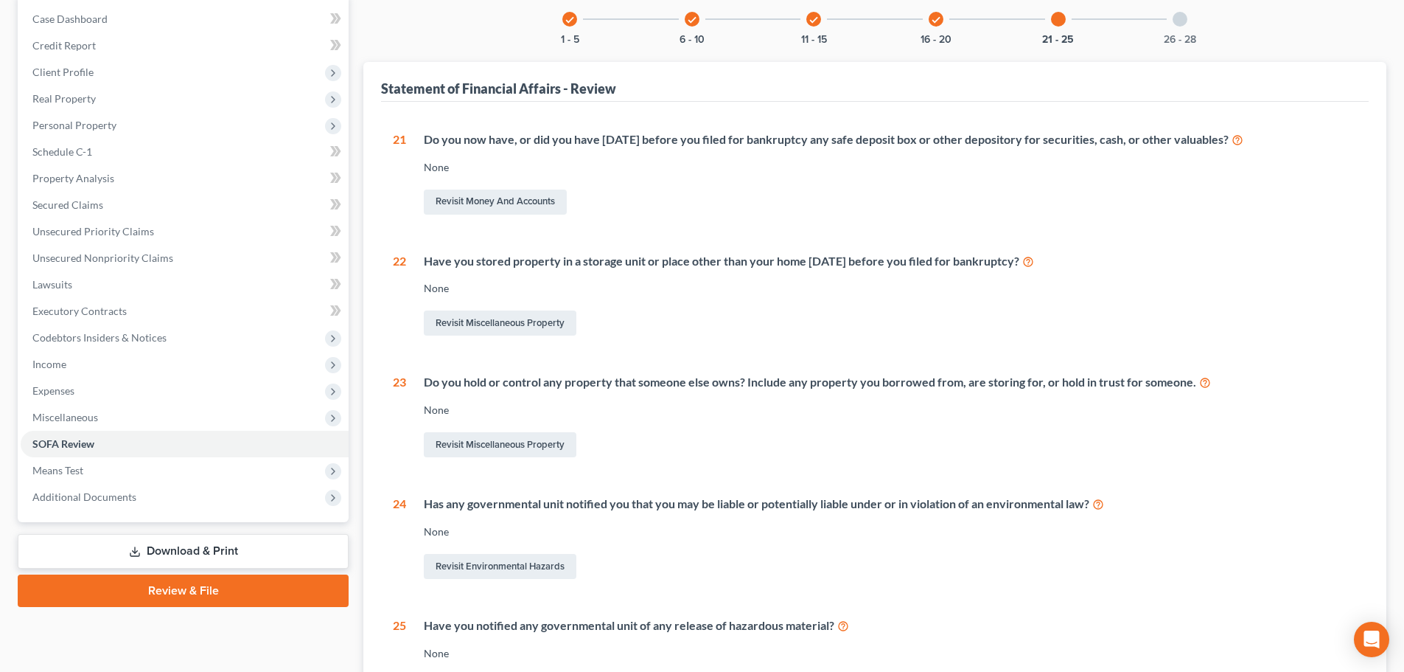
click at [1181, 24] on div at bounding box center [1180, 19] width 15 height 15
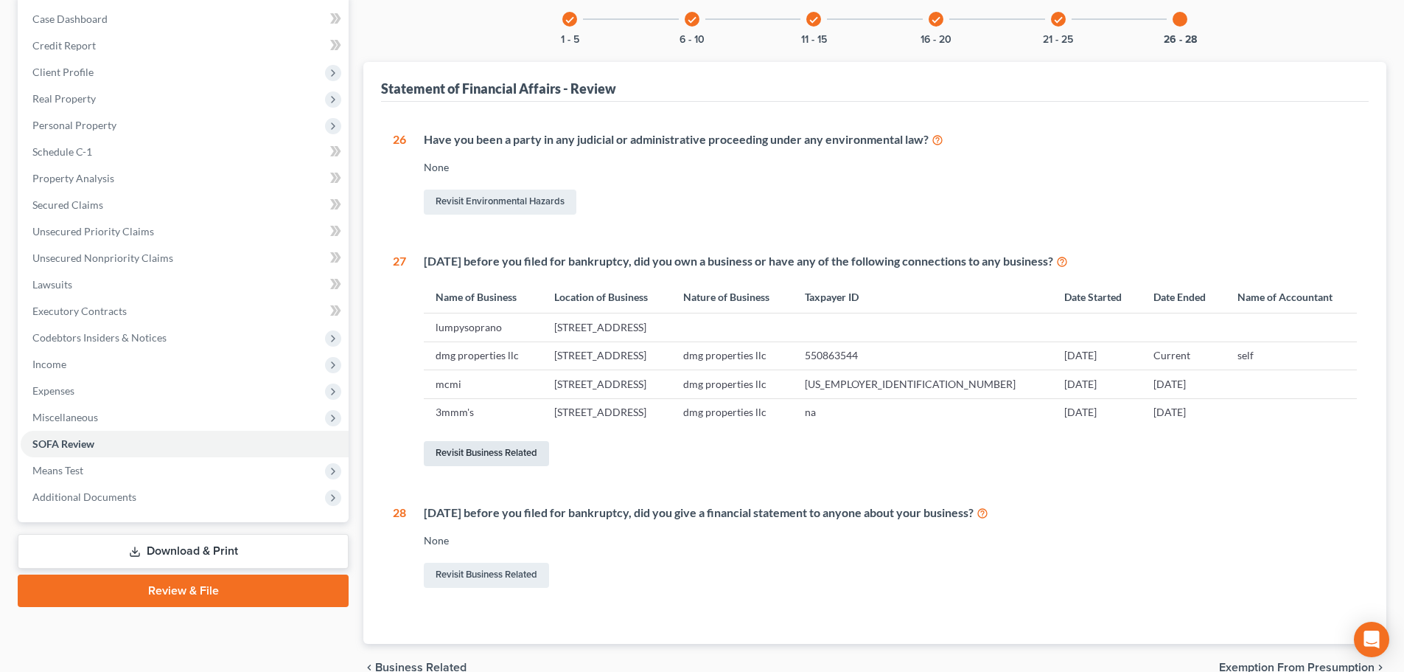
click at [495, 452] on link "Revisit Business Related" at bounding box center [486, 453] width 125 height 25
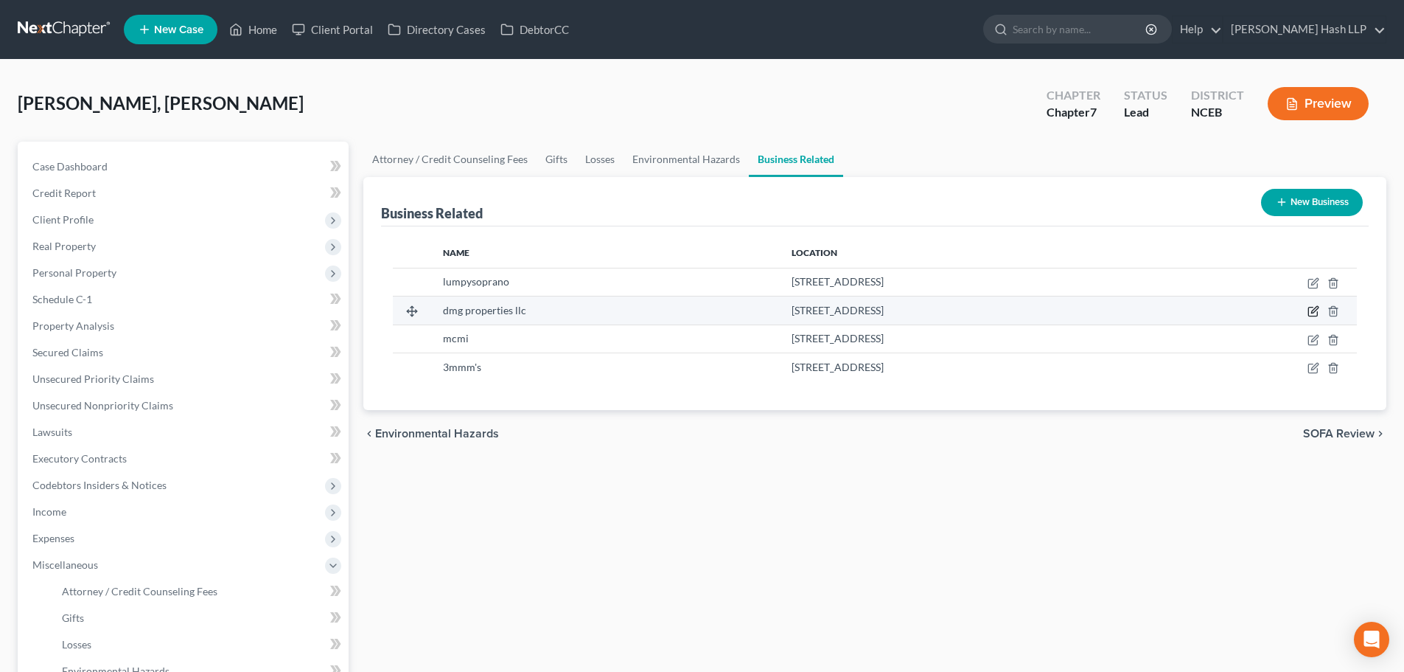
click at [1315, 313] on icon "button" at bounding box center [1314, 311] width 12 height 12
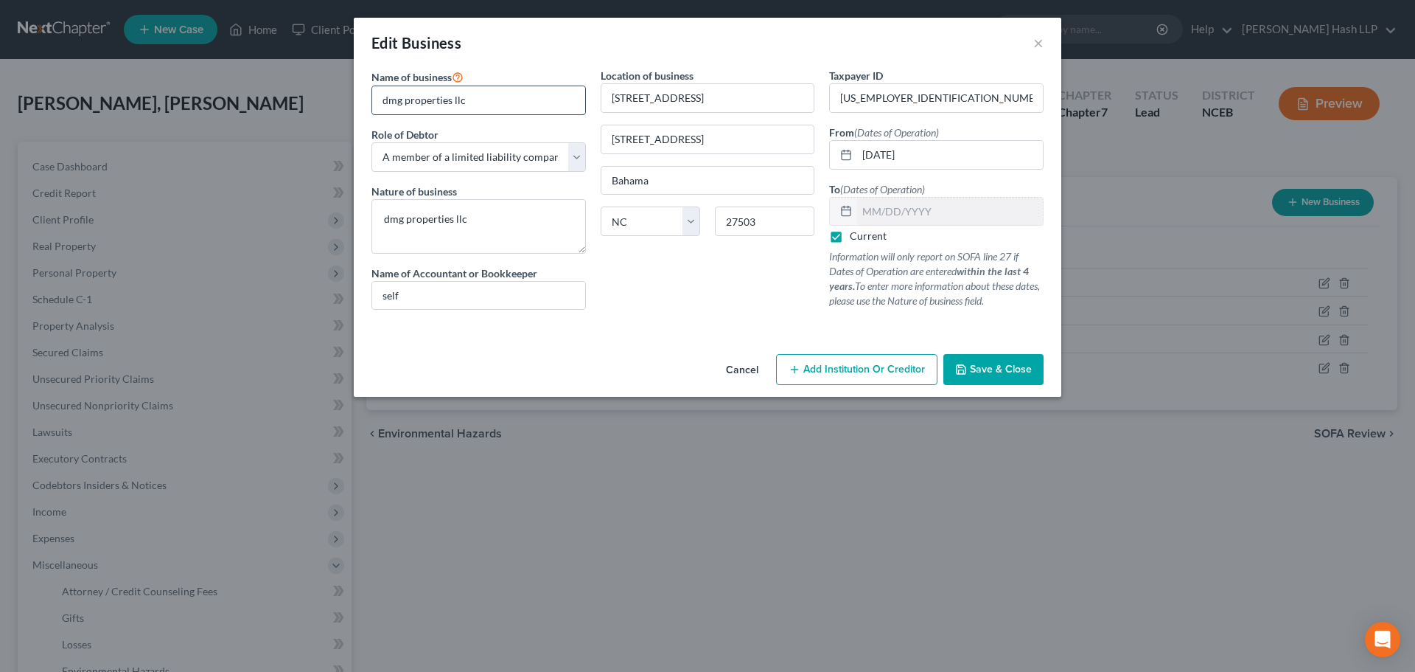
click at [386, 101] on input "dmg properties llc" at bounding box center [478, 100] width 213 height 28
click at [387, 101] on input "dmg properties llc" at bounding box center [478, 100] width 213 height 28
drag, startPoint x: 458, startPoint y: 99, endPoint x: 477, endPoint y: 99, distance: 19.2
click at [477, 99] on input "DMG Properties llc" at bounding box center [478, 100] width 213 height 28
click at [458, 97] on input "DMG PropertiesLLC" at bounding box center [478, 100] width 213 height 28
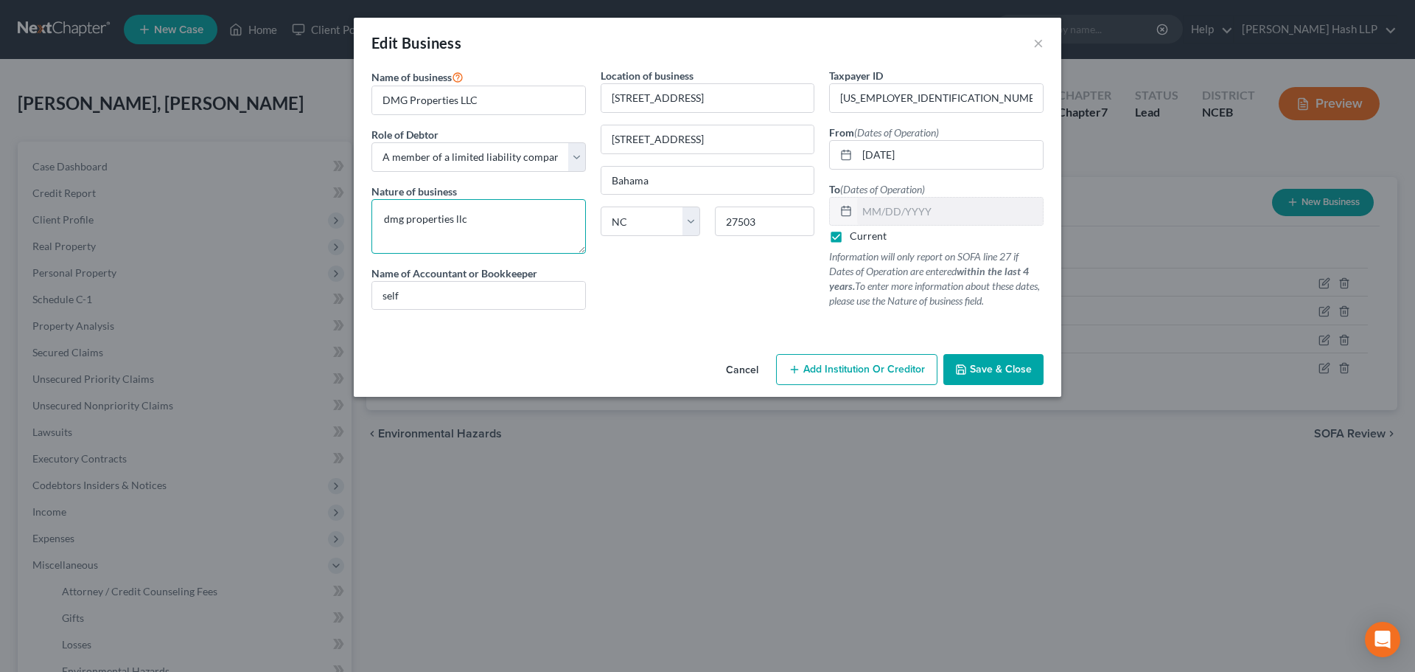
click at [511, 235] on textarea "dmg properties llc" at bounding box center [479, 226] width 215 height 55
drag, startPoint x: 429, startPoint y: 227, endPoint x: 349, endPoint y: 229, distance: 79.6
click at [349, 229] on div "Edit Business × Name of business * DMG Properties LLC Role of Debtor * Select A…" at bounding box center [707, 336] width 1415 height 672
drag, startPoint x: 678, startPoint y: 142, endPoint x: 560, endPoint y: 145, distance: 118.0
click at [565, 146] on div "Name of business * DMG Properties LLC Role of Debtor * Select A member of a lim…" at bounding box center [707, 200] width 687 height 265
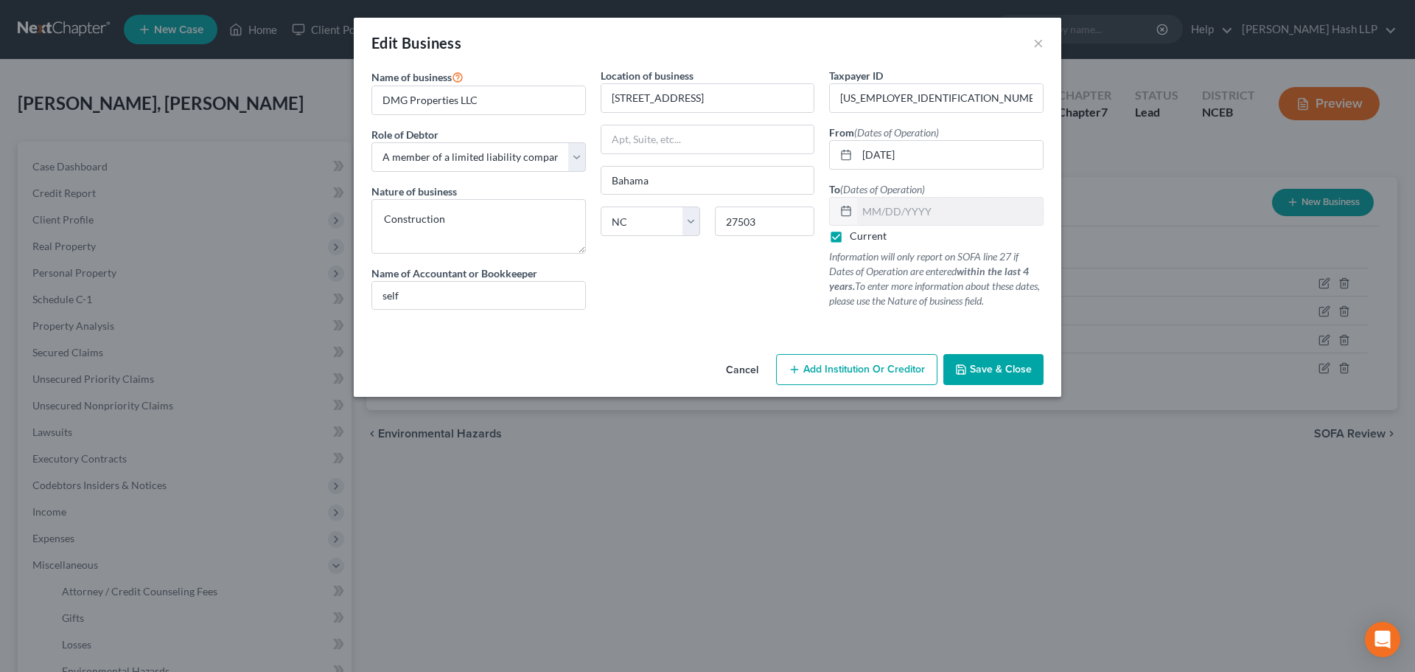
click at [1022, 369] on span "Save & Close" at bounding box center [1001, 369] width 62 height 13
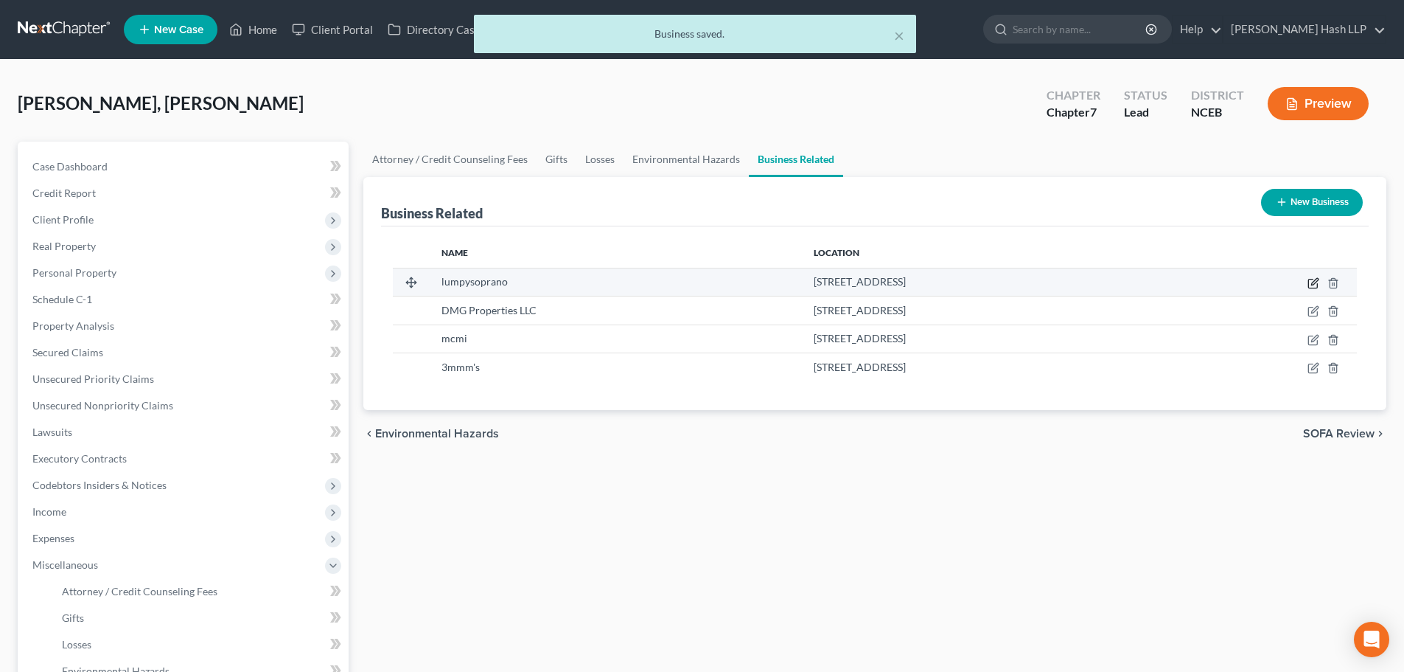
click at [1313, 284] on icon "button" at bounding box center [1314, 283] width 12 height 12
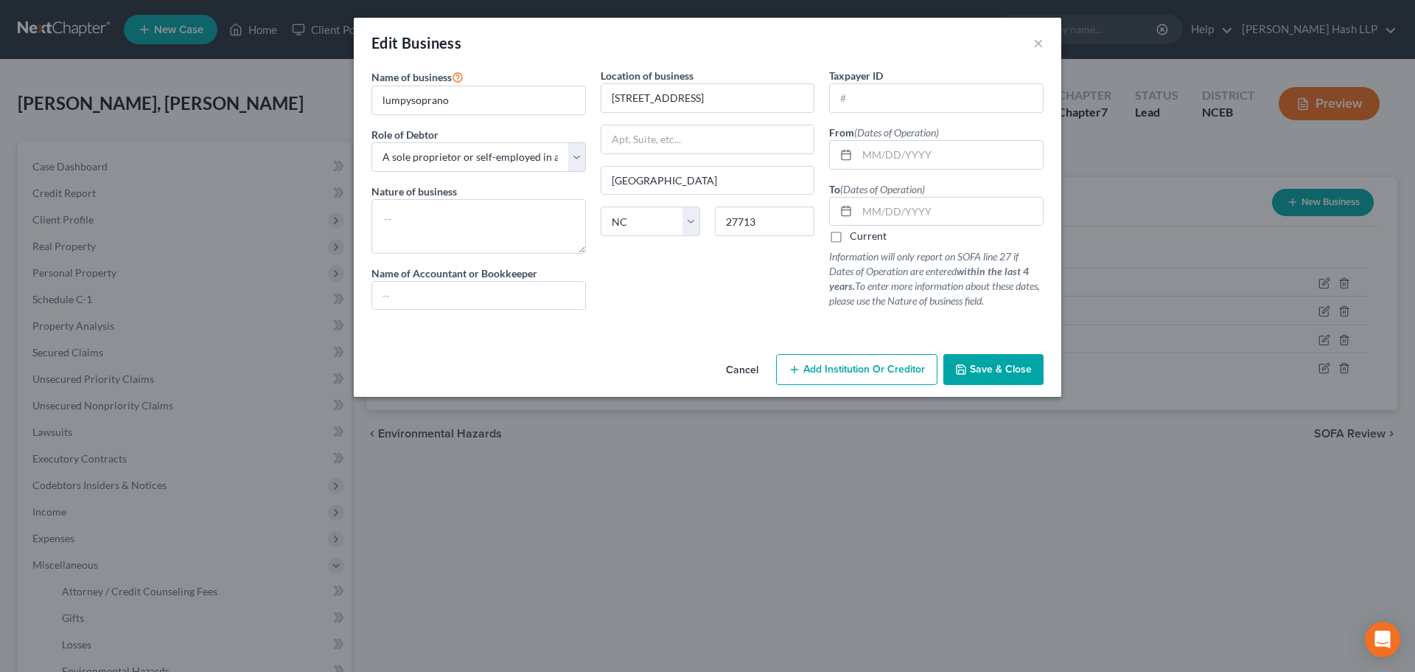
click at [850, 237] on label "Current" at bounding box center [868, 236] width 37 height 15
click at [856, 237] on input "Current" at bounding box center [861, 234] width 10 height 10
click at [1000, 369] on span "Save & Close" at bounding box center [1001, 369] width 62 height 13
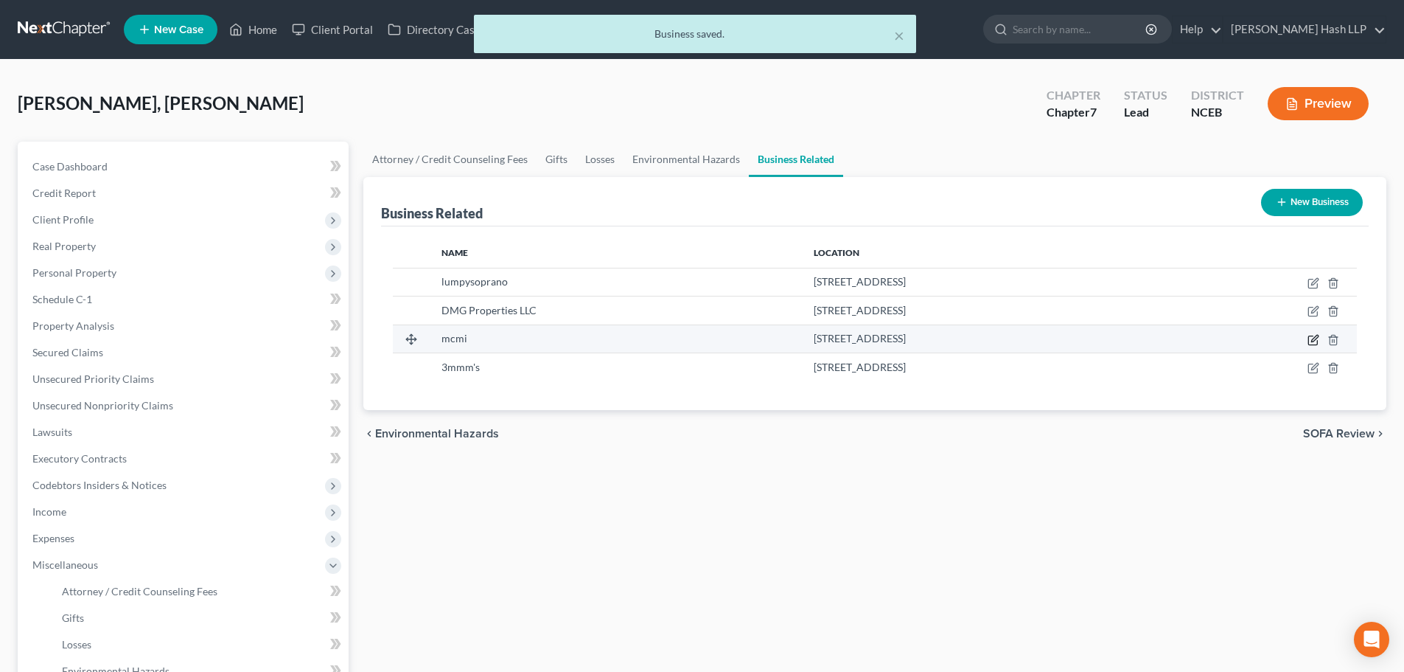
click at [1313, 340] on icon "button" at bounding box center [1314, 340] width 12 height 12
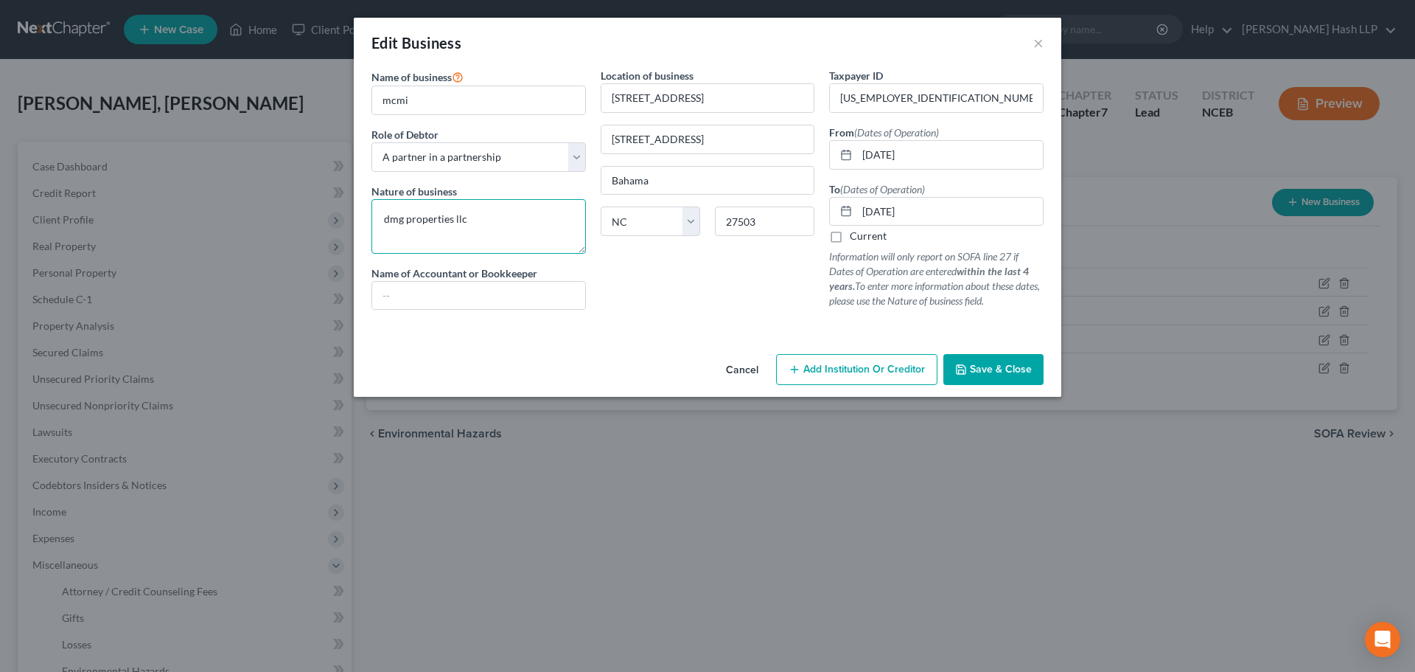
drag, startPoint x: 481, startPoint y: 219, endPoint x: 344, endPoint y: 219, distance: 137.1
click at [344, 219] on div "Edit Business × Name of business * mcmi Role of Debtor * Select A member of a l…" at bounding box center [707, 336] width 1415 height 672
drag, startPoint x: 671, startPoint y: 136, endPoint x: 589, endPoint y: 133, distance: 81.9
click at [589, 133] on div "Name of business * mcmi Role of Debtor * Select A member of a limited liability…" at bounding box center [707, 200] width 687 height 265
click at [1014, 366] on span "Save & Close" at bounding box center [1001, 369] width 62 height 13
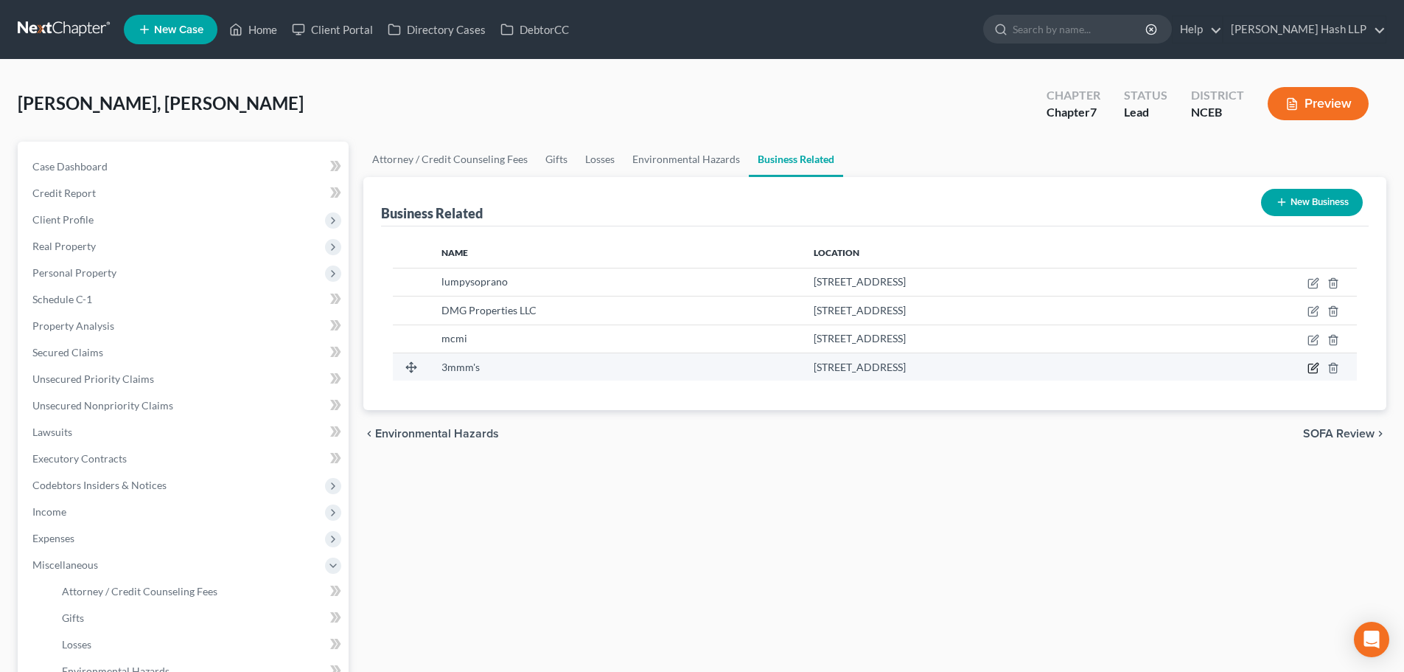
click at [1312, 367] on icon "button" at bounding box center [1314, 368] width 12 height 12
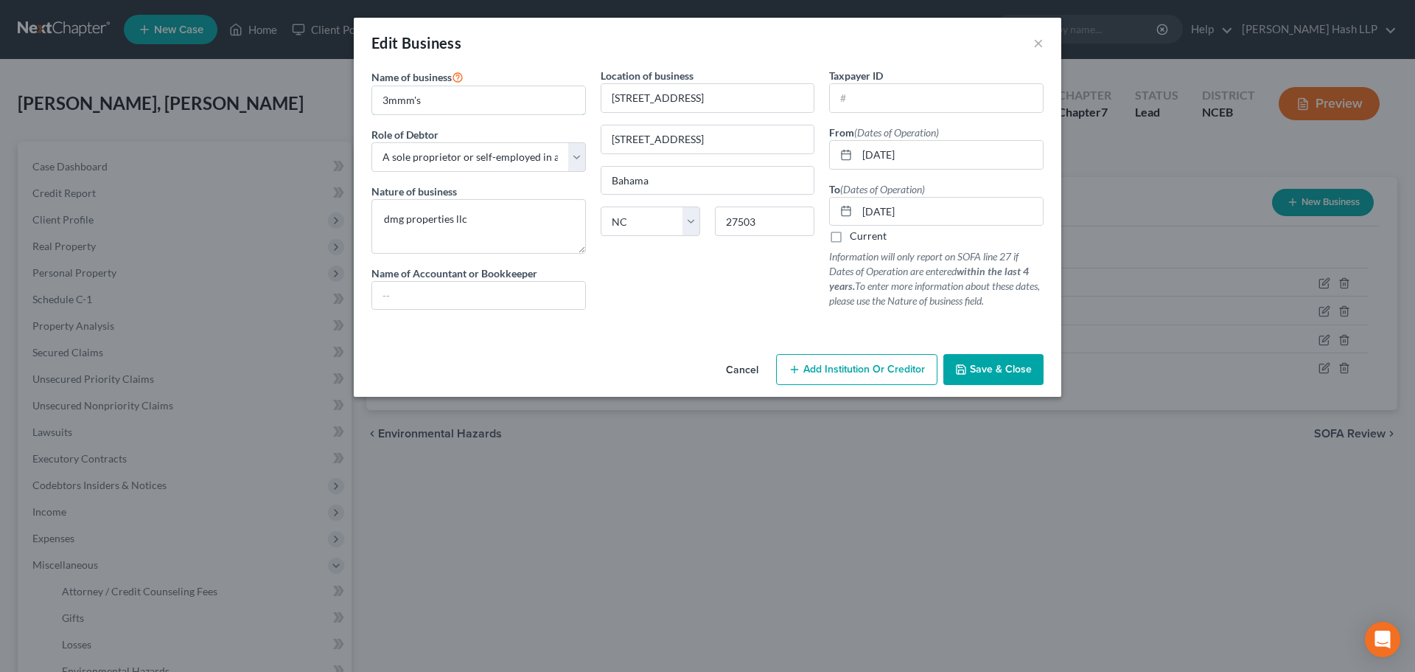
drag, startPoint x: 389, startPoint y: 100, endPoint x: 390, endPoint y: 131, distance: 31.7
click at [389, 100] on input "3mmm's" at bounding box center [478, 100] width 213 height 28
drag, startPoint x: 478, startPoint y: 221, endPoint x: 338, endPoint y: 220, distance: 140.1
click at [338, 220] on div "Edit Business × Name of business * 3MMMS LLC Role of Debtor * Select A member o…" at bounding box center [707, 336] width 1415 height 672
drag, startPoint x: 616, startPoint y: 139, endPoint x: 561, endPoint y: 140, distance: 55.3
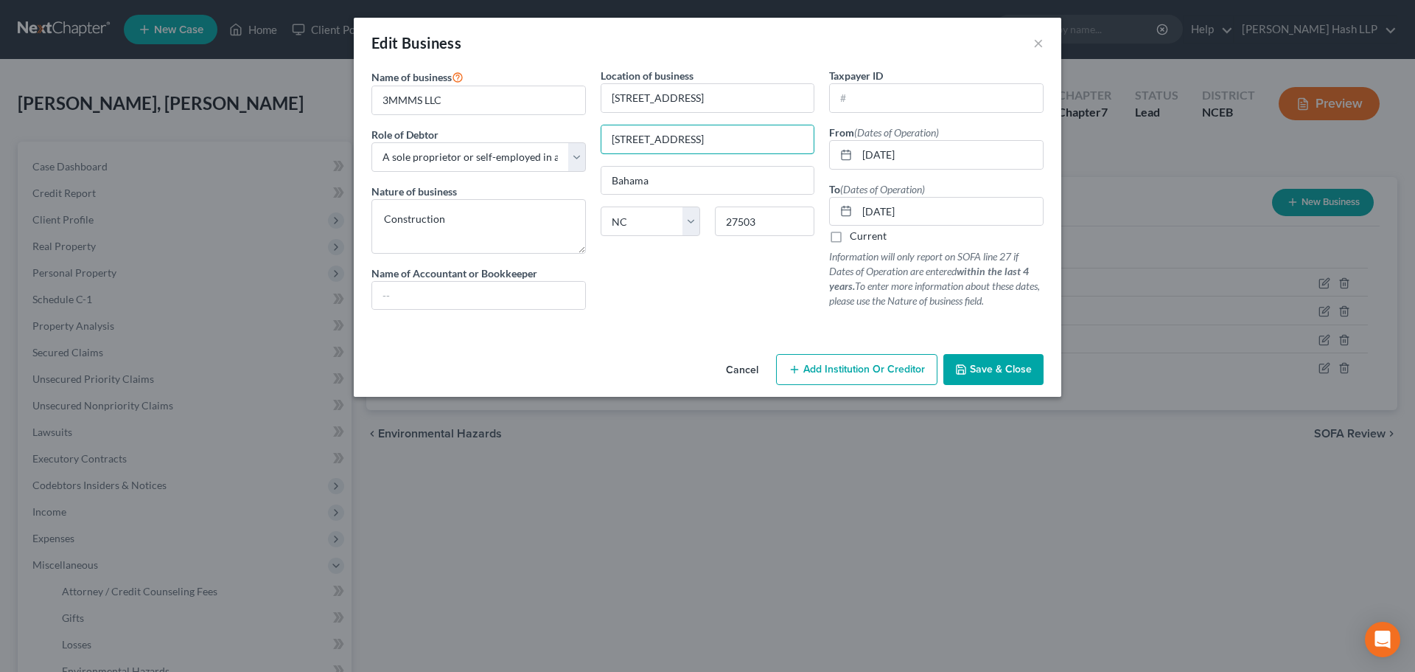
click at [561, 140] on div "Name of business * 3MMMS LLC Role of Debtor * Select A member of a limited liab…" at bounding box center [707, 200] width 687 height 265
click at [991, 366] on span "Save & Close" at bounding box center [1001, 369] width 62 height 13
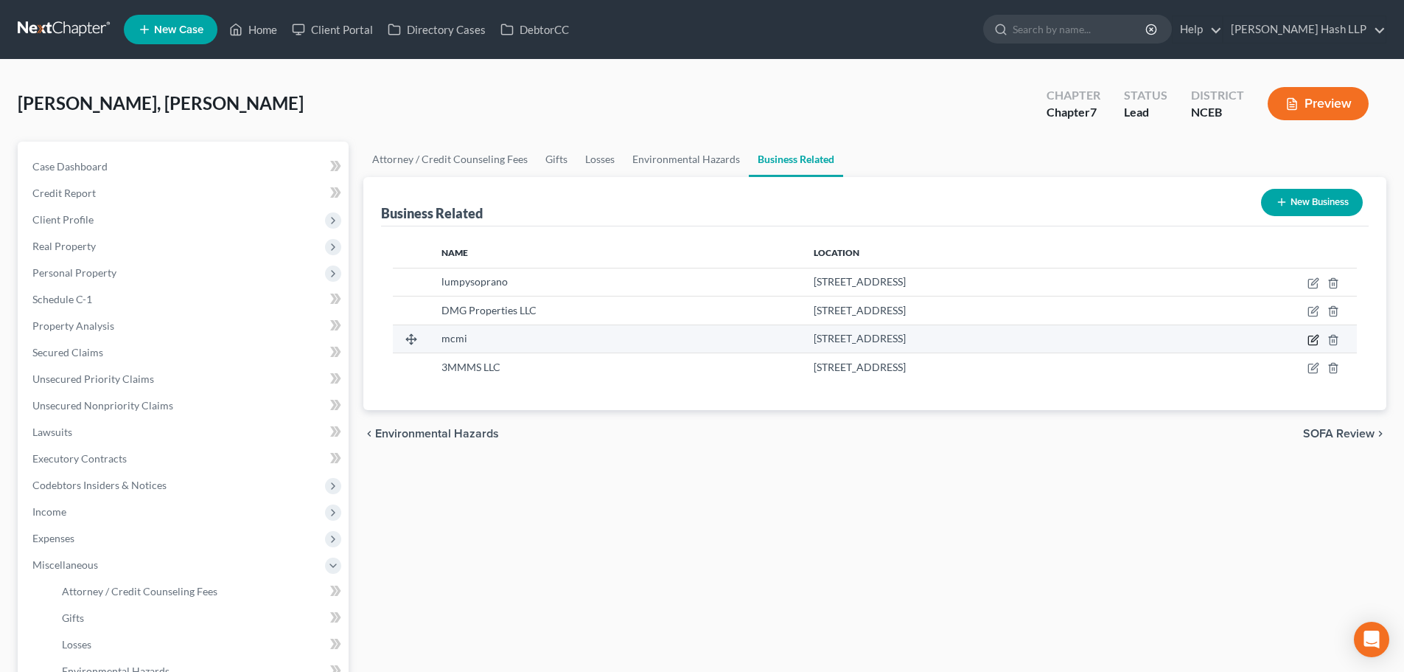
click at [1312, 341] on icon "button" at bounding box center [1315, 338] width 7 height 7
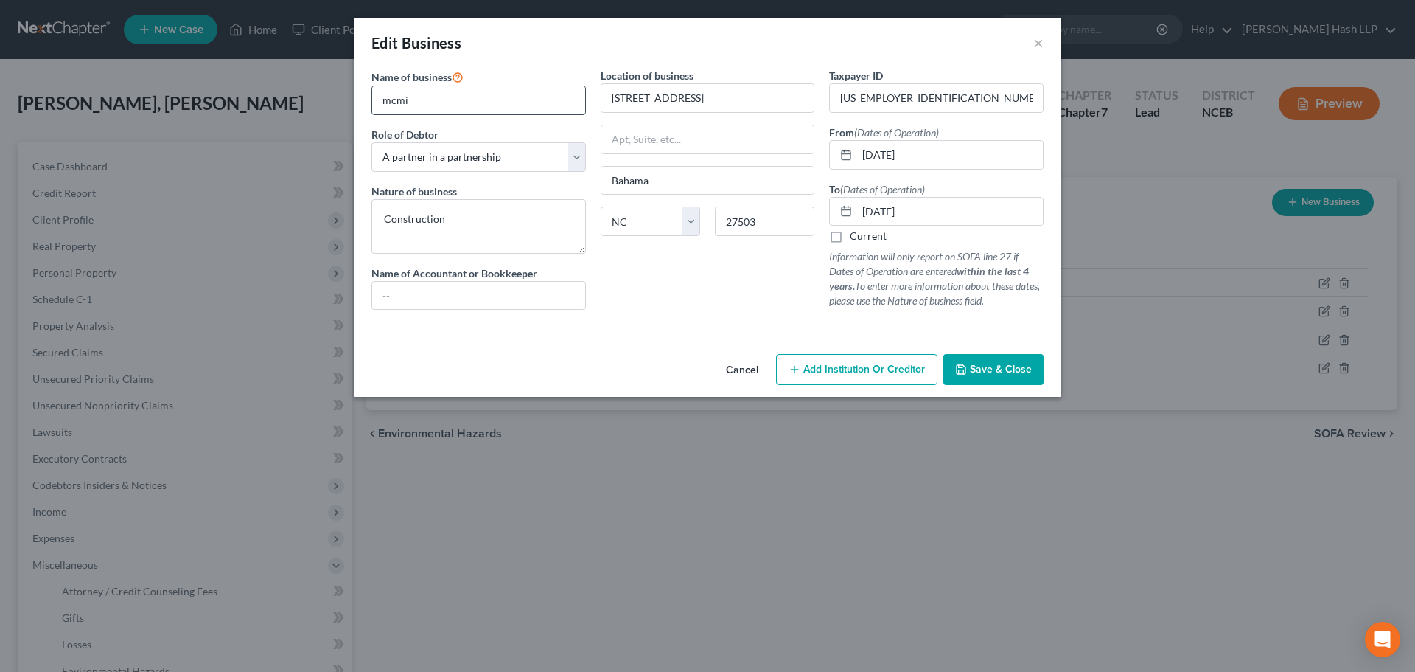
click at [384, 100] on input "mcmi" at bounding box center [478, 100] width 213 height 28
click at [433, 98] on input "McMi" at bounding box center [478, 100] width 213 height 28
click at [1017, 371] on span "Save & Close" at bounding box center [1001, 369] width 62 height 13
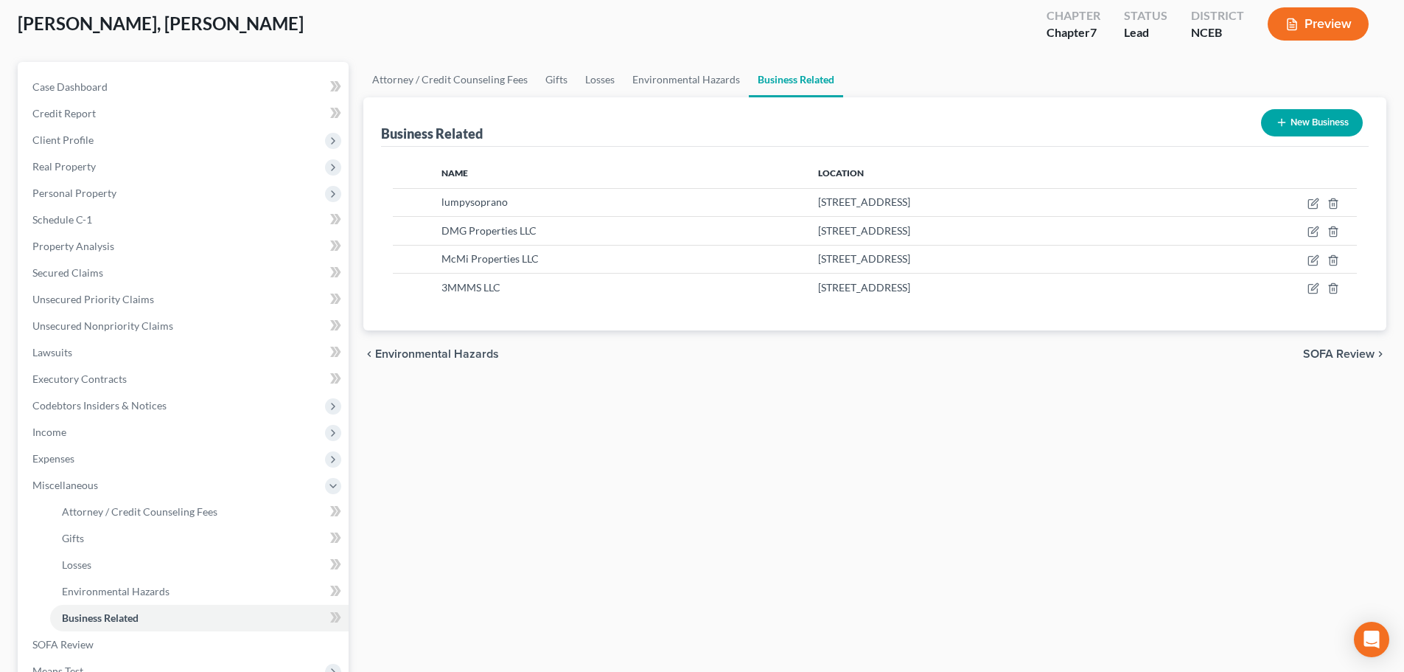
scroll to position [221, 0]
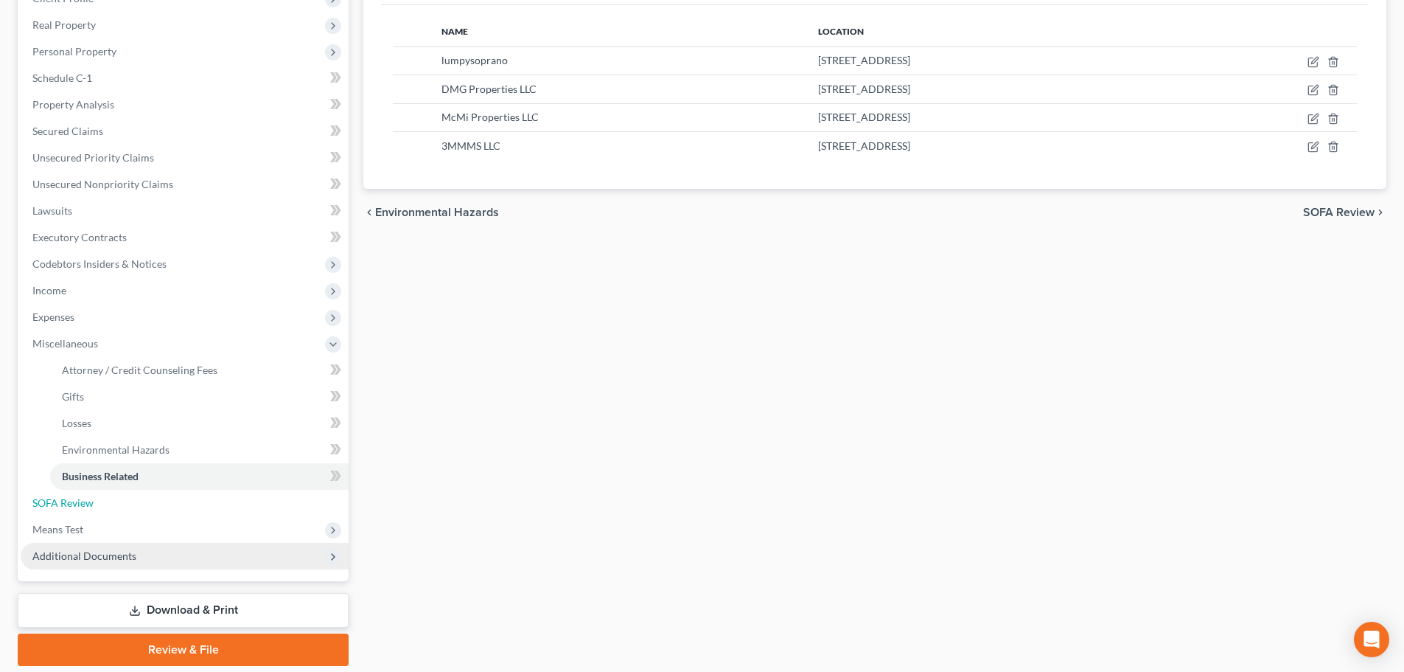
drag, startPoint x: 68, startPoint y: 498, endPoint x: 97, endPoint y: 543, distance: 54.0
click at [68, 498] on span "SOFA Review" at bounding box center [62, 502] width 61 height 13
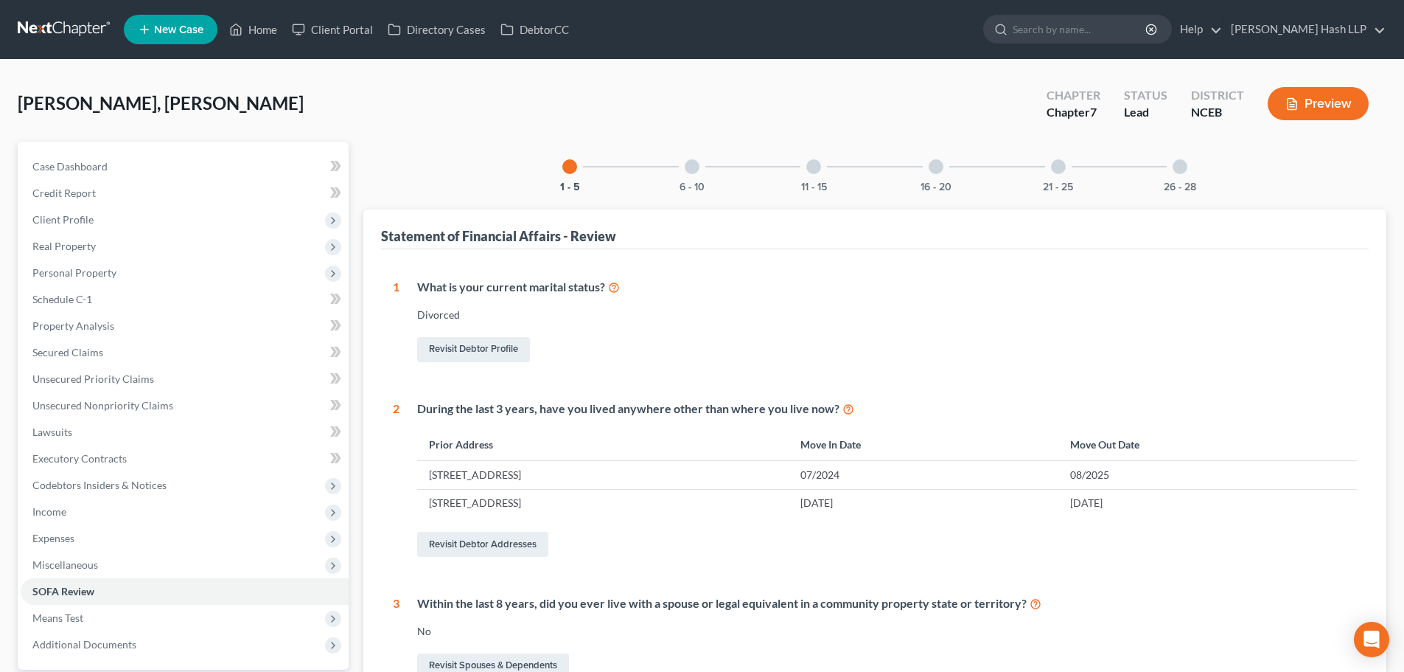
click at [1053, 166] on div at bounding box center [1058, 166] width 15 height 15
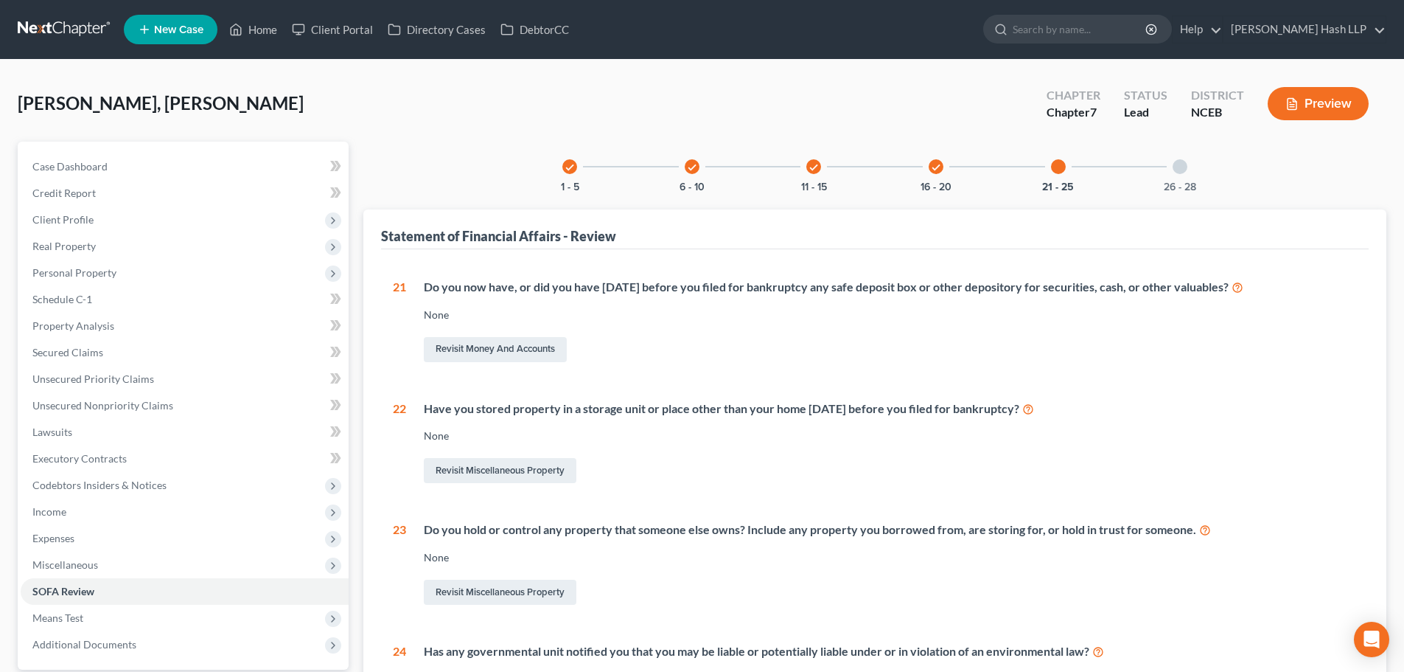
click at [1173, 167] on div at bounding box center [1180, 166] width 15 height 15
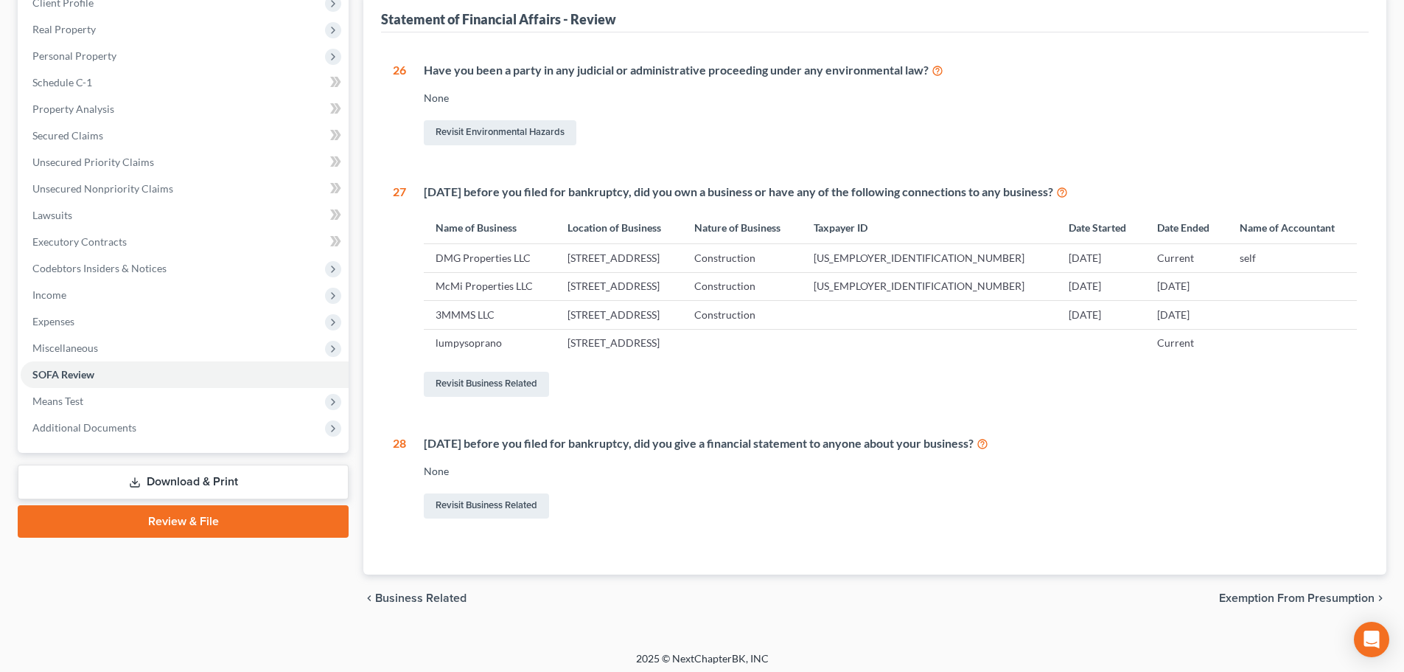
scroll to position [223, 0]
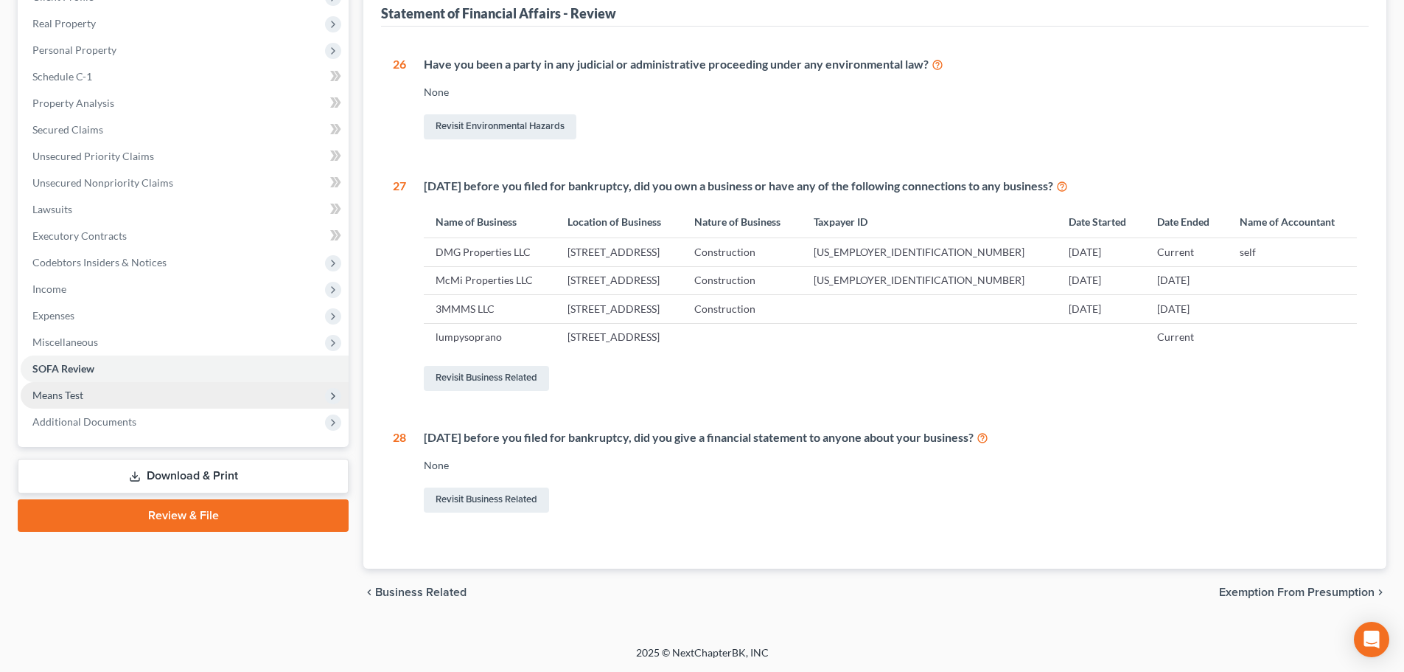
click at [86, 394] on span "Means Test" at bounding box center [185, 395] width 328 height 27
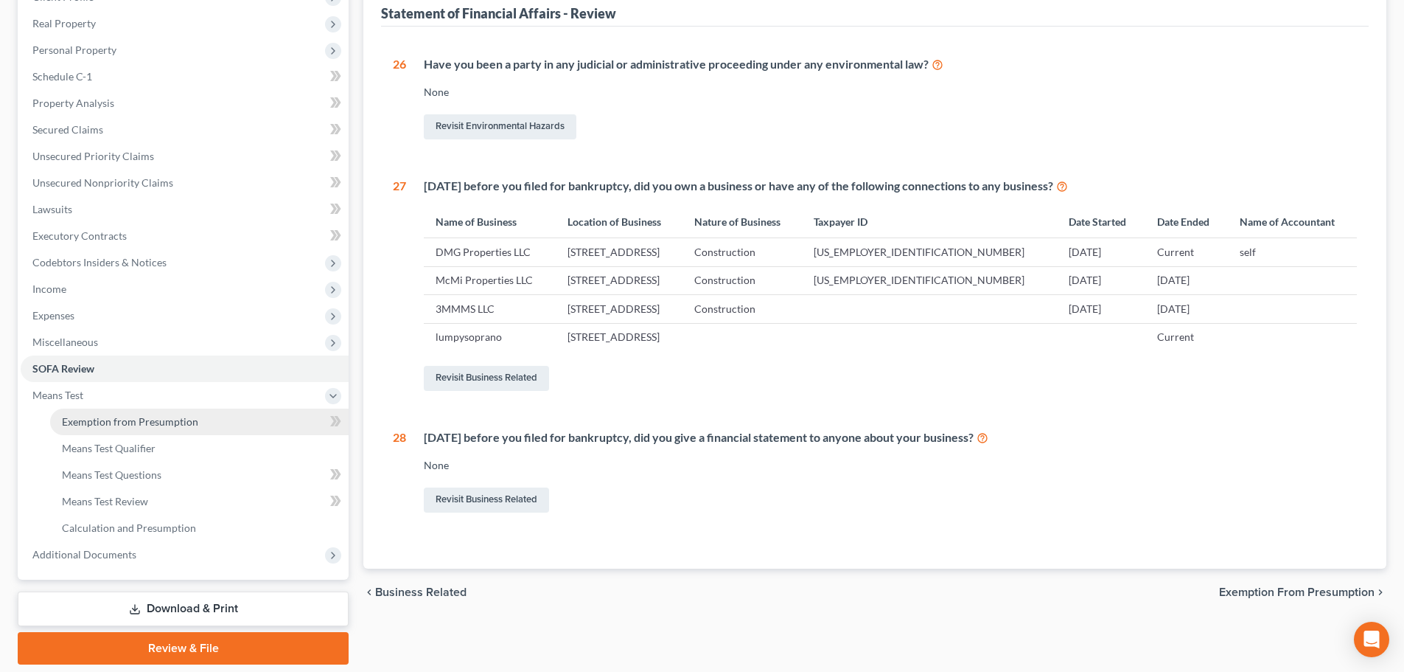
click at [127, 418] on span "Exemption from Presumption" at bounding box center [130, 421] width 136 height 13
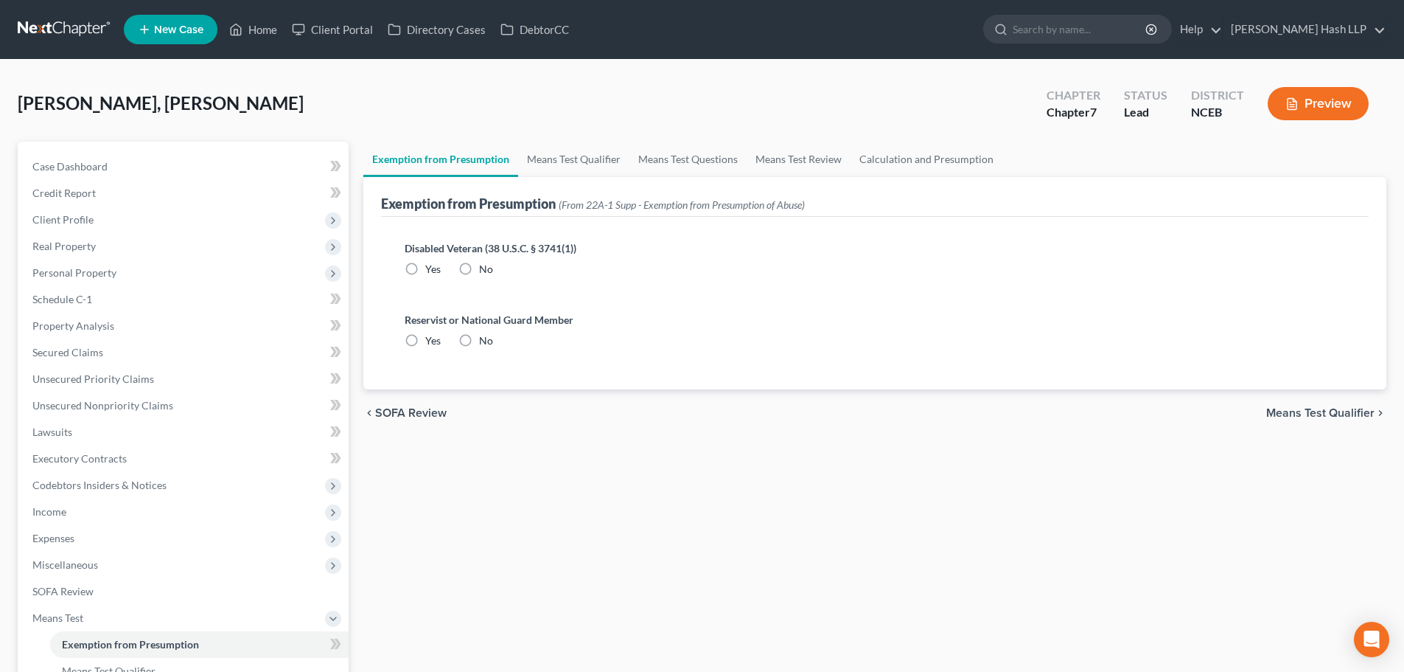
click at [479, 271] on label "No" at bounding box center [486, 269] width 14 height 15
click at [485, 271] on input "No" at bounding box center [490, 267] width 10 height 10
click at [479, 333] on label "No" at bounding box center [486, 340] width 14 height 15
click at [485, 333] on input "No" at bounding box center [490, 338] width 10 height 10
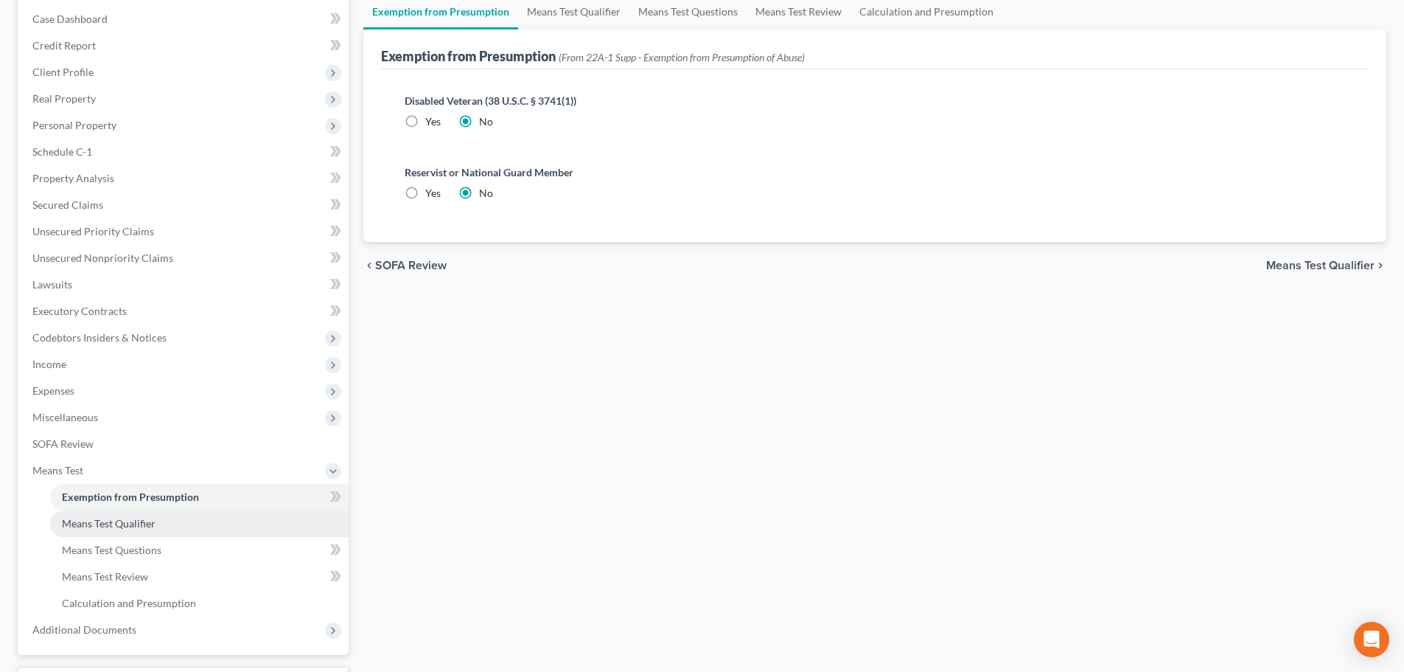
click at [160, 526] on link "Means Test Qualifier" at bounding box center [199, 523] width 299 height 27
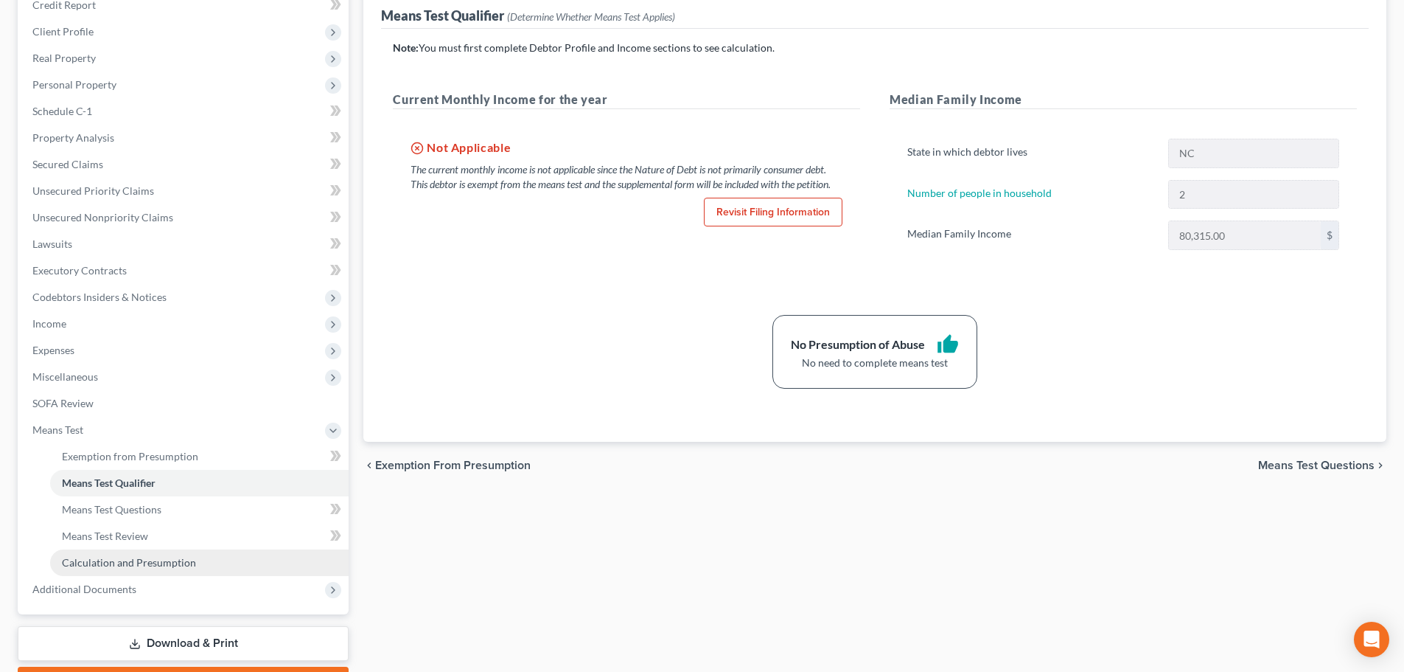
scroll to position [221, 0]
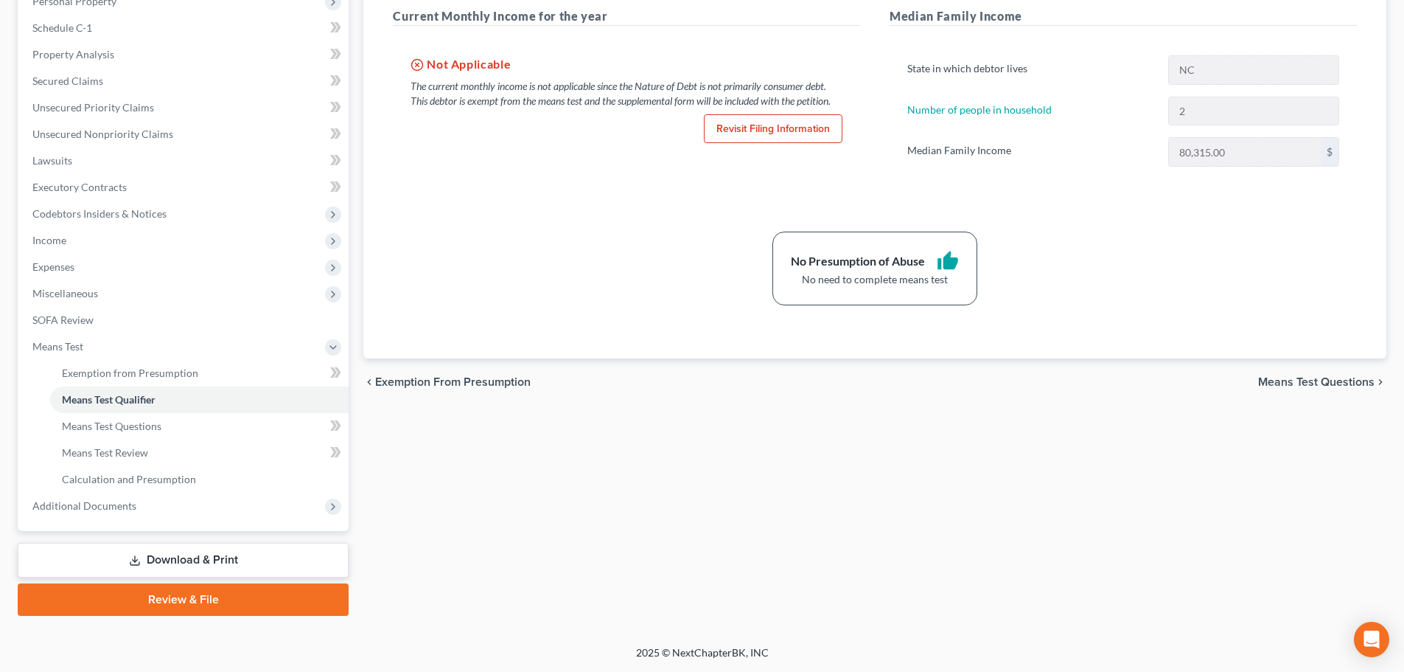
click at [233, 557] on link "Download & Print" at bounding box center [183, 560] width 331 height 35
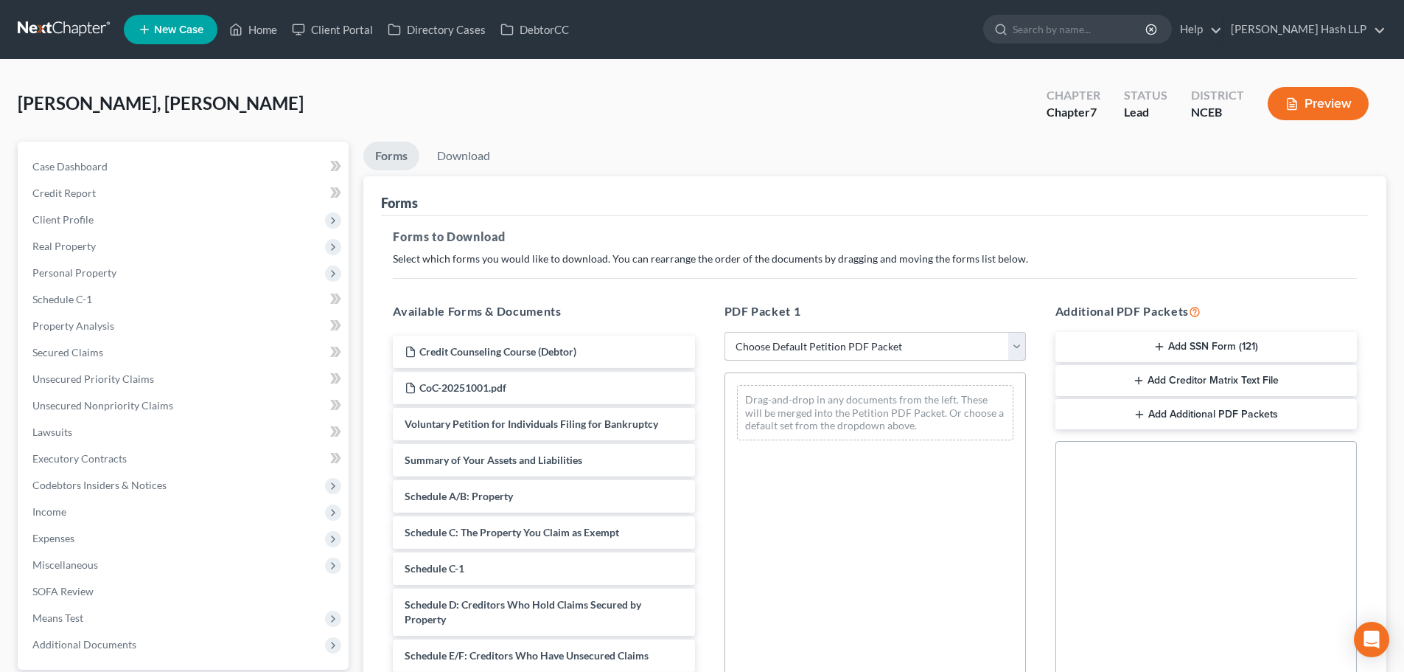
click at [1013, 349] on select "Choose Default Petition PDF Packet Complete Bankruptcy Petition (all forms and …" at bounding box center [876, 346] width 302 height 29
click at [725, 332] on select "Choose Default Petition PDF Packet Complete Bankruptcy Petition (all forms and …" at bounding box center [876, 346] width 302 height 29
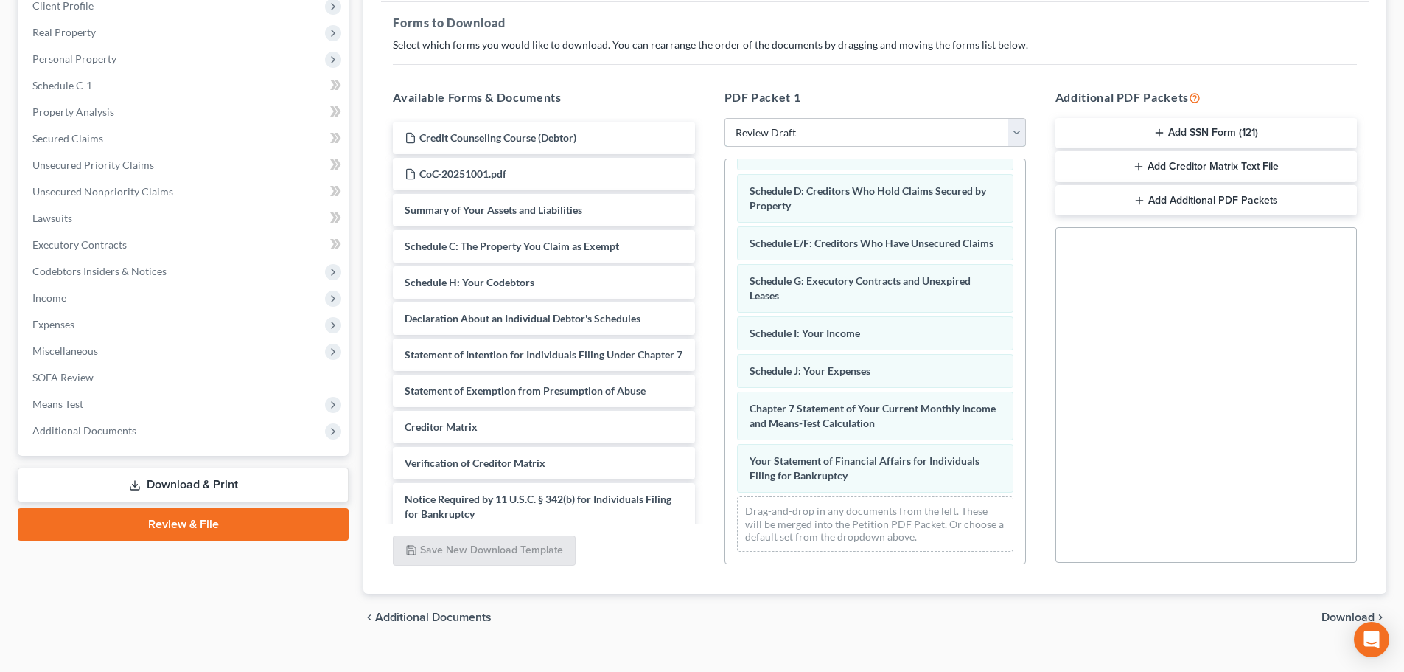
scroll to position [221, 0]
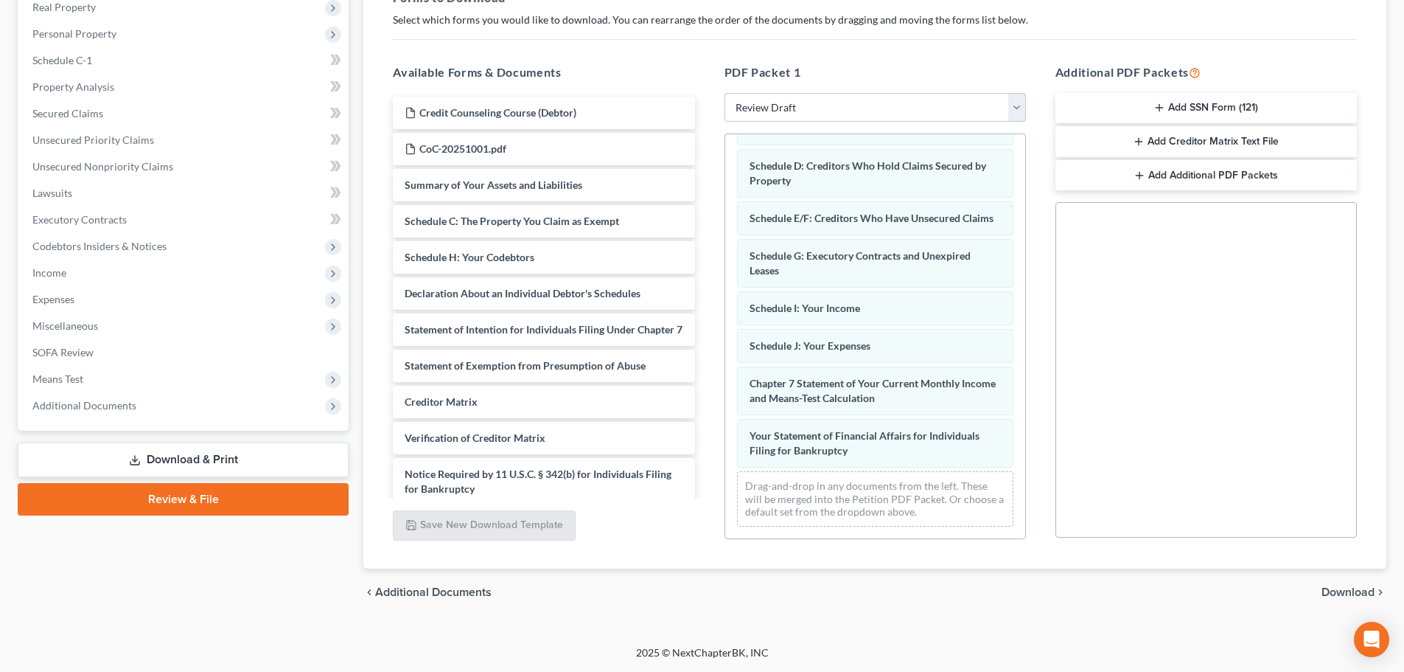
click at [1342, 586] on span "Download" at bounding box center [1348, 592] width 53 height 12
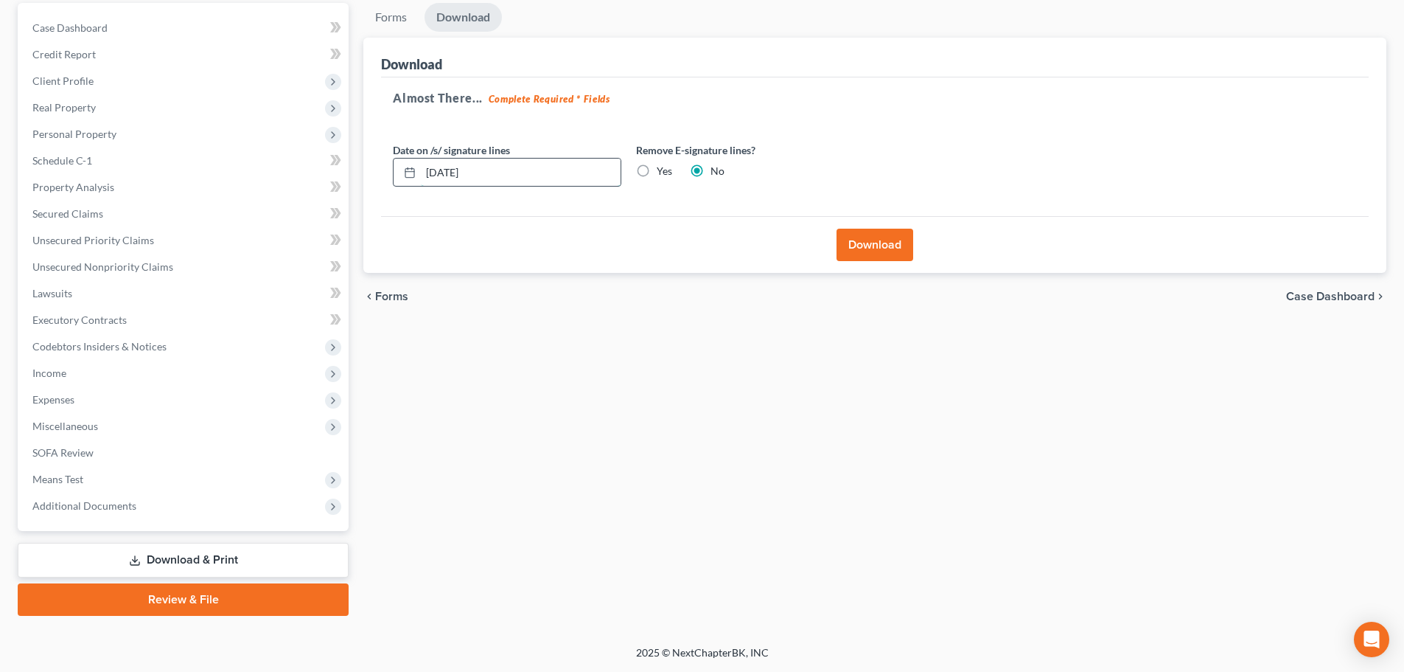
drag, startPoint x: 506, startPoint y: 168, endPoint x: 401, endPoint y: 187, distance: 106.3
click at [401, 187] on div "[DATE]" at bounding box center [507, 172] width 229 height 29
drag, startPoint x: 645, startPoint y: 175, endPoint x: 699, endPoint y: 203, distance: 60.3
click at [657, 175] on label "Yes" at bounding box center [664, 171] width 15 height 15
click at [663, 173] on input "Yes" at bounding box center [668, 169] width 10 height 10
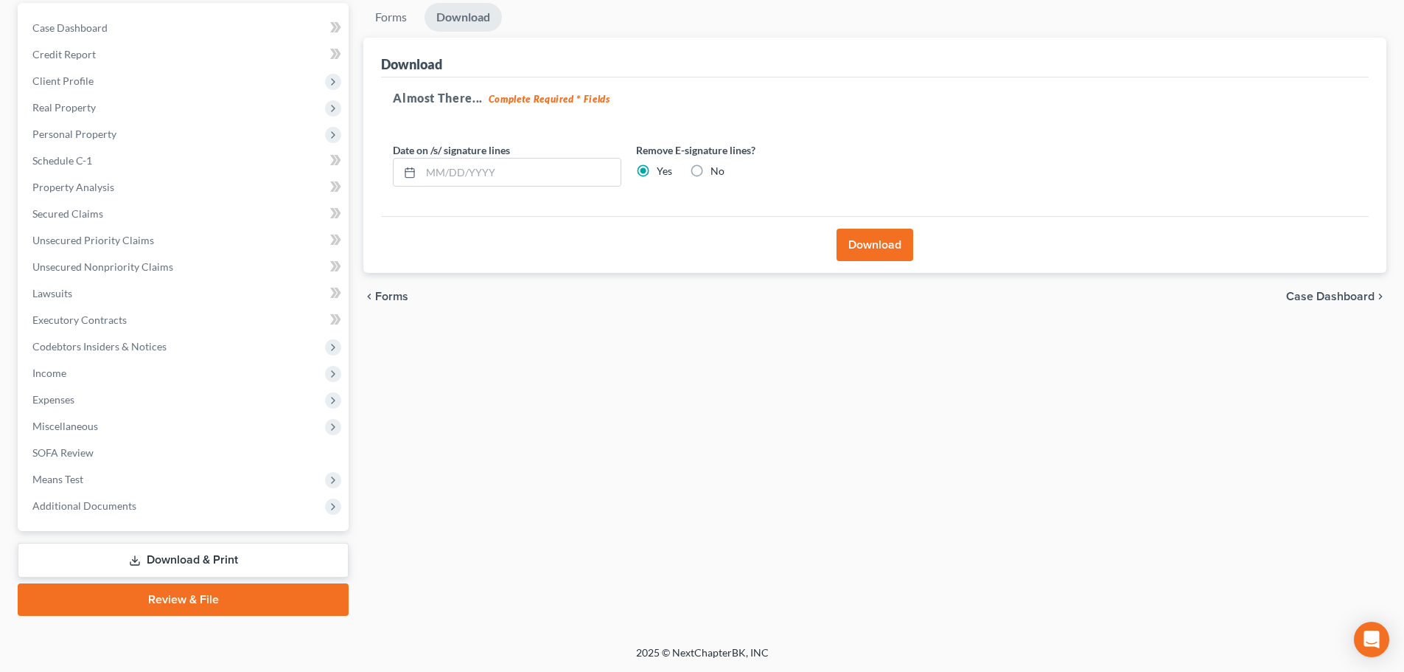
click at [880, 251] on button "Download" at bounding box center [875, 245] width 77 height 32
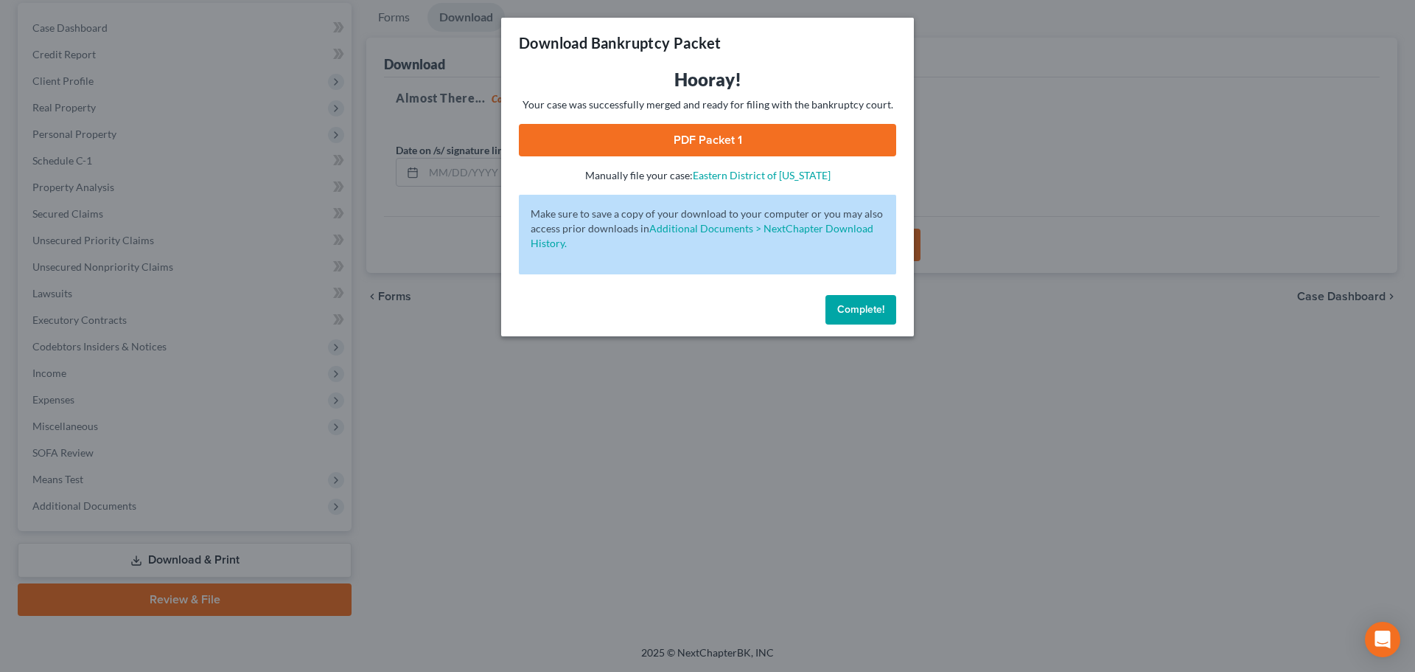
click at [672, 146] on link "PDF Packet 1" at bounding box center [707, 140] width 377 height 32
click at [877, 313] on span "Complete!" at bounding box center [860, 309] width 47 height 13
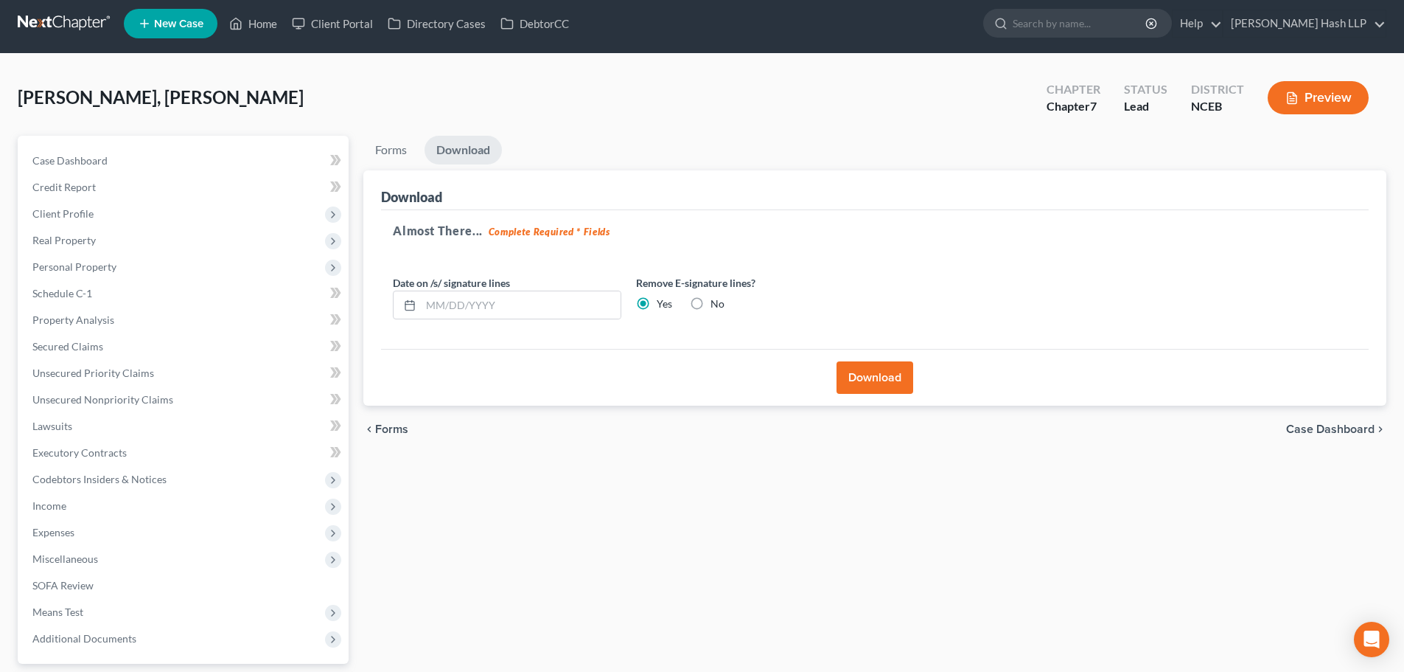
scroll to position [0, 0]
